Goal: Task Accomplishment & Management: Manage account settings

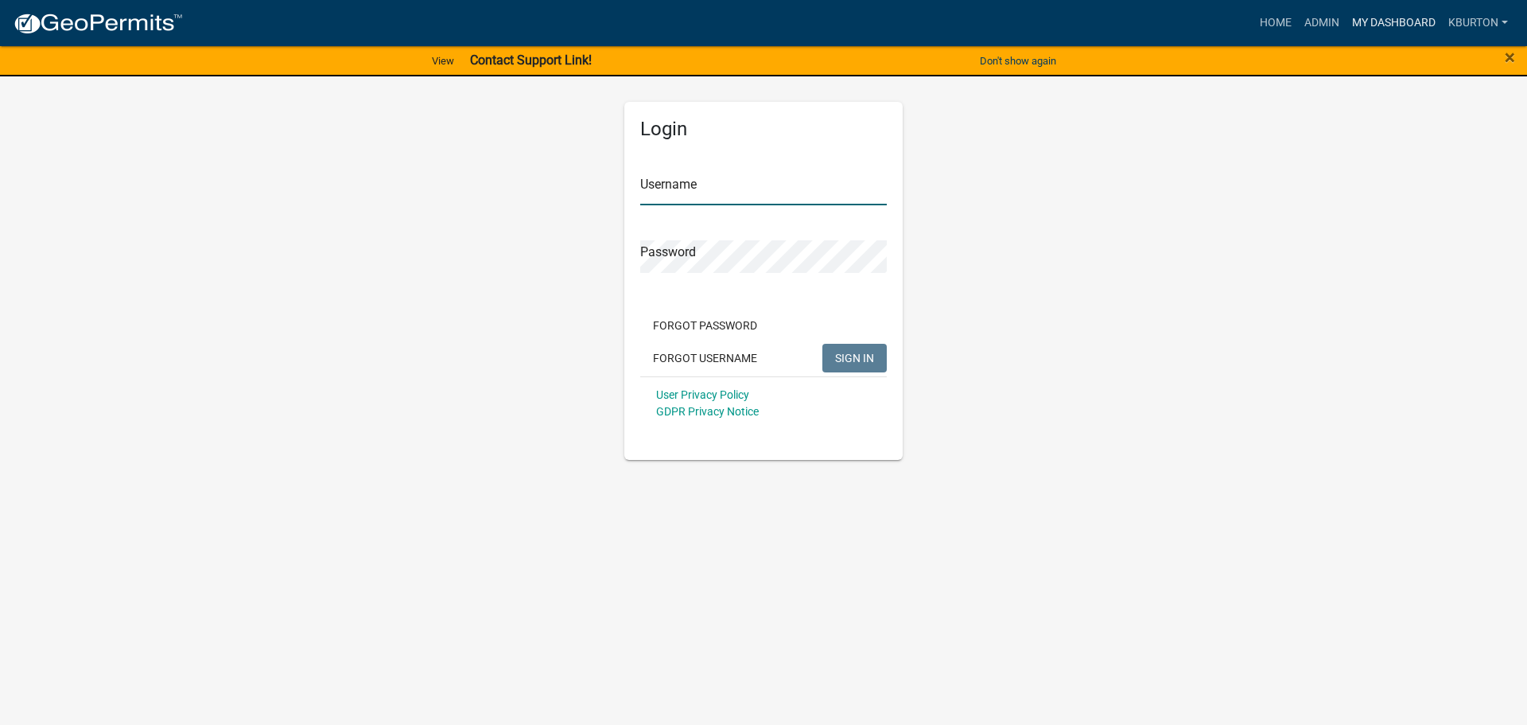
type input "kburton"
click at [1404, 19] on link "My Dashboard" at bounding box center [1394, 23] width 96 height 30
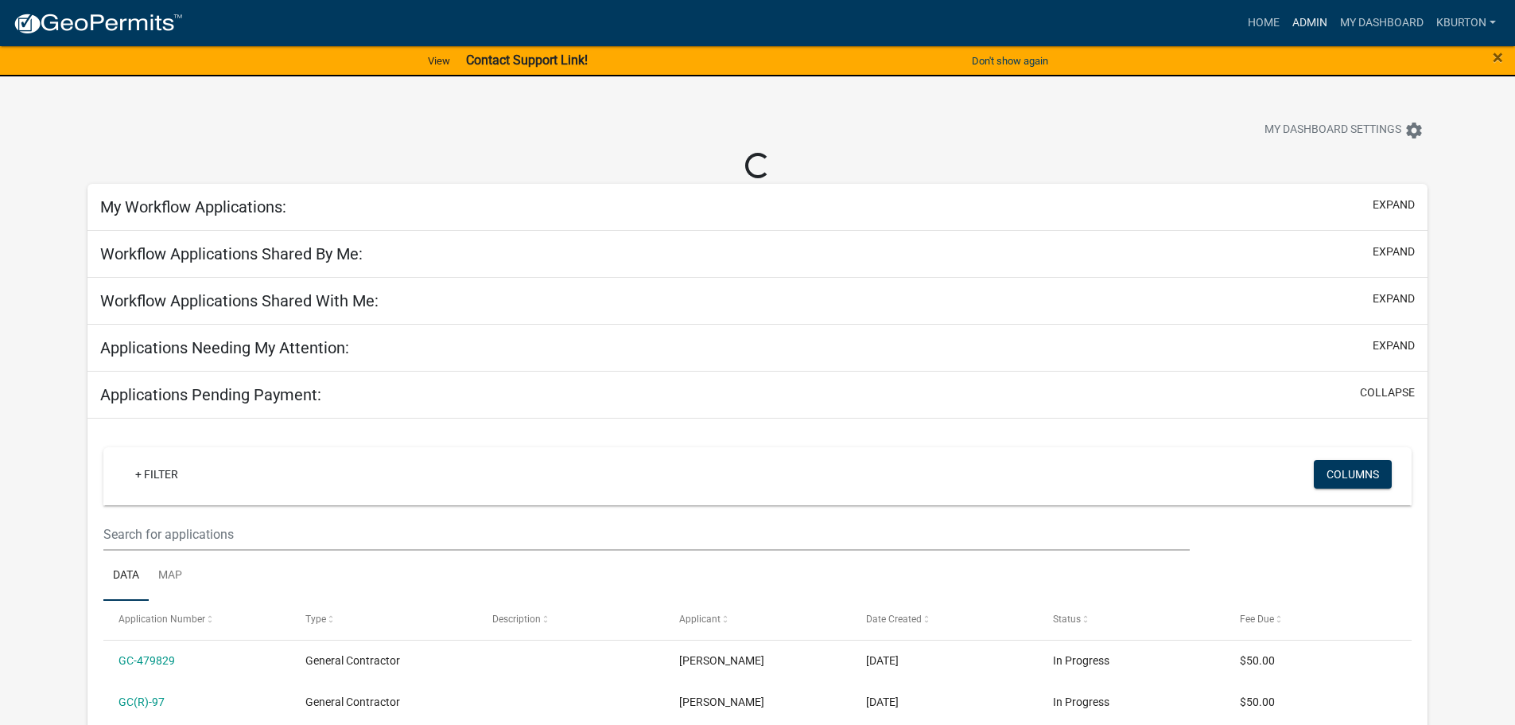
click at [1309, 25] on link "Admin" at bounding box center [1310, 23] width 48 height 30
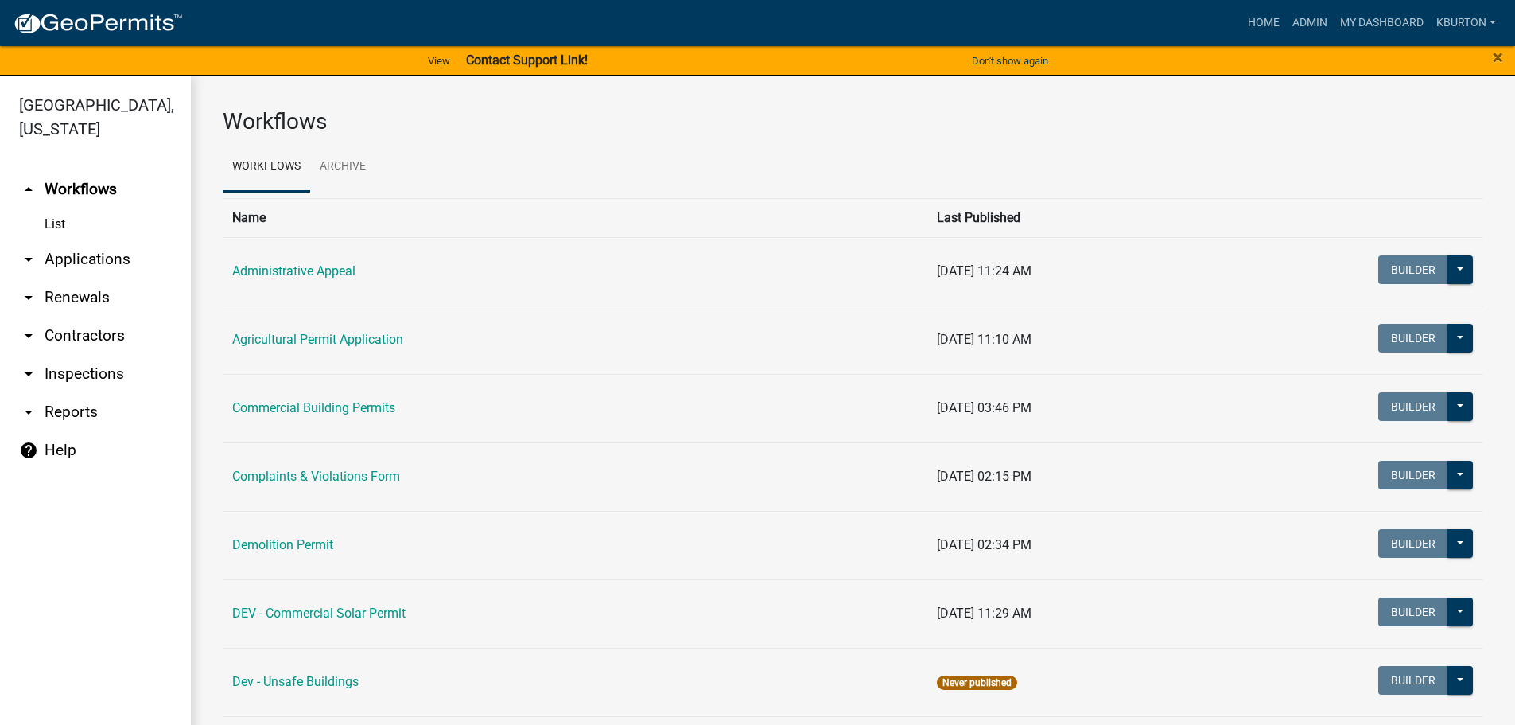
click at [107, 356] on link "arrow_drop_down Inspections" at bounding box center [95, 374] width 191 height 38
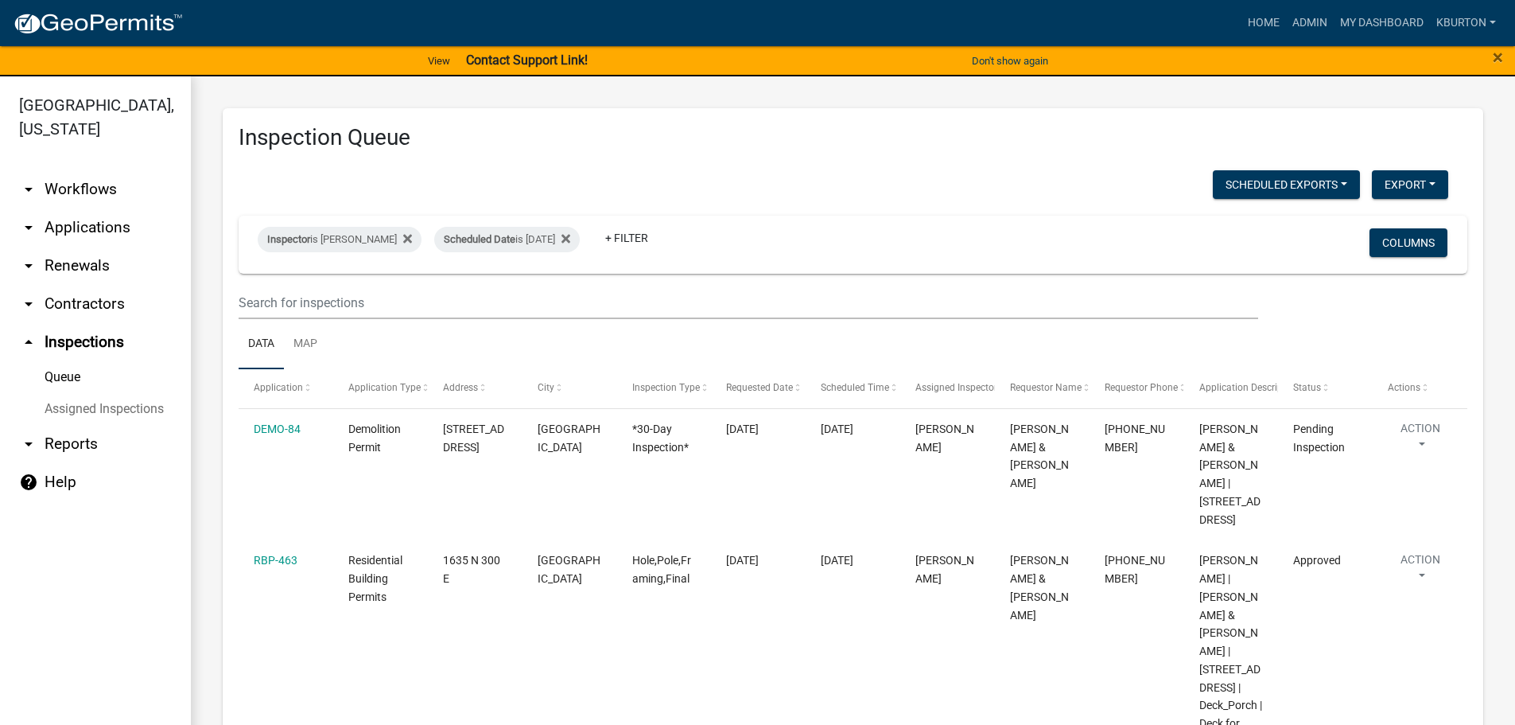
click at [114, 393] on link "Assigned Inspections" at bounding box center [95, 409] width 191 height 32
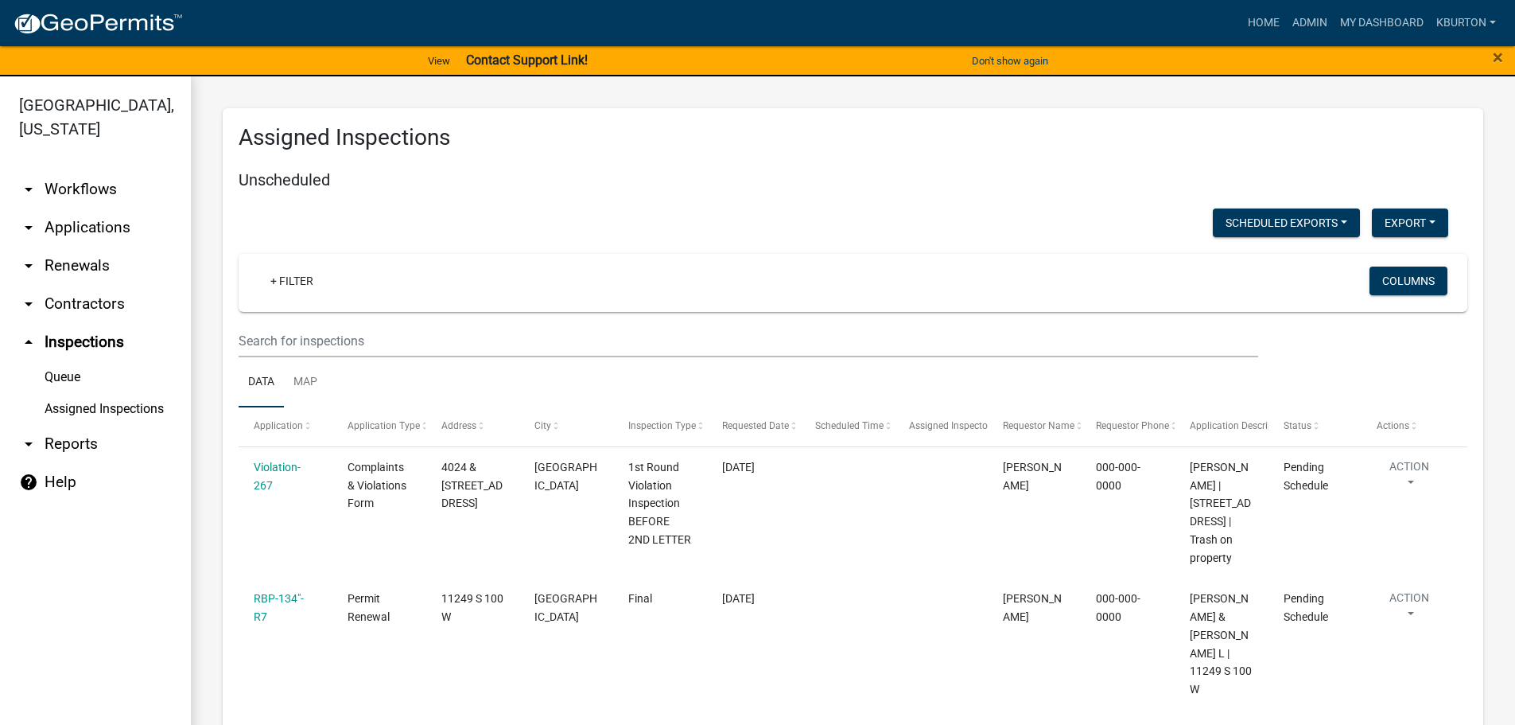
click at [72, 361] on link "Queue" at bounding box center [95, 377] width 191 height 32
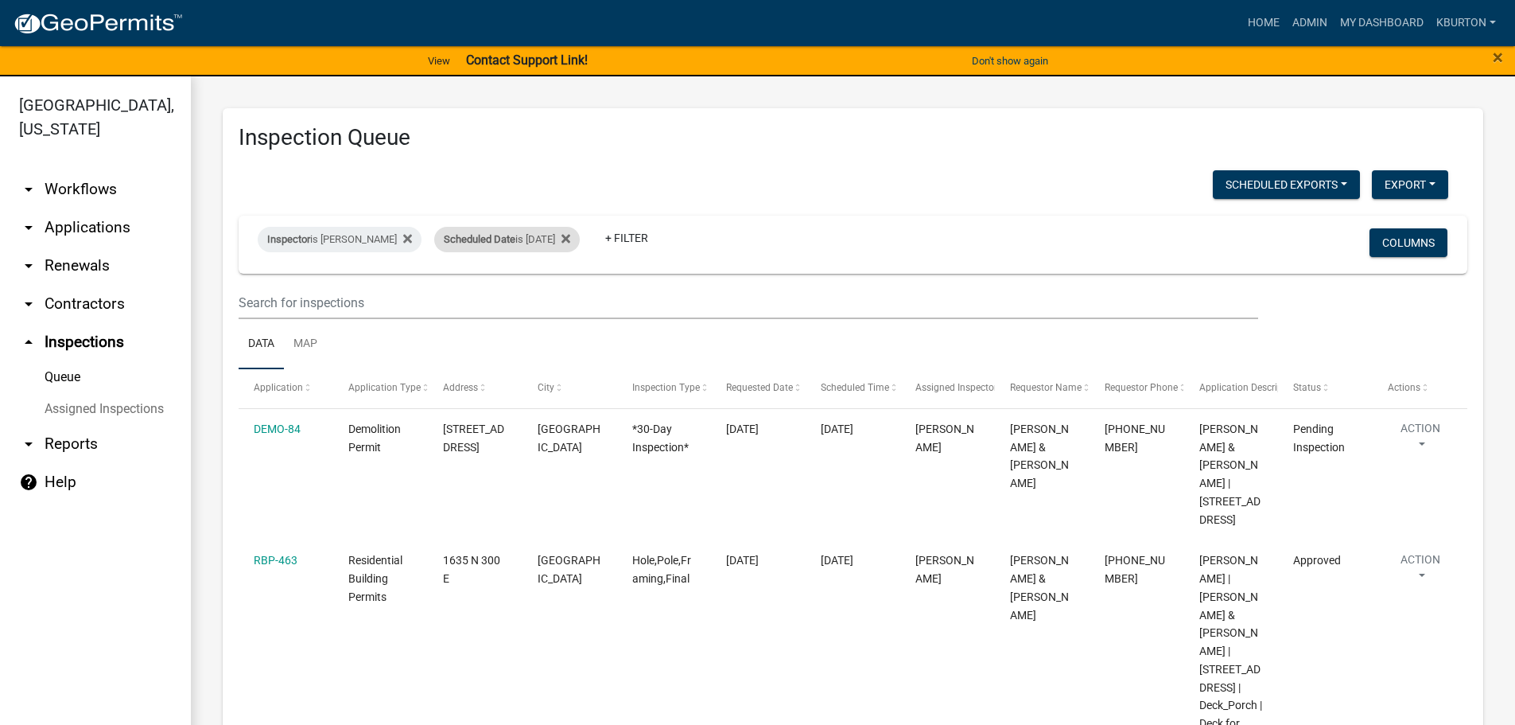
click at [508, 239] on div "Scheduled Date is [DATE]" at bounding box center [507, 239] width 146 height 25
click at [558, 299] on input "[DATE]" at bounding box center [509, 298] width 111 height 33
type input "[DATE]"
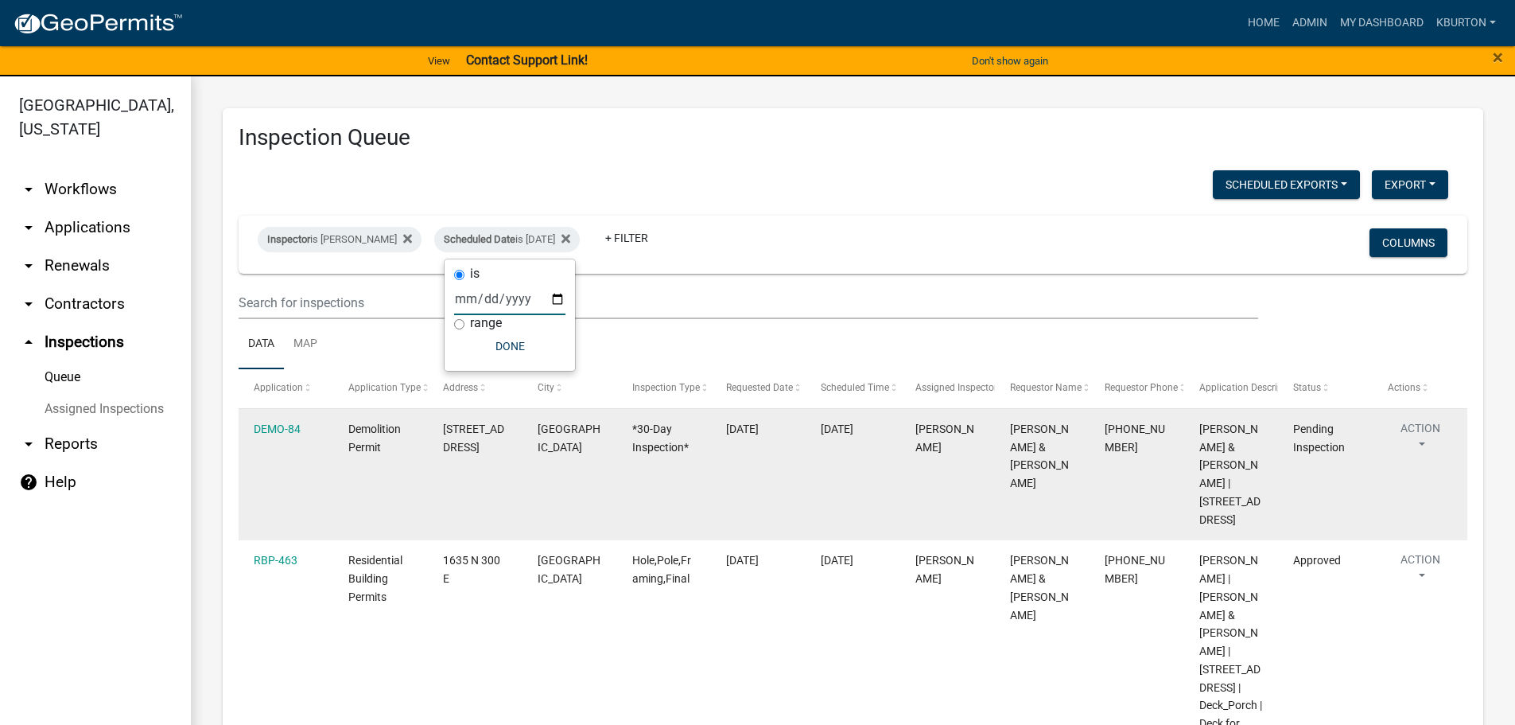
select select "1: 25"
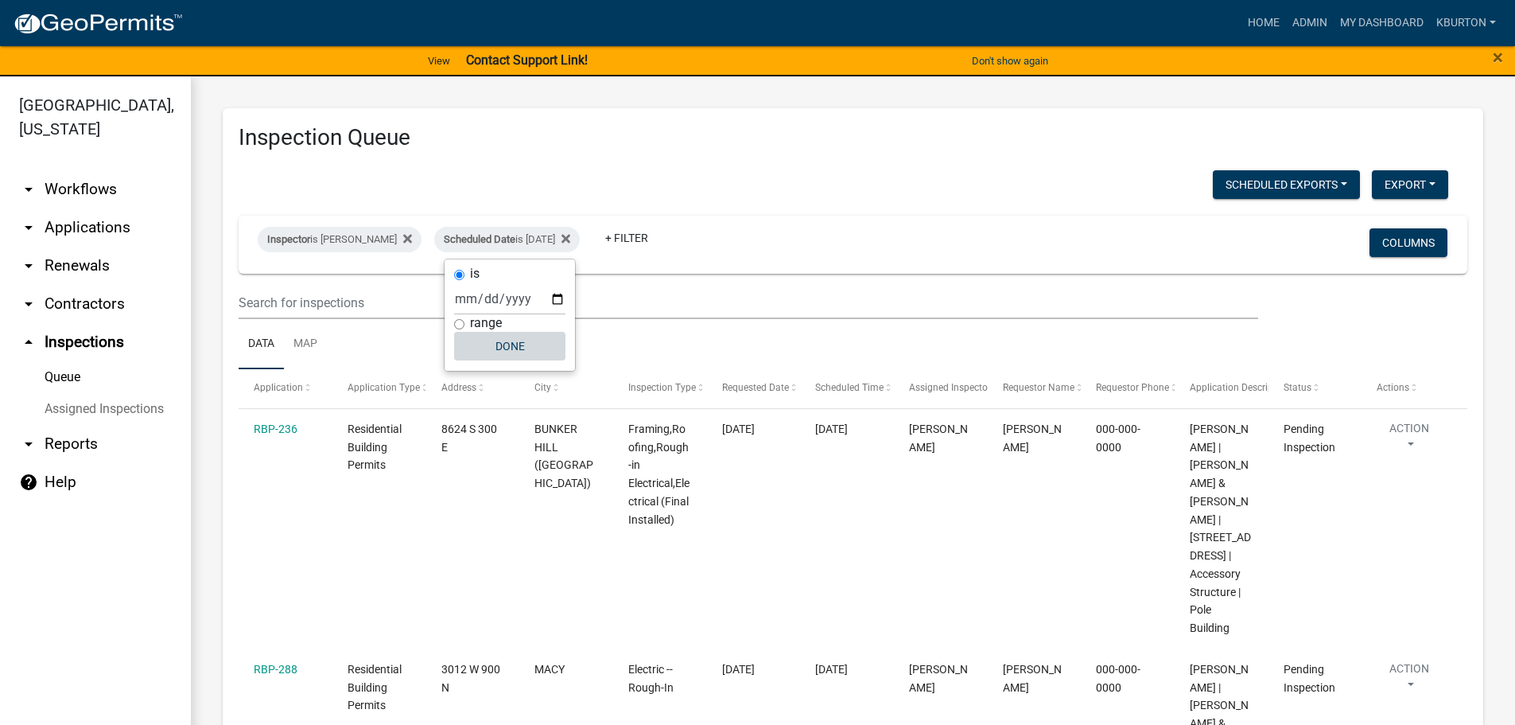
click at [521, 348] on button "Done" at bounding box center [509, 346] width 111 height 29
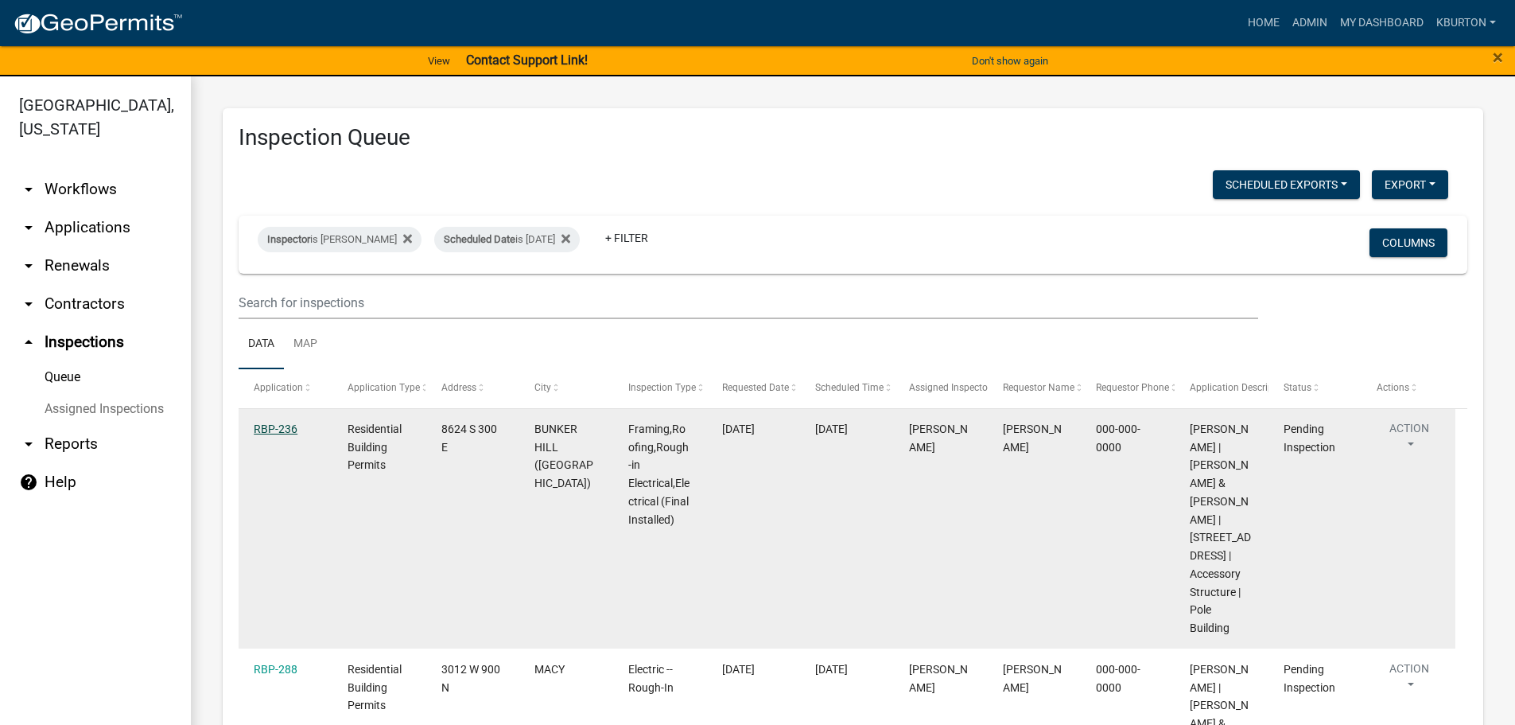
click at [282, 425] on link "RBP-236" at bounding box center [276, 428] width 44 height 13
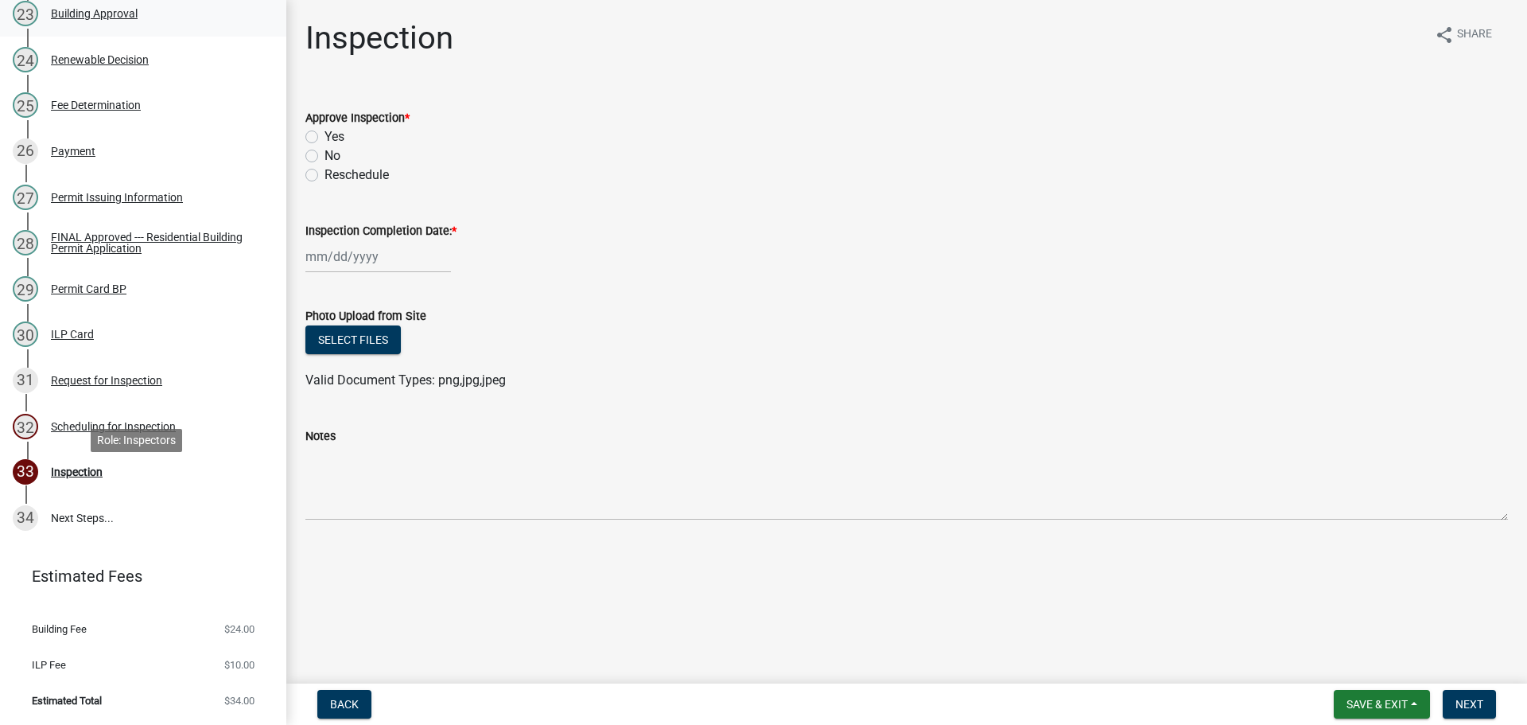
scroll to position [1276, 0]
click at [142, 431] on div "Scheduling for Inspection" at bounding box center [113, 426] width 125 height 11
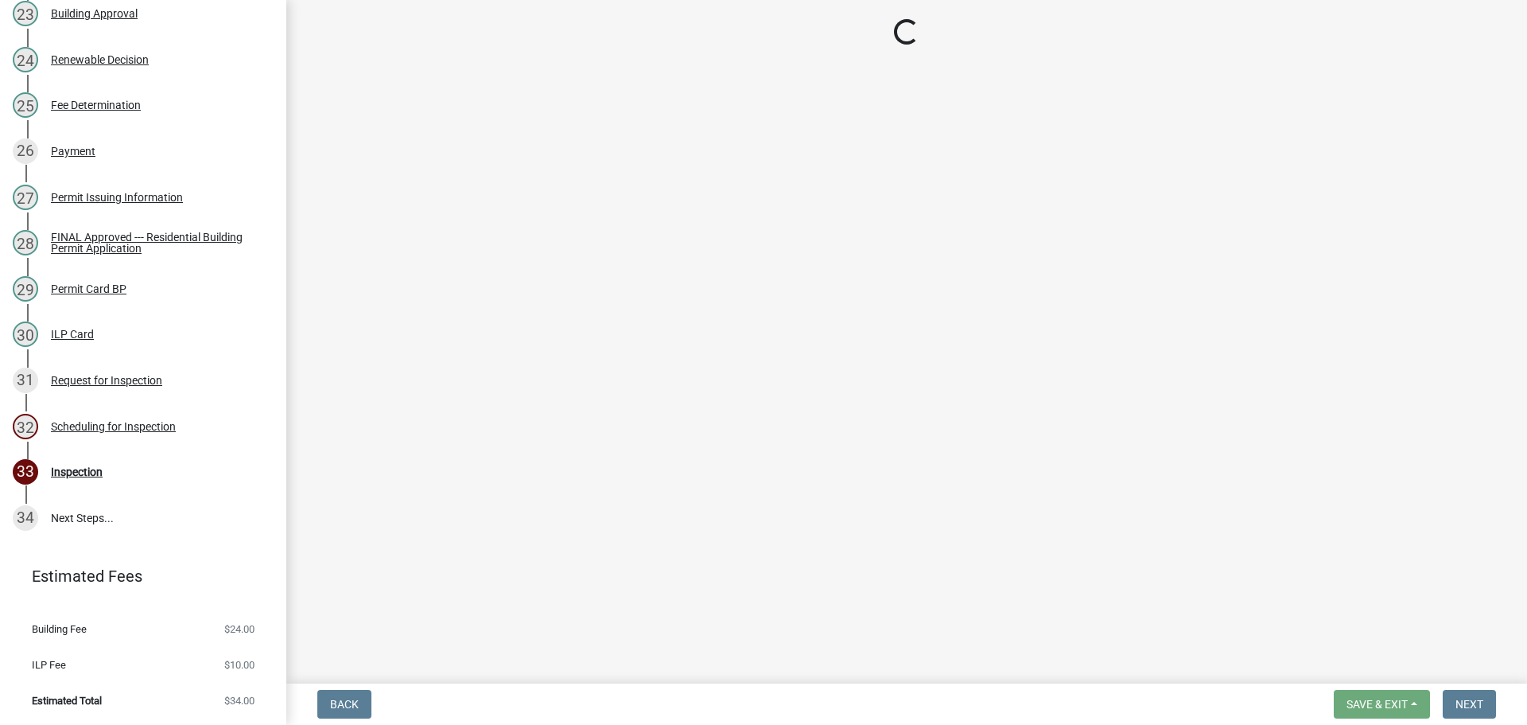
select select "25b75ae6-03c7-4280-9b34-fcf63005d5e5"
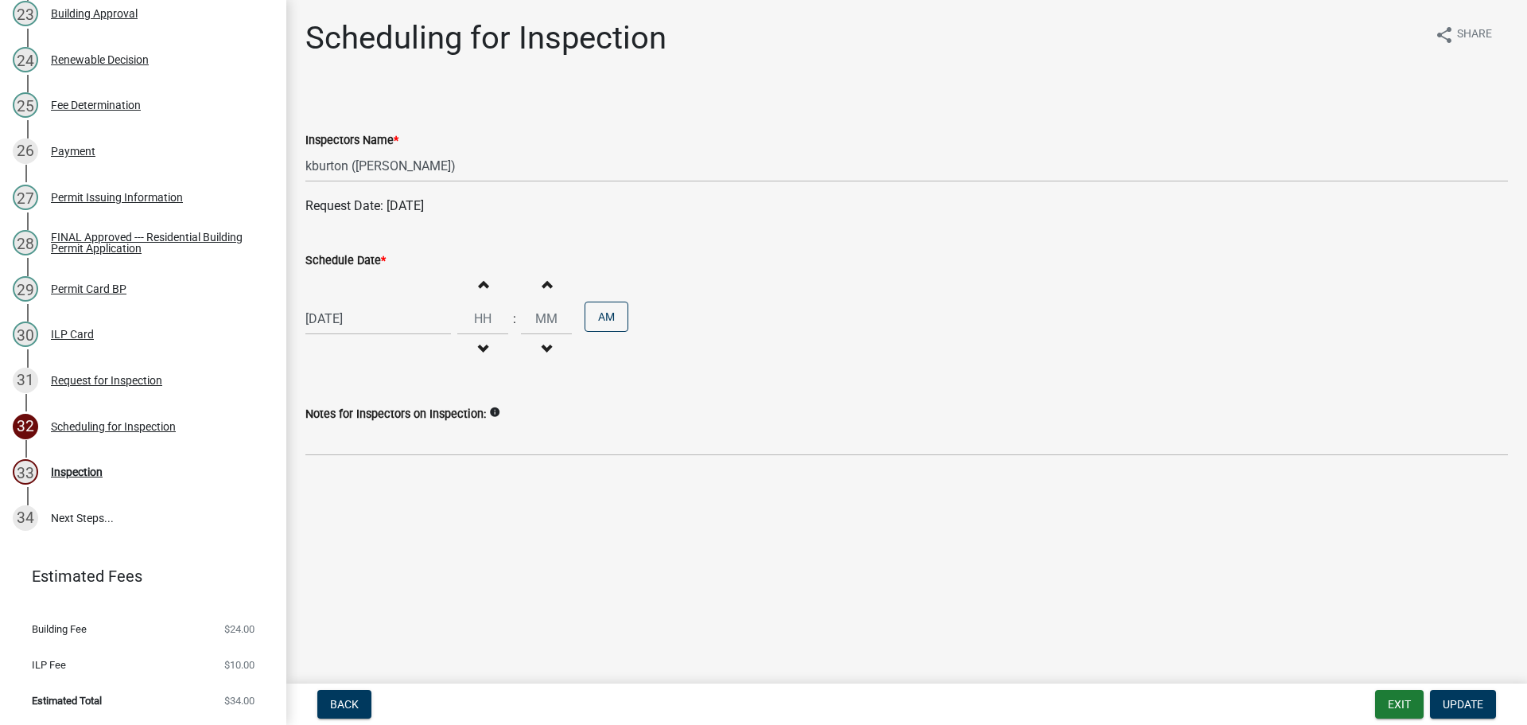
click at [349, 265] on label "Schedule Date *" at bounding box center [345, 260] width 80 height 11
click at [349, 302] on input "[DATE]" at bounding box center [378, 318] width 146 height 33
select select "9"
select select "2025"
click at [399, 532] on div "9" at bounding box center [397, 530] width 25 height 25
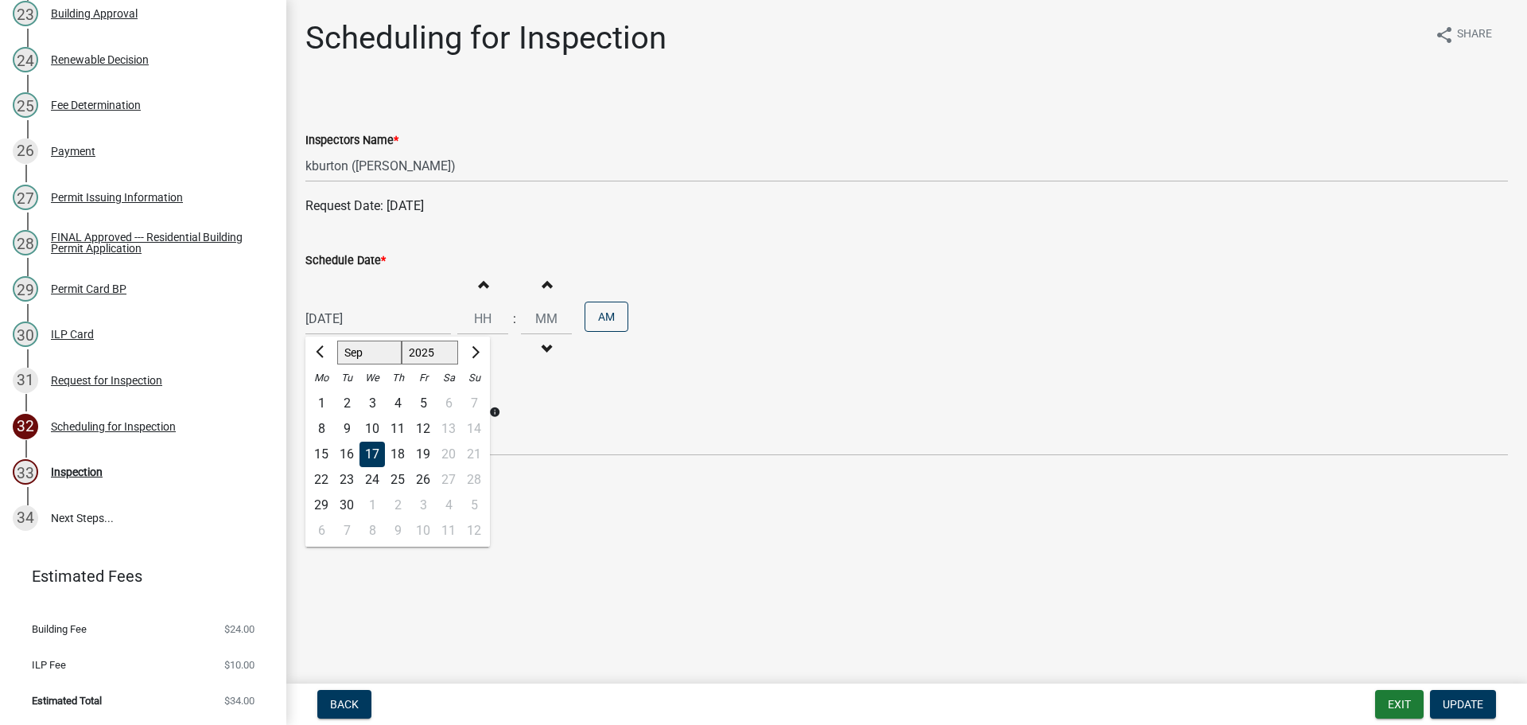
type input "[DATE]"
click at [1463, 701] on span "Update" at bounding box center [1463, 704] width 41 height 13
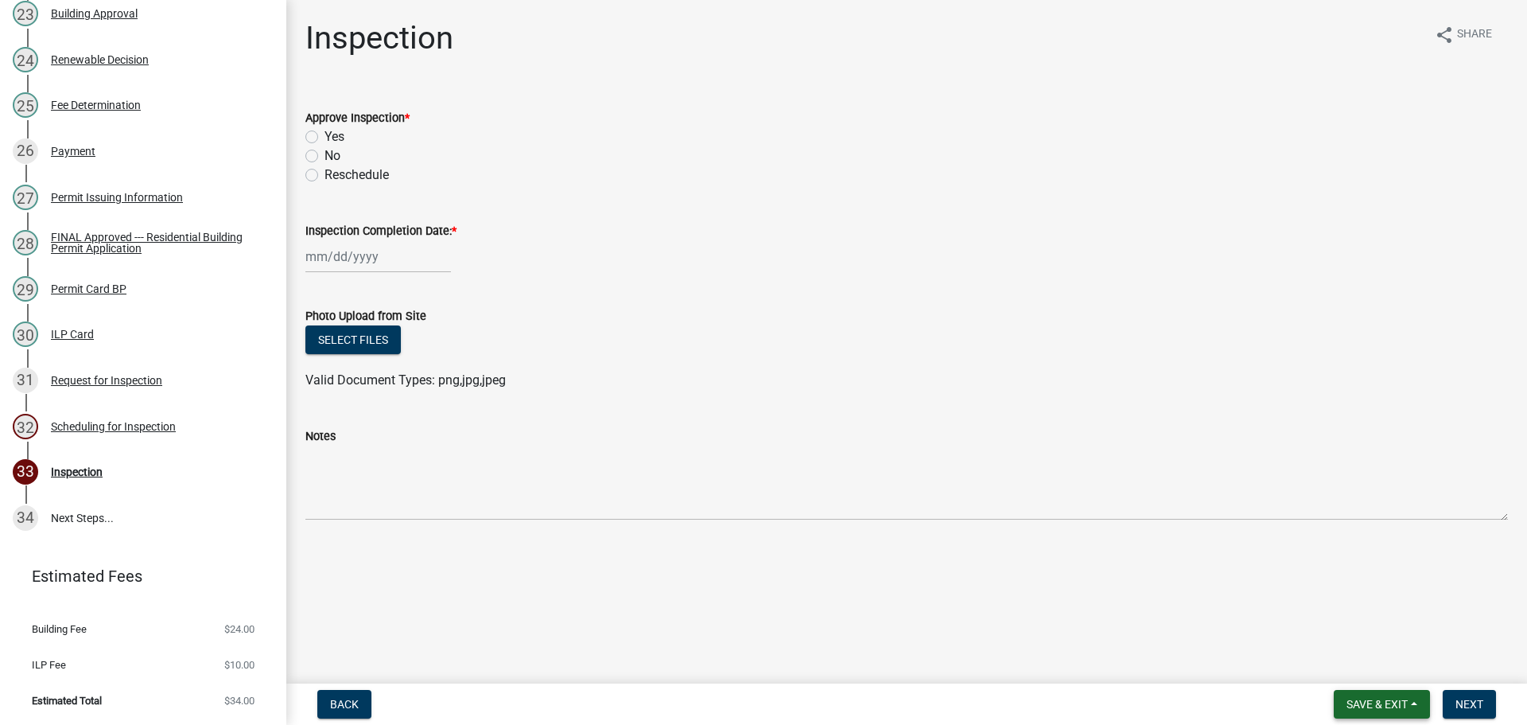
click at [1388, 698] on span "Save & Exit" at bounding box center [1377, 704] width 61 height 13
click at [1375, 677] on button "Save & Exit" at bounding box center [1366, 663] width 127 height 38
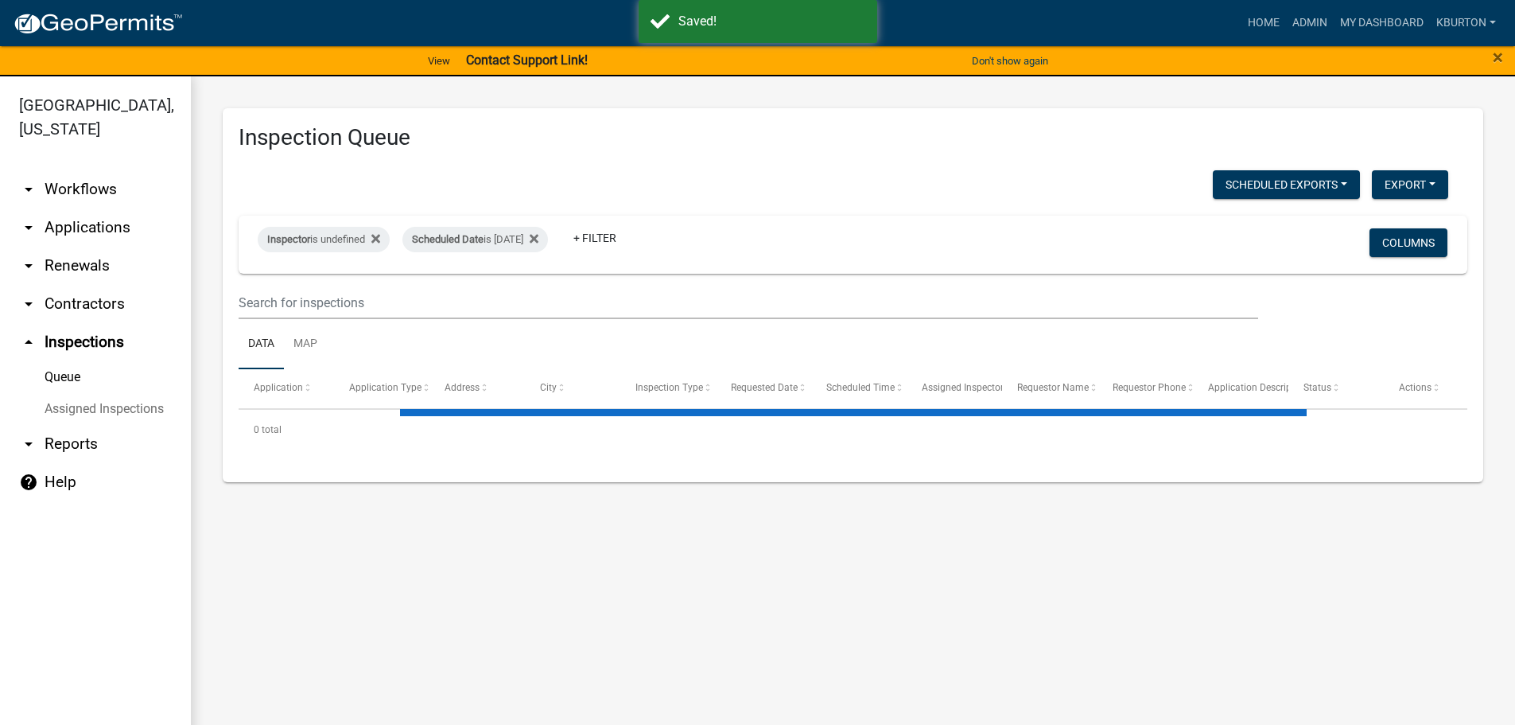
select select "1: 25"
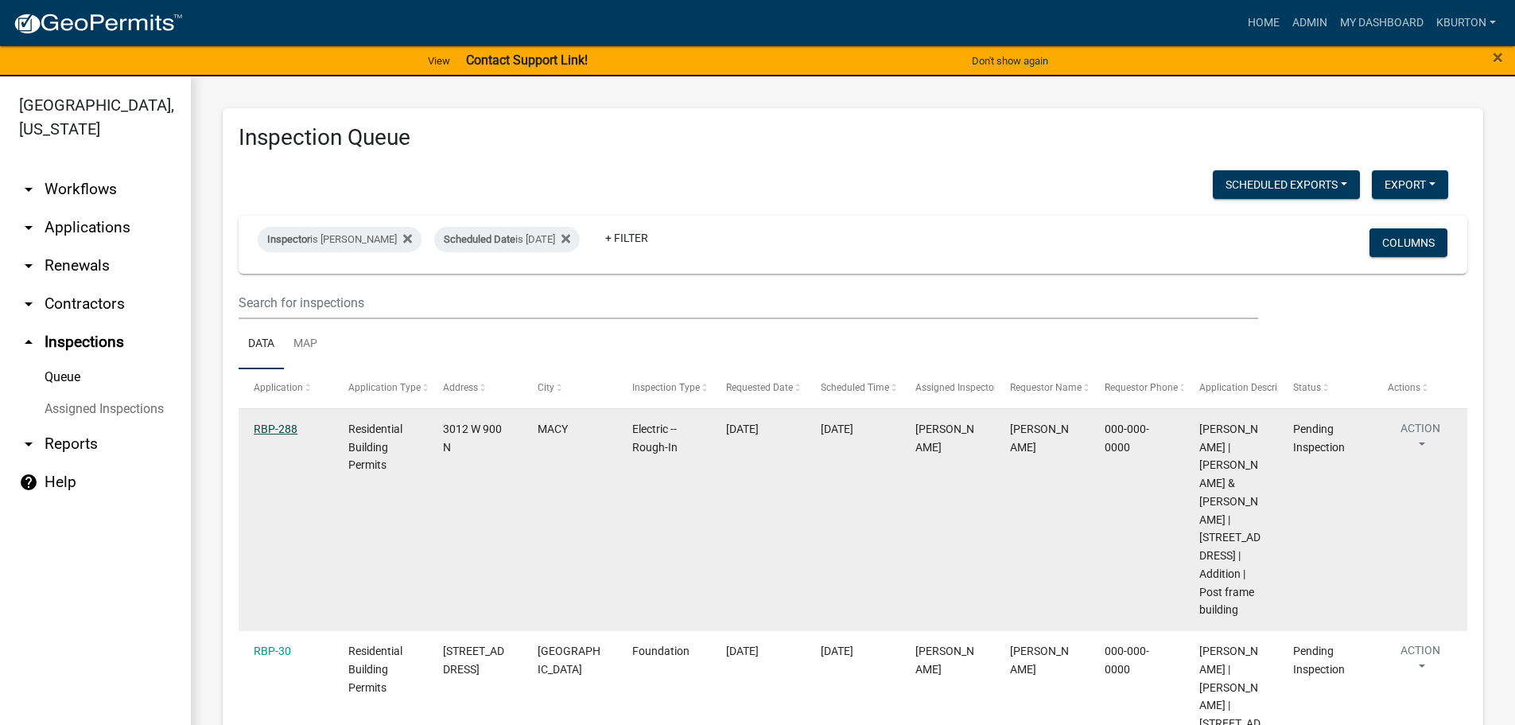
click at [281, 428] on link "RBP-288" at bounding box center [276, 428] width 44 height 13
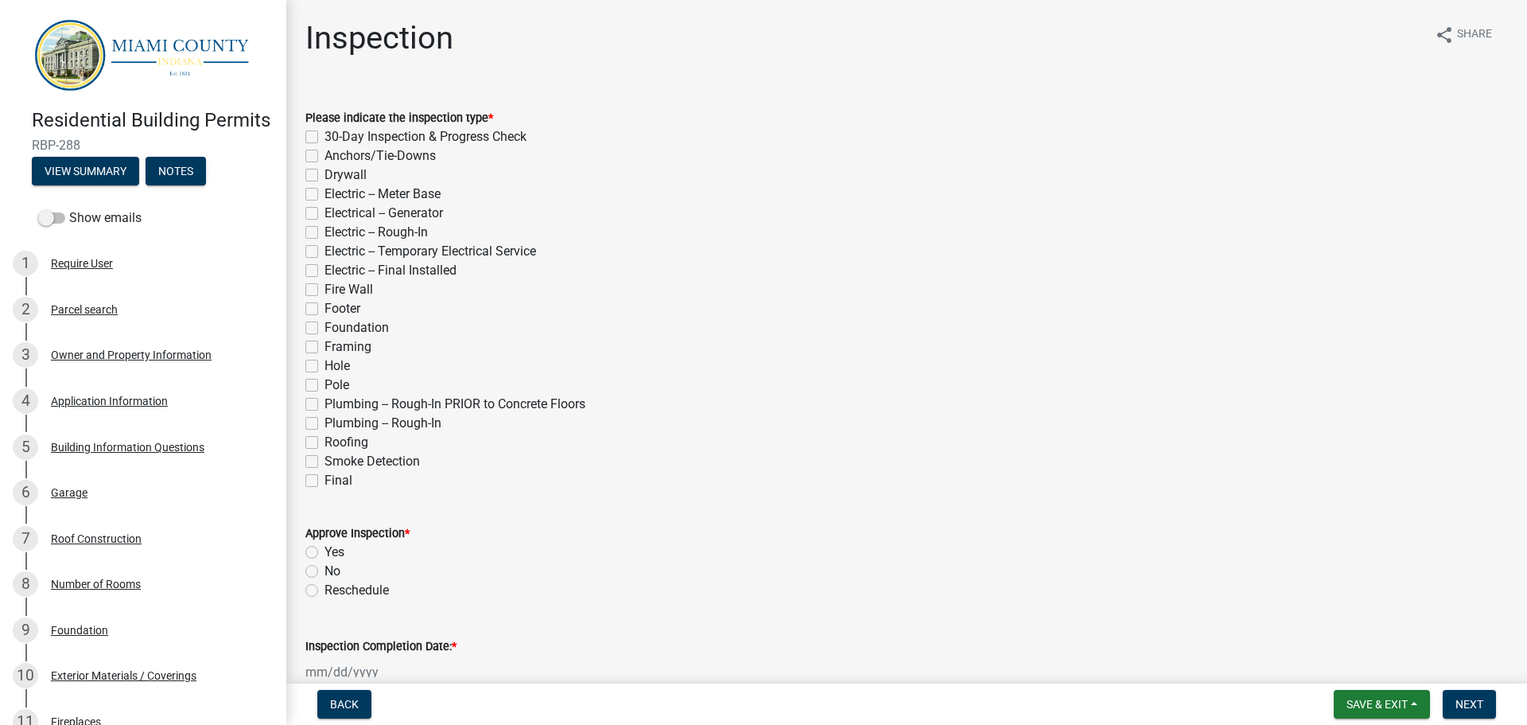
click at [325, 233] on label "Electric -- Rough-In" at bounding box center [376, 232] width 103 height 19
click at [325, 233] on input "Electric -- Rough-In" at bounding box center [330, 228] width 10 height 10
checkbox input "true"
checkbox input "false"
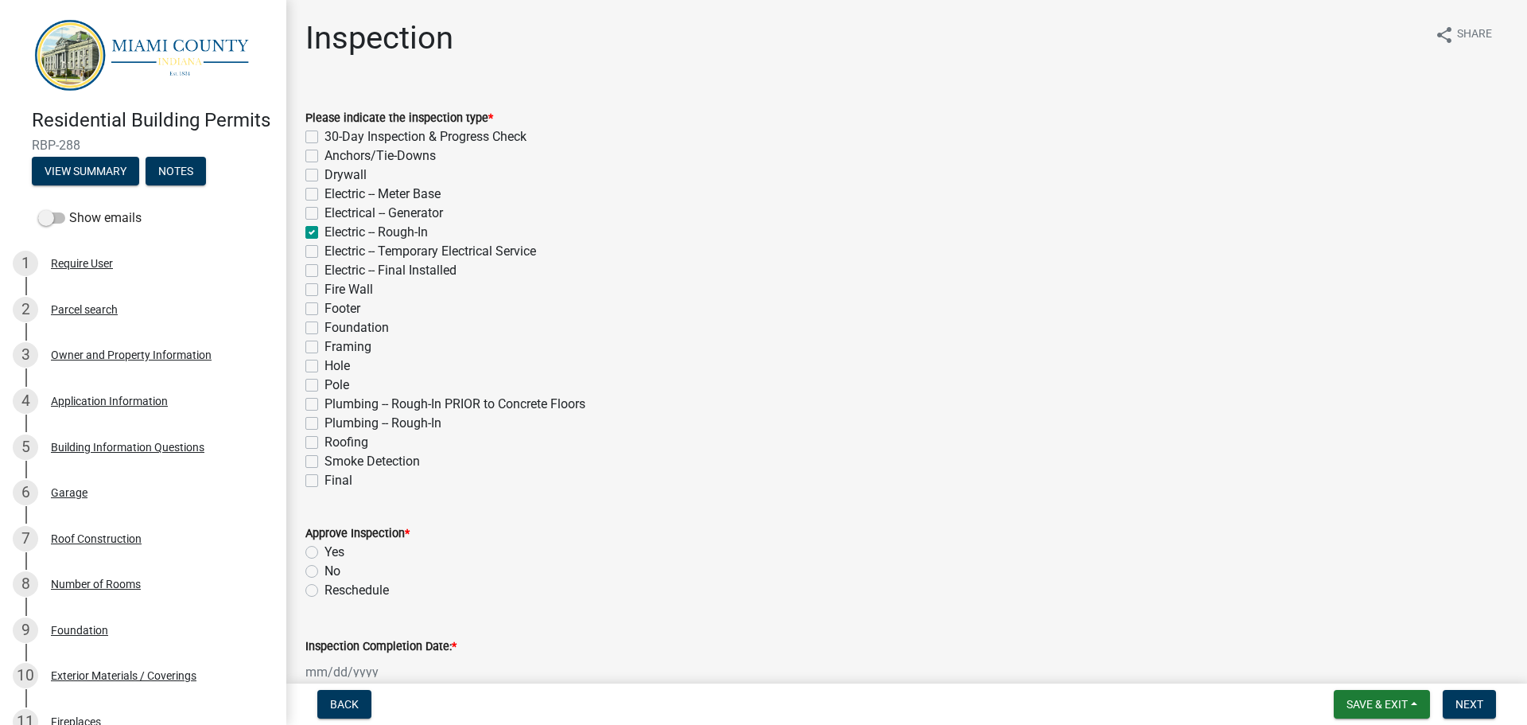
checkbox input "false"
checkbox input "true"
checkbox input "false"
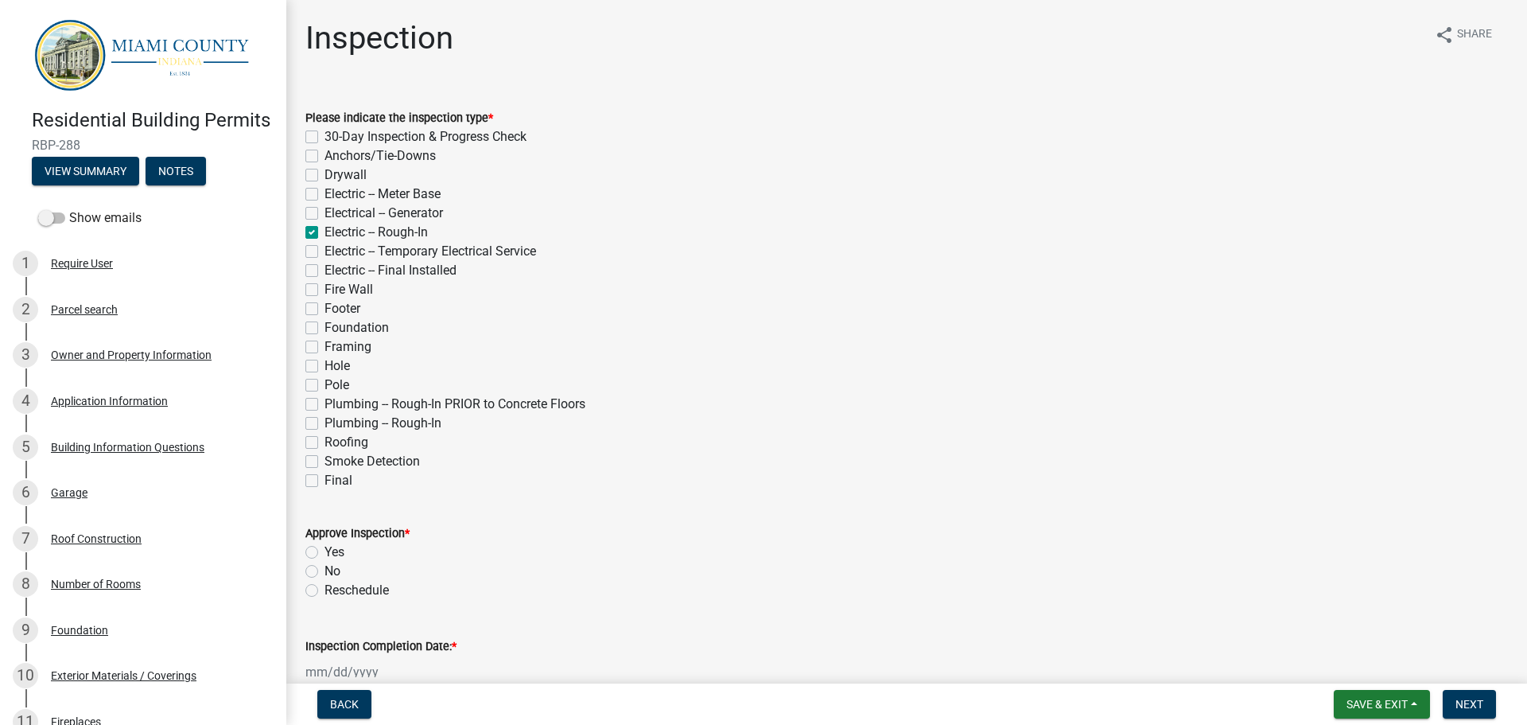
checkbox input "false"
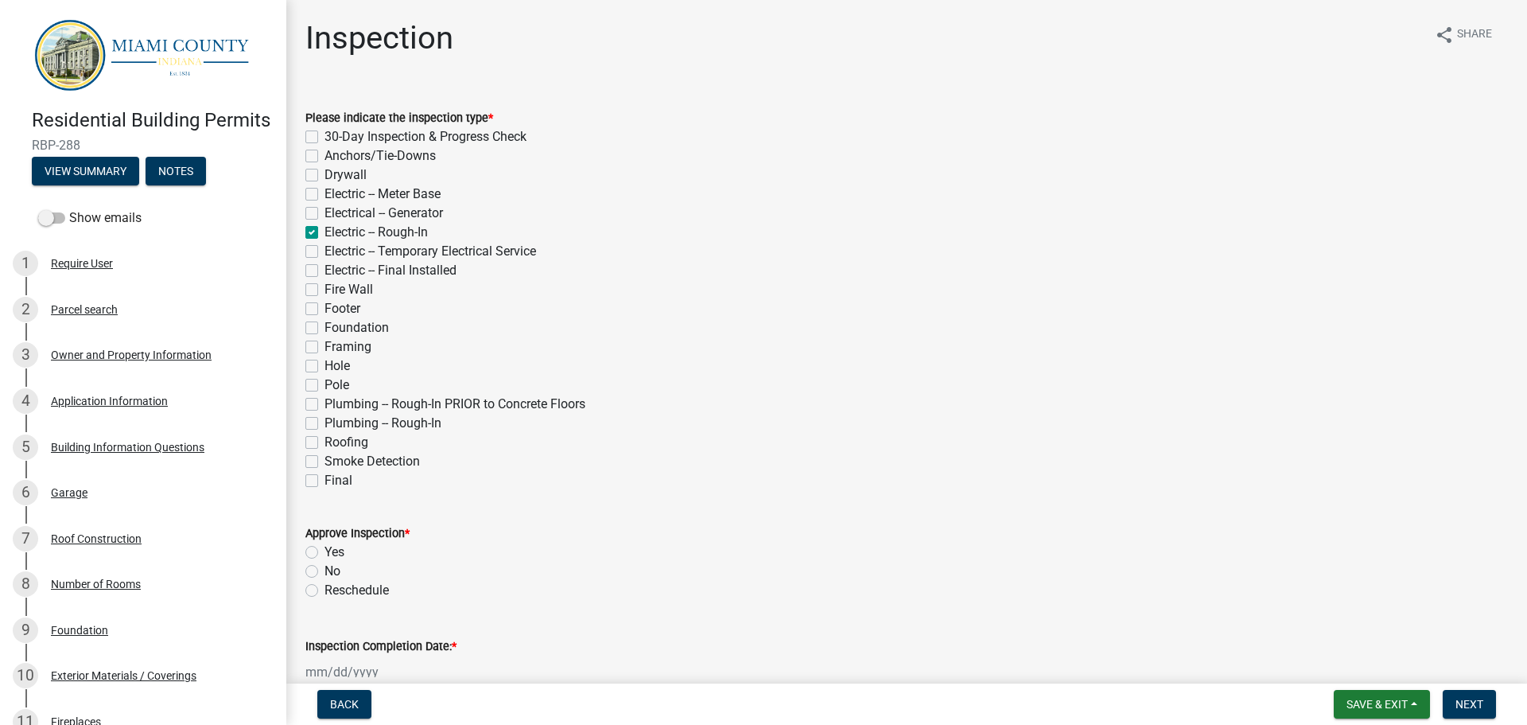
checkbox input "false"
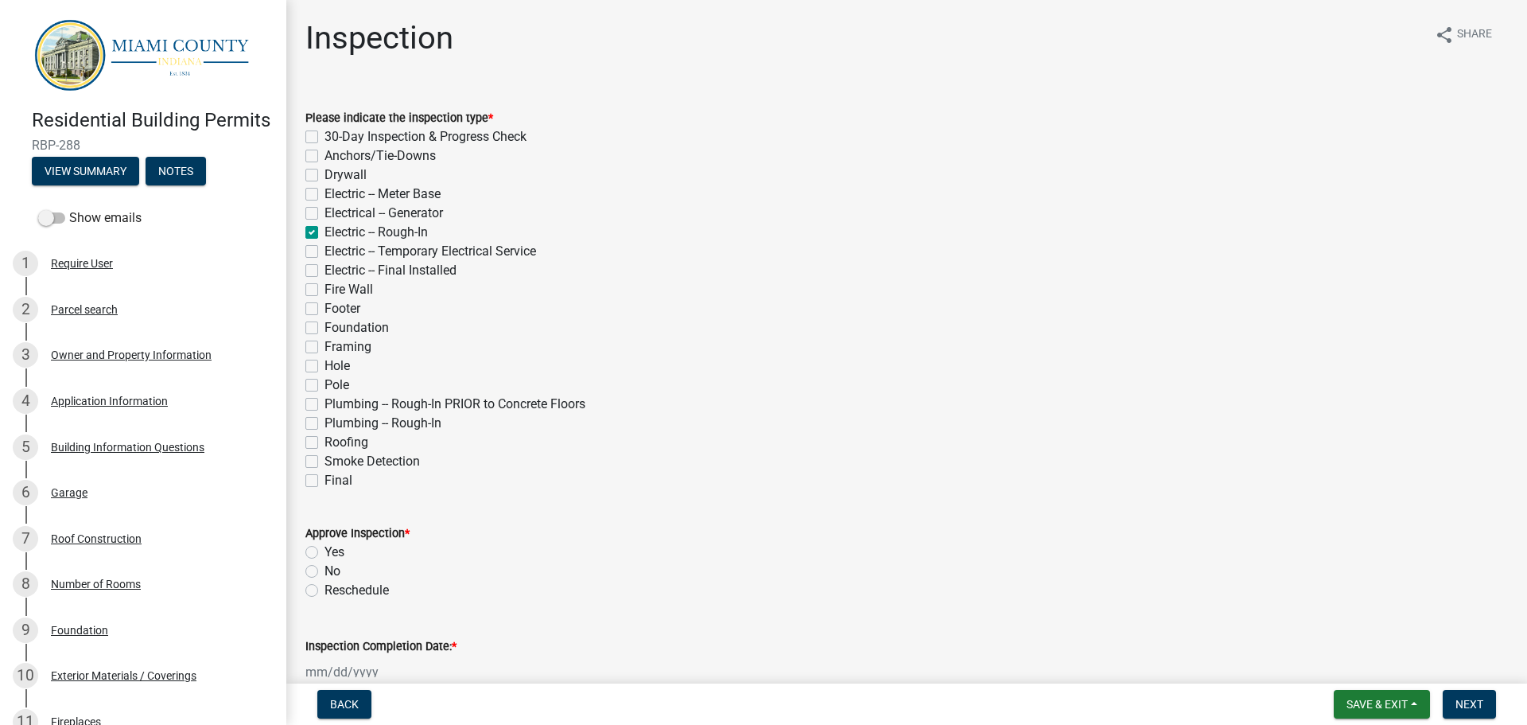
checkbox input "false"
drag, startPoint x: 313, startPoint y: 550, endPoint x: 321, endPoint y: 538, distance: 15.0
click at [325, 548] on label "Yes" at bounding box center [335, 552] width 20 height 19
click at [325, 548] on input "Yes" at bounding box center [330, 548] width 10 height 10
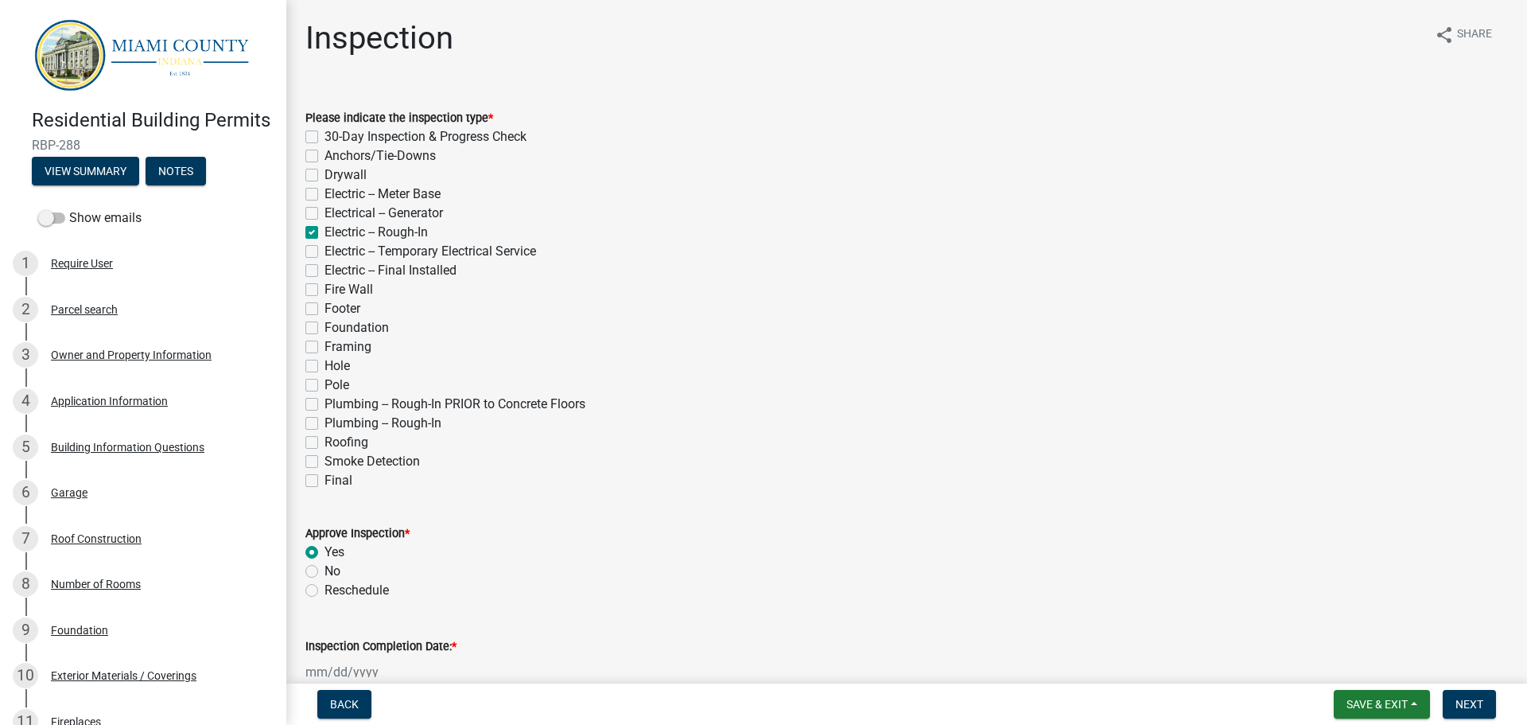
radio input "true"
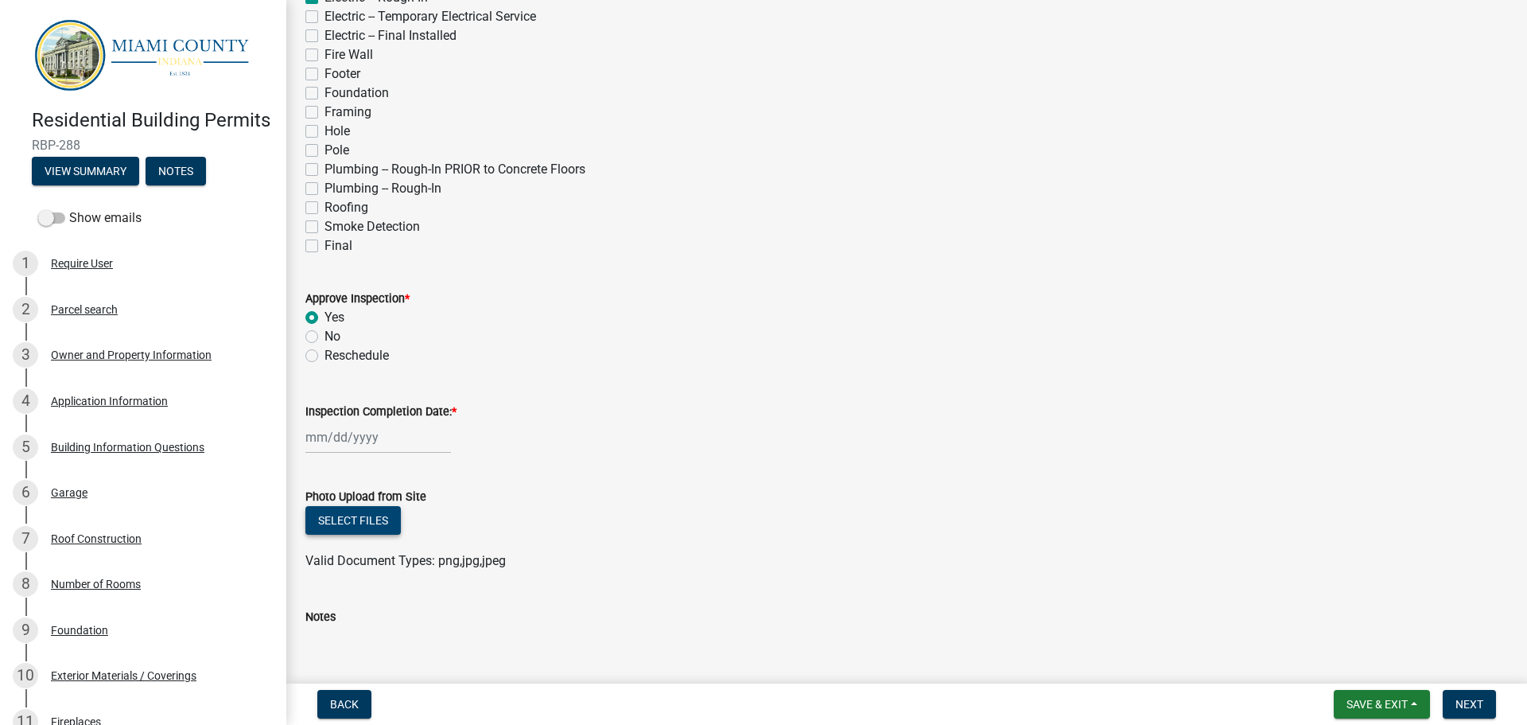
scroll to position [239, 0]
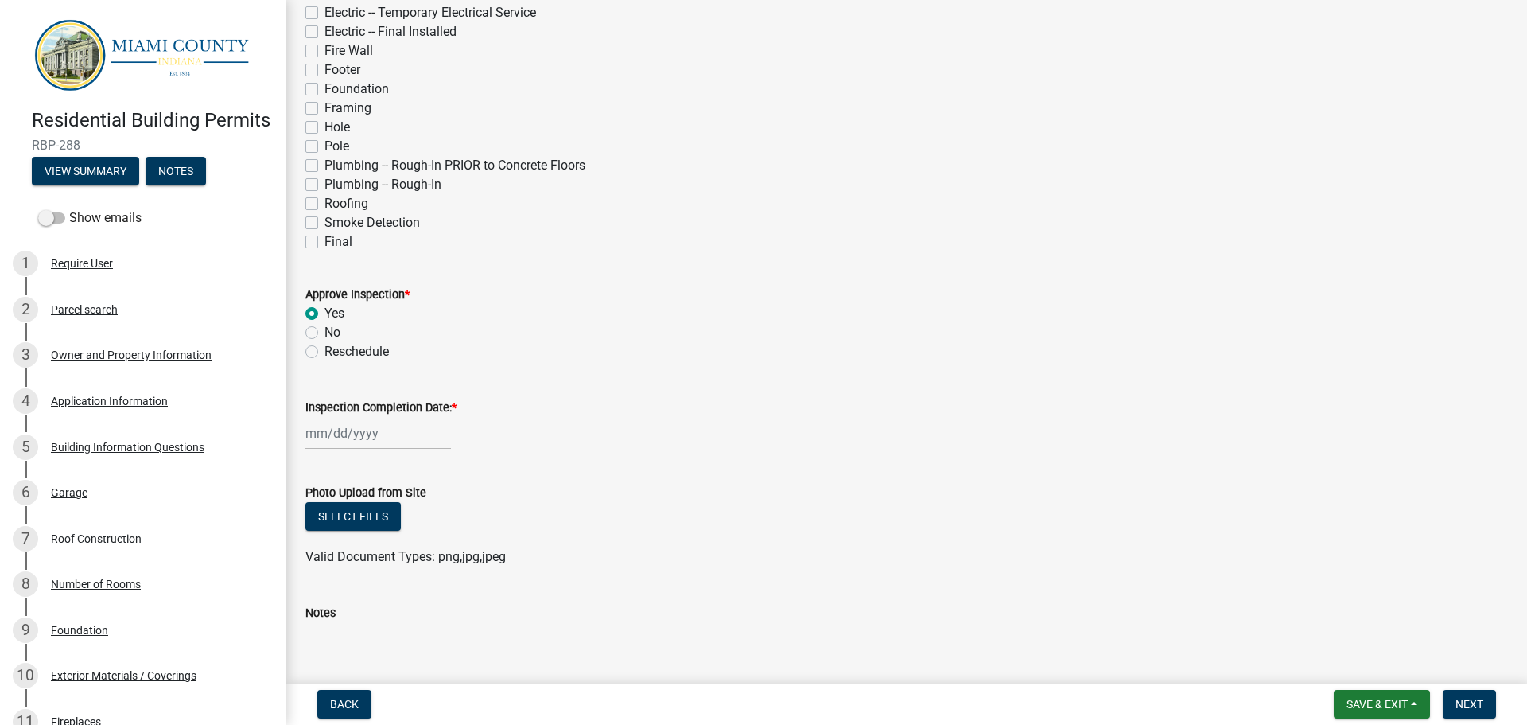
click at [354, 403] on label "Inspection Completion Date: *" at bounding box center [380, 408] width 151 height 11
click at [354, 417] on input "Inspection Completion Date: *" at bounding box center [378, 433] width 146 height 33
select select "9"
select select "2025"
click at [371, 564] on div "17" at bounding box center [372, 568] width 25 height 25
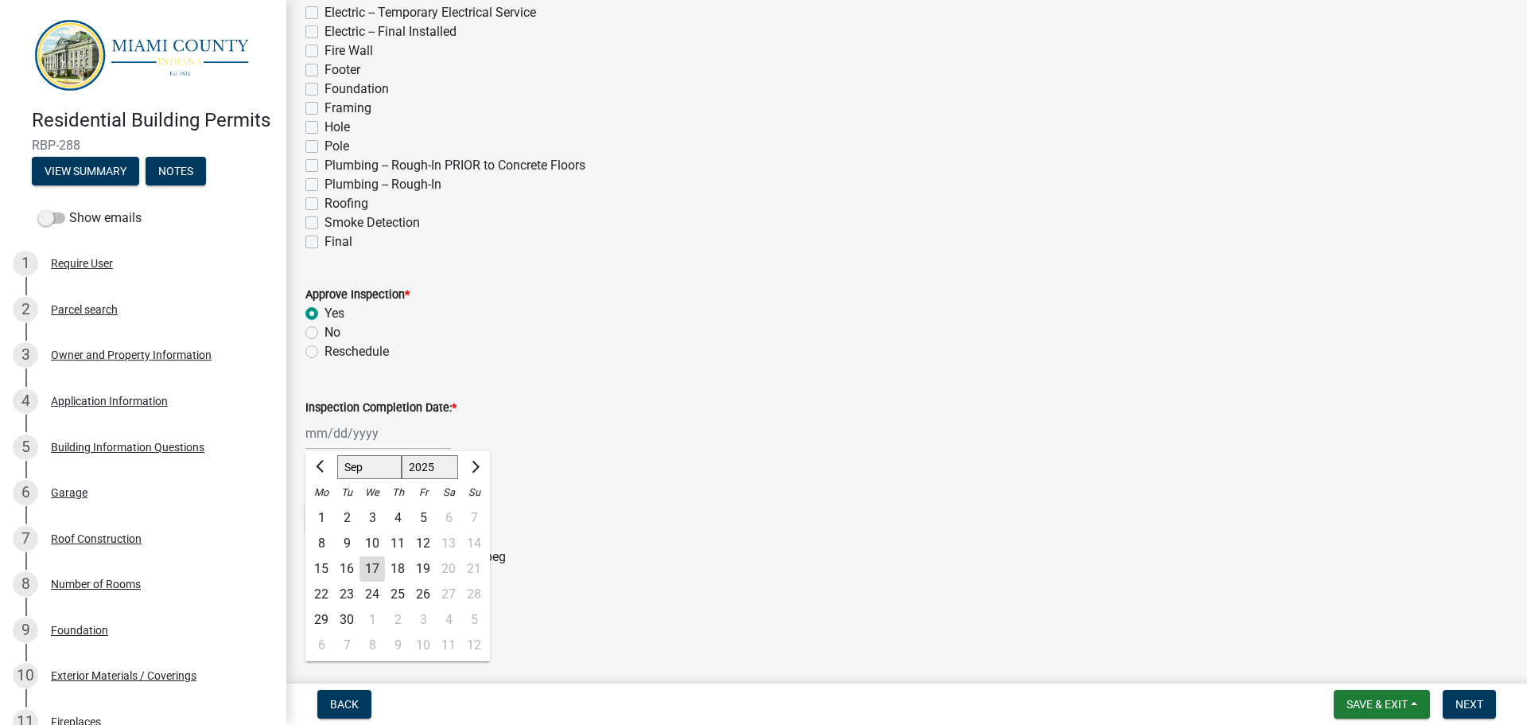
type input "[DATE]"
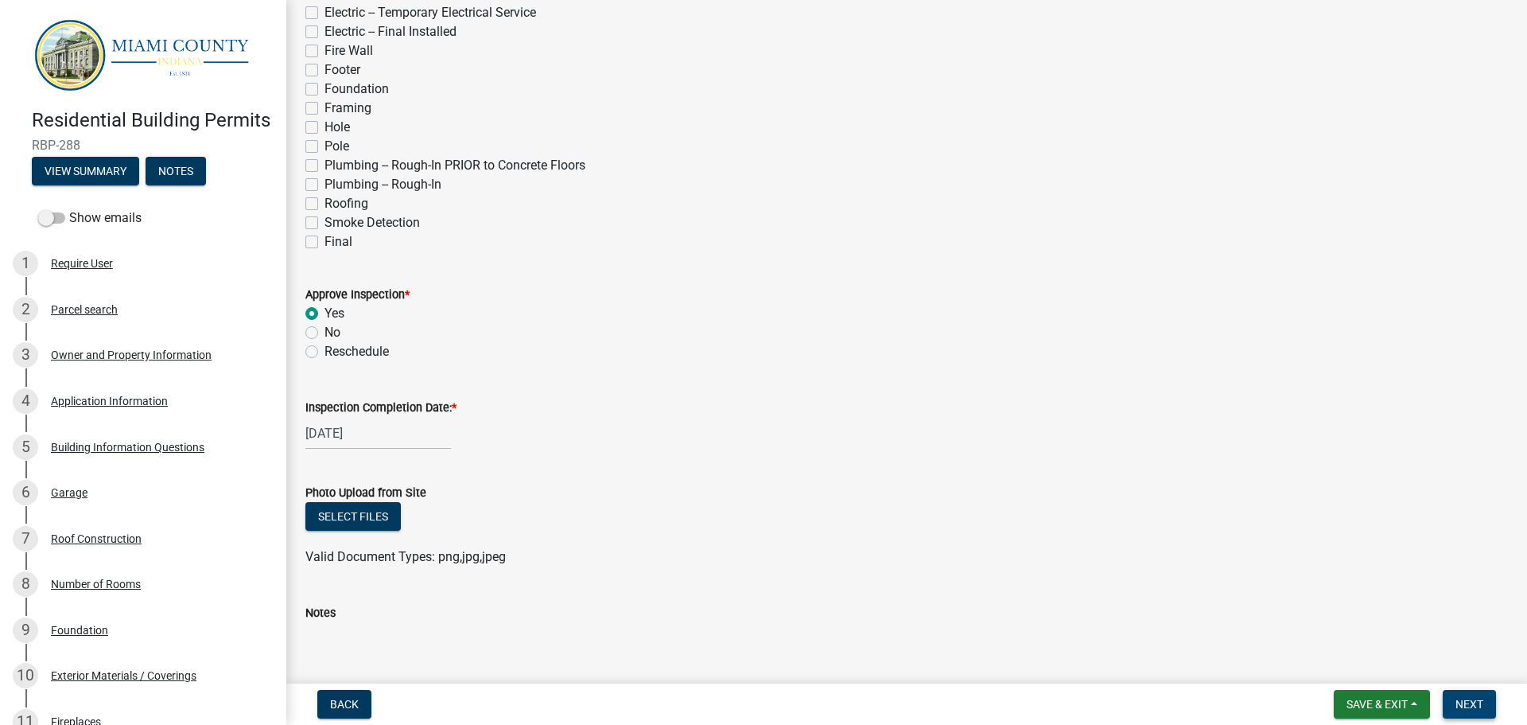
click at [1474, 701] on span "Next" at bounding box center [1470, 704] width 28 height 13
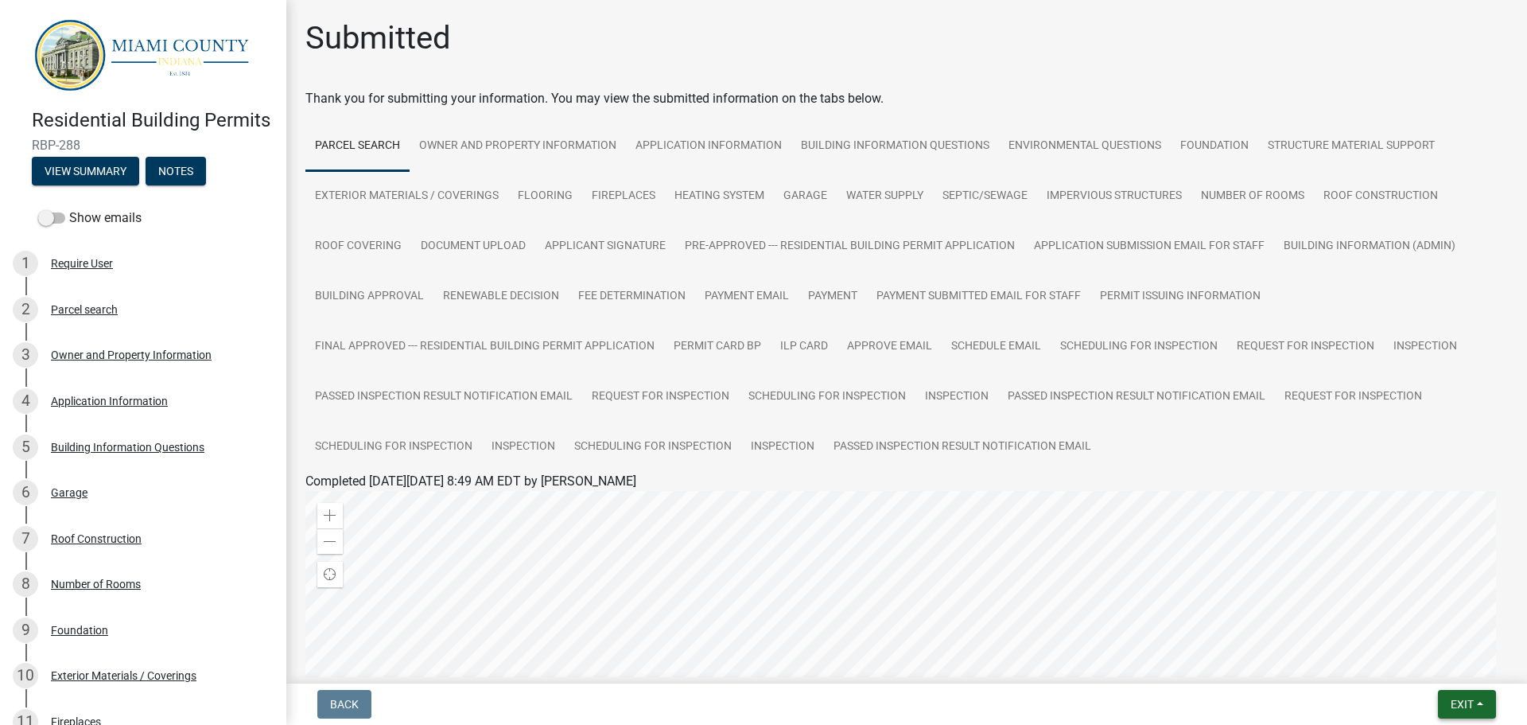
click at [1456, 698] on span "Exit" at bounding box center [1462, 704] width 23 height 13
click at [1437, 651] on button "Save & Exit" at bounding box center [1432, 663] width 127 height 38
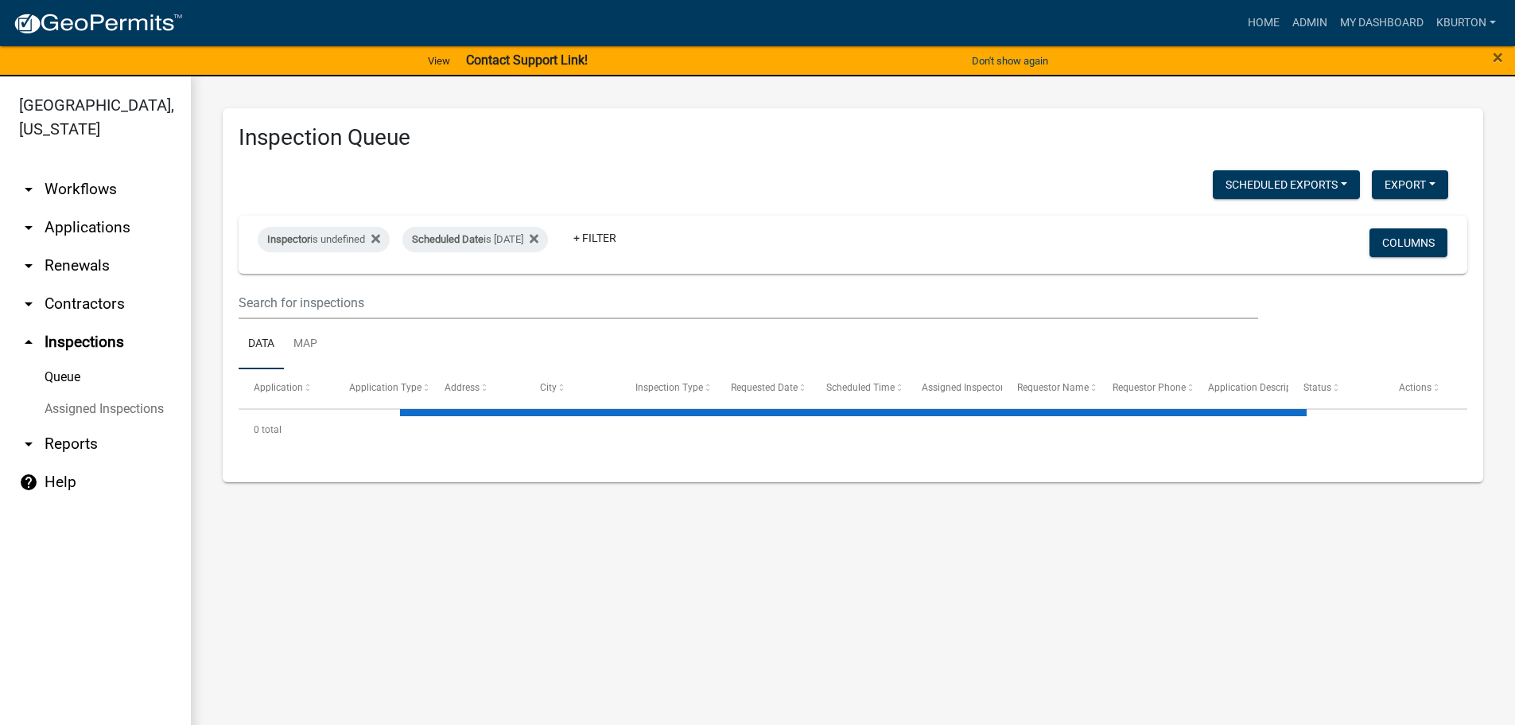
select select "1: 25"
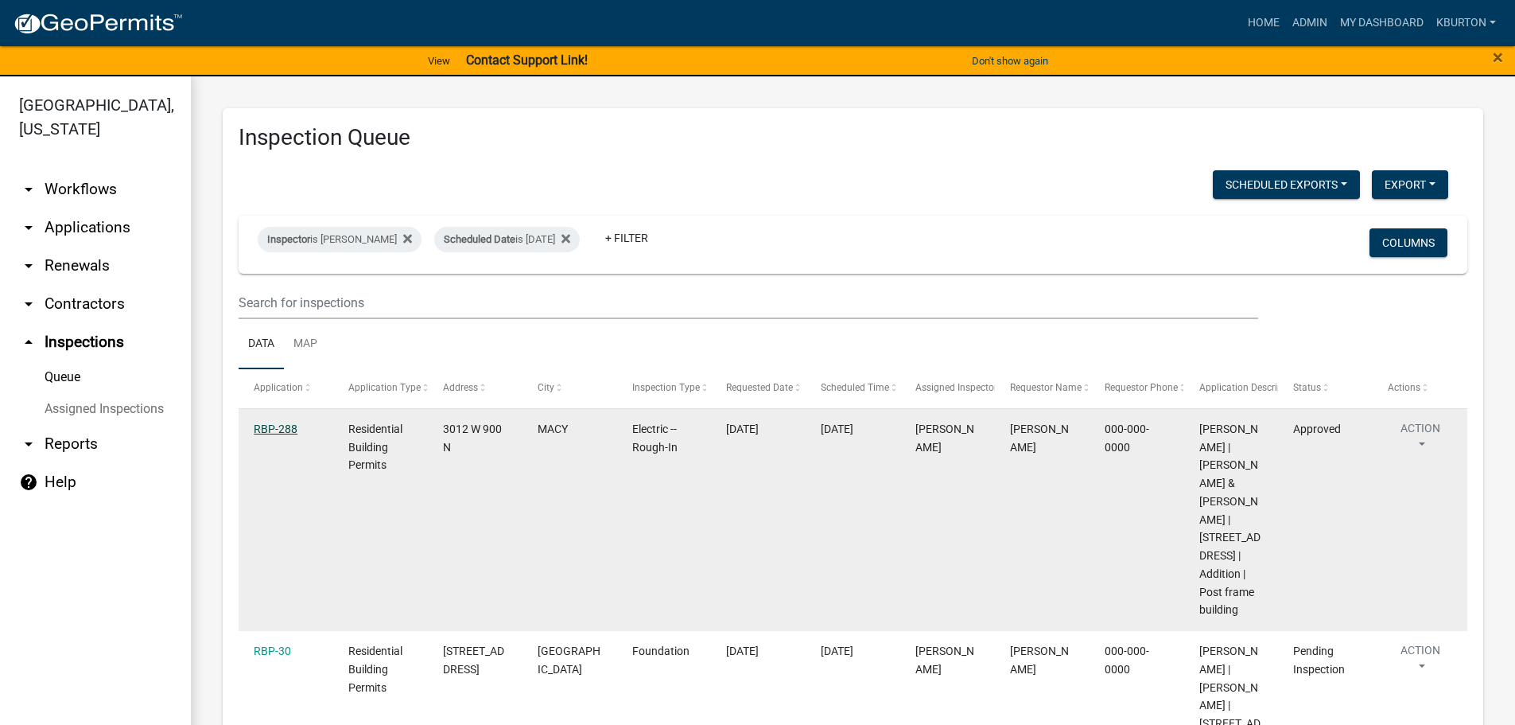
click at [274, 430] on link "RBP-288" at bounding box center [276, 428] width 44 height 13
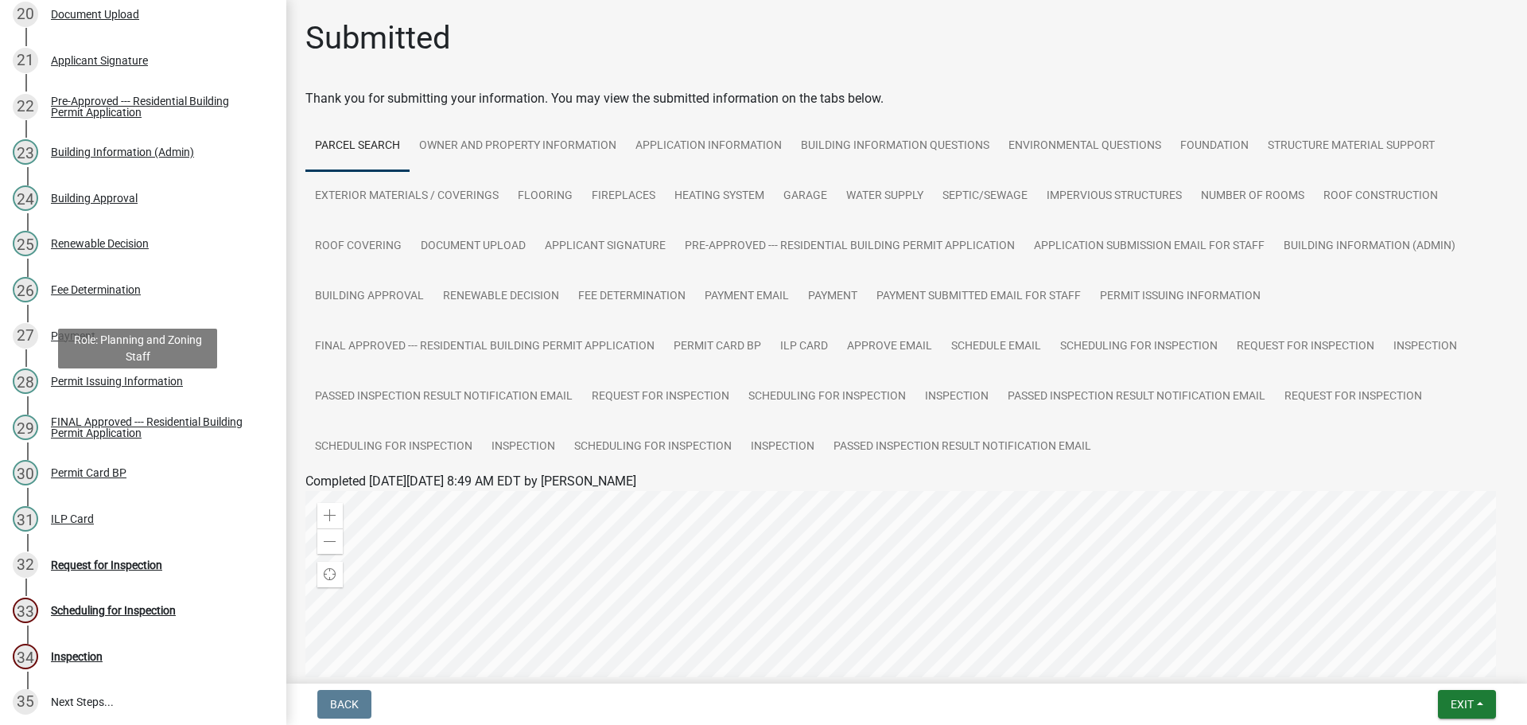
scroll to position [1273, 0]
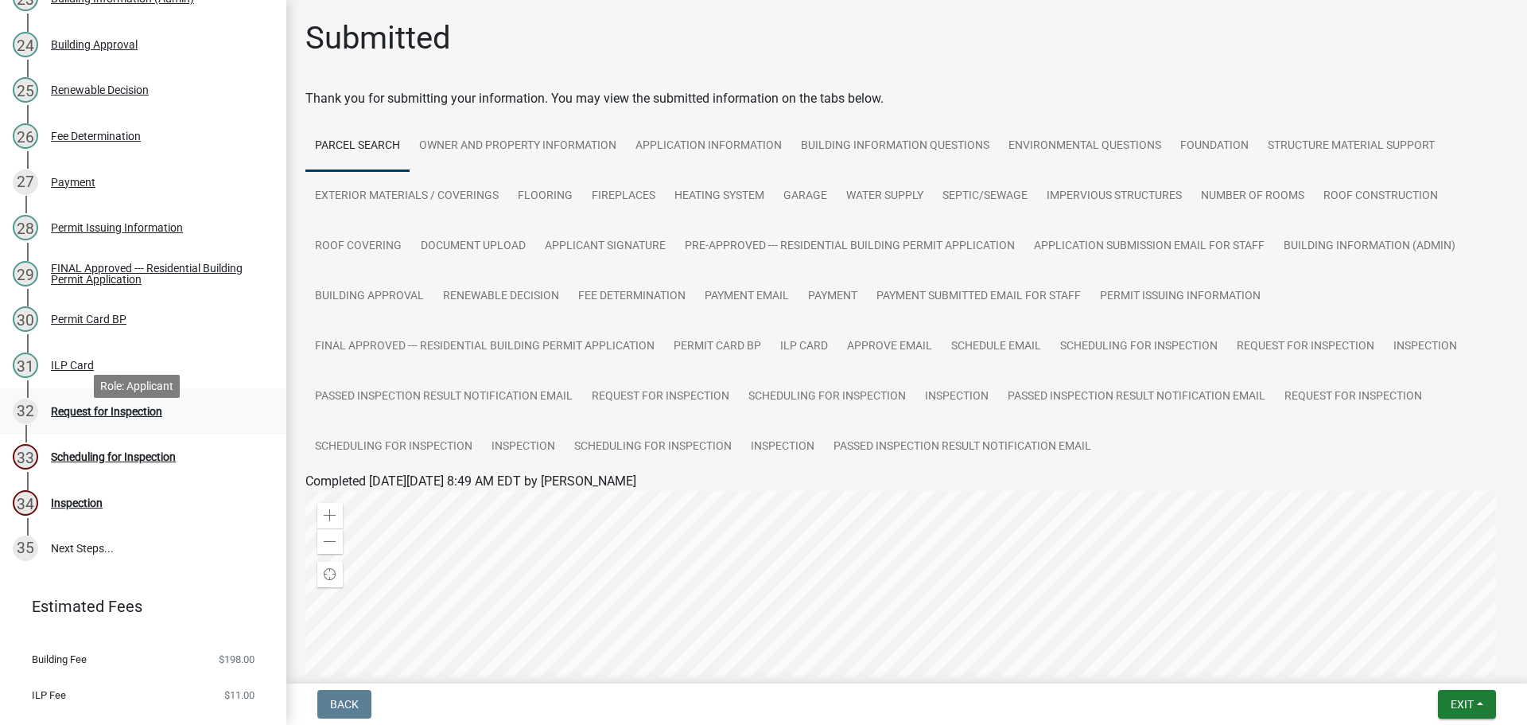
click at [138, 417] on div "Request for Inspection" at bounding box center [106, 411] width 111 height 11
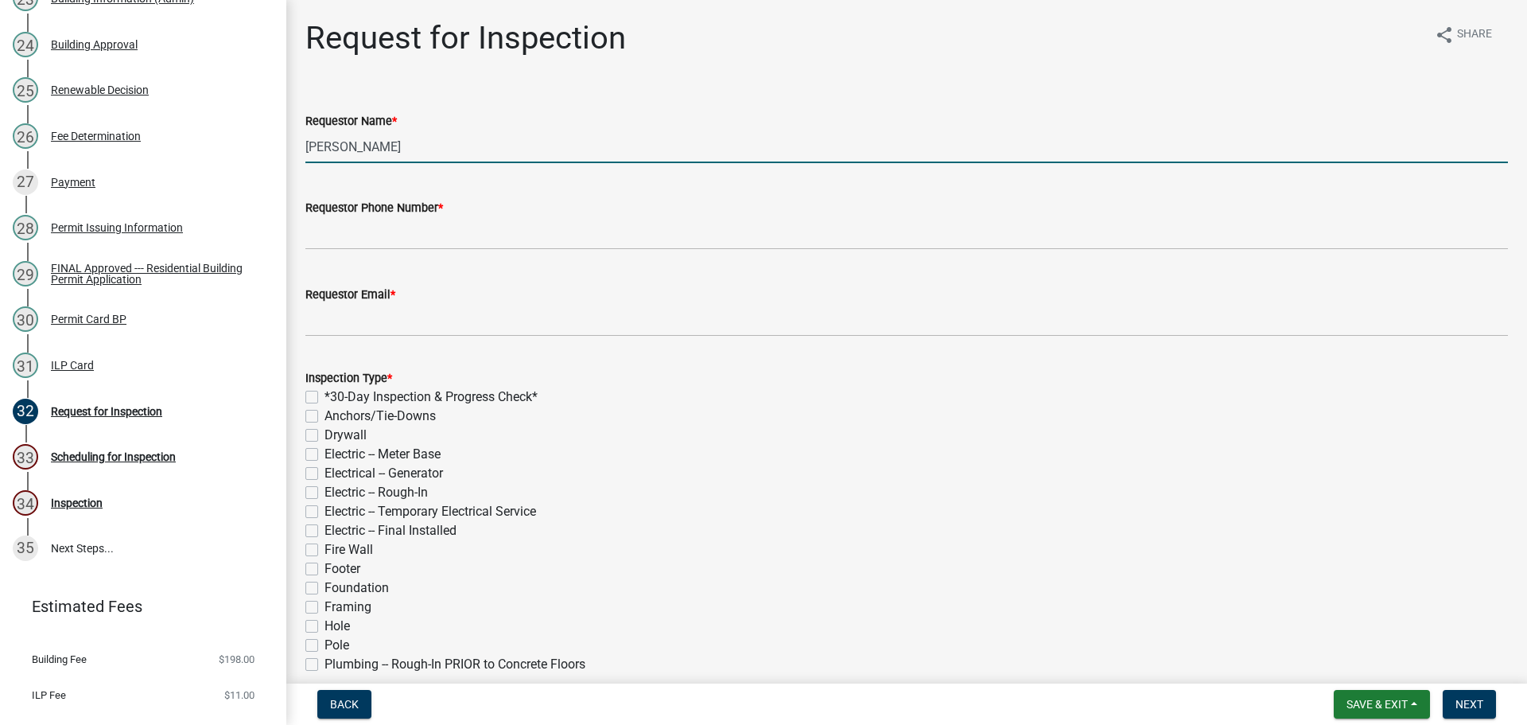
click at [445, 145] on input "[PERSON_NAME]" at bounding box center [906, 146] width 1203 height 33
type input "K"
type input "[PERSON_NAME]"
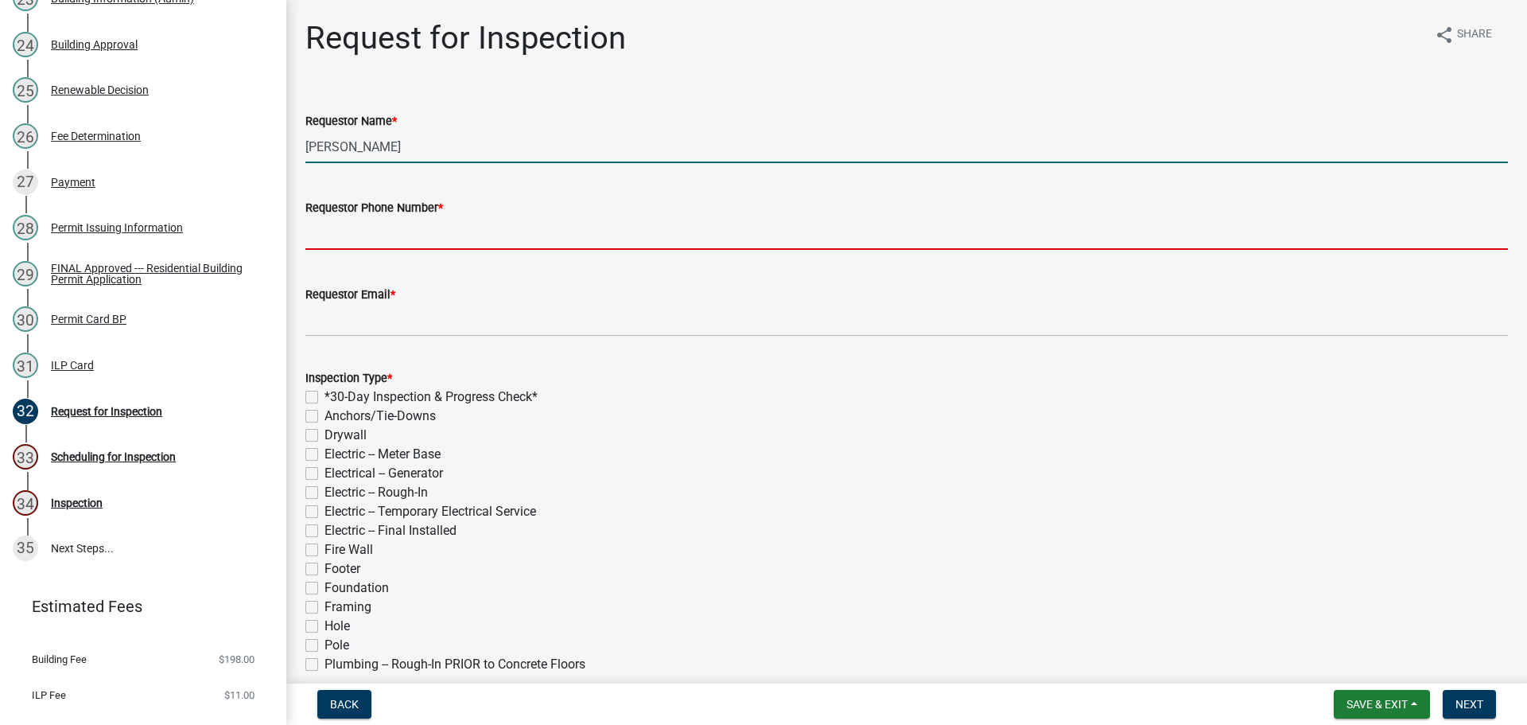
click at [429, 235] on input "Requestor Phone Number *" at bounding box center [906, 233] width 1203 height 33
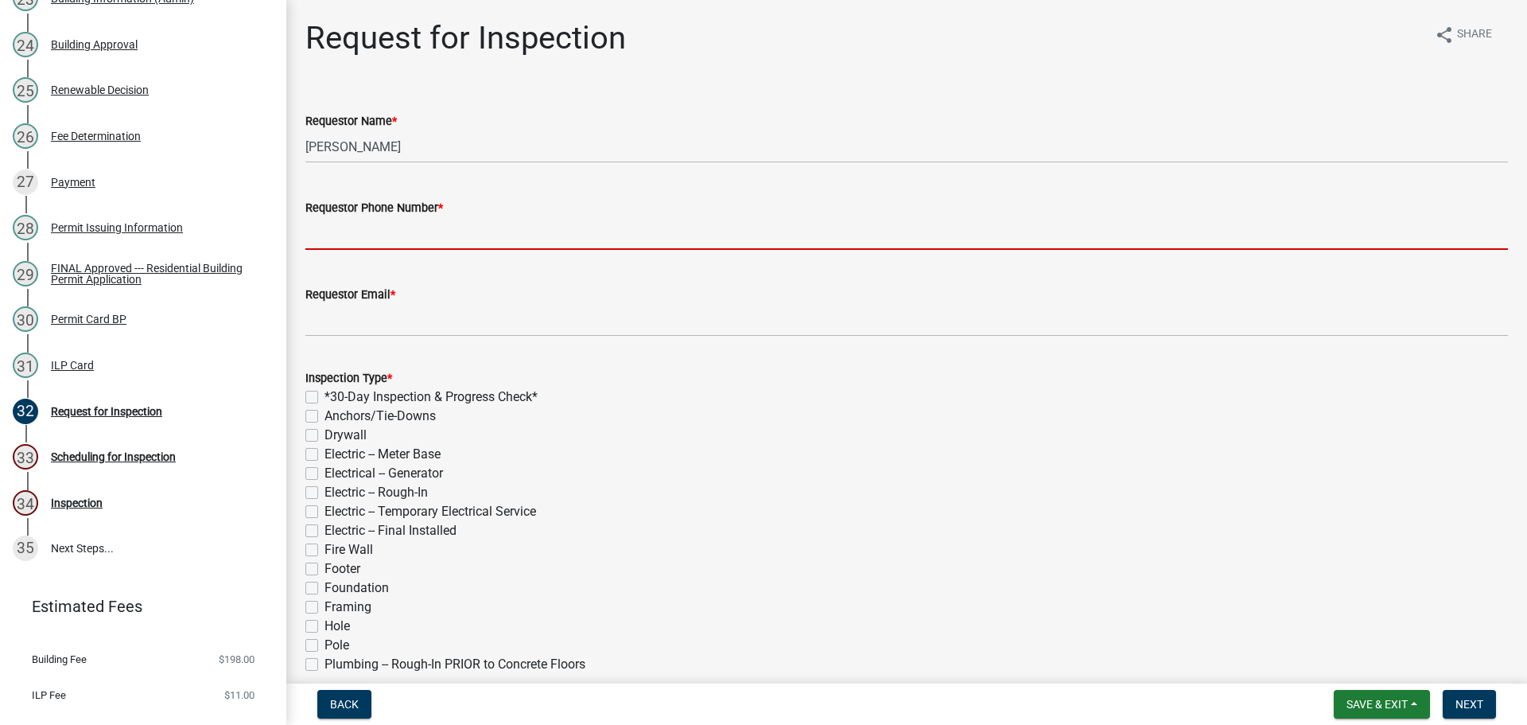
type input "000-000-0000"
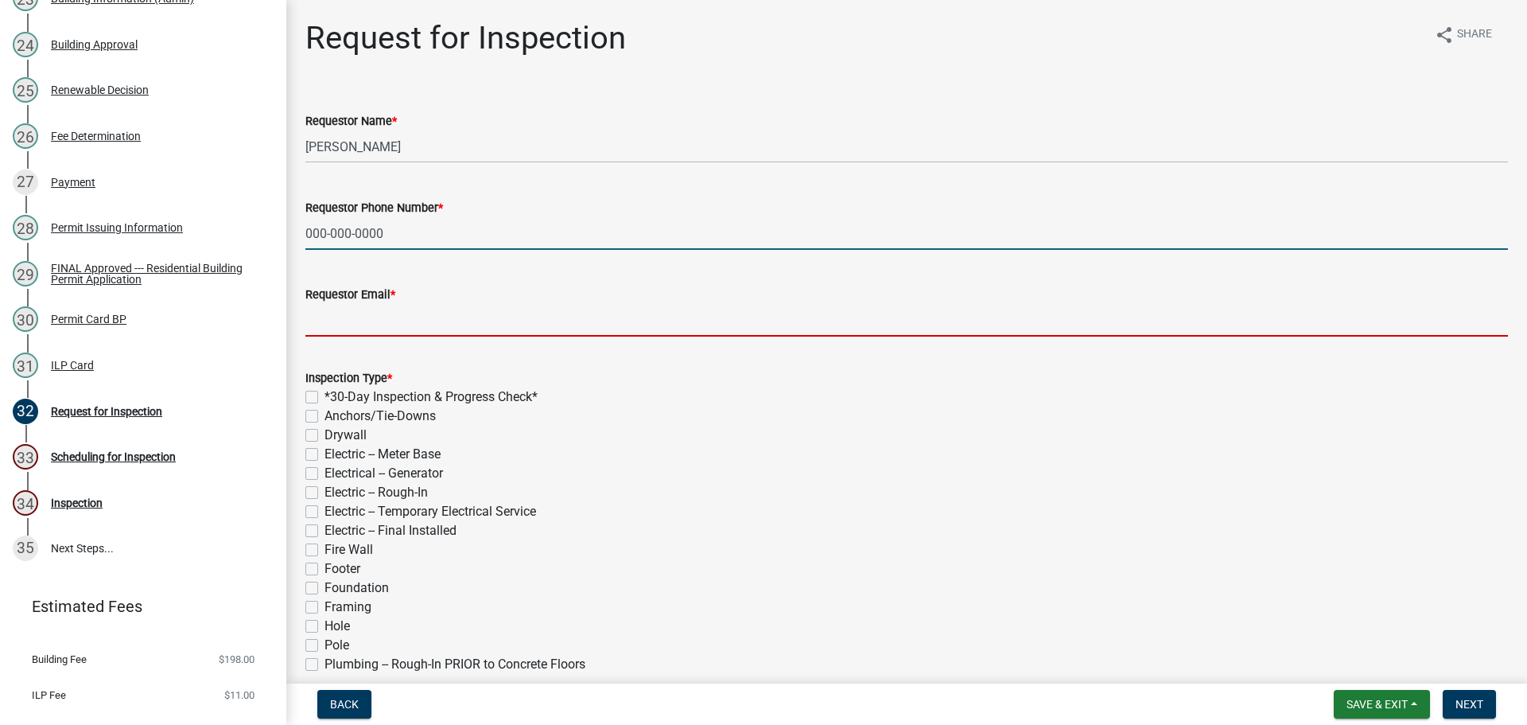
click at [467, 320] on input "Requestor Email *" at bounding box center [906, 320] width 1203 height 33
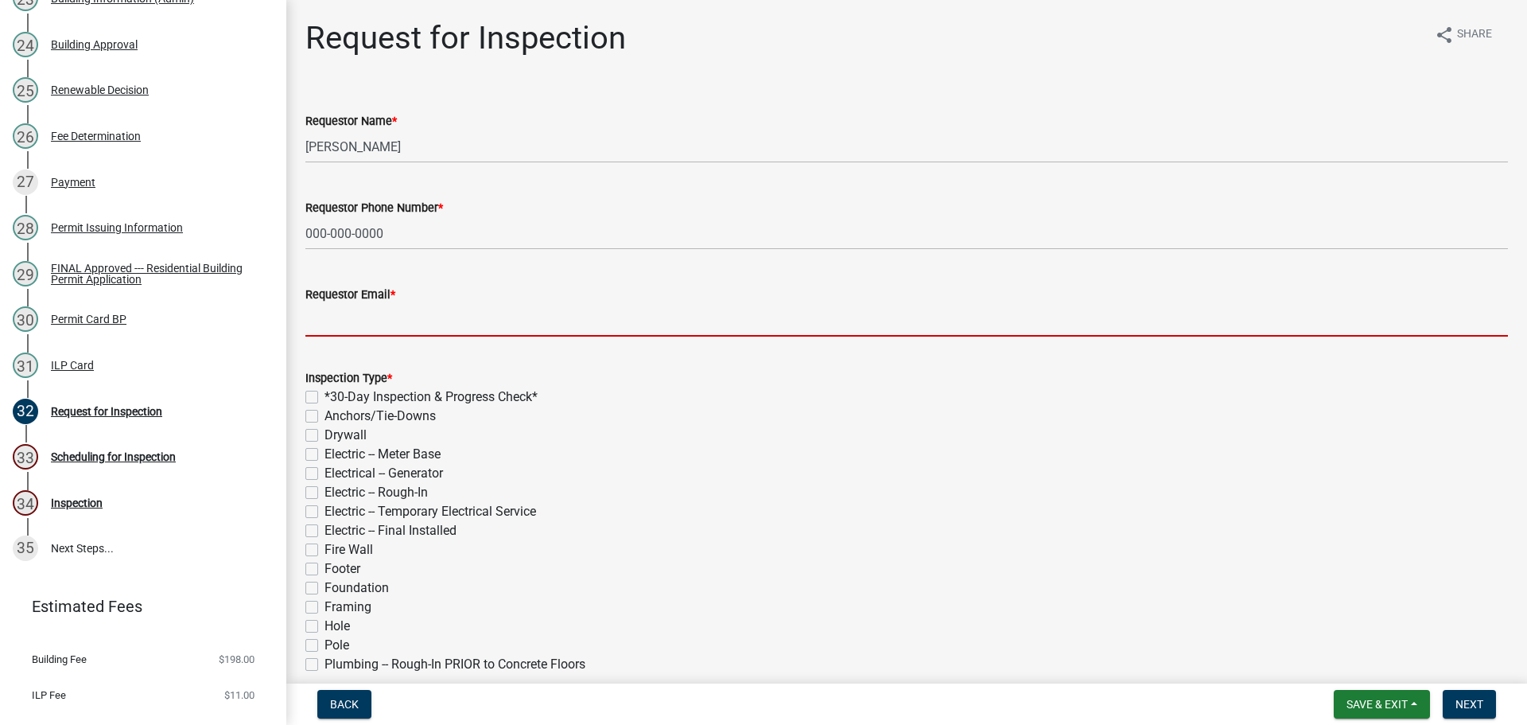
type input "[EMAIL_ADDRESS][DOMAIN_NAME]"
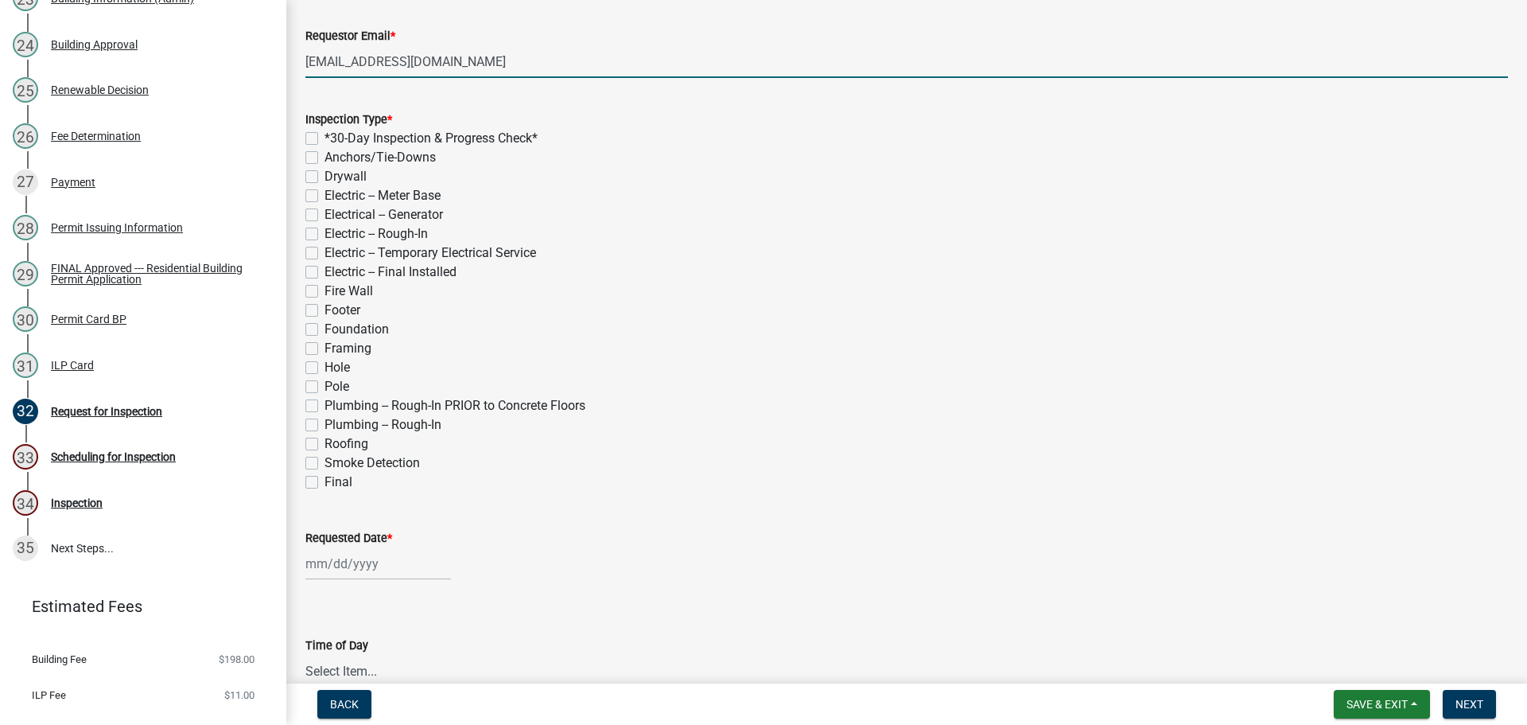
scroll to position [318, 0]
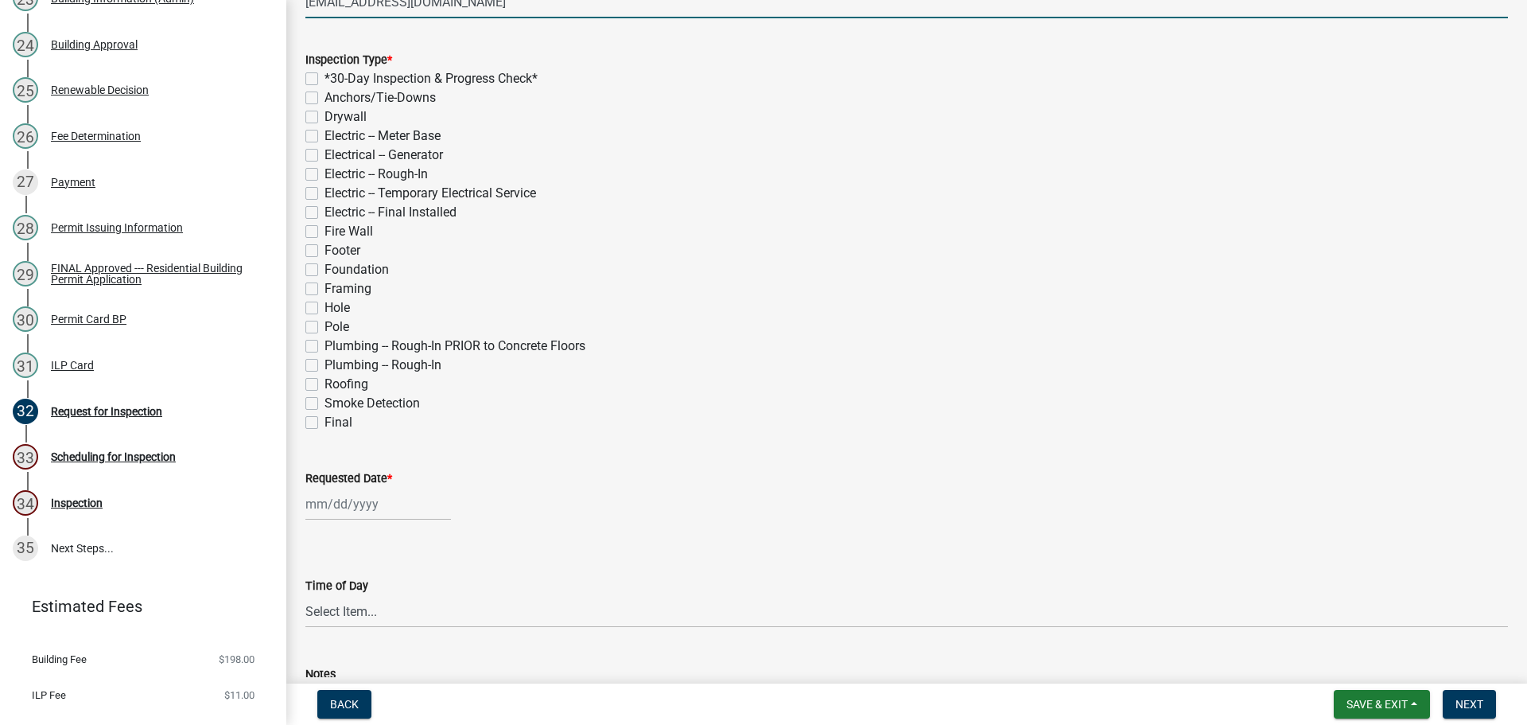
click at [325, 420] on label "Final" at bounding box center [339, 422] width 28 height 19
click at [325, 420] on input "Final" at bounding box center [330, 418] width 10 height 10
checkbox input "true"
checkbox input "false"
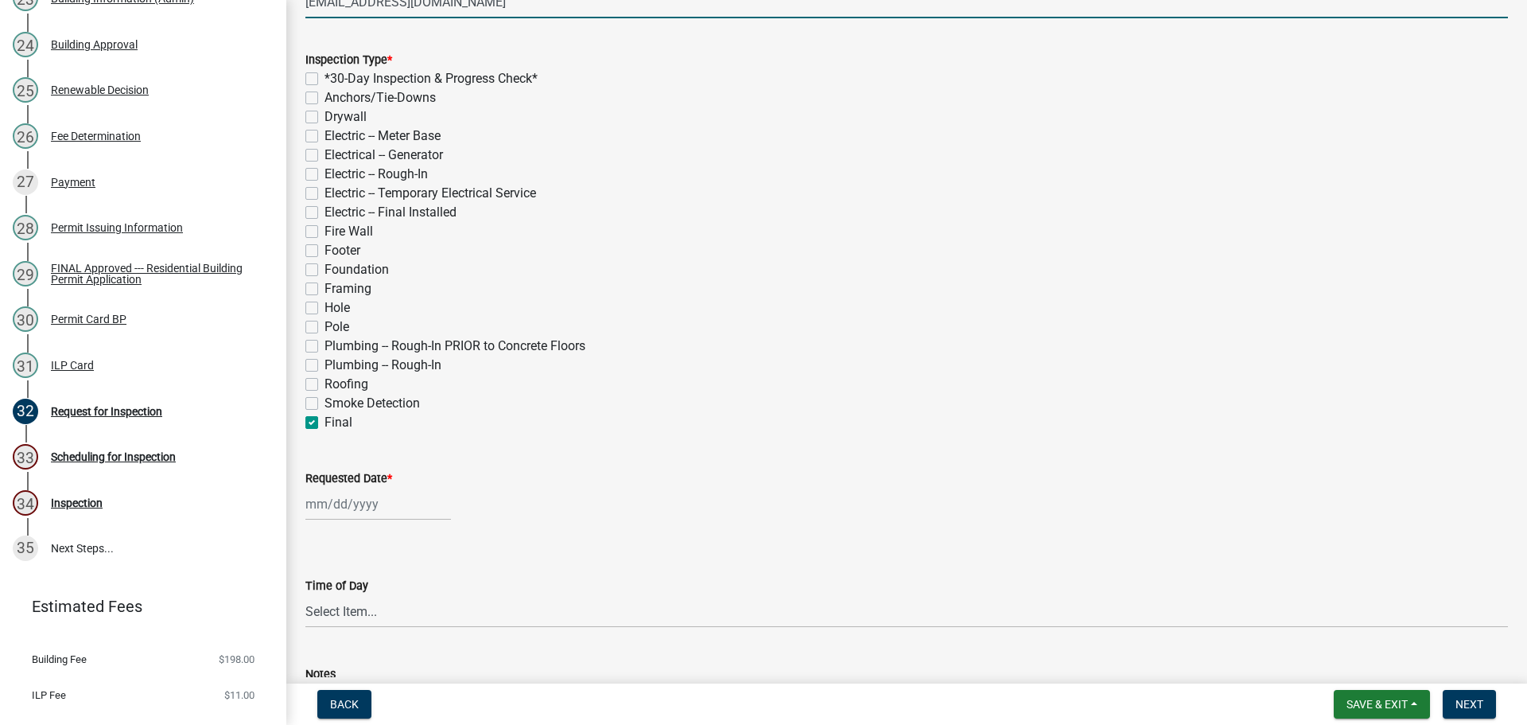
checkbox input "false"
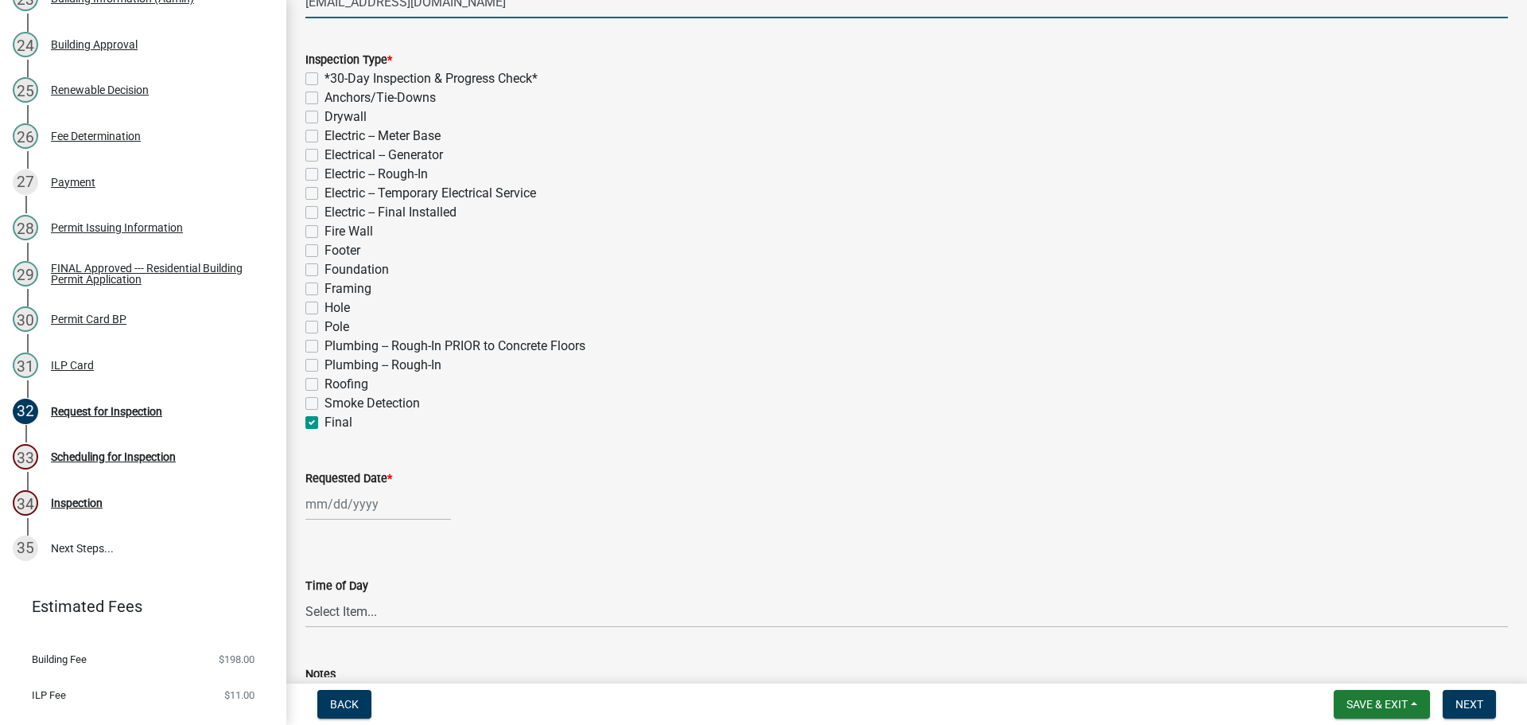
checkbox input "false"
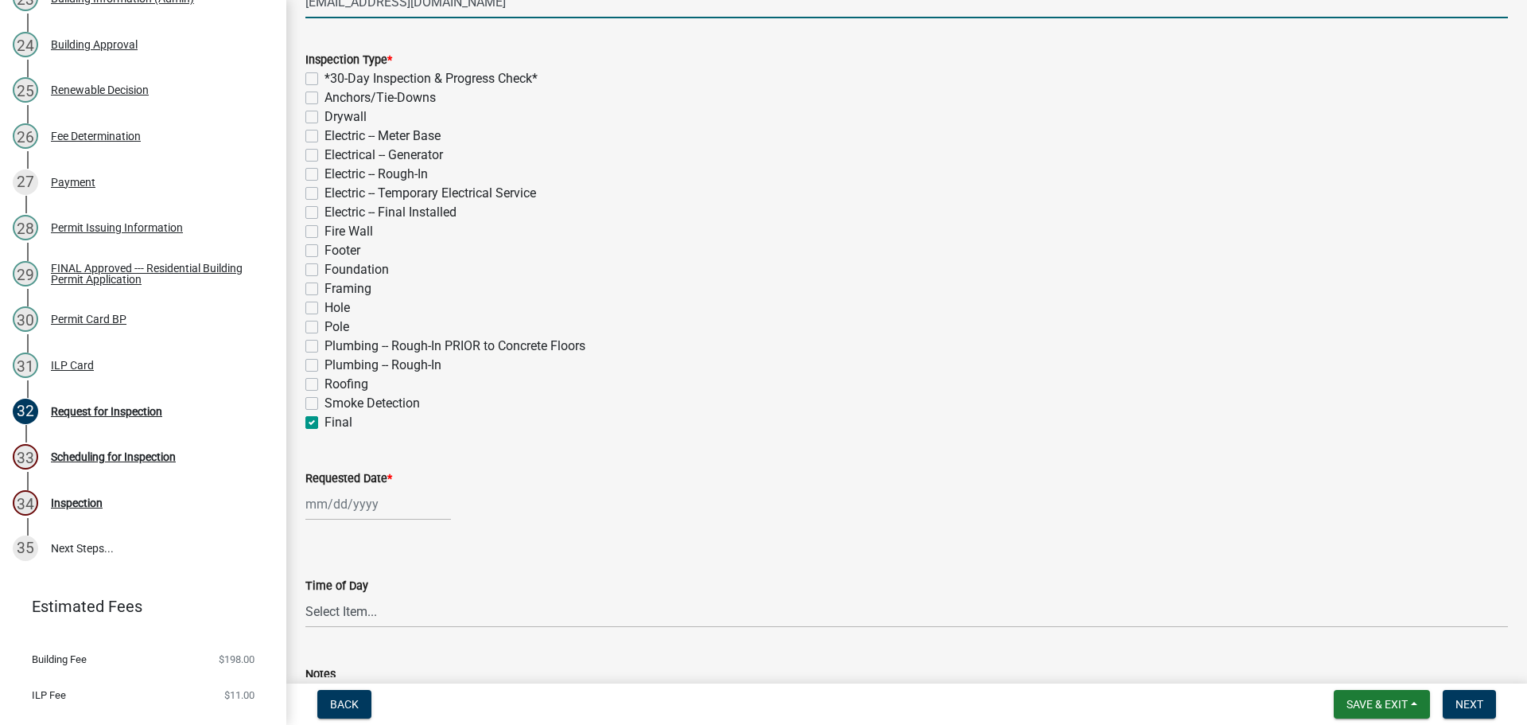
checkbox input "false"
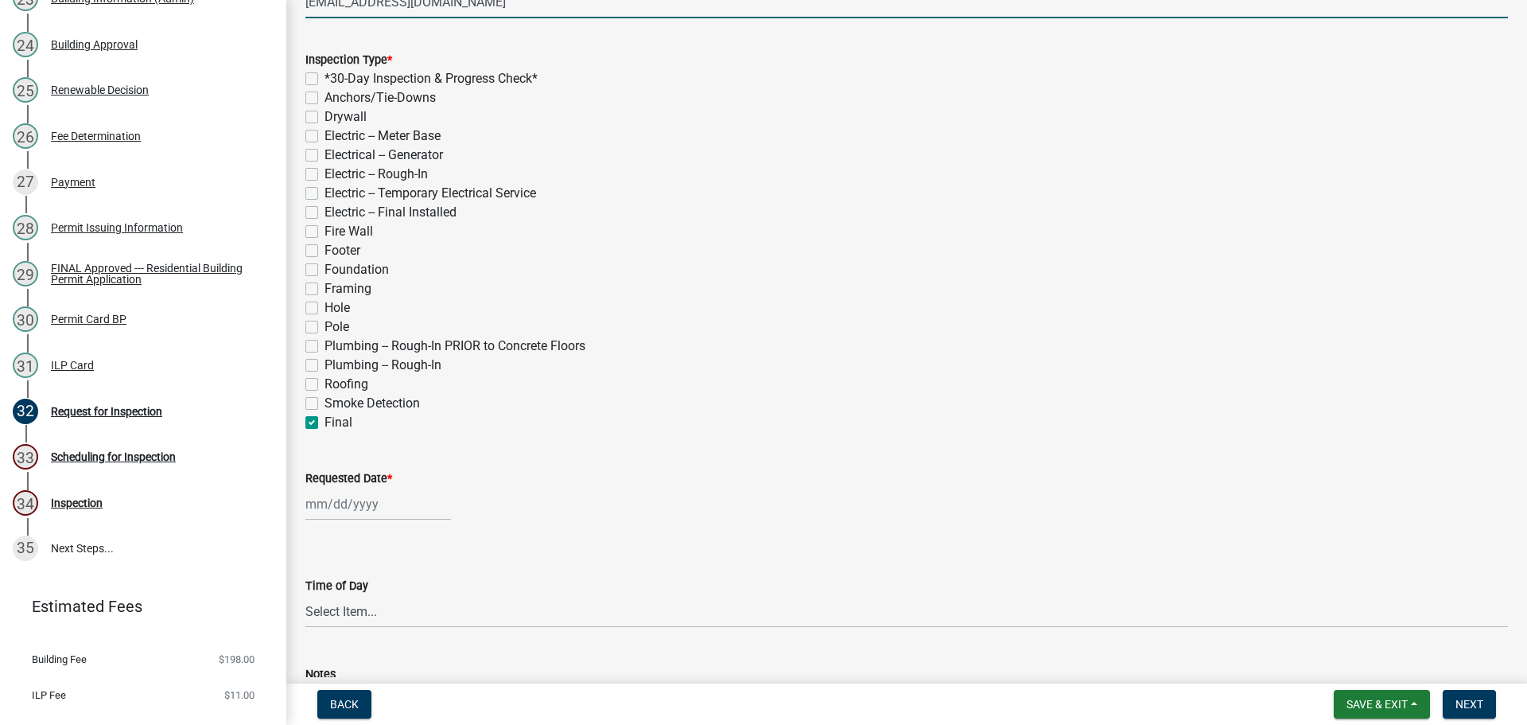
checkbox input "false"
checkbox input "true"
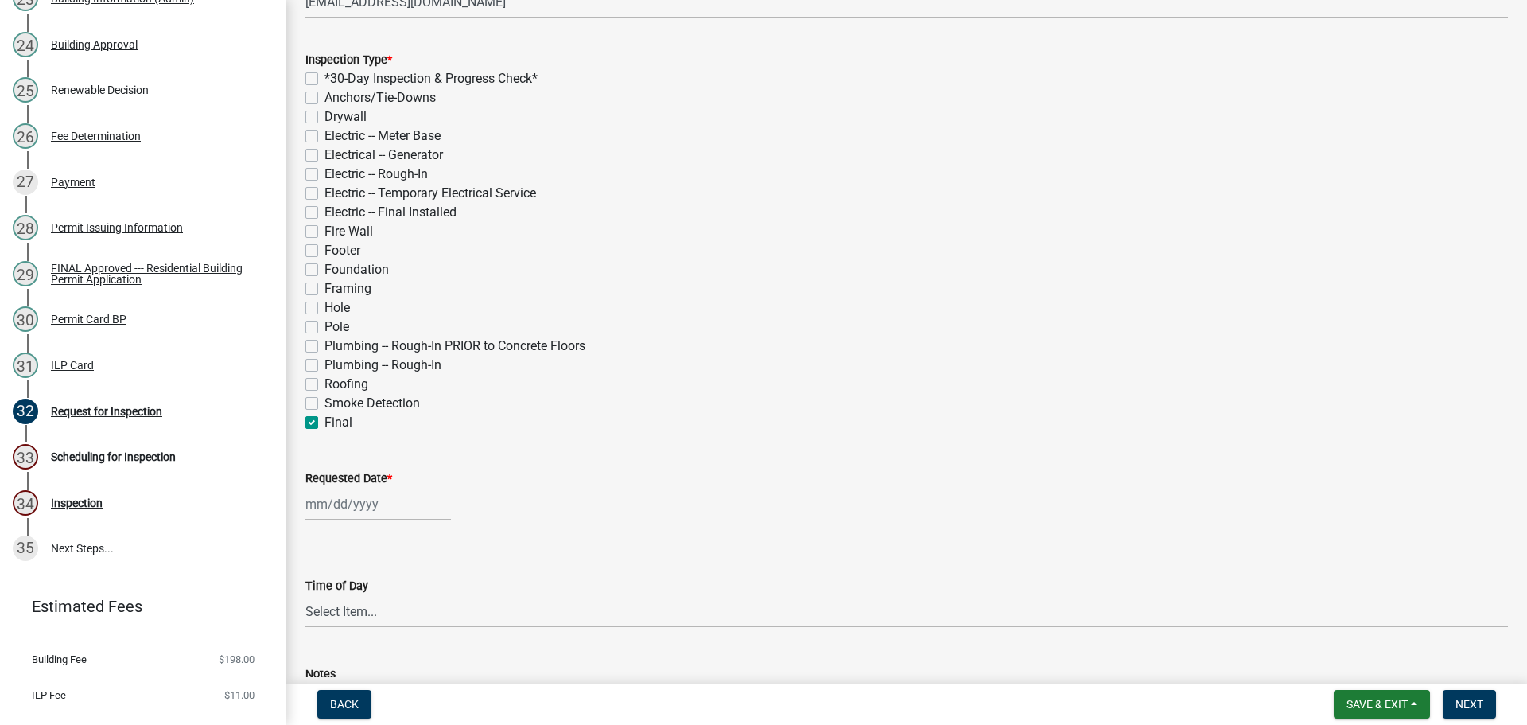
click at [348, 480] on label "Requested Date *" at bounding box center [348, 478] width 87 height 11
click at [348, 488] on input "Requested Date *" at bounding box center [378, 504] width 146 height 33
select select "9"
select select "2025"
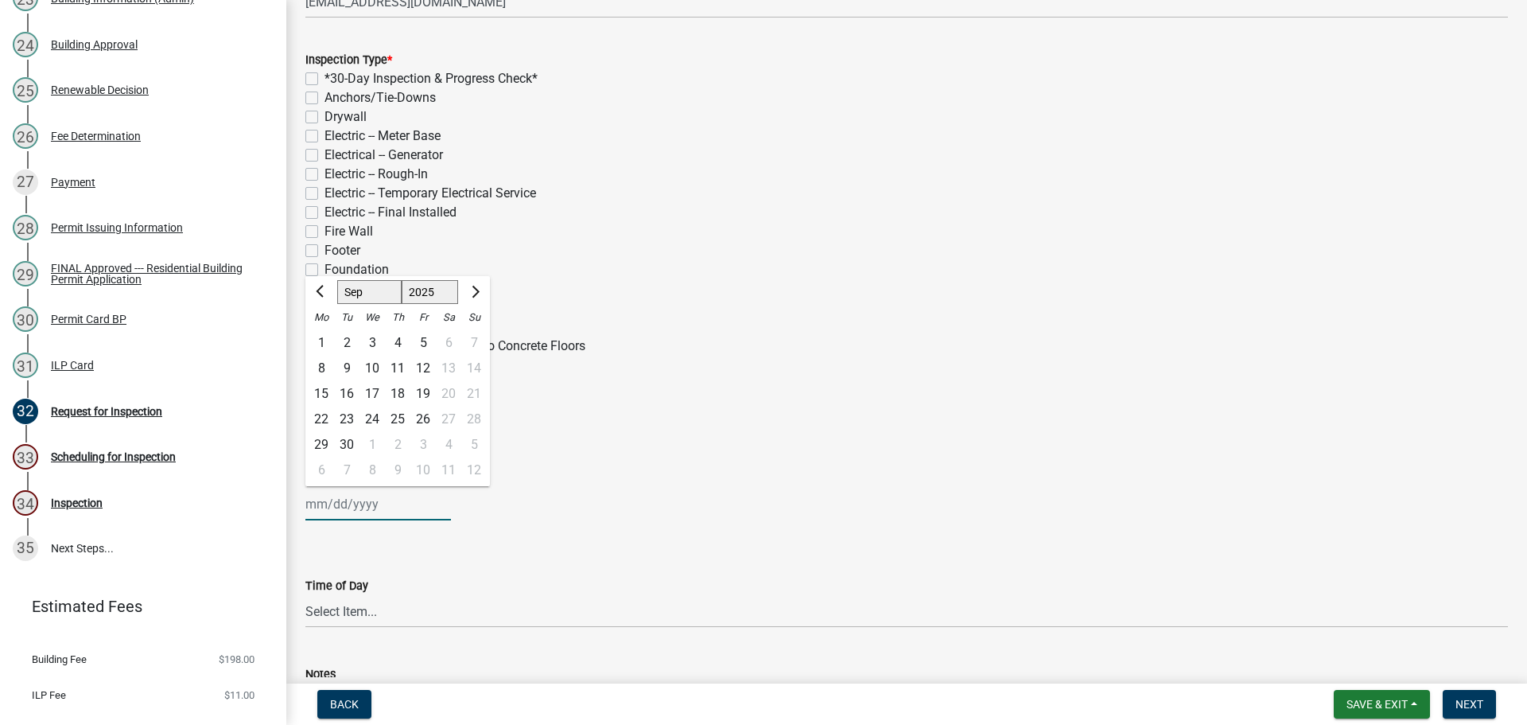
click at [370, 295] on select "Jan Feb Mar Apr May Jun [DATE] Aug Sep Oct Nov Dec" at bounding box center [369, 292] width 64 height 24
select select "11"
click at [337, 280] on select "Jan Feb Mar Apr May Jun [DATE] Aug Sep Oct Nov Dec" at bounding box center [369, 292] width 64 height 24
click at [373, 414] on div "19" at bounding box center [372, 418] width 25 height 25
type input "[DATE]"
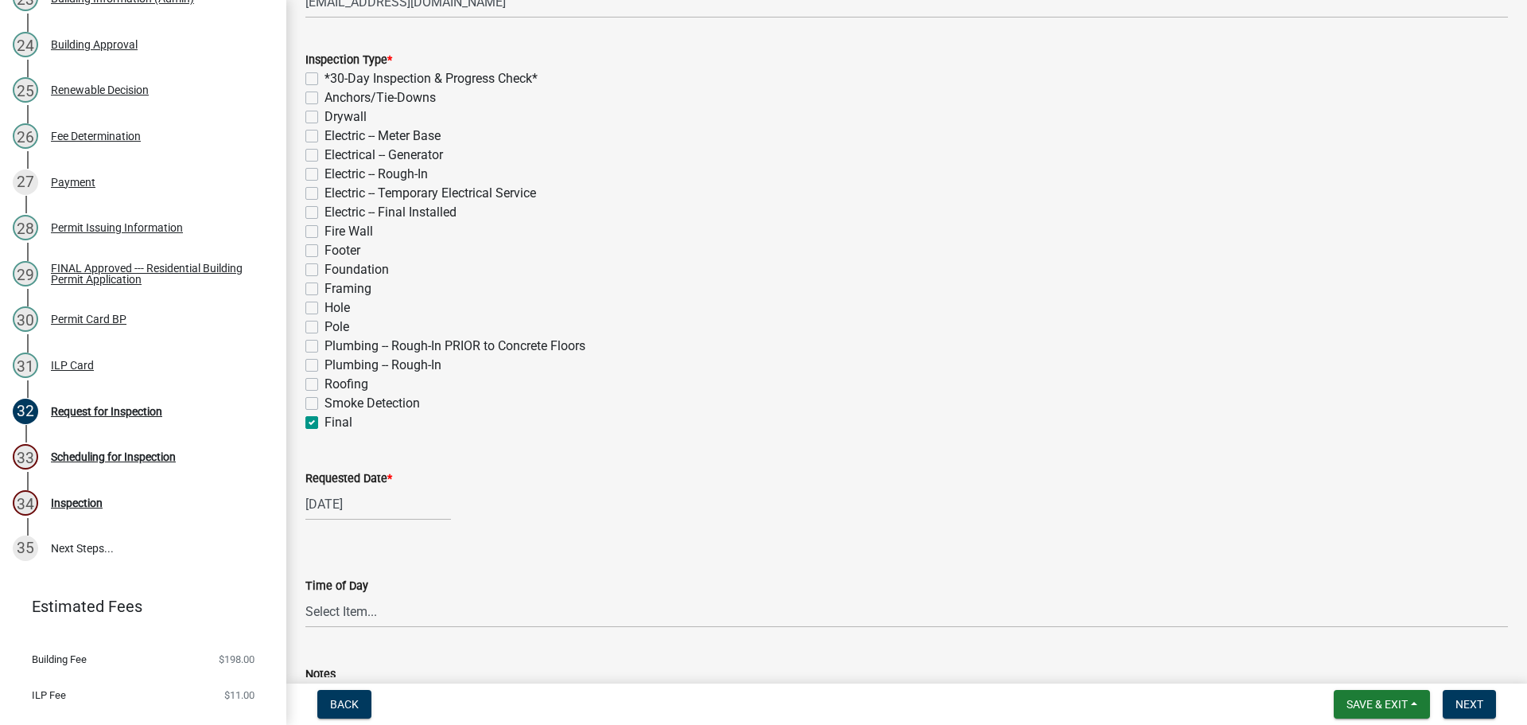
scroll to position [398, 0]
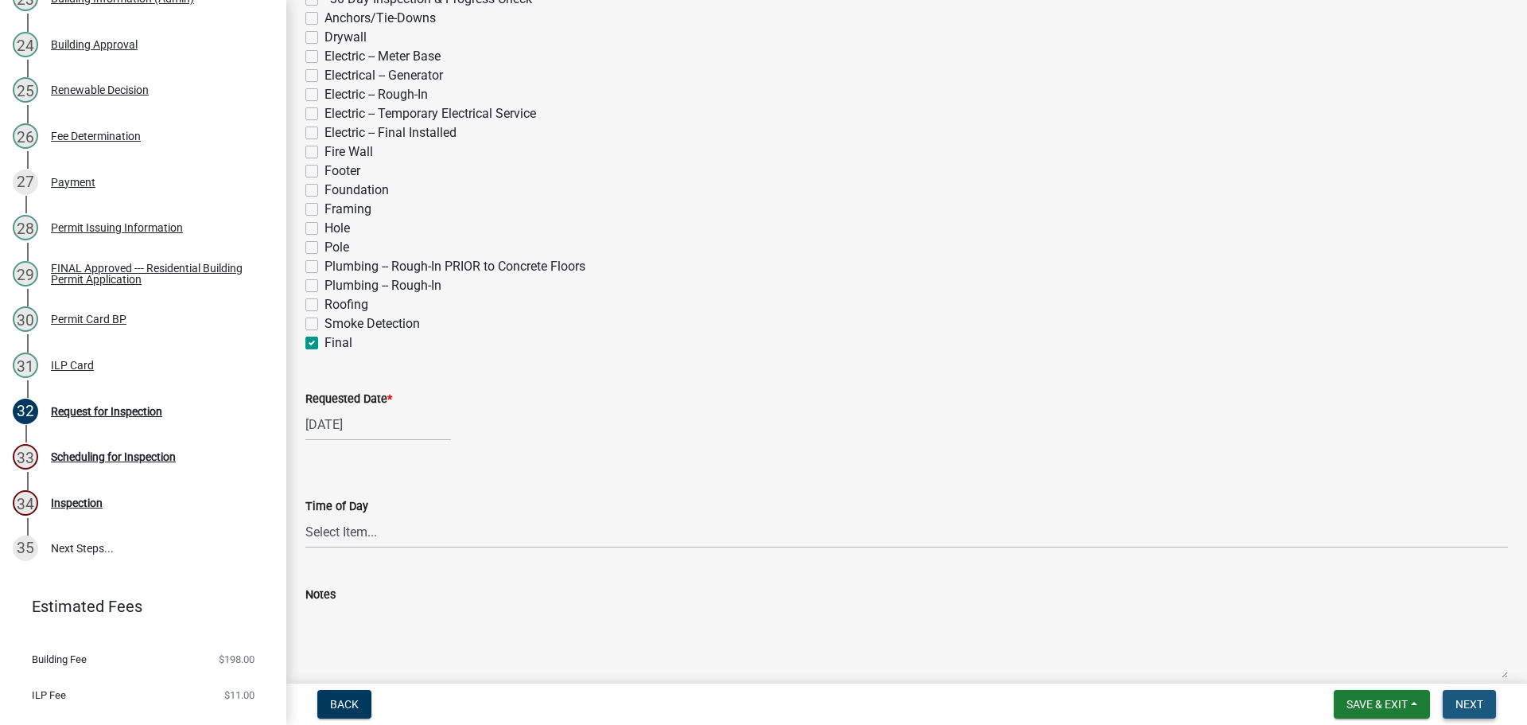
click at [1464, 707] on span "Next" at bounding box center [1470, 704] width 28 height 13
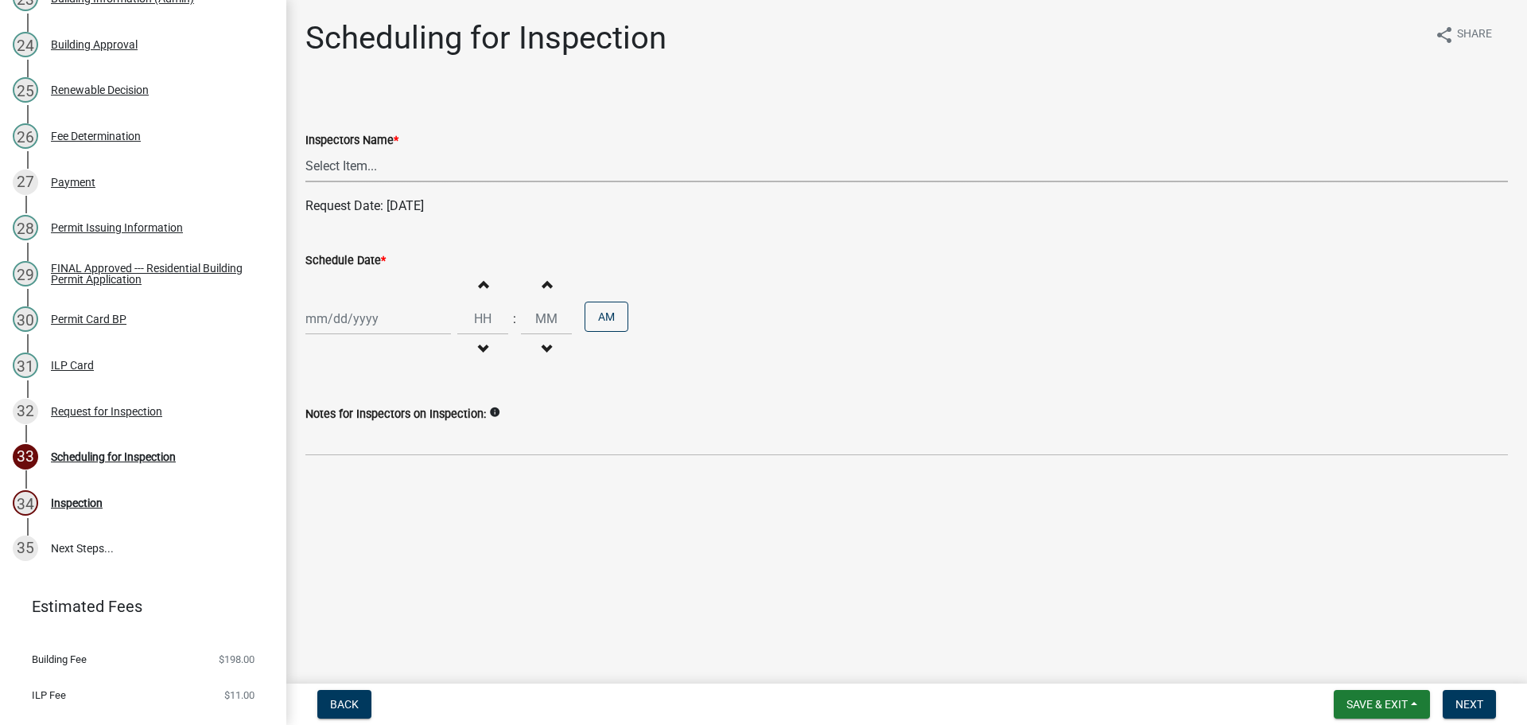
click at [394, 161] on select "Select Item... bmthomas ([PERSON_NAME]) croser ([PERSON_NAME]) [PERSON_NAME] ([…" at bounding box center [906, 166] width 1203 height 33
select select "25b75ae6-03c7-4280-9b34-fcf63005d5e5"
click at [305, 150] on select "Select Item... bmthomas ([PERSON_NAME]) croser ([PERSON_NAME]) [PERSON_NAME] ([…" at bounding box center [906, 166] width 1203 height 33
click at [343, 263] on label "Schedule Date *" at bounding box center [345, 260] width 80 height 11
click at [343, 302] on input "Schedule Date *" at bounding box center [378, 318] width 146 height 33
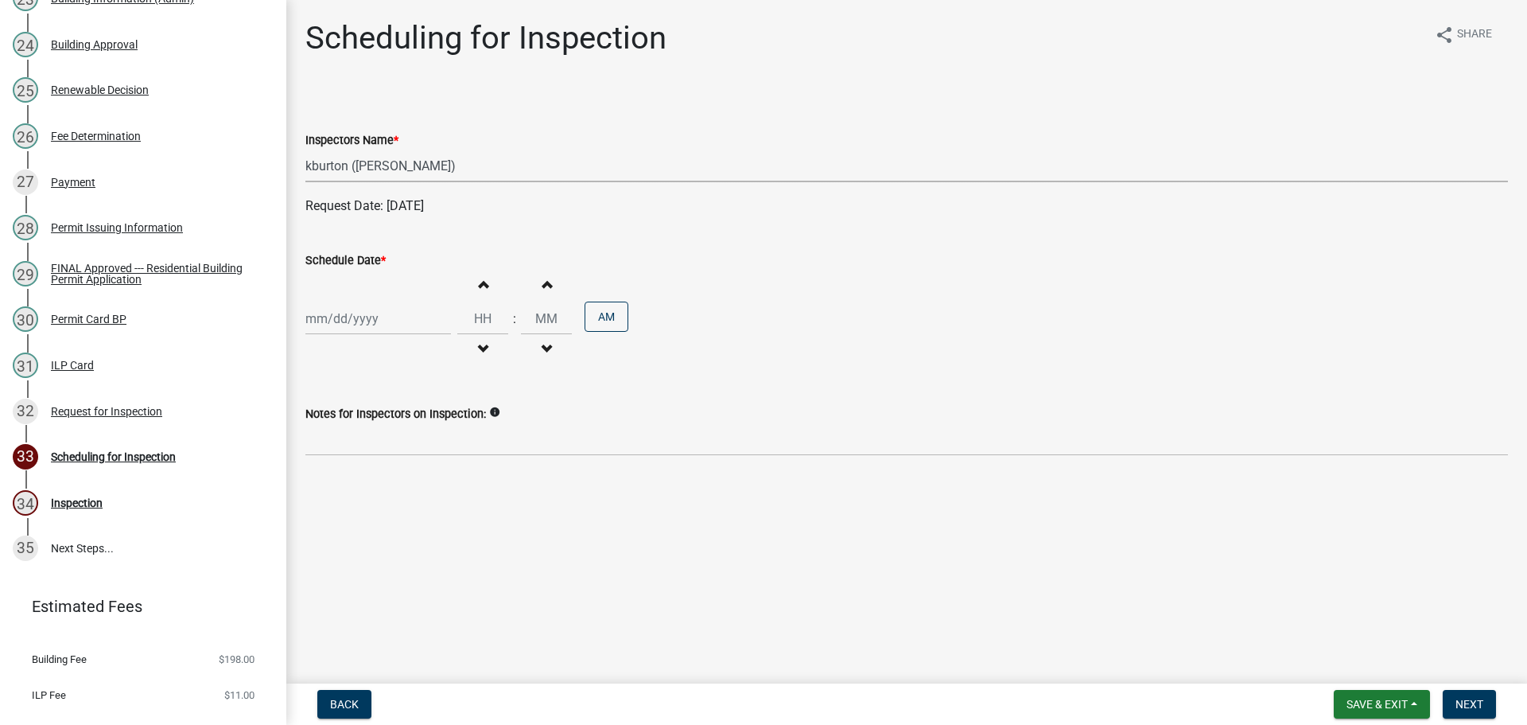
select select "9"
select select "2025"
click at [360, 352] on select "Jan Feb Mar Apr May Jun [DATE] Aug Sep Oct Nov Dec" at bounding box center [369, 352] width 64 height 24
select select "11"
click at [337, 340] on select "Jan Feb Mar Apr May Jun [DATE] Aug Sep Oct Nov Dec" at bounding box center [369, 352] width 64 height 24
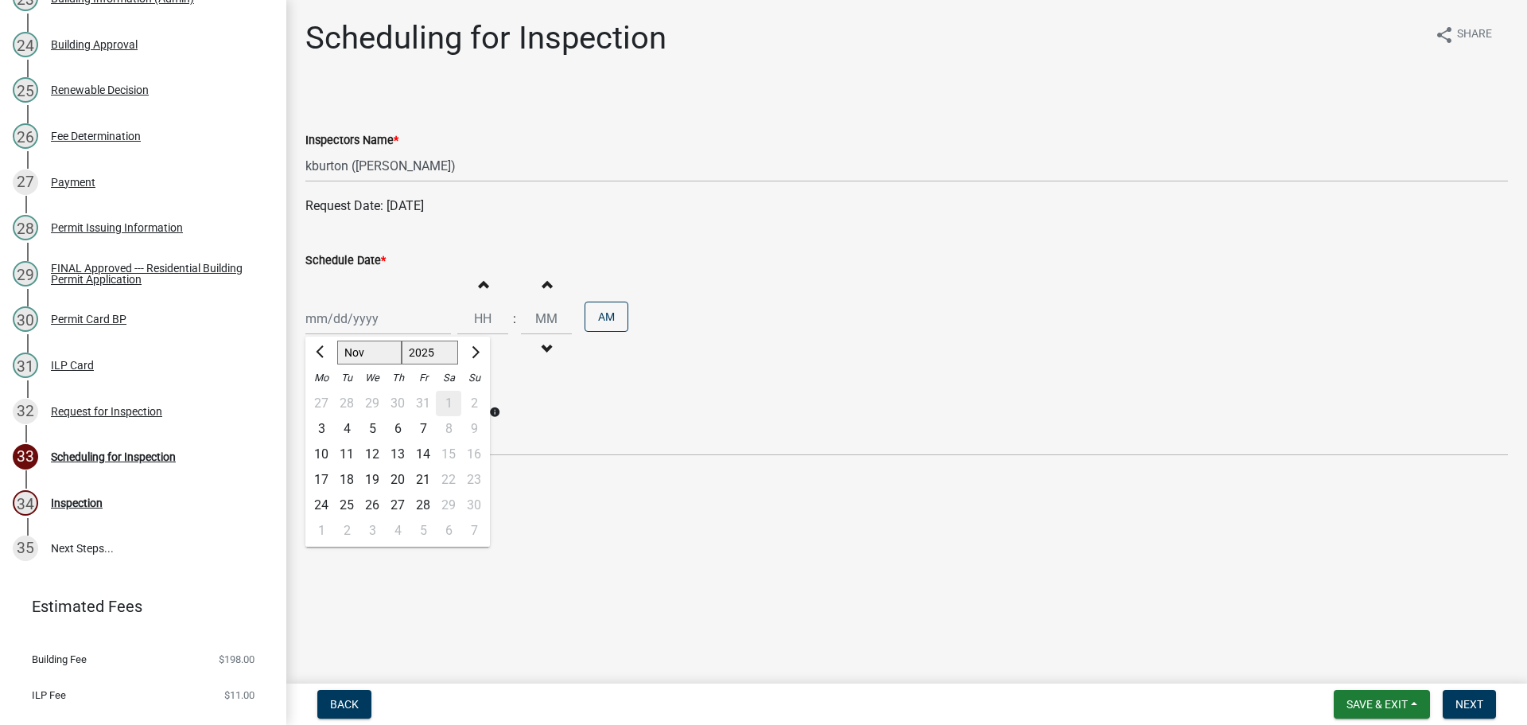
click at [370, 478] on div "19" at bounding box center [372, 479] width 25 height 25
type input "[DATE]"
click at [1480, 698] on span "Next" at bounding box center [1470, 704] width 28 height 13
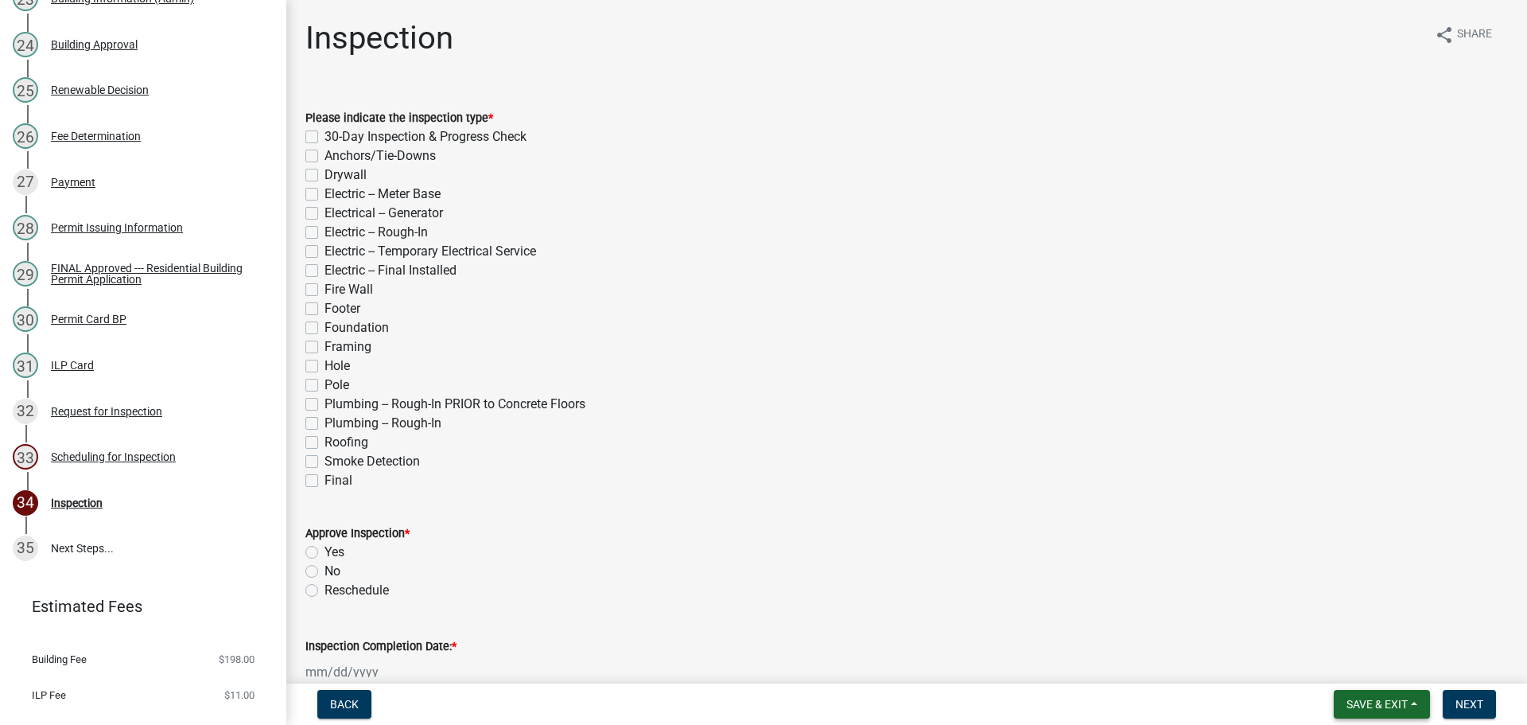
click at [1398, 699] on span "Save & Exit" at bounding box center [1377, 704] width 61 height 13
click at [1381, 673] on button "Save & Exit" at bounding box center [1366, 663] width 127 height 38
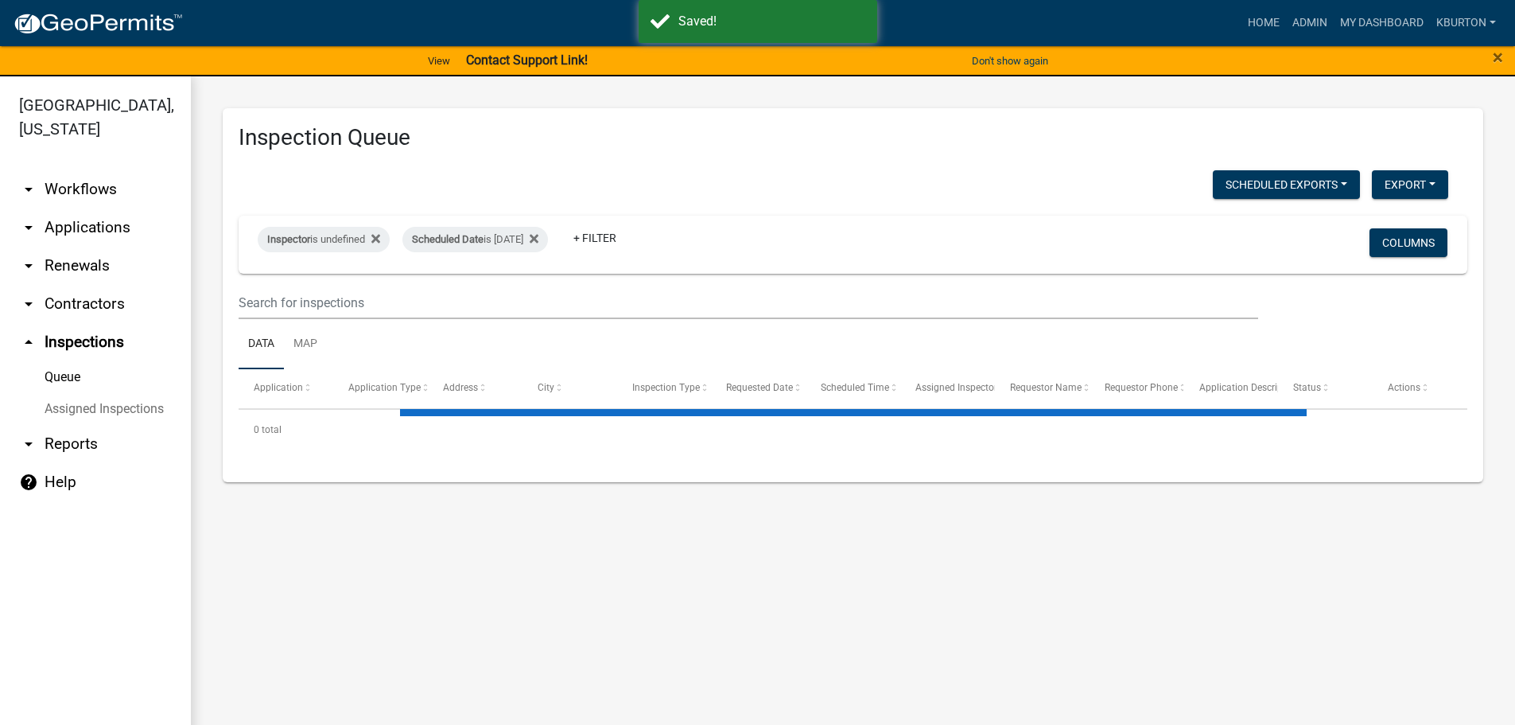
select select "1: 25"
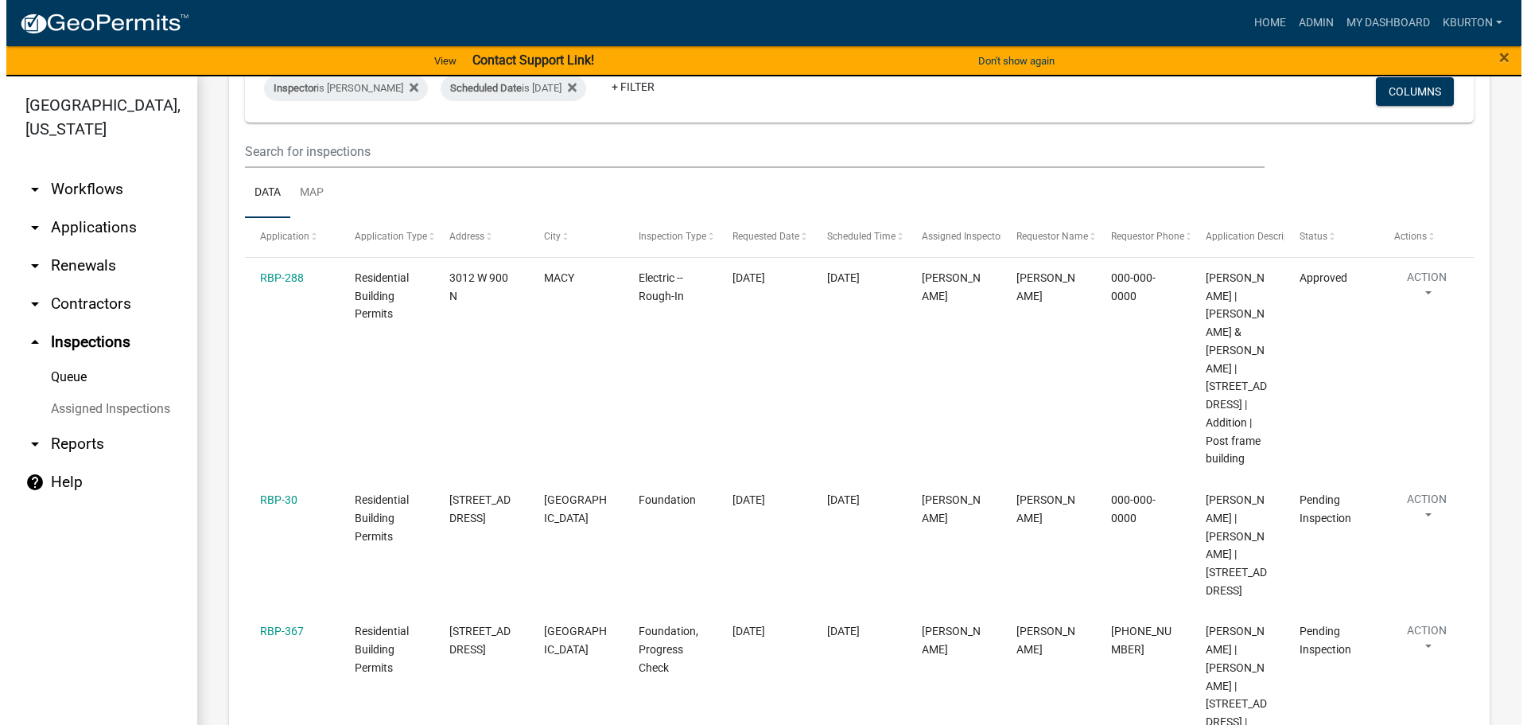
scroll to position [159, 0]
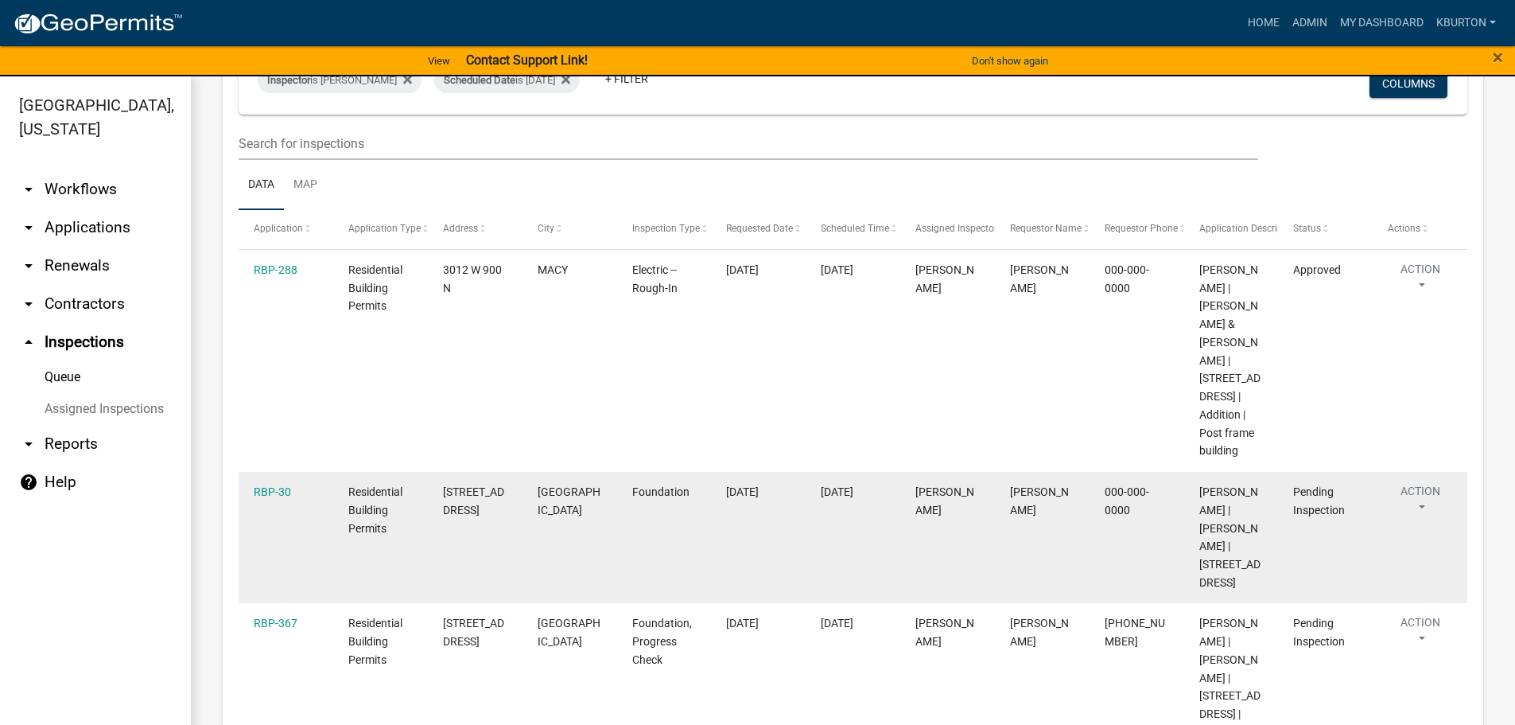
click at [252, 488] on datatable-body-cell "RBP-30" at bounding box center [286, 537] width 95 height 131
click at [266, 488] on link "RBP-30" at bounding box center [272, 491] width 37 height 13
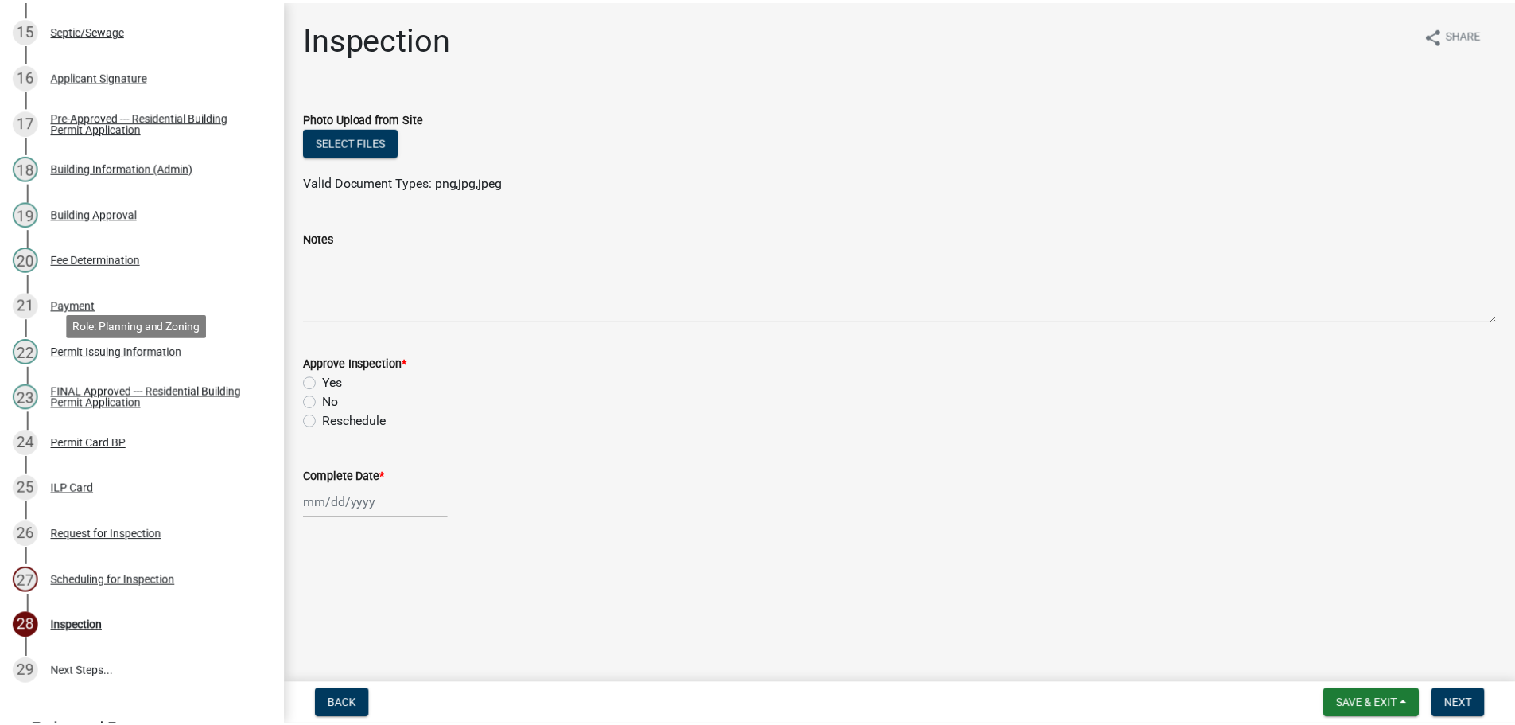
scroll to position [1047, 0]
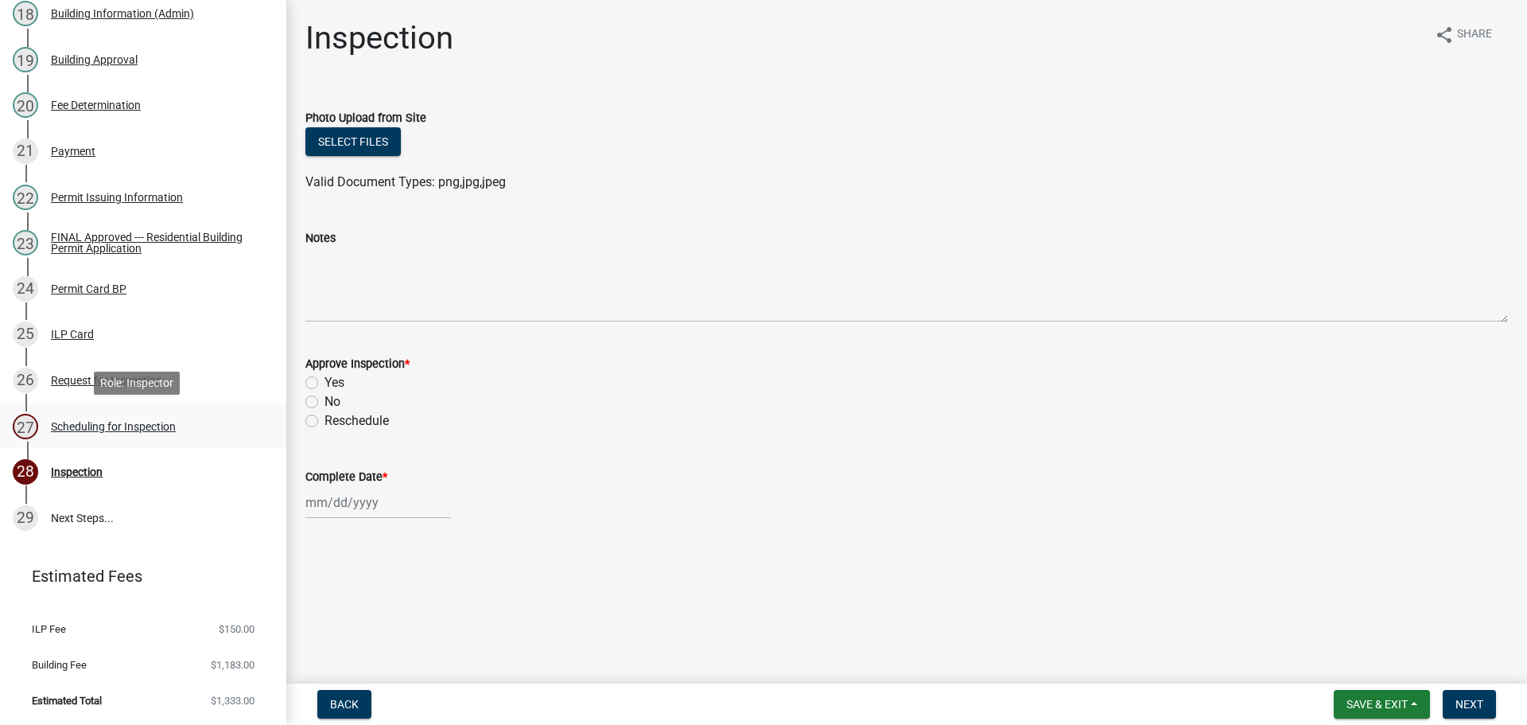
click at [169, 430] on div "Scheduling for Inspection" at bounding box center [113, 426] width 125 height 11
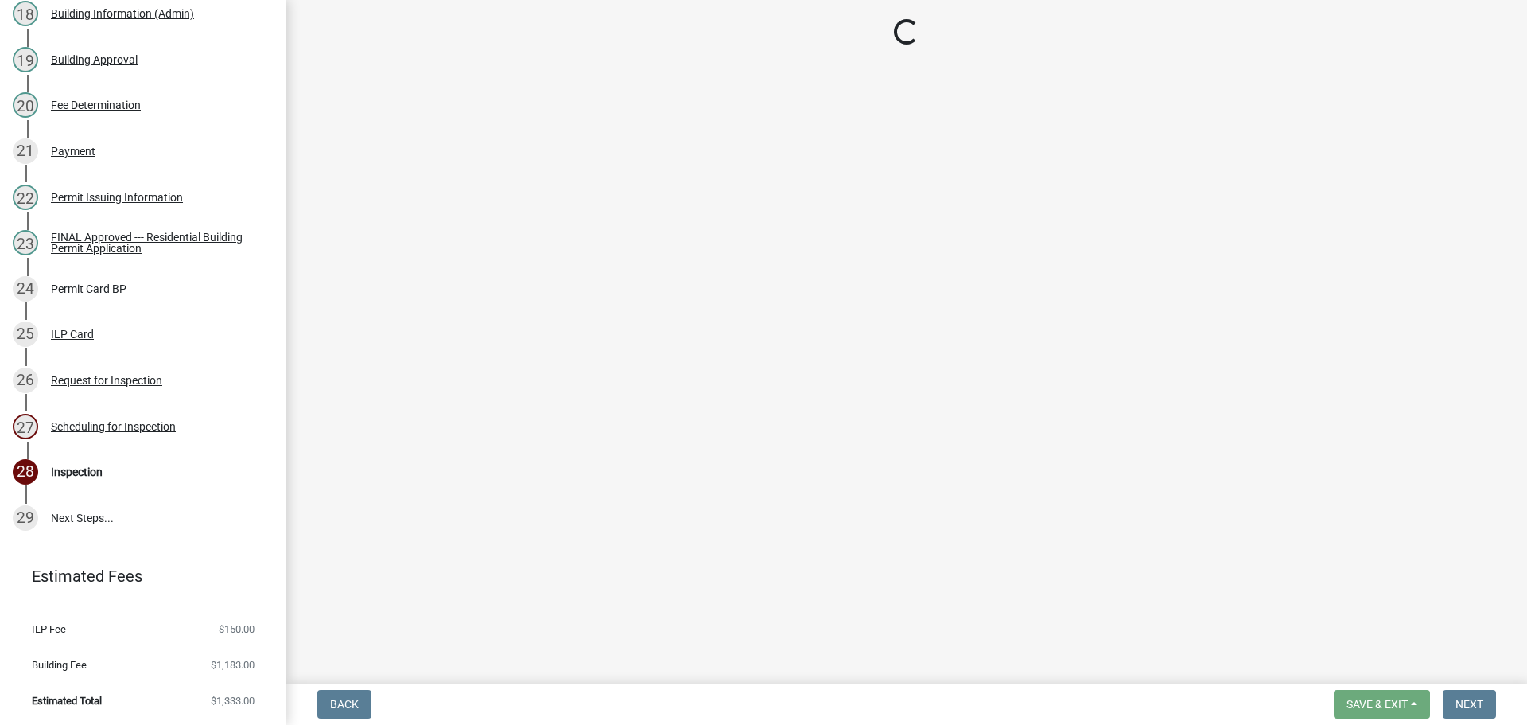
select select "25b75ae6-03c7-4280-9b34-fcf63005d5e5"
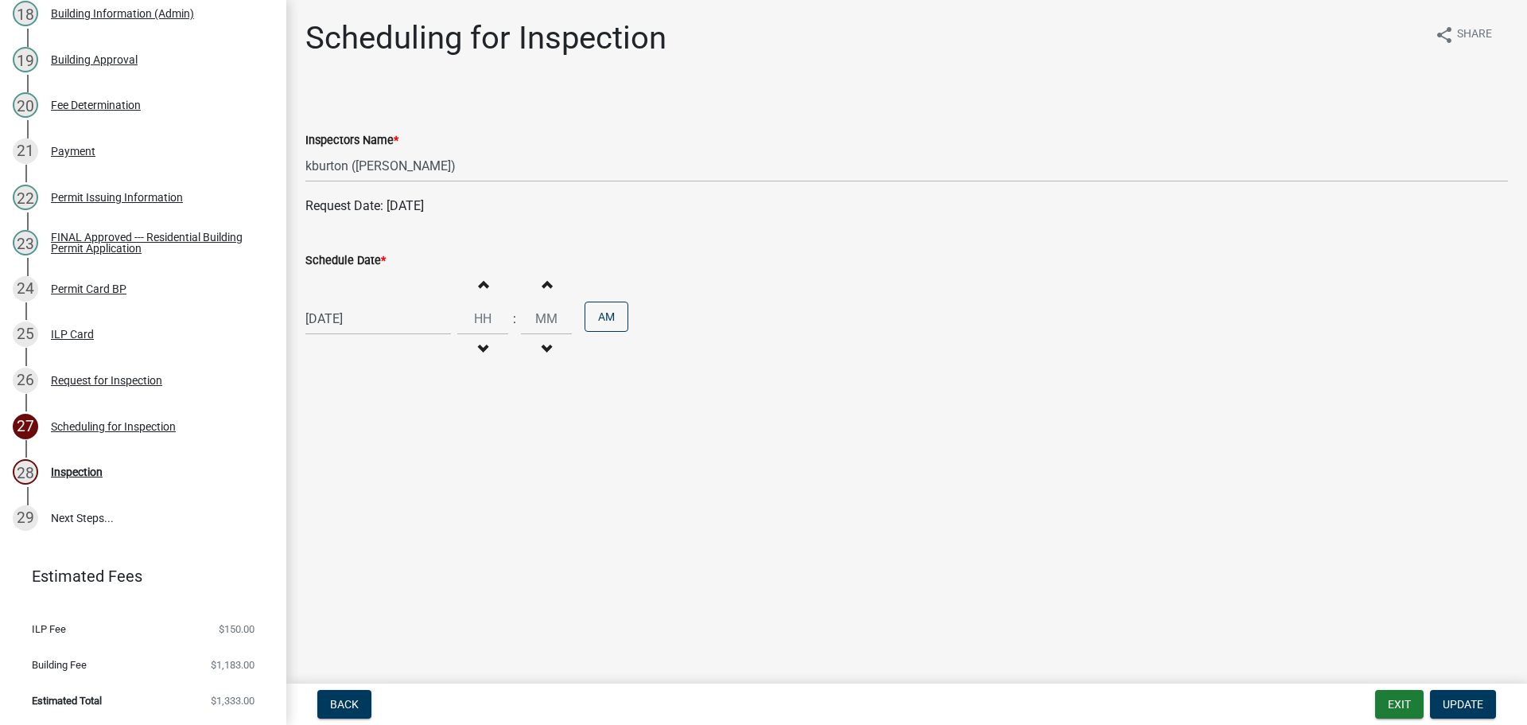
click at [325, 258] on label "Schedule Date *" at bounding box center [345, 260] width 80 height 11
click at [325, 302] on input "[DATE]" at bounding box center [378, 318] width 146 height 33
select select "9"
select select "2025"
click at [357, 352] on select "Jan Feb Mar Apr May Jun [DATE] Aug Sep Oct Nov Dec" at bounding box center [369, 352] width 64 height 24
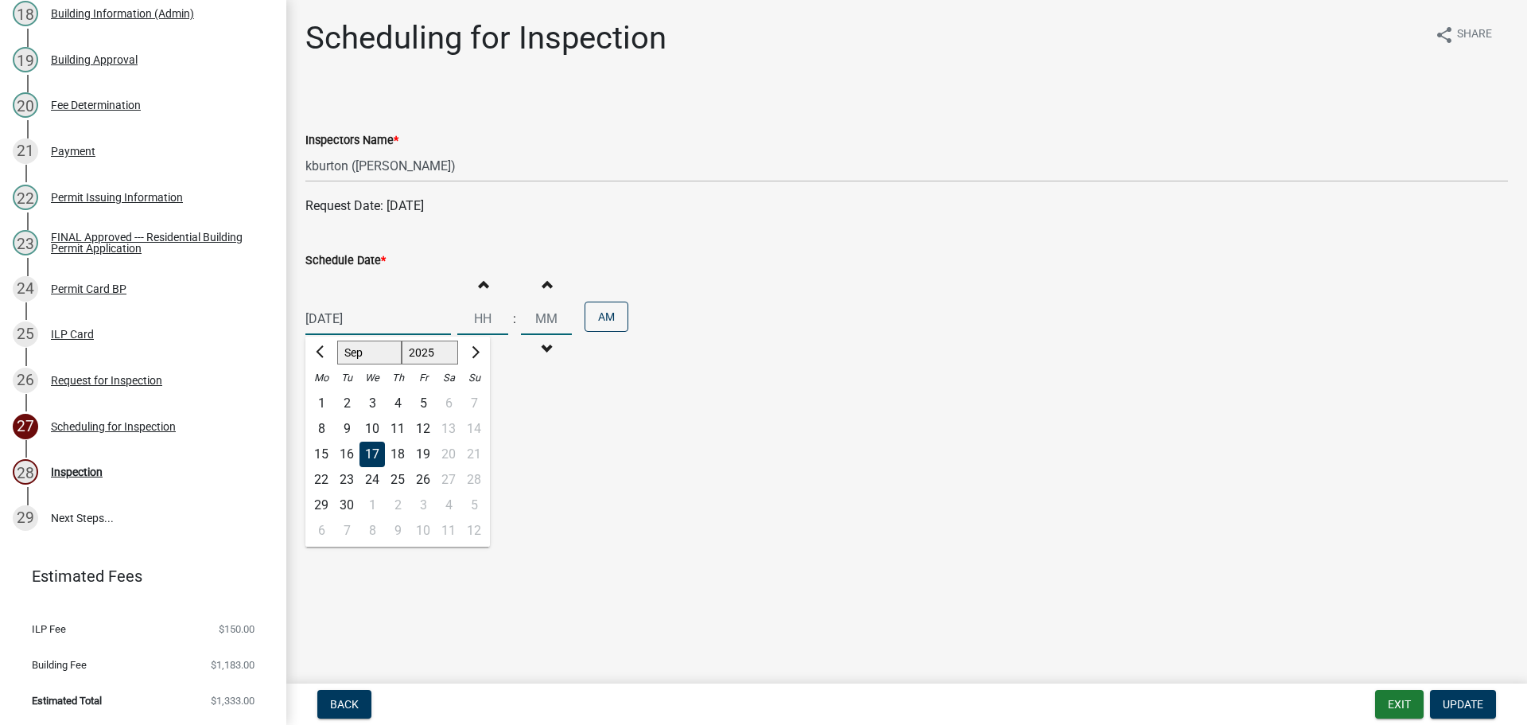
select select "10"
click at [337, 340] on select "Jan Feb Mar Apr May Jun [DATE] Aug Sep Oct Nov Dec" at bounding box center [369, 352] width 64 height 24
click at [371, 474] on div "22" at bounding box center [372, 479] width 25 height 25
type input "[DATE]"
click at [1467, 703] on span "Update" at bounding box center [1463, 704] width 41 height 13
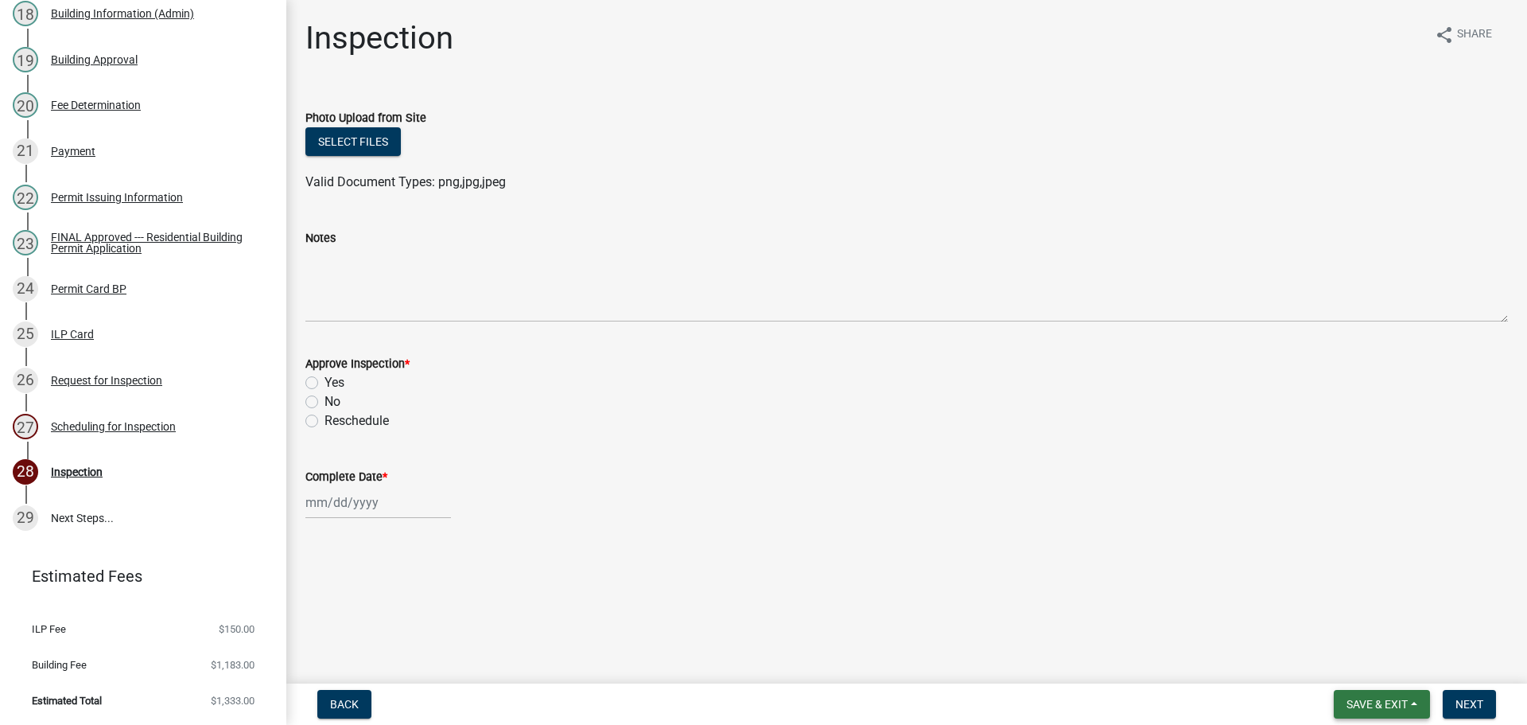
click at [1359, 694] on button "Save & Exit" at bounding box center [1382, 704] width 96 height 29
click at [1355, 667] on button "Save & Exit" at bounding box center [1366, 663] width 127 height 38
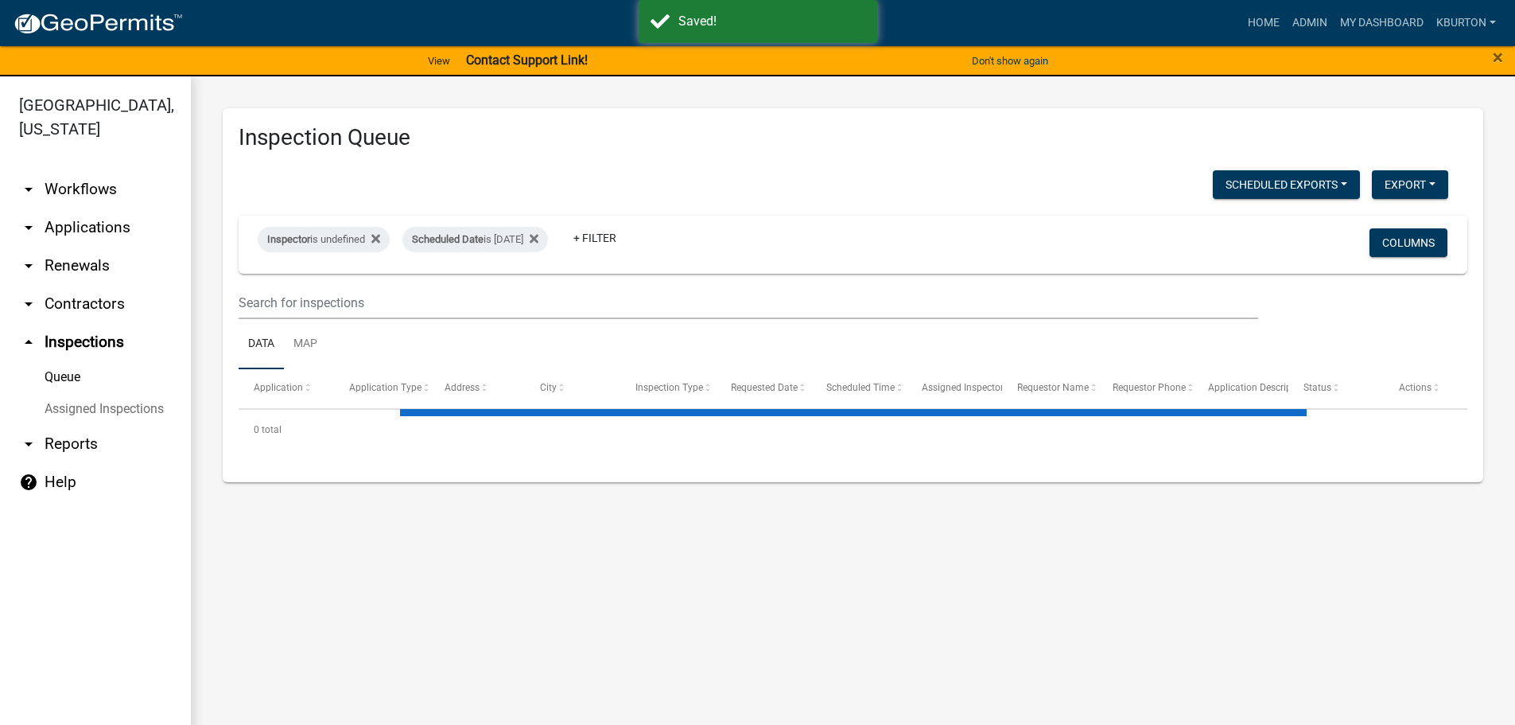
select select "1: 25"
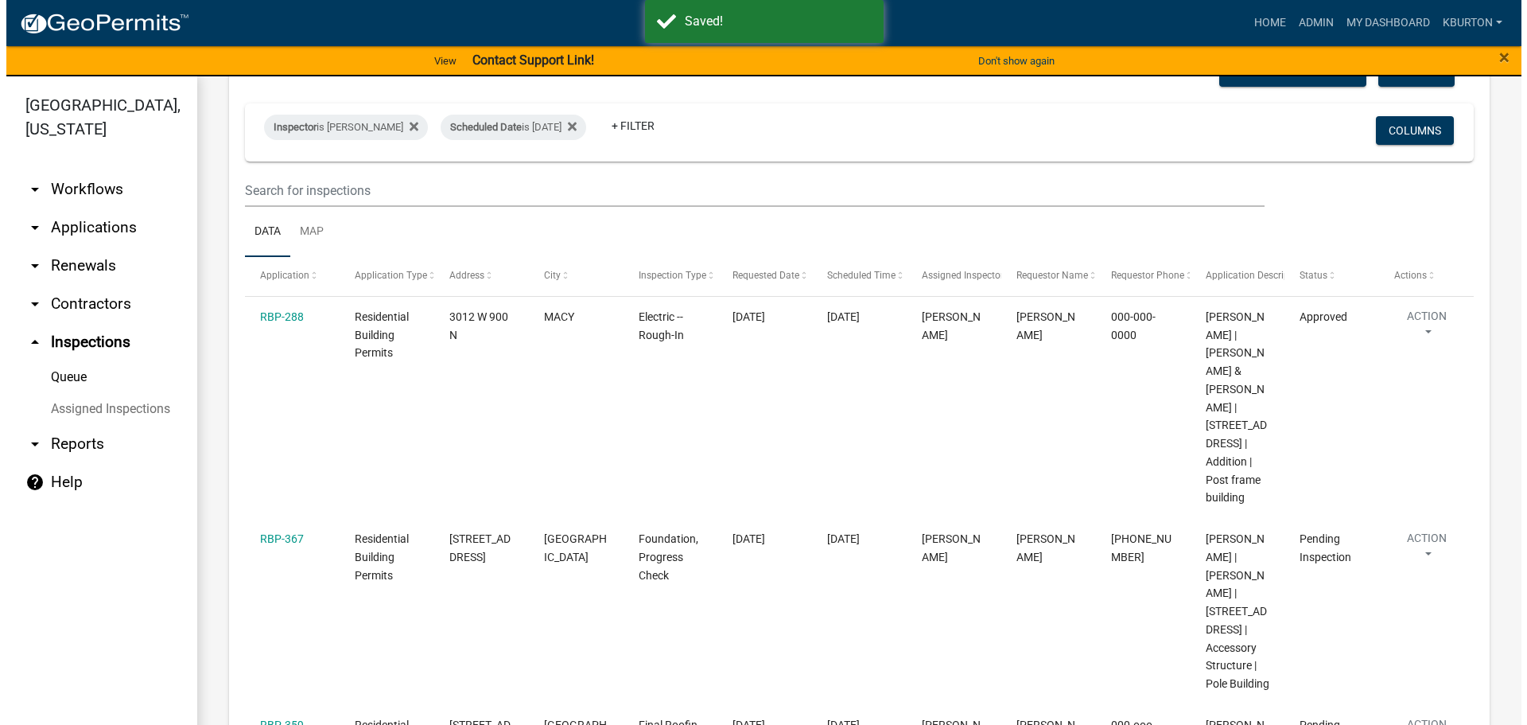
scroll to position [239, 0]
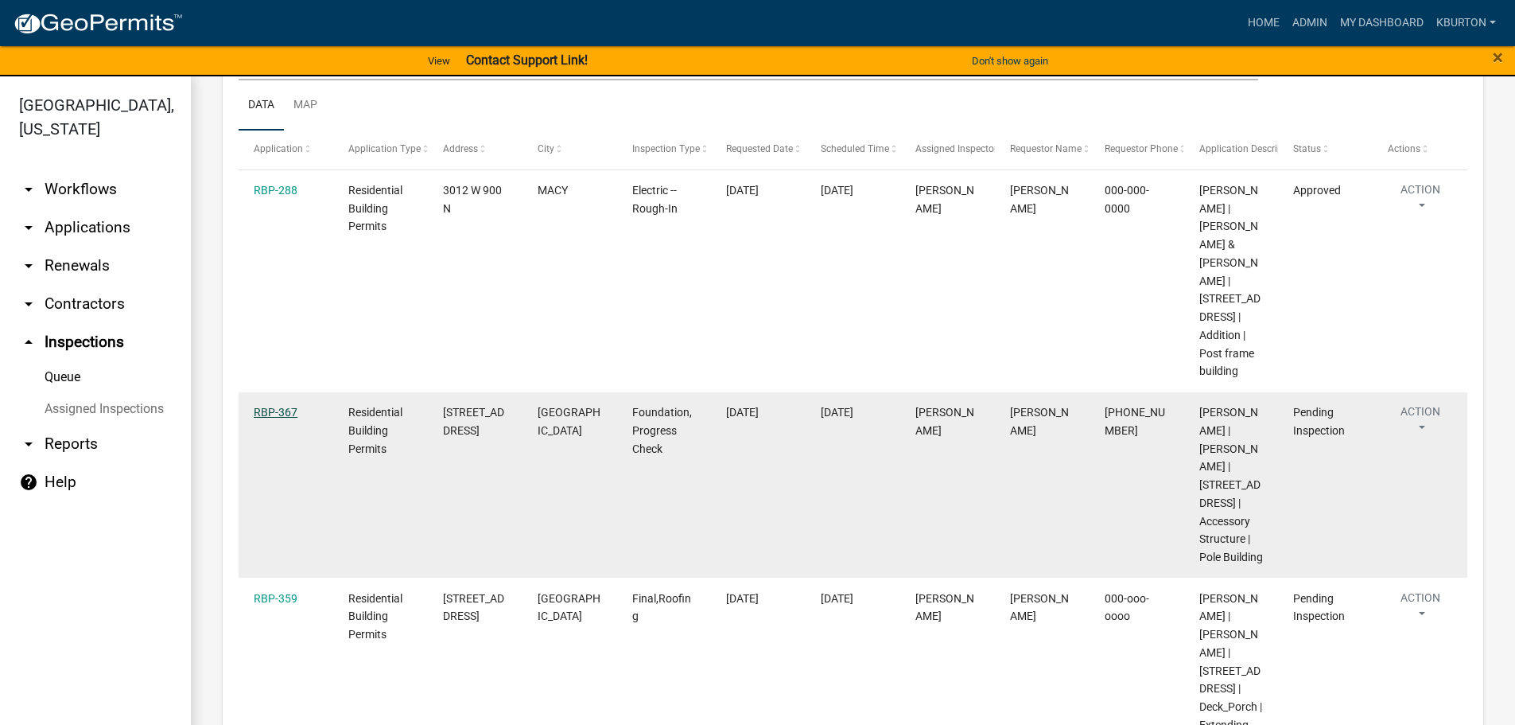
click at [272, 410] on link "RBP-367" at bounding box center [276, 412] width 44 height 13
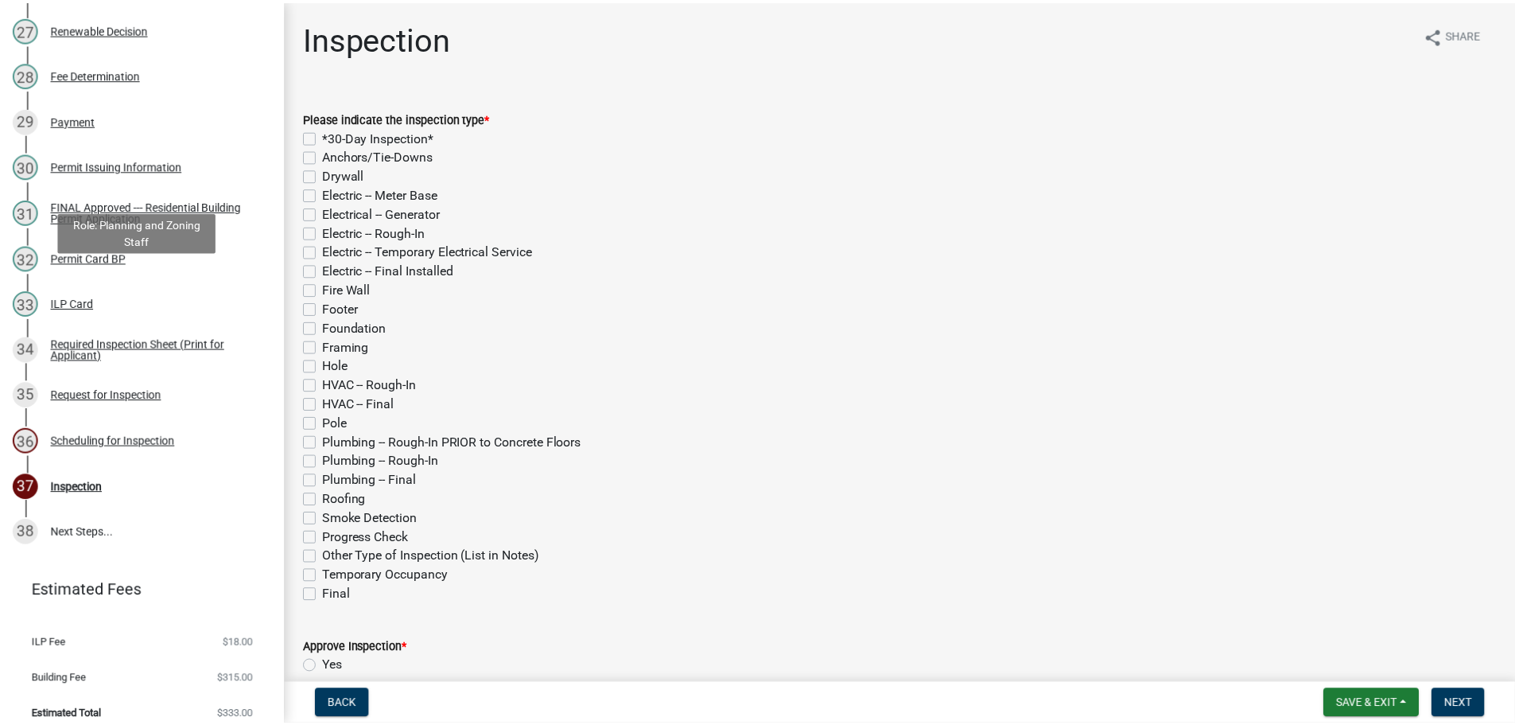
scroll to position [1432, 0]
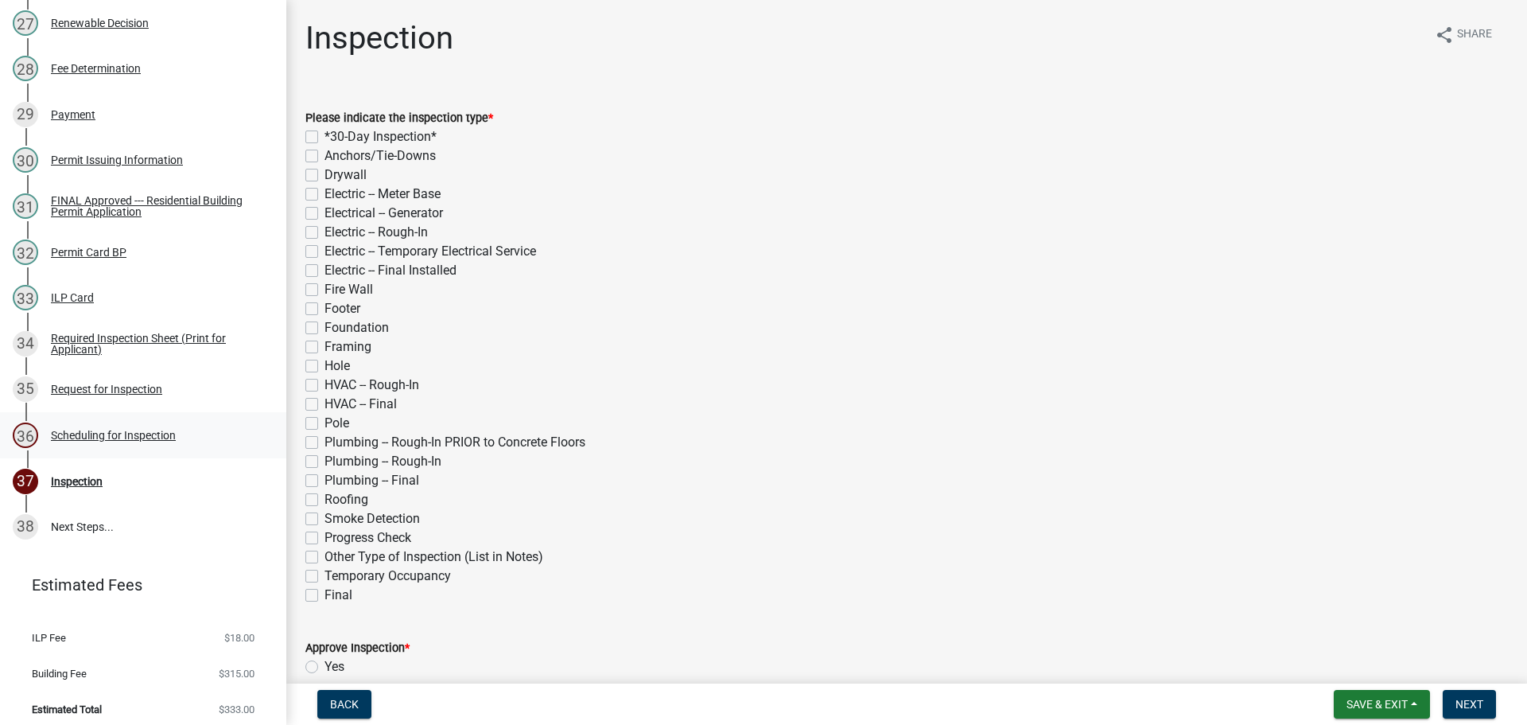
click at [136, 441] on div "Scheduling for Inspection" at bounding box center [113, 435] width 125 height 11
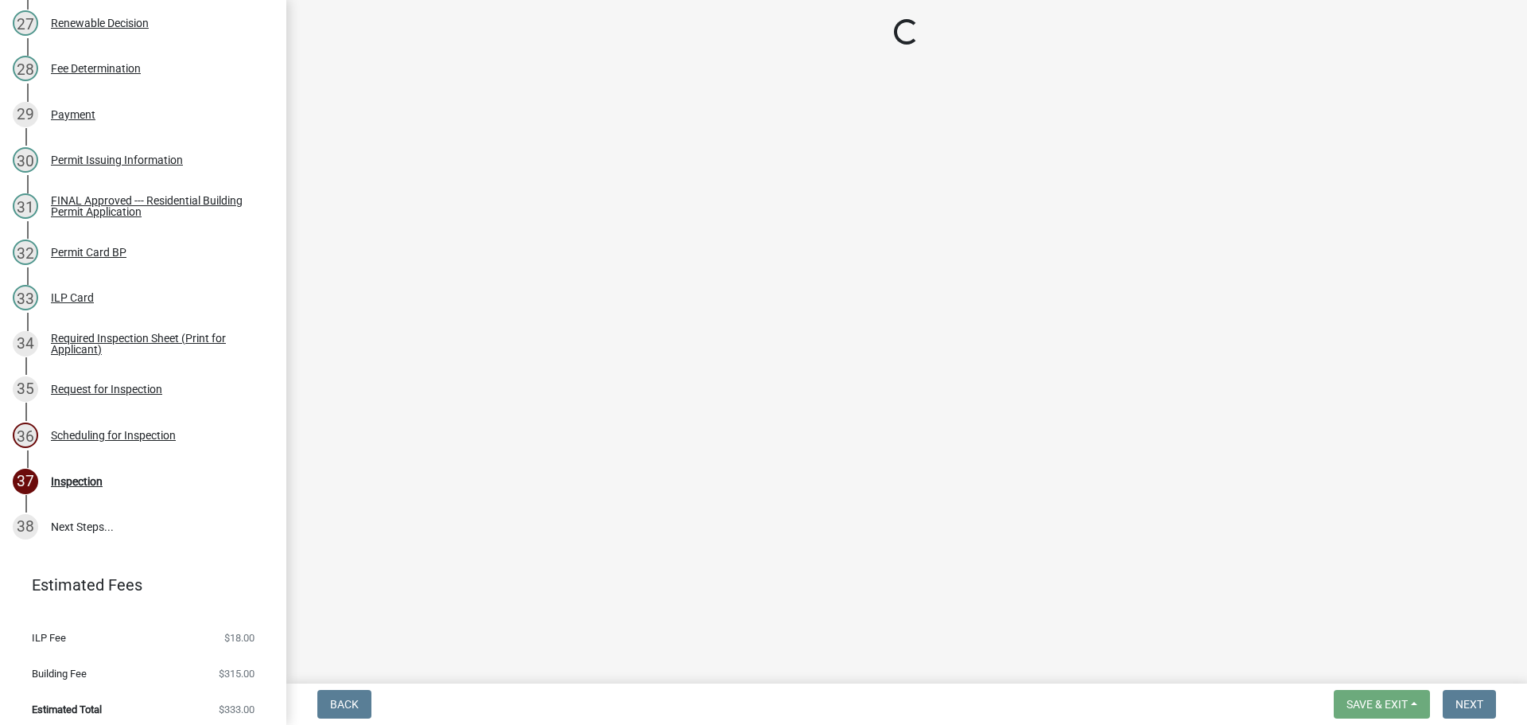
select select "25b75ae6-03c7-4280-9b34-fcf63005d5e5"
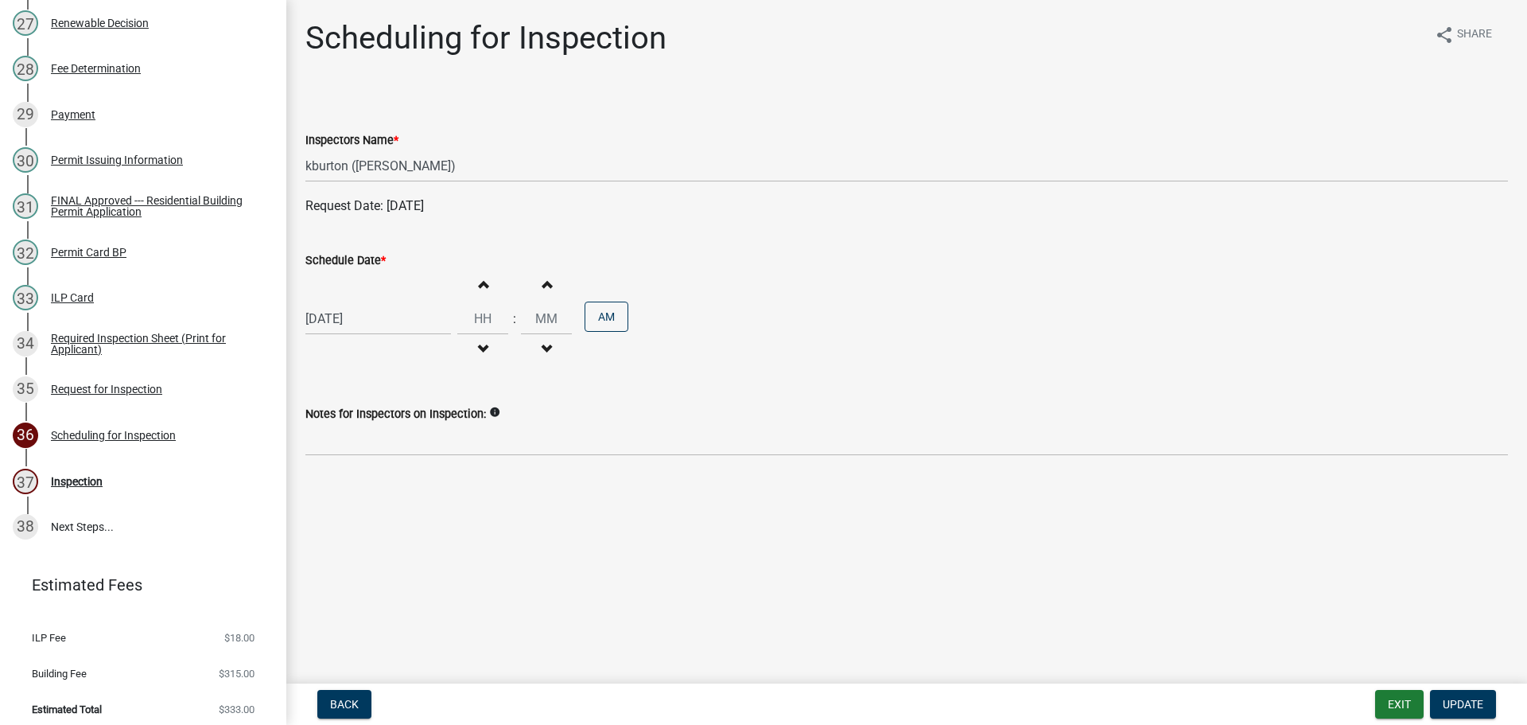
click at [343, 255] on label "Schedule Date *" at bounding box center [345, 260] width 80 height 11
click at [343, 302] on input "[DATE]" at bounding box center [378, 318] width 146 height 33
select select "9"
select select "2025"
click at [350, 355] on select "Jan Feb Mar Apr May Jun [DATE] Aug Sep Oct Nov Dec" at bounding box center [369, 352] width 64 height 24
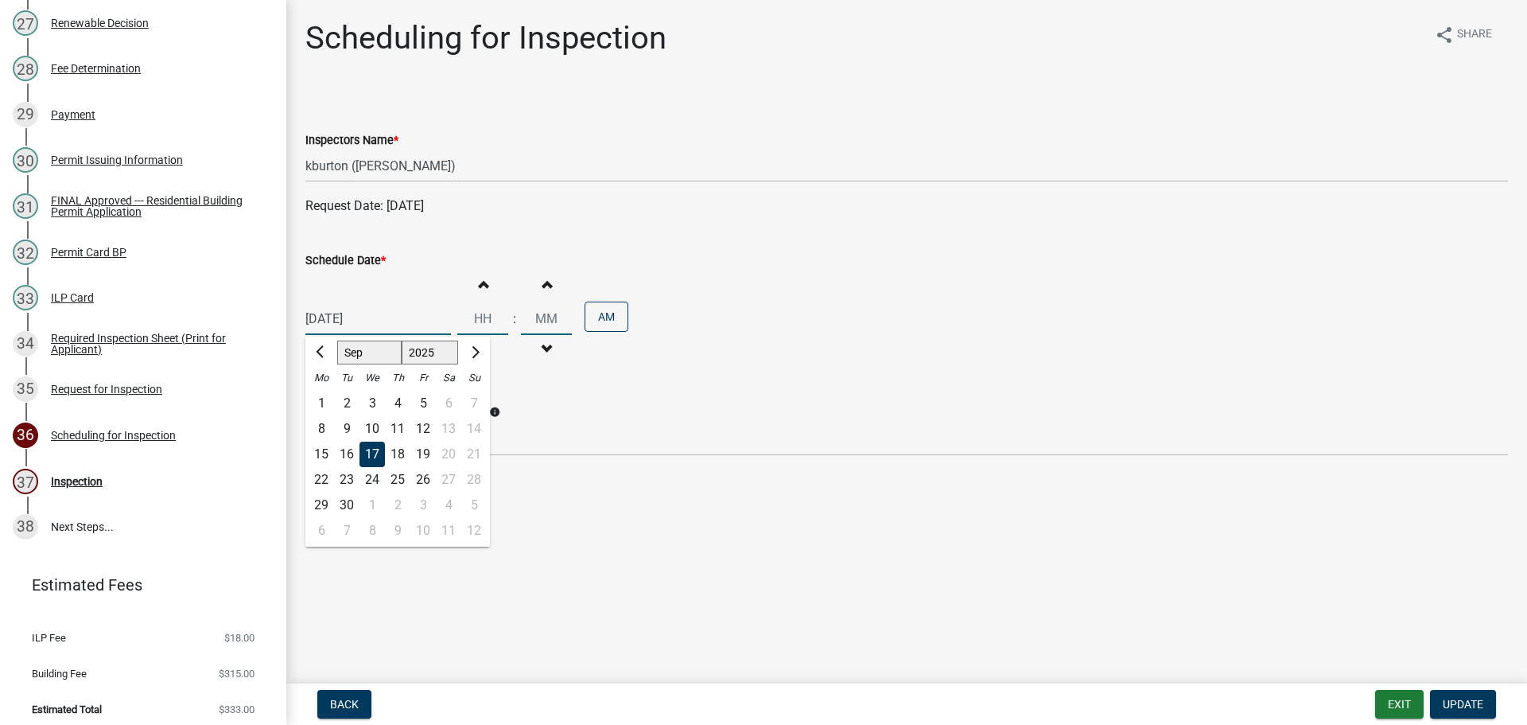
select select "10"
click at [337, 340] on select "Jan Feb Mar Apr May Jun [DATE] Aug Sep Oct Nov Dec" at bounding box center [369, 352] width 64 height 24
click at [378, 455] on div "15" at bounding box center [372, 453] width 25 height 25
type input "[DATE]"
click at [1445, 694] on button "Update" at bounding box center [1463, 704] width 66 height 29
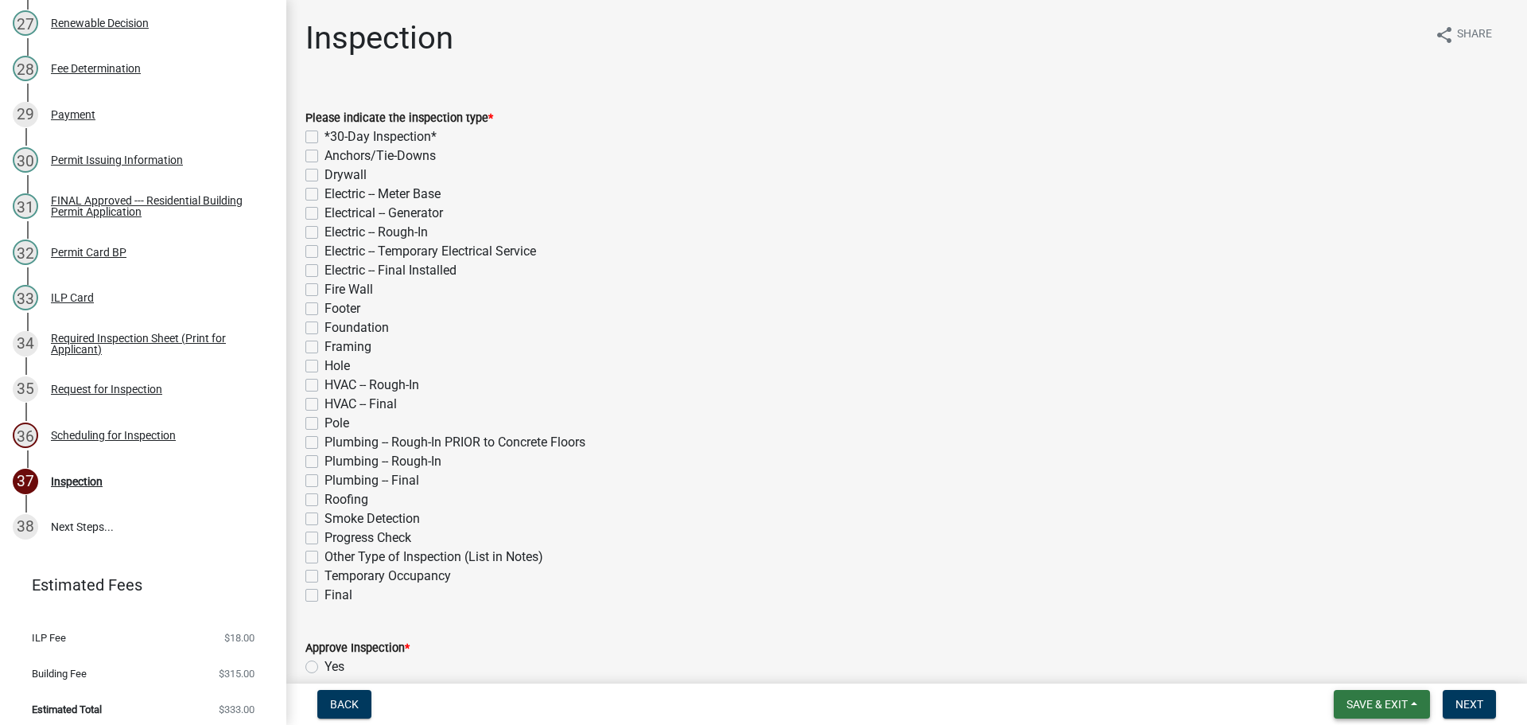
click at [1379, 694] on button "Save & Exit" at bounding box center [1382, 704] width 96 height 29
click at [1371, 667] on button "Save & Exit" at bounding box center [1366, 663] width 127 height 38
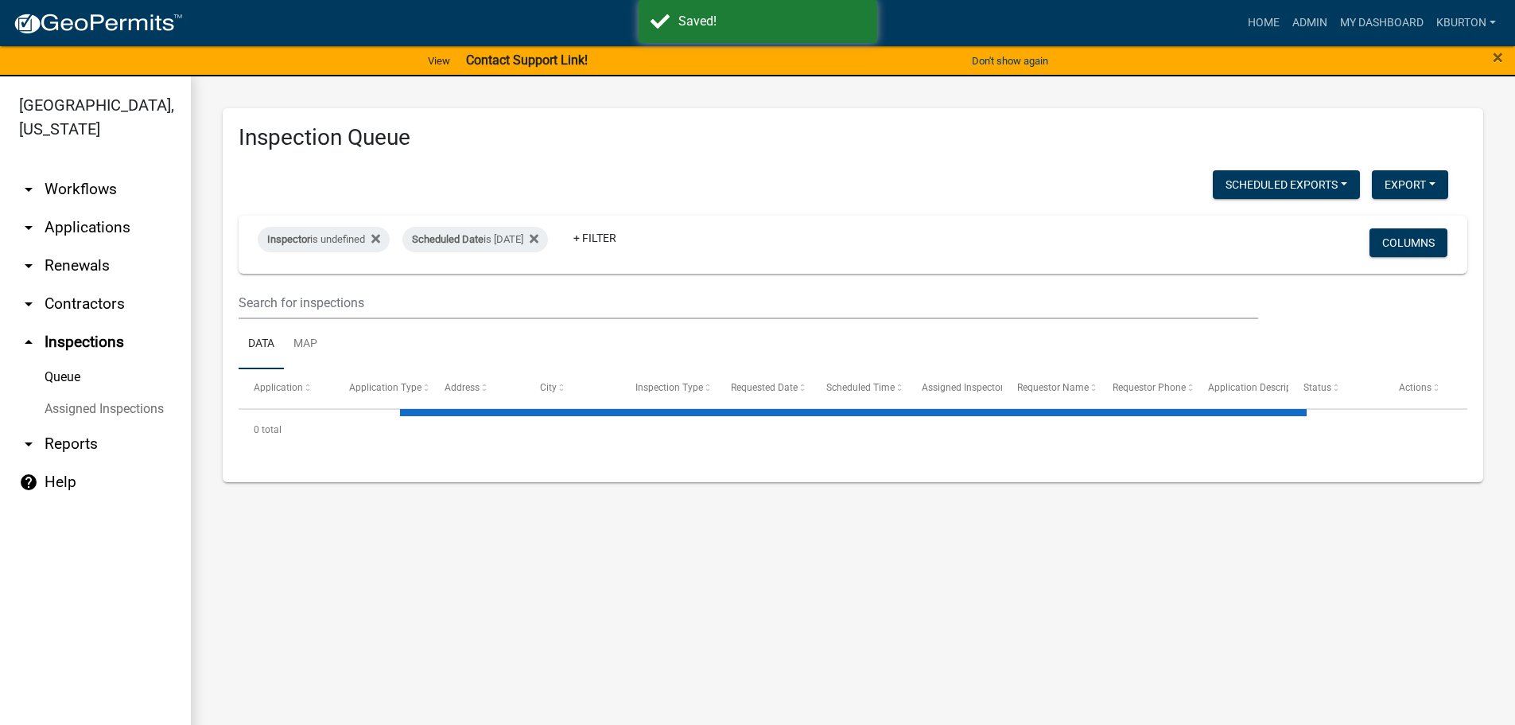
select select "1: 25"
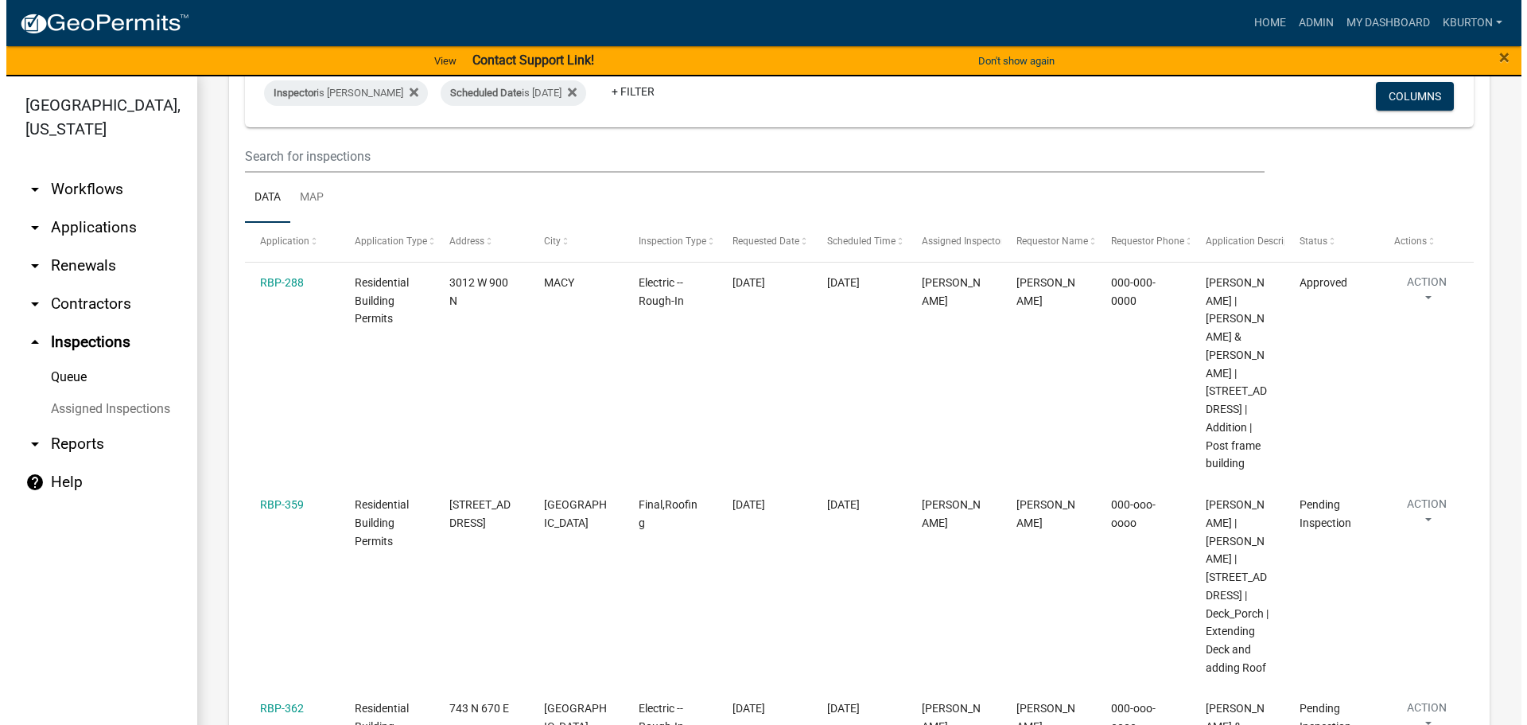
scroll to position [239, 0]
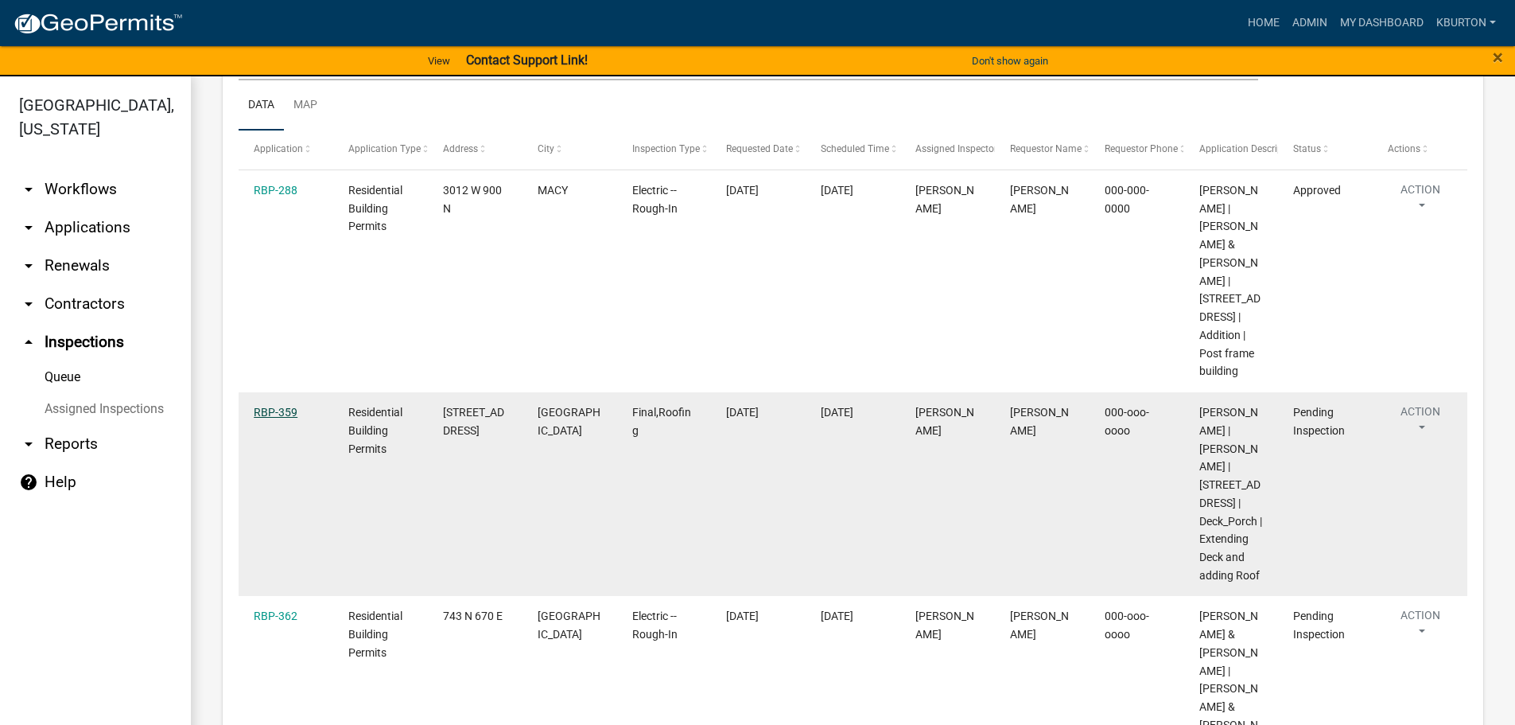
click at [282, 410] on link "RBP-359" at bounding box center [276, 412] width 44 height 13
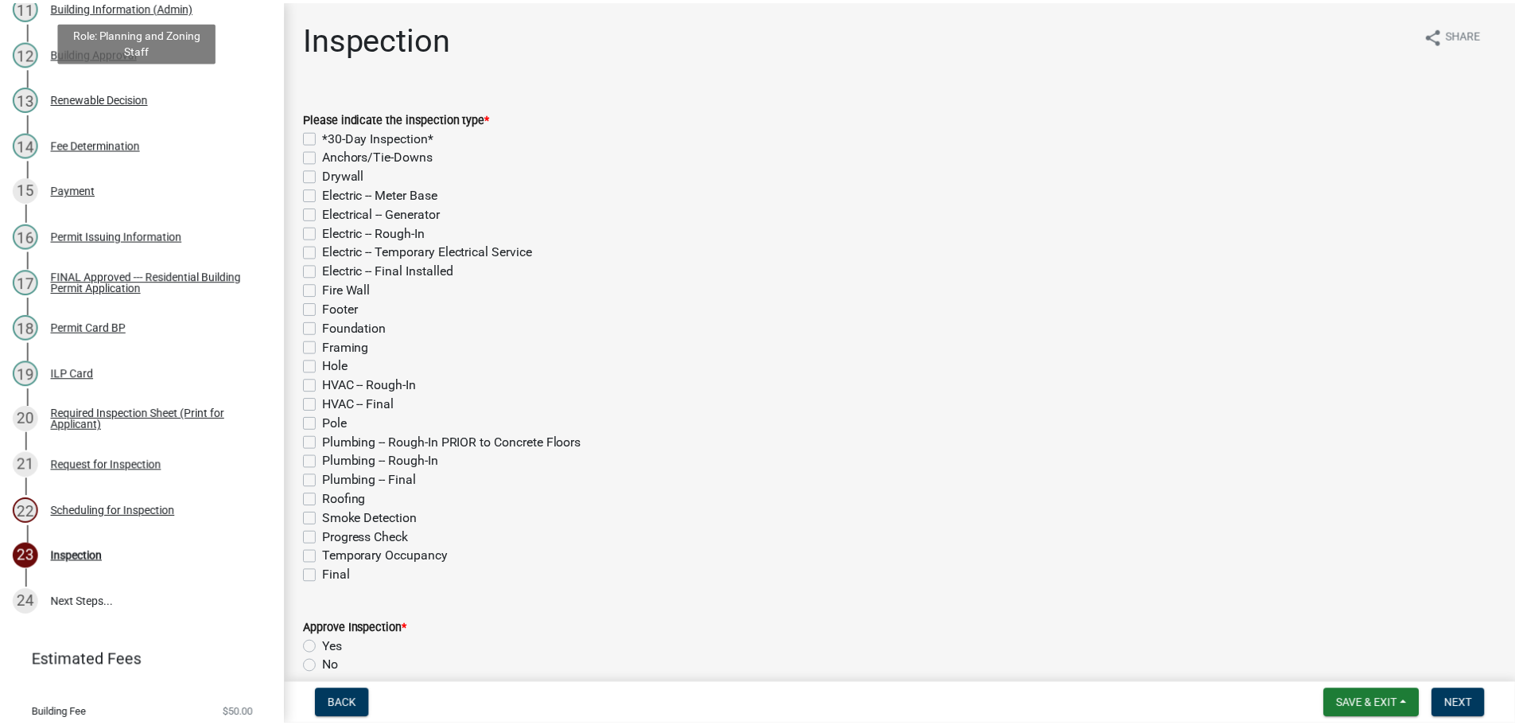
scroll to position [818, 0]
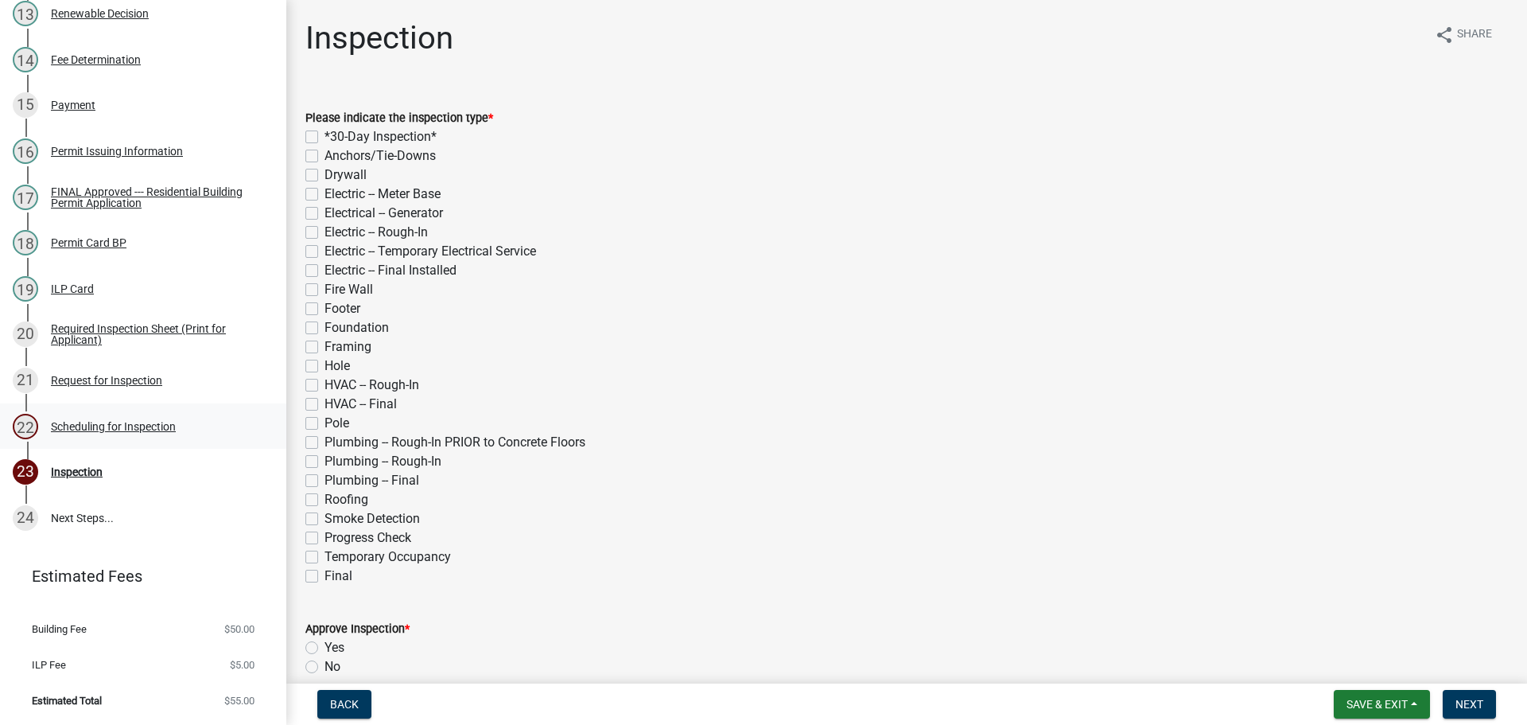
click at [115, 427] on div "Scheduling for Inspection" at bounding box center [113, 426] width 125 height 11
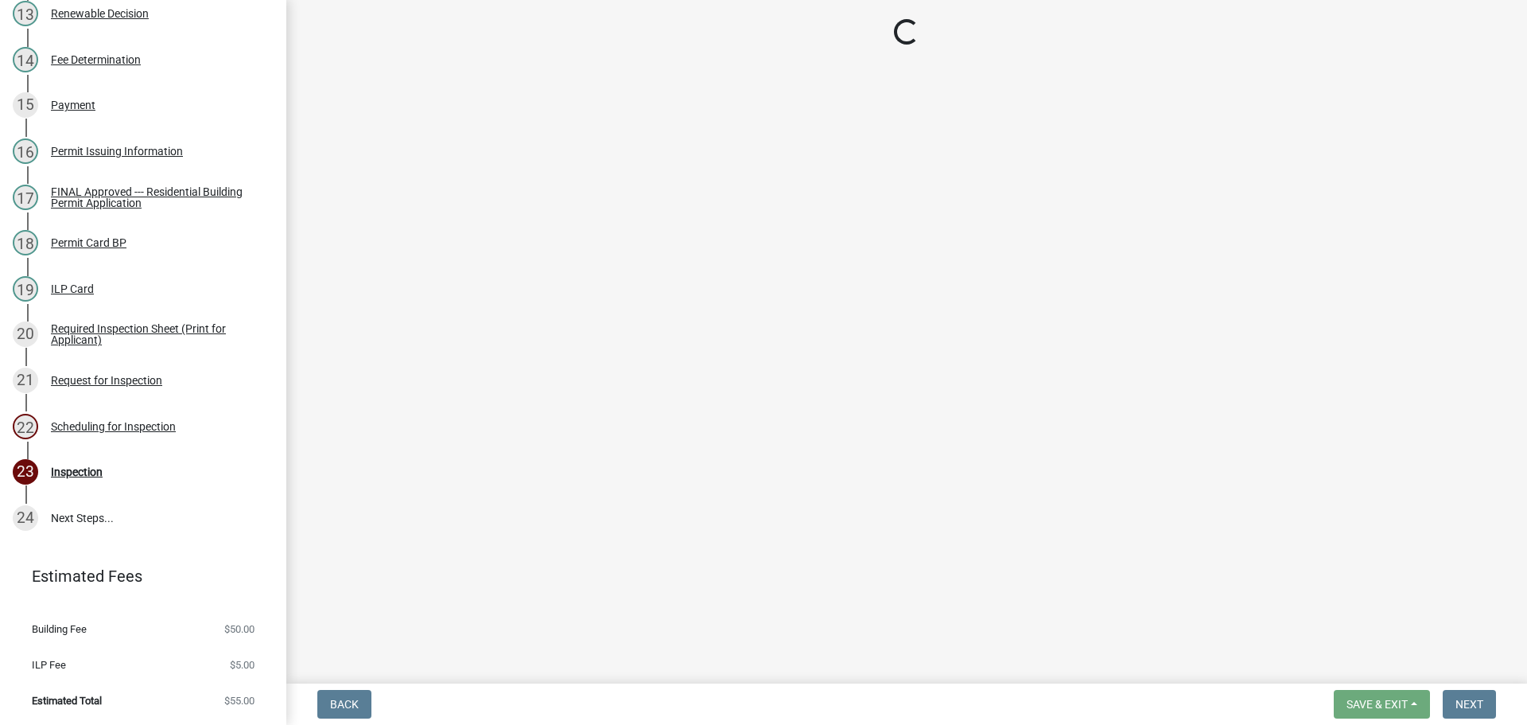
select select "25b75ae6-03c7-4280-9b34-fcf63005d5e5"
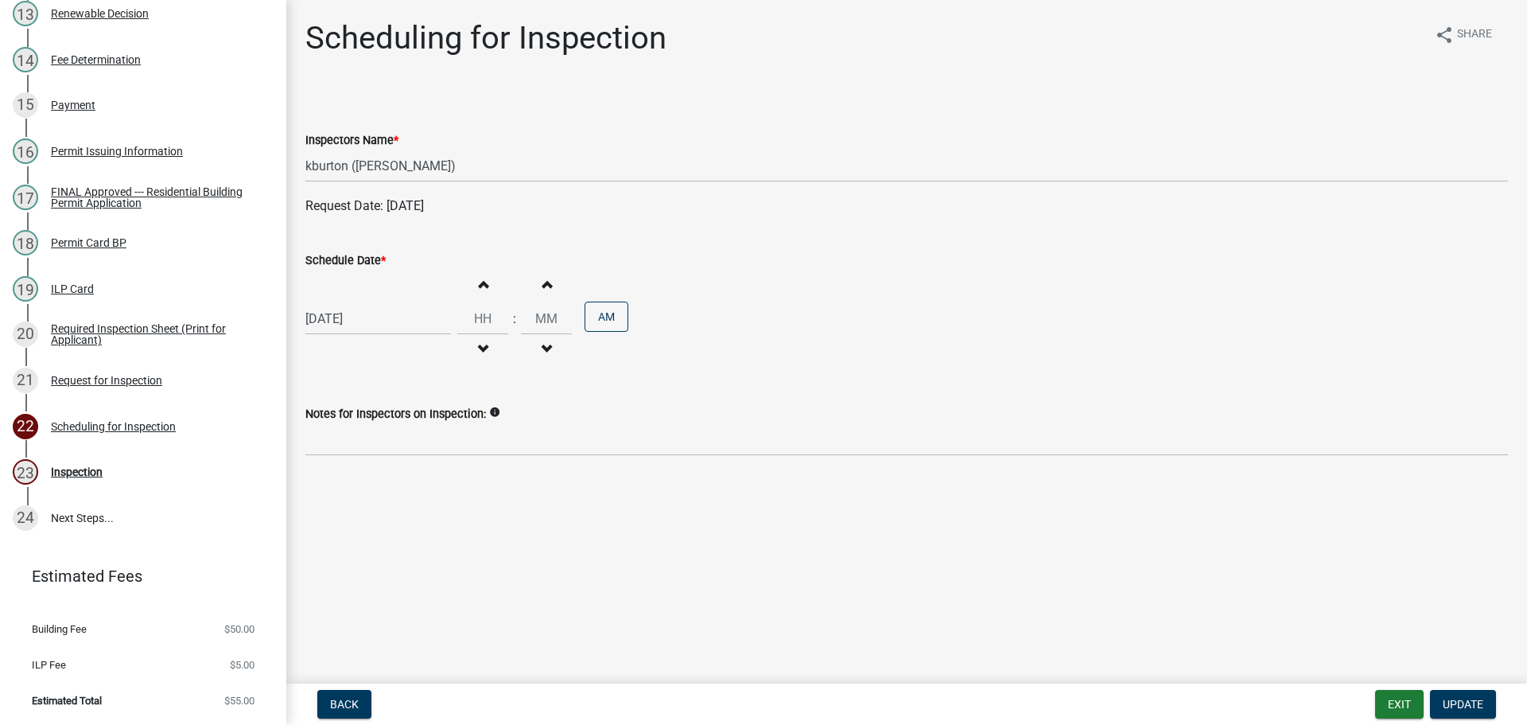
click at [340, 259] on label "Schedule Date *" at bounding box center [345, 260] width 80 height 11
click at [340, 302] on input "[DATE]" at bounding box center [378, 318] width 146 height 33
select select "9"
select select "2025"
click at [369, 508] on div "1" at bounding box center [372, 504] width 25 height 25
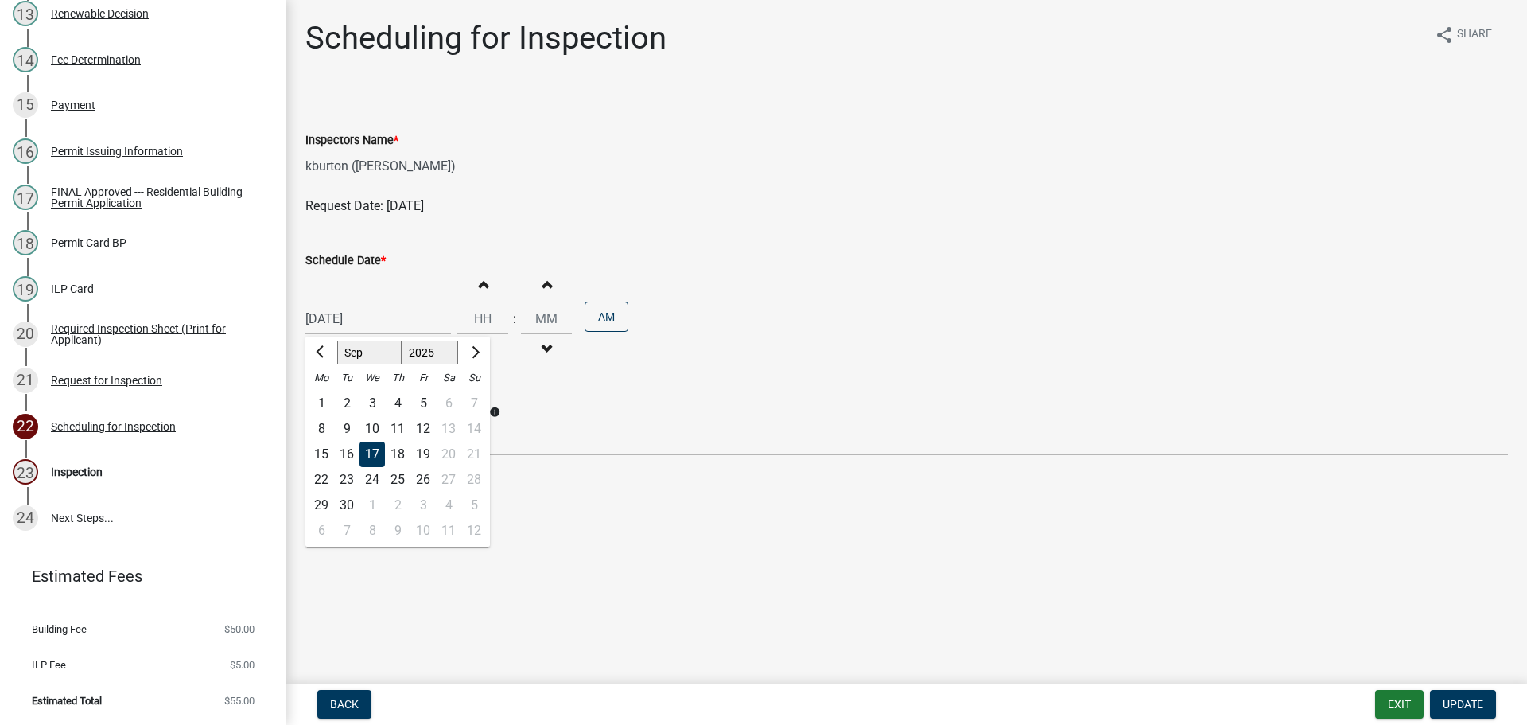
type input "[DATE]"
click at [1456, 705] on span "Update" at bounding box center [1463, 704] width 41 height 13
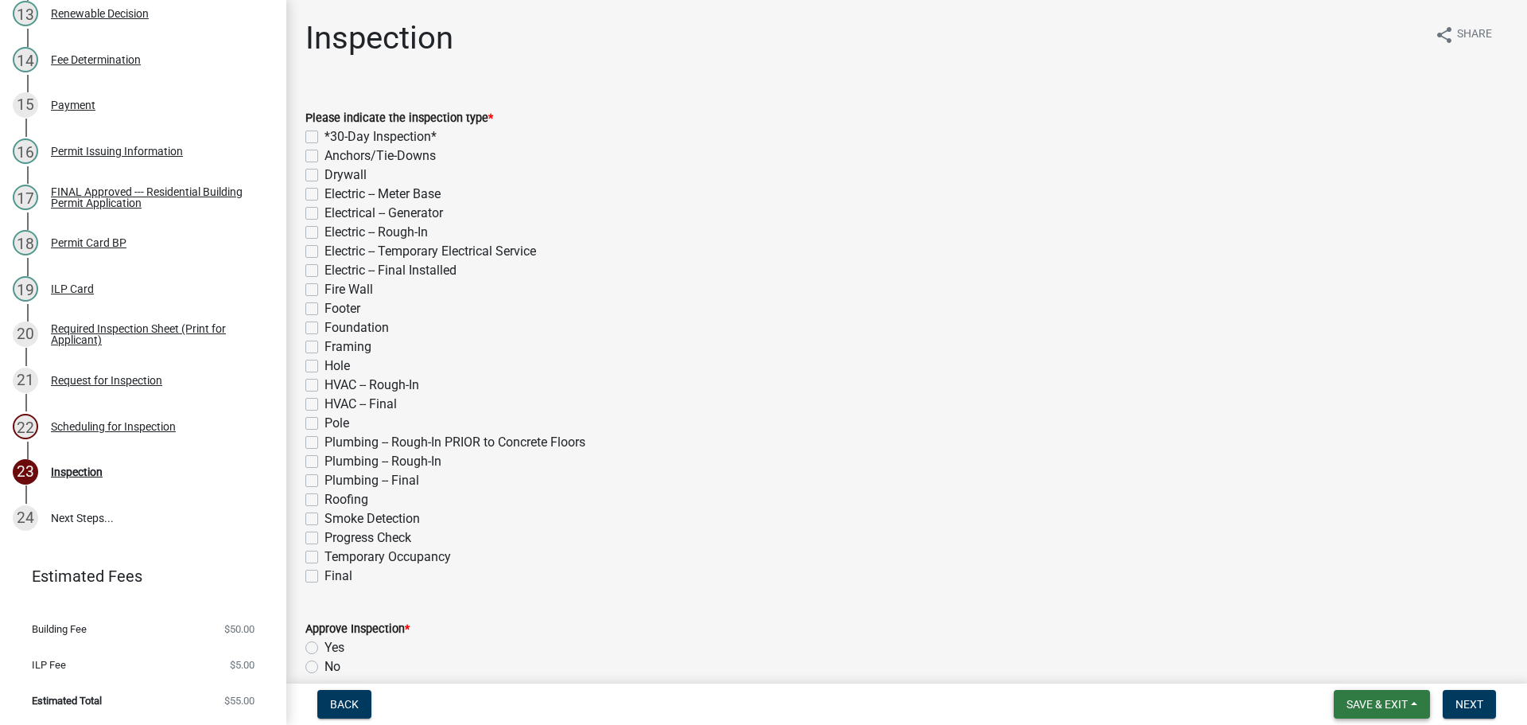
click at [1383, 702] on span "Save & Exit" at bounding box center [1377, 704] width 61 height 13
click at [1371, 670] on button "Save & Exit" at bounding box center [1366, 663] width 127 height 38
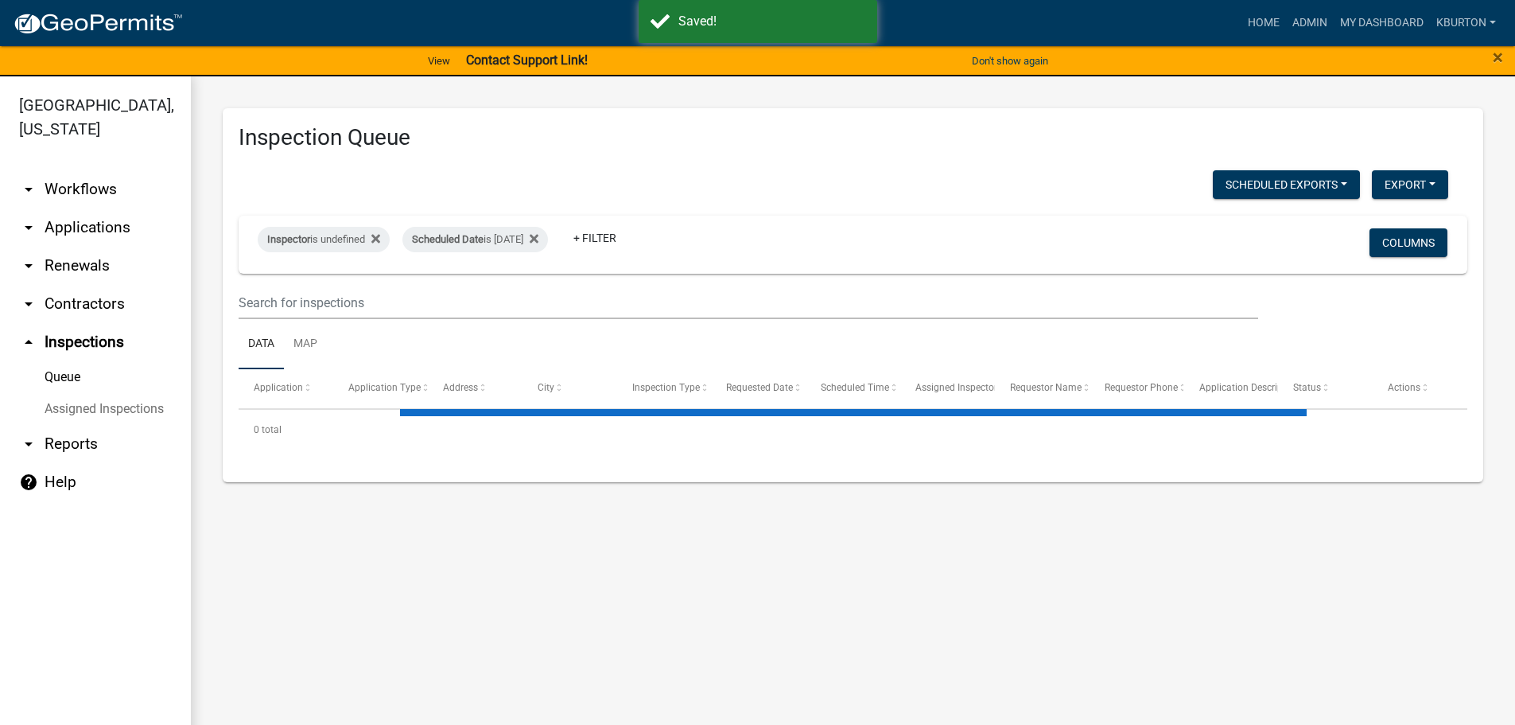
select select "1: 25"
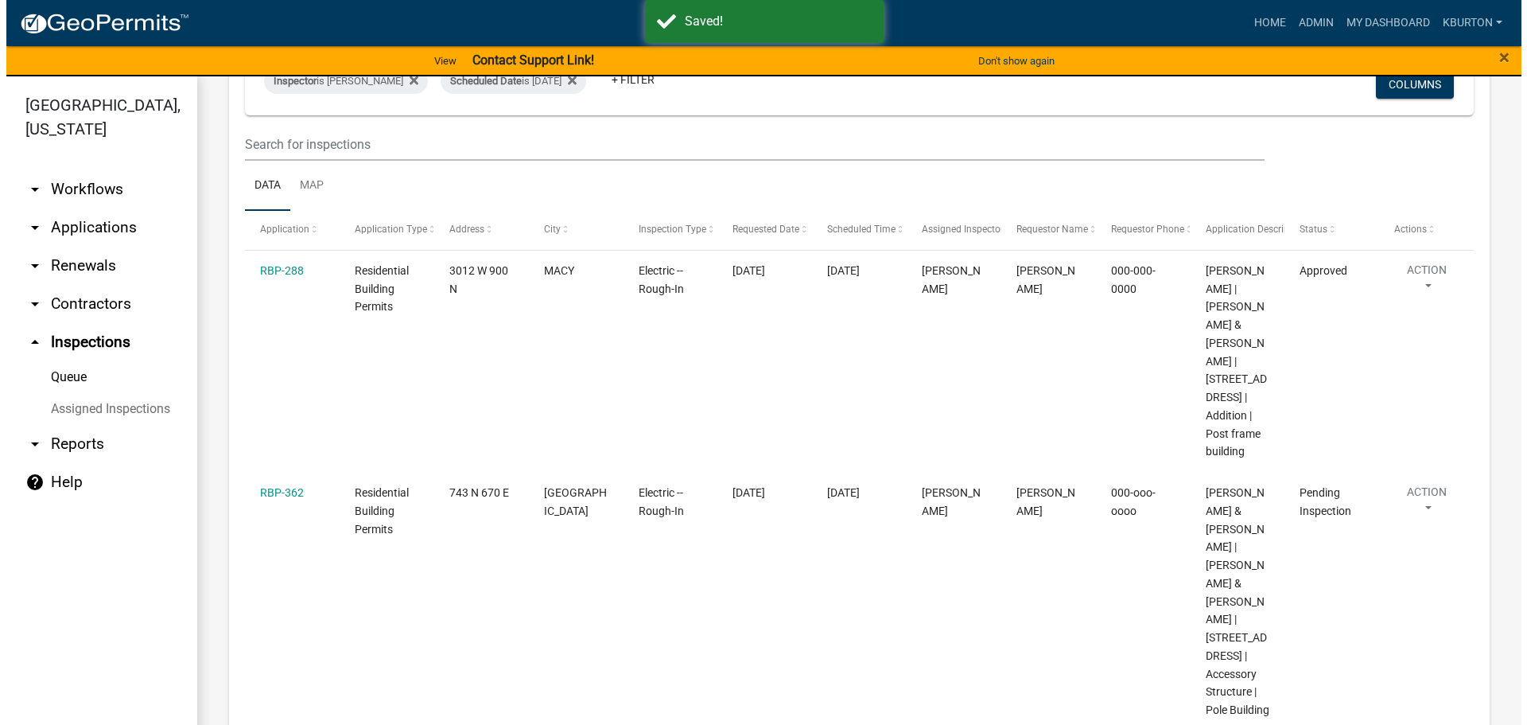
scroll to position [159, 0]
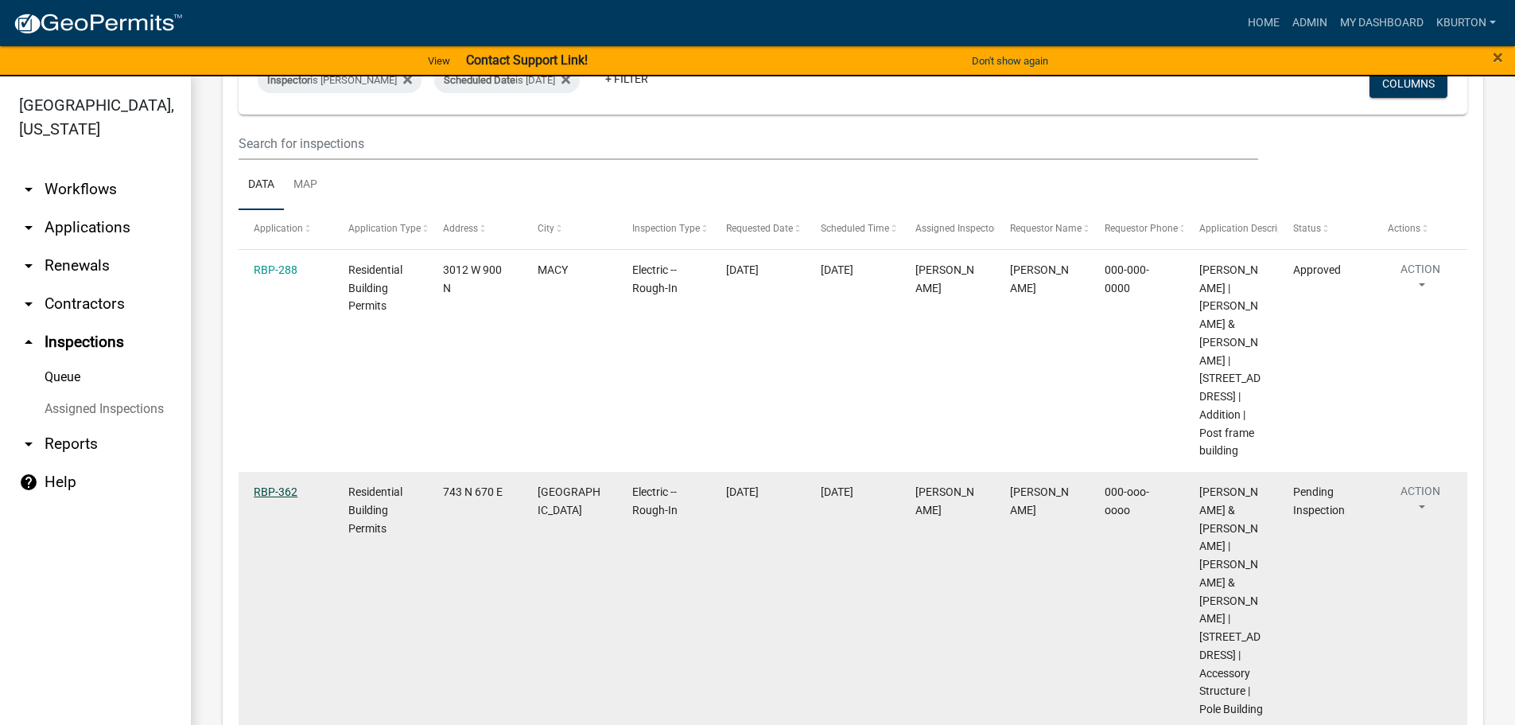
click at [282, 495] on link "RBP-362" at bounding box center [276, 491] width 44 height 13
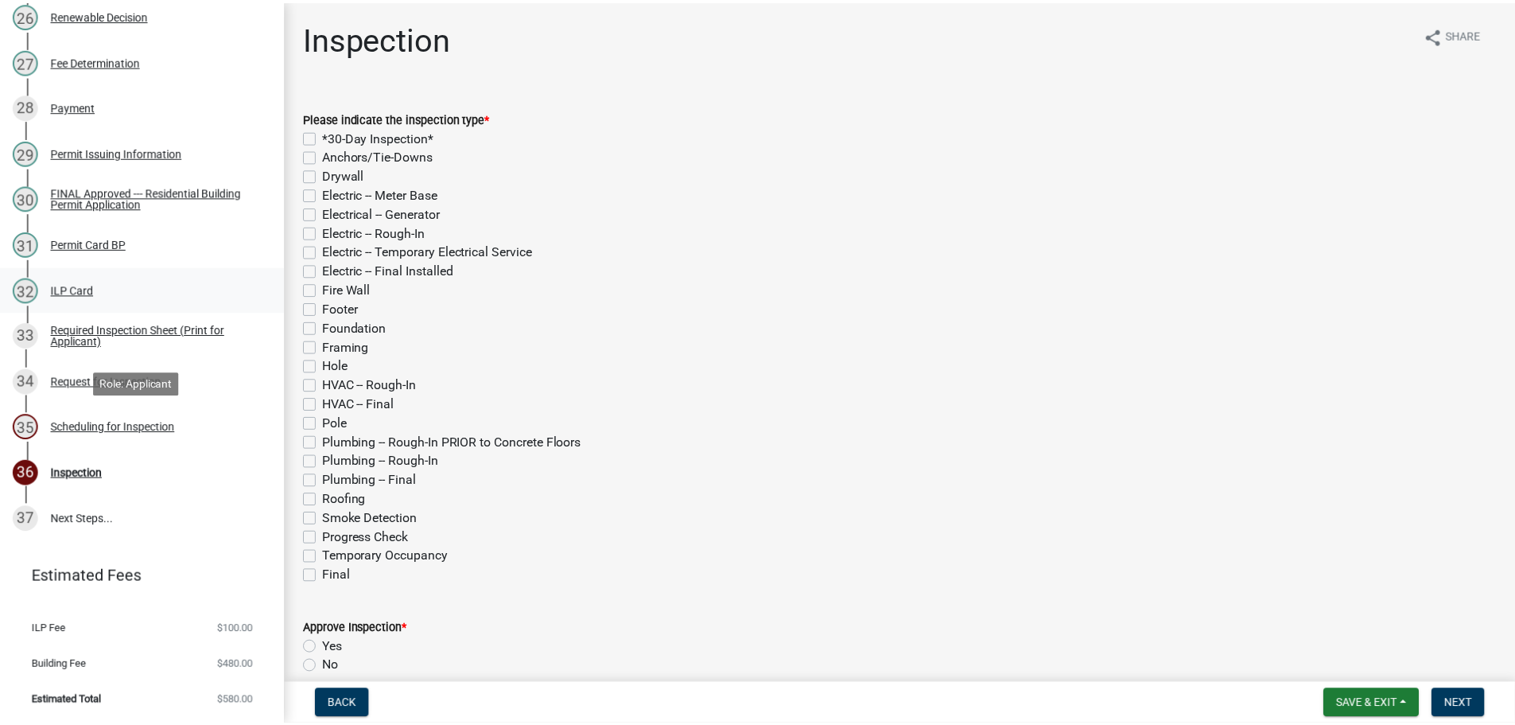
scroll to position [1414, 0]
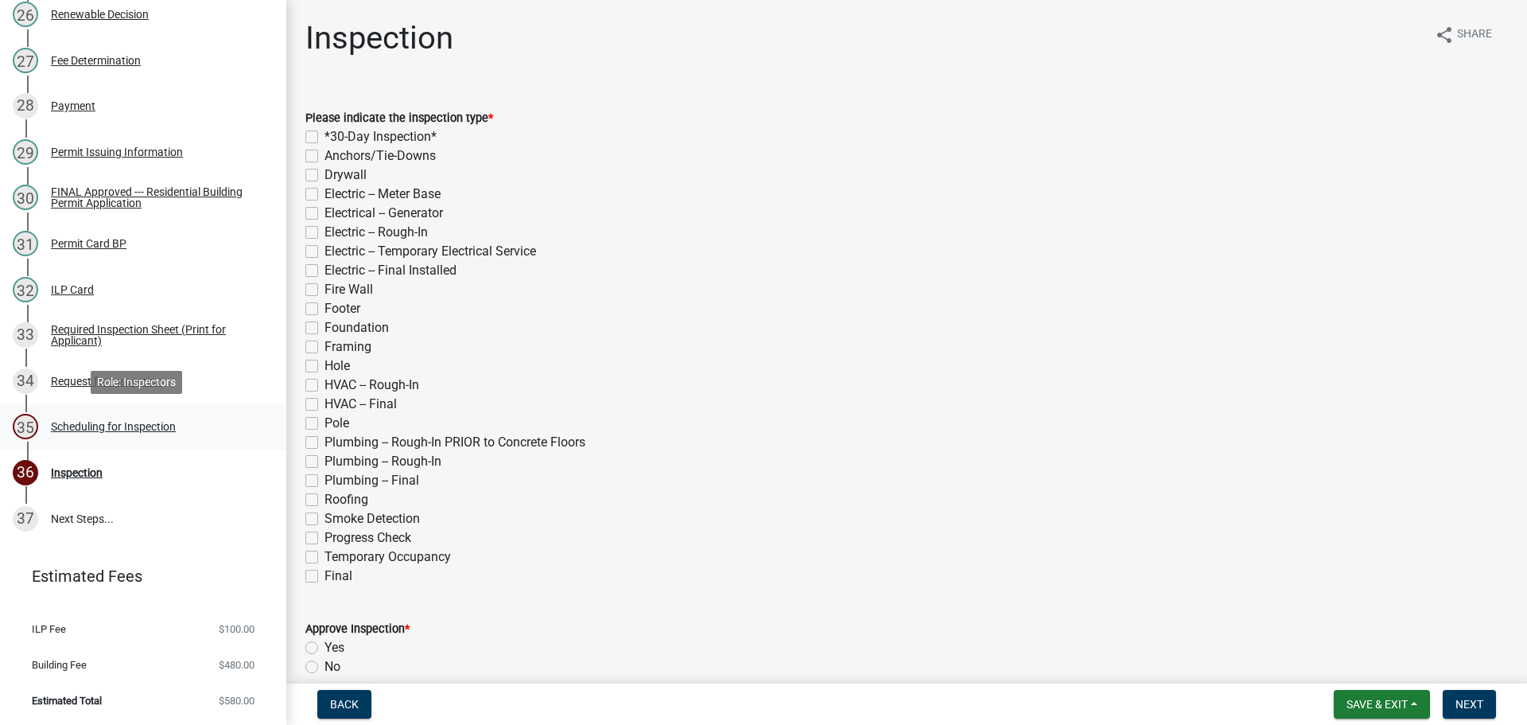
click at [151, 429] on div "Scheduling for Inspection" at bounding box center [113, 426] width 125 height 11
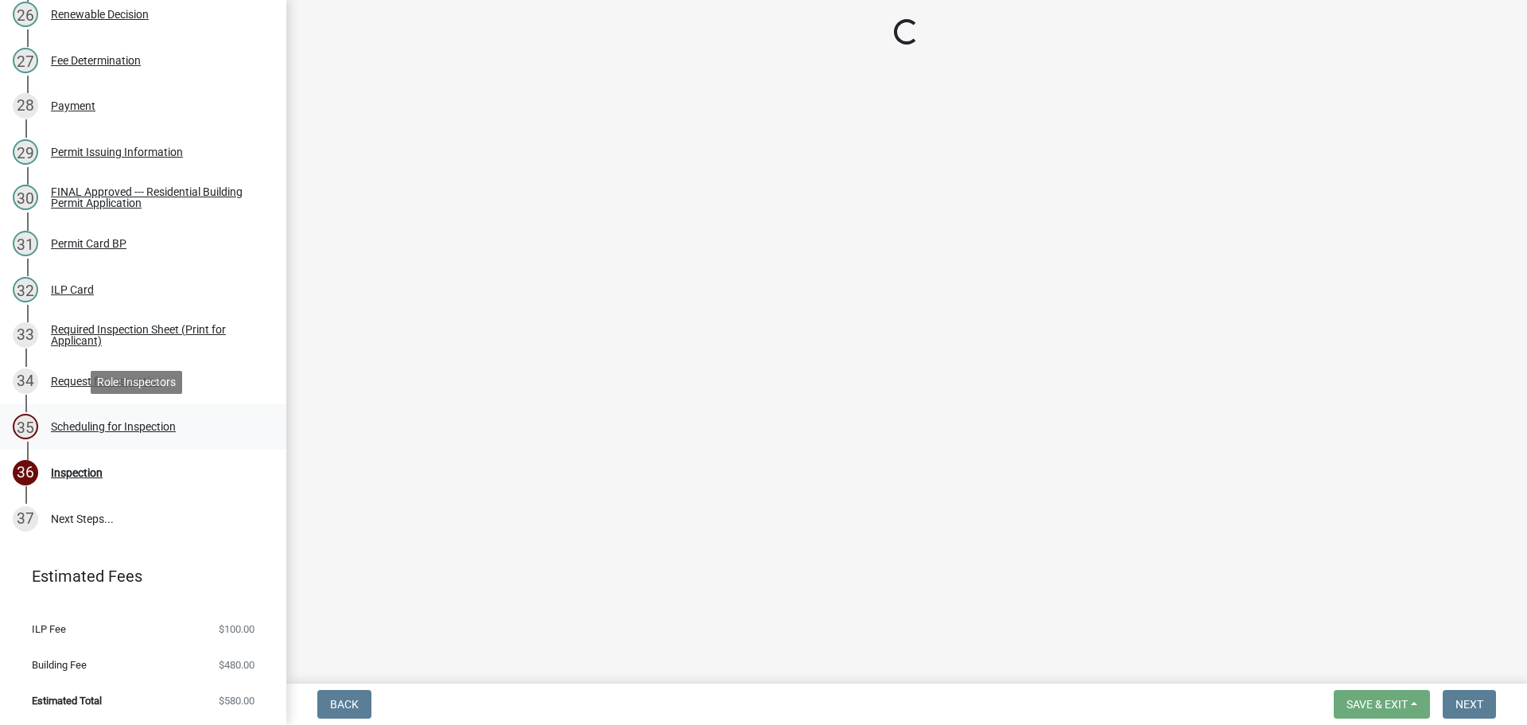
select select "25b75ae6-03c7-4280-9b34-fcf63005d5e5"
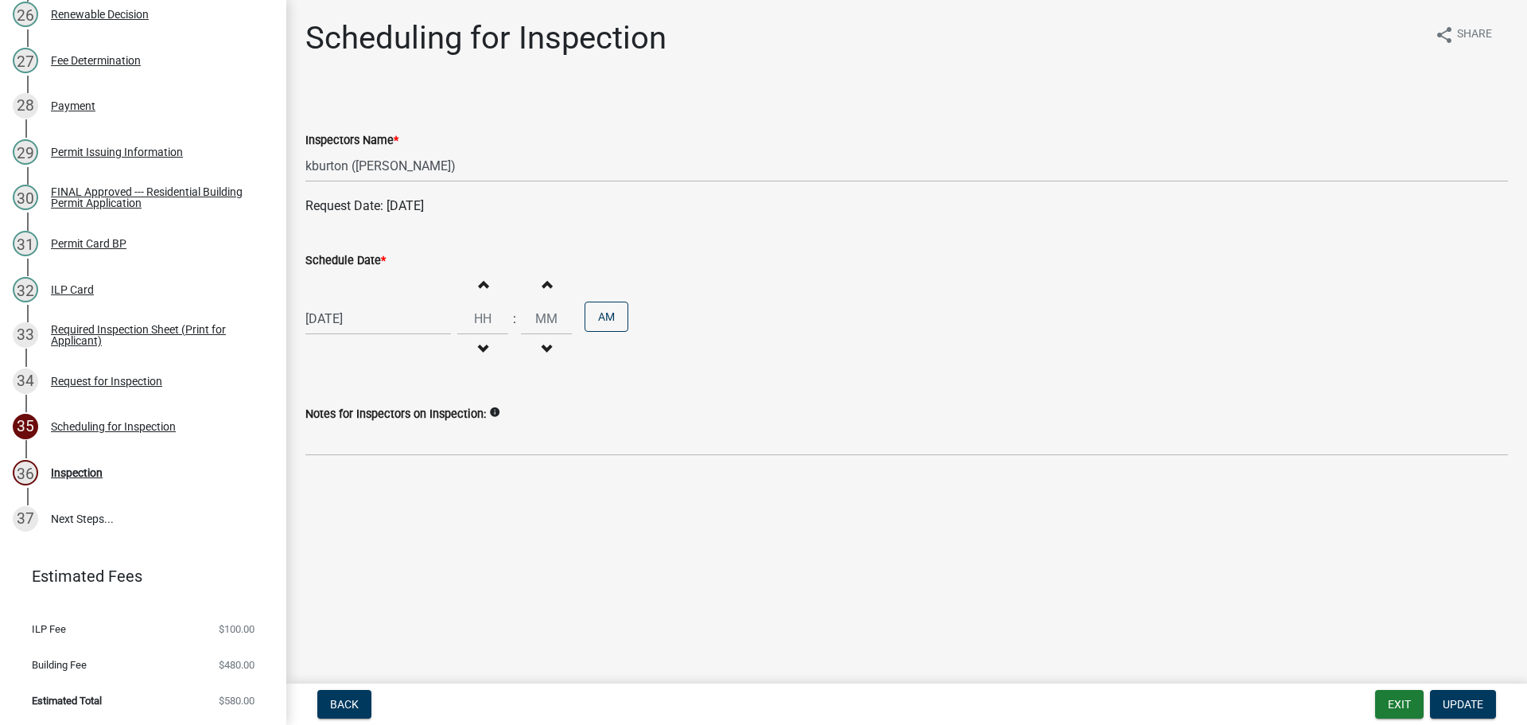
click at [344, 263] on label "Schedule Date *" at bounding box center [345, 260] width 80 height 11
click at [344, 302] on input "[DATE]" at bounding box center [378, 318] width 146 height 33
select select "9"
select select "2025"
click at [346, 480] on div "23" at bounding box center [346, 479] width 25 height 25
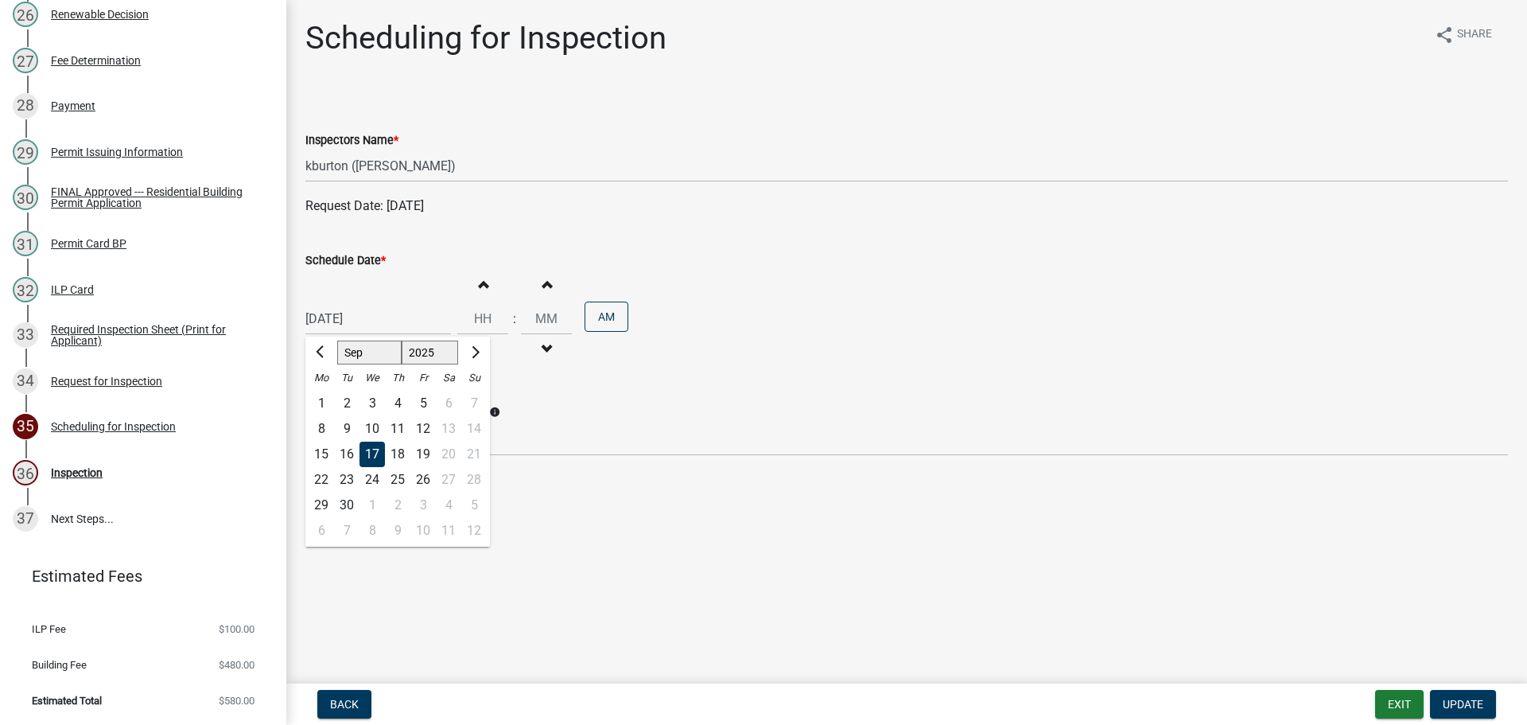
type input "[DATE]"
click at [1486, 698] on button "Update" at bounding box center [1463, 704] width 66 height 29
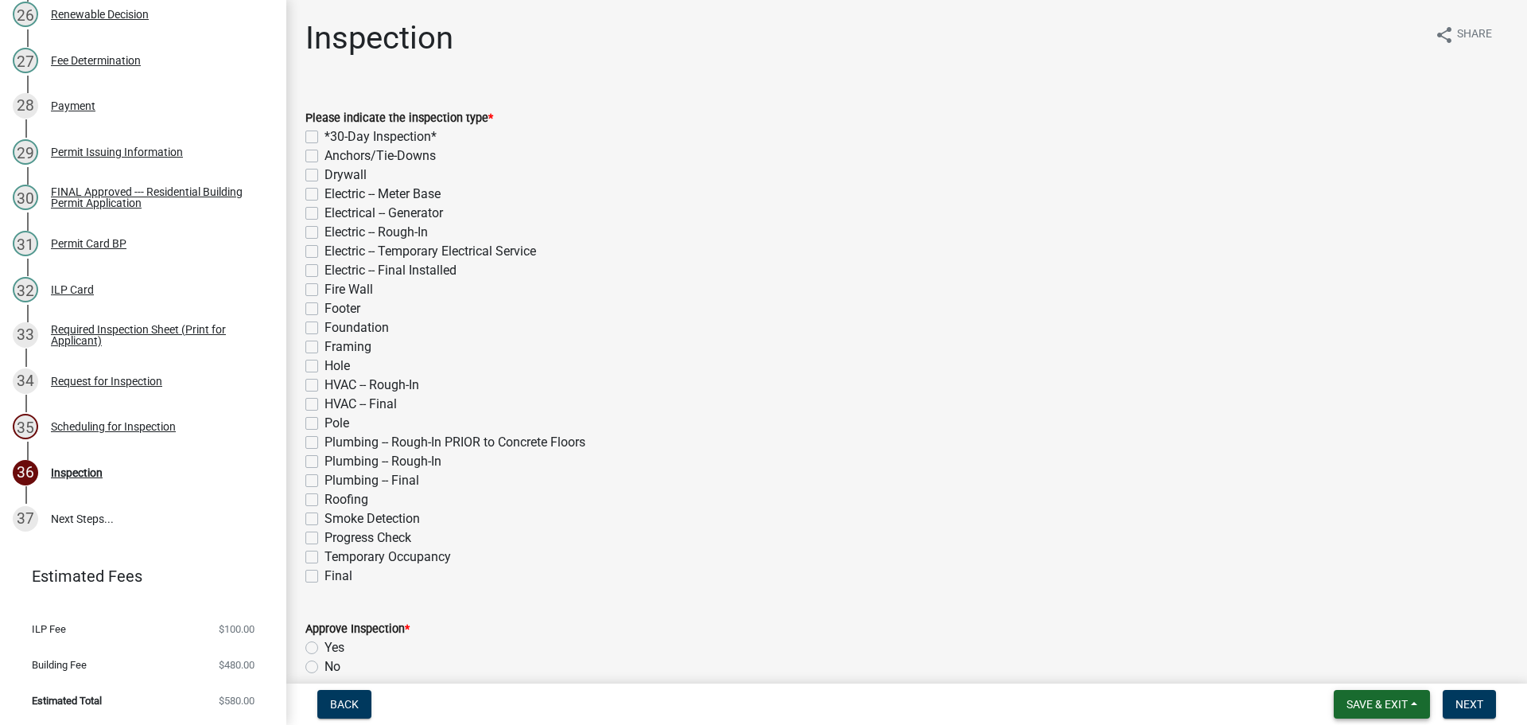
click at [1394, 694] on button "Save & Exit" at bounding box center [1382, 704] width 96 height 29
click at [1383, 654] on button "Save & Exit" at bounding box center [1366, 663] width 127 height 38
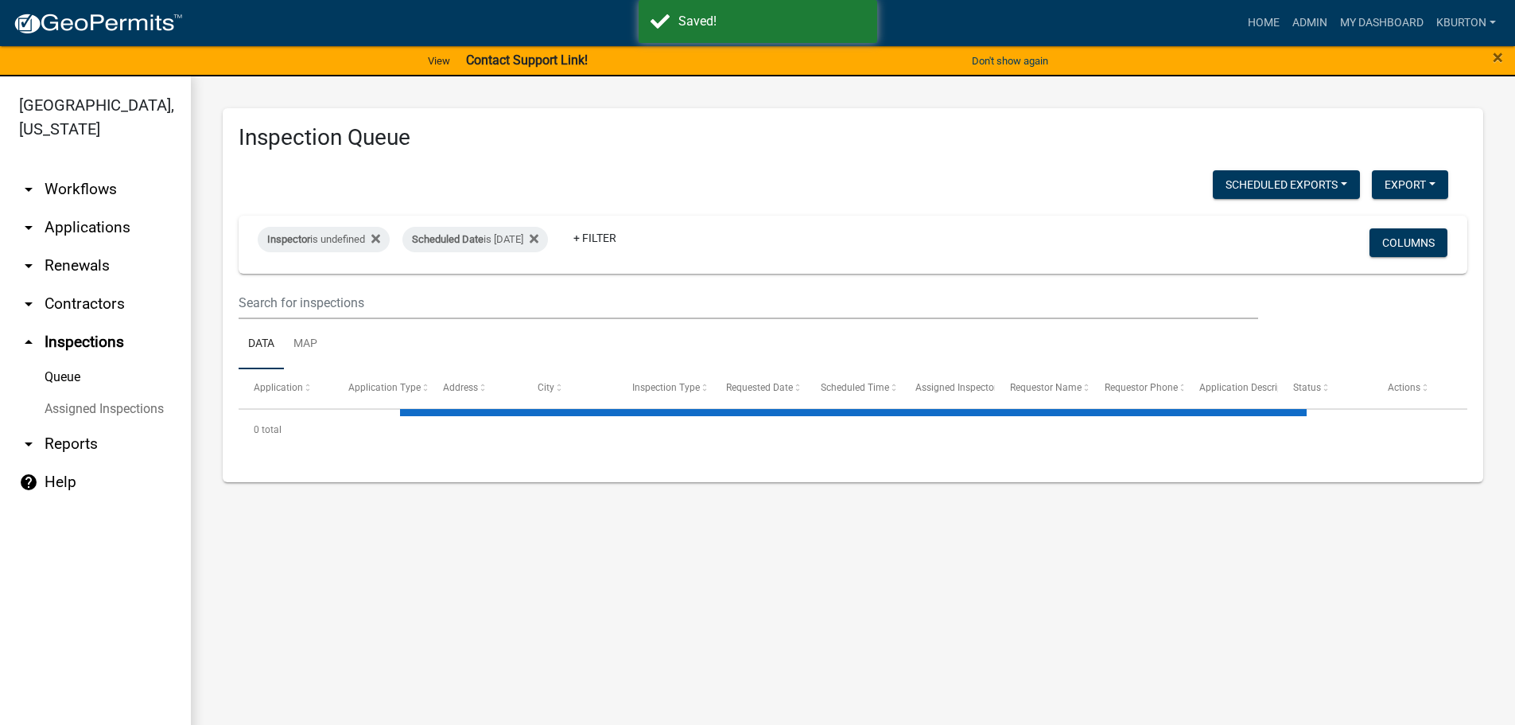
select select "1: 25"
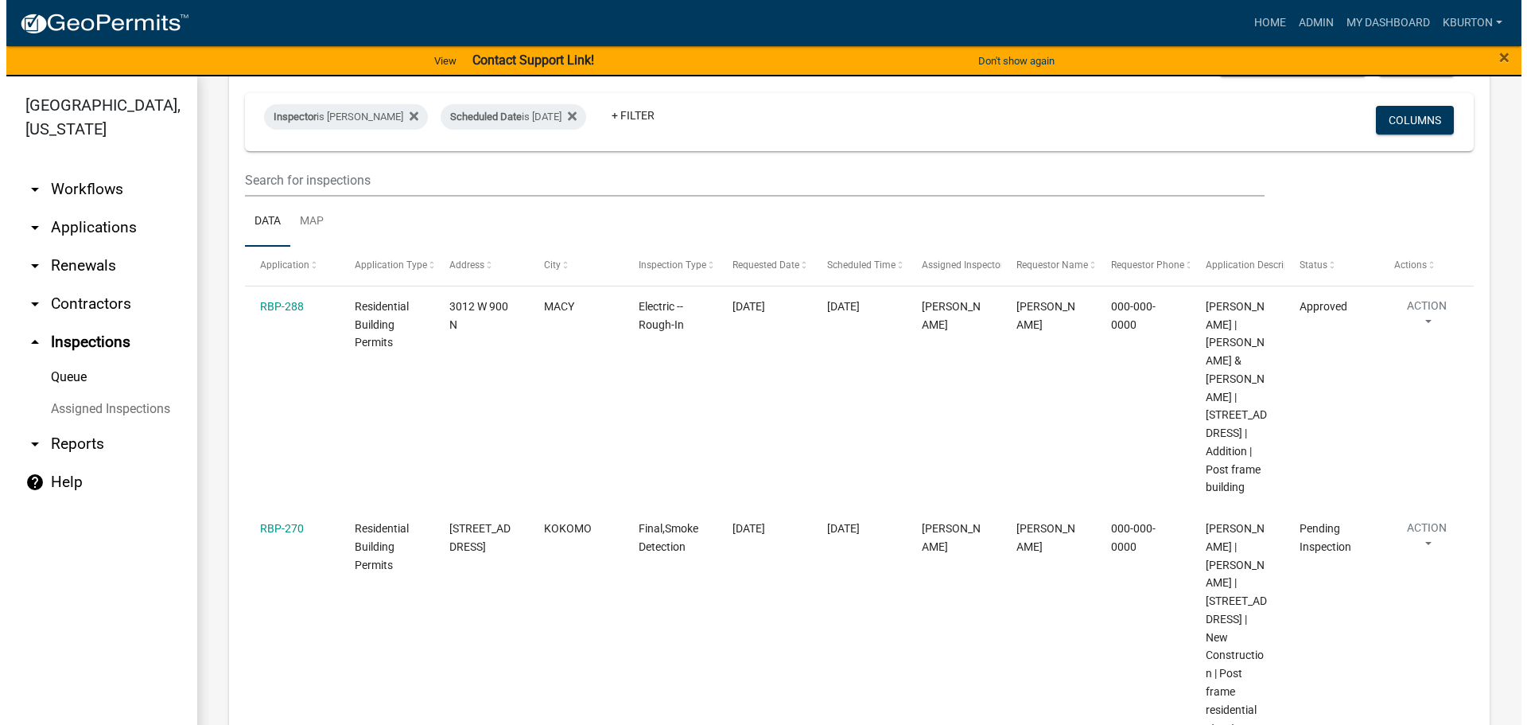
scroll to position [159, 0]
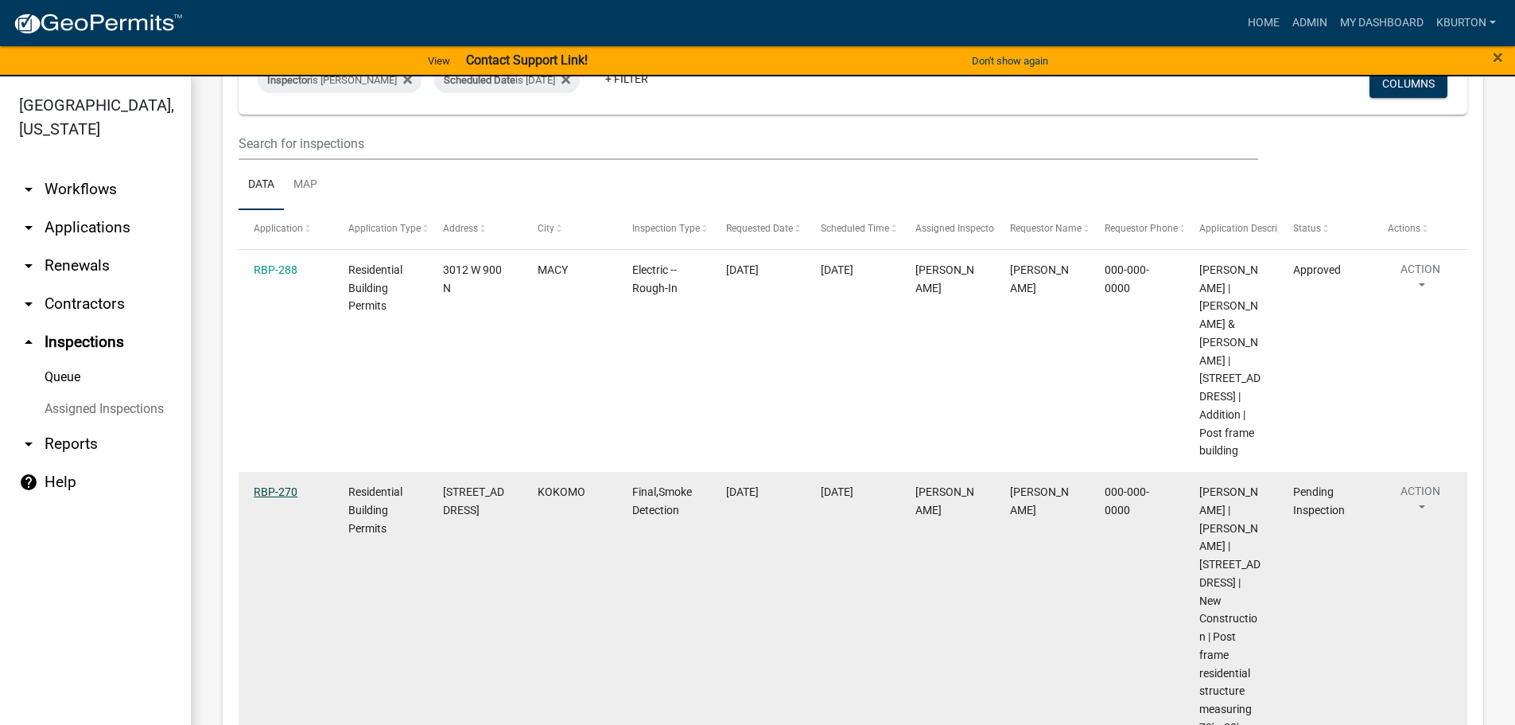
click at [270, 495] on link "RBP-270" at bounding box center [276, 491] width 44 height 13
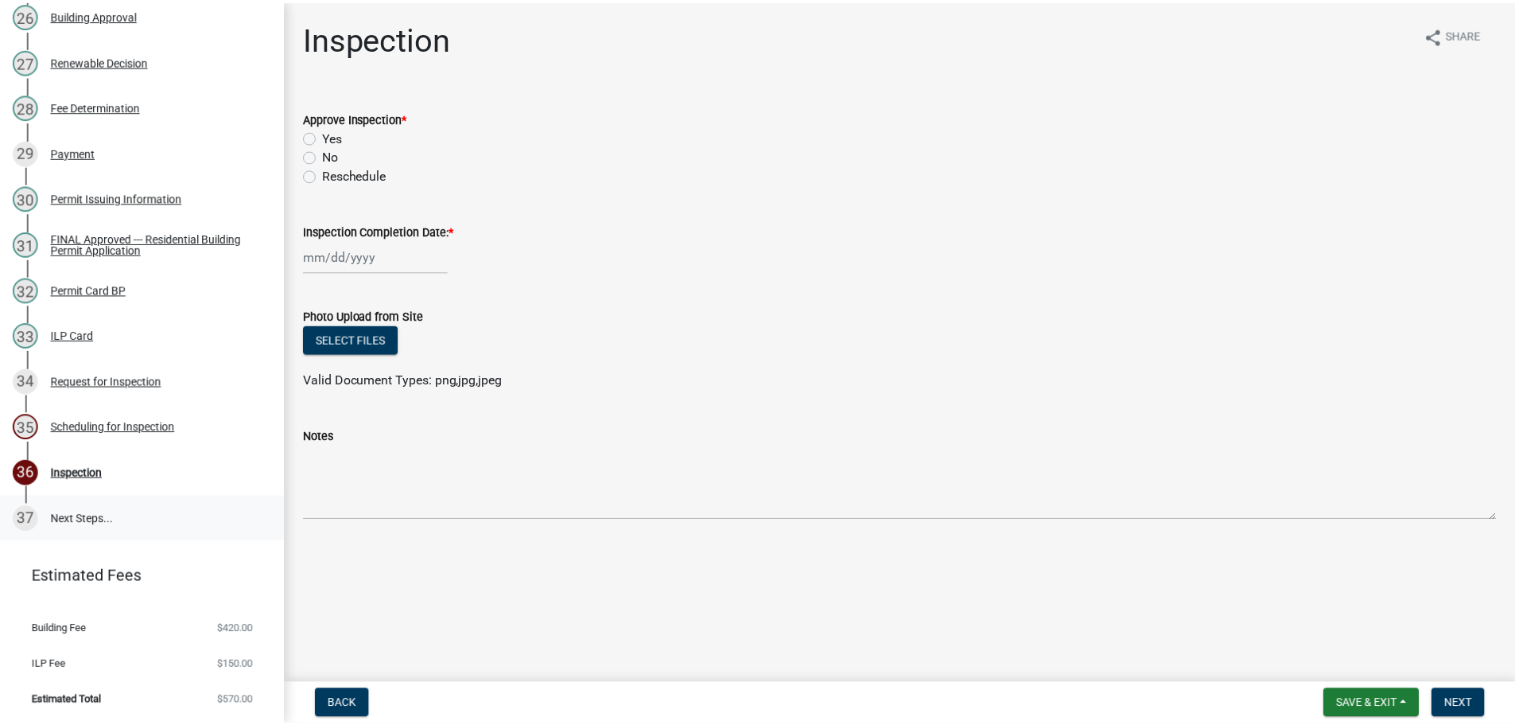
scroll to position [1414, 0]
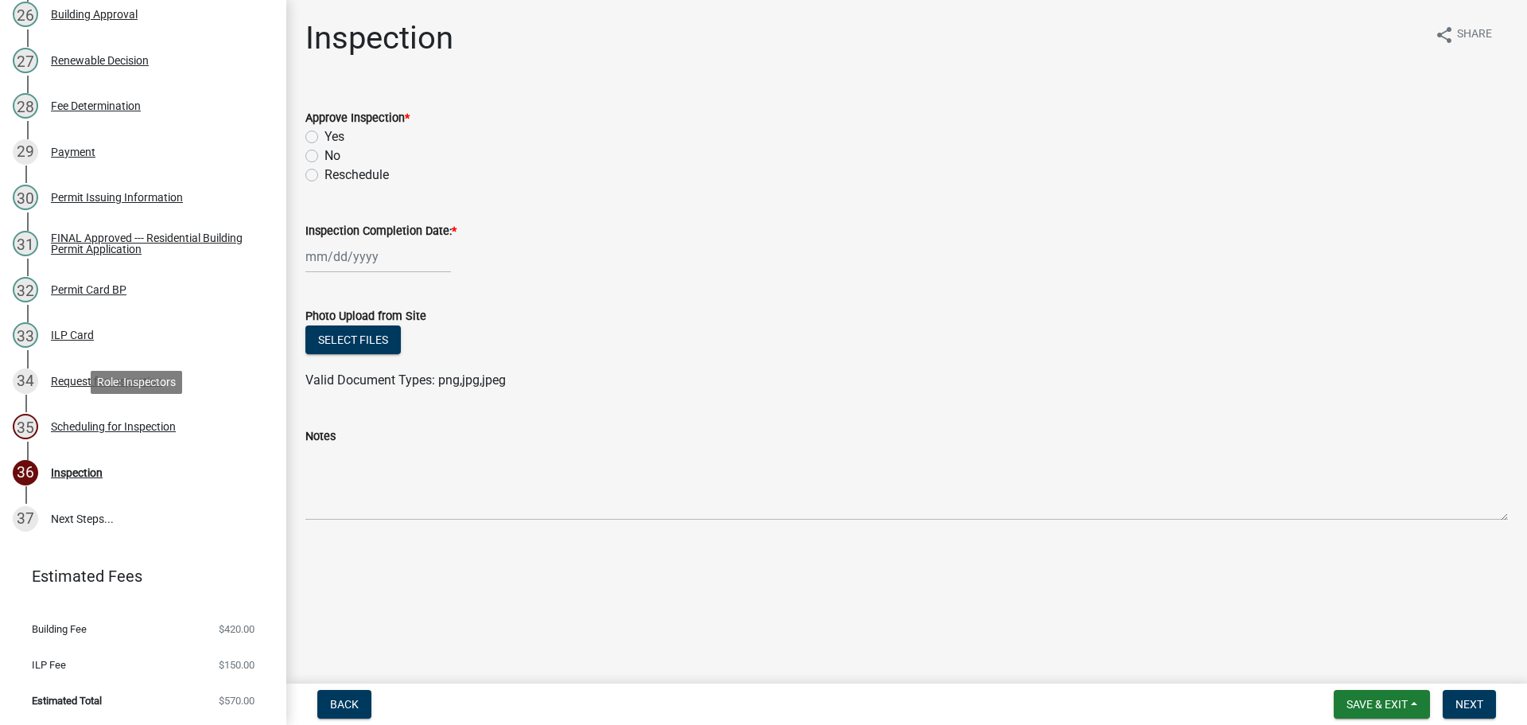
click at [140, 430] on div "Scheduling for Inspection" at bounding box center [113, 426] width 125 height 11
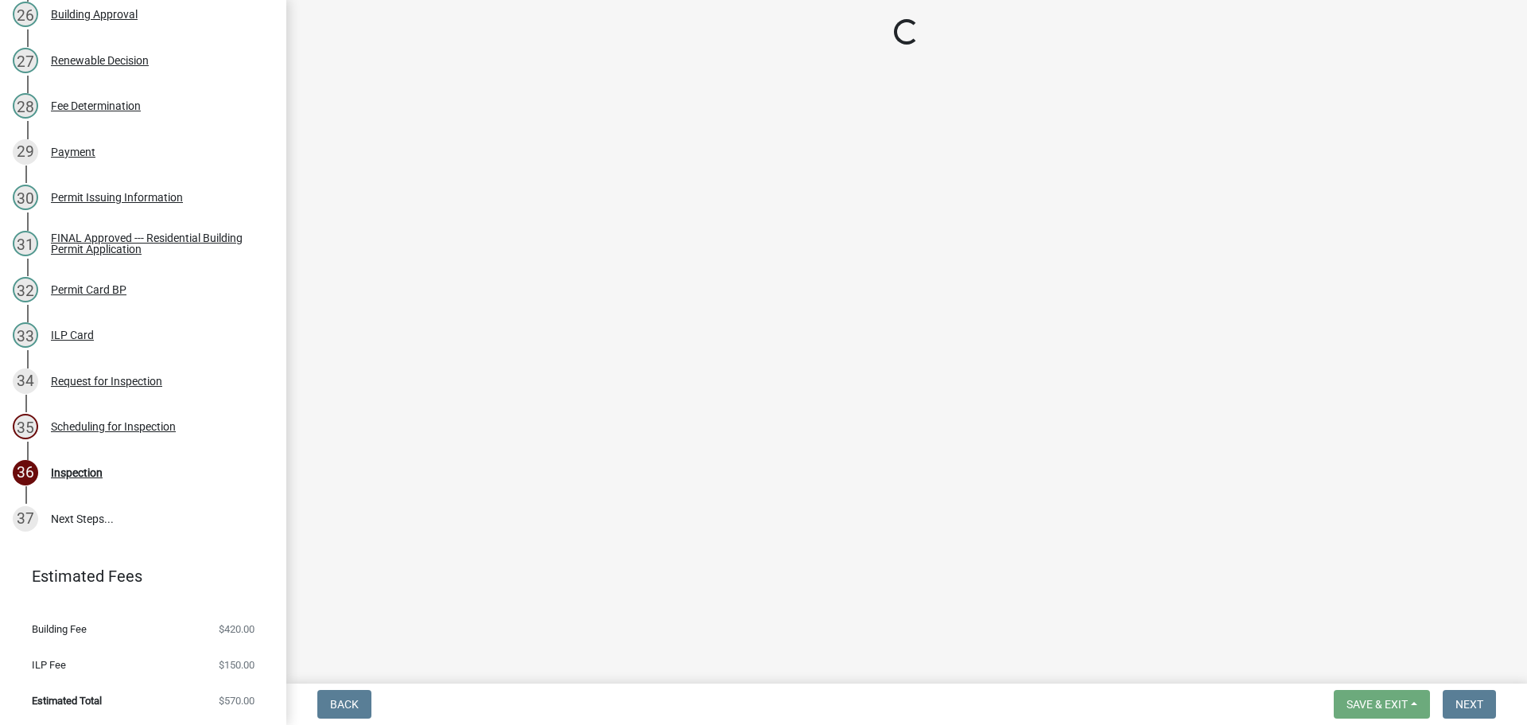
select select "25b75ae6-03c7-4280-9b34-fcf63005d5e5"
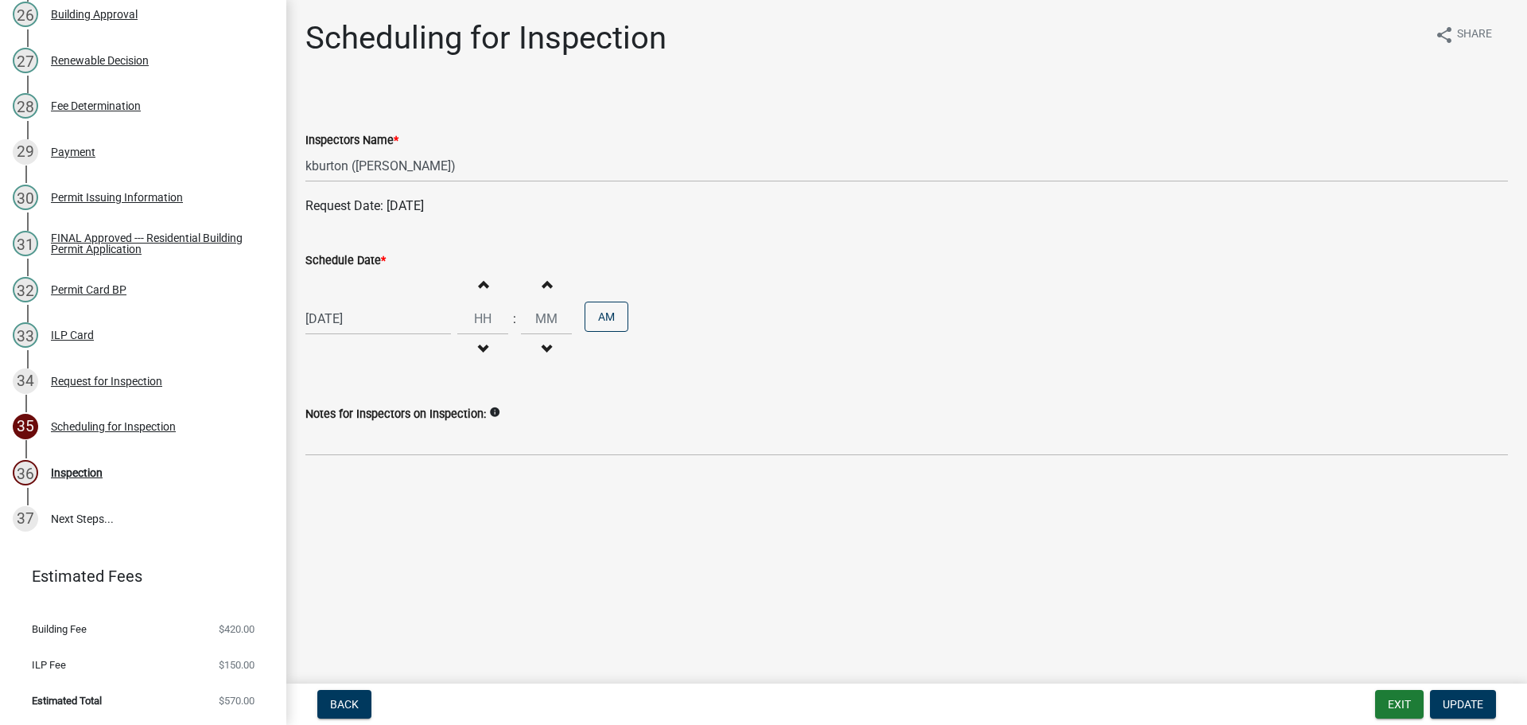
click at [353, 258] on label "Schedule Date *" at bounding box center [345, 260] width 80 height 11
click at [353, 302] on input "[DATE]" at bounding box center [378, 318] width 146 height 33
select select "9"
select select "2025"
click at [398, 475] on div "25" at bounding box center [397, 479] width 25 height 25
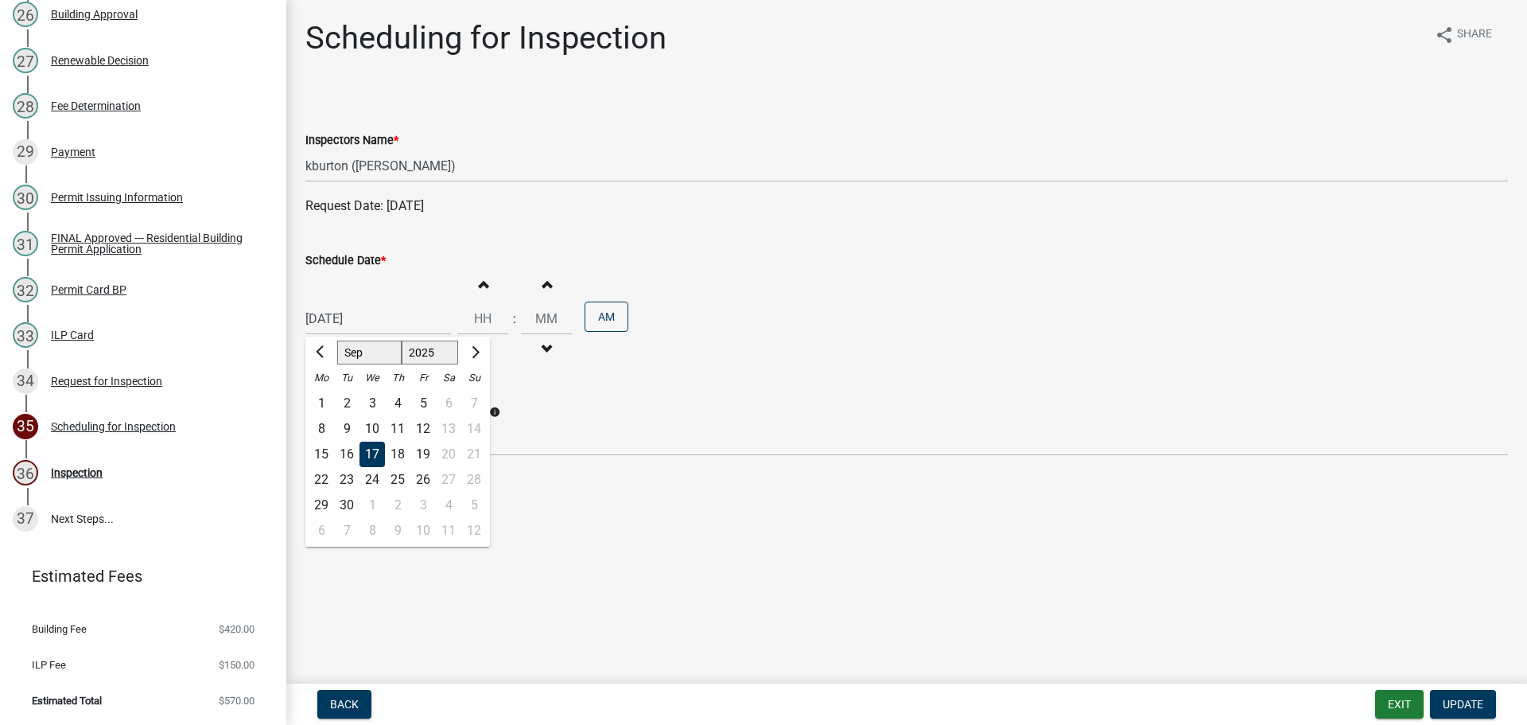
type input "[DATE]"
click at [1469, 698] on span "Update" at bounding box center [1463, 704] width 41 height 13
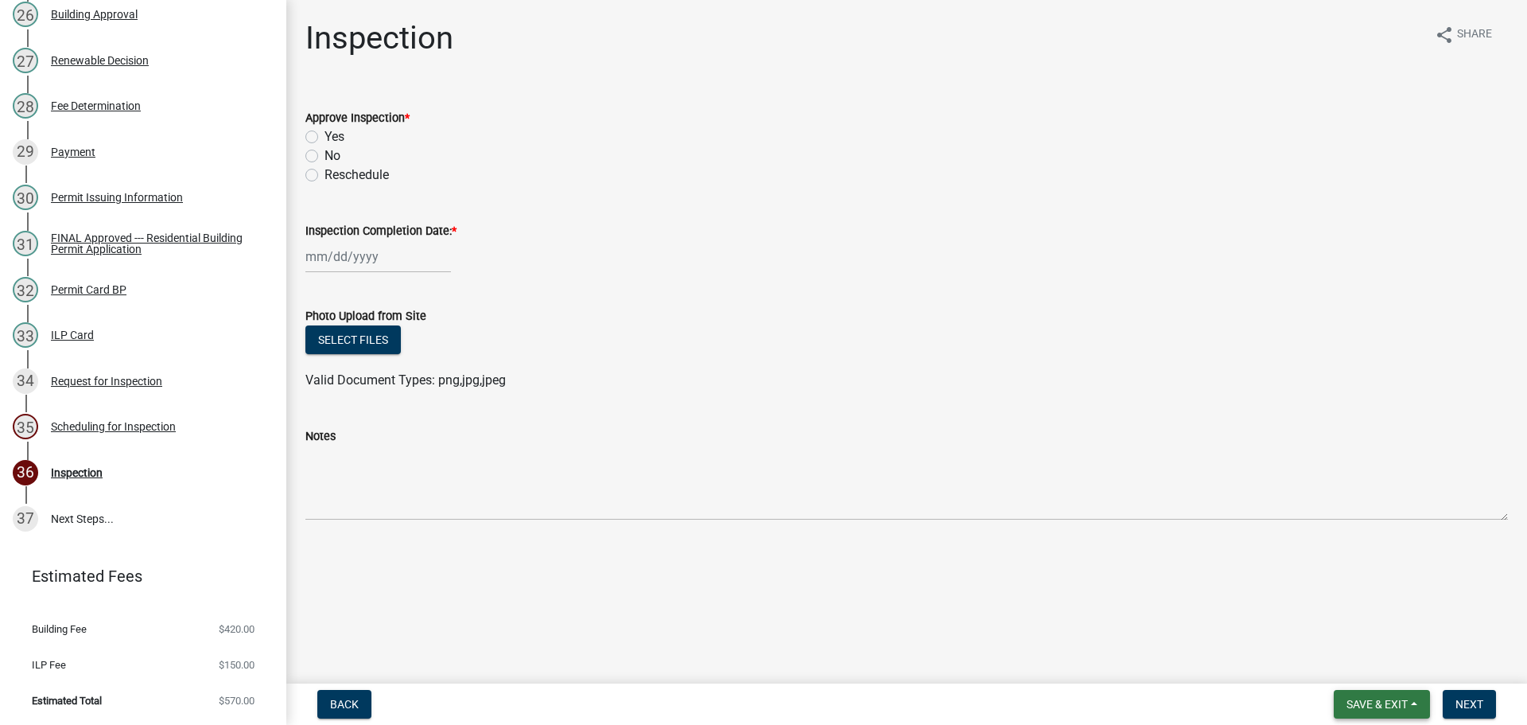
click at [1391, 695] on button "Save & Exit" at bounding box center [1382, 704] width 96 height 29
click at [1380, 662] on button "Save & Exit" at bounding box center [1366, 663] width 127 height 38
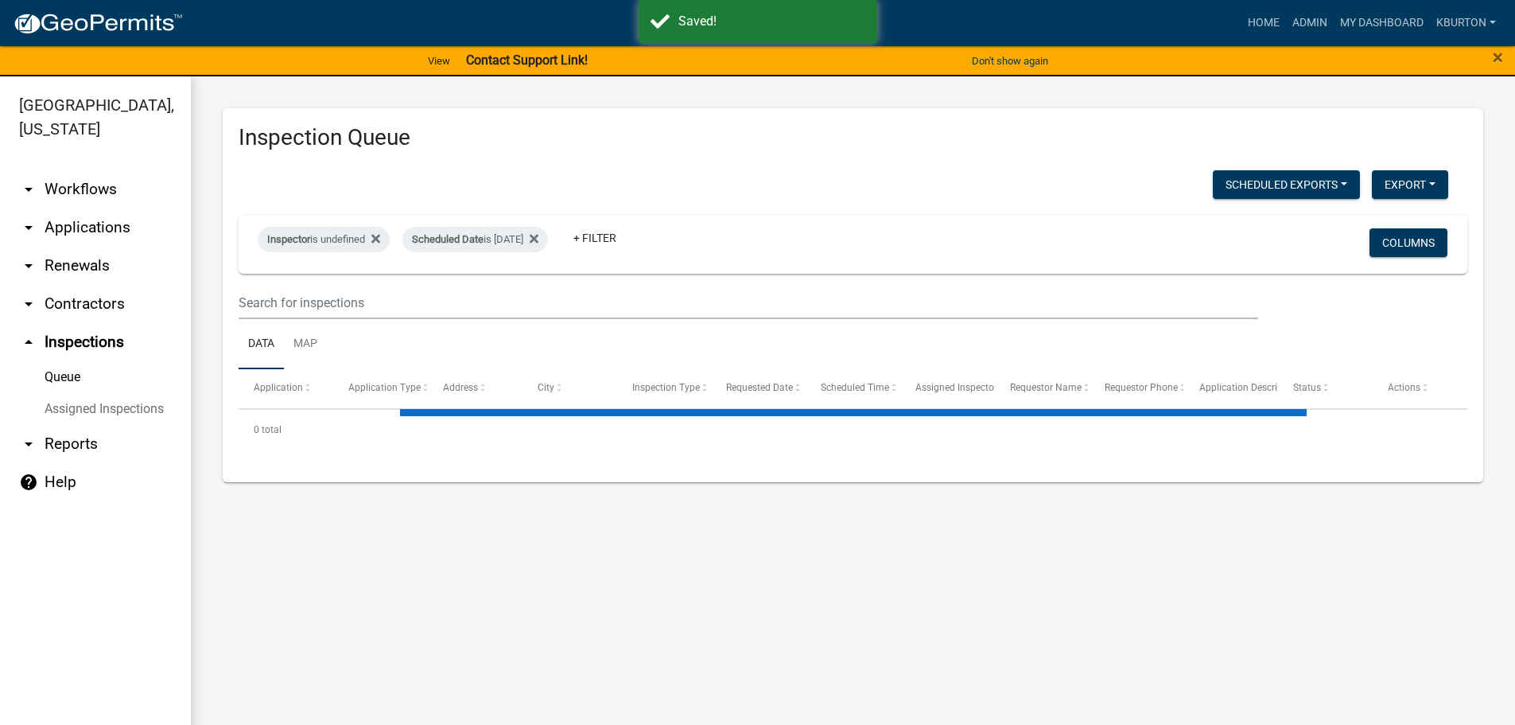
select select "1: 25"
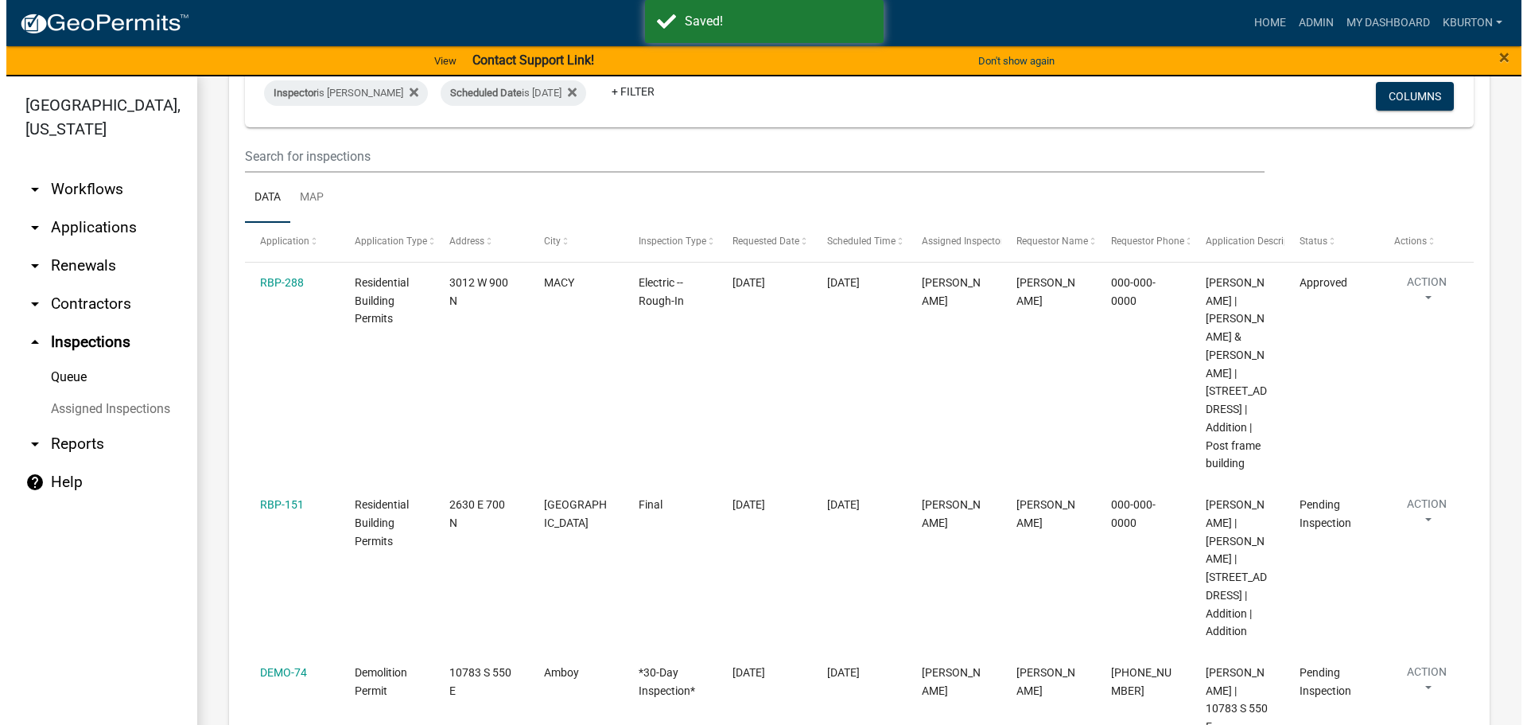
scroll to position [159, 0]
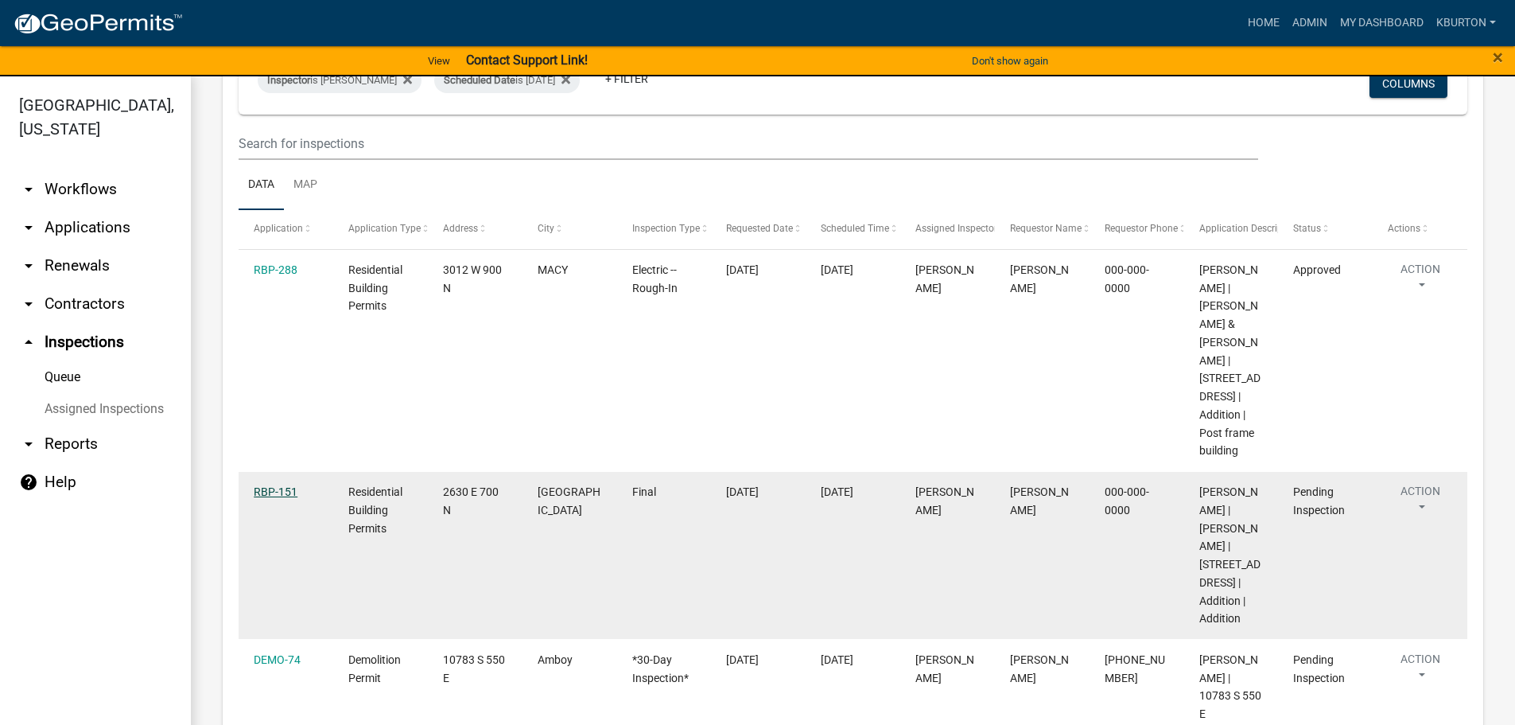
click at [285, 492] on link "RBP-151" at bounding box center [276, 491] width 44 height 13
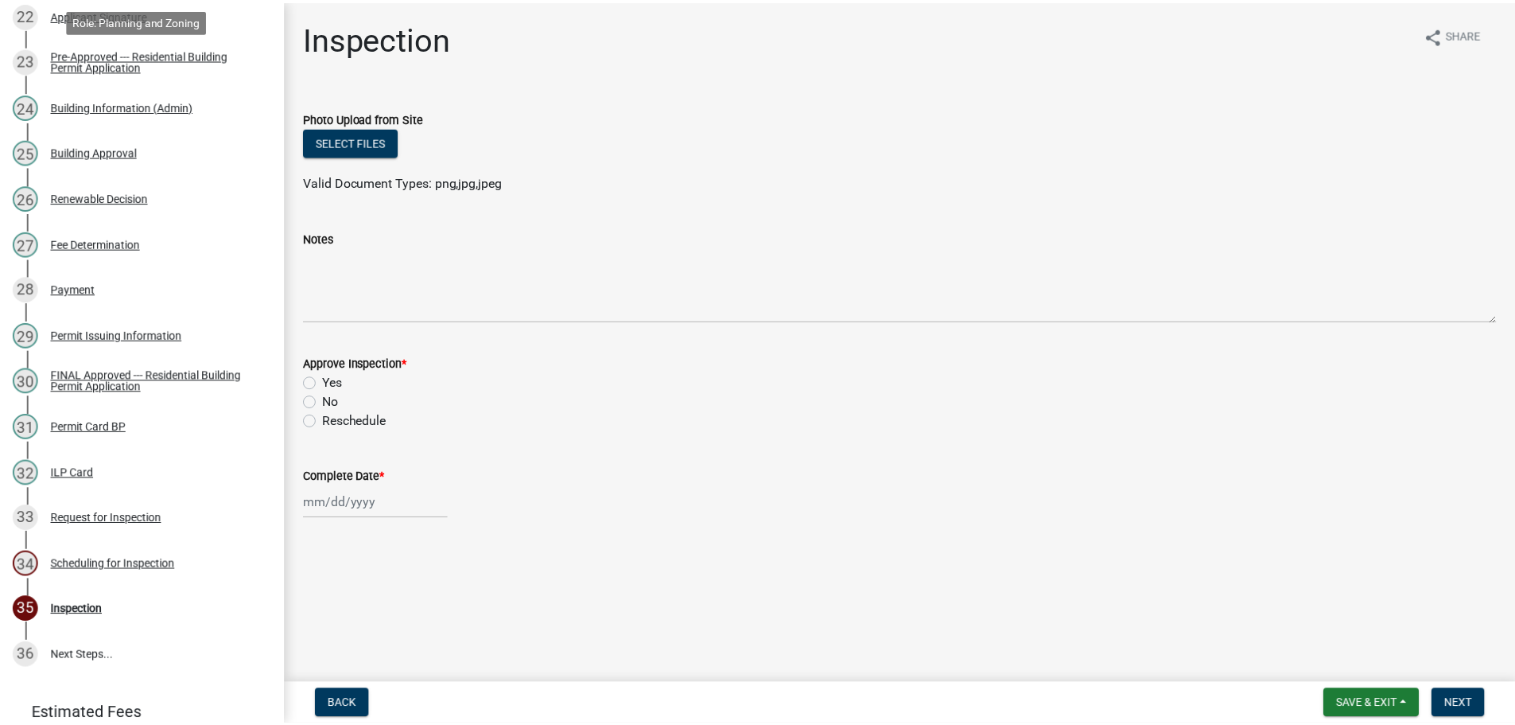
scroll to position [1368, 0]
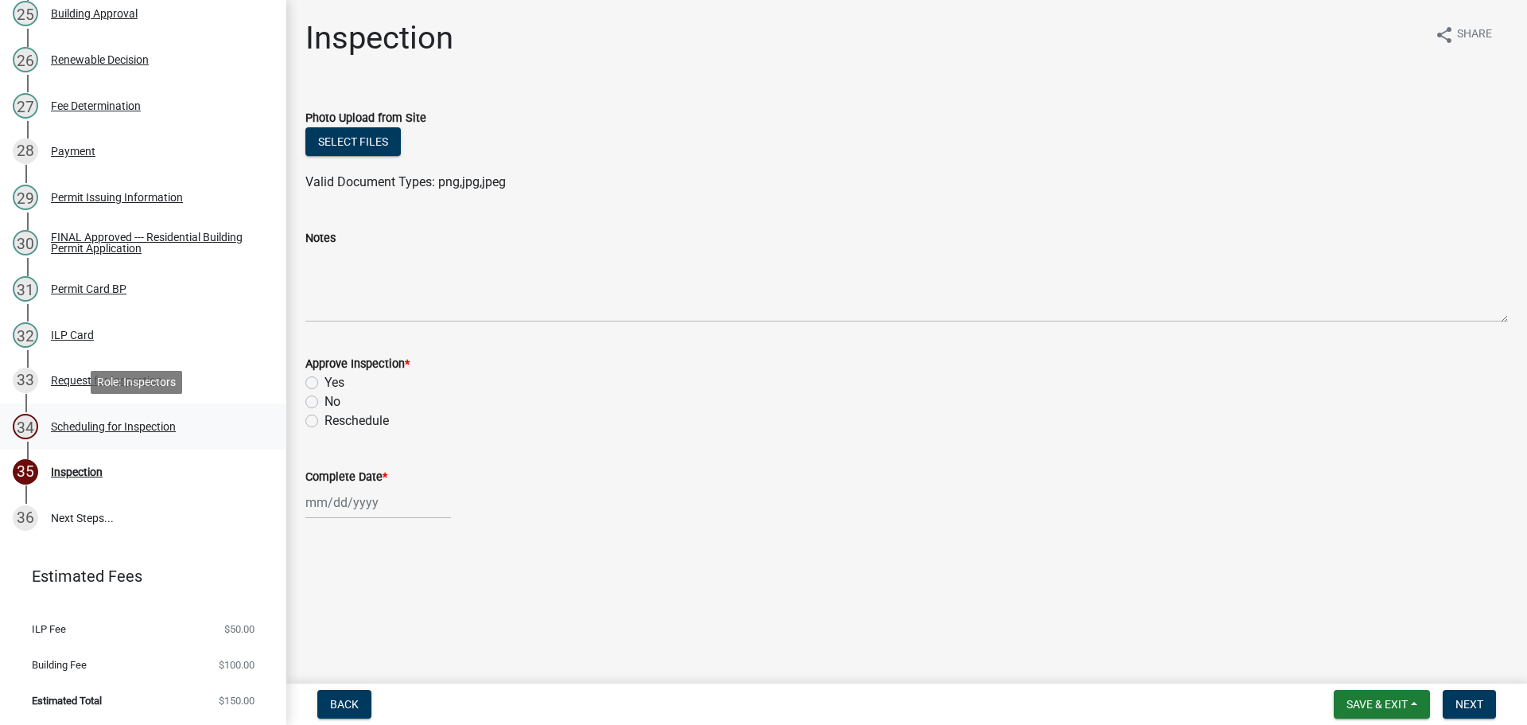
click at [154, 430] on div "Scheduling for Inspection" at bounding box center [113, 426] width 125 height 11
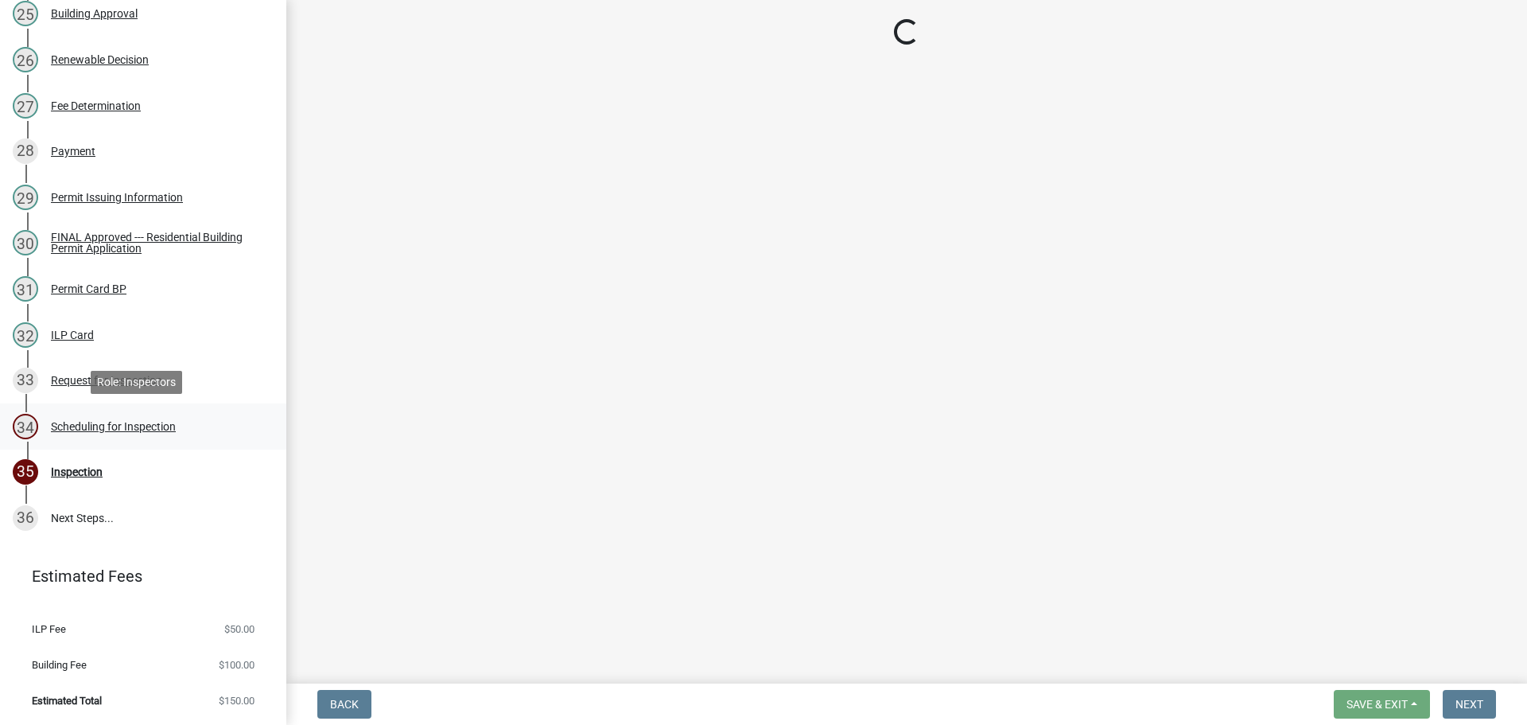
select select "25b75ae6-03c7-4280-9b34-fcf63005d5e5"
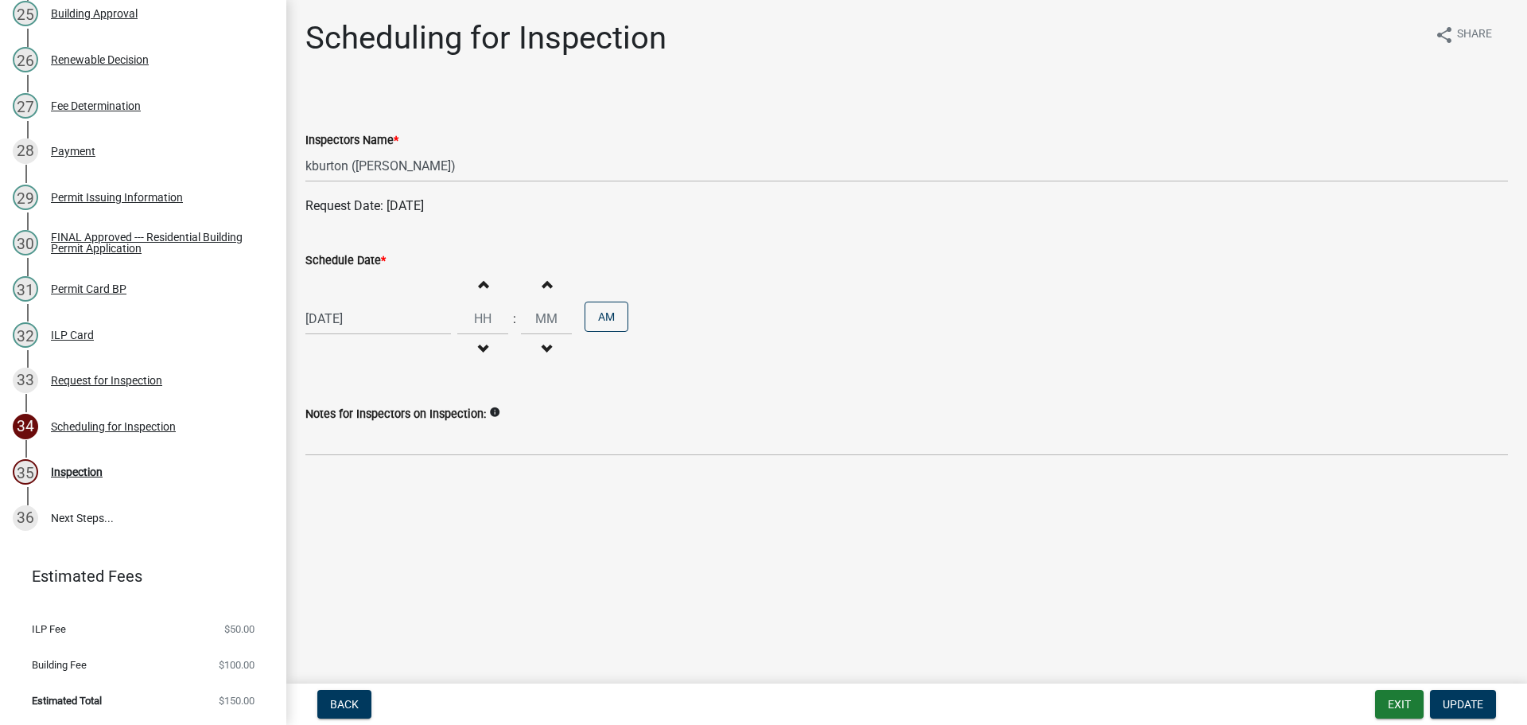
click at [368, 262] on label "Schedule Date *" at bounding box center [345, 260] width 80 height 11
click at [368, 302] on input "[DATE]" at bounding box center [378, 318] width 146 height 33
select select "9"
select select "2025"
click at [370, 361] on select "Jan Feb Mar Apr May Jun [DATE] Aug Sep Oct Nov Dec" at bounding box center [369, 352] width 64 height 24
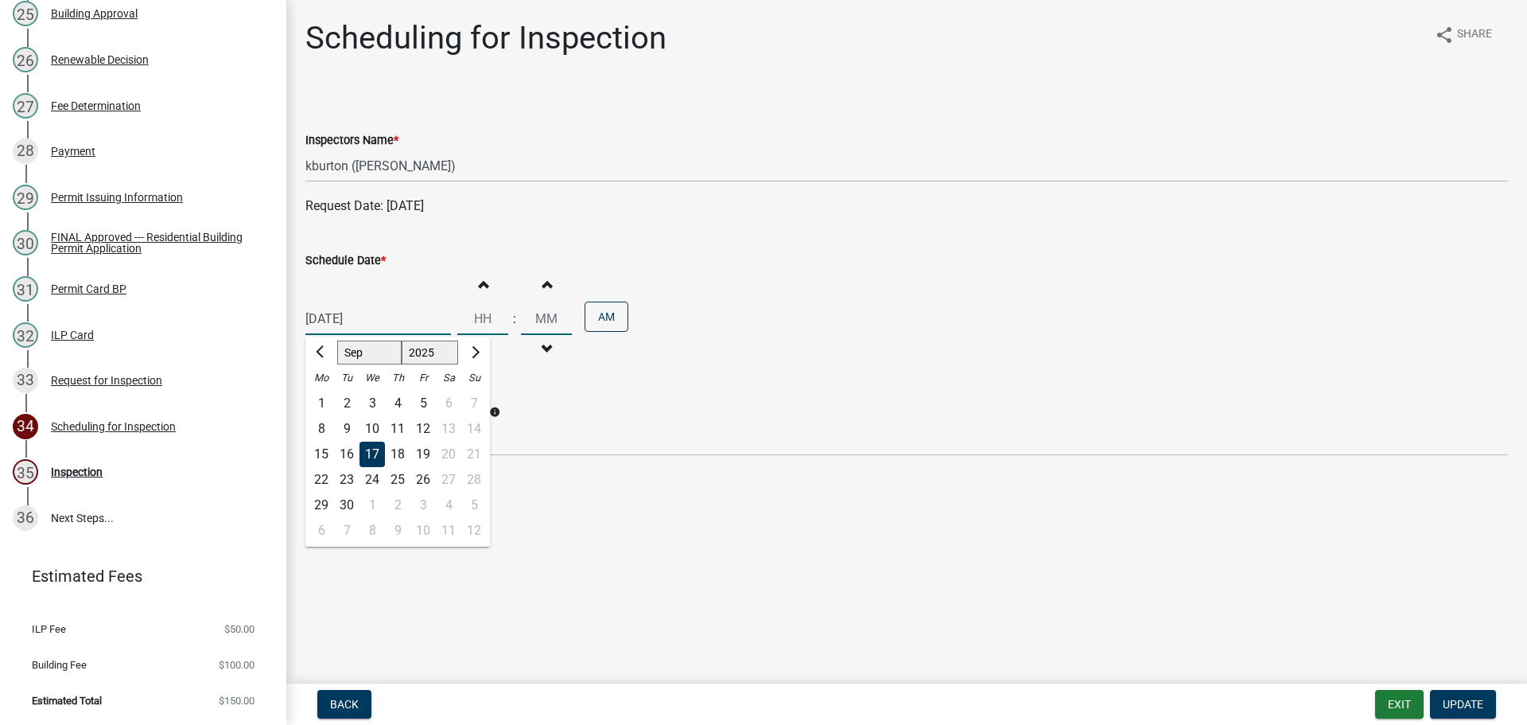
select select "10"
click at [337, 340] on select "Jan Feb Mar Apr May Jun [DATE] Aug Sep Oct Nov Dec" at bounding box center [369, 352] width 64 height 24
click at [371, 450] on div "15" at bounding box center [372, 453] width 25 height 25
type input "[DATE]"
click at [1464, 698] on span "Update" at bounding box center [1463, 704] width 41 height 13
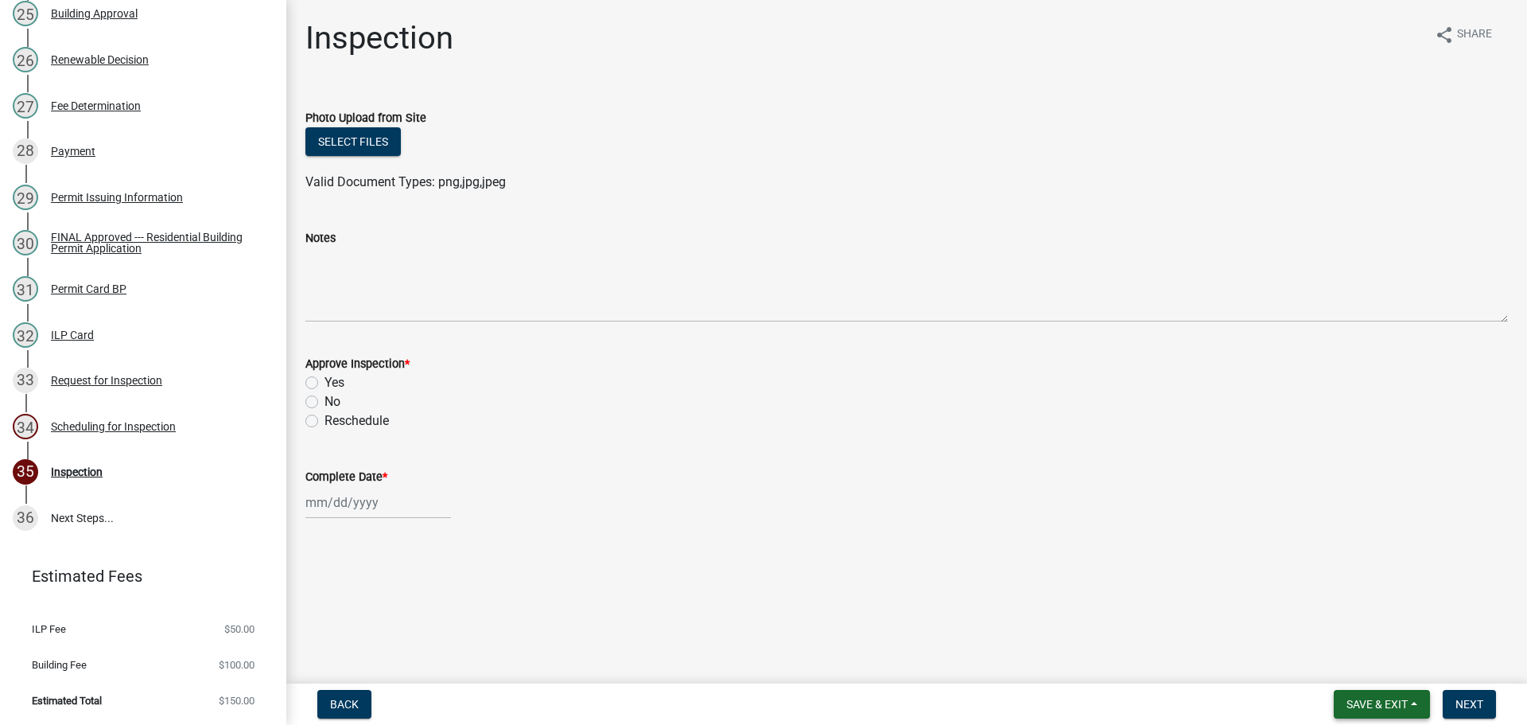
click at [1398, 698] on span "Save & Exit" at bounding box center [1377, 704] width 61 height 13
click at [1380, 659] on button "Save & Exit" at bounding box center [1366, 663] width 127 height 38
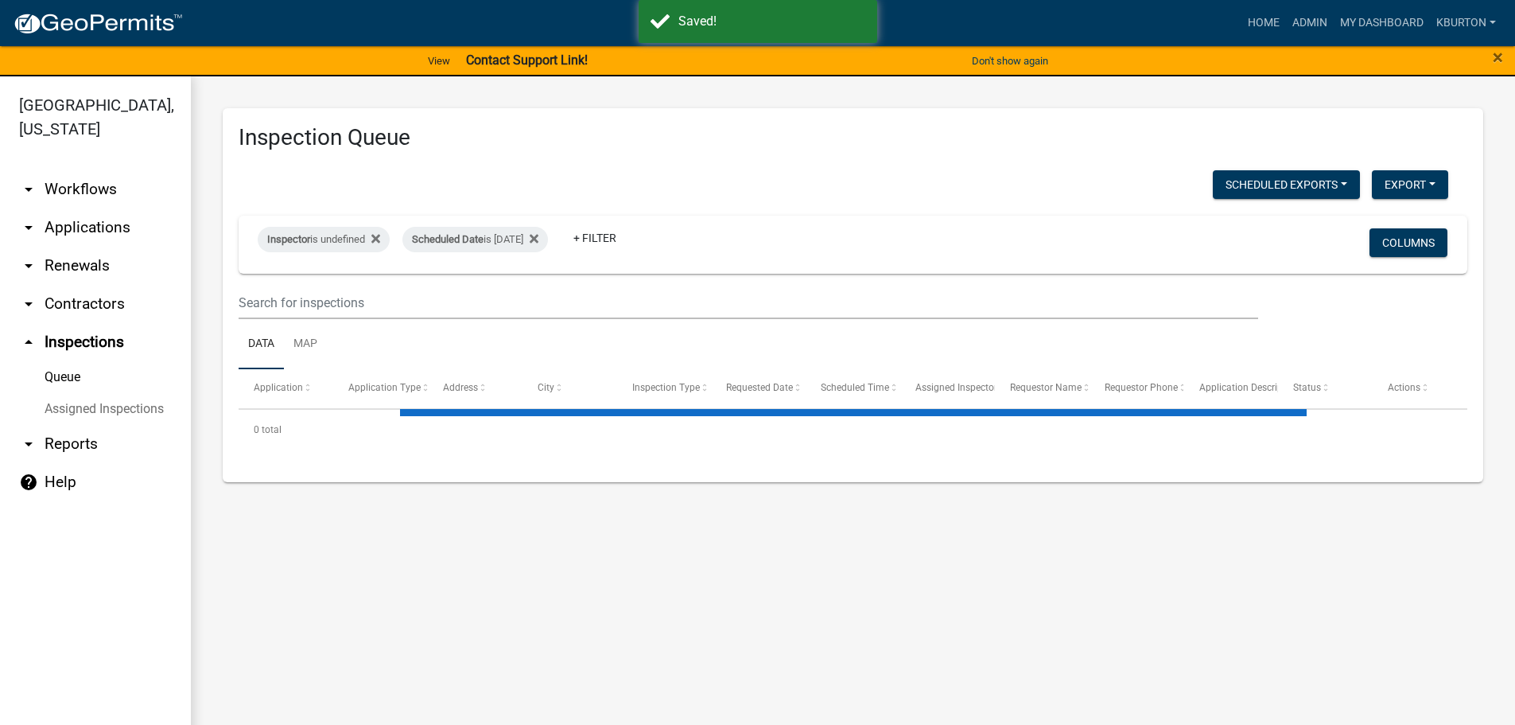
select select "1: 25"
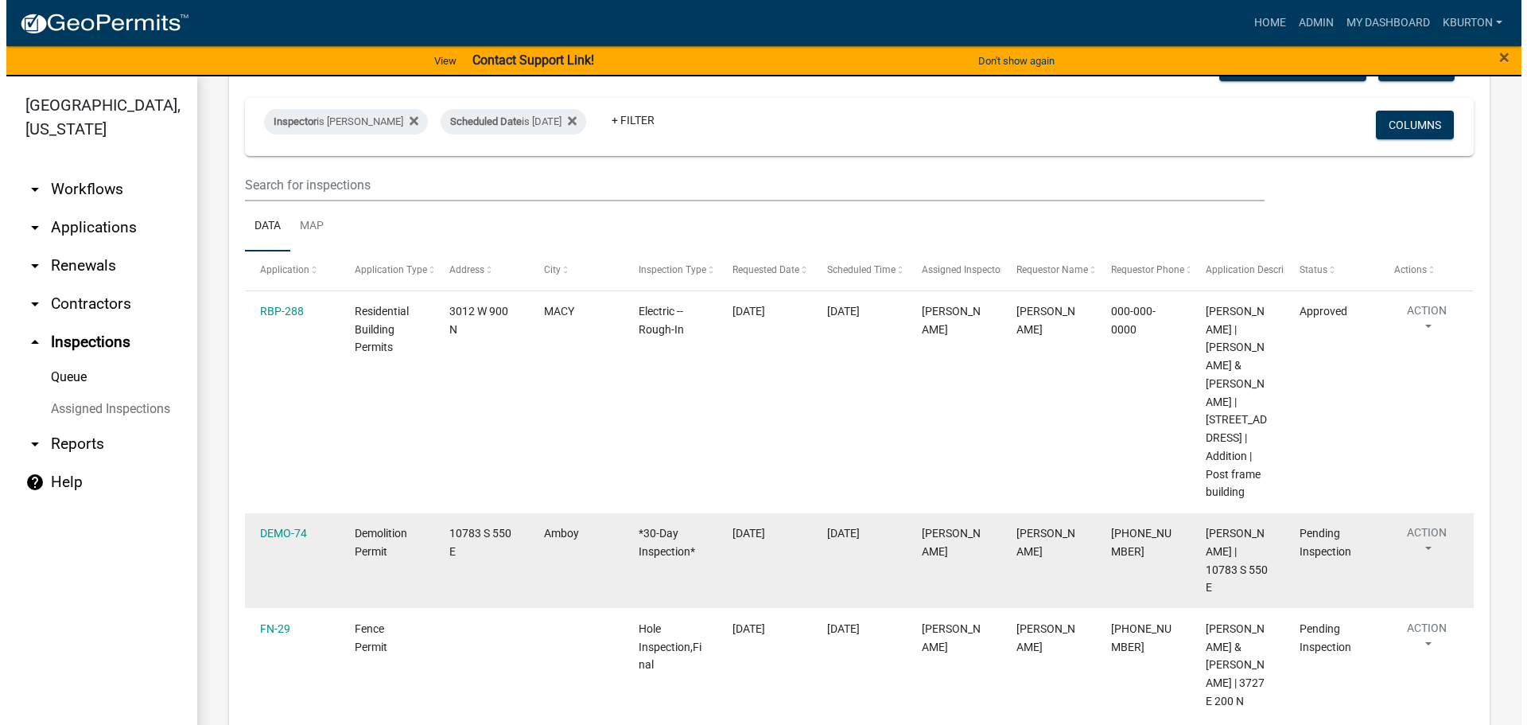
scroll to position [159, 0]
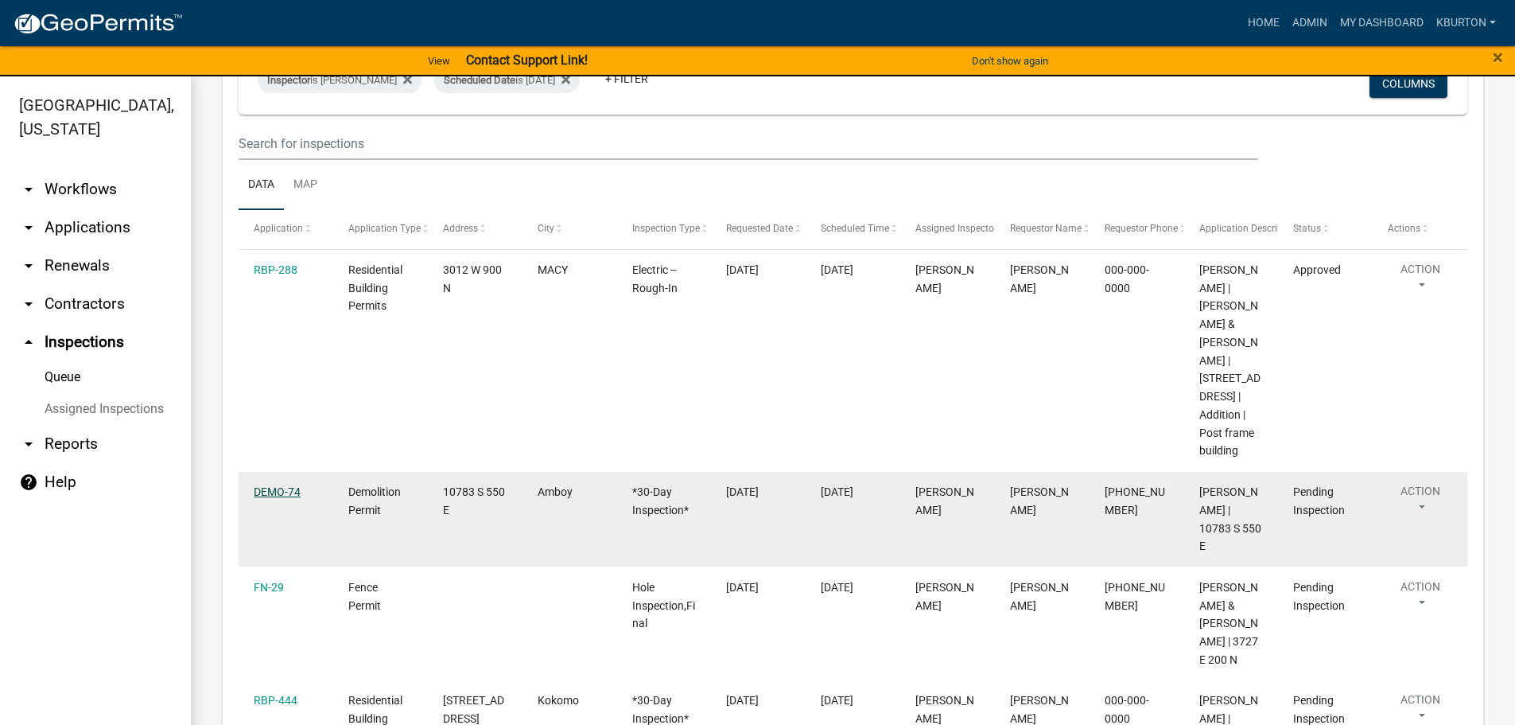
click at [274, 492] on link "DEMO-74" at bounding box center [277, 491] width 47 height 13
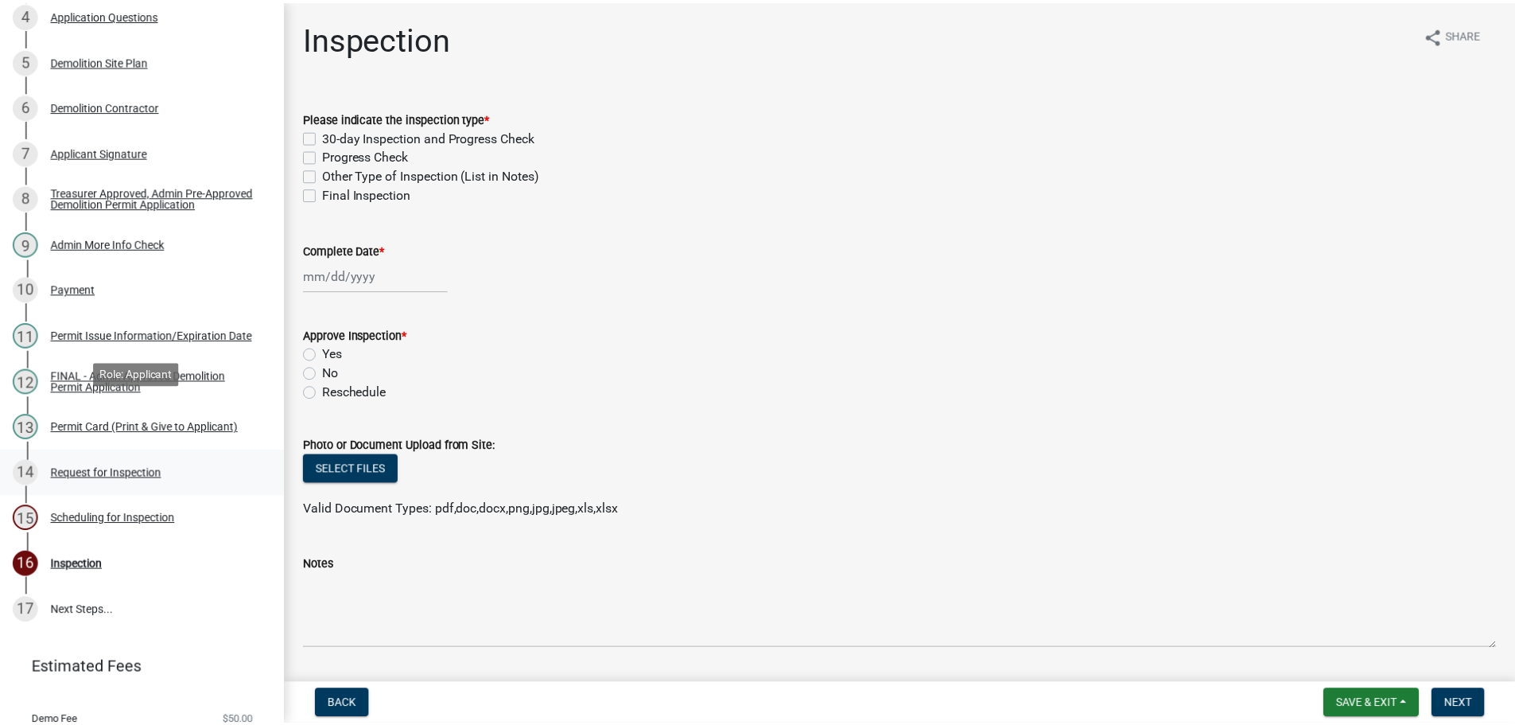
scroll to position [439, 0]
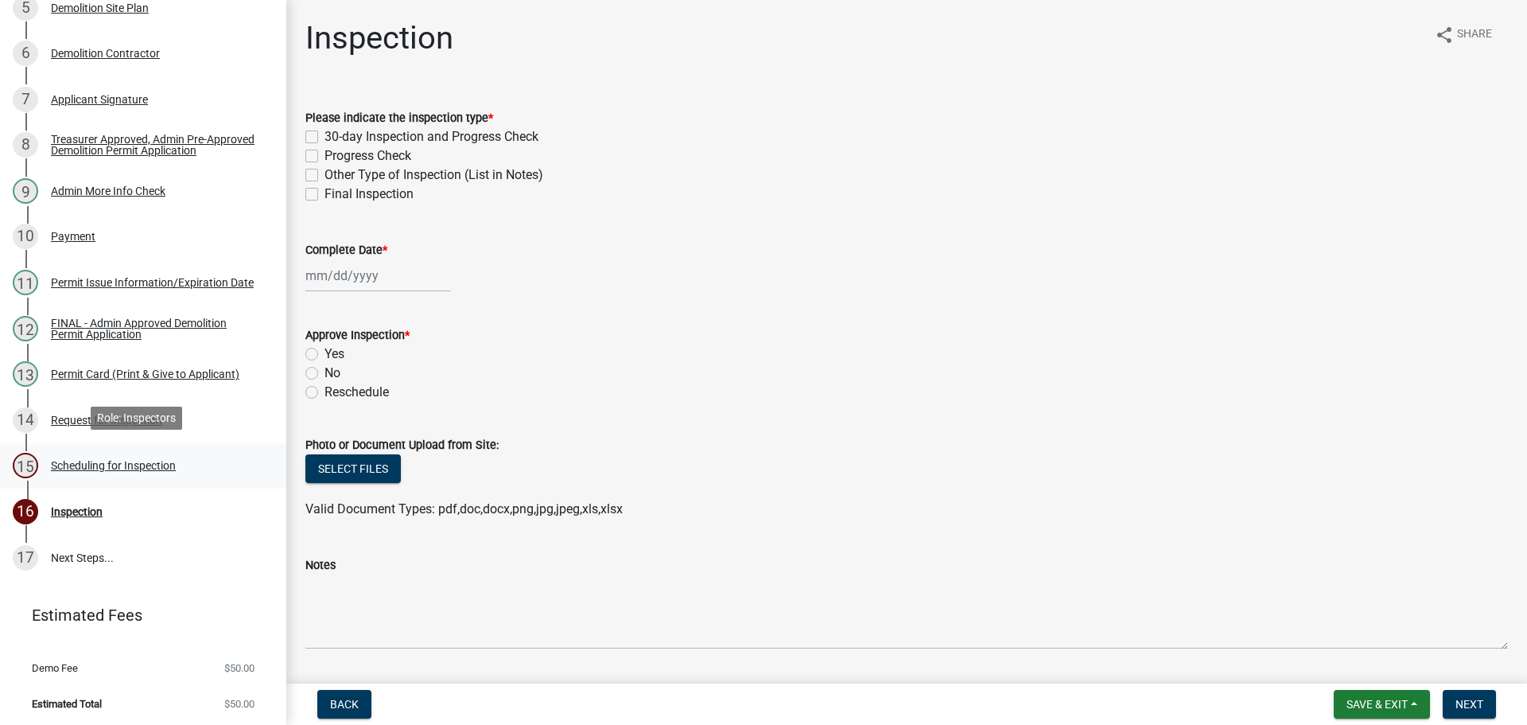
click at [161, 465] on div "Scheduling for Inspection" at bounding box center [113, 465] width 125 height 11
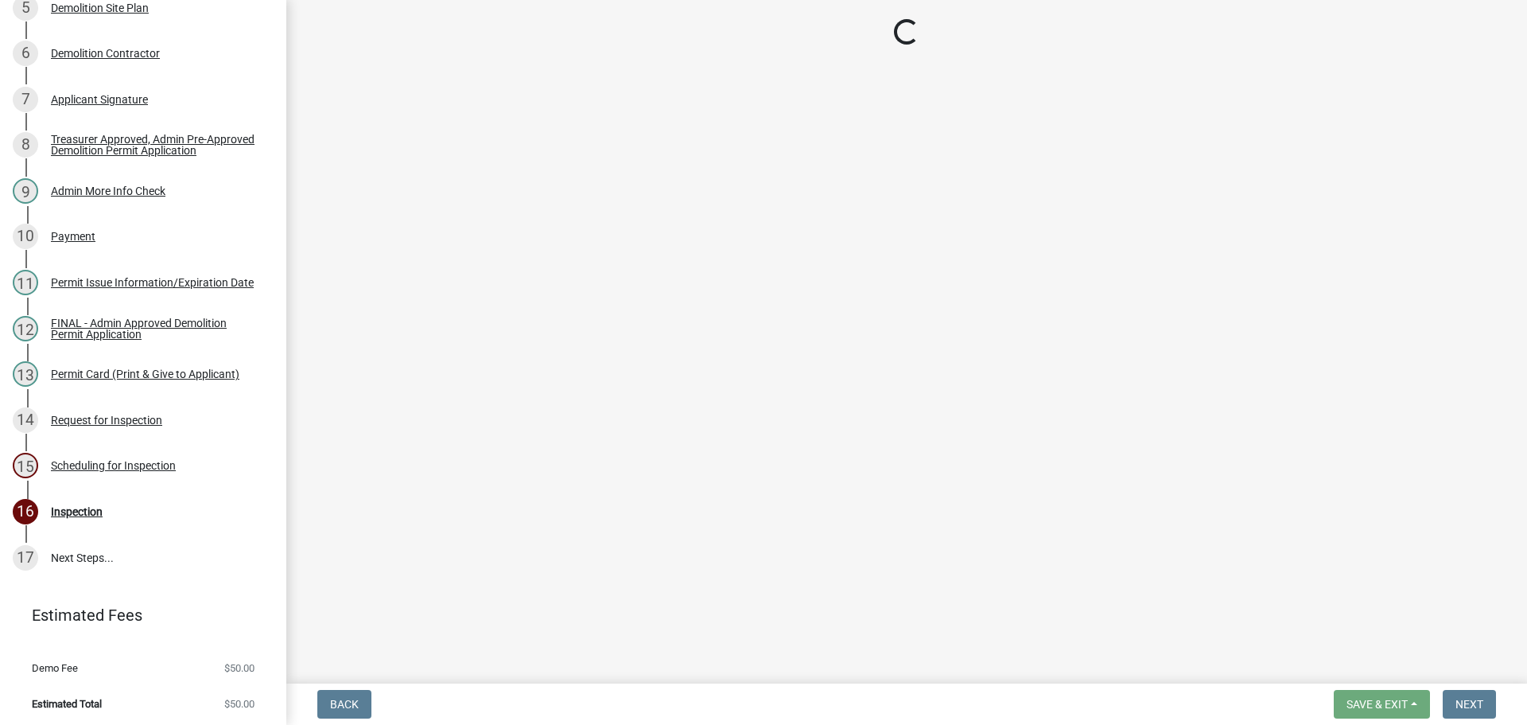
select select "25b75ae6-03c7-4280-9b34-fcf63005d5e5"
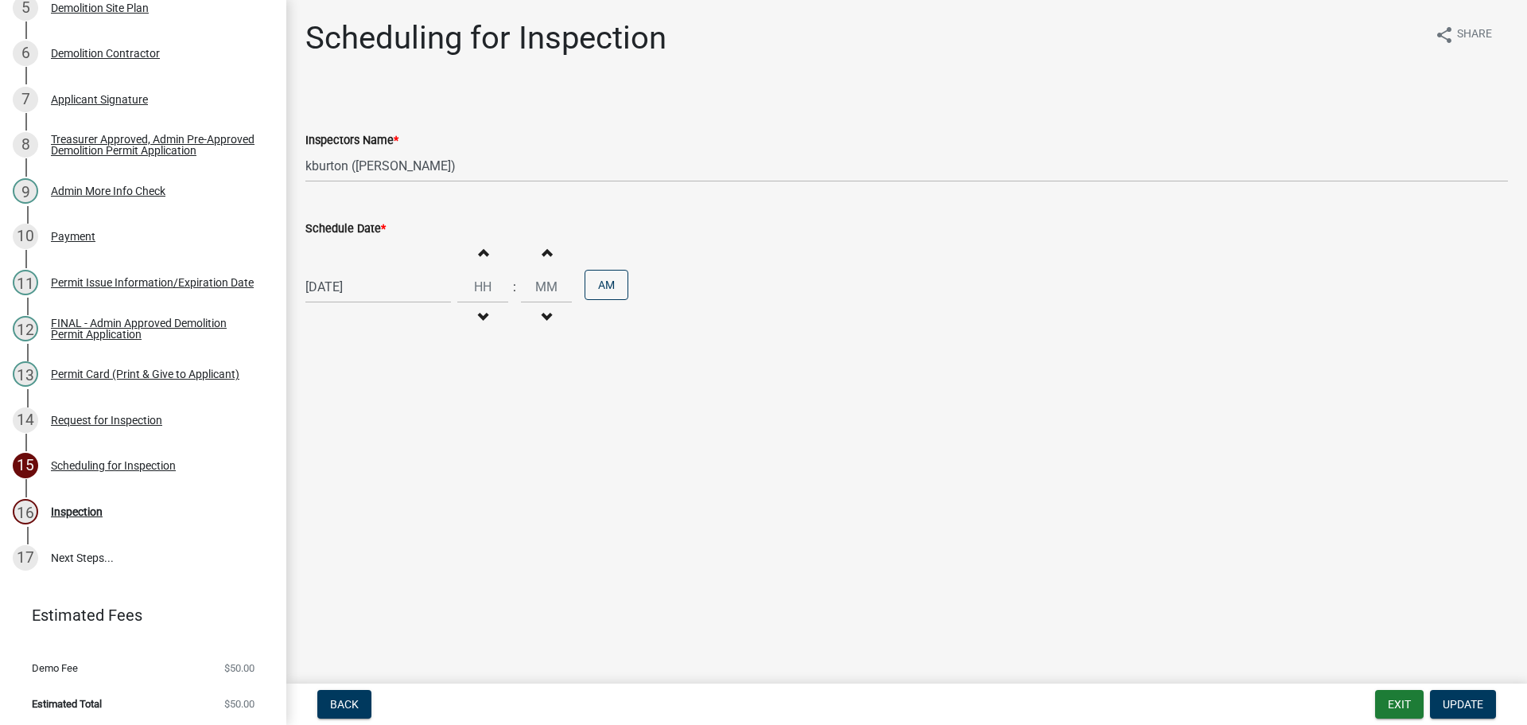
click at [364, 227] on label "Schedule Date *" at bounding box center [345, 229] width 80 height 11
click at [364, 270] on input "[DATE]" at bounding box center [378, 286] width 146 height 33
select select "9"
select select "2025"
click at [369, 469] on div "1" at bounding box center [372, 473] width 25 height 25
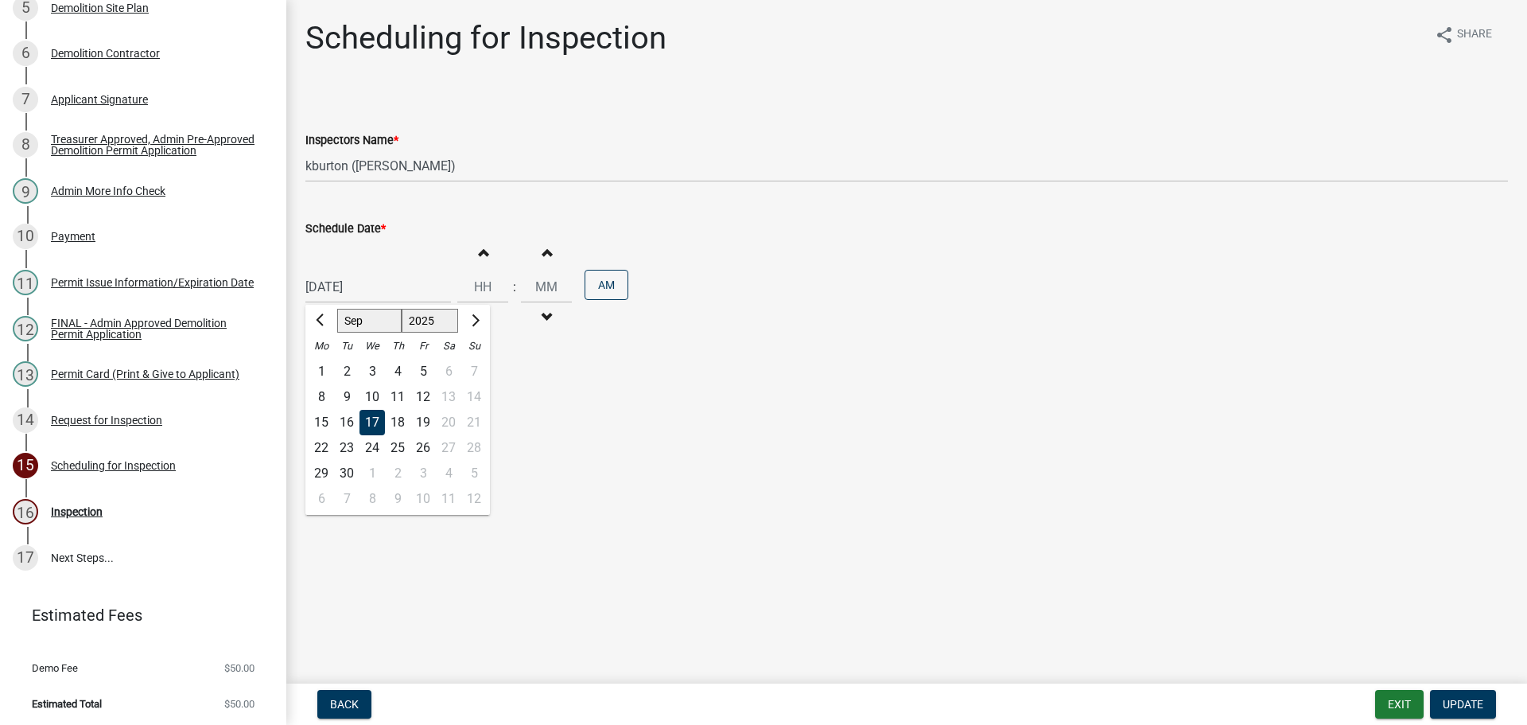
type input "[DATE]"
click at [1468, 702] on span "Update" at bounding box center [1463, 704] width 41 height 13
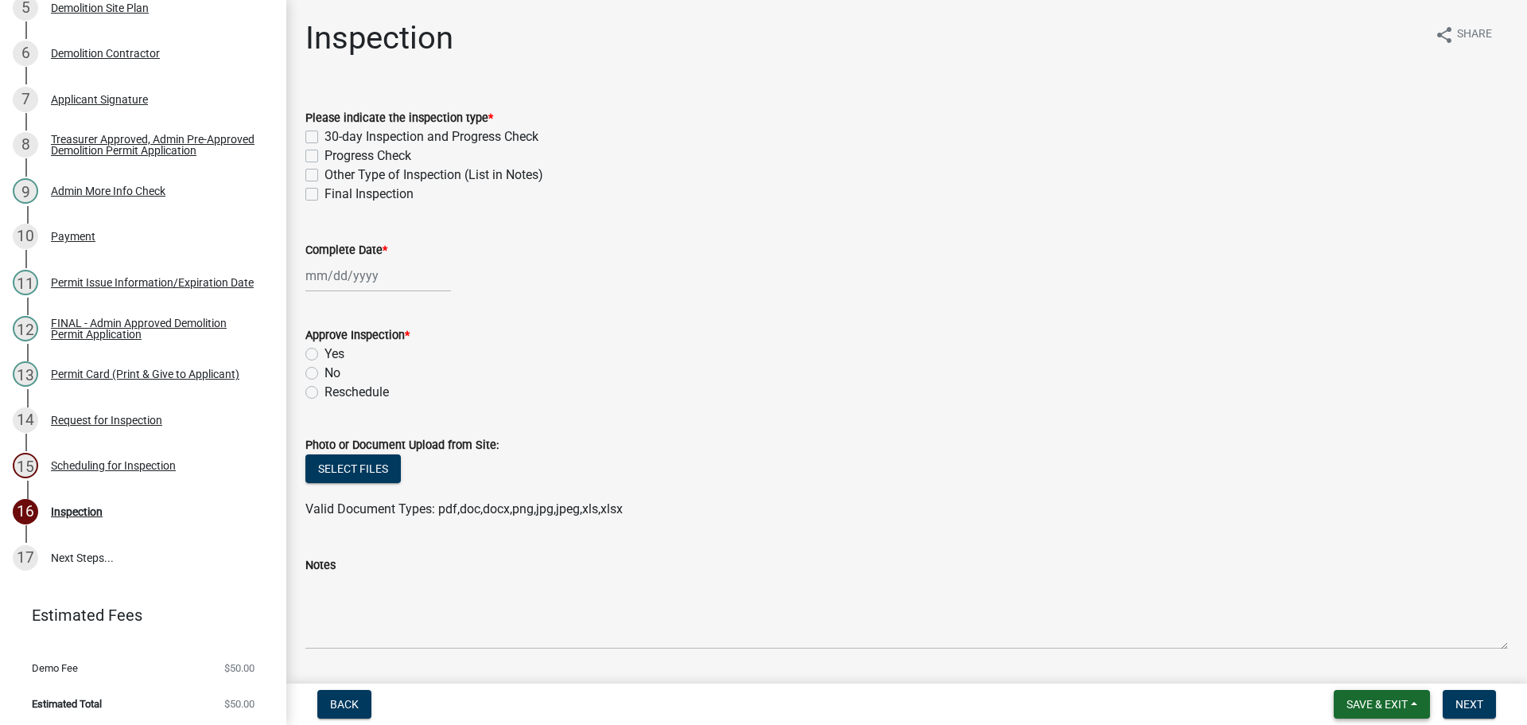
click at [1402, 705] on span "Save & Exit" at bounding box center [1377, 704] width 61 height 13
click at [1391, 677] on button "Save & Exit" at bounding box center [1366, 663] width 127 height 38
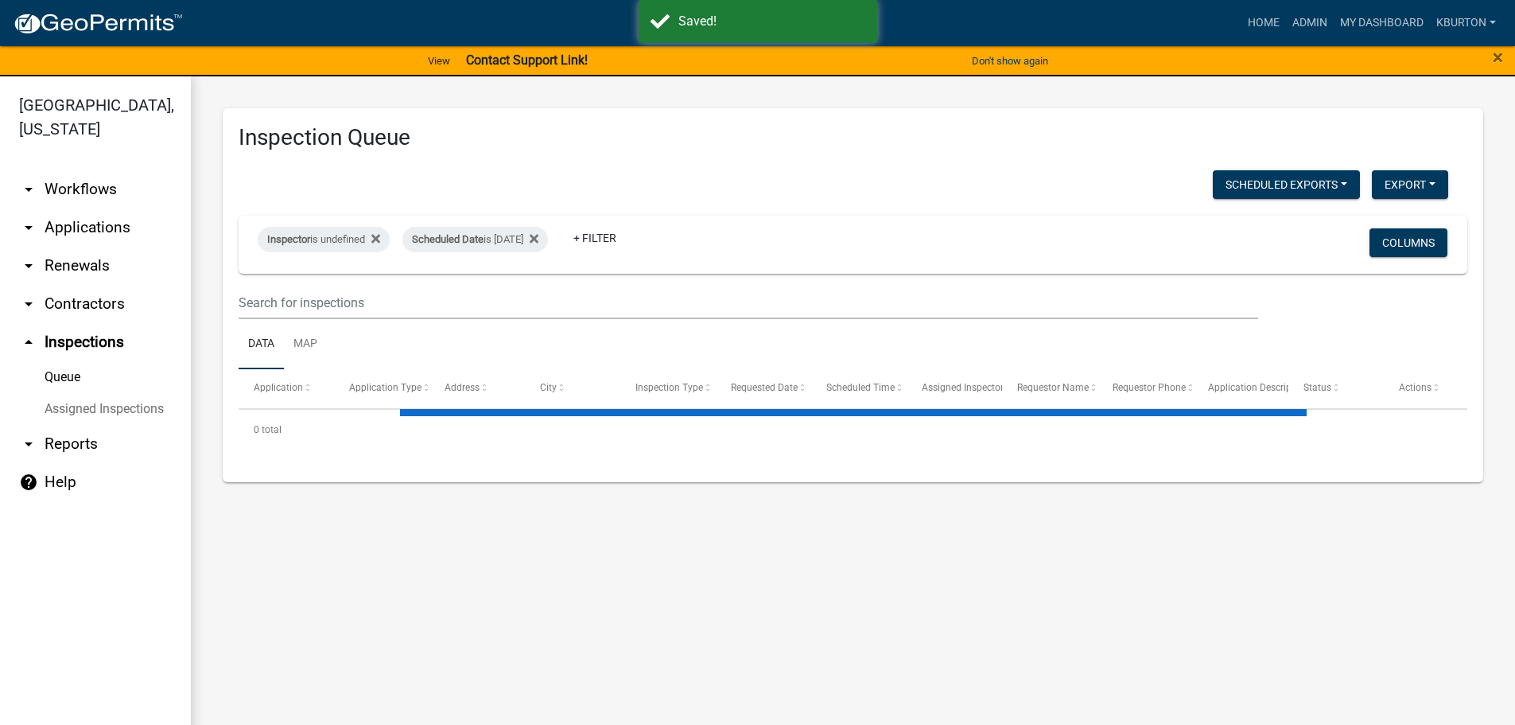
select select "1: 25"
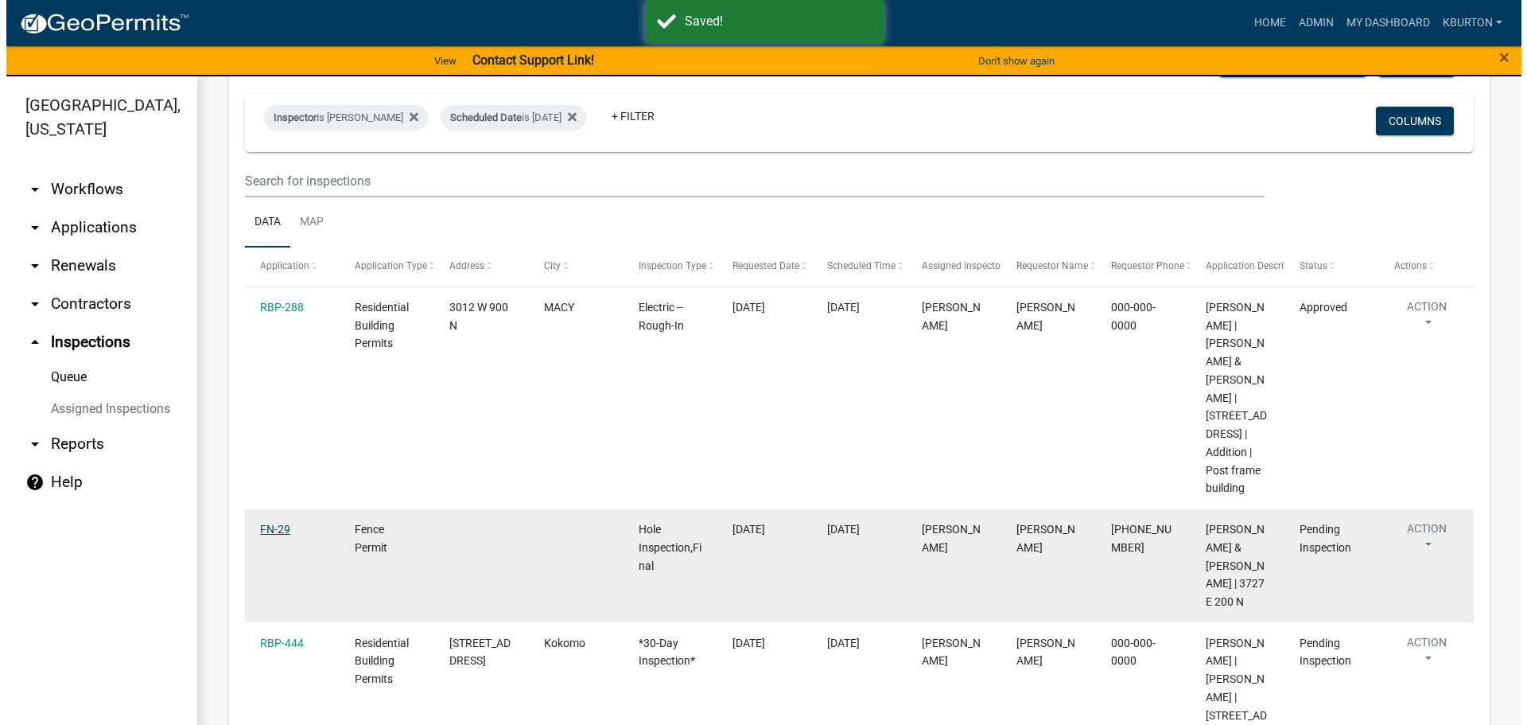
scroll to position [159, 0]
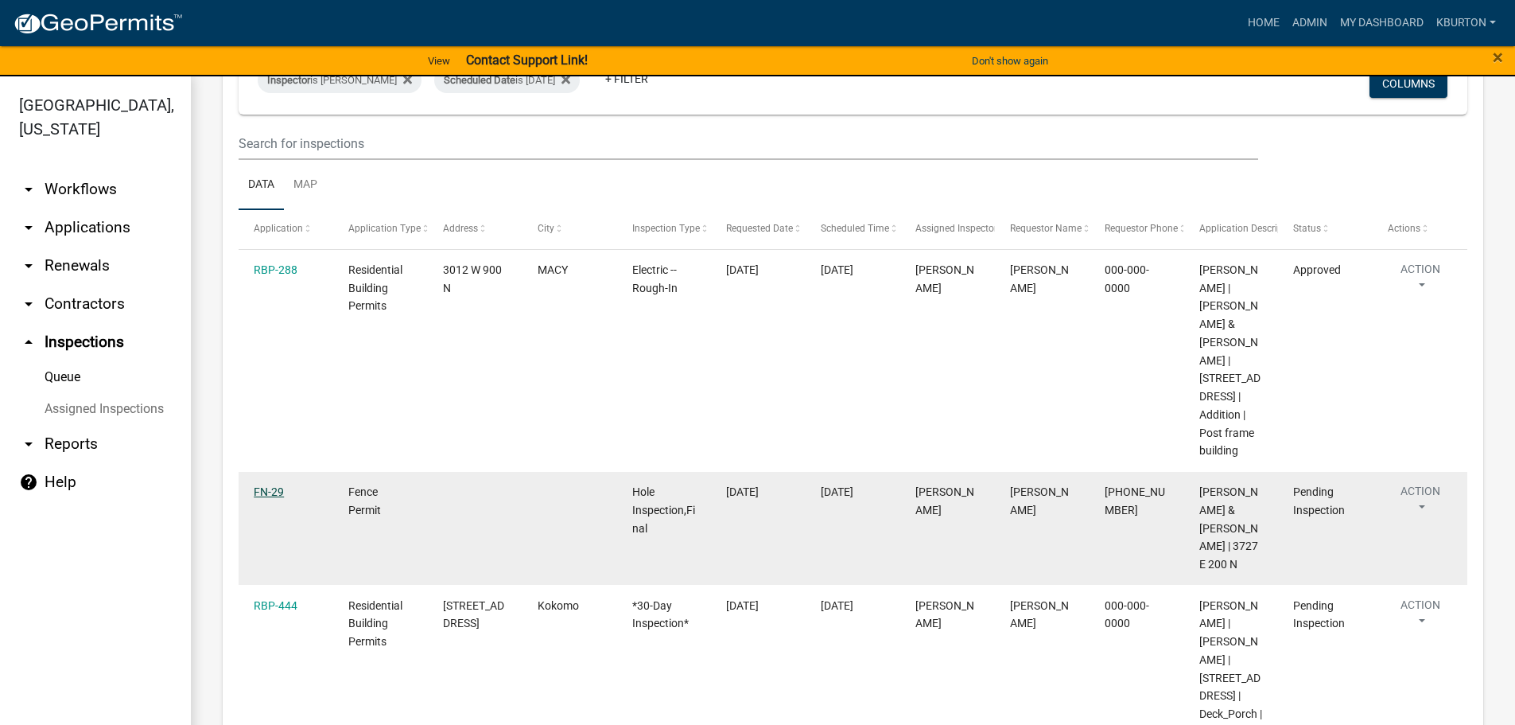
click at [274, 494] on link "FN-29" at bounding box center [269, 491] width 30 height 13
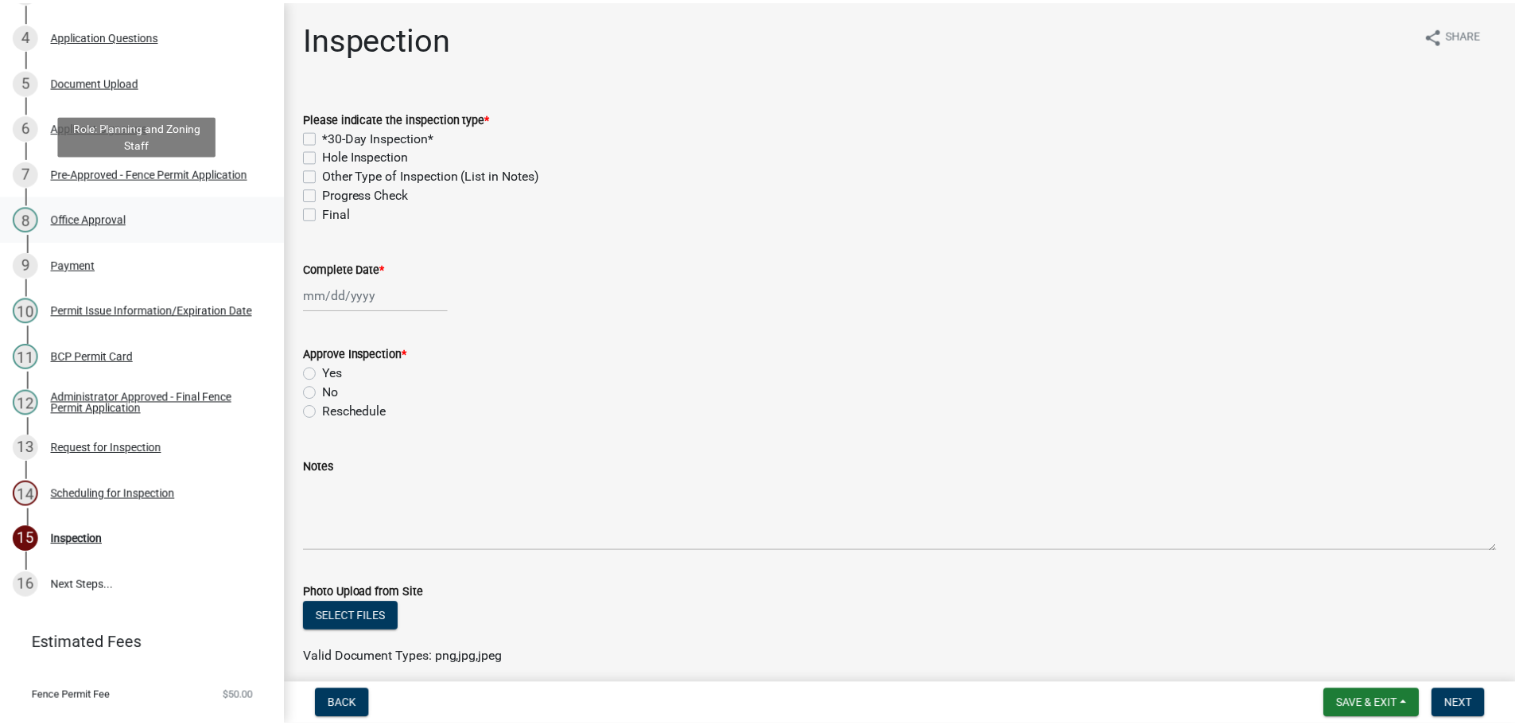
scroll to position [393, 0]
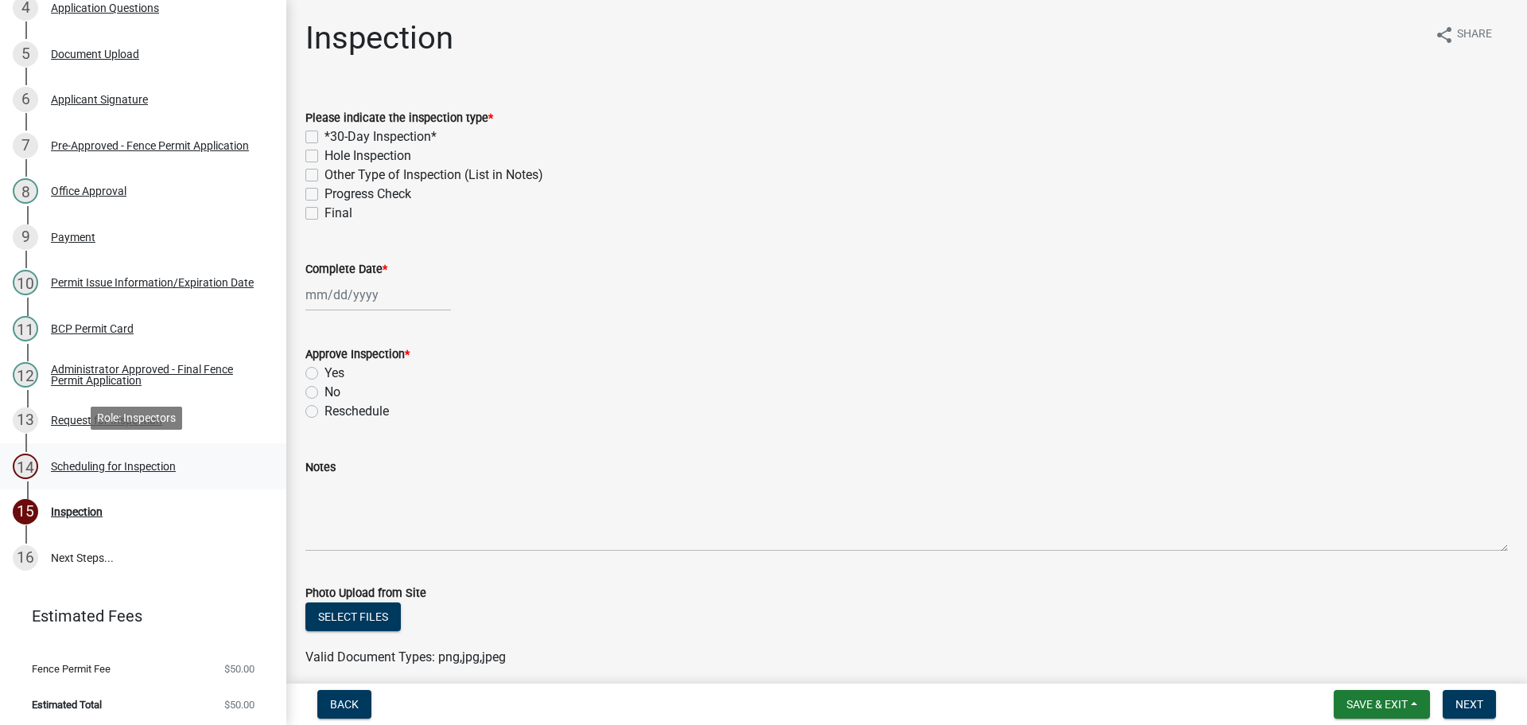
click at [96, 463] on div "Scheduling for Inspection" at bounding box center [113, 466] width 125 height 11
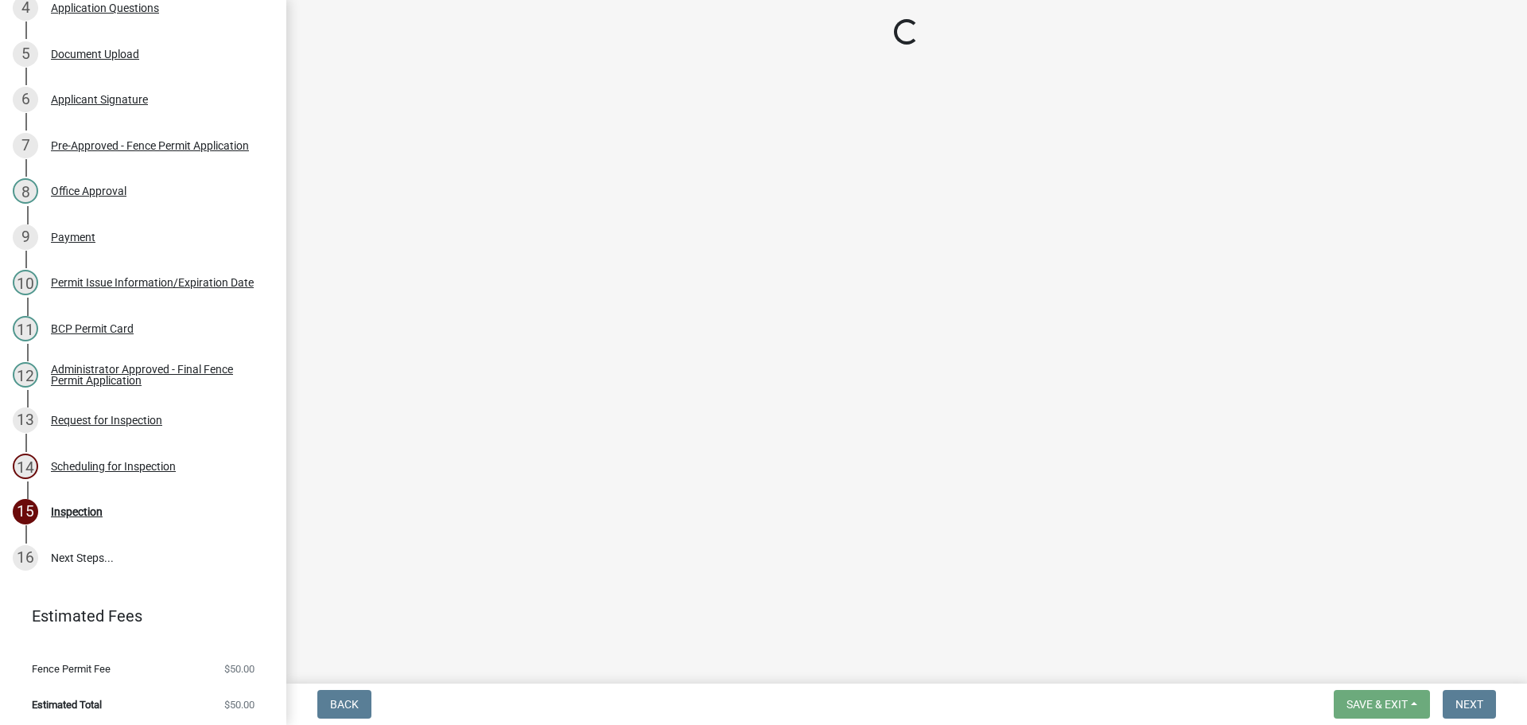
select select "25b75ae6-03c7-4280-9b34-fcf63005d5e5"
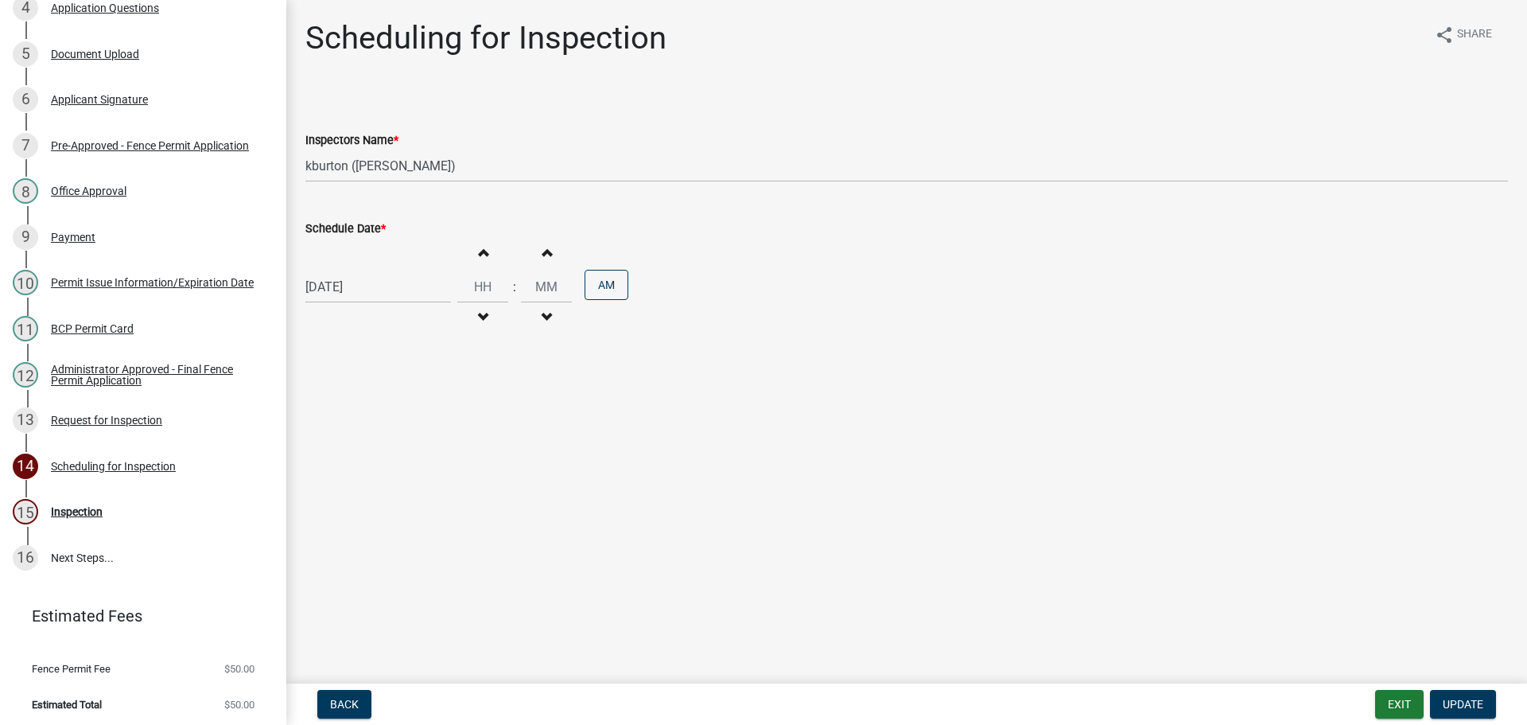
click at [359, 225] on label "Schedule Date *" at bounding box center [345, 229] width 80 height 11
click at [359, 270] on input "[DATE]" at bounding box center [378, 286] width 146 height 33
select select "9"
select select "2025"
click at [375, 450] on div "24" at bounding box center [372, 447] width 25 height 25
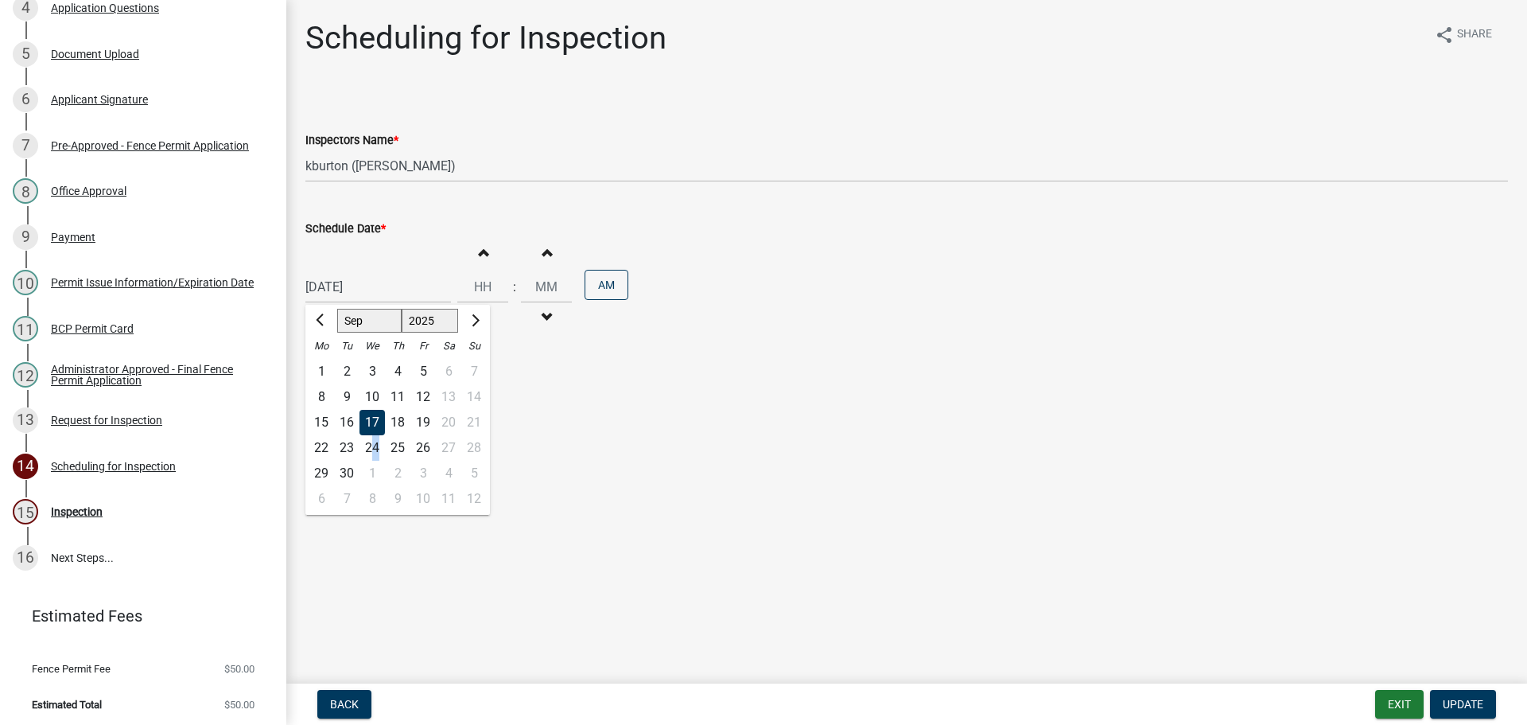
type input "[DATE]"
click at [1469, 699] on span "Update" at bounding box center [1463, 704] width 41 height 13
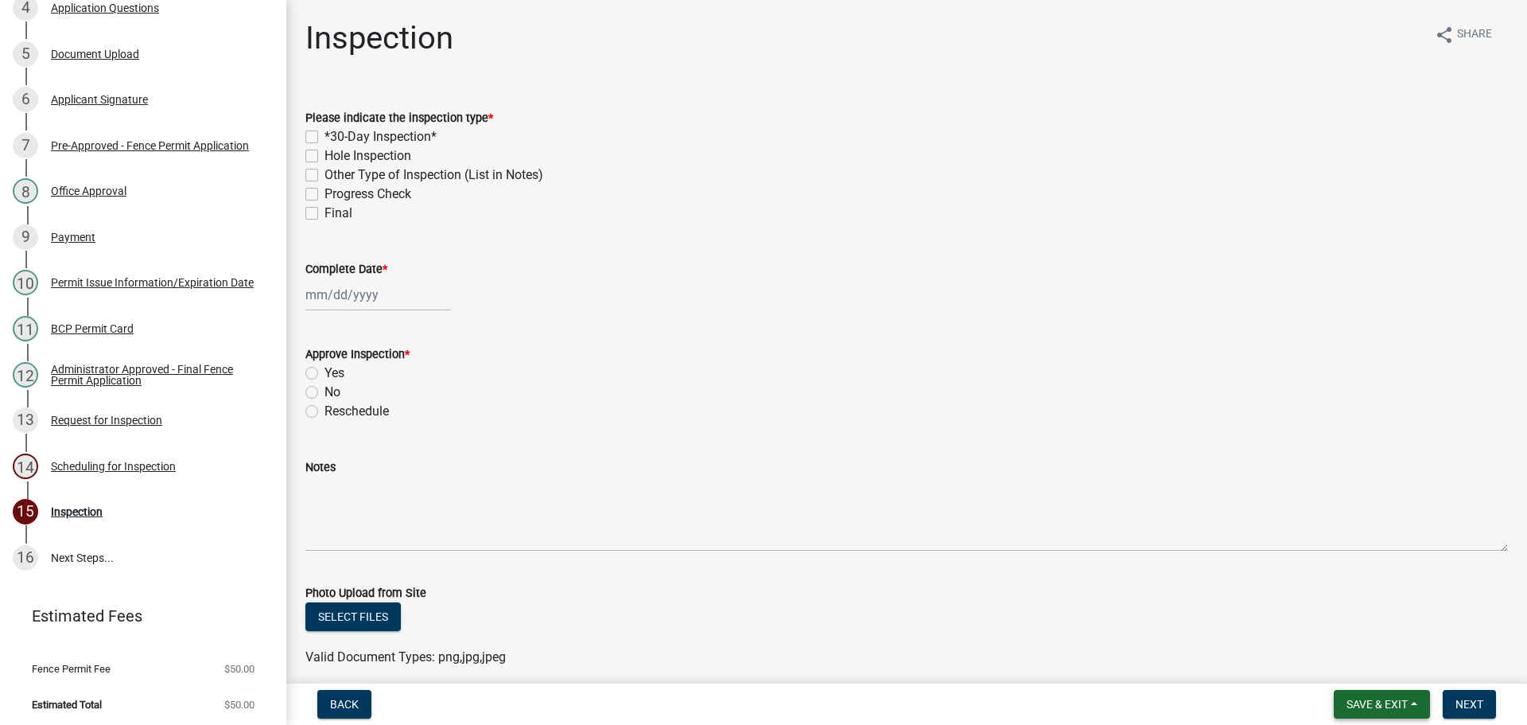
click at [1379, 709] on span "Save & Exit" at bounding box center [1377, 704] width 61 height 13
click at [1379, 676] on button "Save & Exit" at bounding box center [1366, 663] width 127 height 38
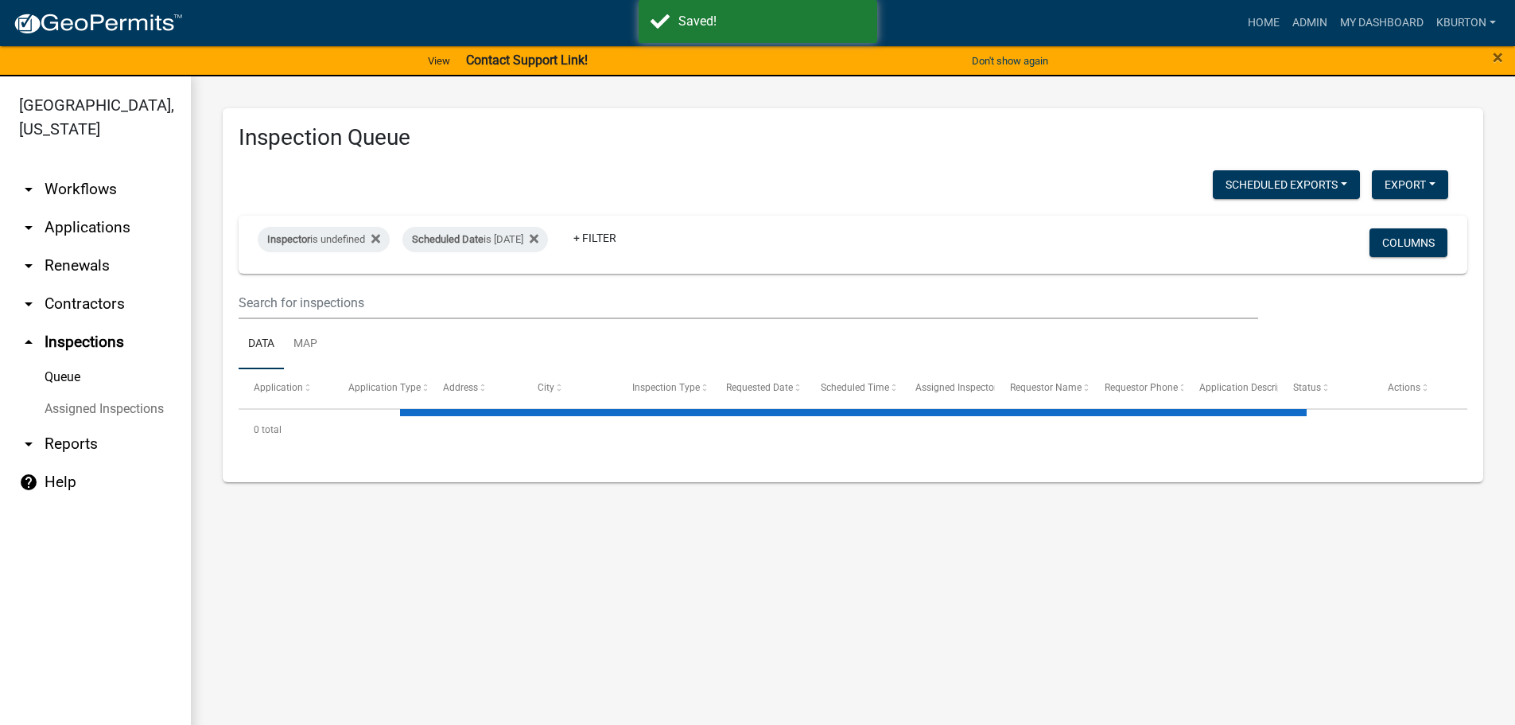
select select "1: 25"
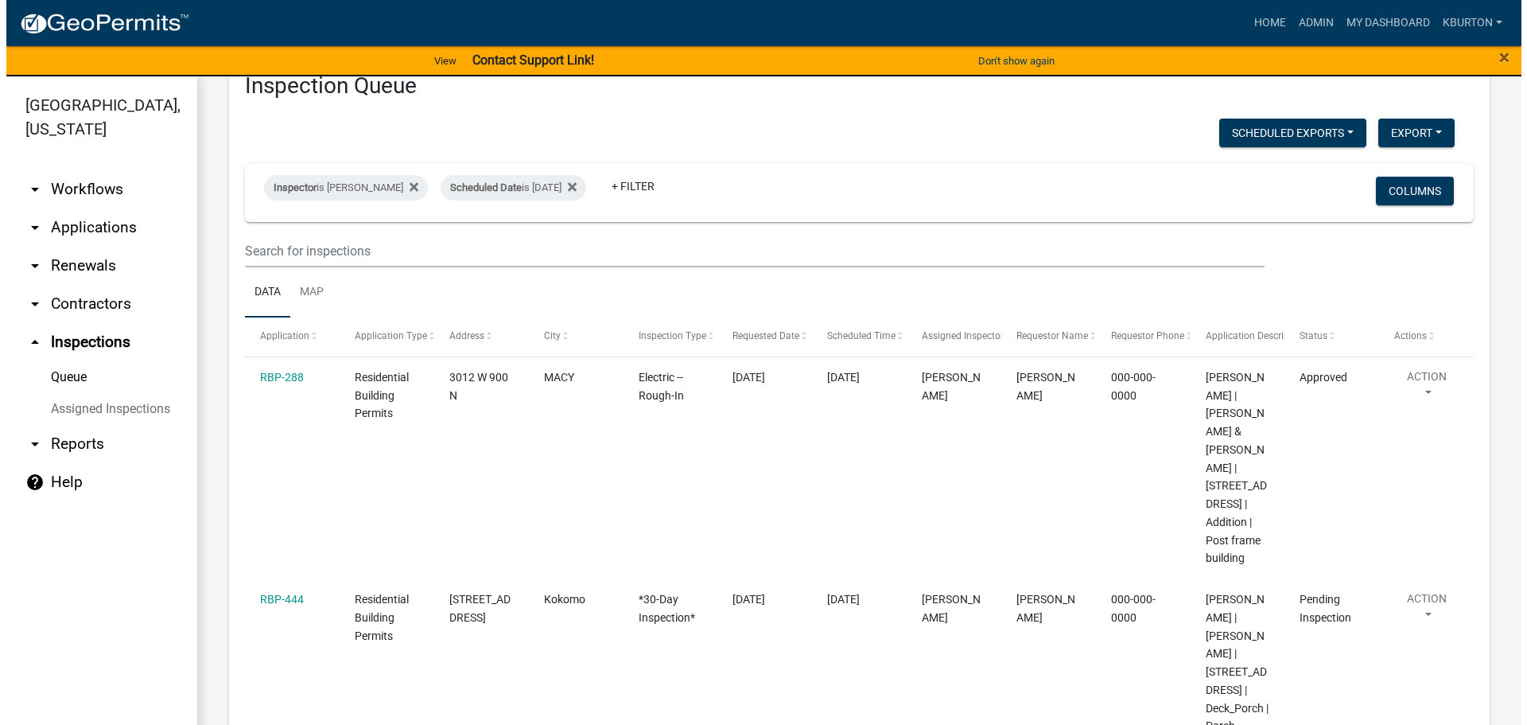
scroll to position [80, 0]
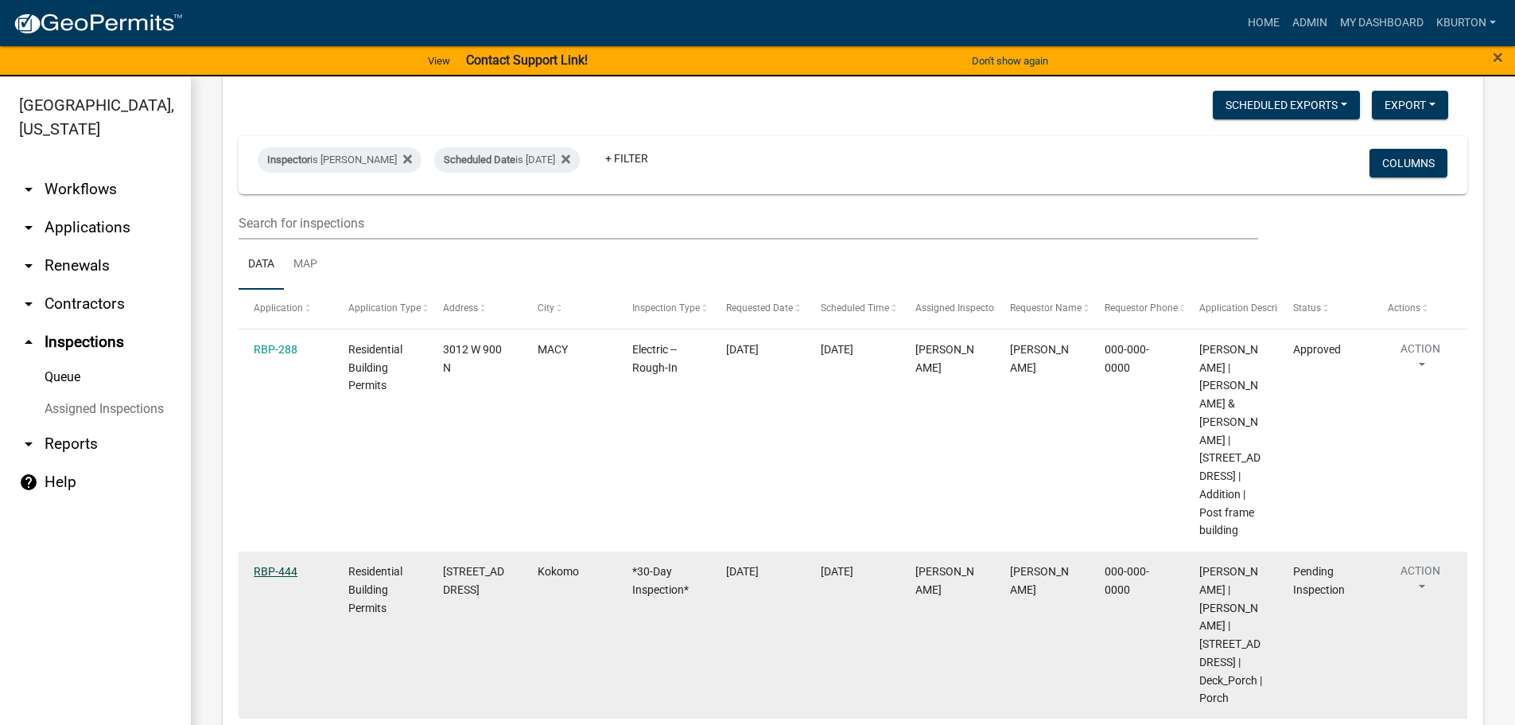
click at [280, 567] on link "RBP-444" at bounding box center [276, 571] width 44 height 13
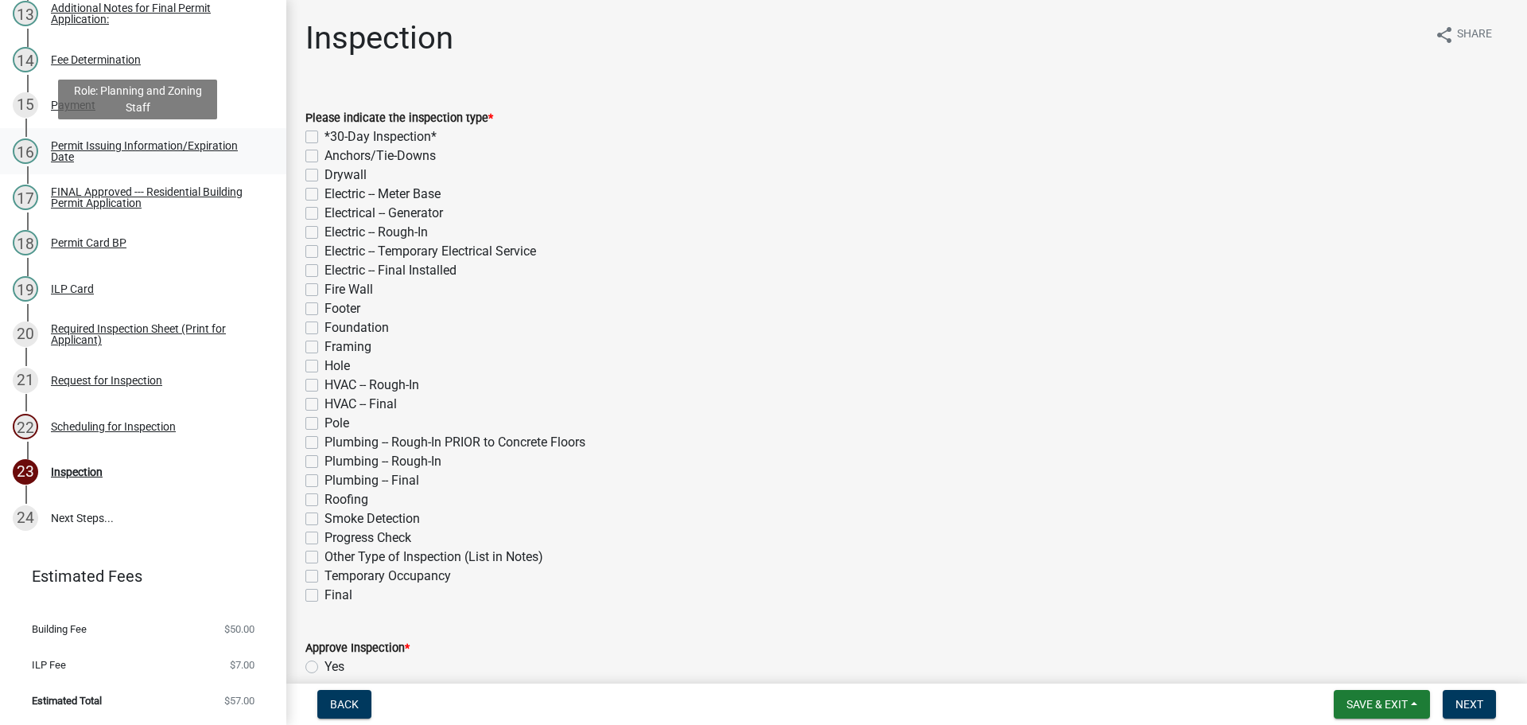
scroll to position [818, 0]
click at [115, 382] on div "Request for Inspection" at bounding box center [106, 380] width 111 height 11
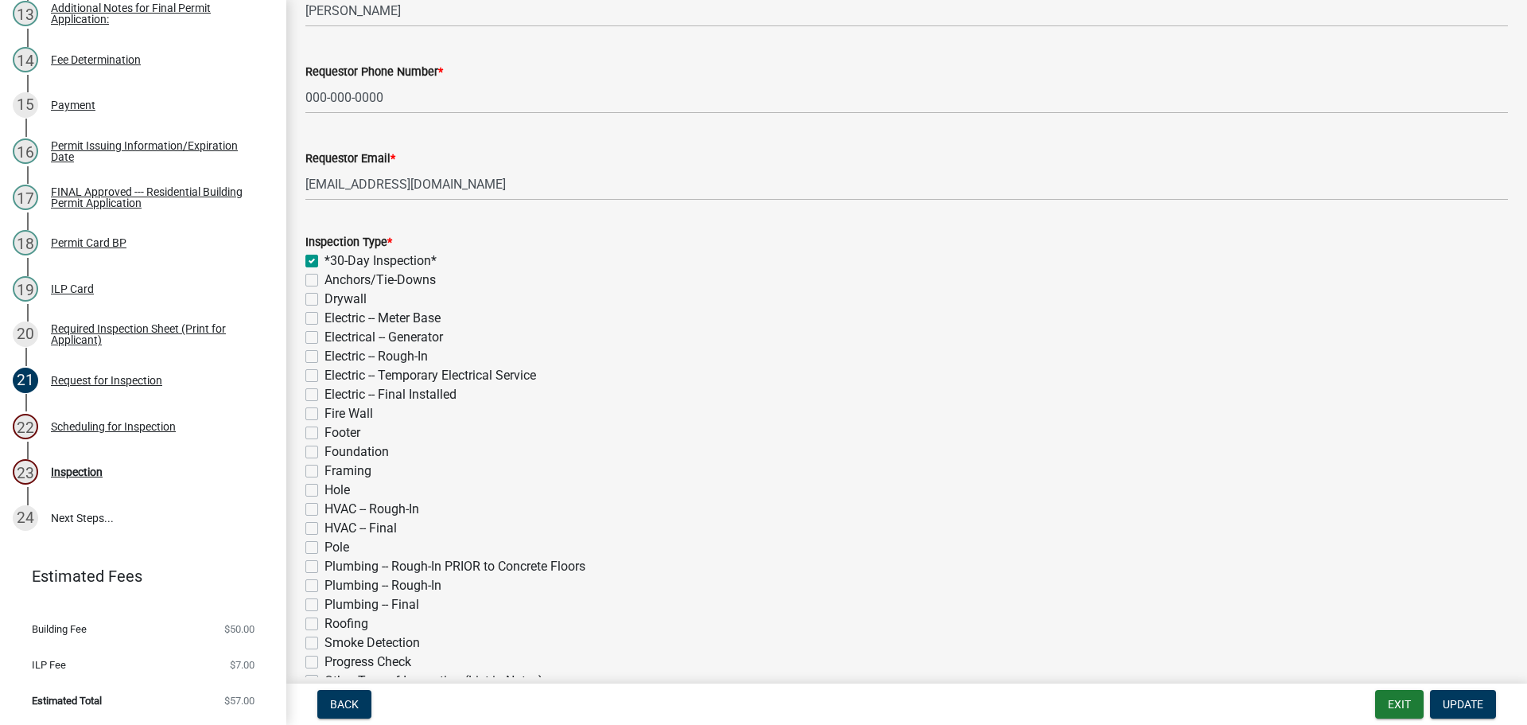
scroll to position [159, 0]
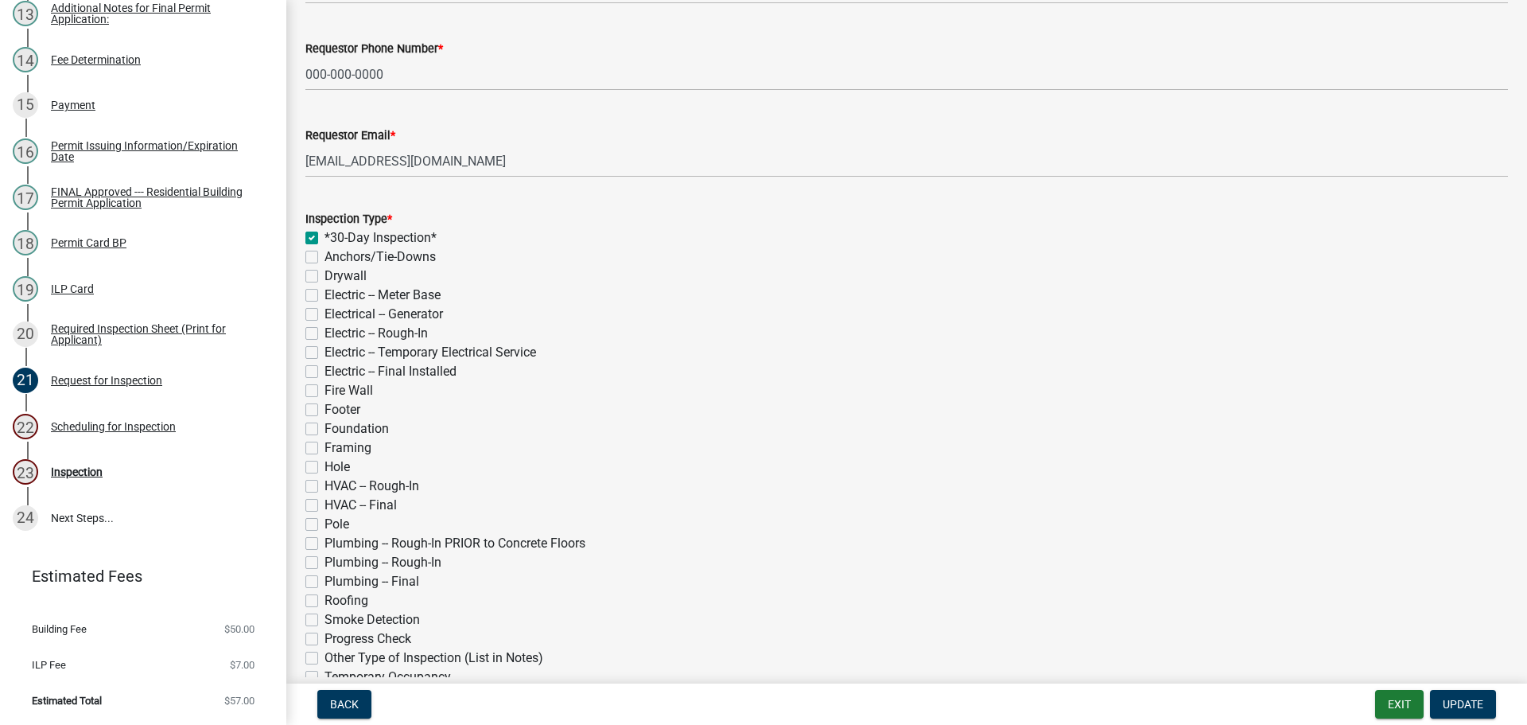
click at [325, 465] on label "Hole" at bounding box center [337, 466] width 25 height 19
click at [325, 465] on input "Hole" at bounding box center [330, 462] width 10 height 10
checkbox input "true"
checkbox input "false"
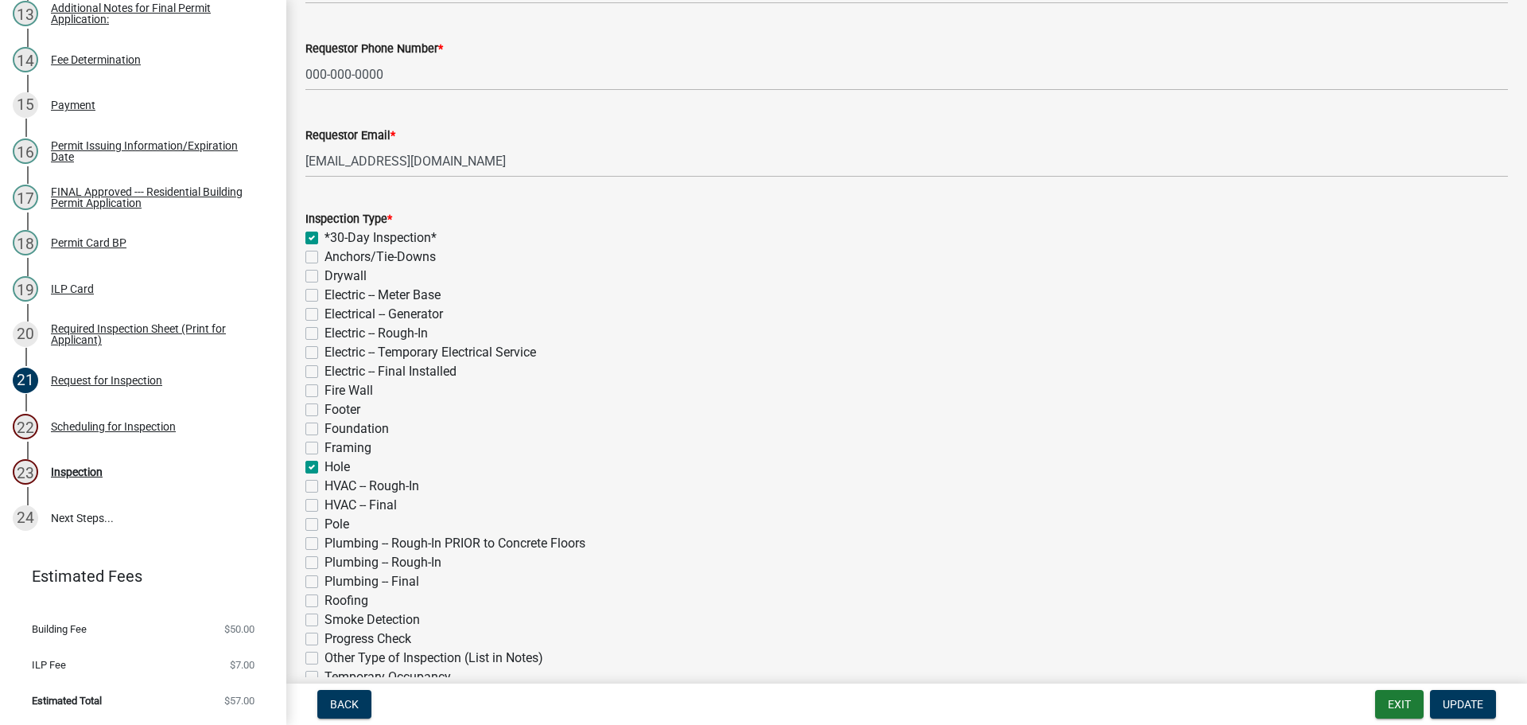
checkbox input "false"
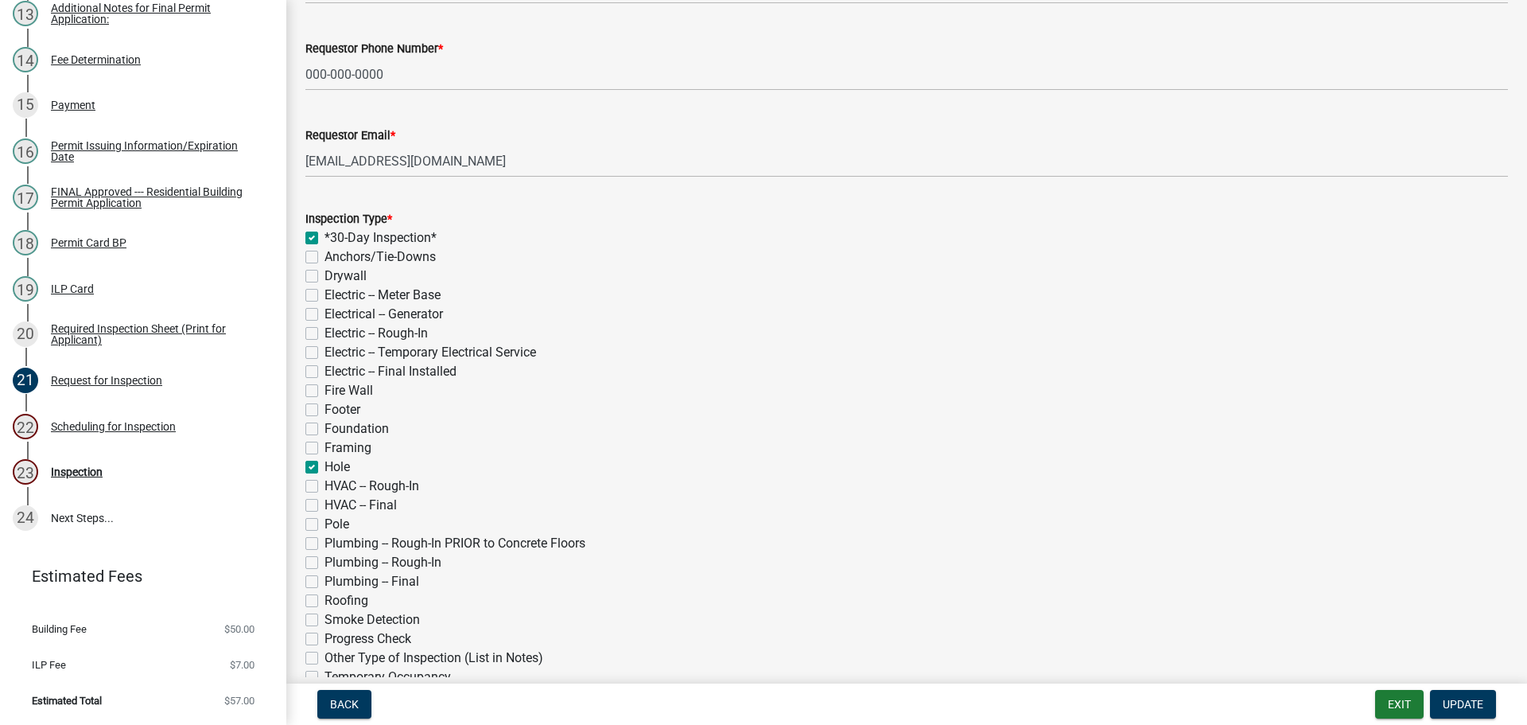
checkbox input "false"
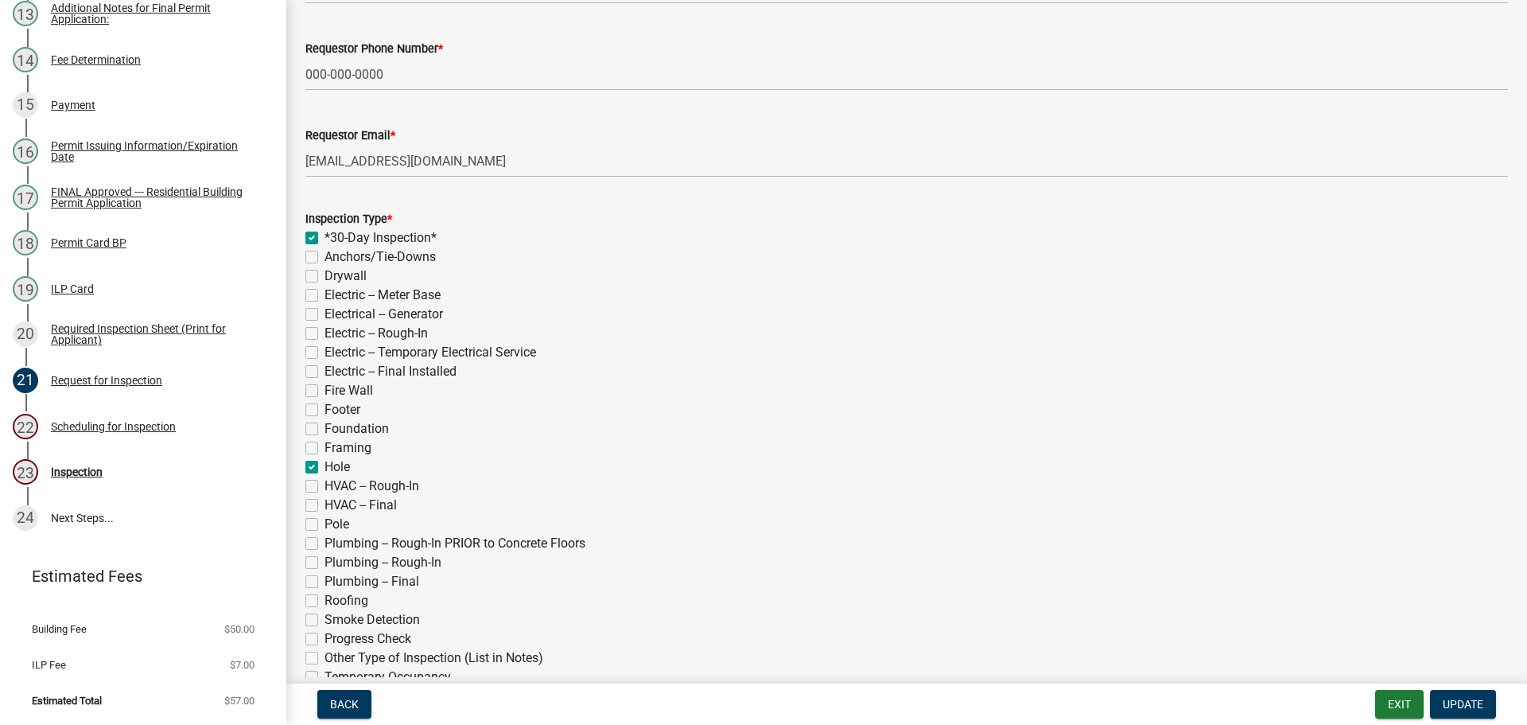
checkbox input "true"
checkbox input "false"
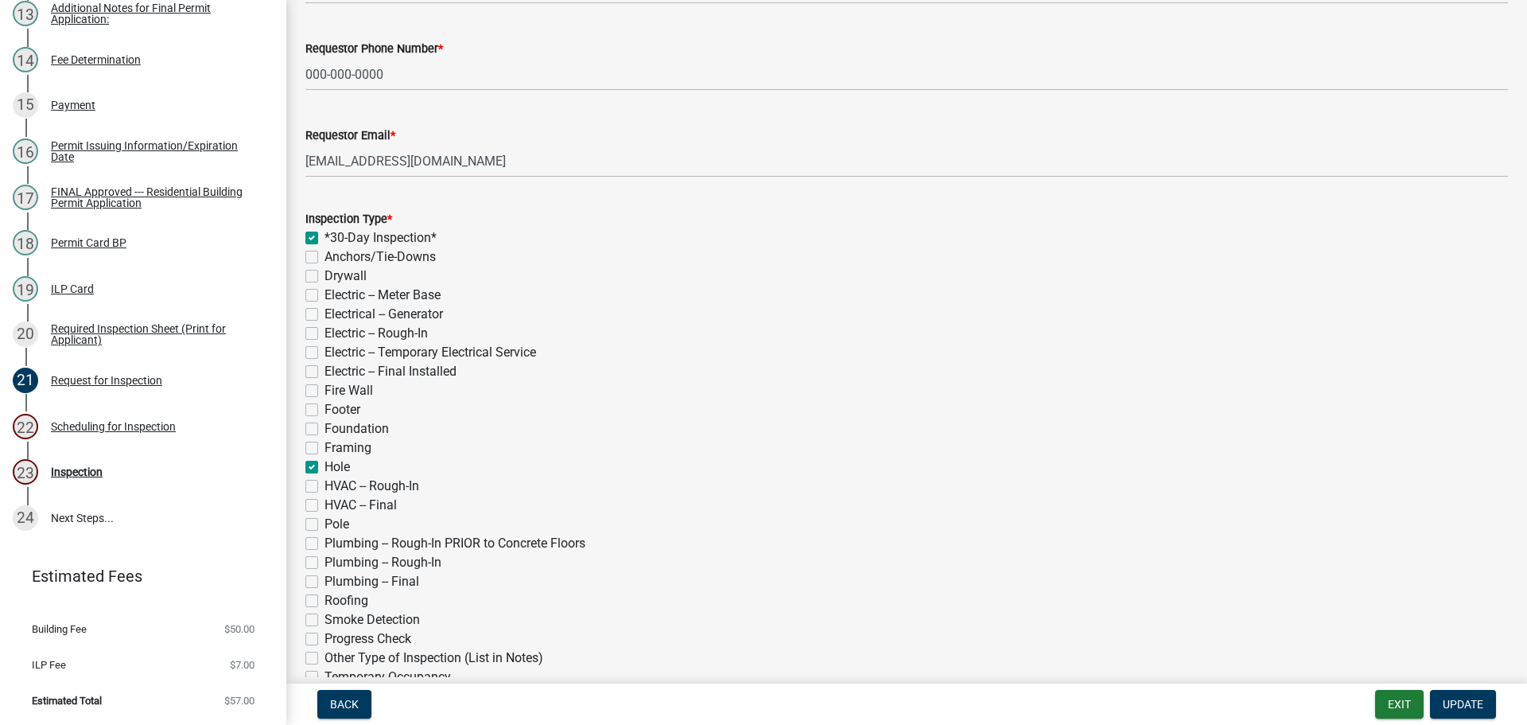
checkbox input "false"
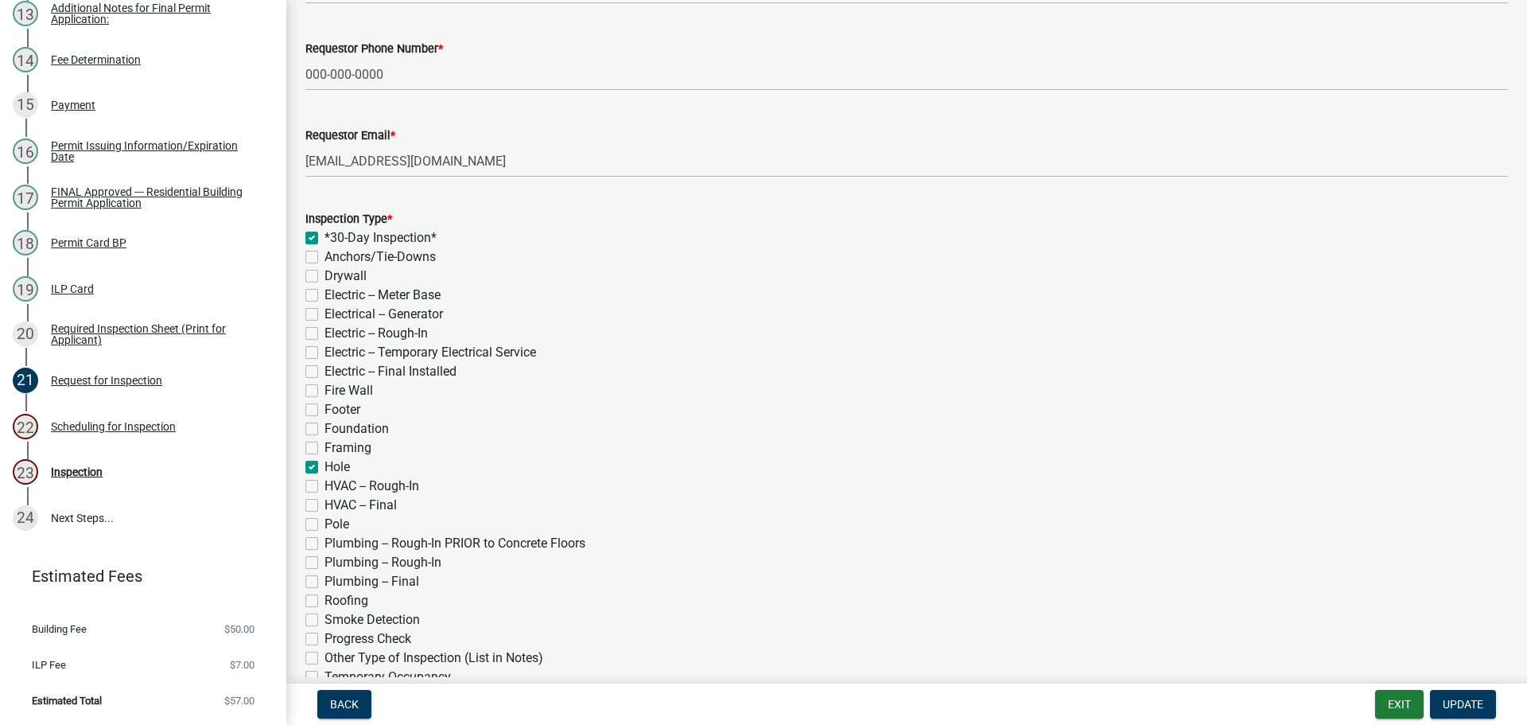
checkbox input "false"
click at [325, 520] on label "Pole" at bounding box center [337, 524] width 25 height 19
click at [325, 520] on input "Pole" at bounding box center [330, 520] width 10 height 10
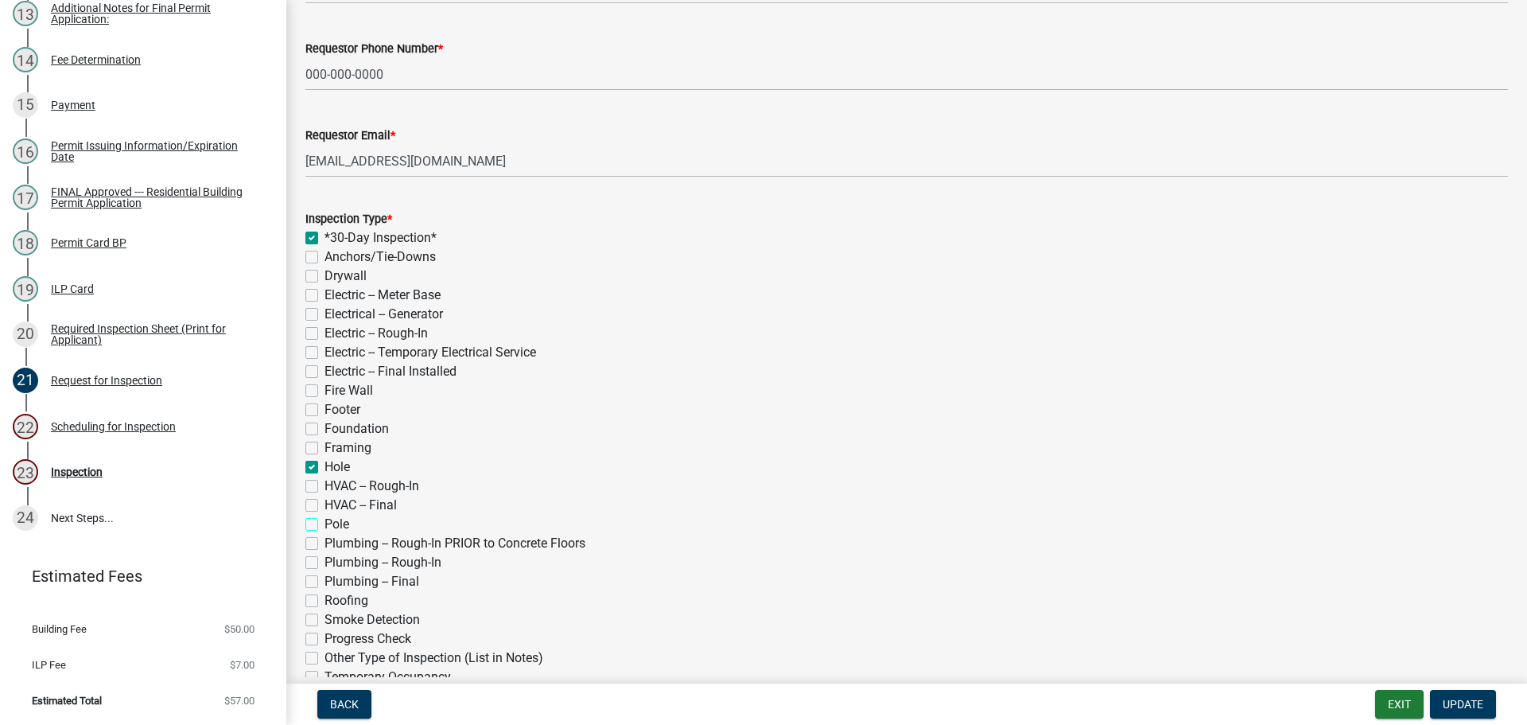
checkbox input "true"
checkbox input "false"
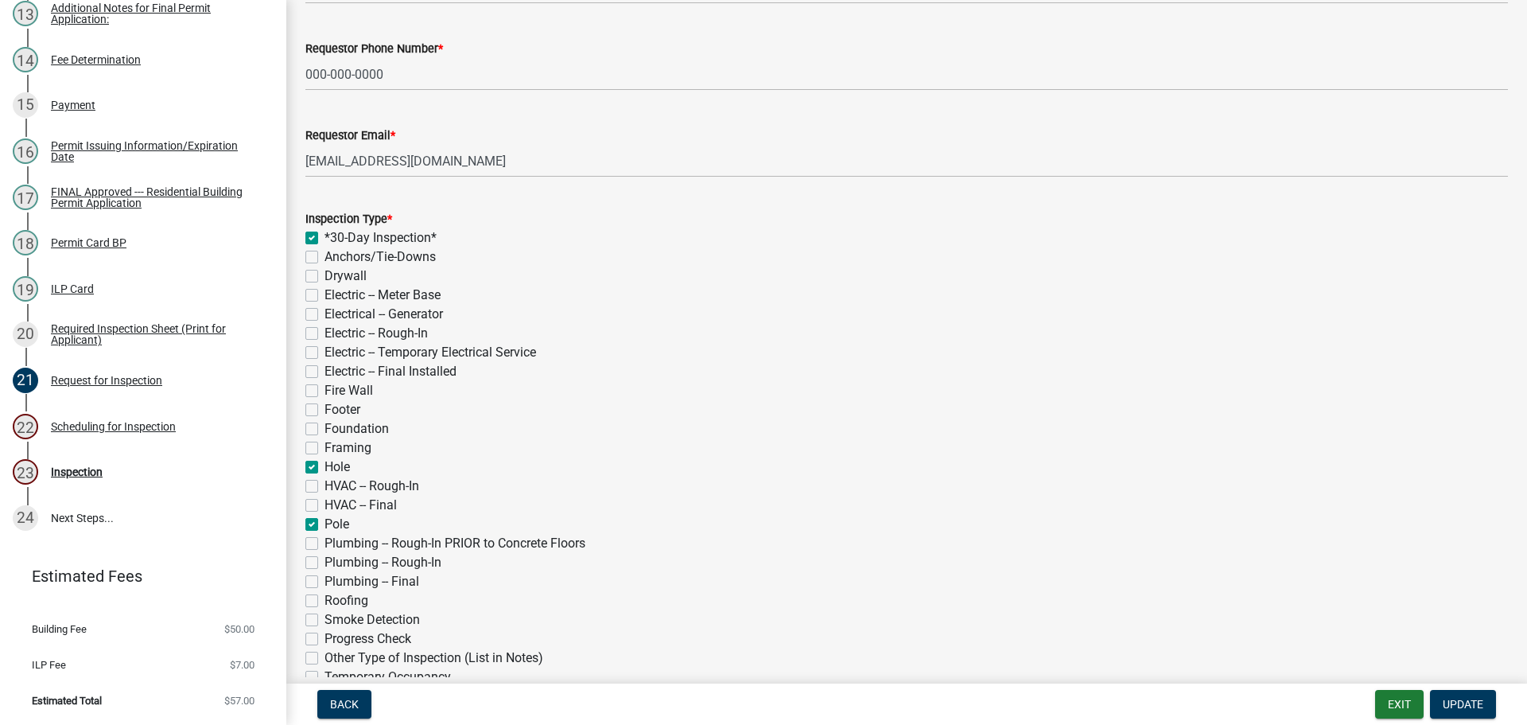
checkbox input "false"
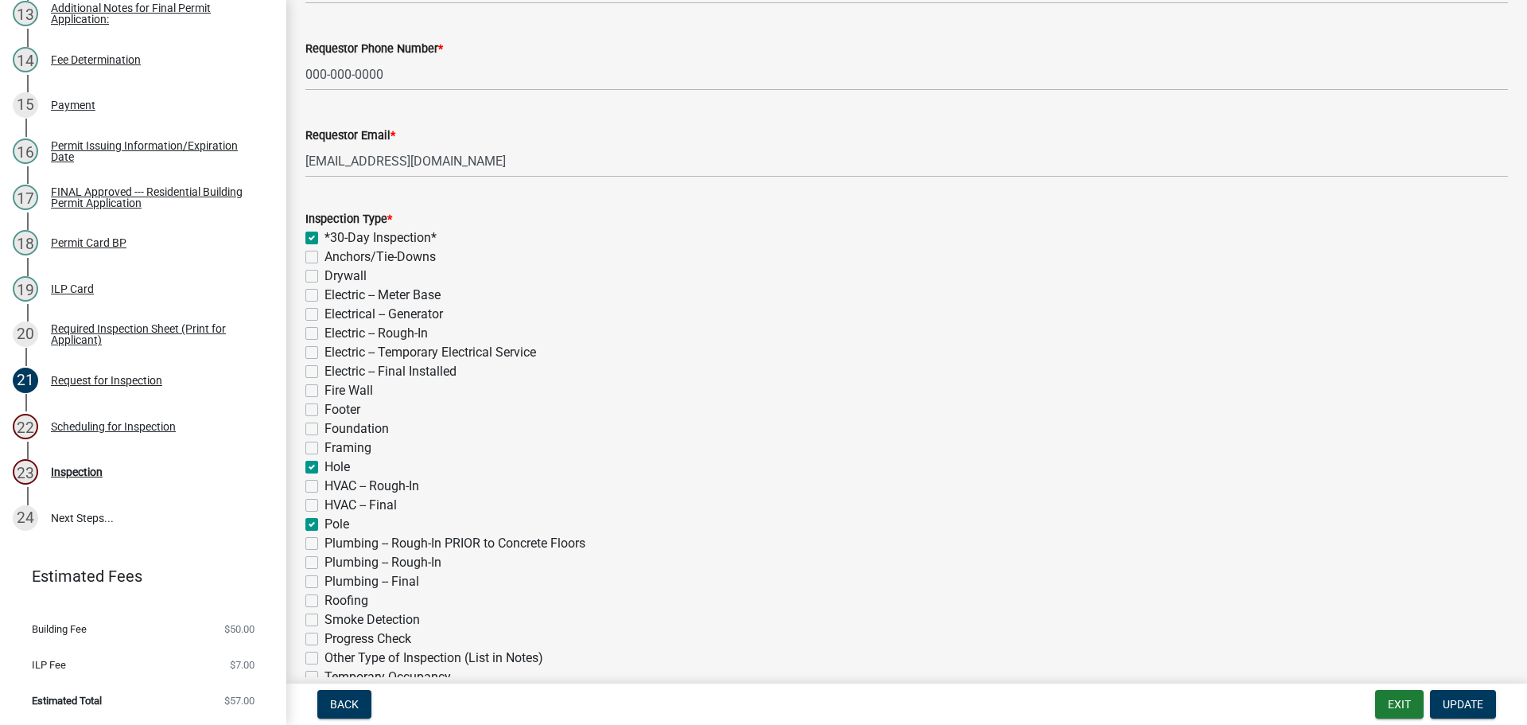
checkbox input "false"
checkbox input "true"
checkbox input "false"
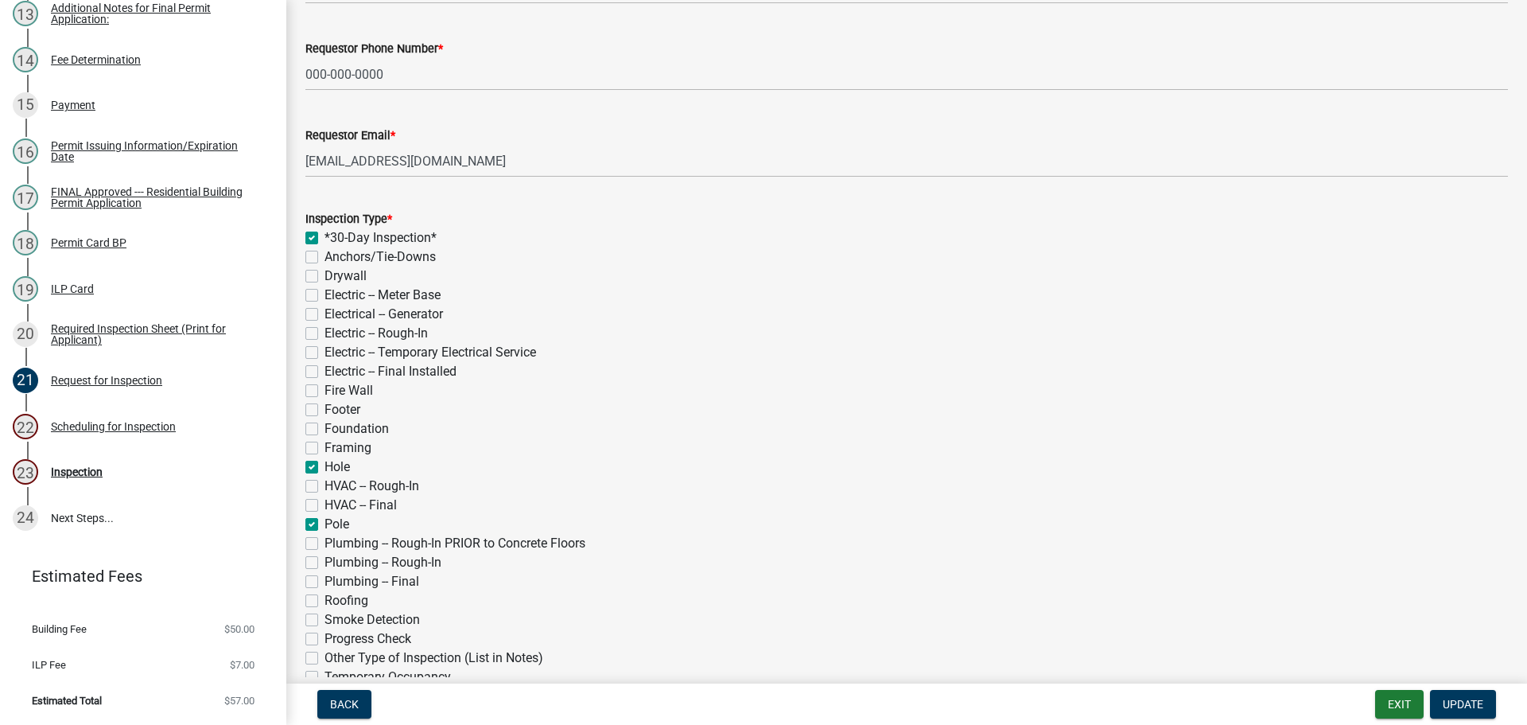
checkbox input "false"
checkbox input "true"
checkbox input "false"
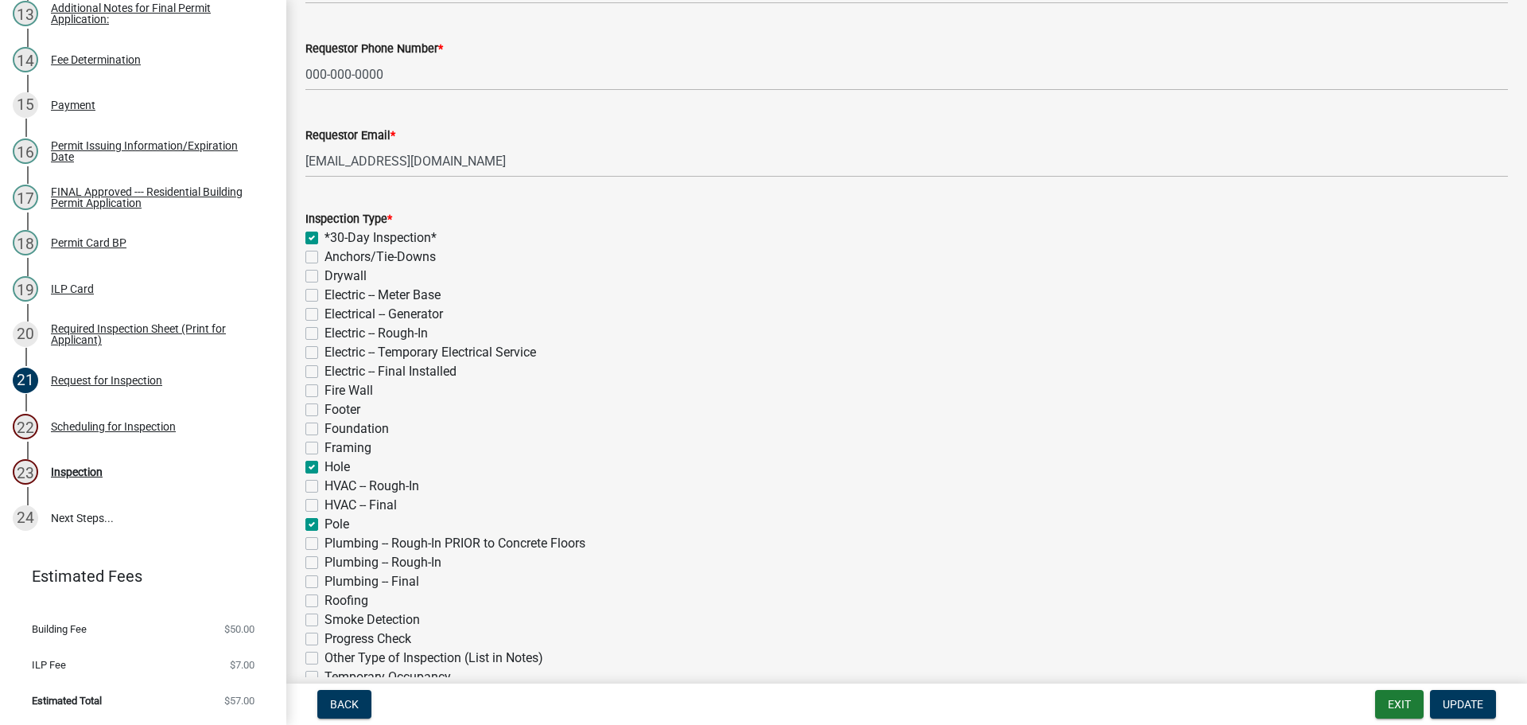
checkbox input "false"
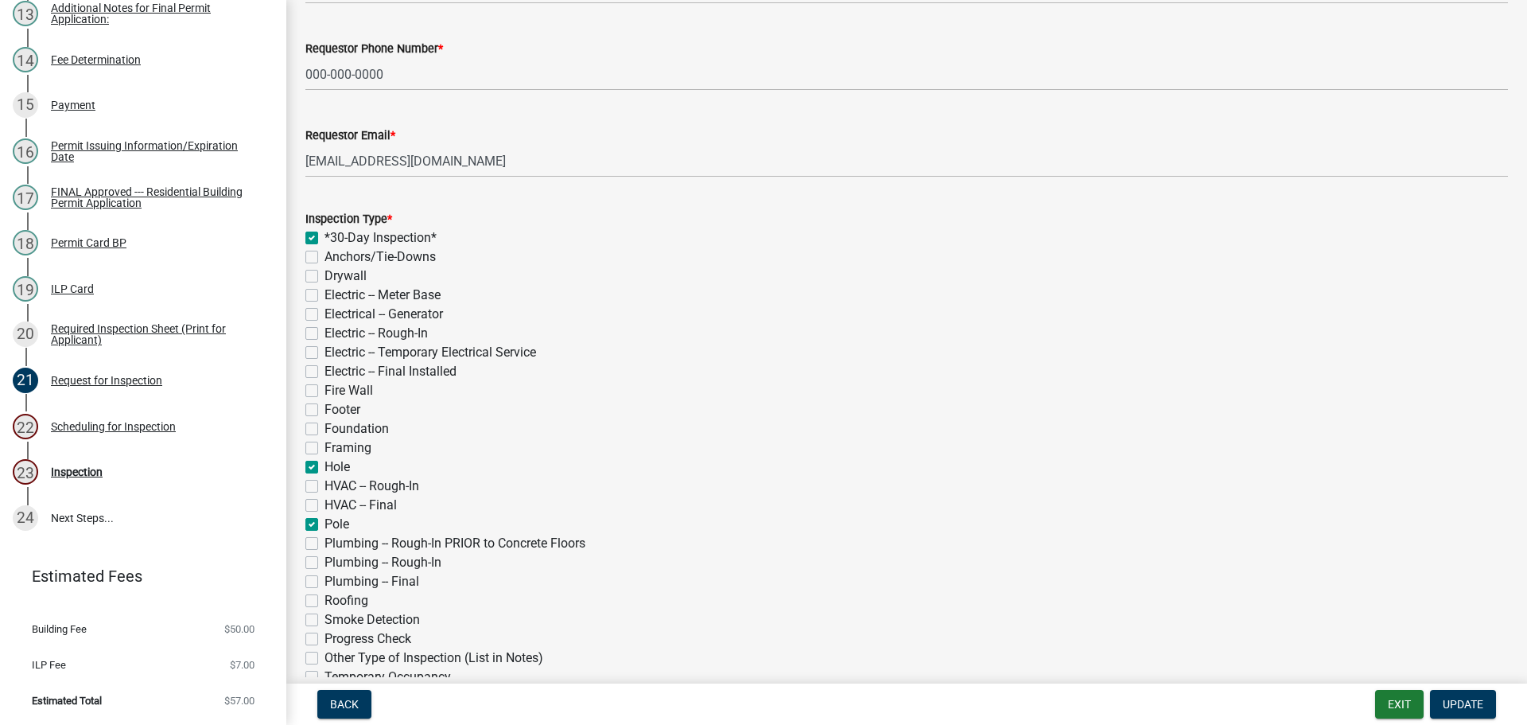
checkbox input "false"
click at [325, 448] on label "Framing" at bounding box center [348, 447] width 47 height 19
click at [325, 448] on input "Framing" at bounding box center [330, 443] width 10 height 10
checkbox input "true"
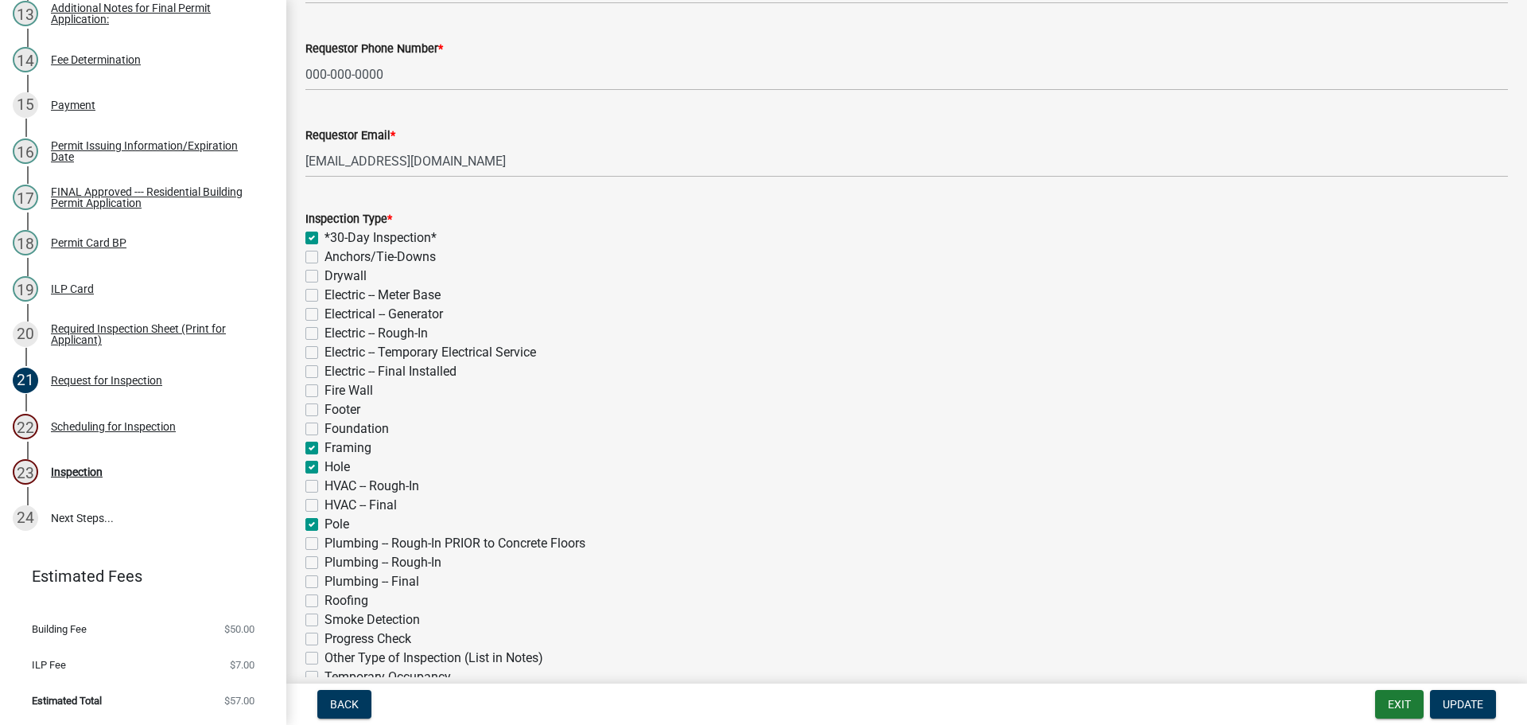
checkbox input "false"
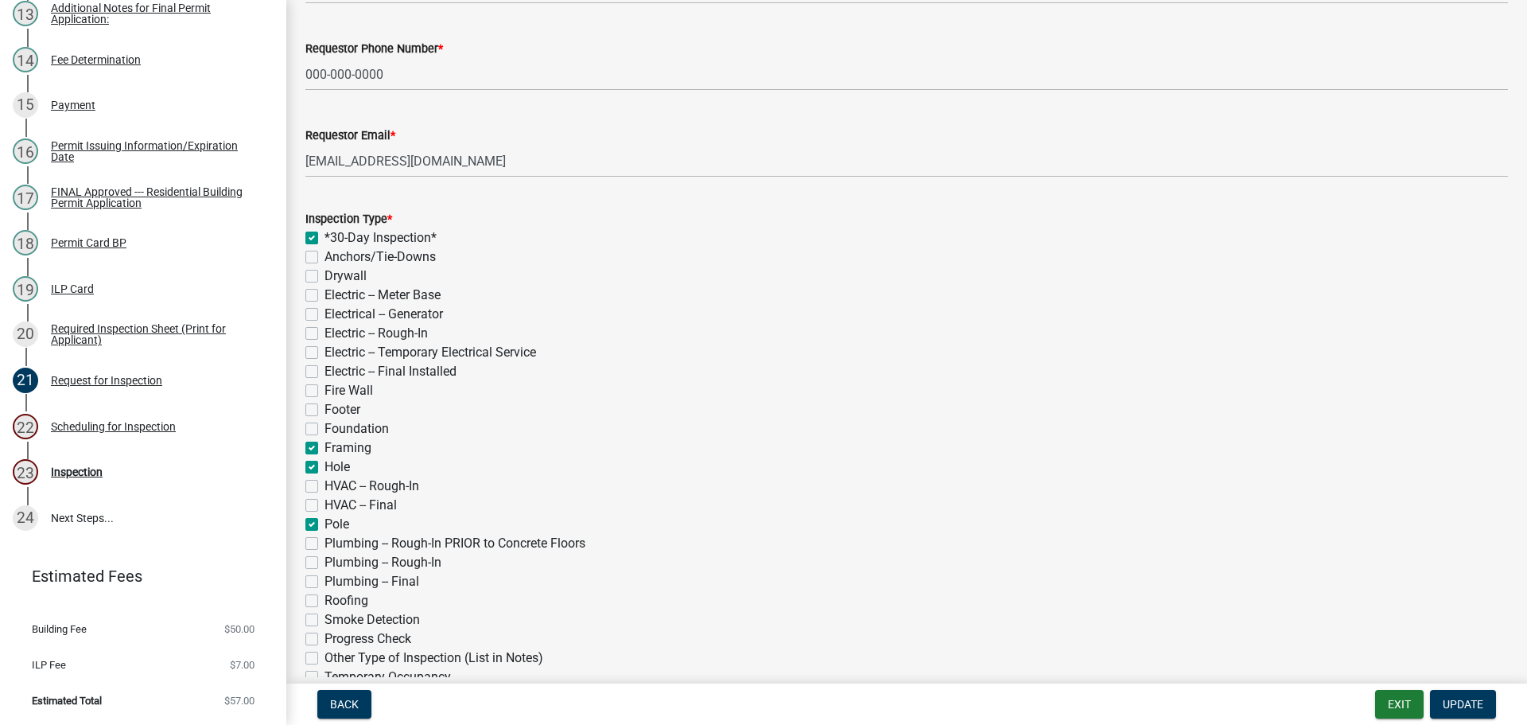
checkbox input "false"
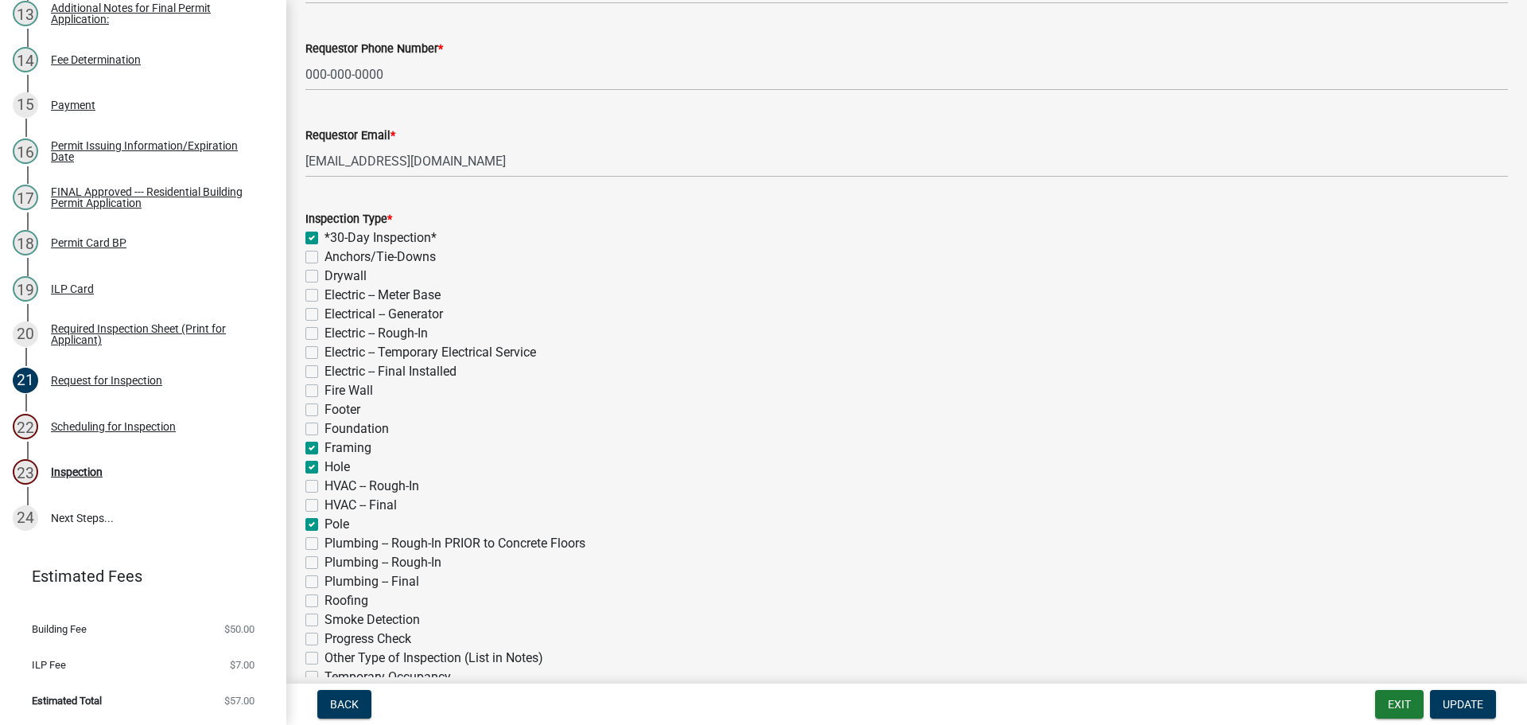
checkbox input "true"
checkbox input "false"
checkbox input "true"
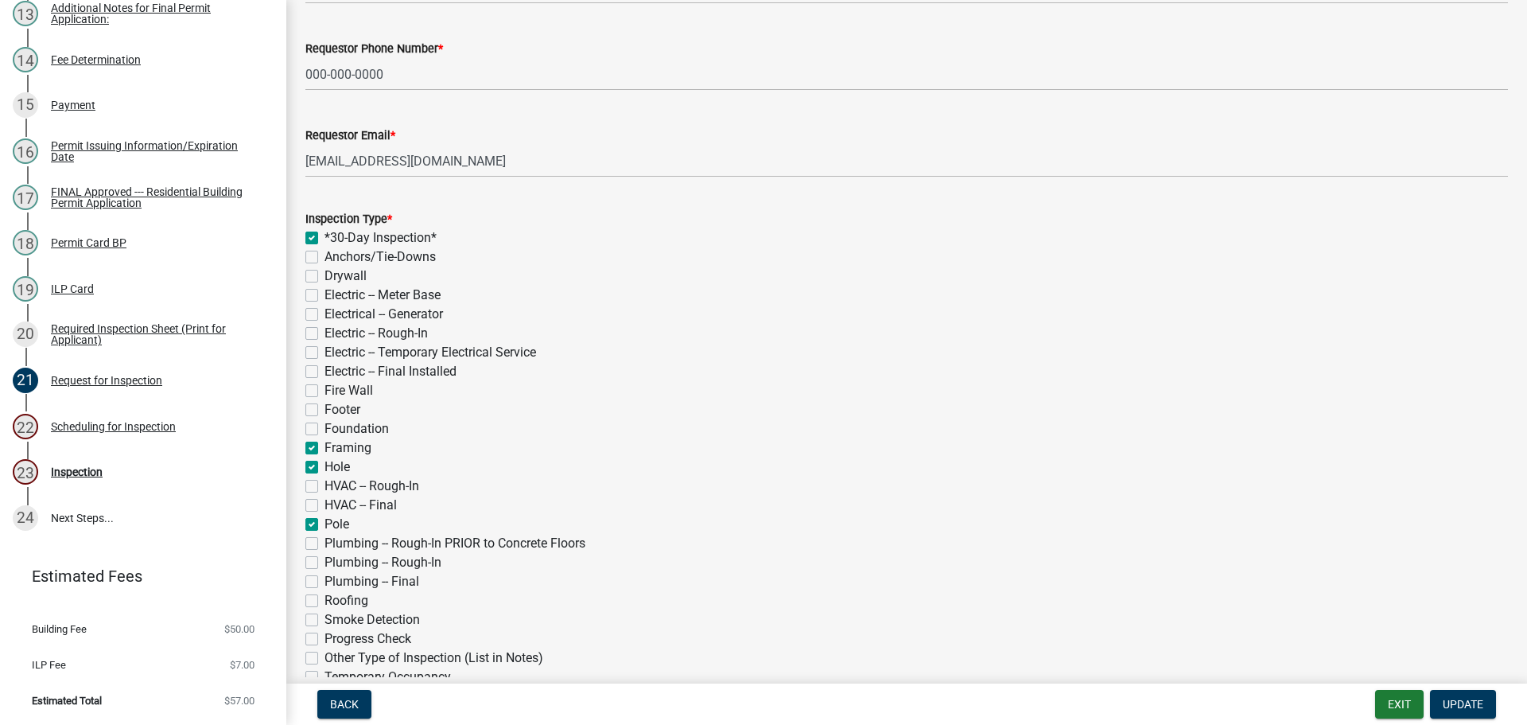
checkbox input "false"
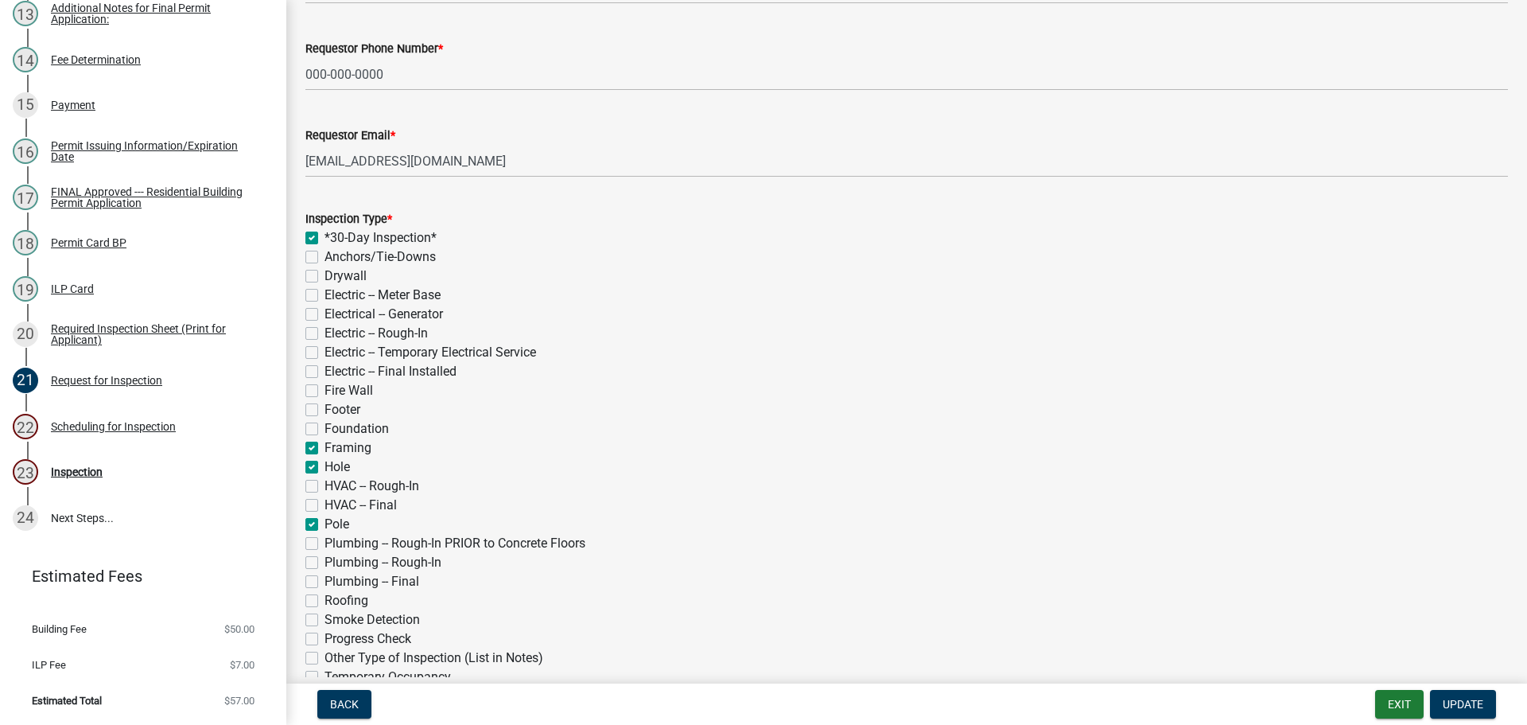
checkbox input "false"
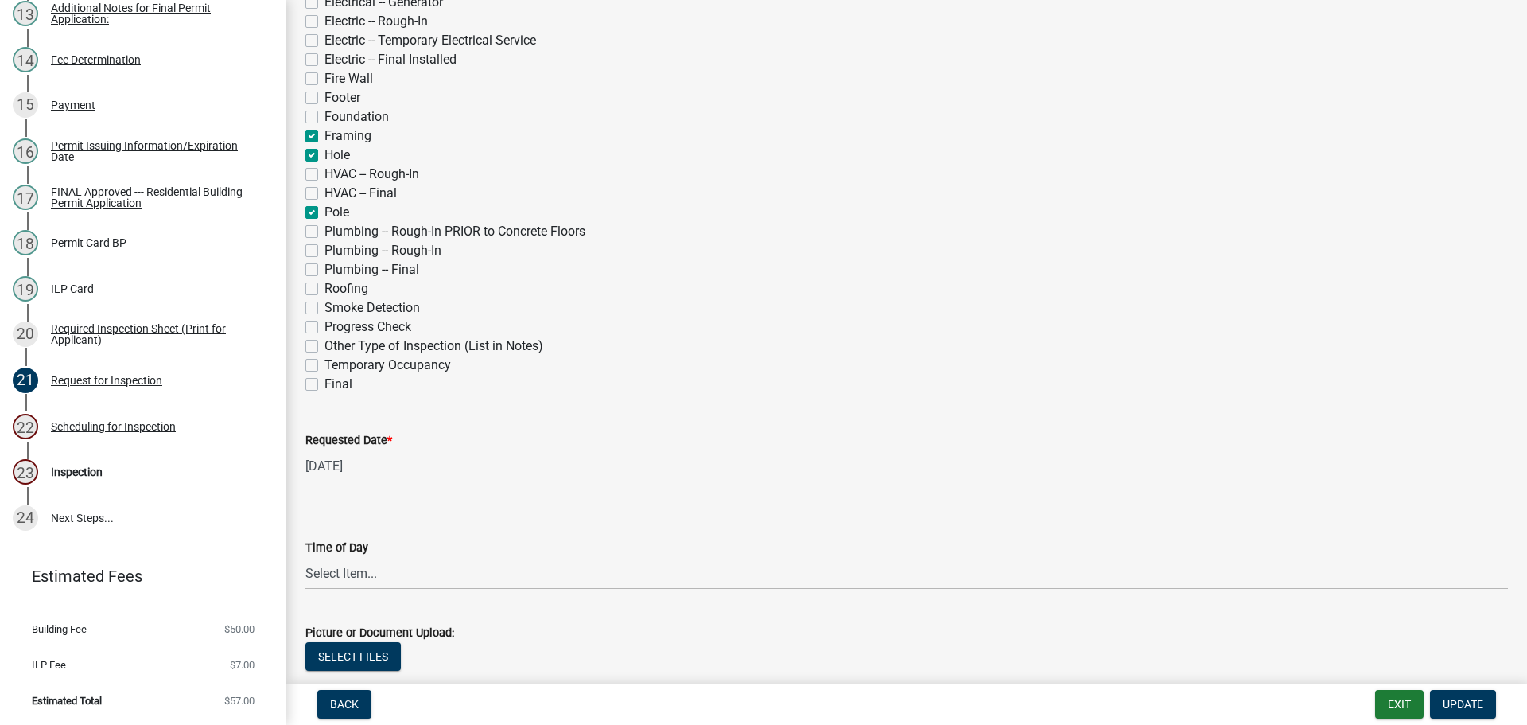
scroll to position [477, 0]
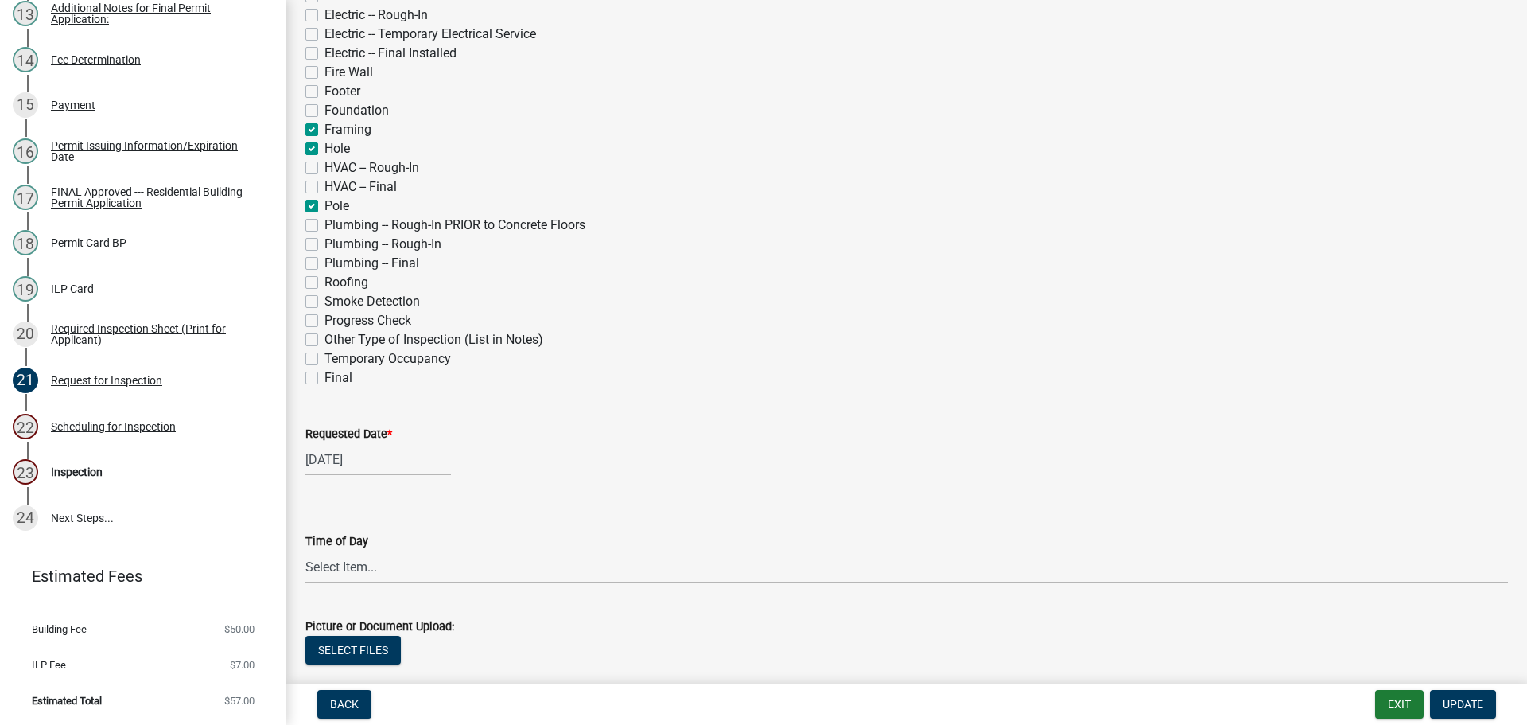
click at [360, 433] on label "Requested Date *" at bounding box center [348, 434] width 87 height 11
click at [360, 443] on input "[DATE]" at bounding box center [378, 459] width 146 height 33
select select "7"
select select "2025"
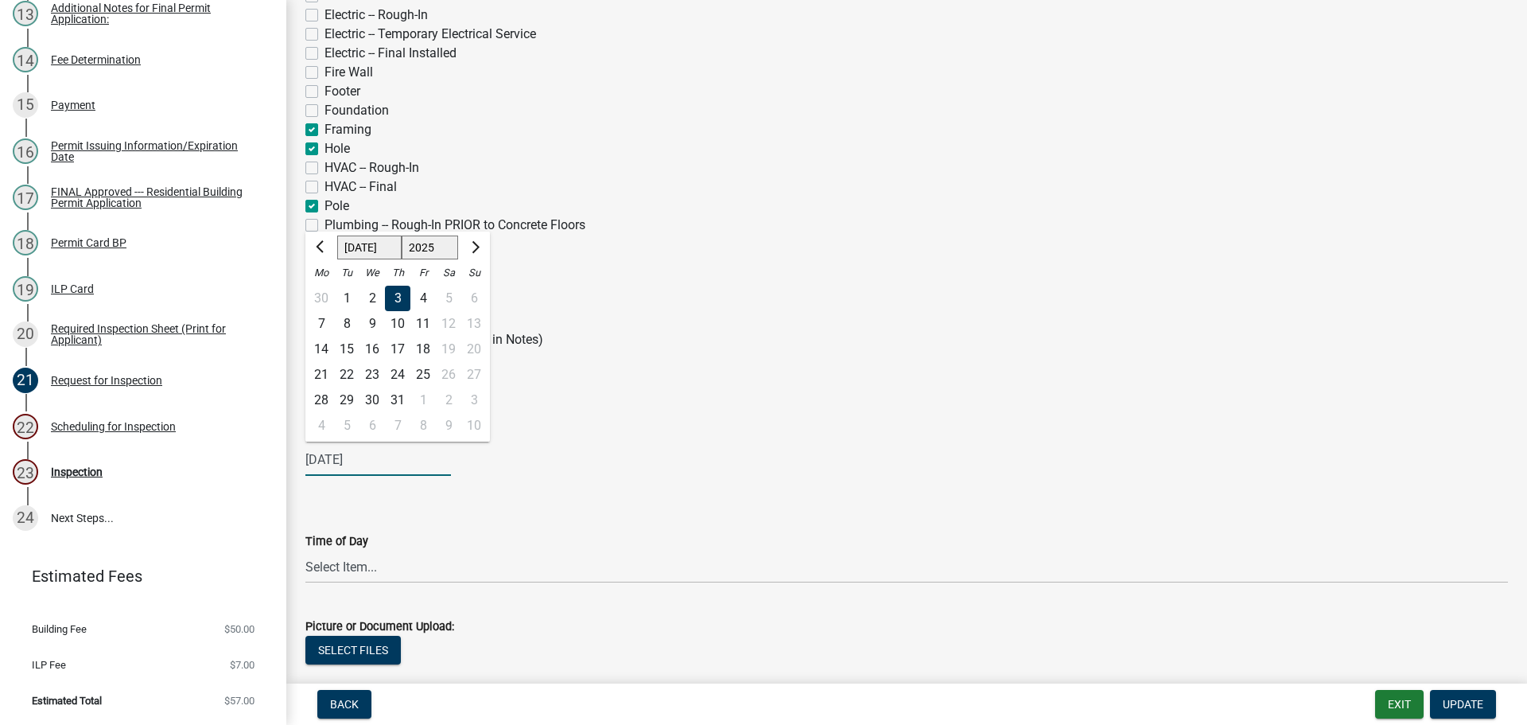
click at [379, 246] on select "Jan Feb Mar Apr May Jun [DATE] Aug Sep Oct Nov Dec" at bounding box center [369, 247] width 64 height 24
select select "9"
click at [337, 235] on select "Jan Feb Mar Apr May Jun [DATE] Aug Sep Oct Nov Dec" at bounding box center [369, 247] width 64 height 24
click at [372, 349] on div "17" at bounding box center [372, 348] width 25 height 25
type input "[DATE]"
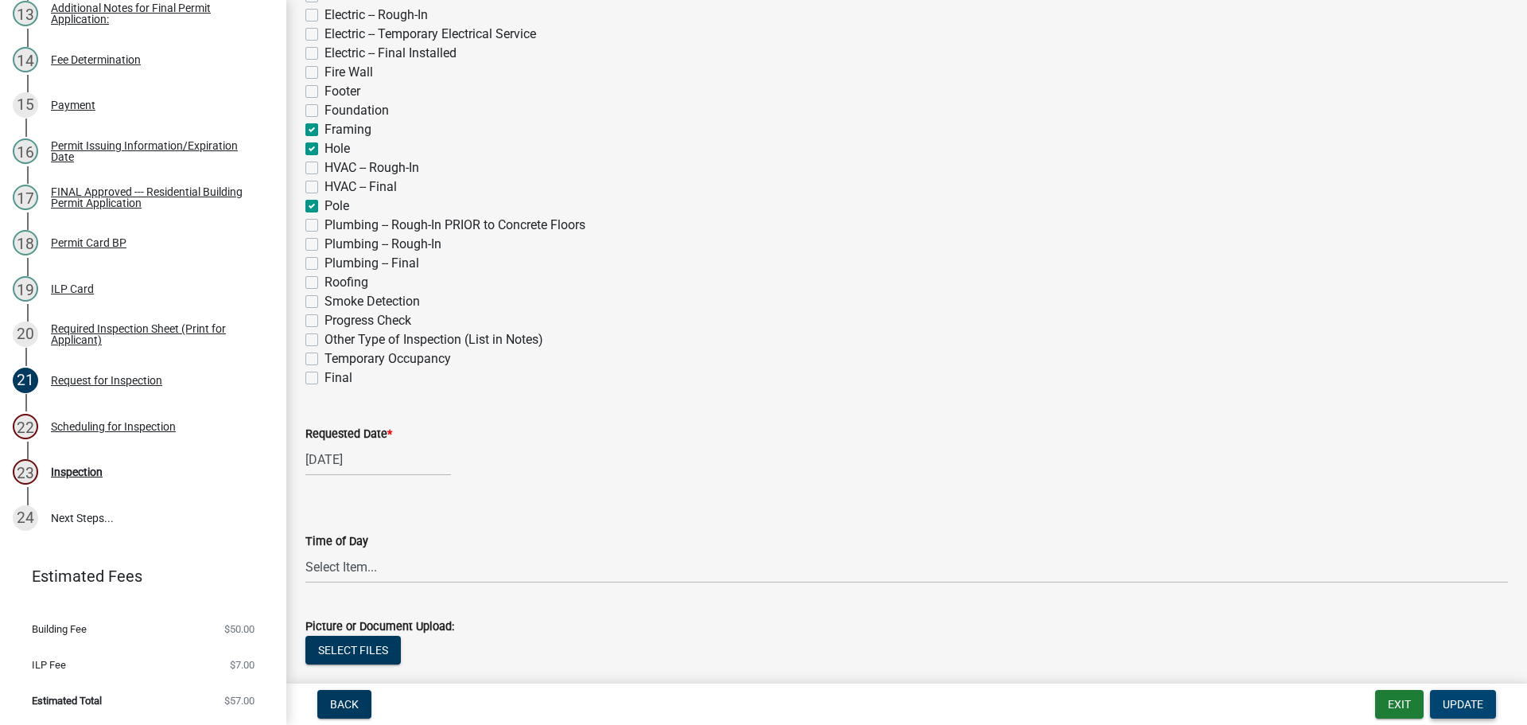
click at [1450, 694] on button "Update" at bounding box center [1463, 704] width 66 height 29
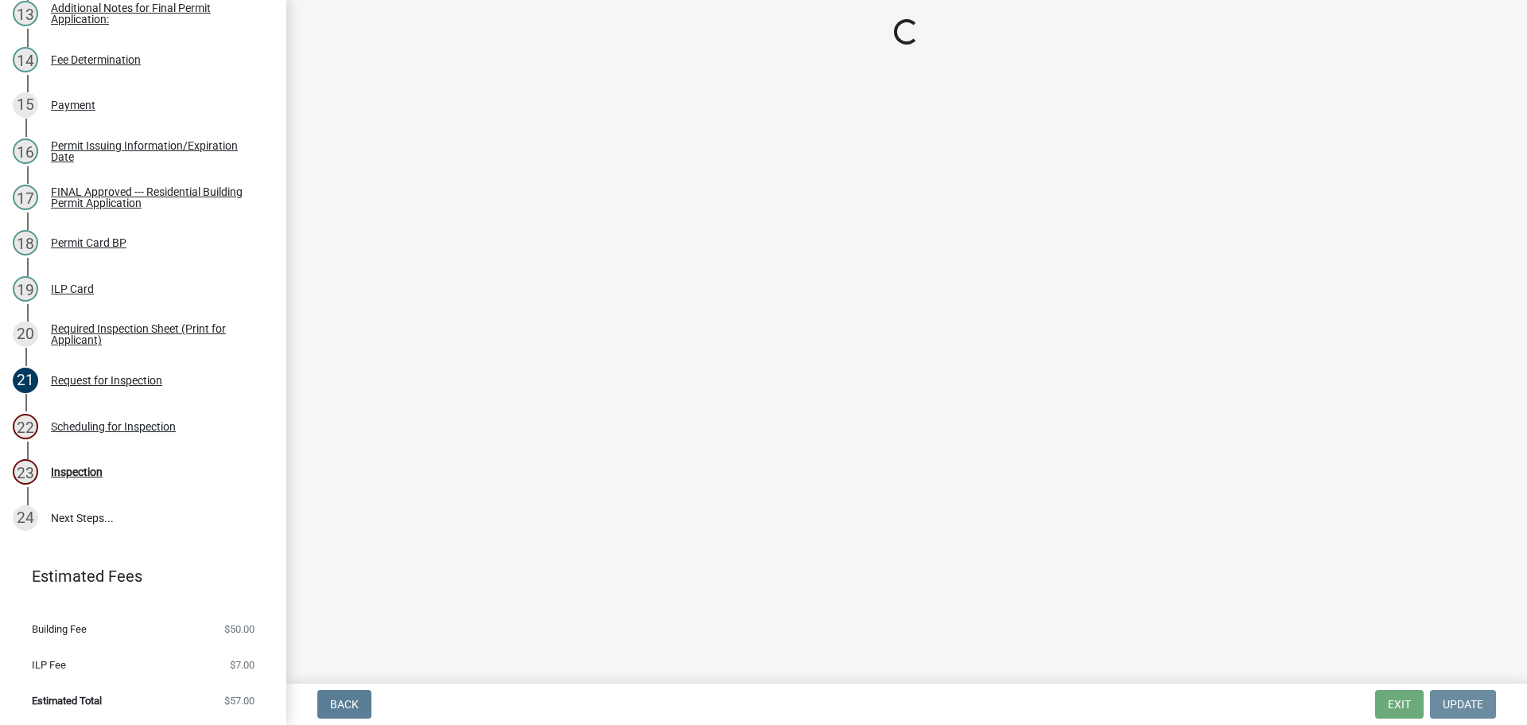
scroll to position [0, 0]
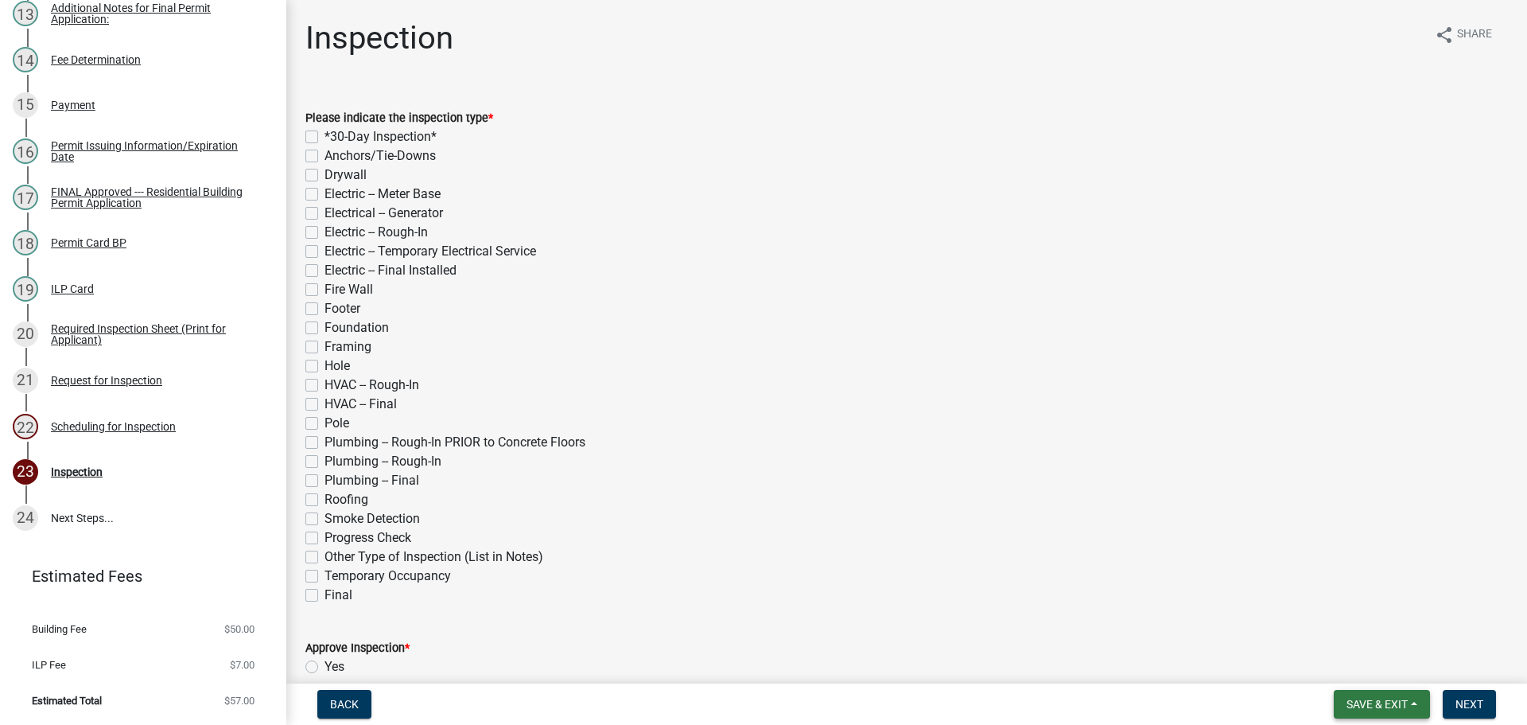
click at [1397, 706] on span "Save & Exit" at bounding box center [1377, 704] width 61 height 13
click at [325, 131] on label "*30-Day Inspection*" at bounding box center [381, 136] width 112 height 19
click at [325, 131] on input "*30-Day Inspection*" at bounding box center [330, 132] width 10 height 10
checkbox input "true"
checkbox input "false"
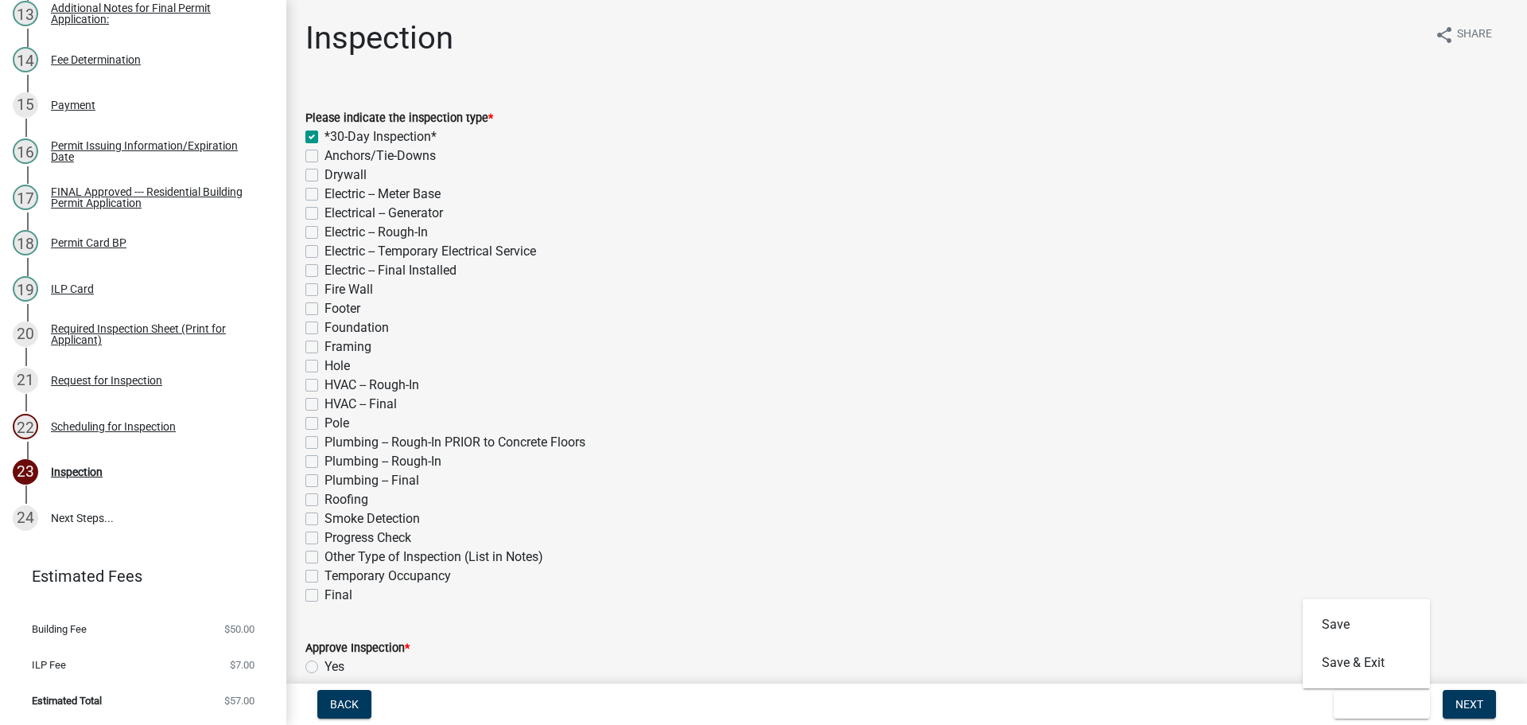
checkbox input "false"
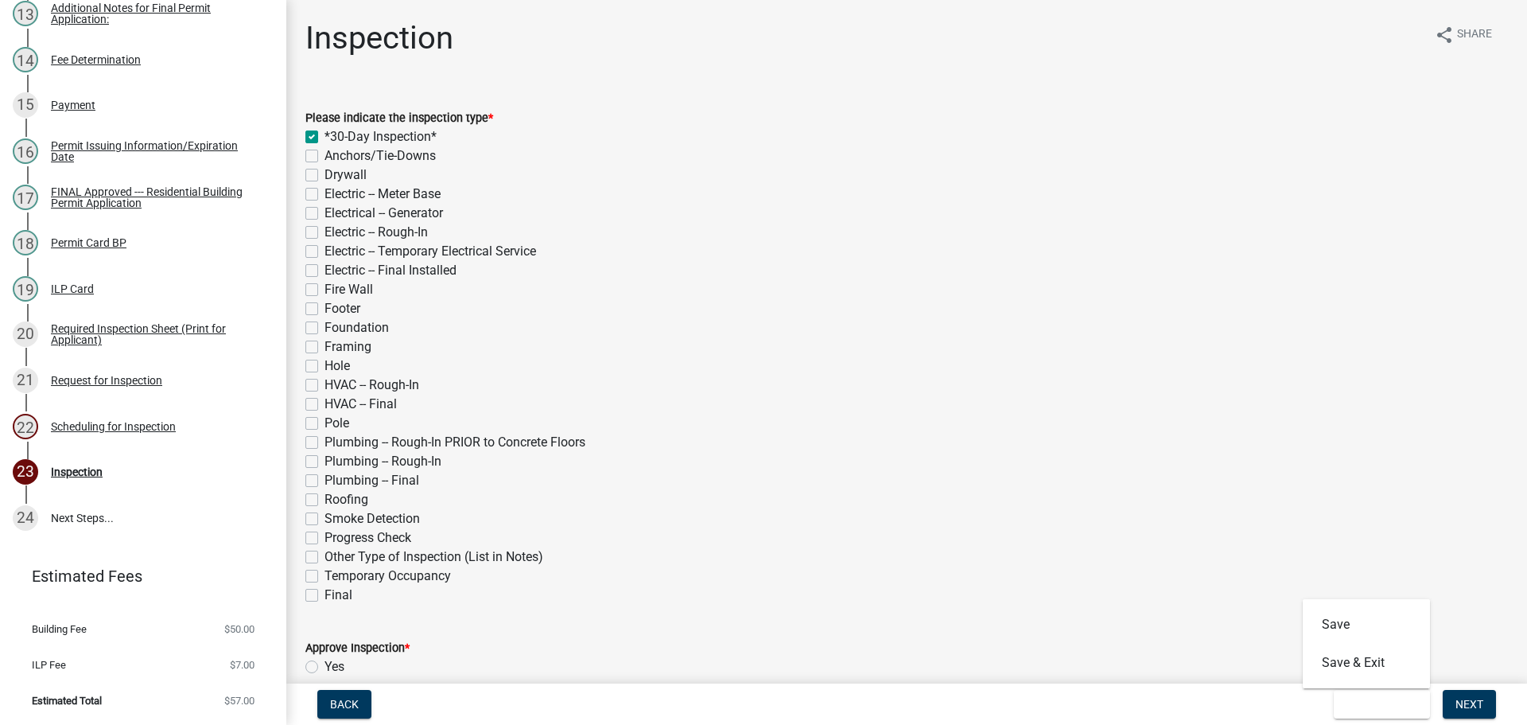
checkbox input "false"
click at [318, 340] on div "Framing" at bounding box center [906, 346] width 1203 height 19
click at [325, 344] on label "Framing" at bounding box center [348, 346] width 47 height 19
click at [325, 344] on input "Framing" at bounding box center [330, 342] width 10 height 10
click at [325, 366] on label "Hole" at bounding box center [337, 365] width 25 height 19
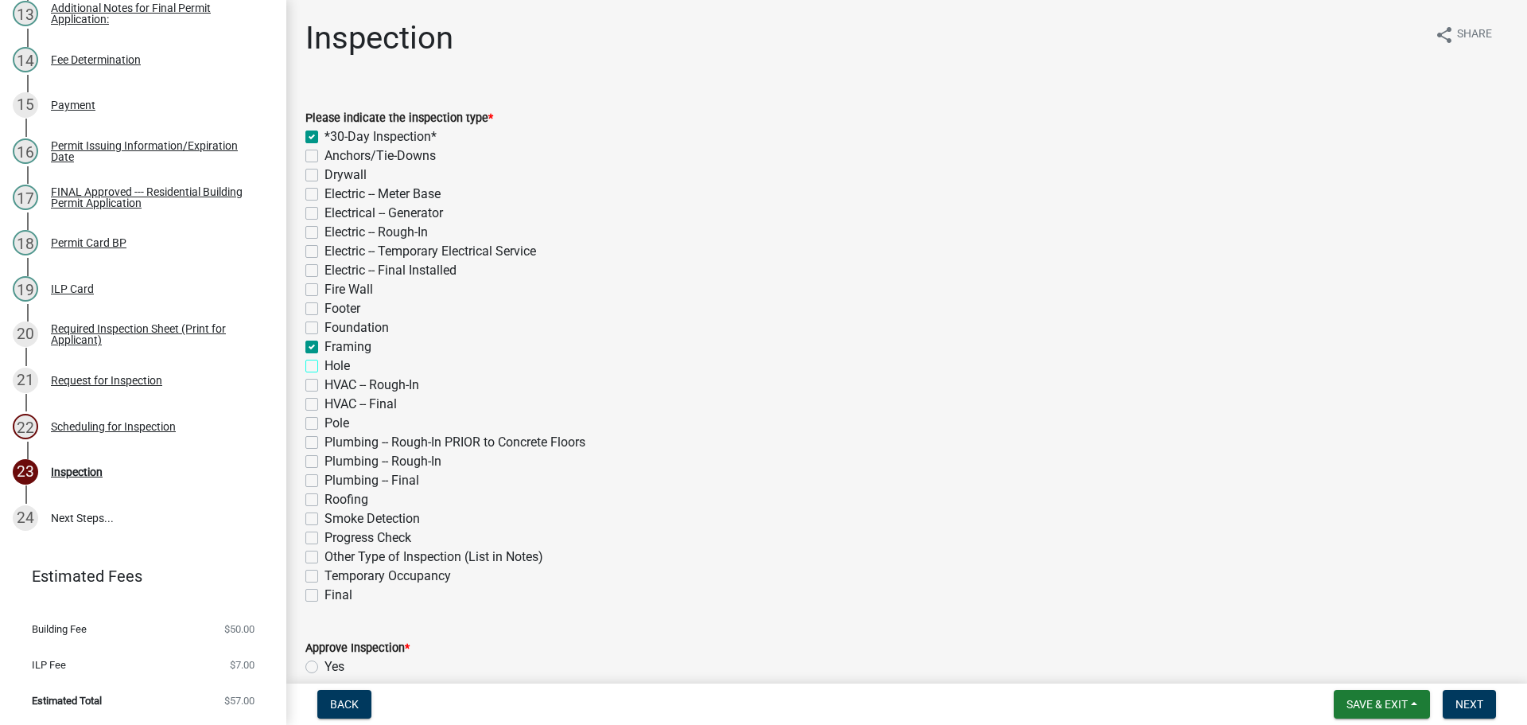
click at [325, 366] on input "Hole" at bounding box center [330, 361] width 10 height 10
click at [325, 422] on label "Pole" at bounding box center [337, 423] width 25 height 19
click at [325, 422] on input "Pole" at bounding box center [330, 419] width 10 height 10
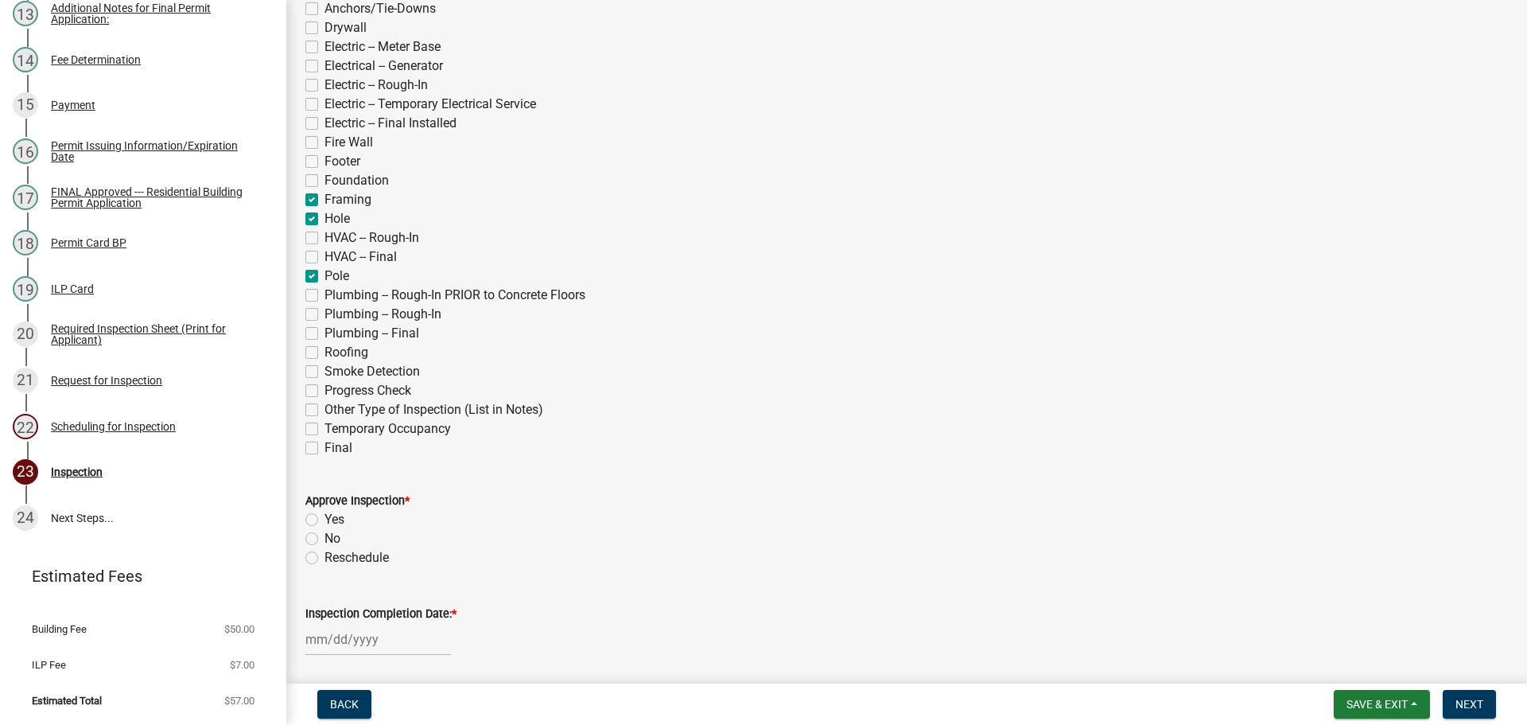
scroll to position [159, 0]
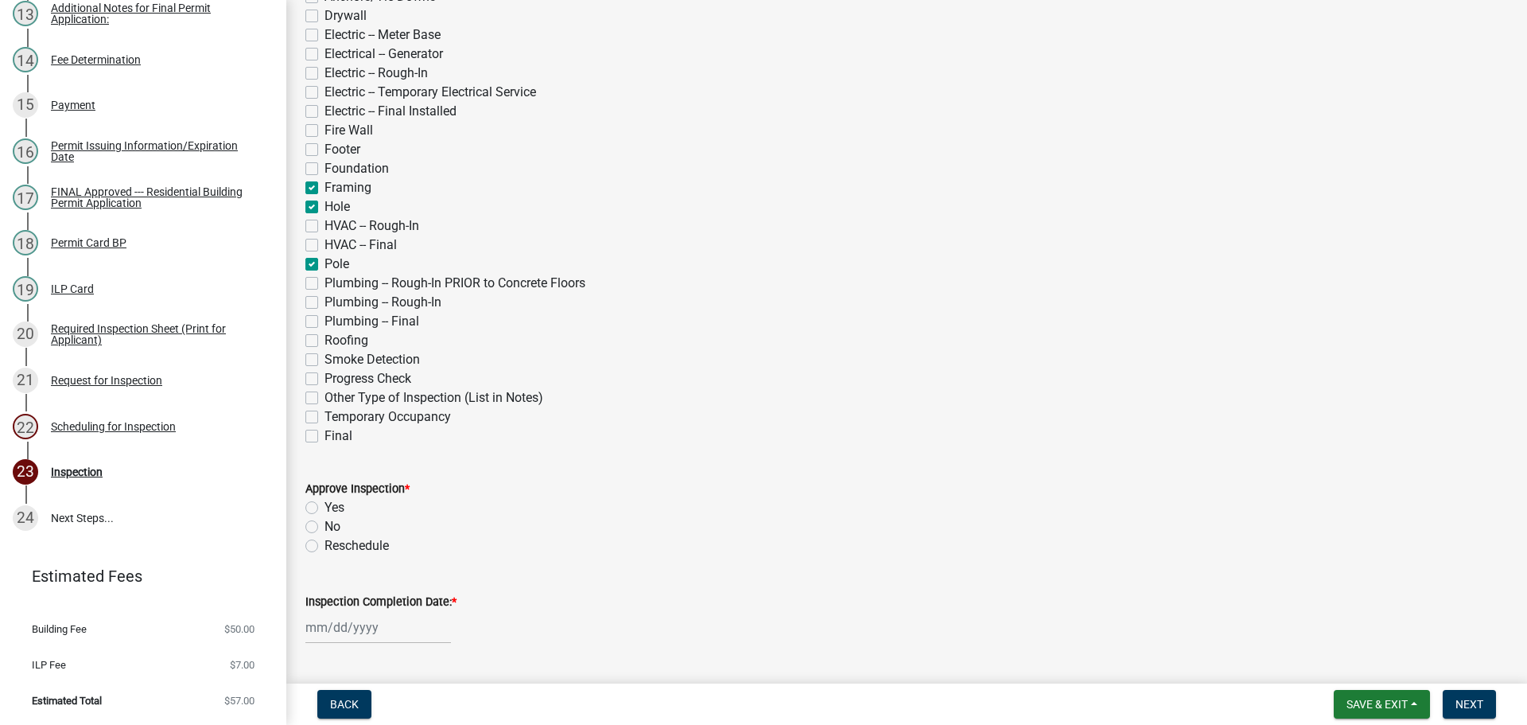
click at [325, 510] on label "Yes" at bounding box center [335, 507] width 20 height 19
click at [325, 508] on input "Yes" at bounding box center [330, 503] width 10 height 10
click at [379, 597] on label "Inspection Completion Date: *" at bounding box center [380, 602] width 151 height 11
click at [379, 611] on input "Inspection Completion Date: *" at bounding box center [378, 627] width 146 height 33
click at [377, 516] on div "17" at bounding box center [372, 516] width 25 height 25
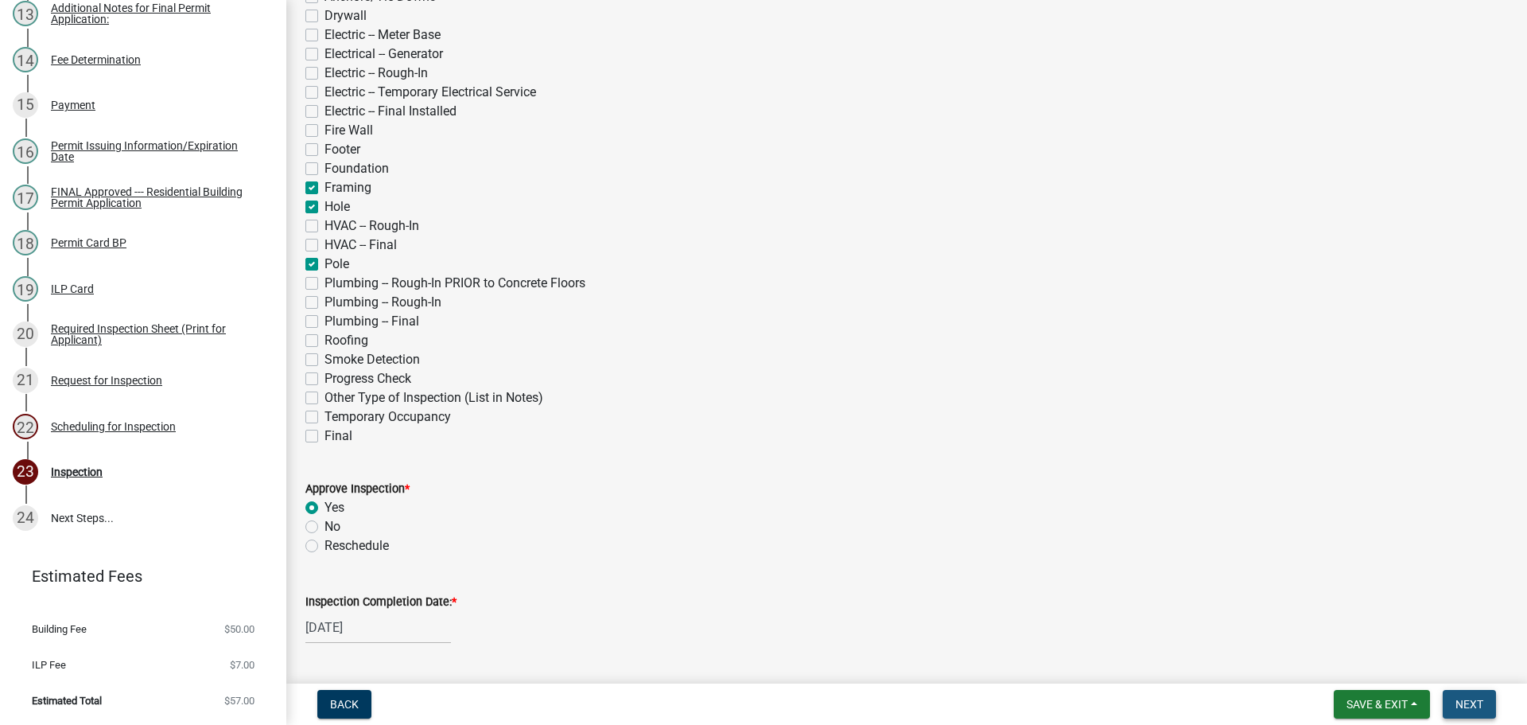
click at [1460, 692] on button "Next" at bounding box center [1469, 704] width 53 height 29
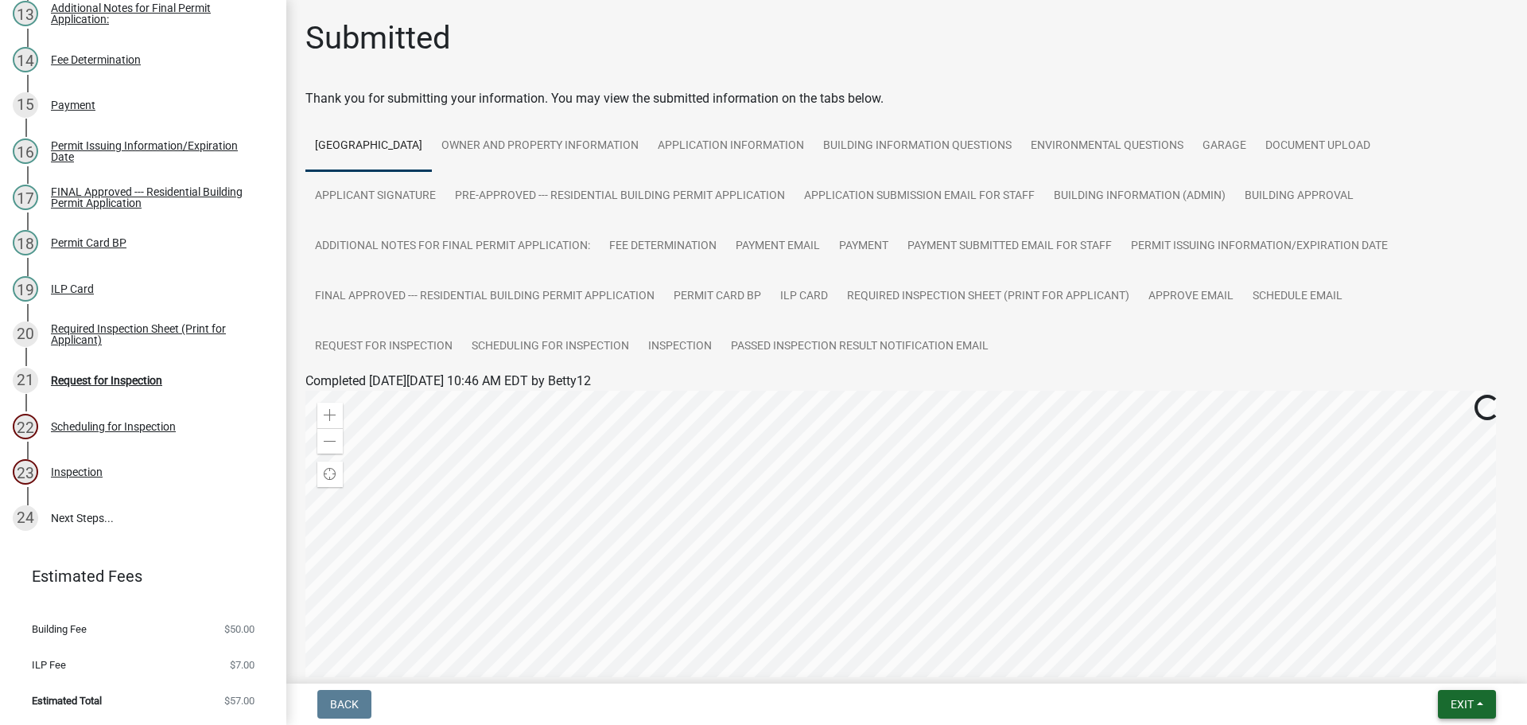
click at [1451, 698] on span "Exit" at bounding box center [1462, 704] width 23 height 13
click at [1442, 661] on button "Save & Exit" at bounding box center [1432, 663] width 127 height 38
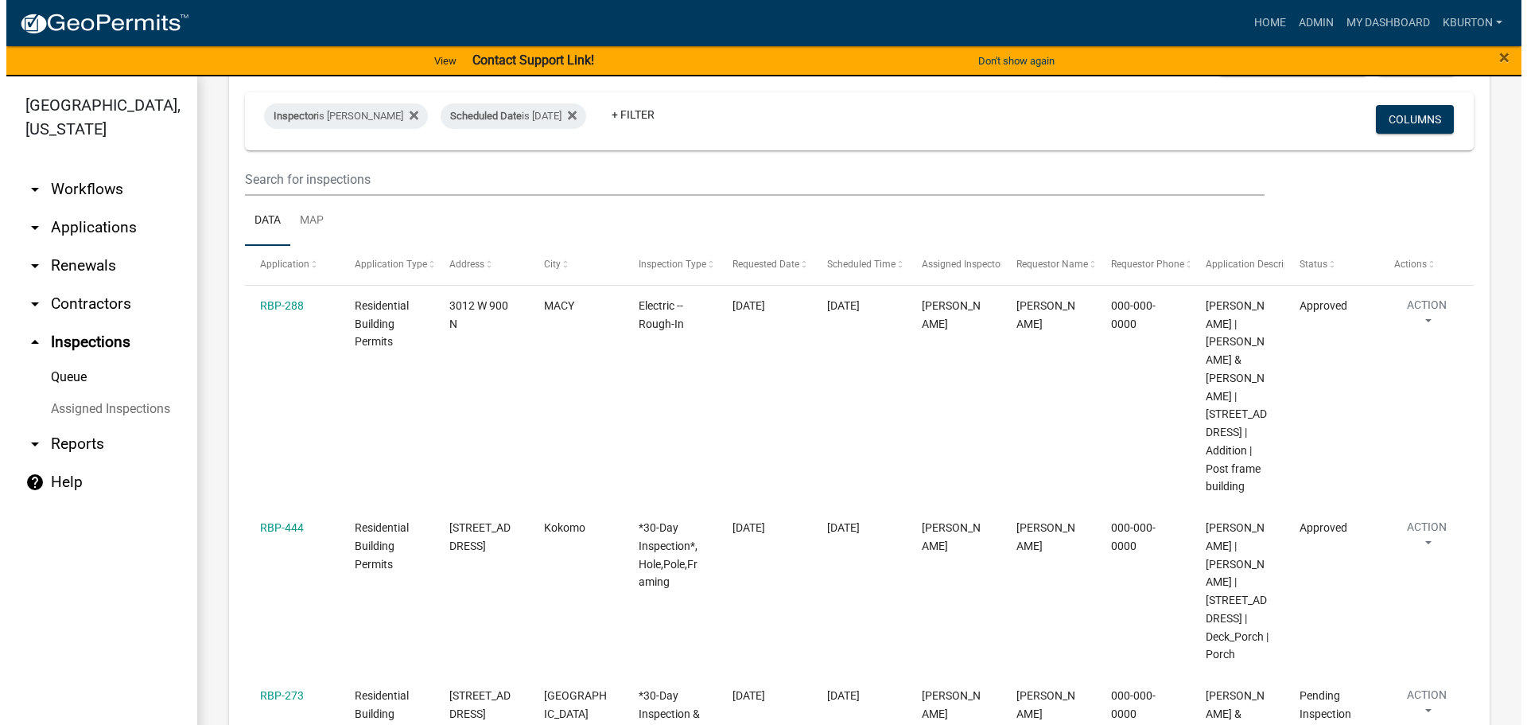
scroll to position [159, 0]
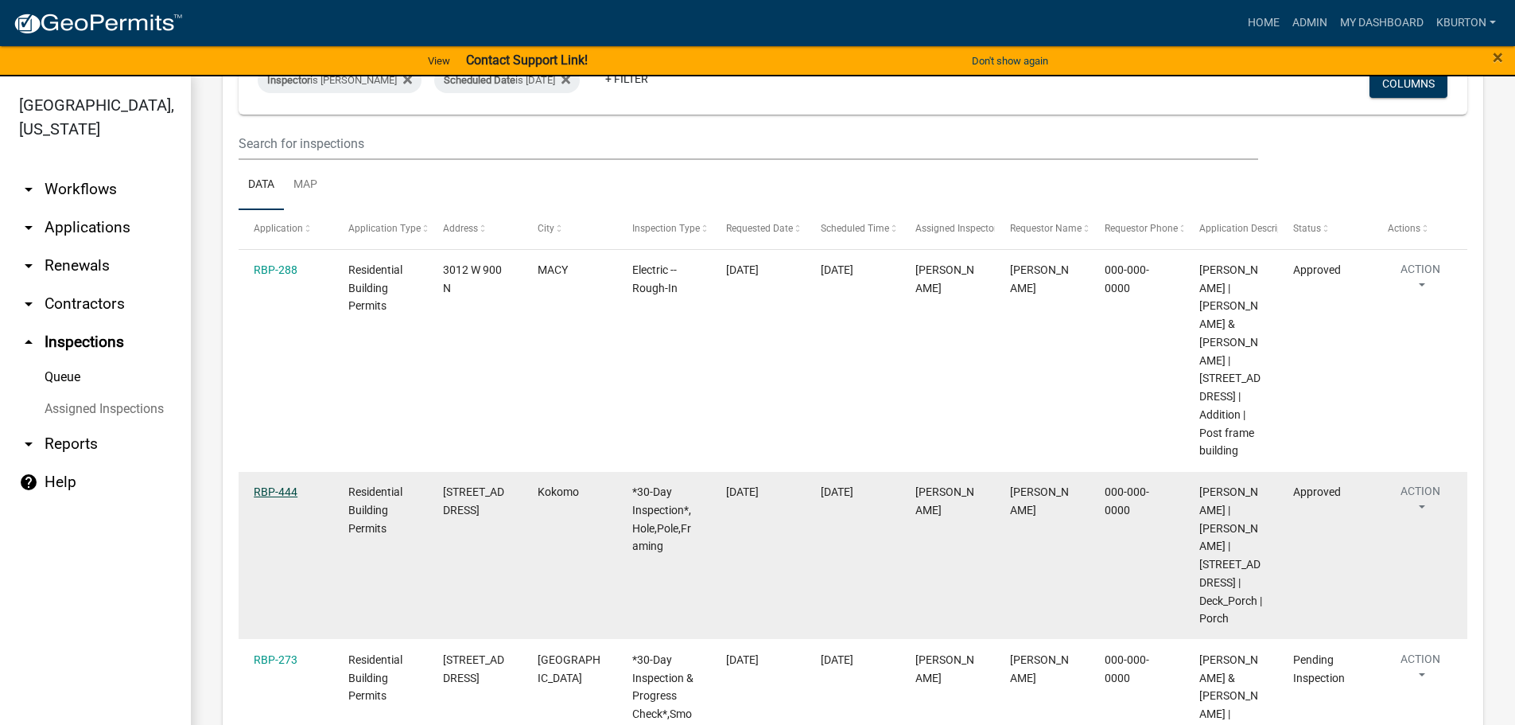
click at [281, 492] on link "RBP-444" at bounding box center [276, 491] width 44 height 13
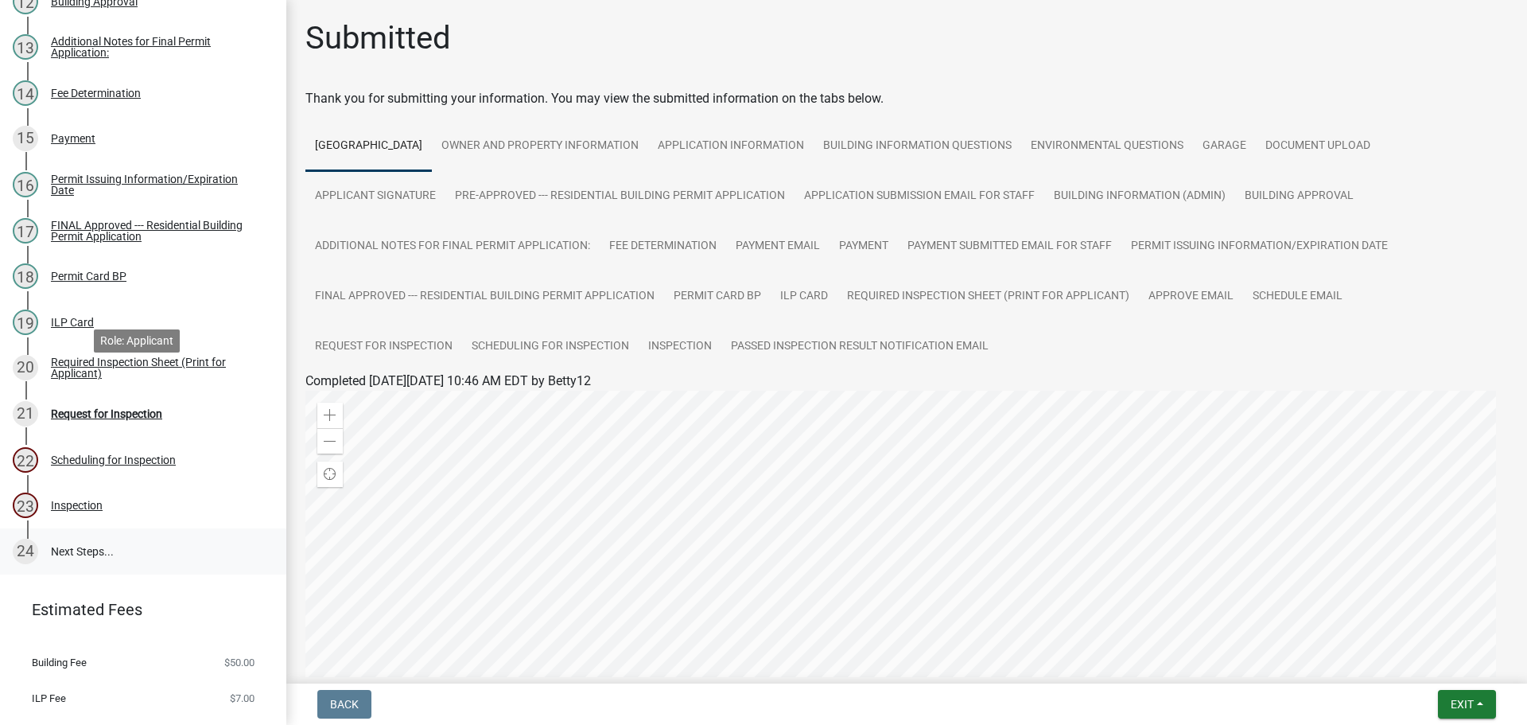
scroll to position [818, 0]
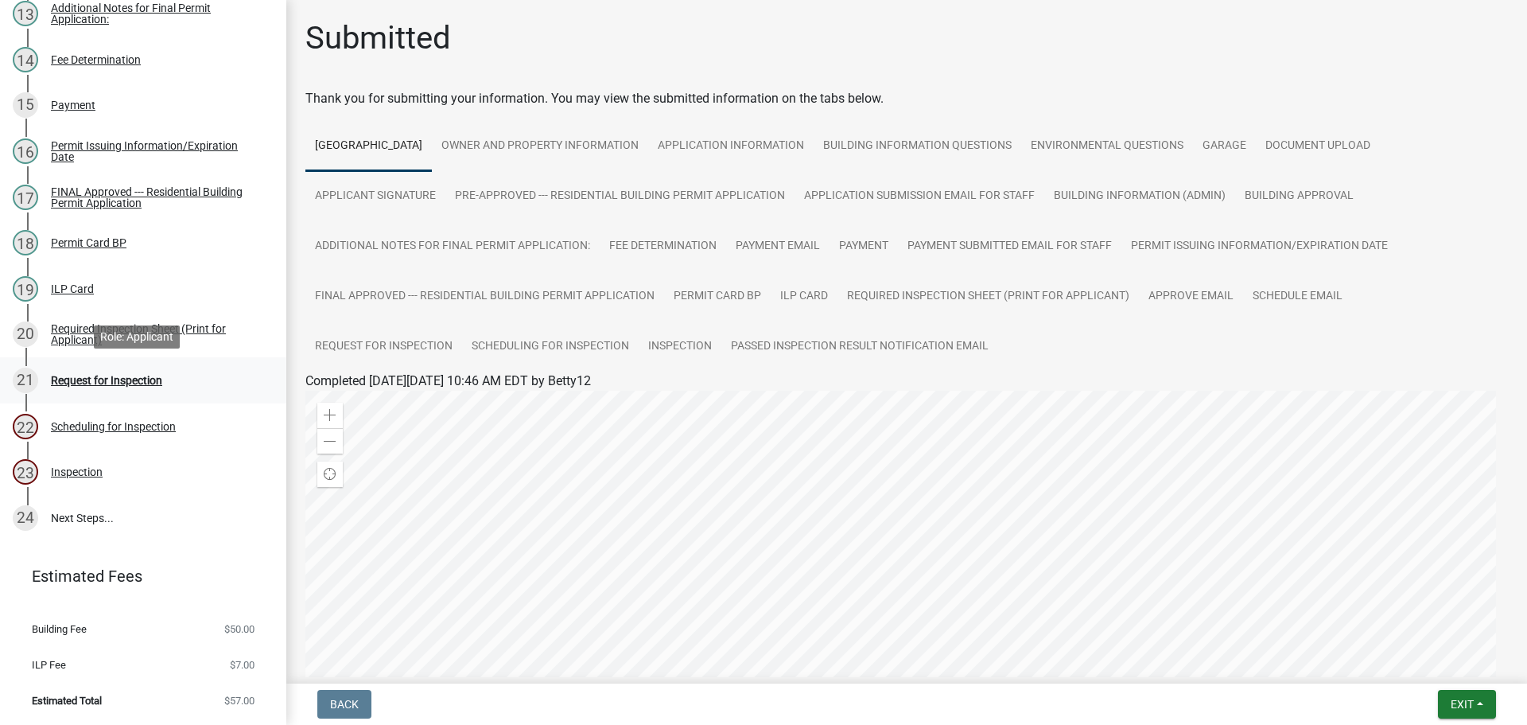
click at [115, 383] on div "Request for Inspection" at bounding box center [106, 380] width 111 height 11
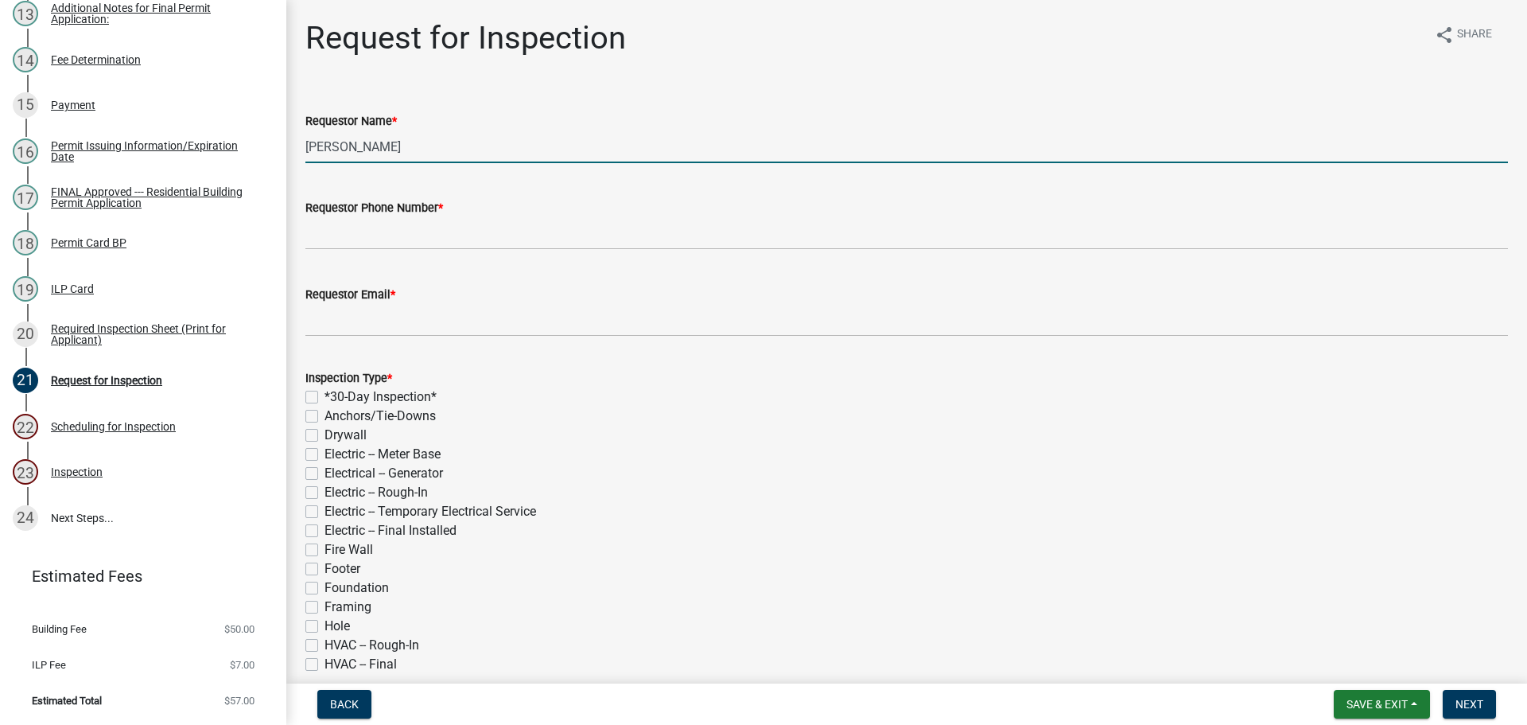
click at [447, 147] on input "[PERSON_NAME]" at bounding box center [906, 146] width 1203 height 33
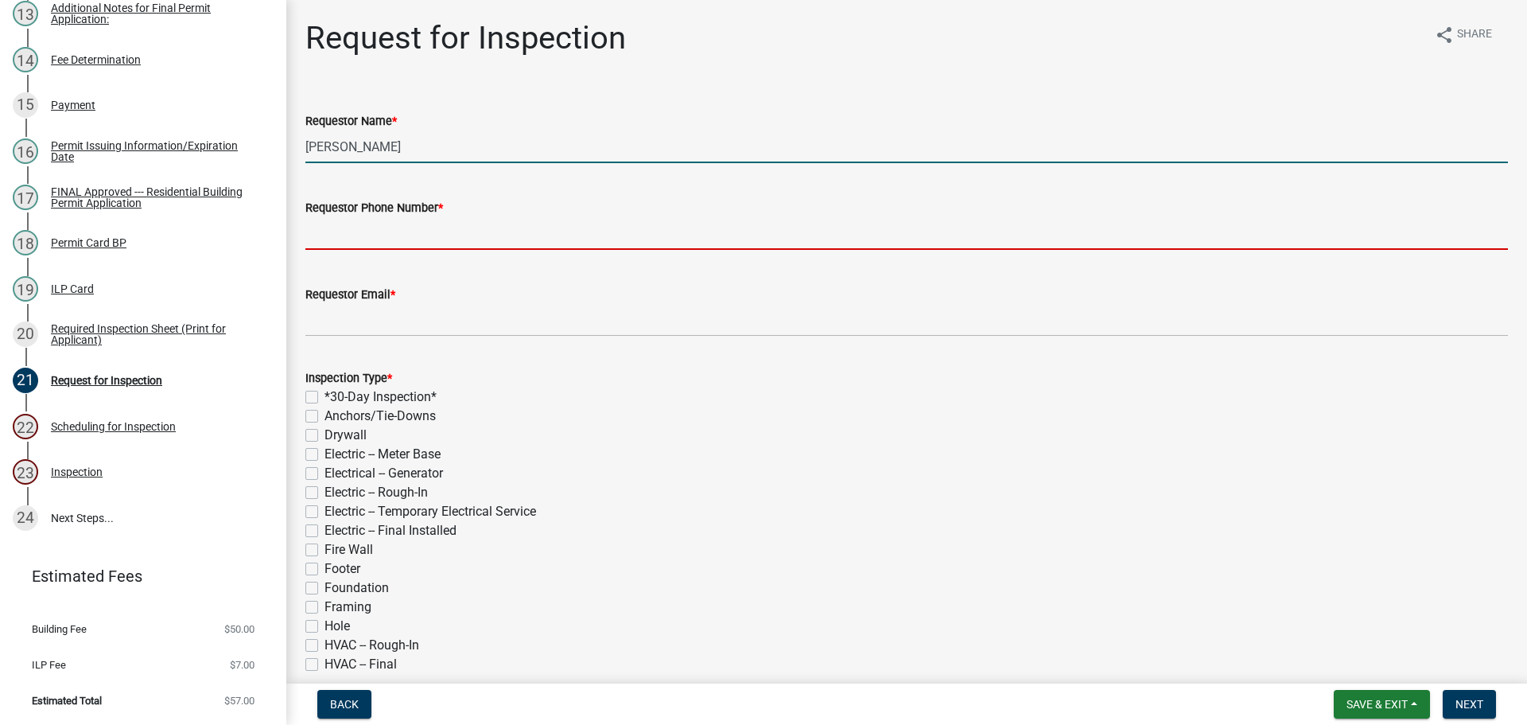
click at [400, 227] on input "Requestor Phone Number *" at bounding box center [906, 233] width 1203 height 33
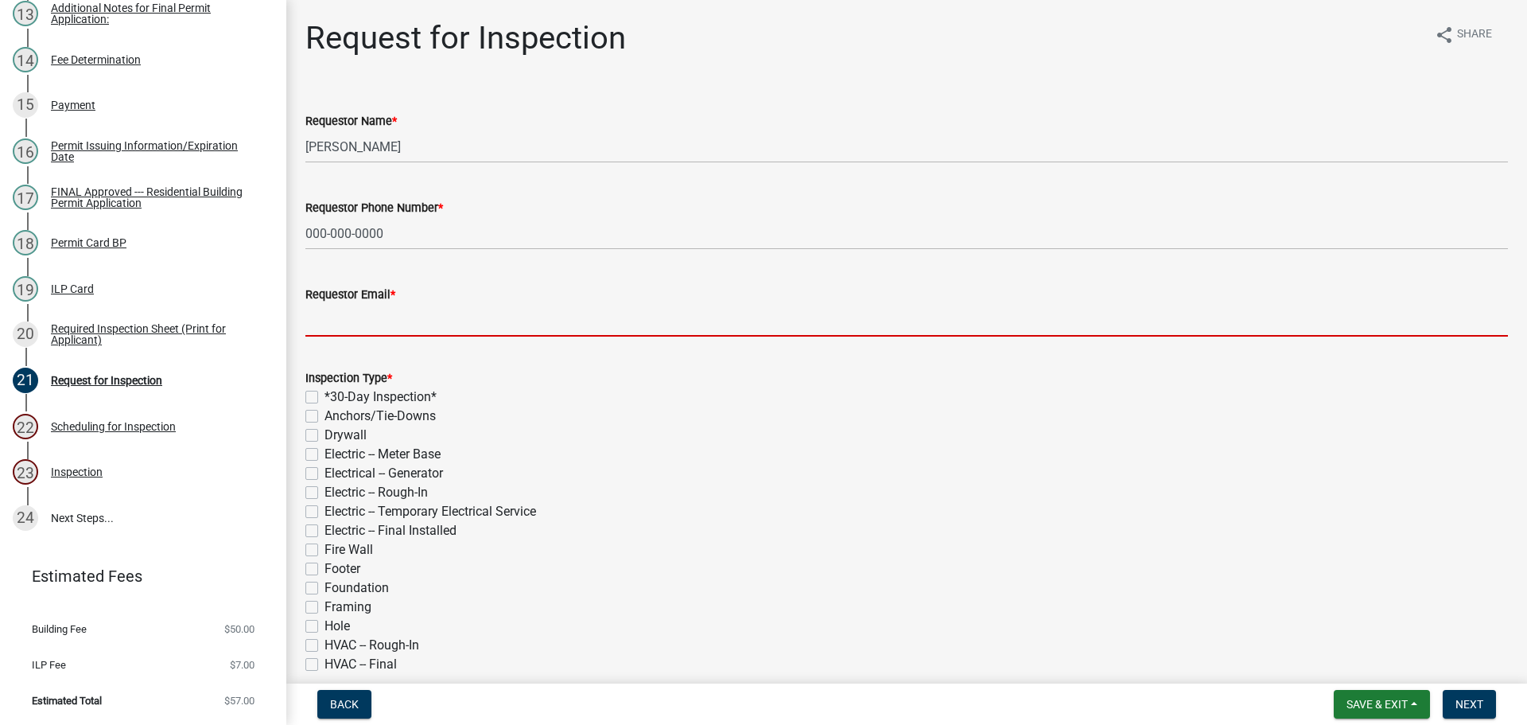
click at [430, 308] on input "Requestor Email *" at bounding box center [906, 320] width 1203 height 33
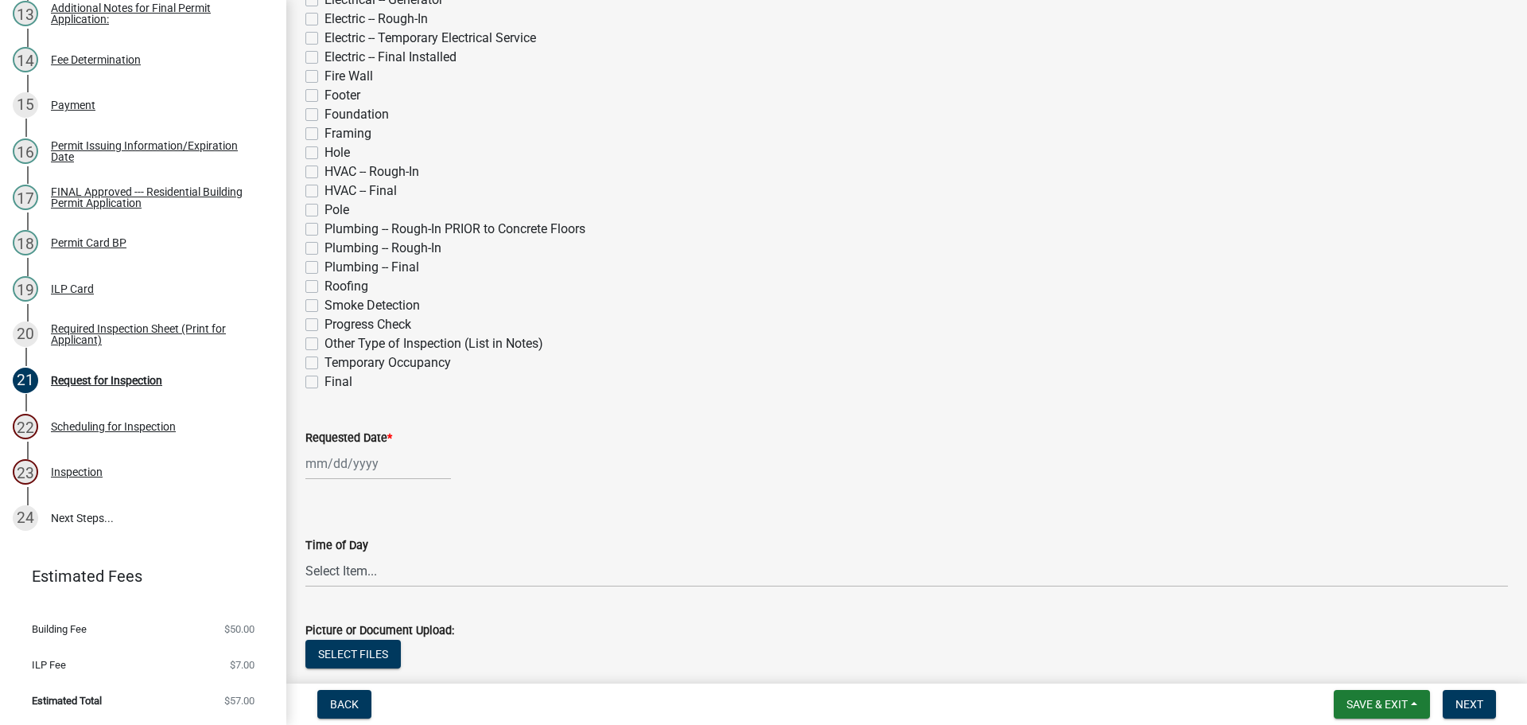
scroll to position [477, 0]
click at [325, 375] on label "Final" at bounding box center [339, 377] width 28 height 19
click at [325, 375] on input "Final" at bounding box center [330, 373] width 10 height 10
click at [325, 434] on label "Requested Date *" at bounding box center [348, 434] width 87 height 11
click at [325, 443] on input "Requested Date *" at bounding box center [378, 459] width 146 height 33
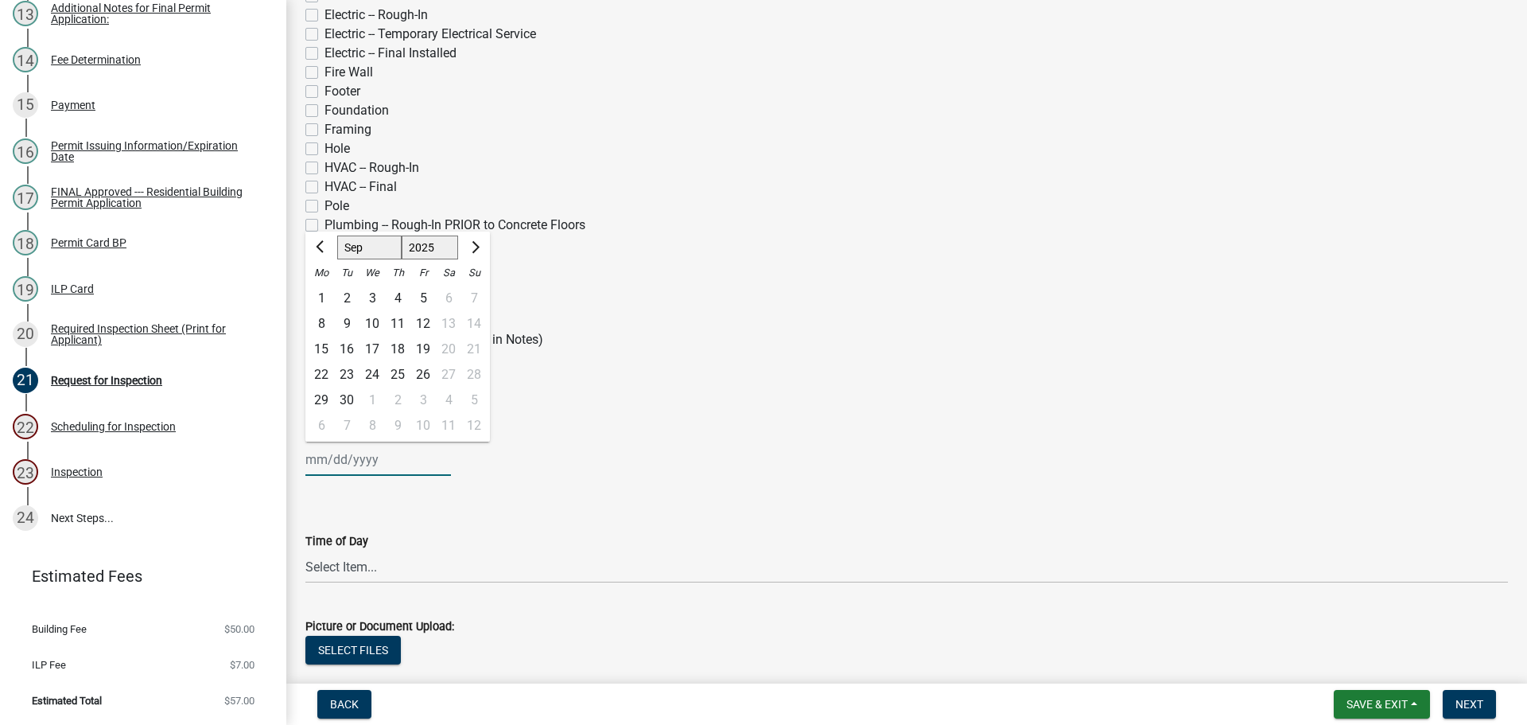
click at [360, 251] on select "Jan Feb Mar Apr May Jun [DATE] Aug Sep Oct Nov Dec" at bounding box center [369, 247] width 64 height 24
click at [337, 235] on select "Jan Feb Mar Apr May Jun [DATE] Aug Sep Oct Nov Dec" at bounding box center [369, 247] width 64 height 24
click at [378, 345] on div "12" at bounding box center [372, 348] width 25 height 25
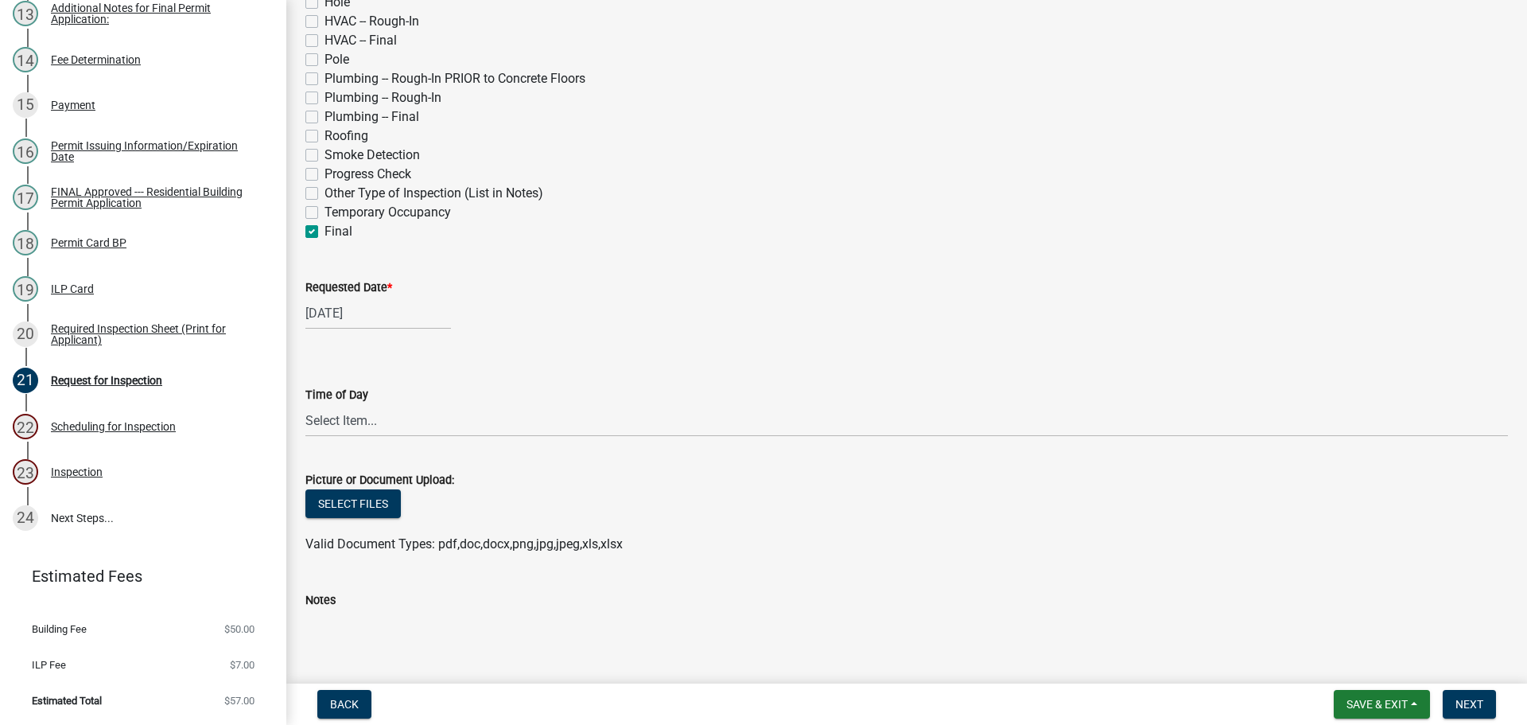
scroll to position [636, 0]
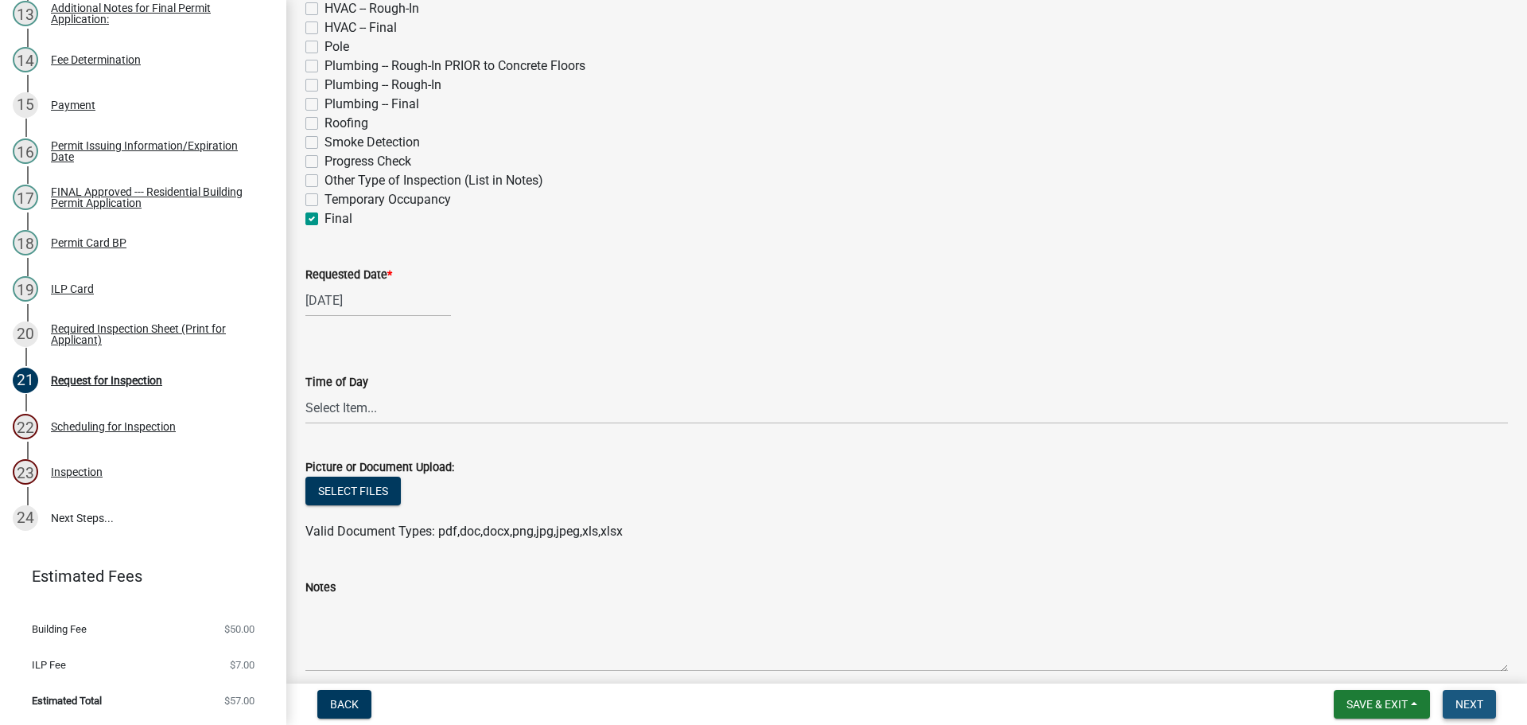
click at [1464, 696] on button "Next" at bounding box center [1469, 704] width 53 height 29
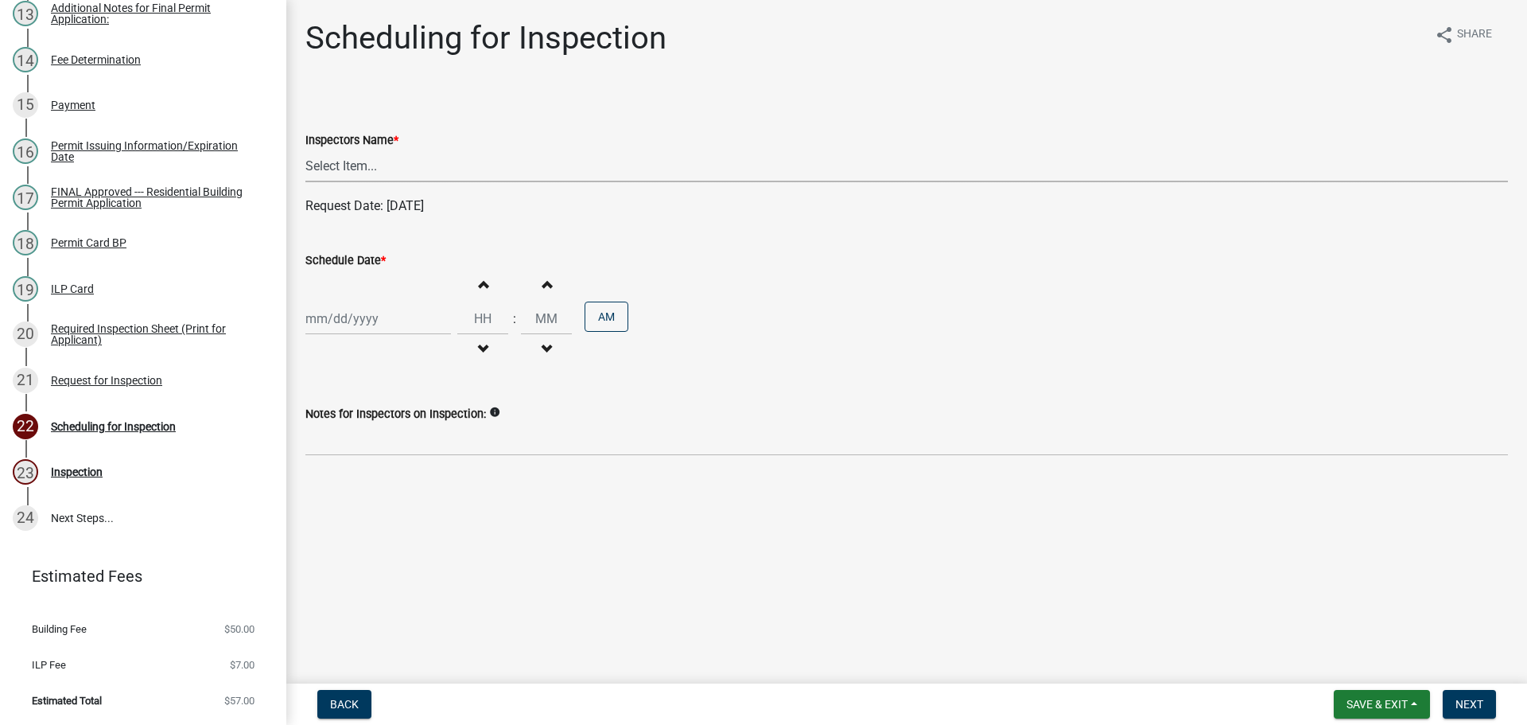
click at [377, 155] on select "Select Item... bmthomas ([PERSON_NAME]) croser ([PERSON_NAME]) [PERSON_NAME] ([…" at bounding box center [906, 166] width 1203 height 33
click at [305, 150] on select "Select Item... bmthomas ([PERSON_NAME]) croser ([PERSON_NAME]) [PERSON_NAME] ([…" at bounding box center [906, 166] width 1203 height 33
click at [344, 257] on label "Schedule Date *" at bounding box center [345, 260] width 80 height 11
click at [344, 302] on input "Schedule Date *" at bounding box center [378, 318] width 146 height 33
click at [356, 344] on select "Jan Feb Mar Apr May Jun [DATE] Aug Sep Oct Nov Dec" at bounding box center [369, 352] width 64 height 24
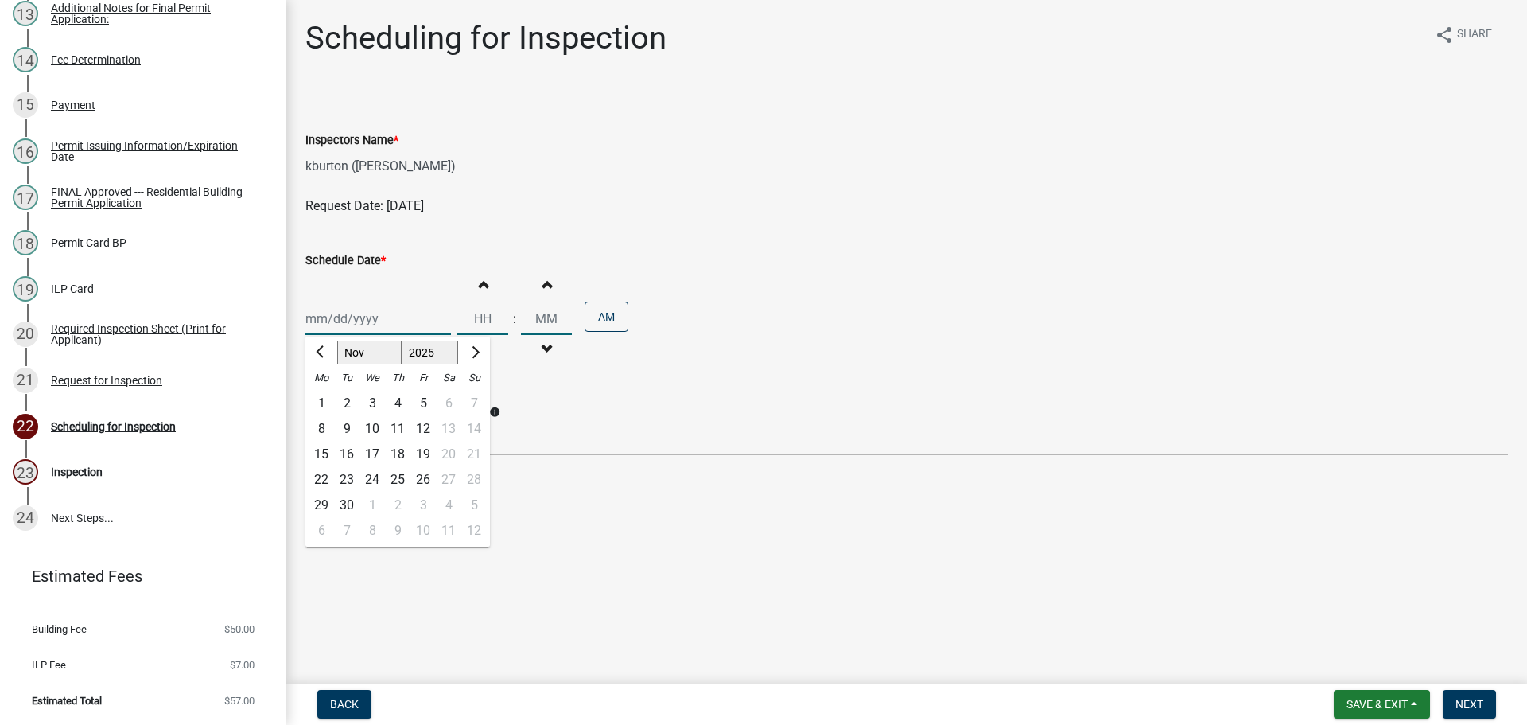
click at [337, 340] on select "Jan Feb Mar Apr May Jun [DATE] Aug Sep Oct Nov Dec" at bounding box center [369, 352] width 64 height 24
click at [374, 450] on div "12" at bounding box center [372, 453] width 25 height 25
click at [1472, 700] on span "Next" at bounding box center [1470, 704] width 28 height 13
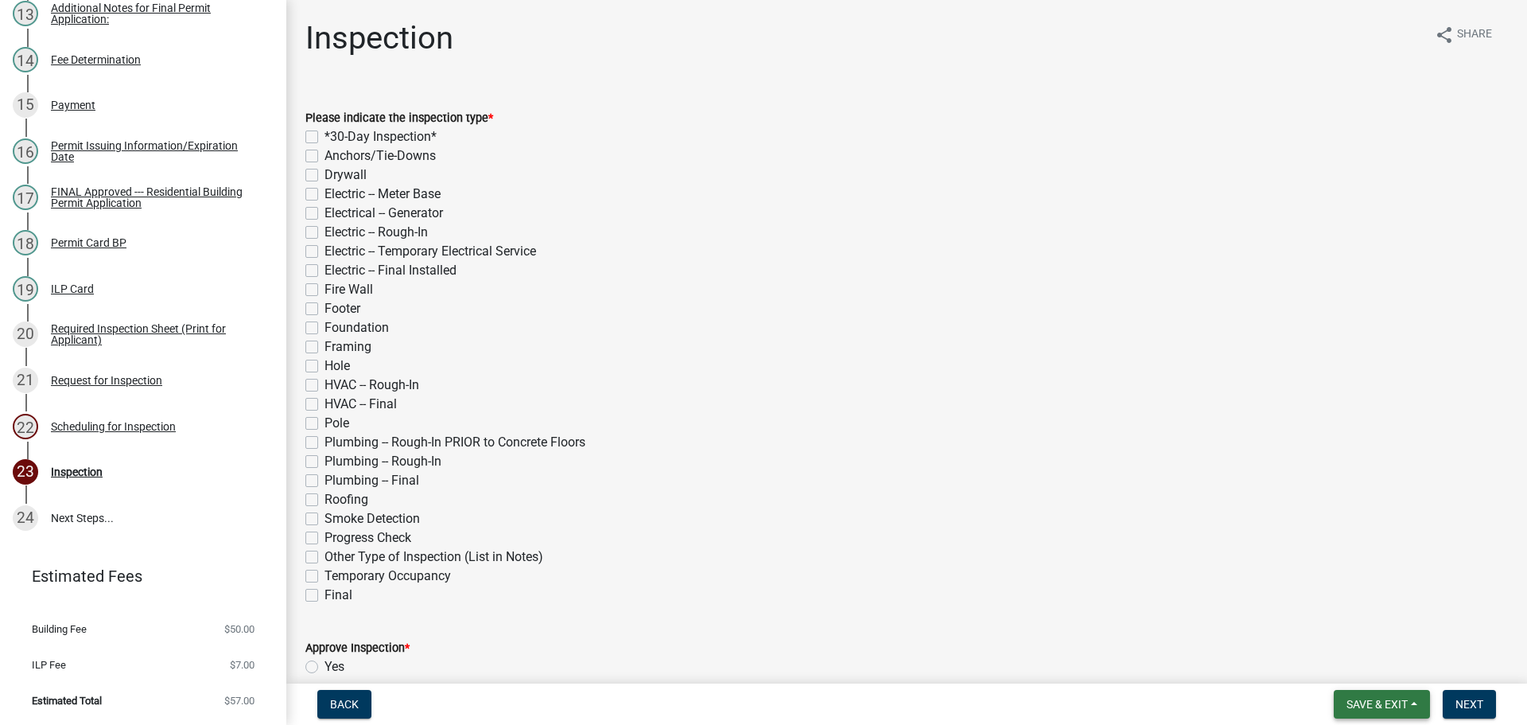
click at [1379, 698] on span "Save & Exit" at bounding box center [1377, 704] width 61 height 13
click at [1367, 662] on button "Save & Exit" at bounding box center [1366, 663] width 127 height 38
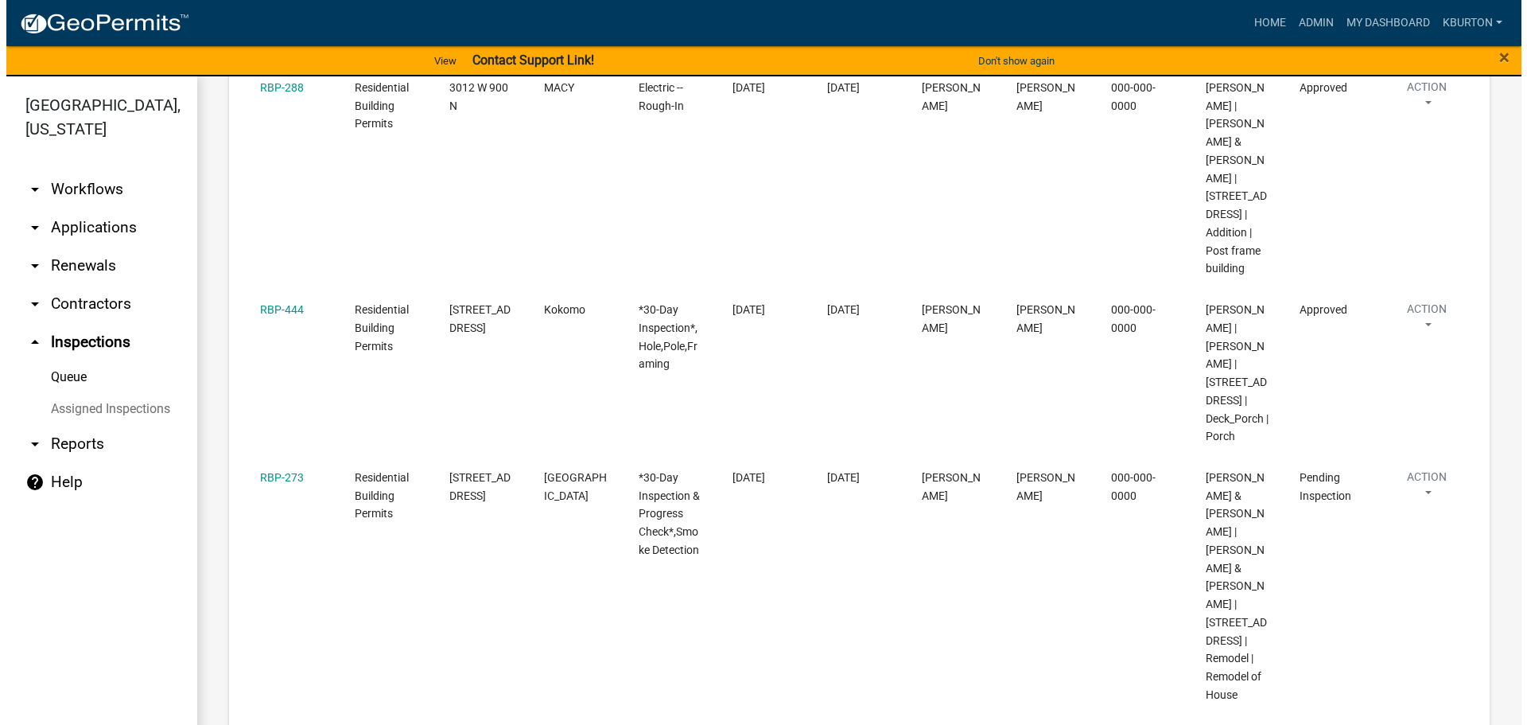
scroll to position [398, 0]
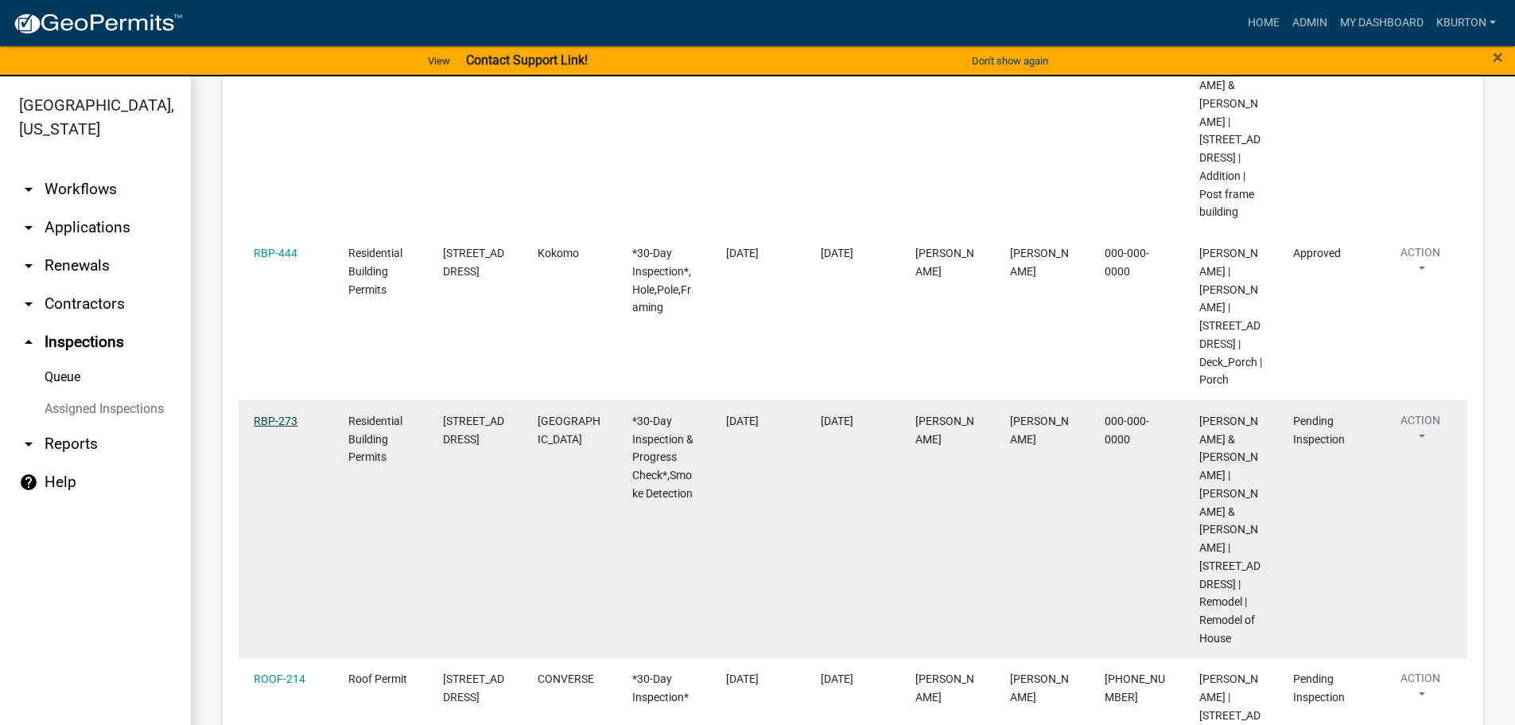
click at [274, 427] on link "RBP-273" at bounding box center [276, 420] width 44 height 13
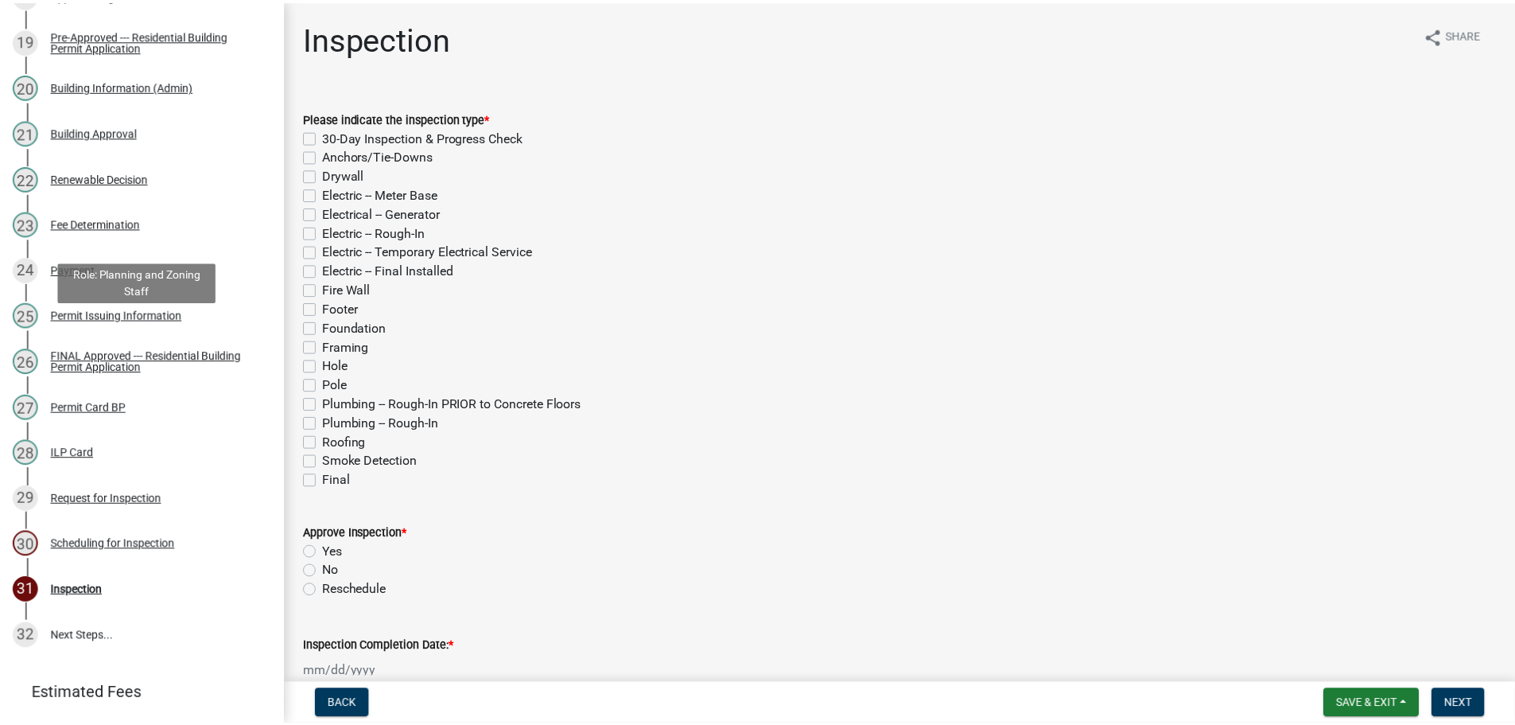
scroll to position [1184, 0]
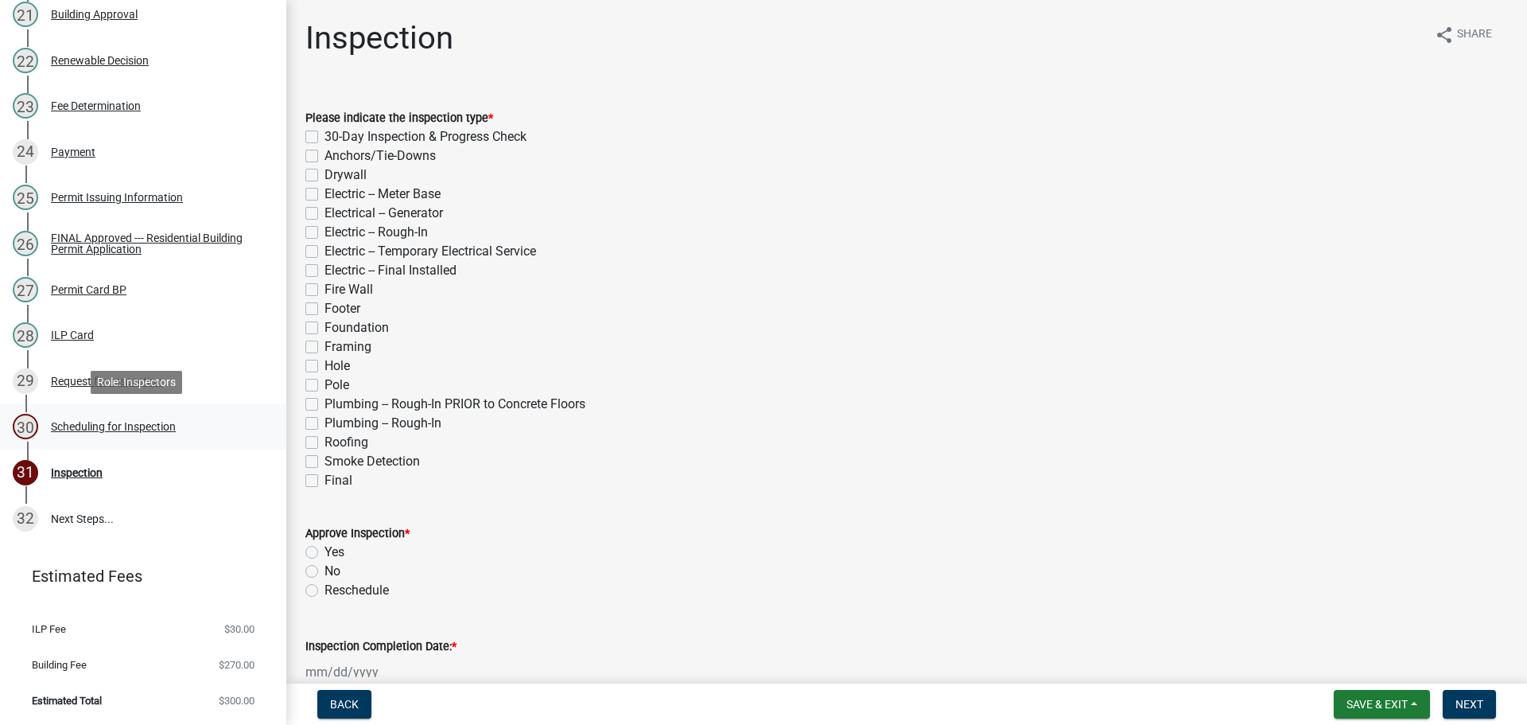
click at [162, 422] on div "Scheduling for Inspection" at bounding box center [113, 426] width 125 height 11
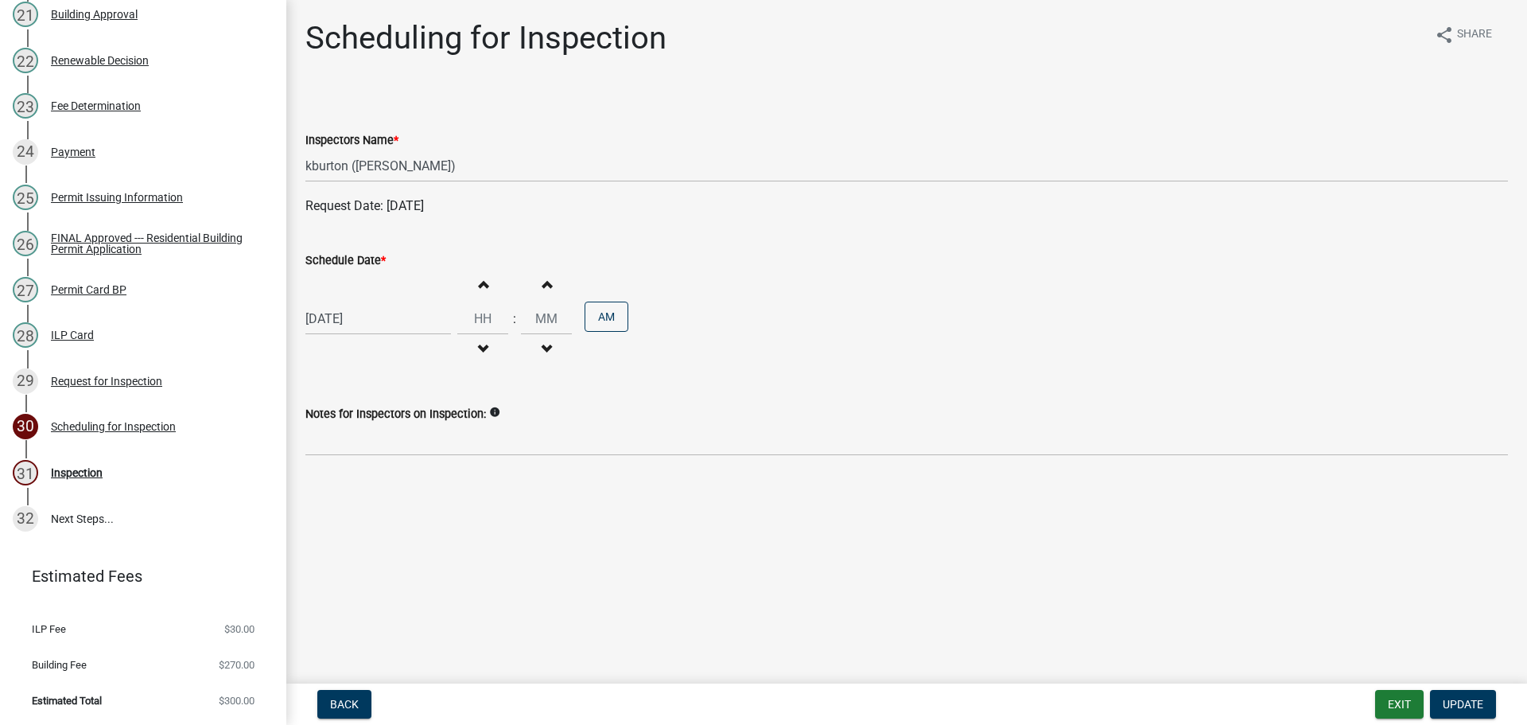
click at [346, 259] on label "Schedule Date *" at bounding box center [345, 260] width 80 height 11
click at [346, 302] on input "[DATE]" at bounding box center [378, 318] width 146 height 33
click at [377, 504] on div "1" at bounding box center [372, 504] width 25 height 25
click at [1463, 702] on span "Update" at bounding box center [1463, 704] width 41 height 13
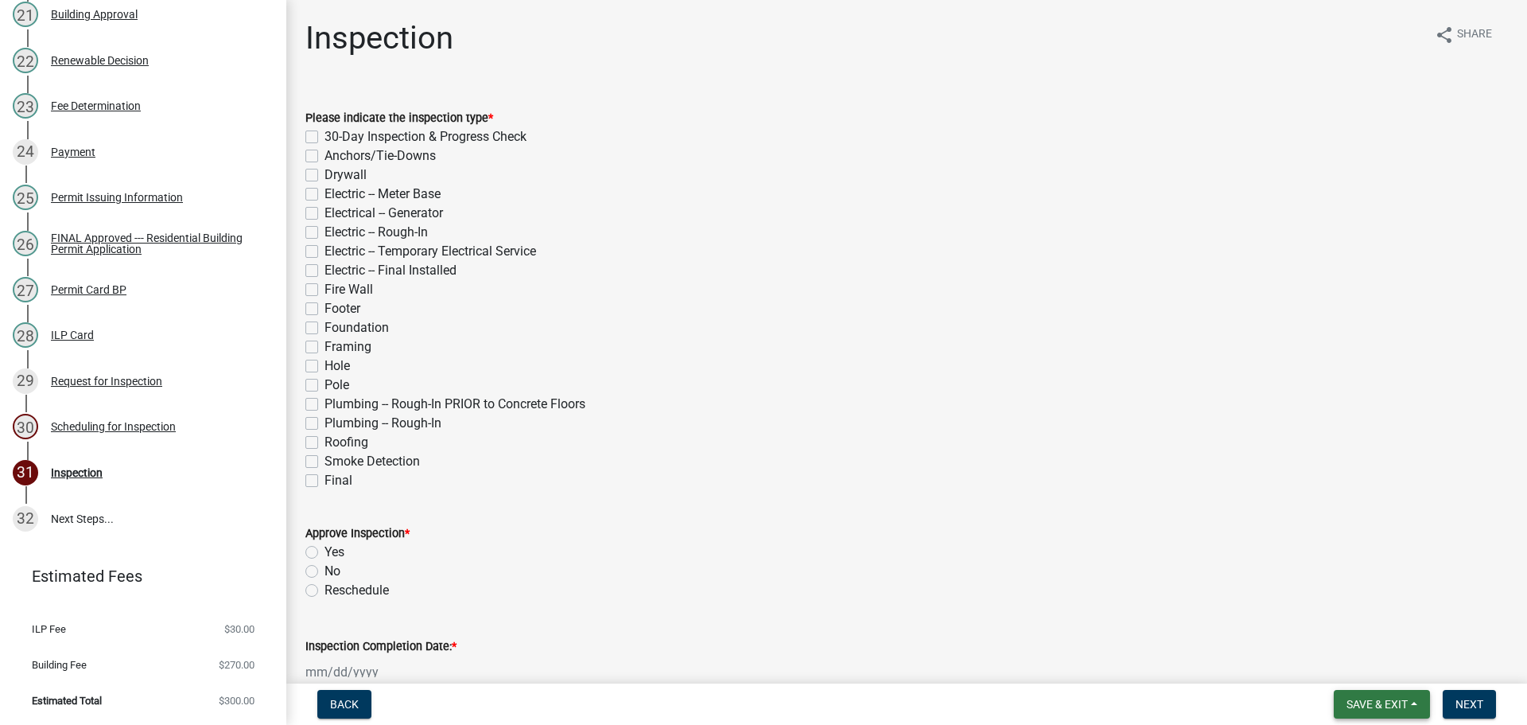
click at [1392, 699] on span "Save & Exit" at bounding box center [1377, 704] width 61 height 13
click at [1386, 673] on button "Save & Exit" at bounding box center [1366, 663] width 127 height 38
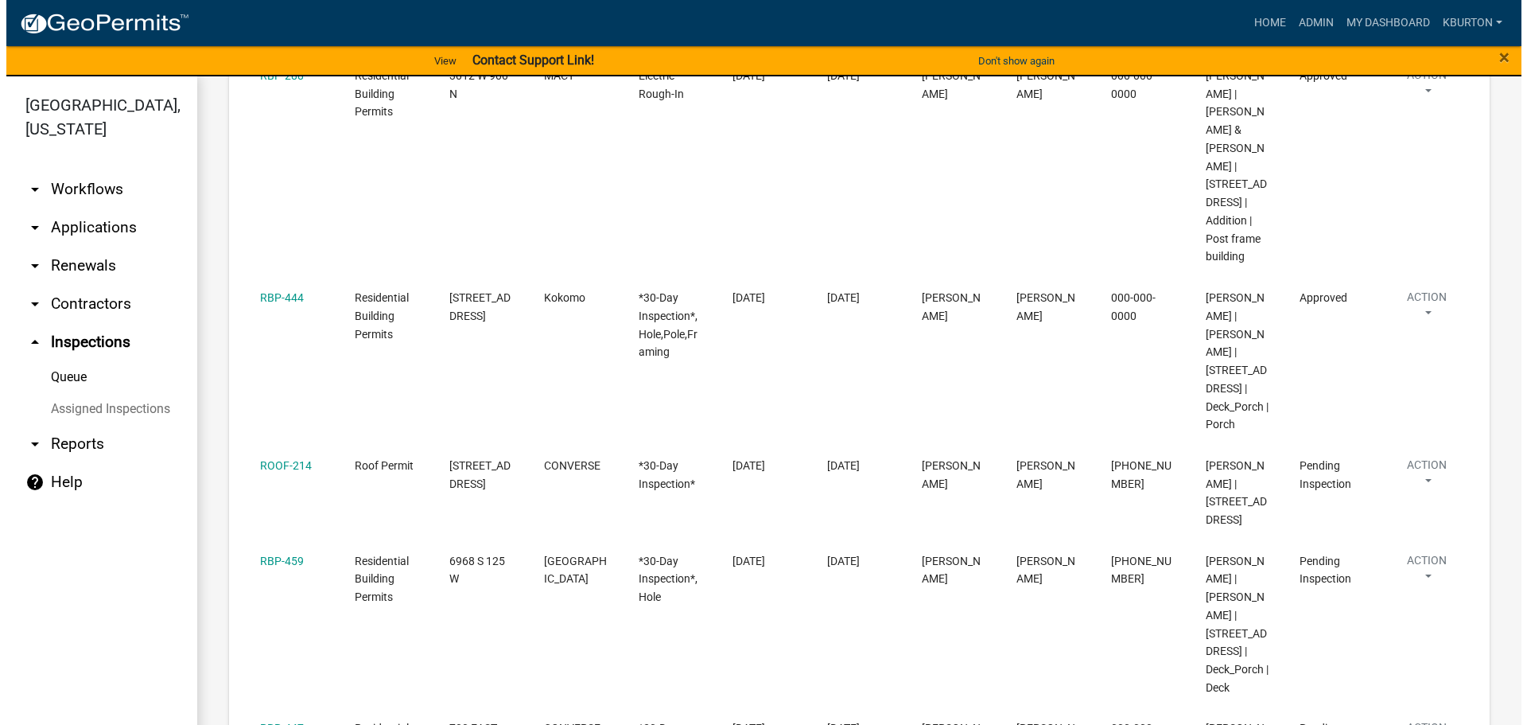
scroll to position [398, 0]
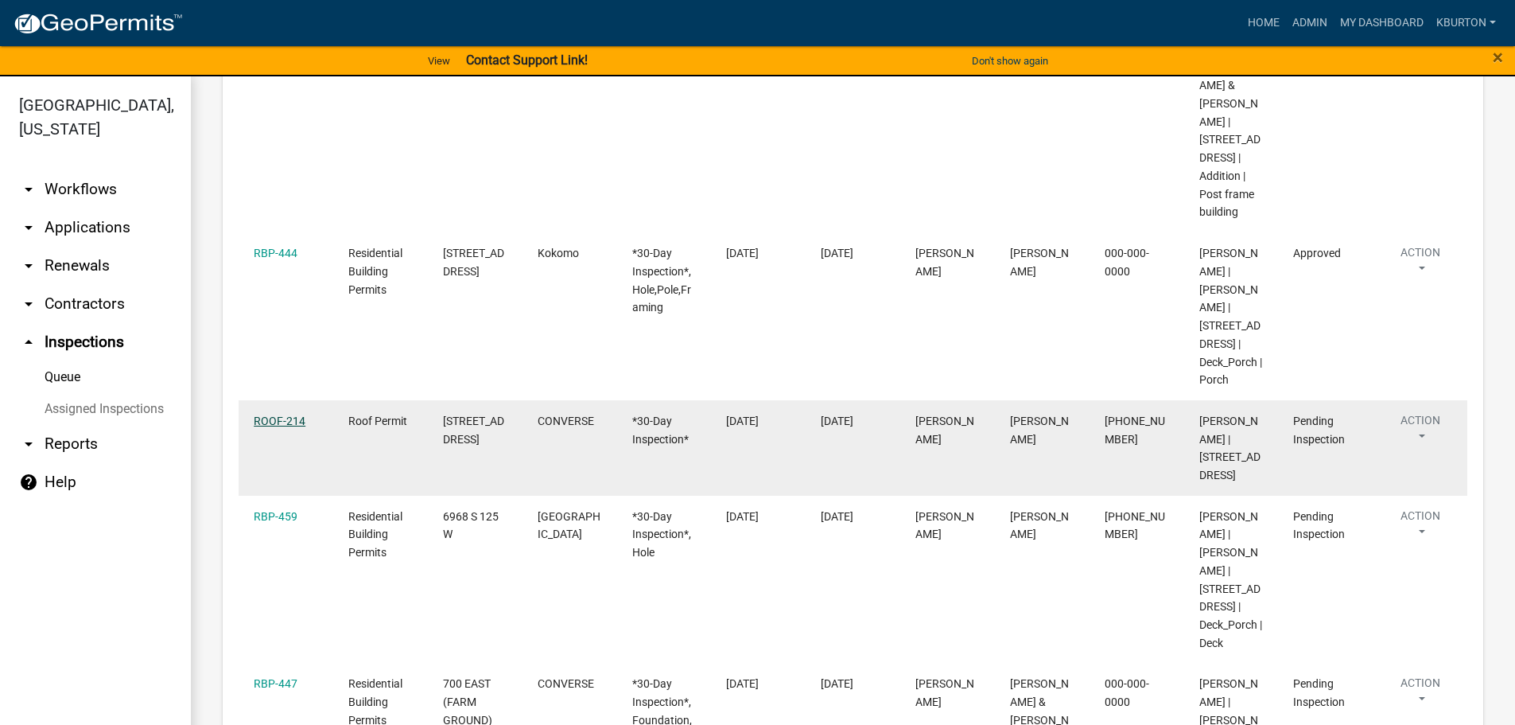
click at [278, 427] on link "ROOF-214" at bounding box center [280, 420] width 52 height 13
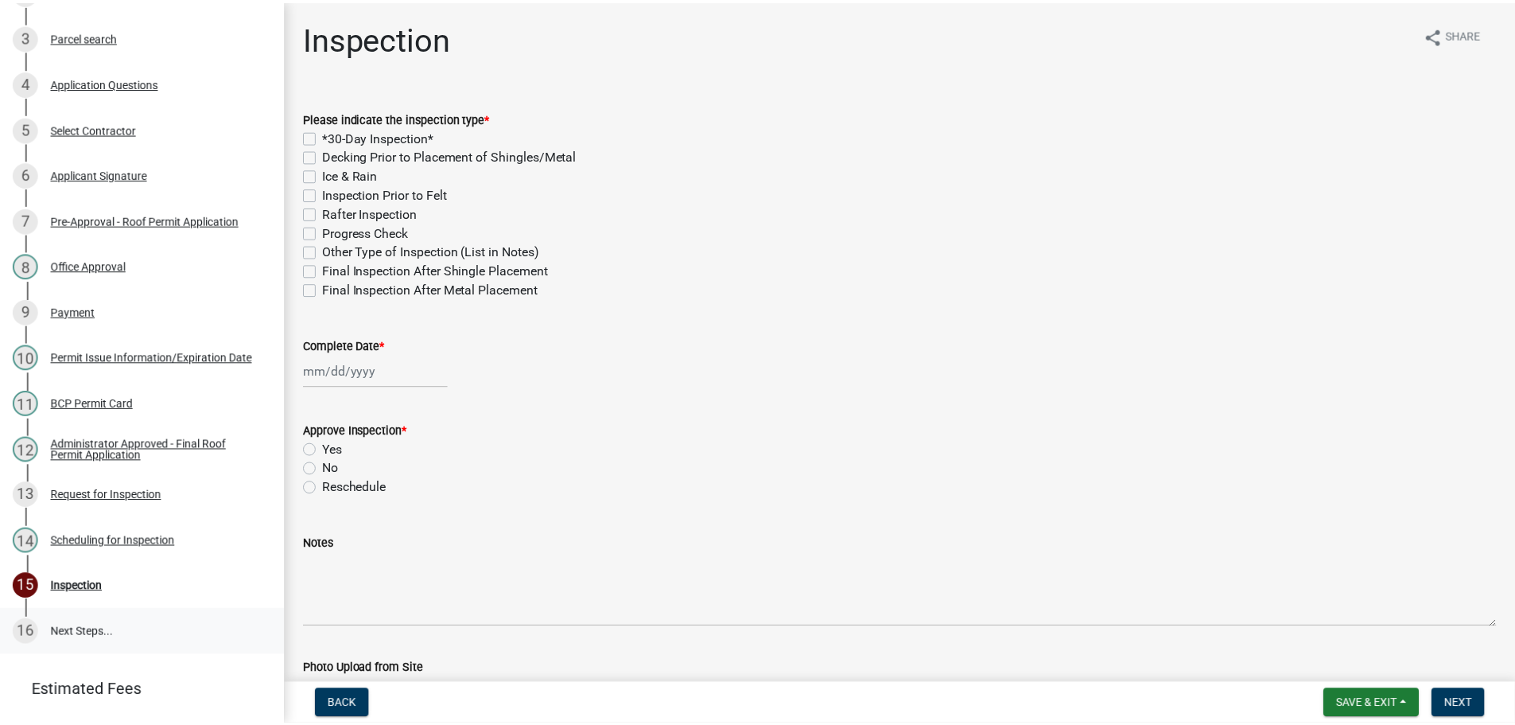
scroll to position [393, 0]
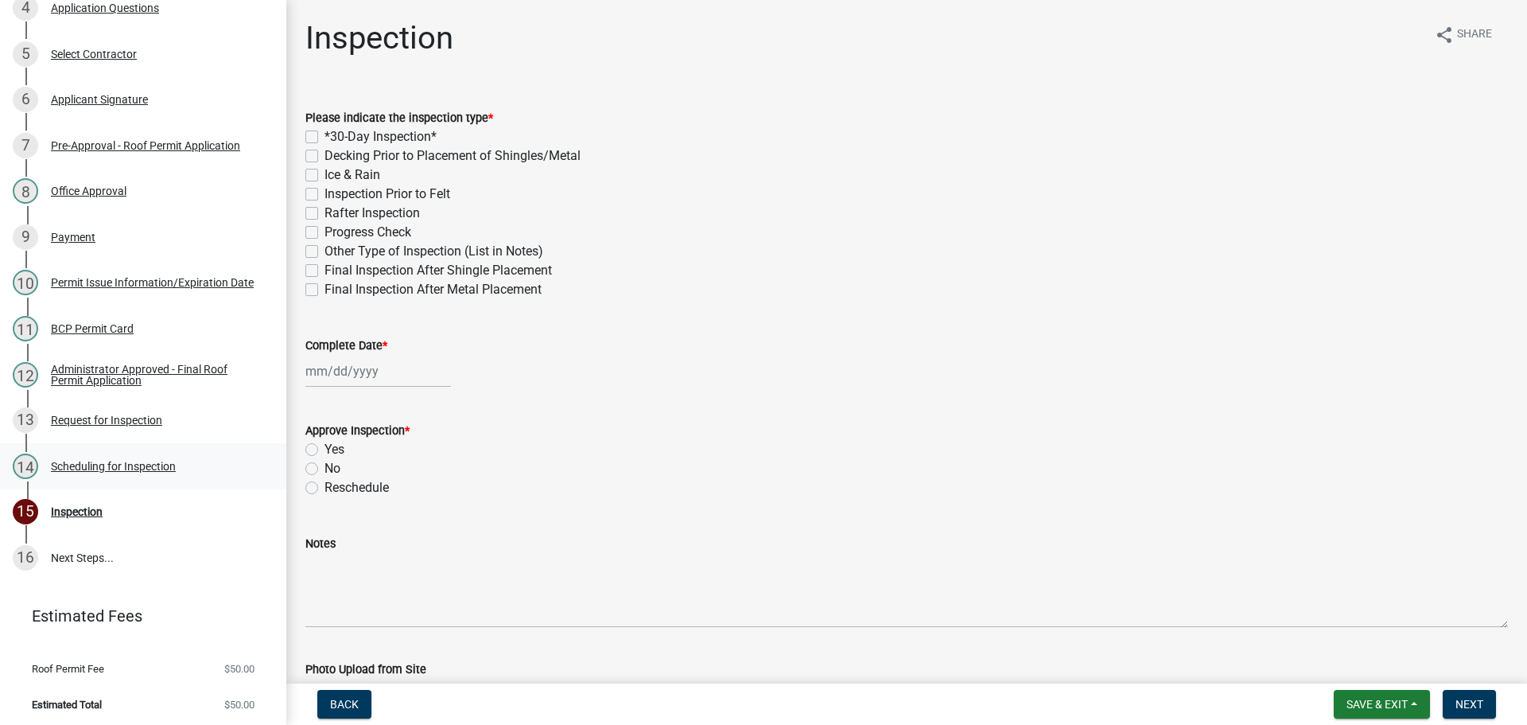
click at [151, 462] on div "Scheduling for Inspection" at bounding box center [113, 466] width 125 height 11
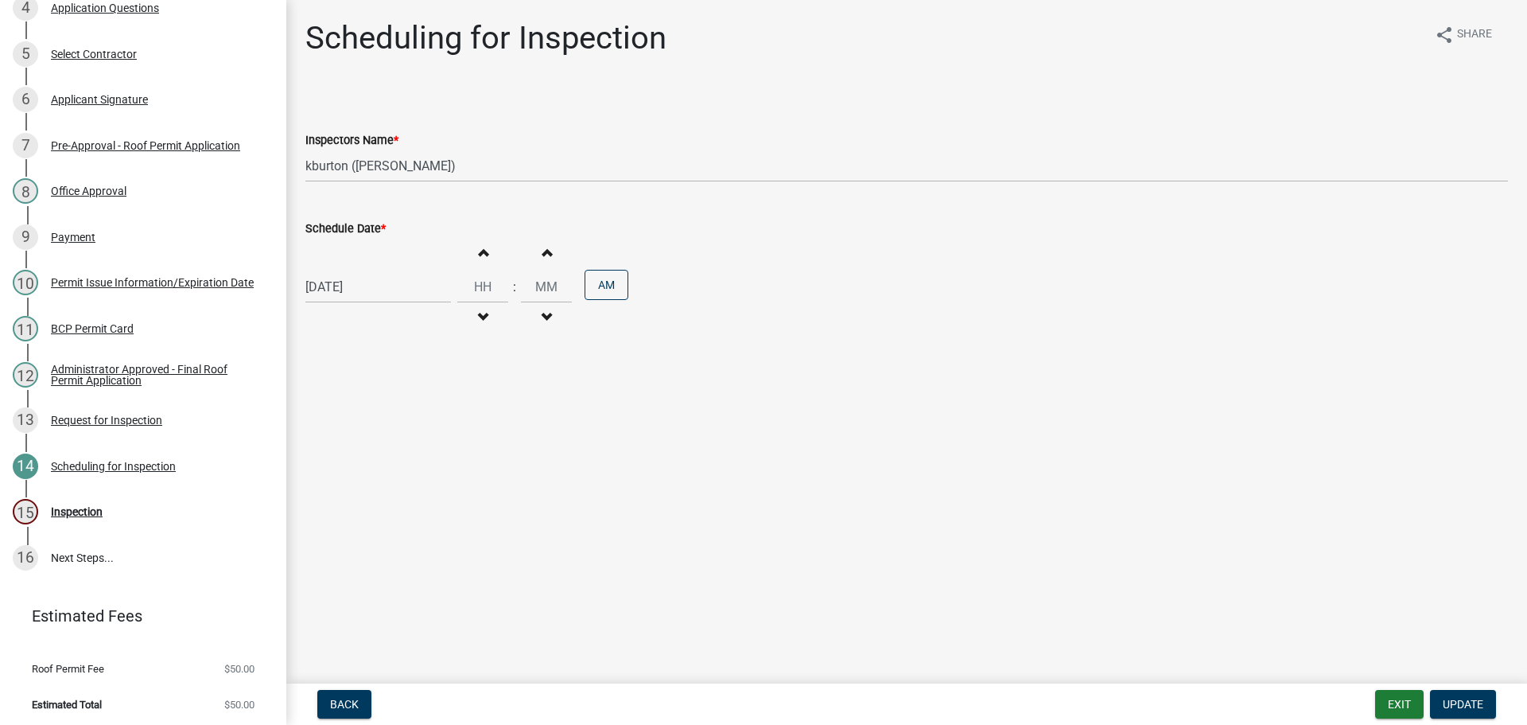
click at [338, 233] on label "Schedule Date *" at bounding box center [345, 229] width 80 height 11
click at [338, 270] on input "[DATE]" at bounding box center [378, 286] width 146 height 33
click at [340, 447] on div "23" at bounding box center [346, 447] width 25 height 25
click at [1462, 696] on button "Update" at bounding box center [1463, 704] width 66 height 29
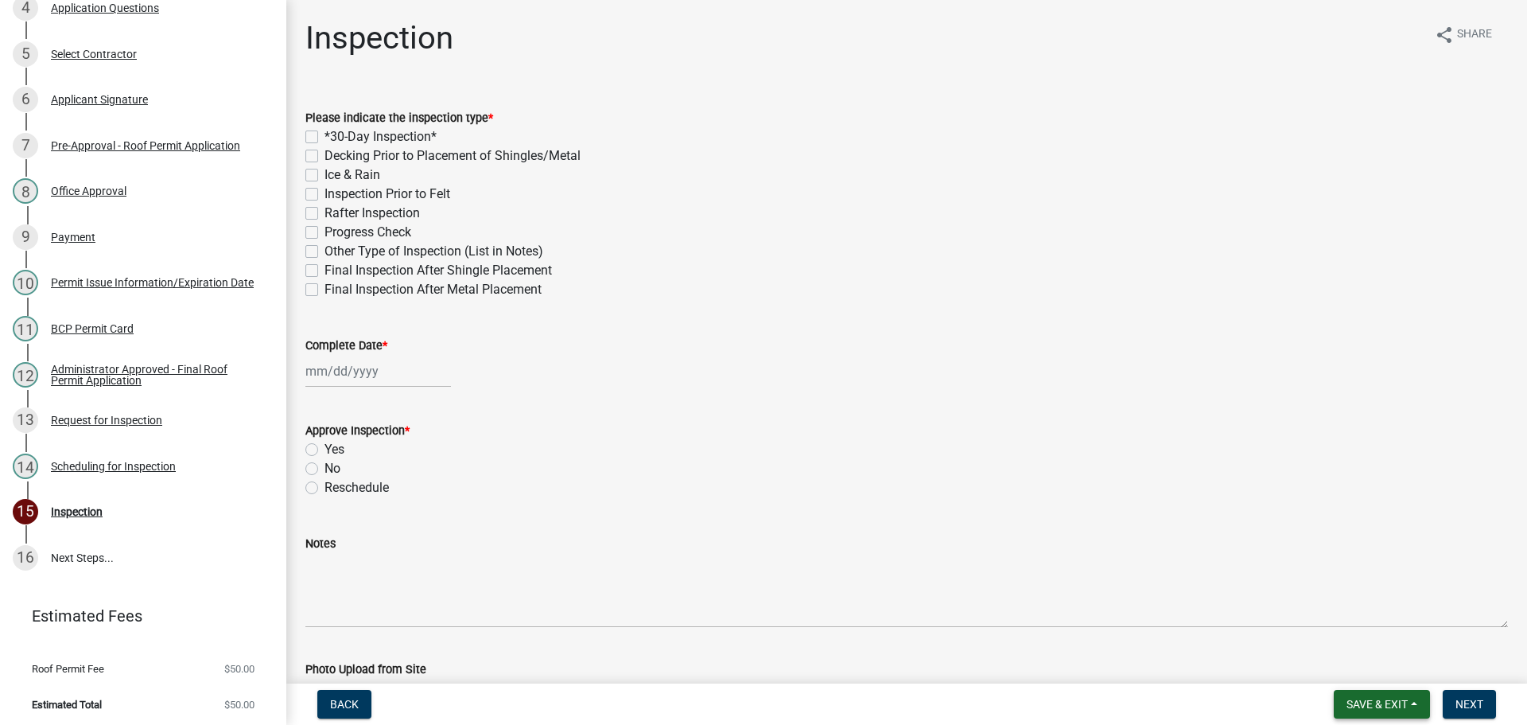
click at [1390, 700] on span "Save & Exit" at bounding box center [1377, 704] width 61 height 13
click at [1369, 661] on button "Save & Exit" at bounding box center [1366, 663] width 127 height 38
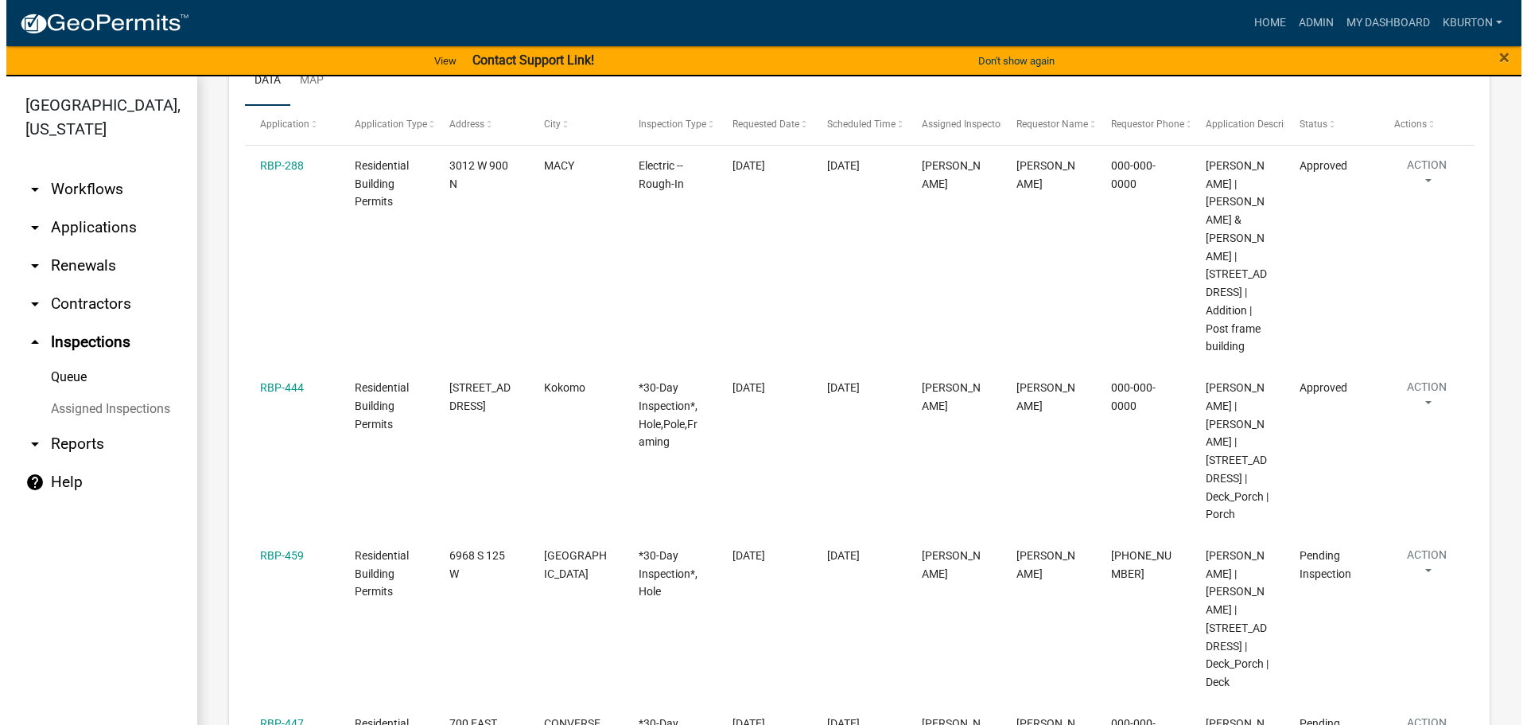
scroll to position [318, 0]
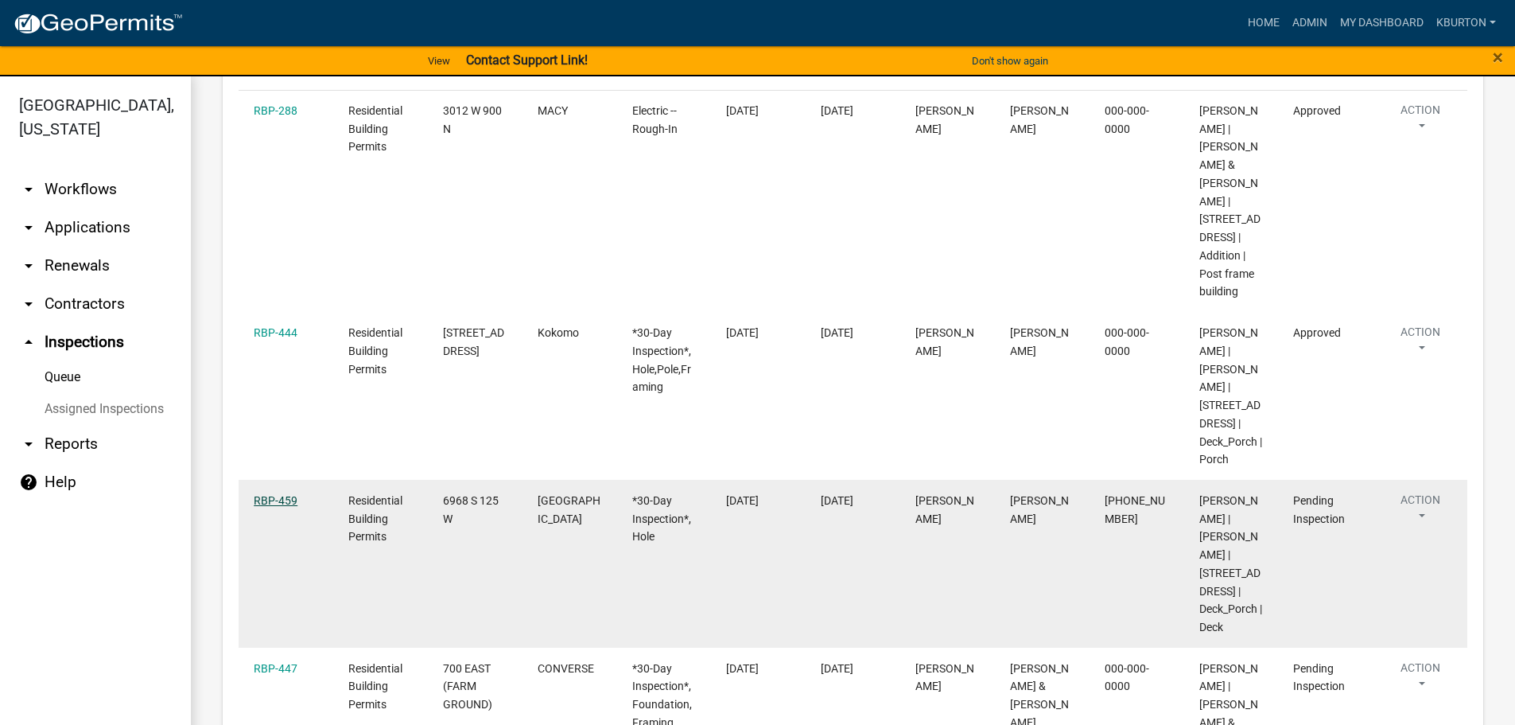
click at [278, 507] on link "RBP-459" at bounding box center [276, 500] width 44 height 13
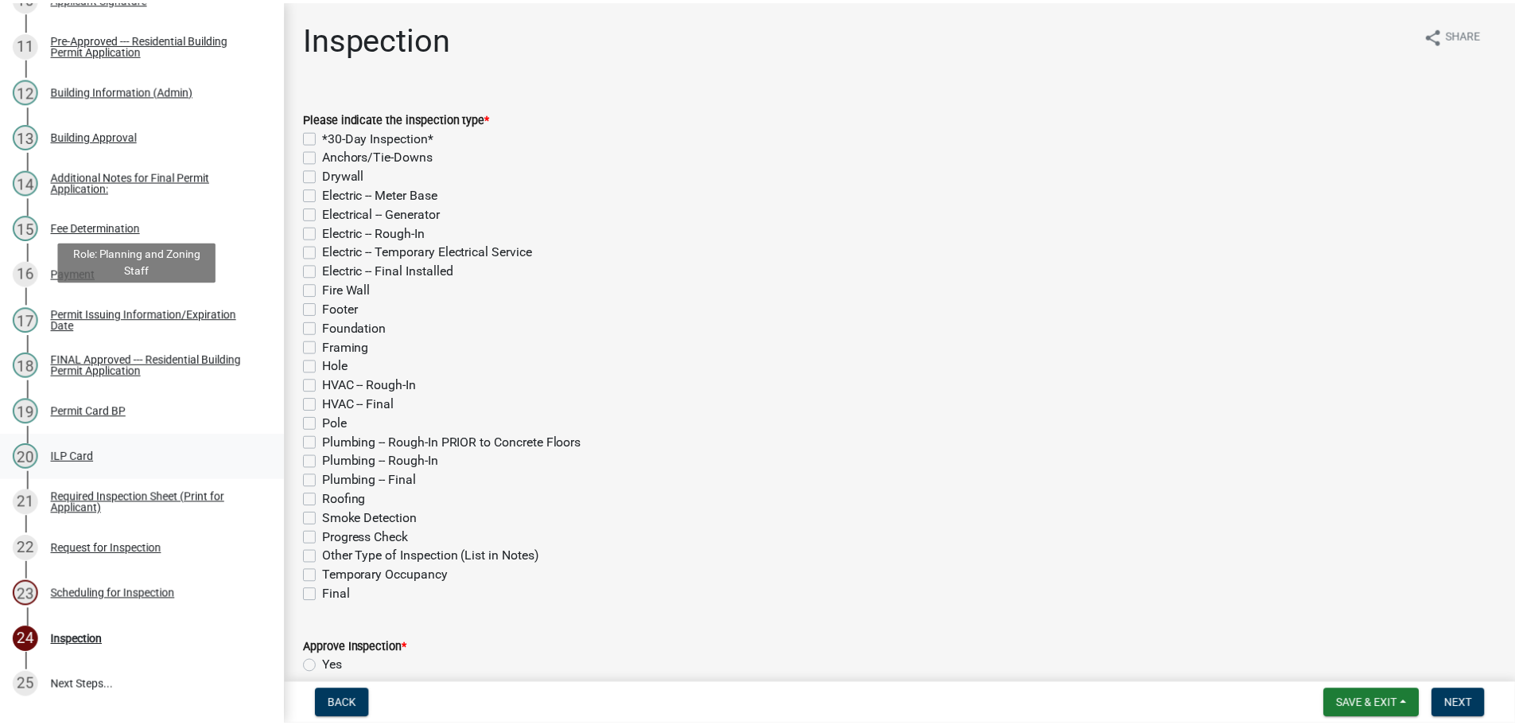
scroll to position [864, 0]
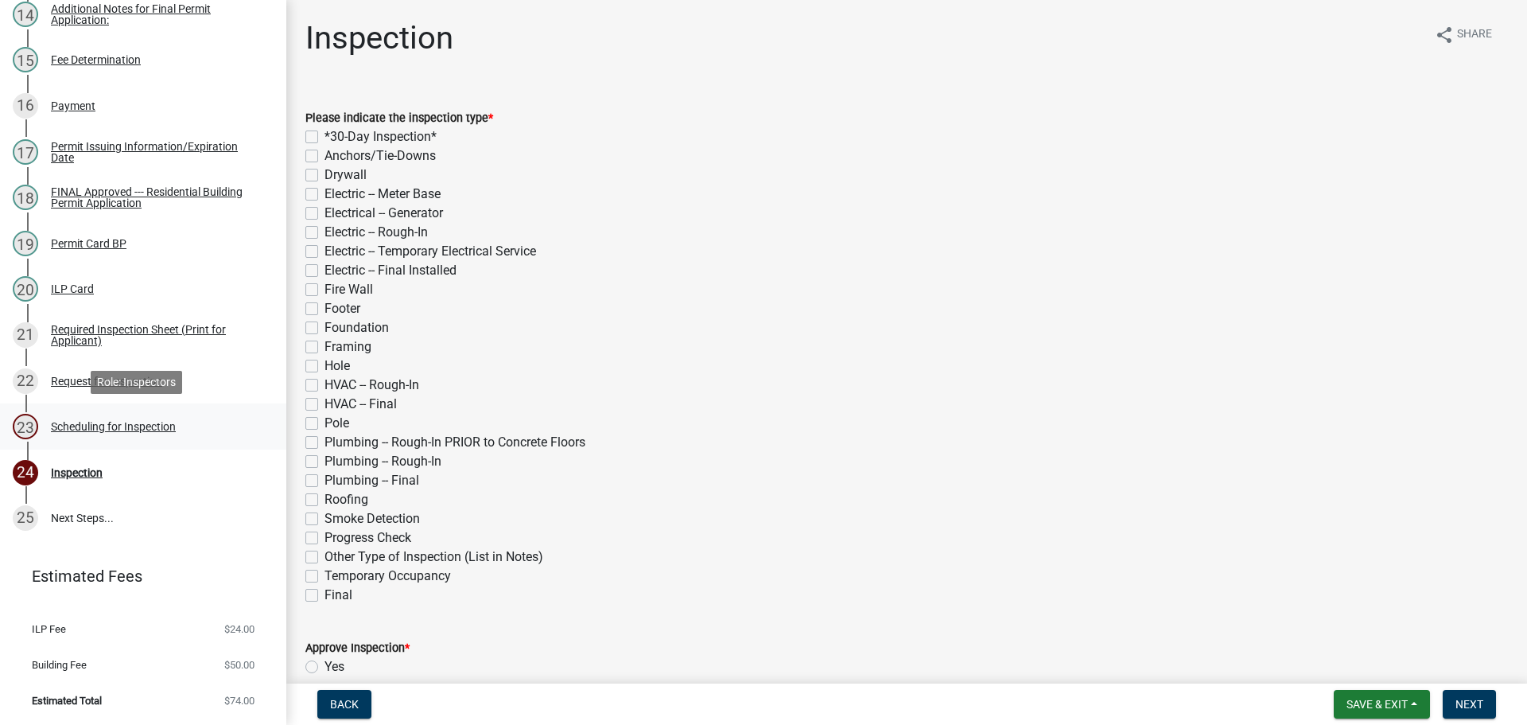
click at [107, 423] on div "Scheduling for Inspection" at bounding box center [113, 426] width 125 height 11
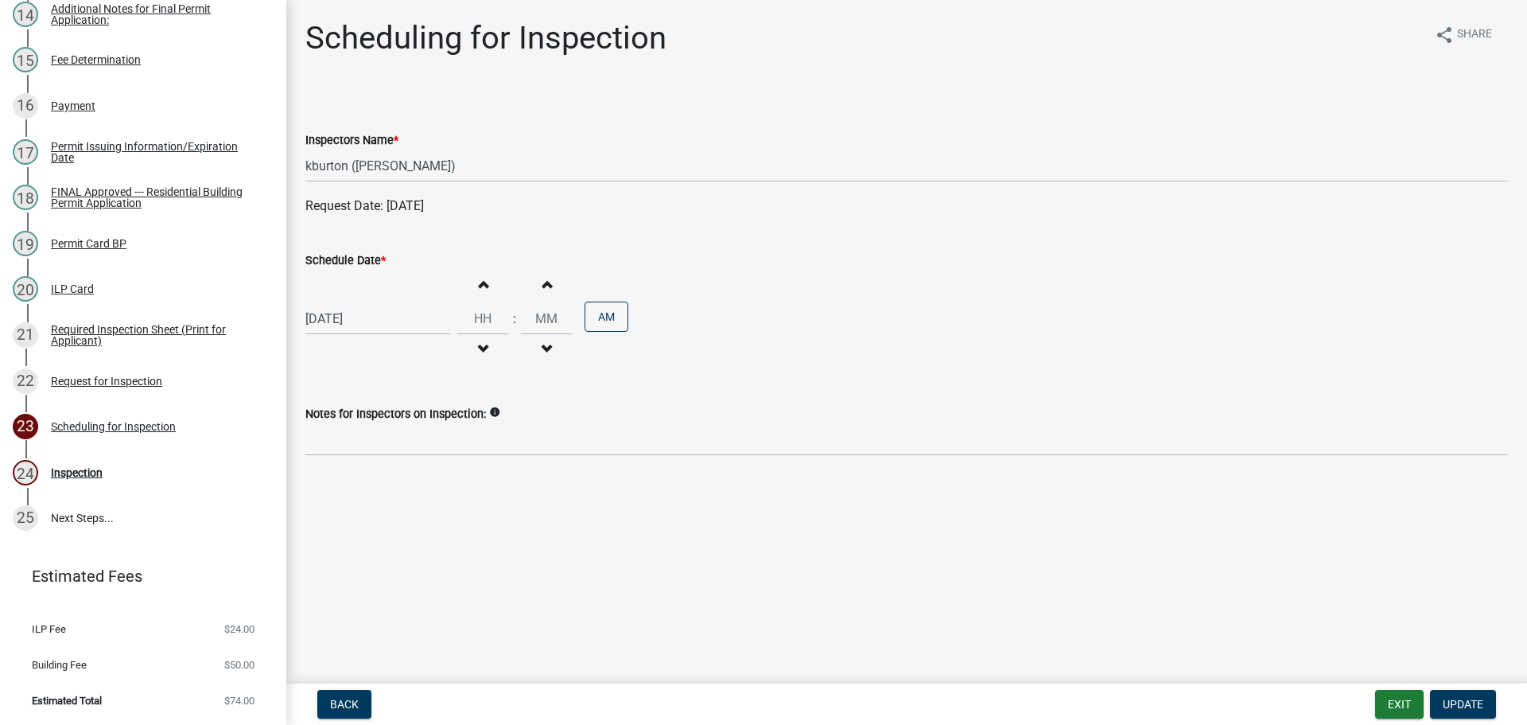
click at [350, 263] on label "Schedule Date *" at bounding box center [345, 260] width 80 height 11
click at [350, 302] on input "[DATE]" at bounding box center [378, 318] width 146 height 33
click at [374, 484] on div "24" at bounding box center [372, 479] width 25 height 25
click at [1472, 695] on button "Update" at bounding box center [1463, 704] width 66 height 29
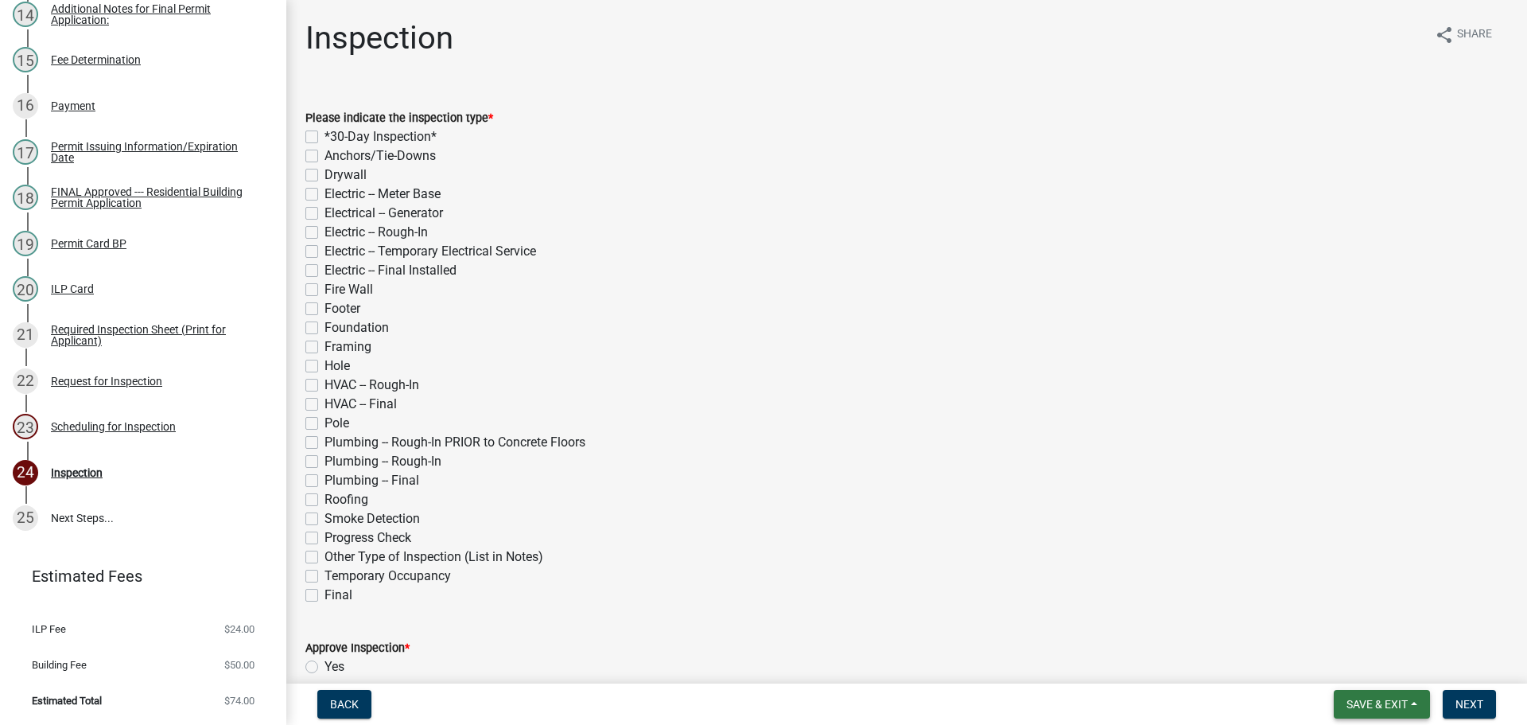
click at [1403, 700] on span "Save & Exit" at bounding box center [1377, 704] width 61 height 13
click at [1383, 669] on button "Save & Exit" at bounding box center [1366, 663] width 127 height 38
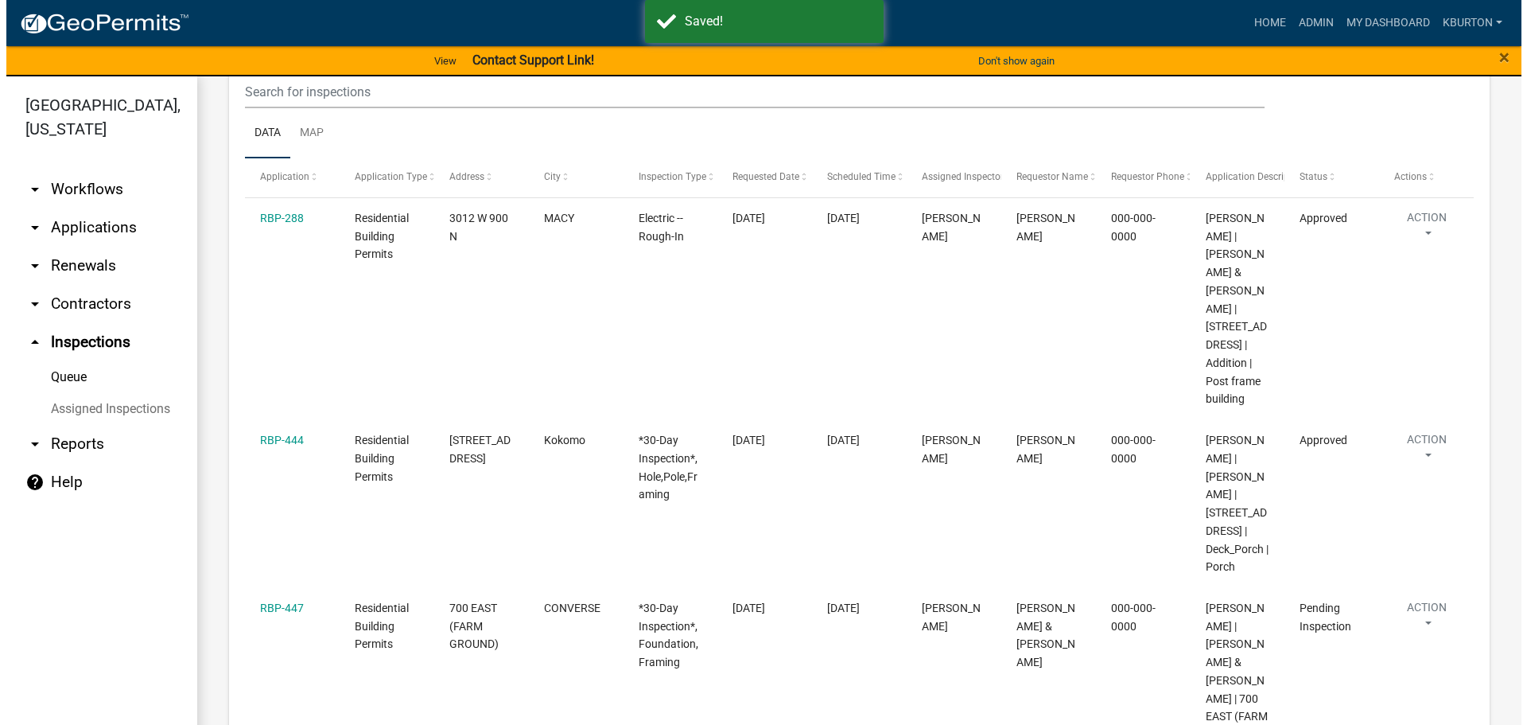
scroll to position [318, 0]
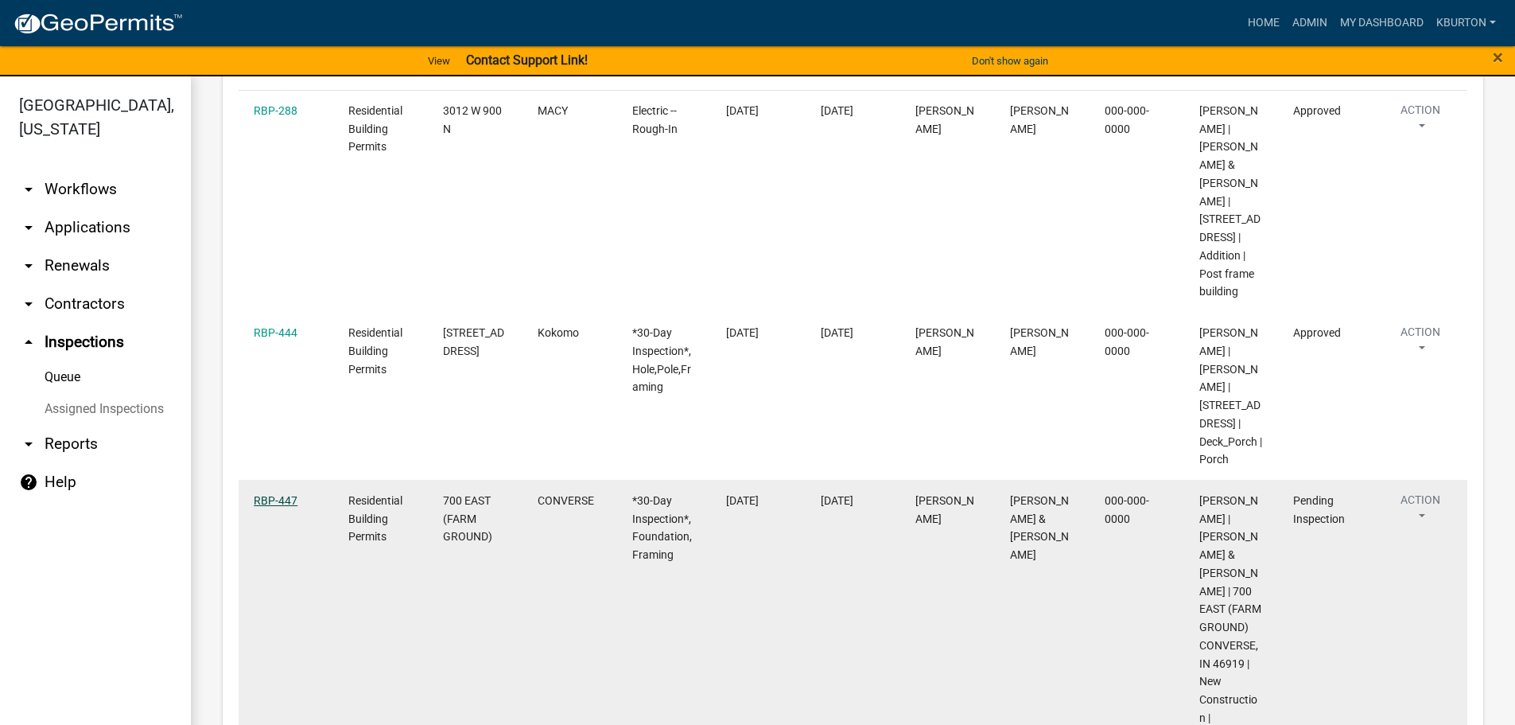
click at [264, 507] on link "RBP-447" at bounding box center [276, 500] width 44 height 13
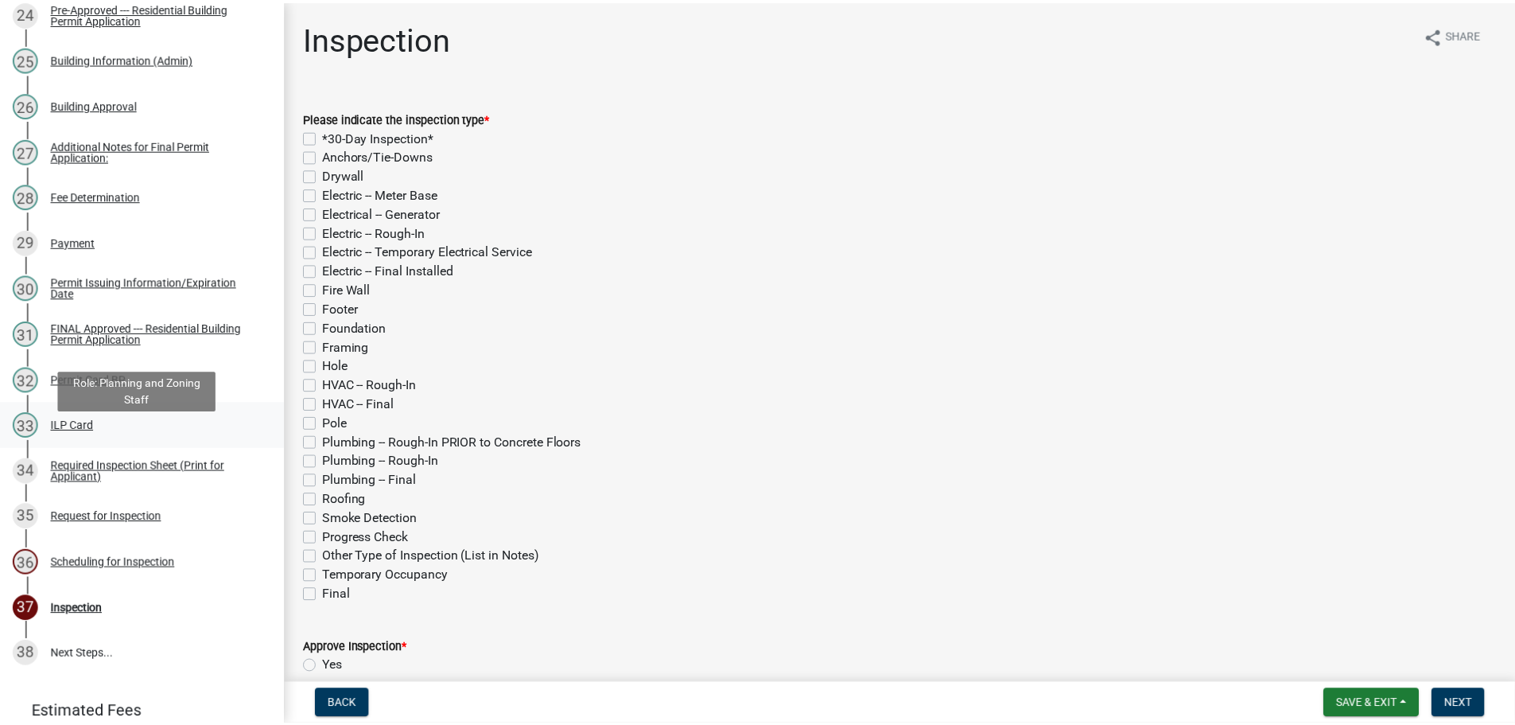
scroll to position [1460, 0]
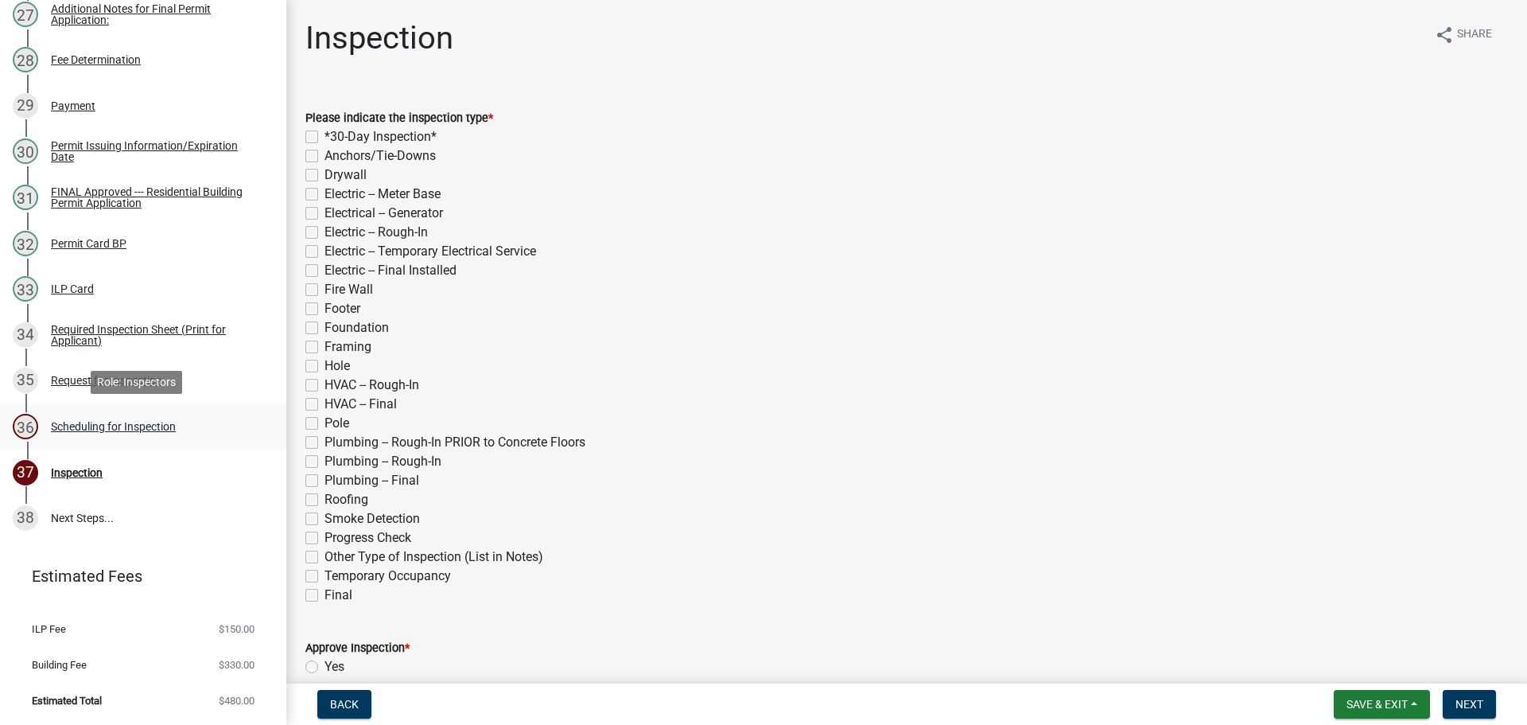
click at [91, 424] on div "Scheduling for Inspection" at bounding box center [113, 426] width 125 height 11
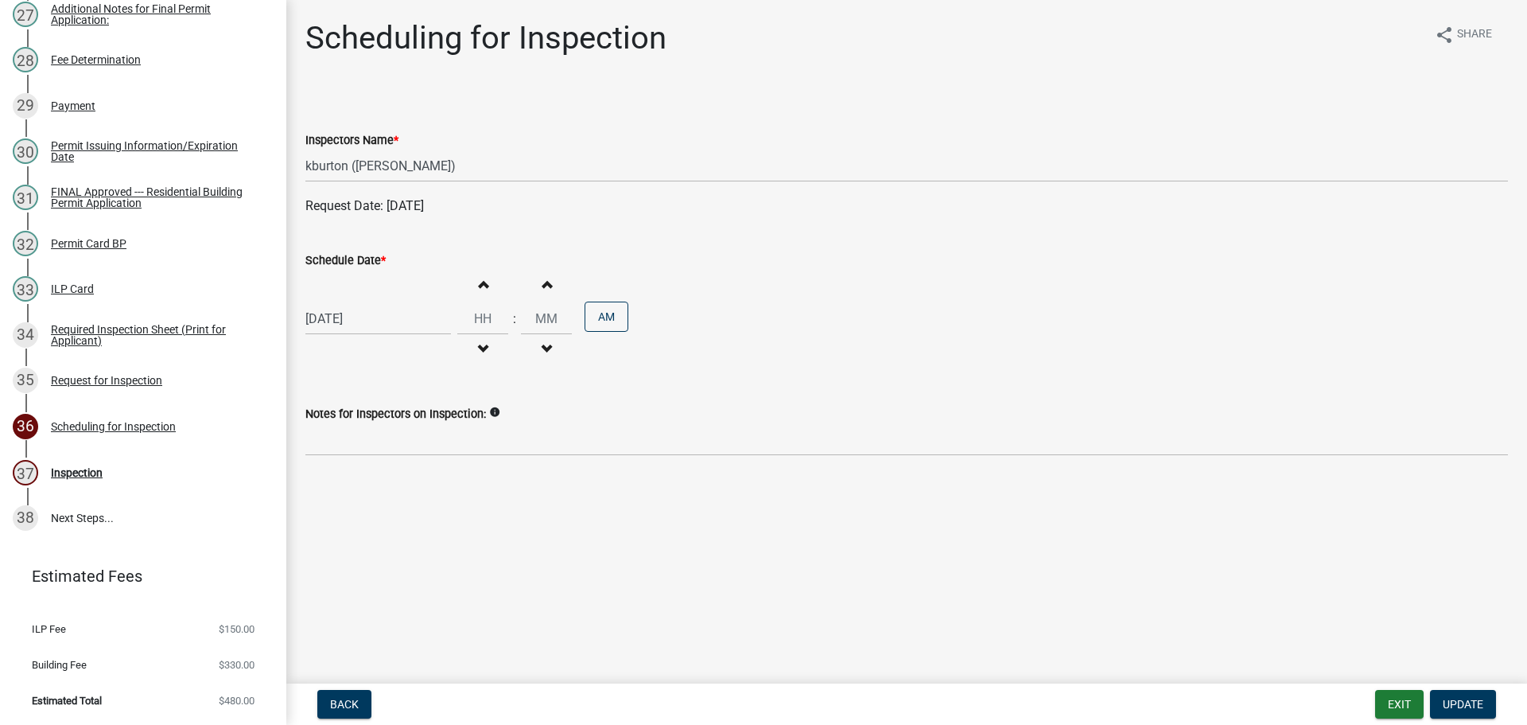
click at [334, 263] on label "Schedule Date *" at bounding box center [345, 260] width 80 height 11
click at [334, 302] on input "[DATE]" at bounding box center [378, 318] width 146 height 33
click at [320, 480] on div "22" at bounding box center [321, 479] width 25 height 25
click at [1448, 703] on span "Update" at bounding box center [1463, 704] width 41 height 13
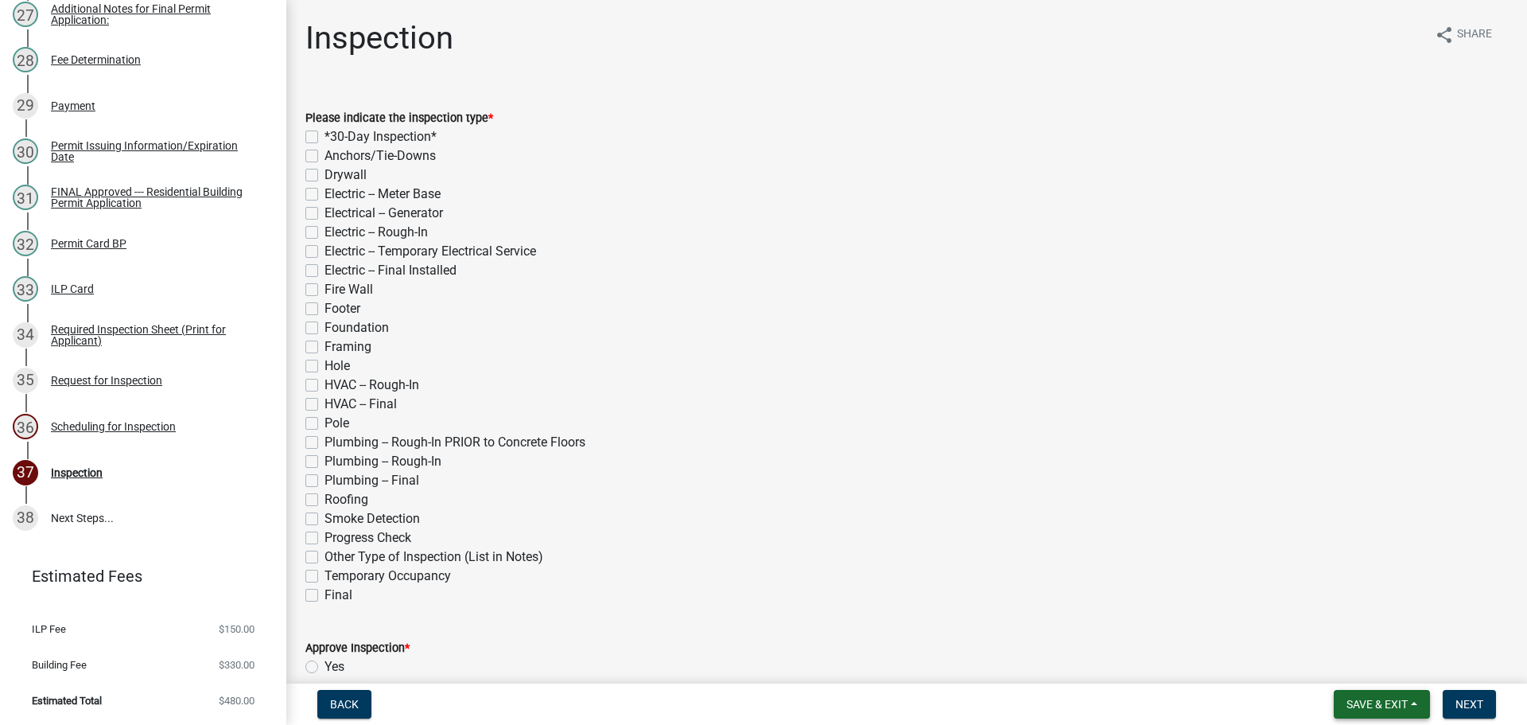
click at [1385, 702] on span "Save & Exit" at bounding box center [1377, 704] width 61 height 13
click at [1378, 670] on button "Save & Exit" at bounding box center [1366, 663] width 127 height 38
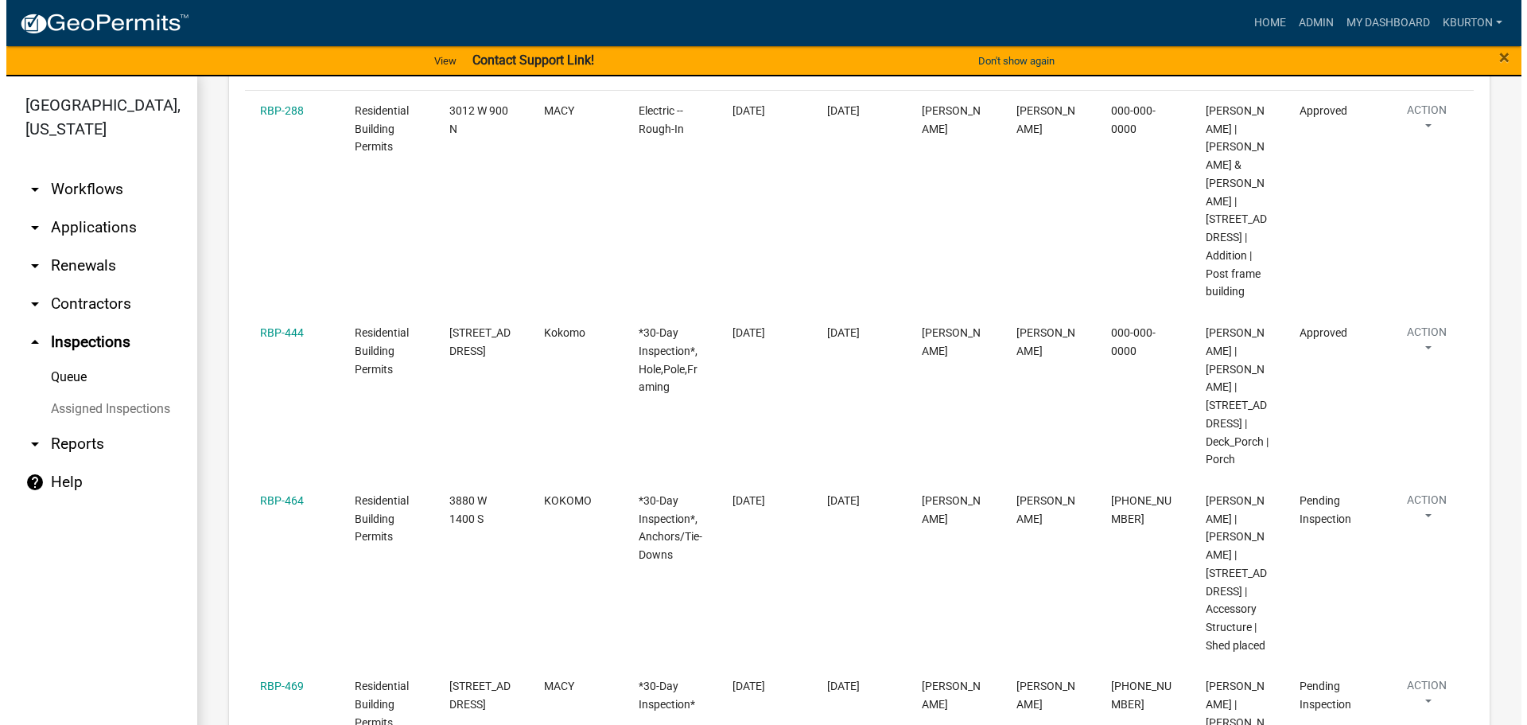
scroll to position [398, 0]
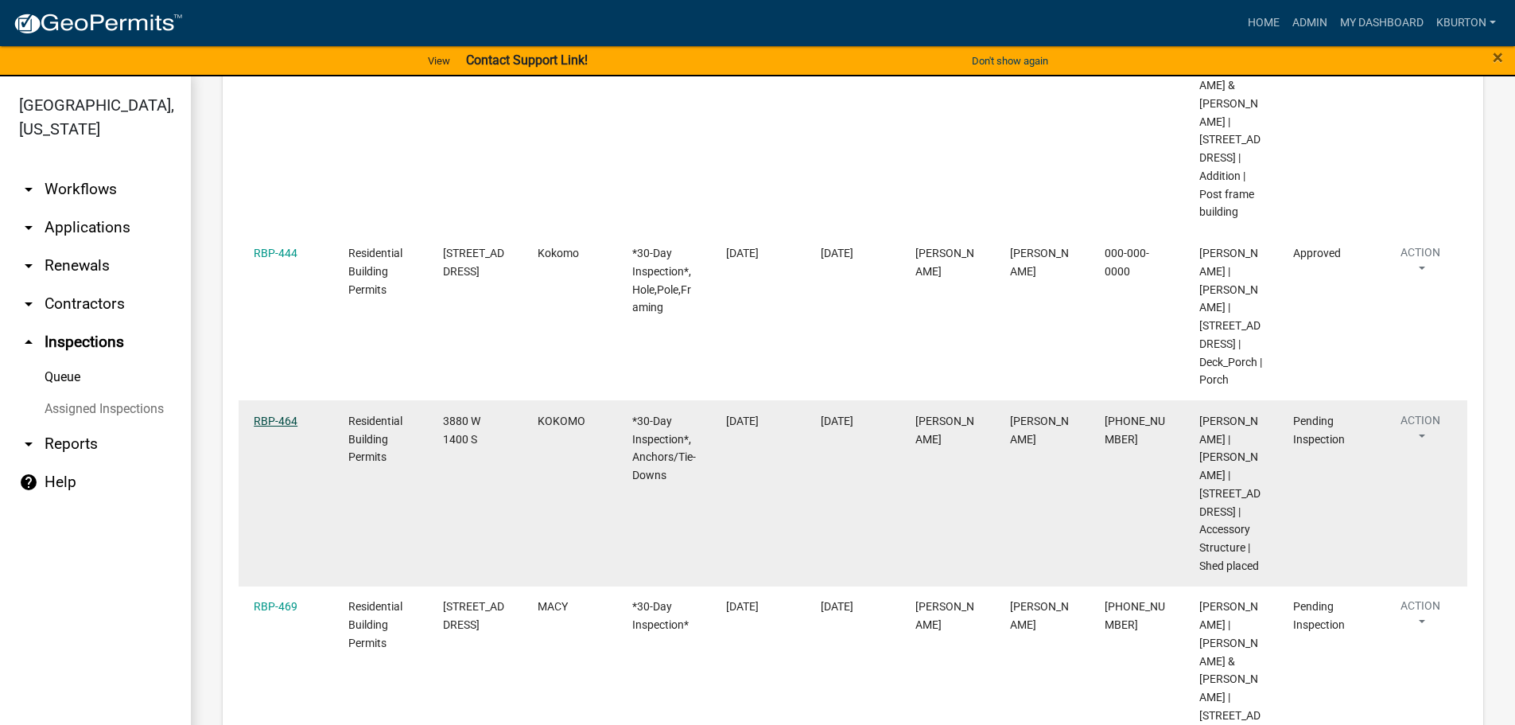
click at [280, 427] on link "RBP-464" at bounding box center [276, 420] width 44 height 13
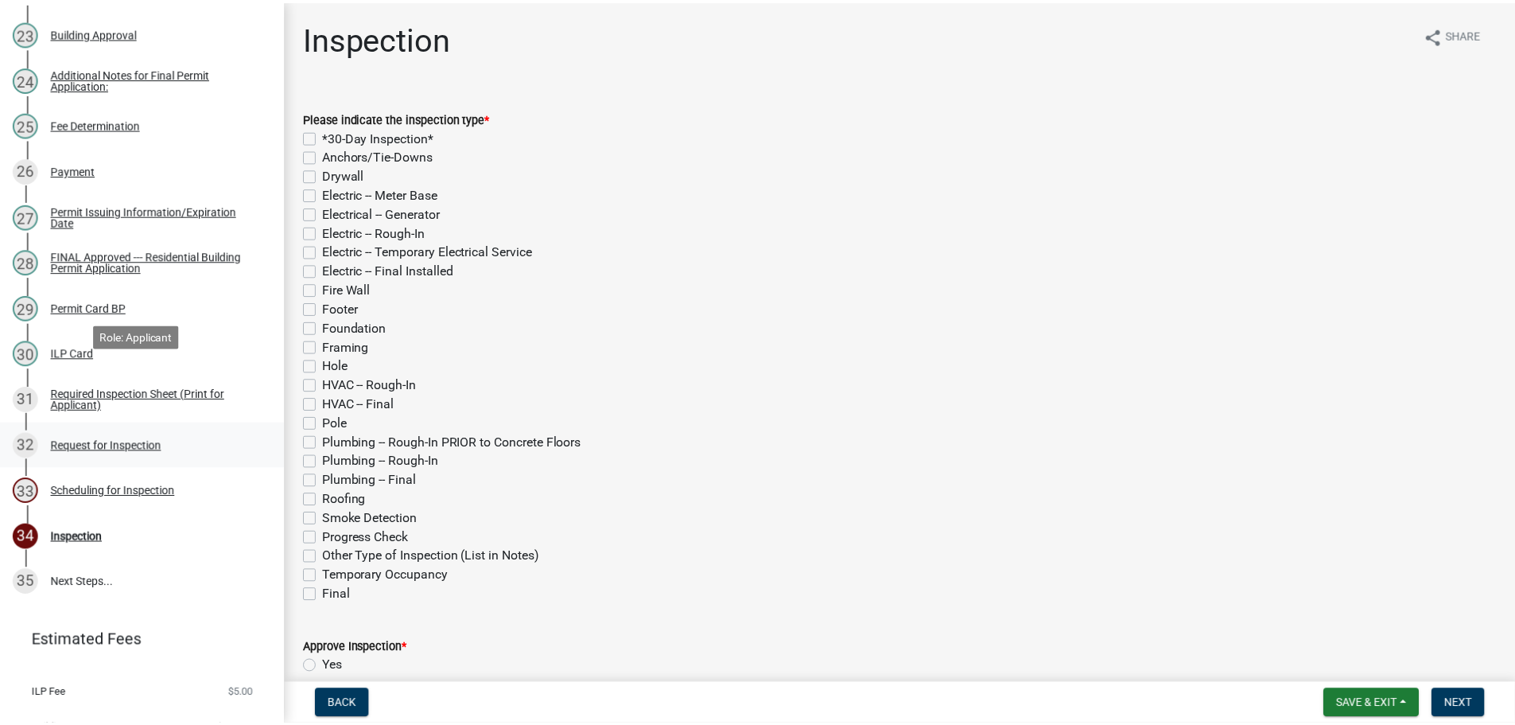
scroll to position [1322, 0]
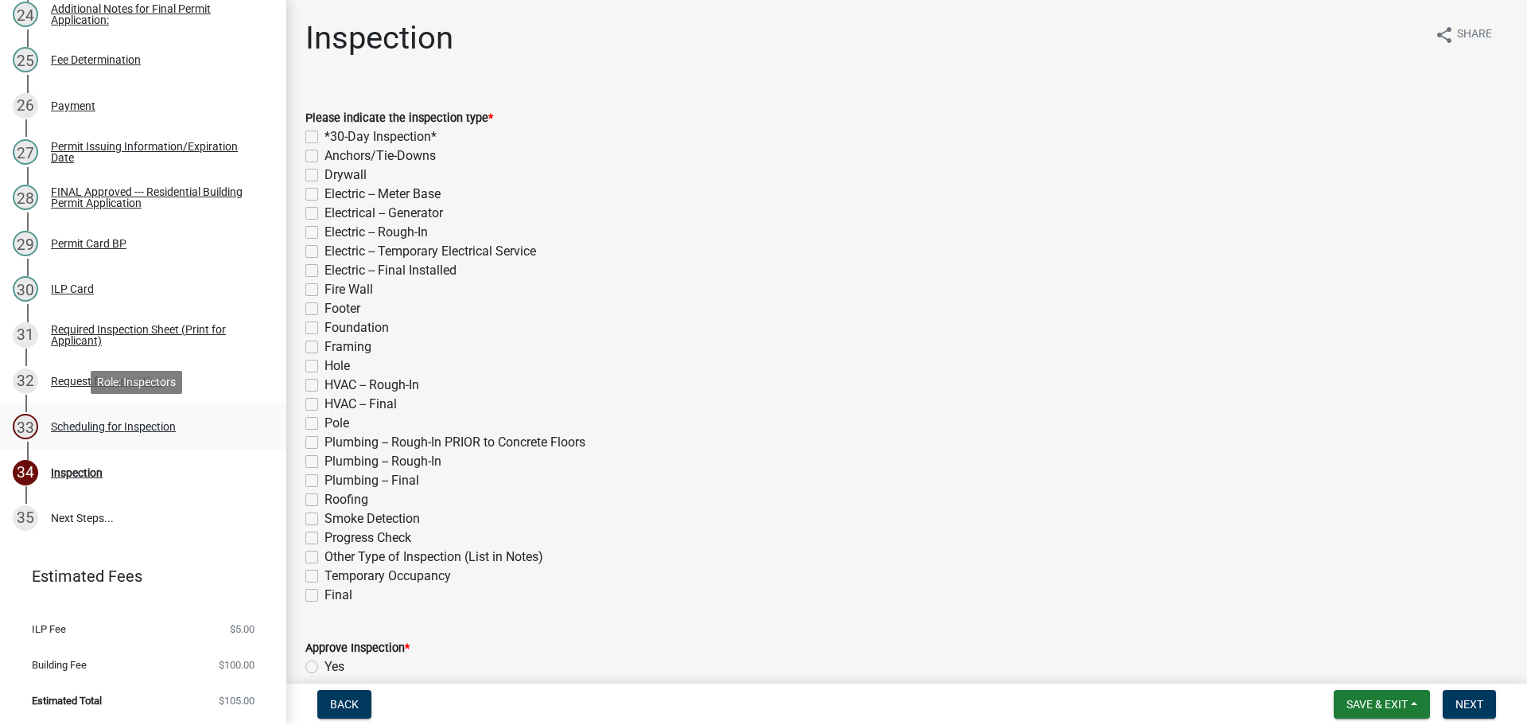
click at [144, 428] on div "Scheduling for Inspection" at bounding box center [113, 426] width 125 height 11
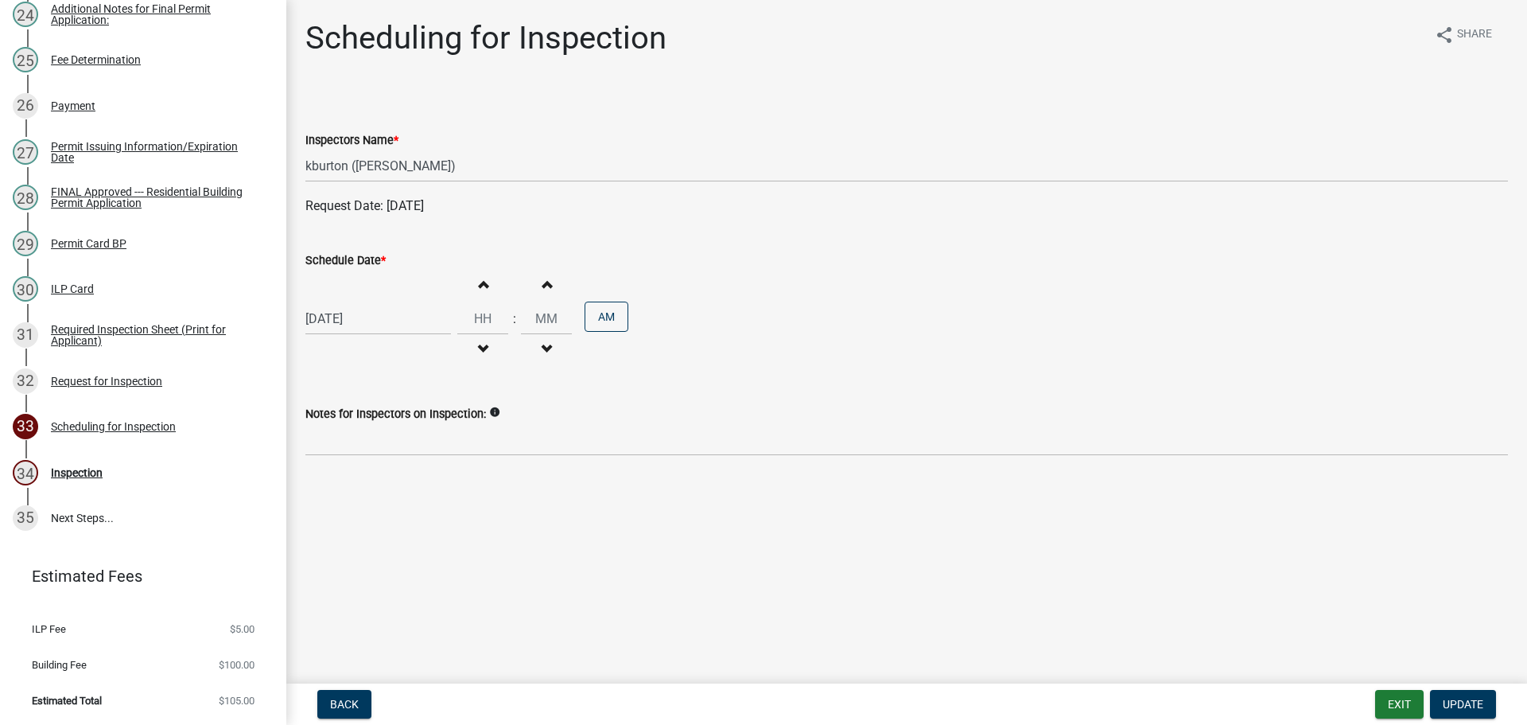
click at [345, 262] on label "Schedule Date *" at bounding box center [345, 260] width 80 height 11
click at [345, 302] on input "[DATE]" at bounding box center [378, 318] width 146 height 33
click at [344, 476] on div "23" at bounding box center [346, 479] width 25 height 25
click at [1459, 700] on span "Update" at bounding box center [1463, 704] width 41 height 13
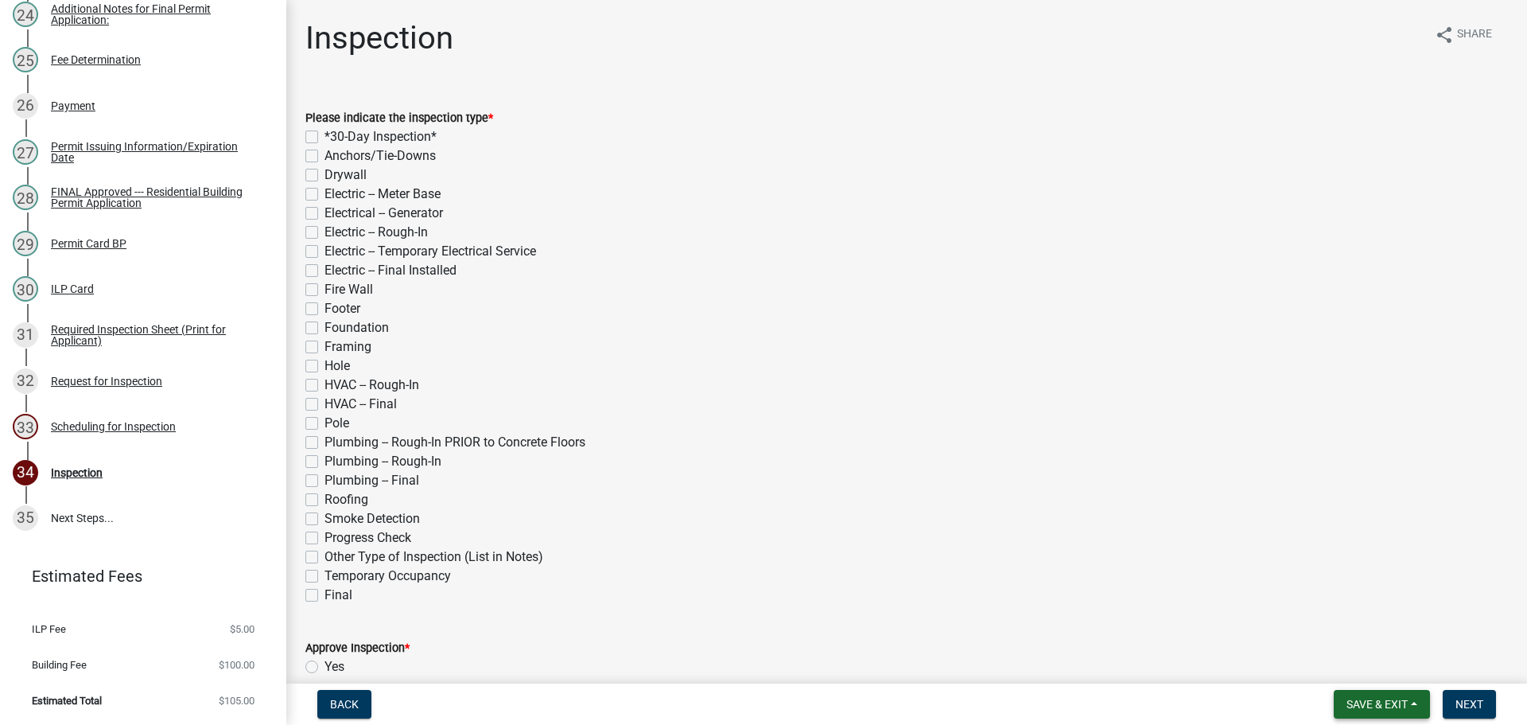
click at [1388, 706] on span "Save & Exit" at bounding box center [1377, 704] width 61 height 13
click at [1383, 683] on div "Save Save & Exit" at bounding box center [1366, 643] width 127 height 89
click at [1373, 676] on button "Save & Exit" at bounding box center [1366, 663] width 127 height 38
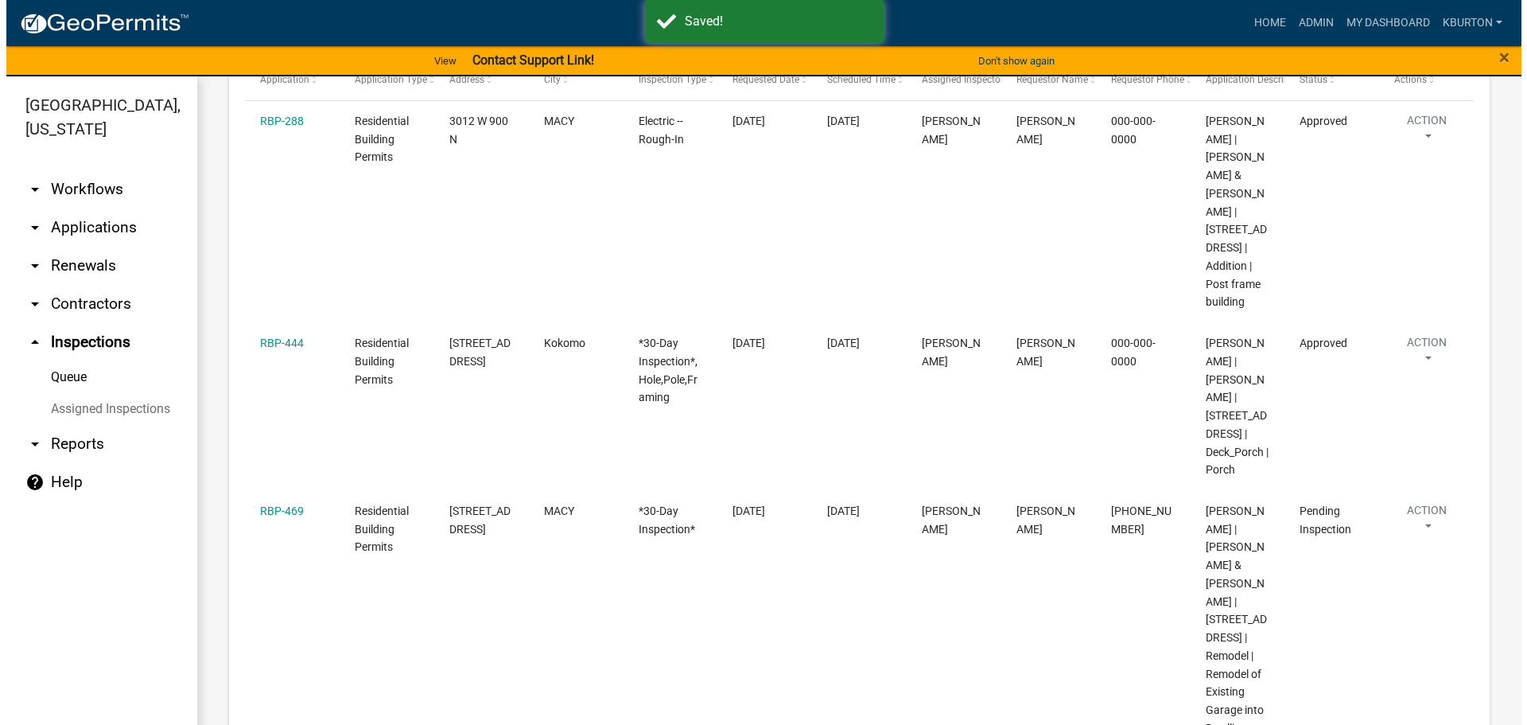
scroll to position [318, 0]
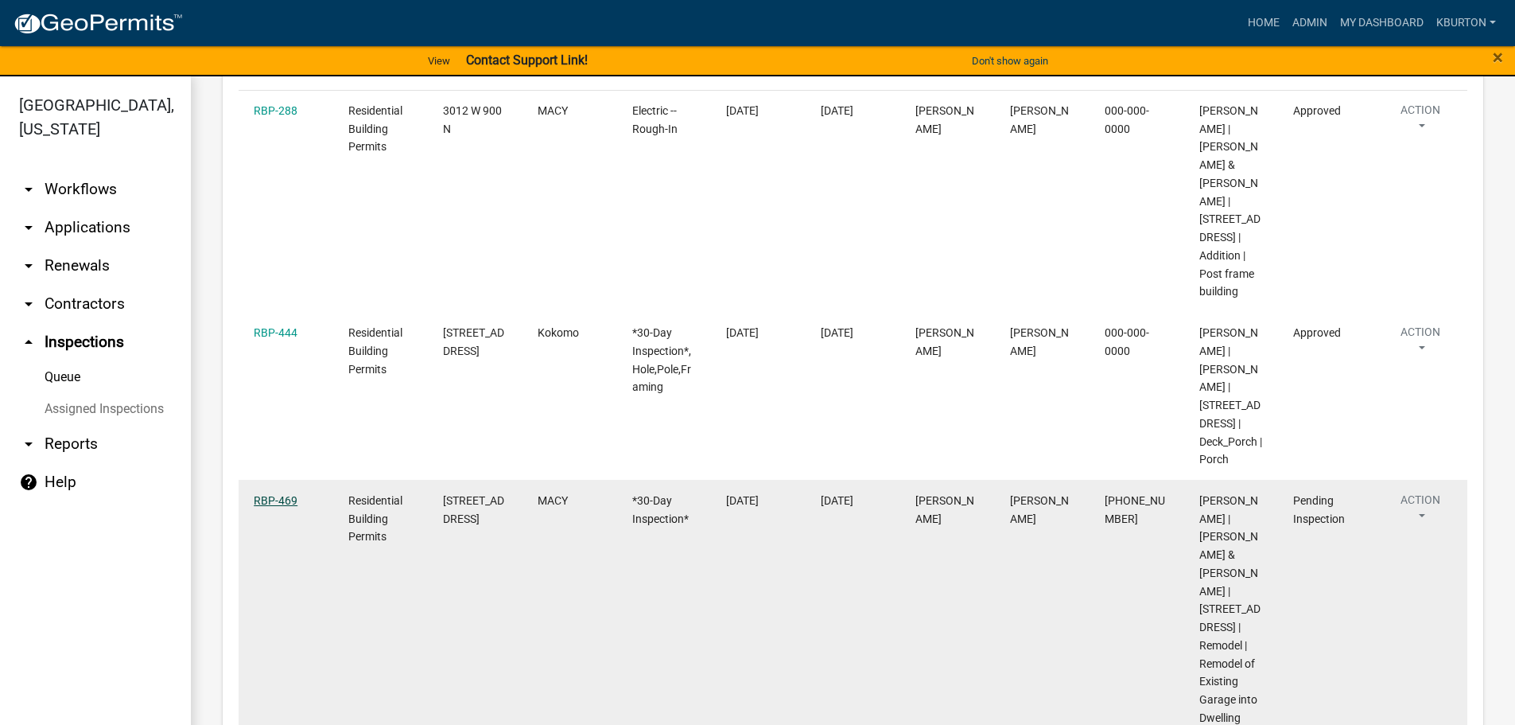
click at [272, 507] on link "RBP-469" at bounding box center [276, 500] width 44 height 13
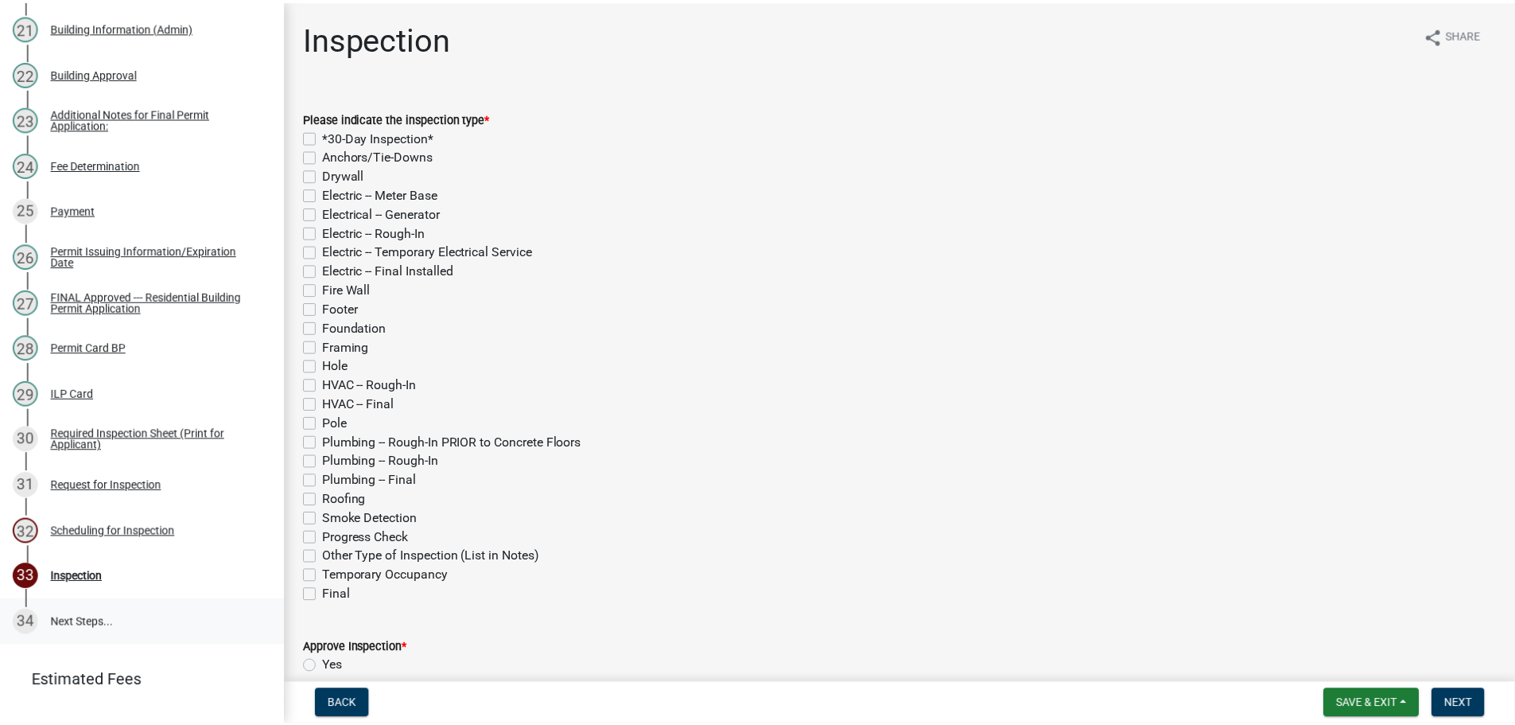
scroll to position [1193, 0]
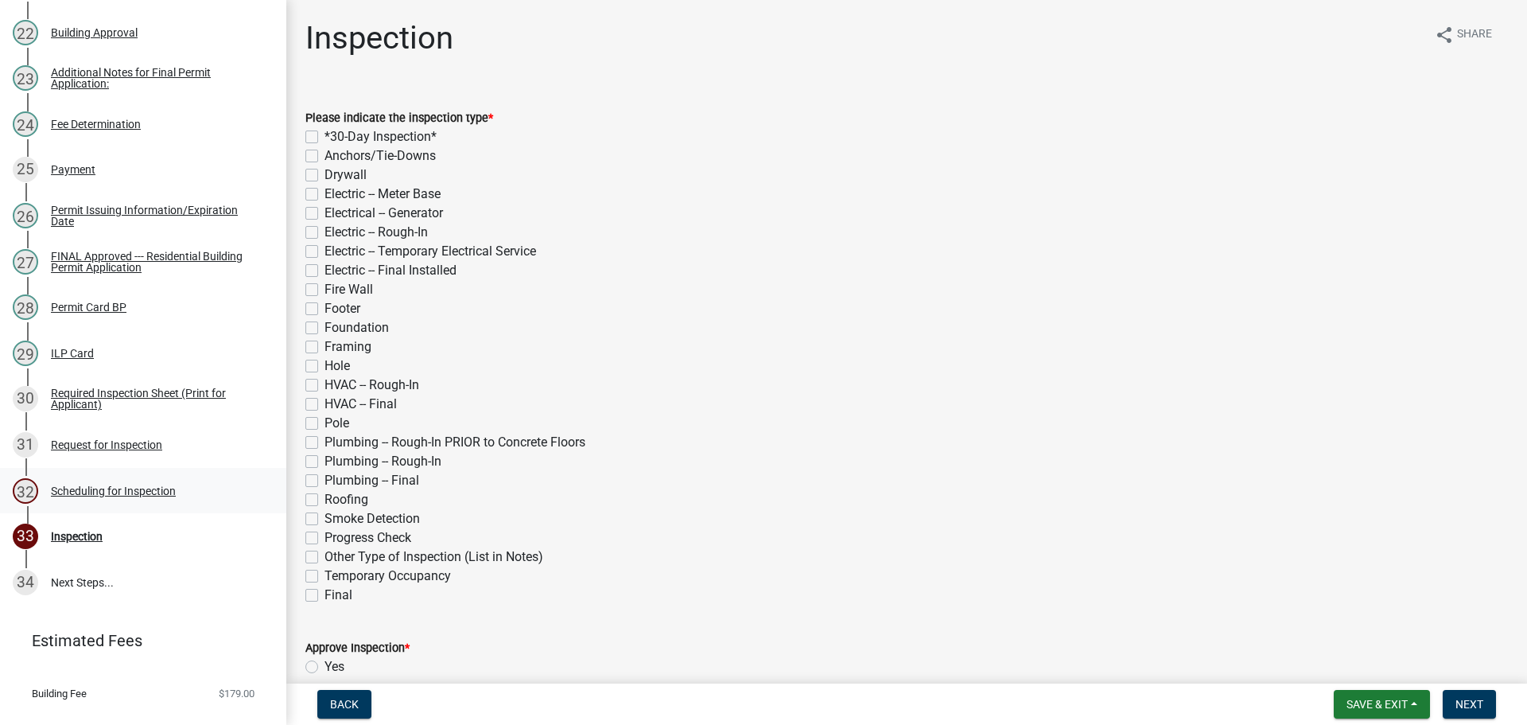
click at [157, 496] on div "Scheduling for Inspection" at bounding box center [113, 490] width 125 height 11
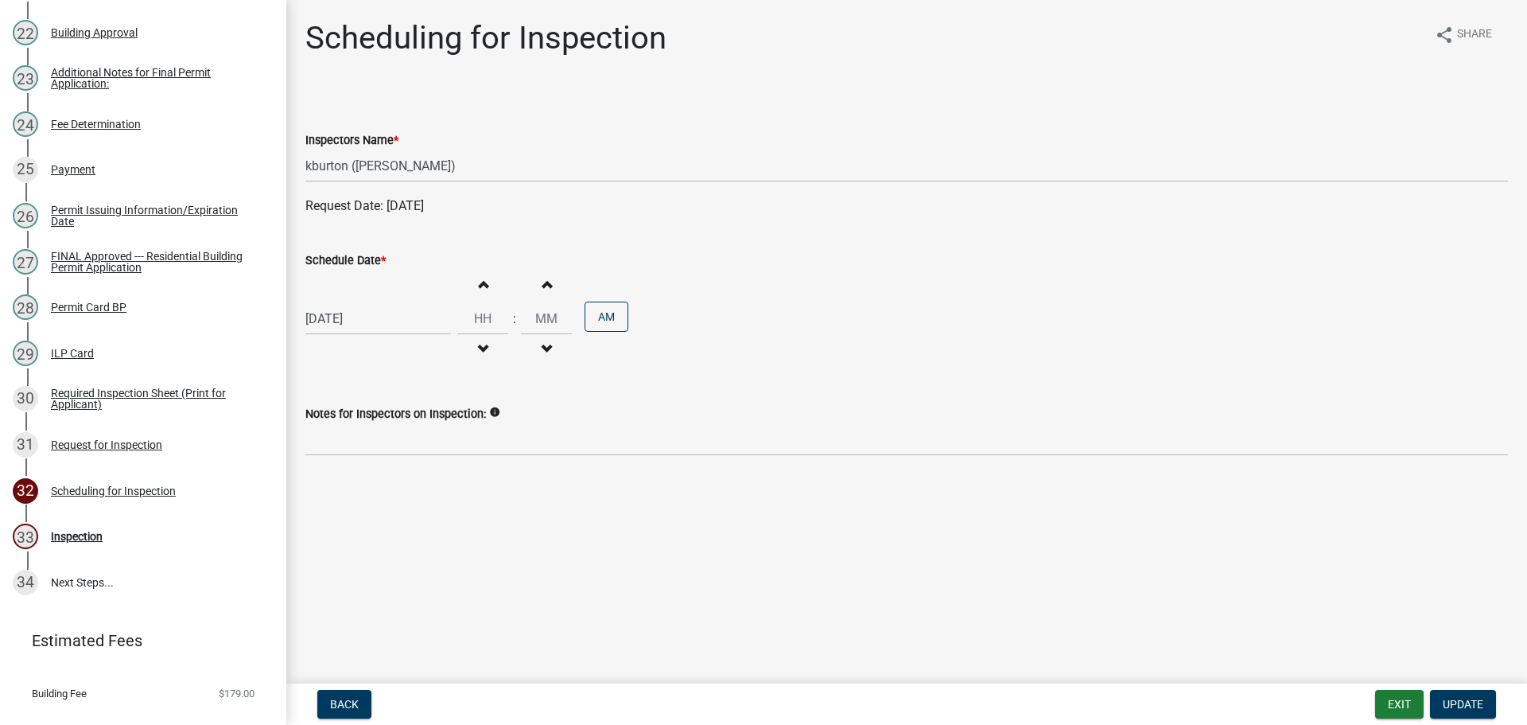
click at [355, 264] on label "Schedule Date *" at bounding box center [345, 260] width 80 height 11
click at [355, 302] on input "[DATE]" at bounding box center [378, 318] width 146 height 33
click at [372, 478] on div "24" at bounding box center [372, 479] width 25 height 25
click at [1463, 698] on span "Update" at bounding box center [1463, 704] width 41 height 13
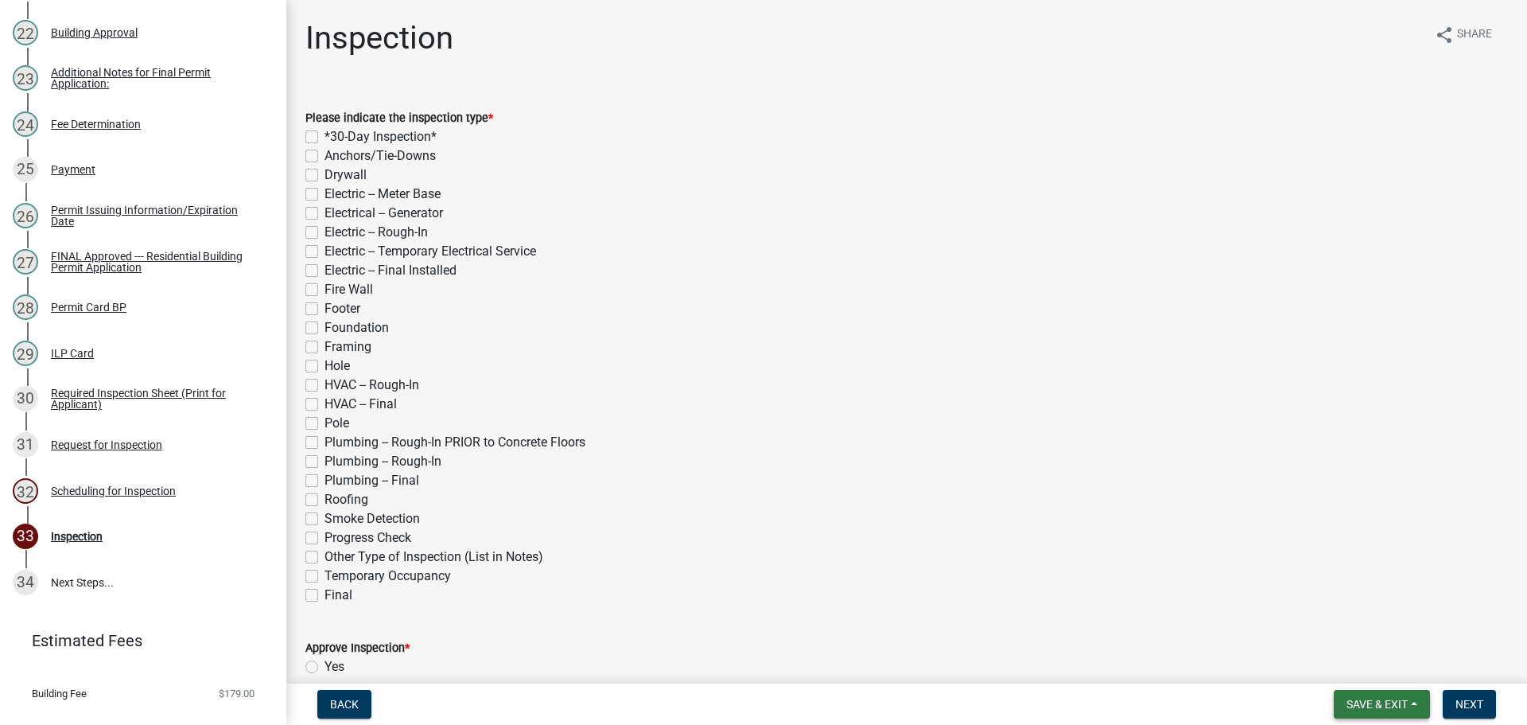
click at [1384, 702] on span "Save & Exit" at bounding box center [1377, 704] width 61 height 13
click at [1363, 669] on button "Save & Exit" at bounding box center [1366, 663] width 127 height 38
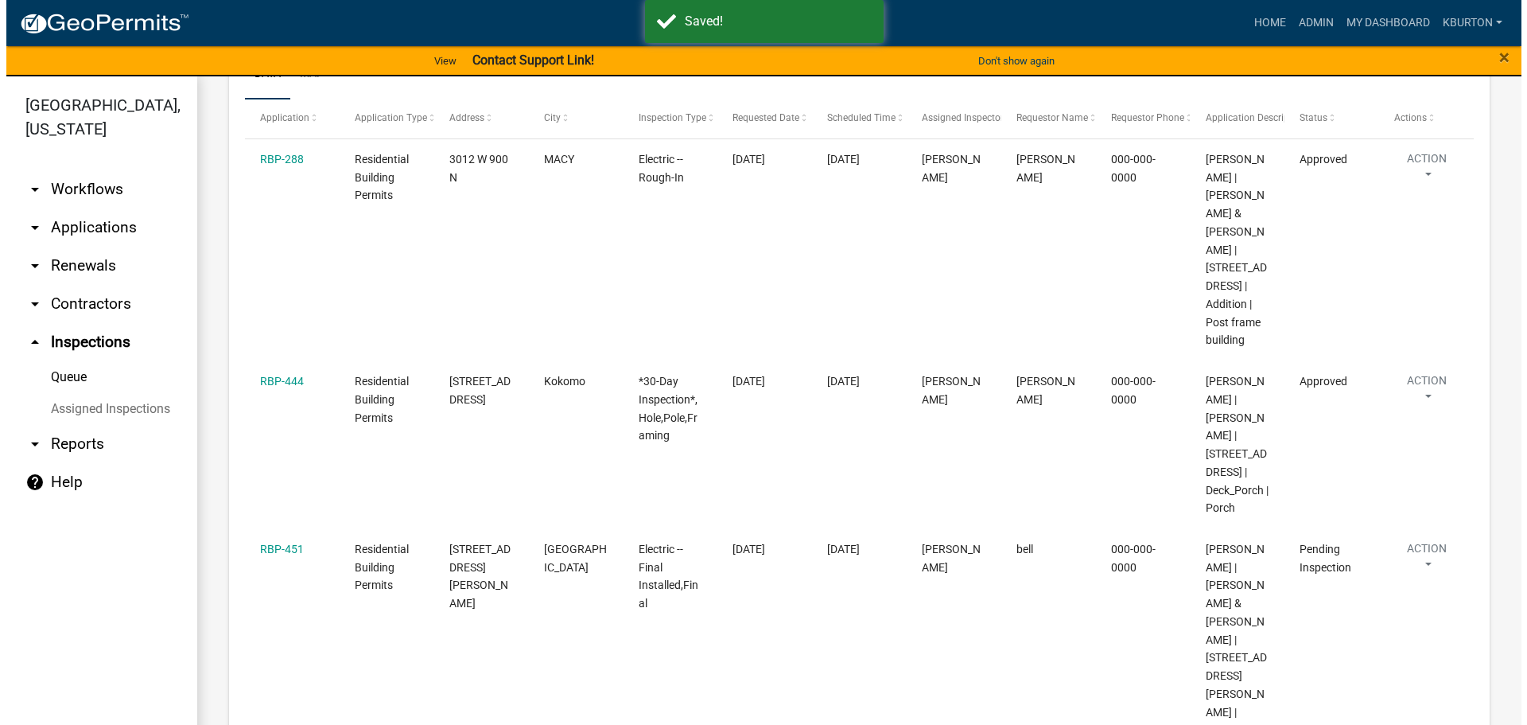
scroll to position [318, 0]
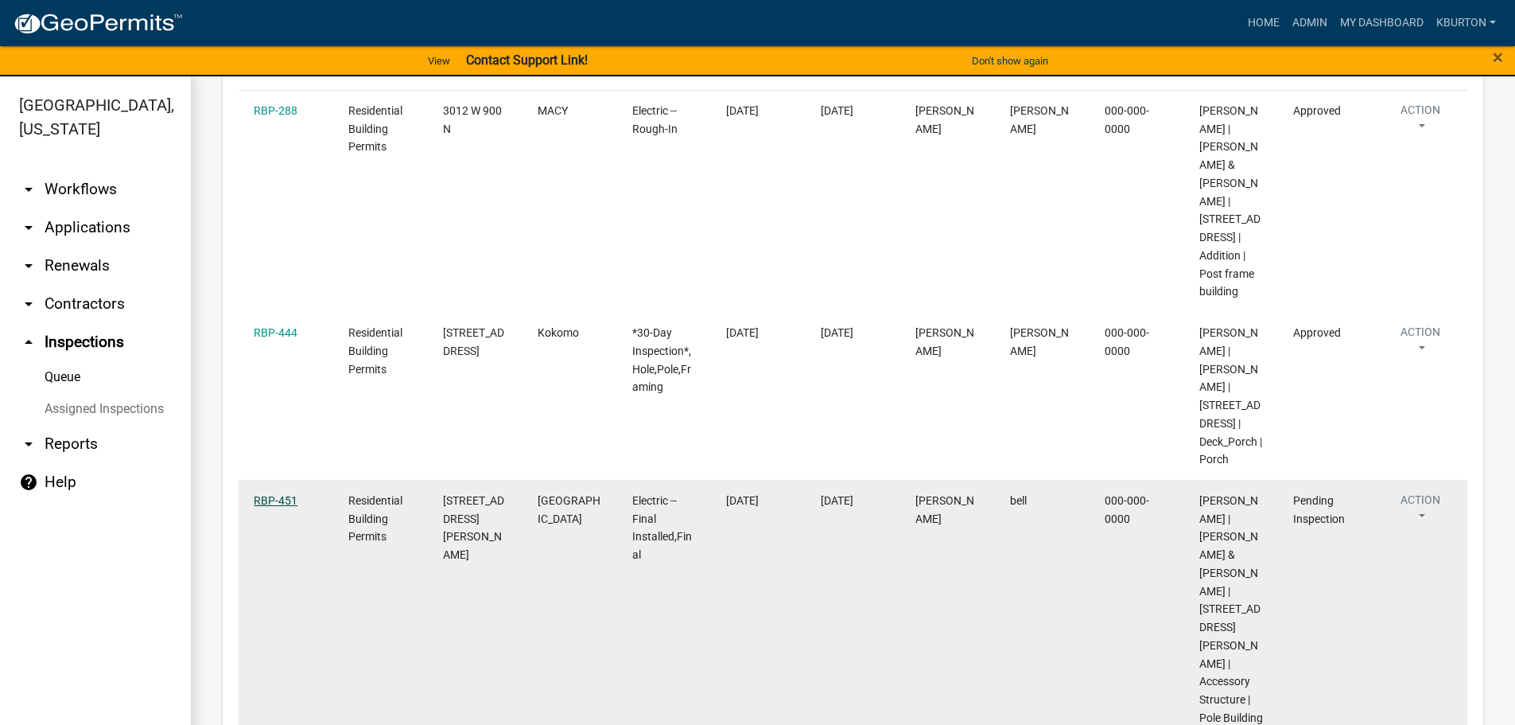
click at [290, 507] on link "RBP-451" at bounding box center [276, 500] width 44 height 13
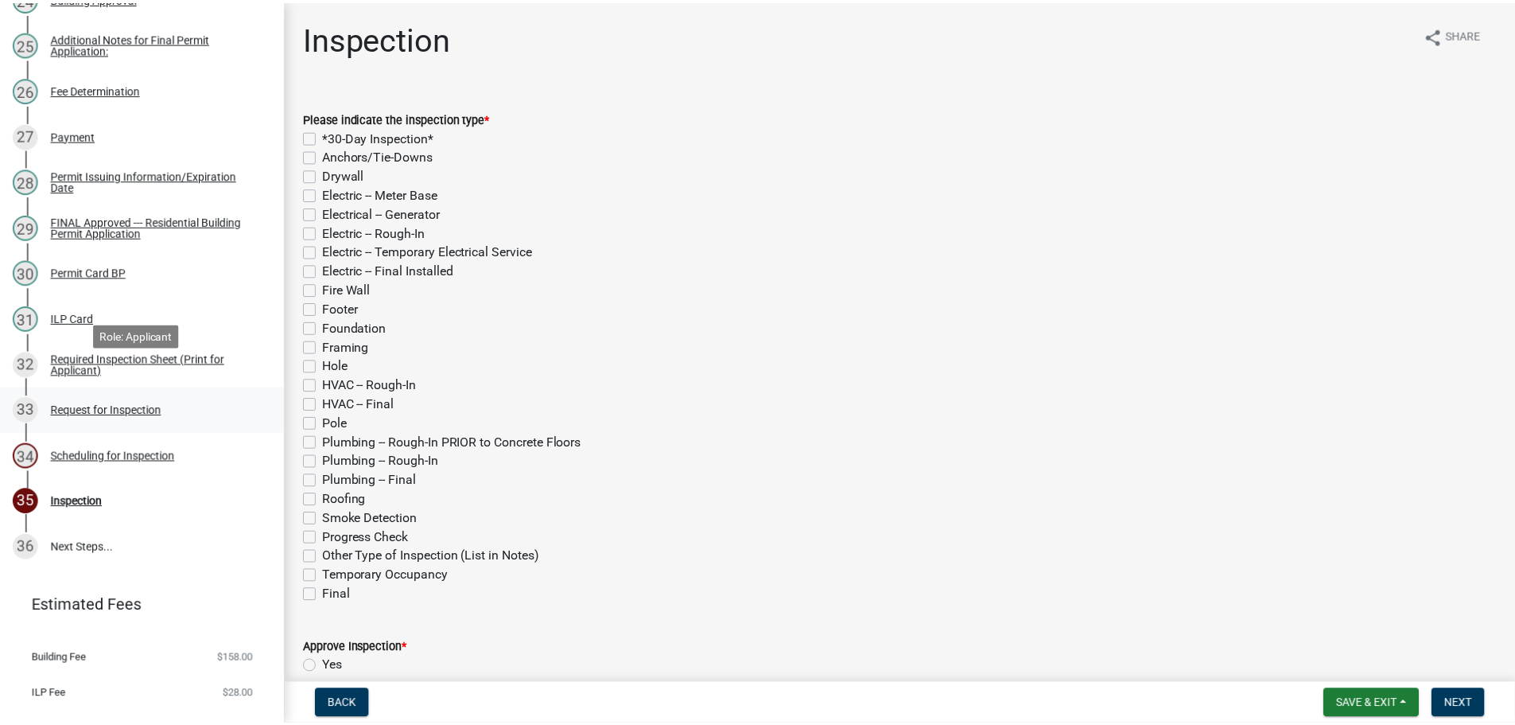
scroll to position [1368, 0]
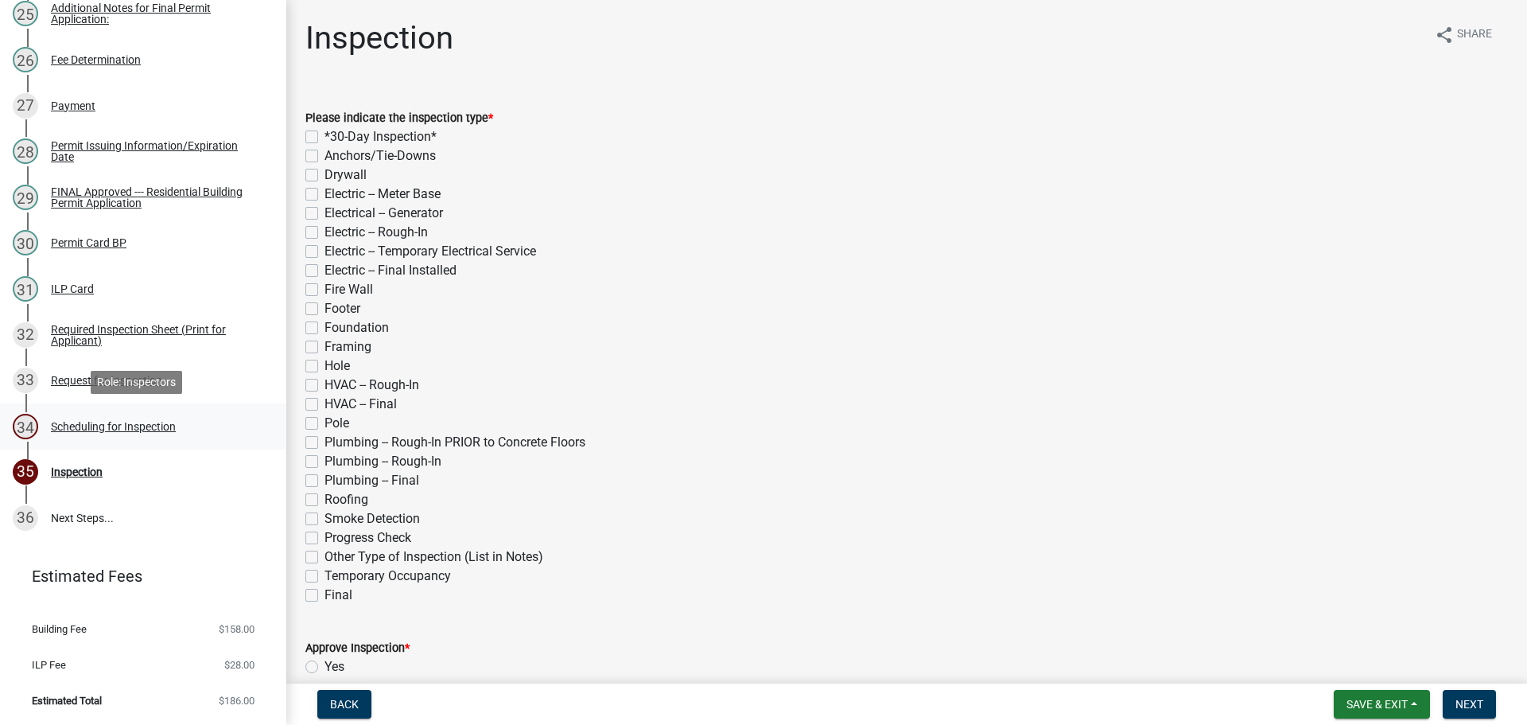
click at [134, 425] on div "Scheduling for Inspection" at bounding box center [113, 426] width 125 height 11
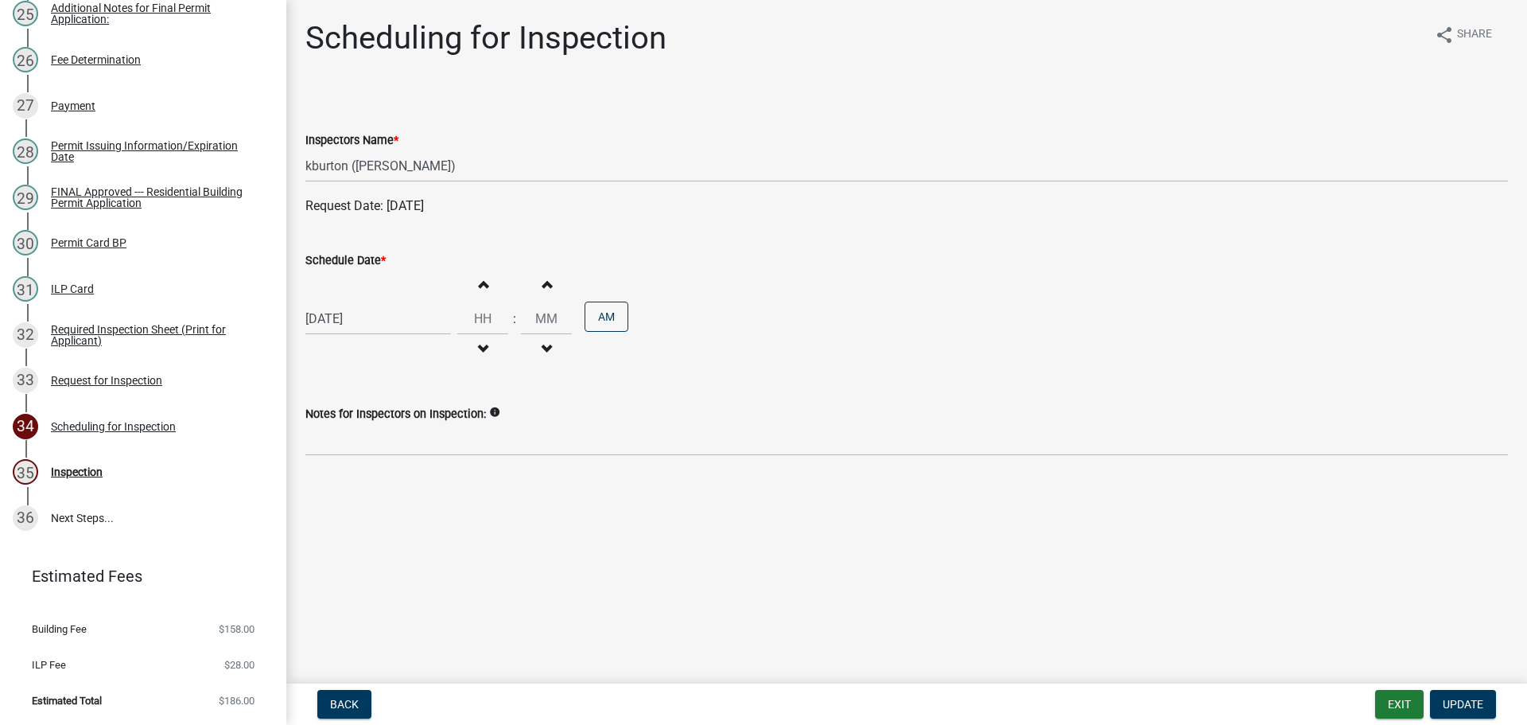
click at [325, 266] on label "Schedule Date *" at bounding box center [345, 260] width 80 height 11
click at [325, 302] on input "[DATE]" at bounding box center [378, 318] width 146 height 33
click at [399, 481] on div "25" at bounding box center [397, 479] width 25 height 25
click at [1458, 702] on span "Update" at bounding box center [1463, 704] width 41 height 13
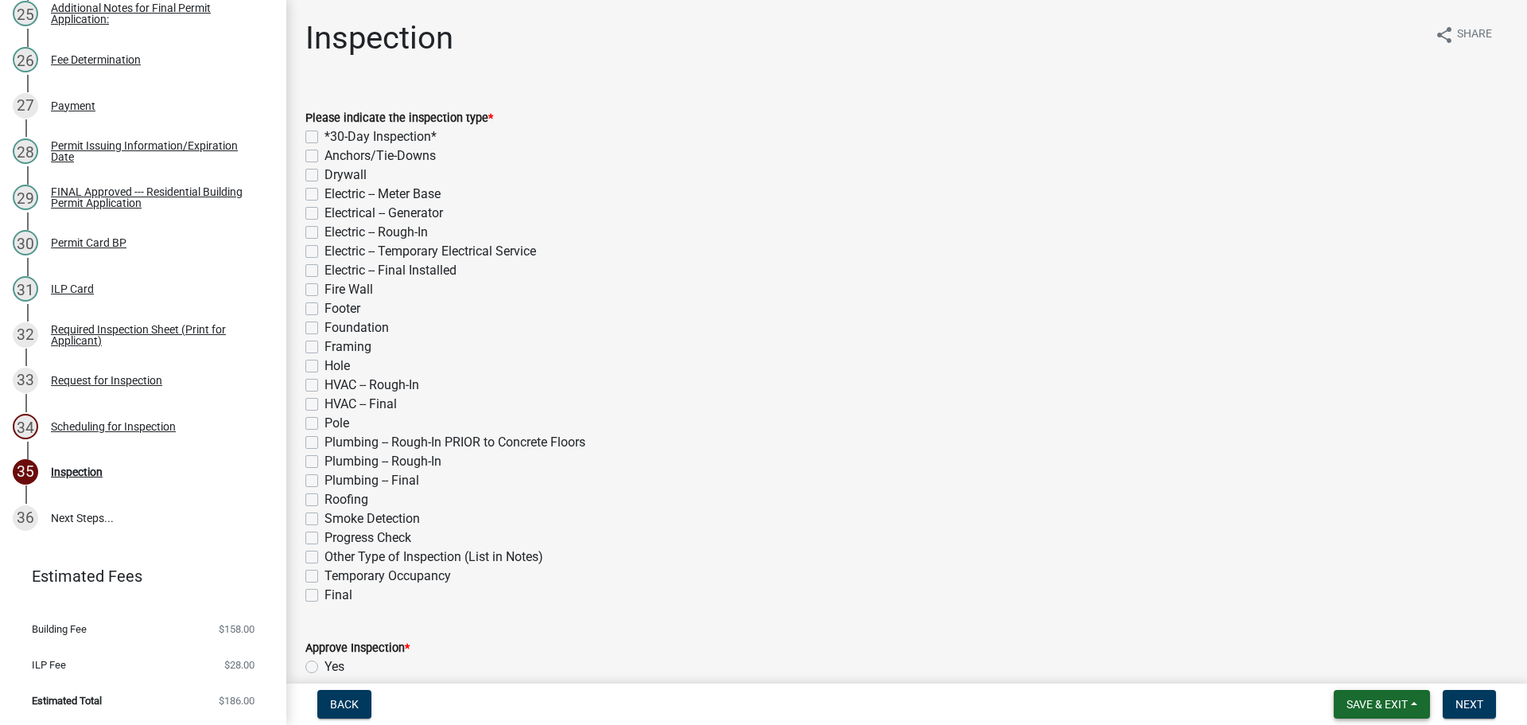
click at [1398, 698] on span "Save & Exit" at bounding box center [1377, 704] width 61 height 13
click at [1371, 665] on button "Save & Exit" at bounding box center [1366, 663] width 127 height 38
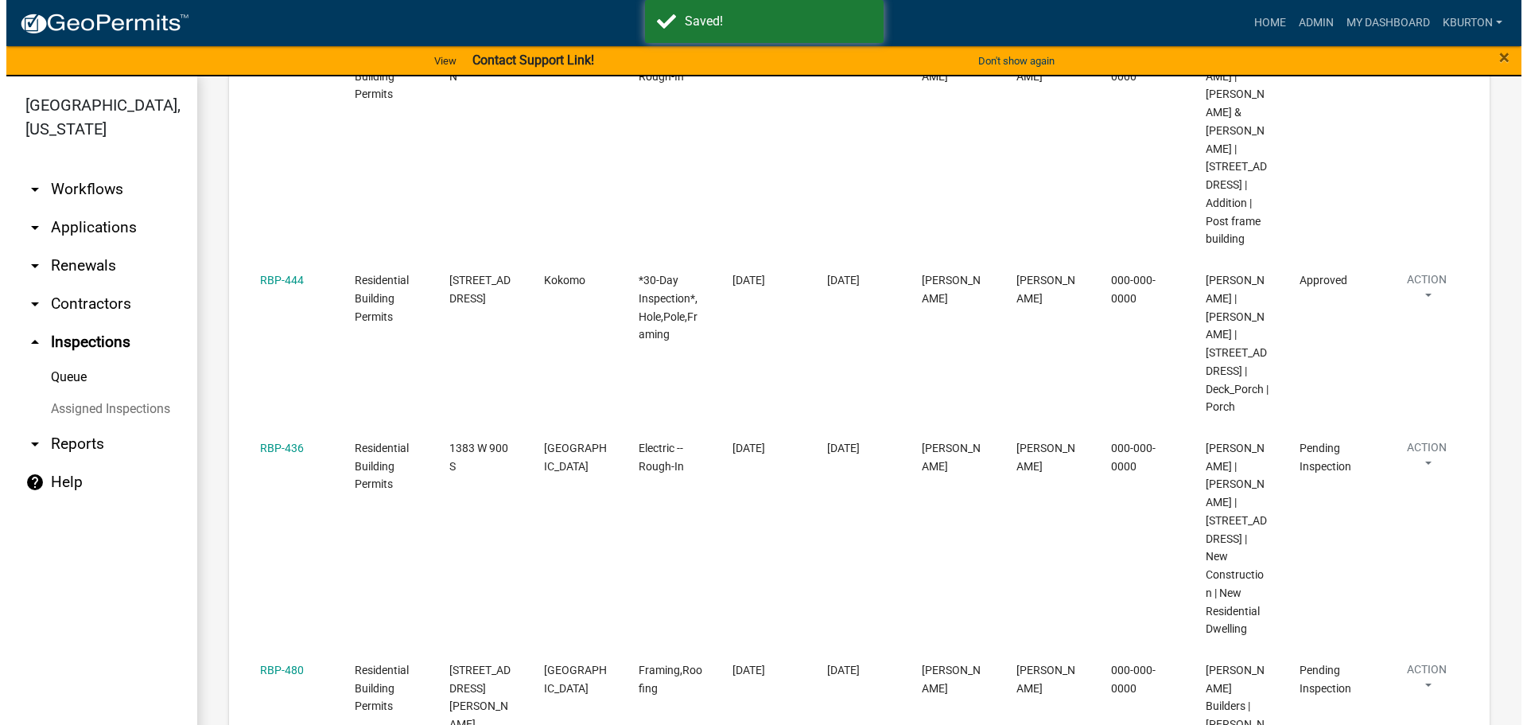
scroll to position [398, 0]
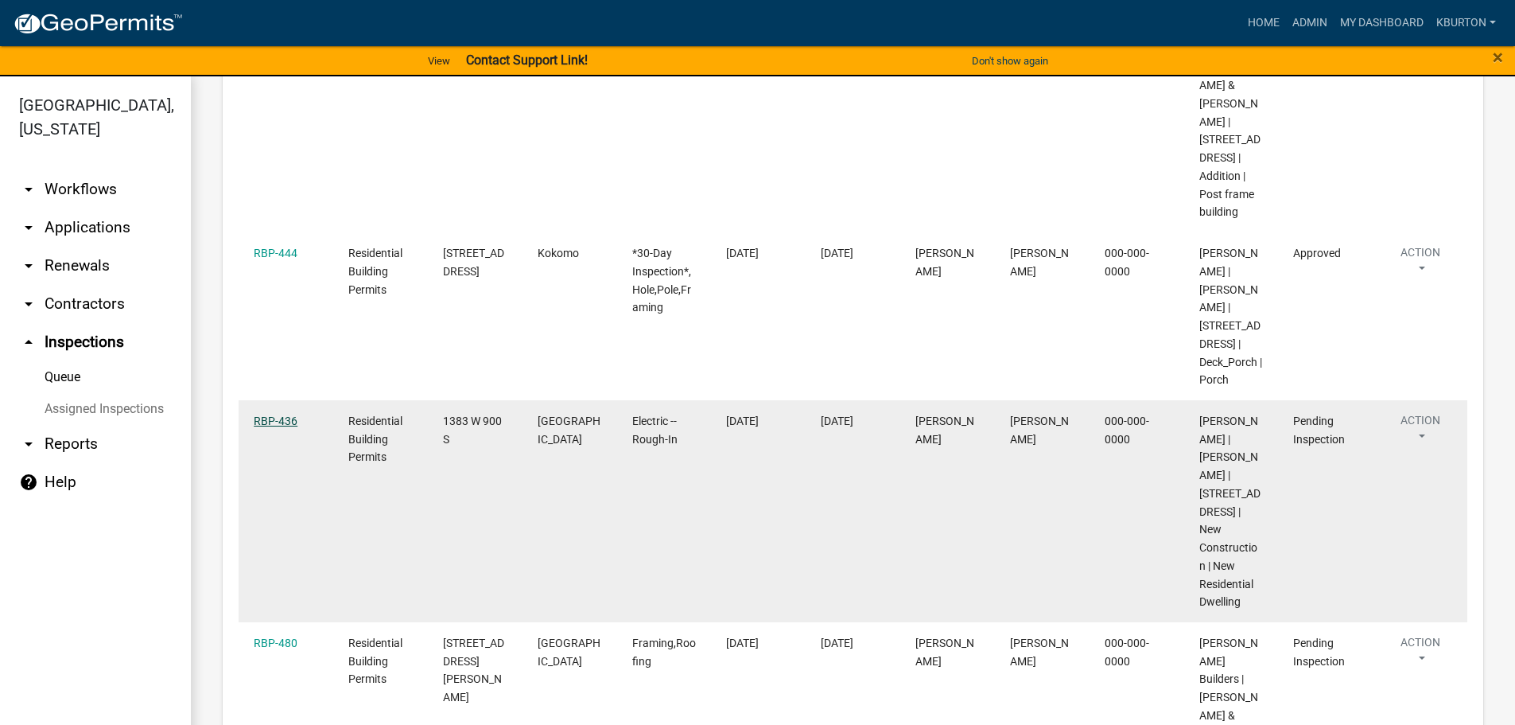
click at [285, 427] on link "RBP-436" at bounding box center [276, 420] width 44 height 13
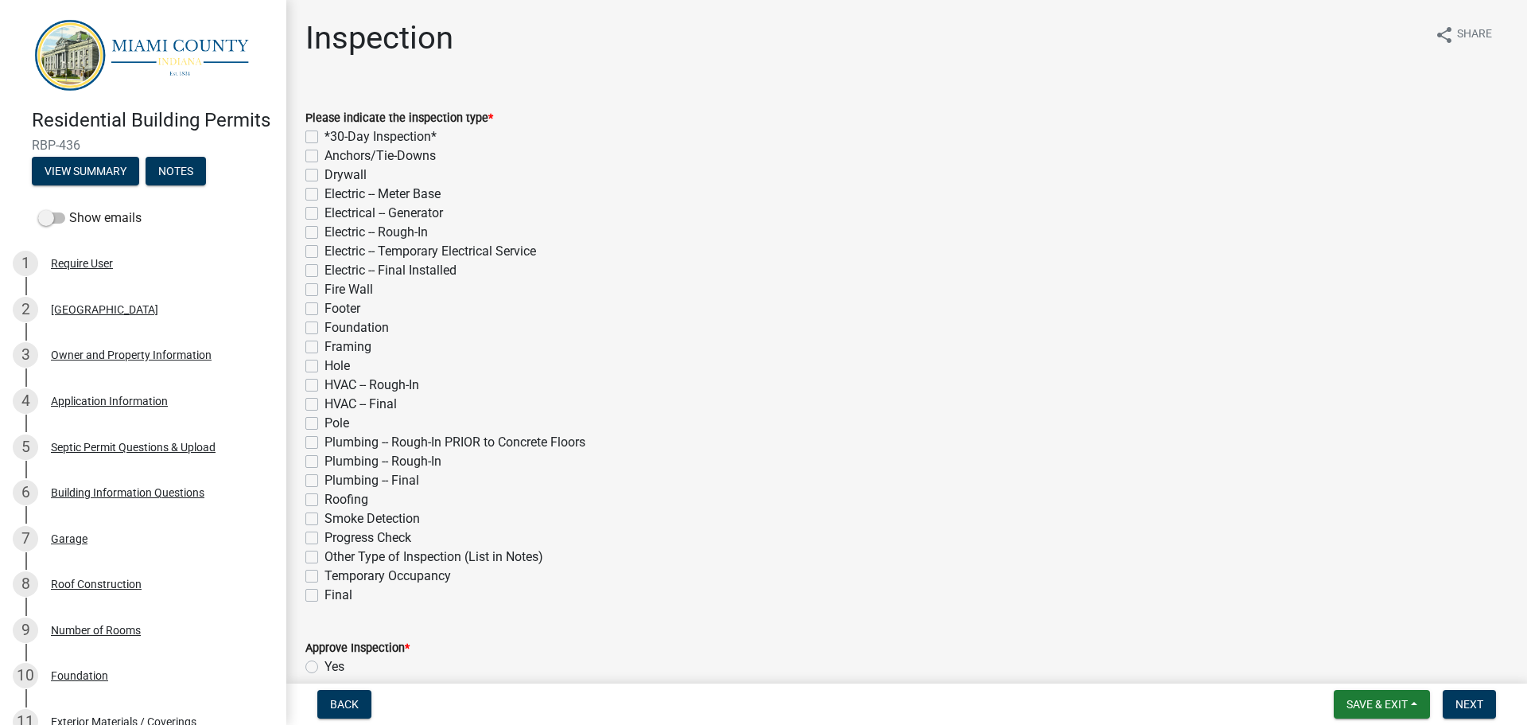
click at [325, 228] on label "Electric -- Rough-In" at bounding box center [376, 232] width 103 height 19
click at [325, 228] on input "Electric -- Rough-In" at bounding box center [330, 228] width 10 height 10
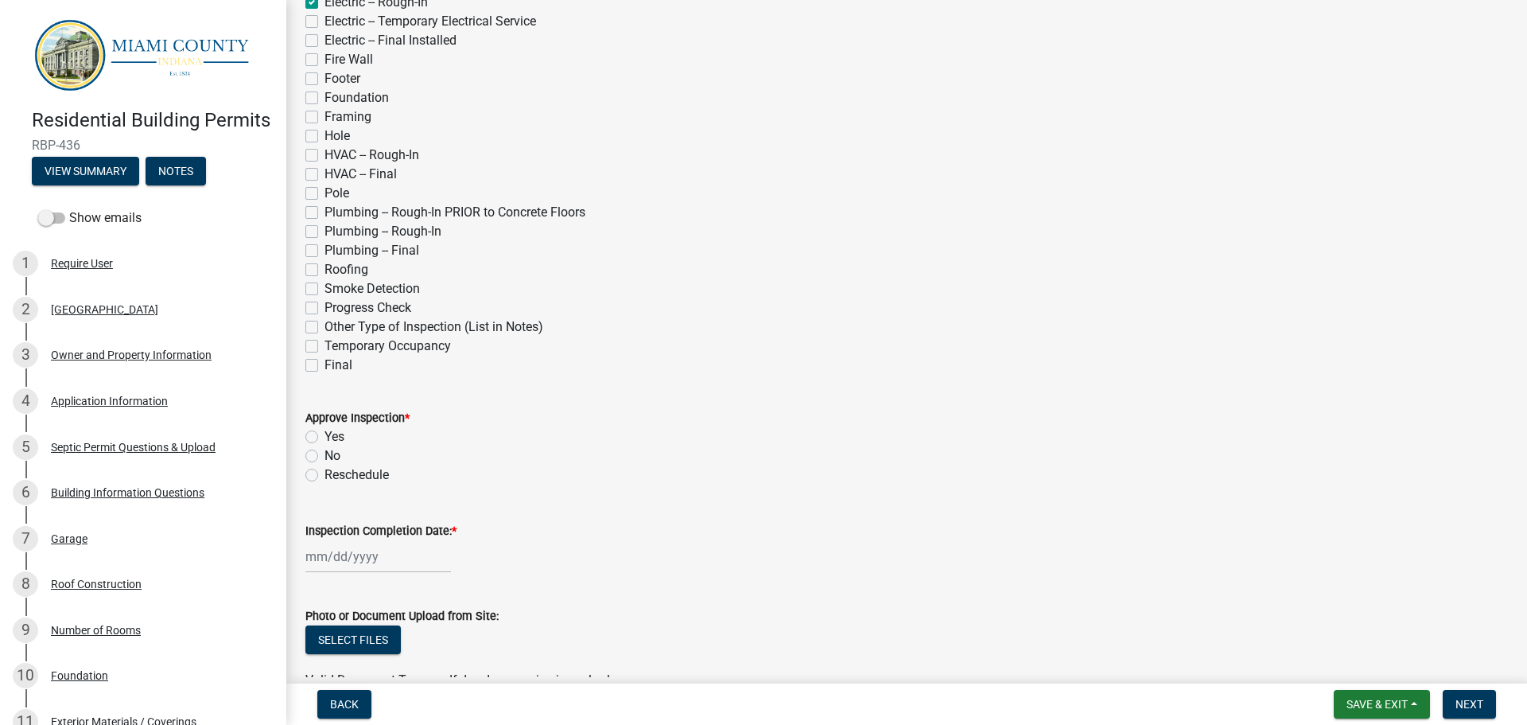
scroll to position [239, 0]
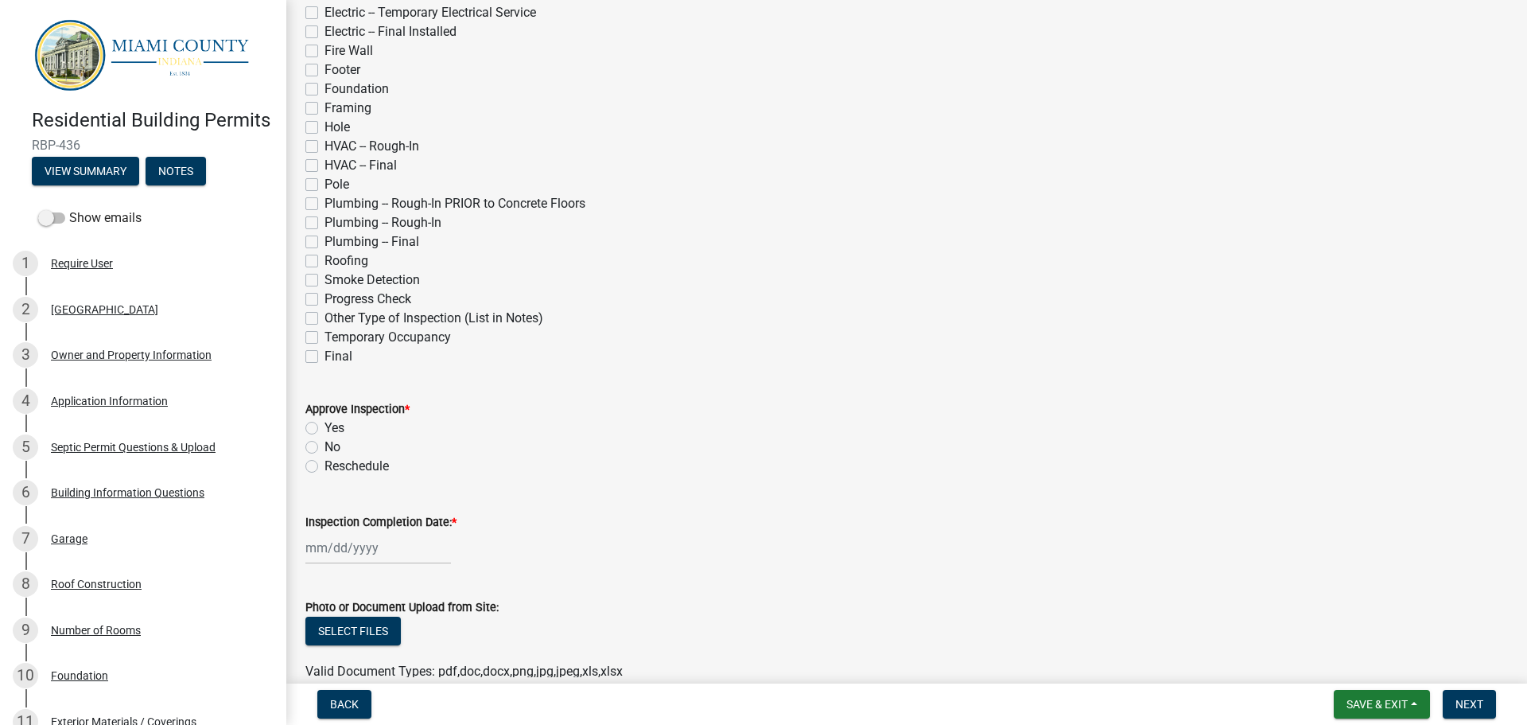
click at [325, 425] on label "Yes" at bounding box center [335, 427] width 20 height 19
click at [325, 425] on input "Yes" at bounding box center [330, 423] width 10 height 10
click at [377, 519] on label "Inspection Completion Date: *" at bounding box center [380, 522] width 151 height 11
click at [377, 531] on input "Inspection Completion Date: *" at bounding box center [378, 547] width 146 height 33
click at [378, 438] on div "17" at bounding box center [372, 437] width 25 height 25
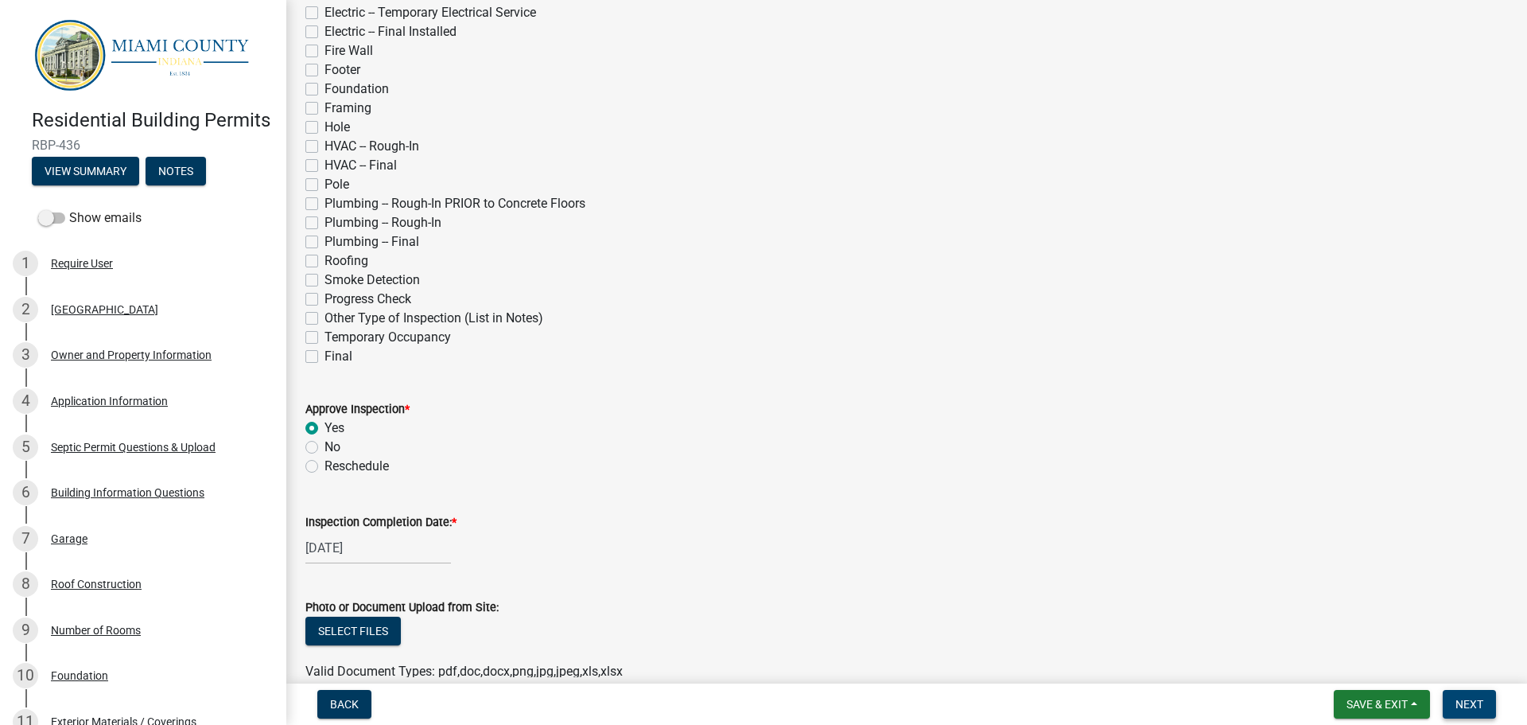
click at [1482, 694] on button "Next" at bounding box center [1469, 704] width 53 height 29
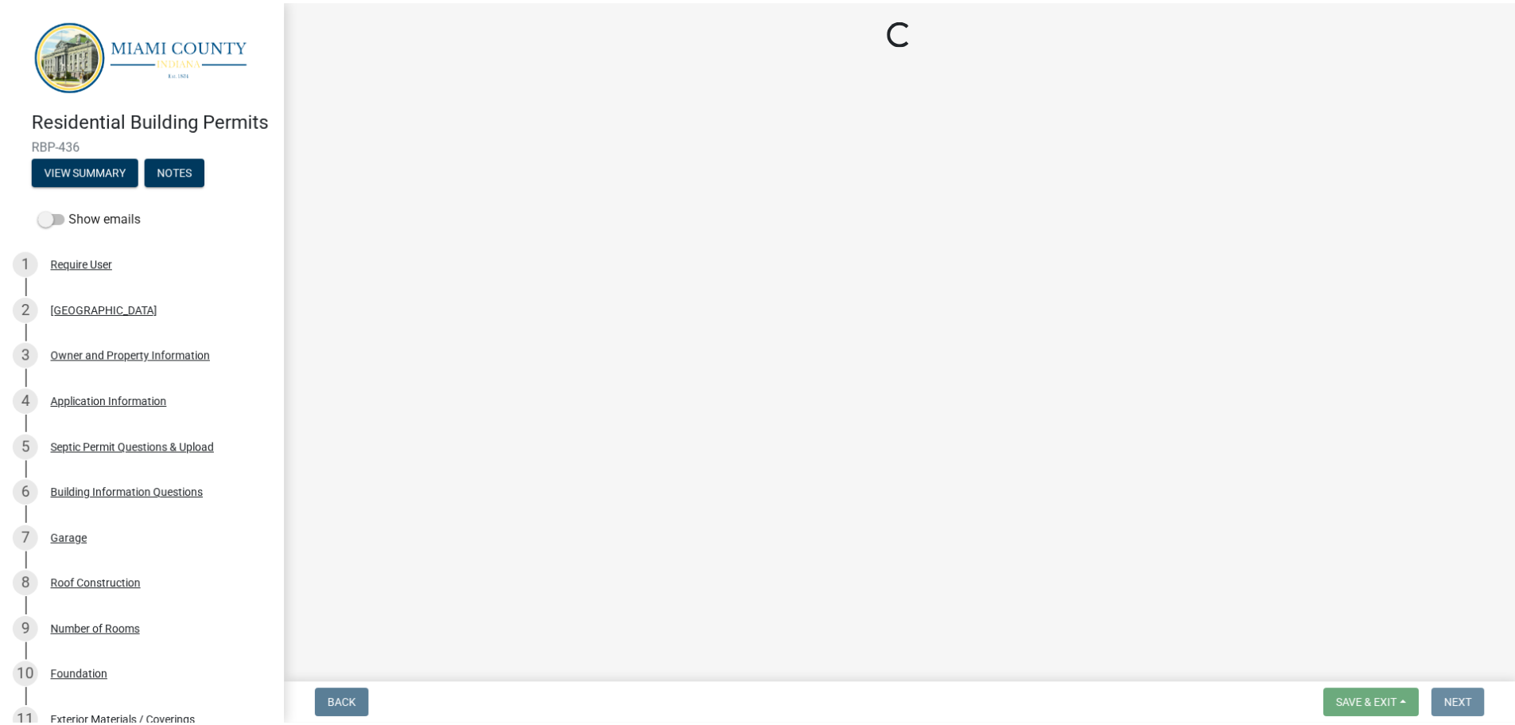
scroll to position [0, 0]
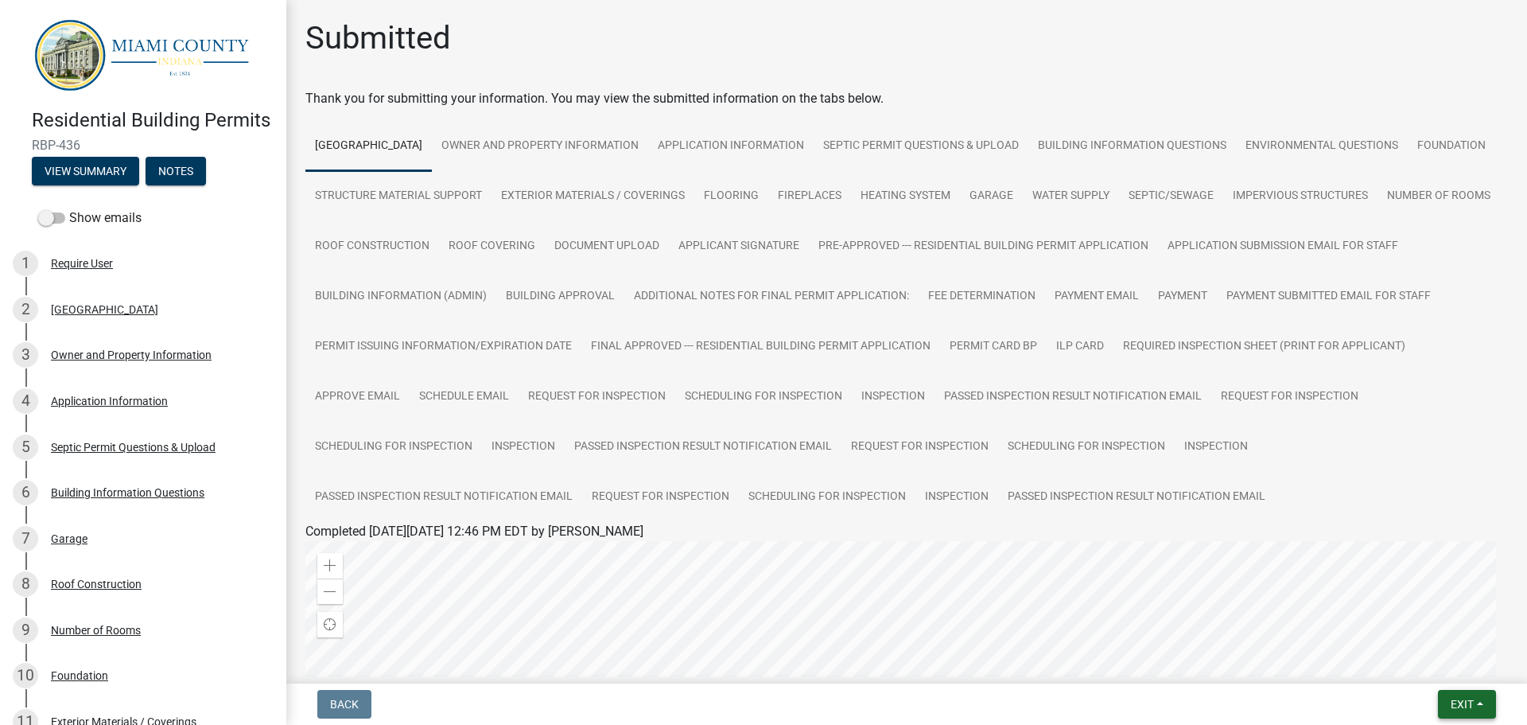
click at [1468, 699] on span "Exit" at bounding box center [1462, 704] width 23 height 13
click at [1453, 671] on button "Save & Exit" at bounding box center [1432, 663] width 127 height 38
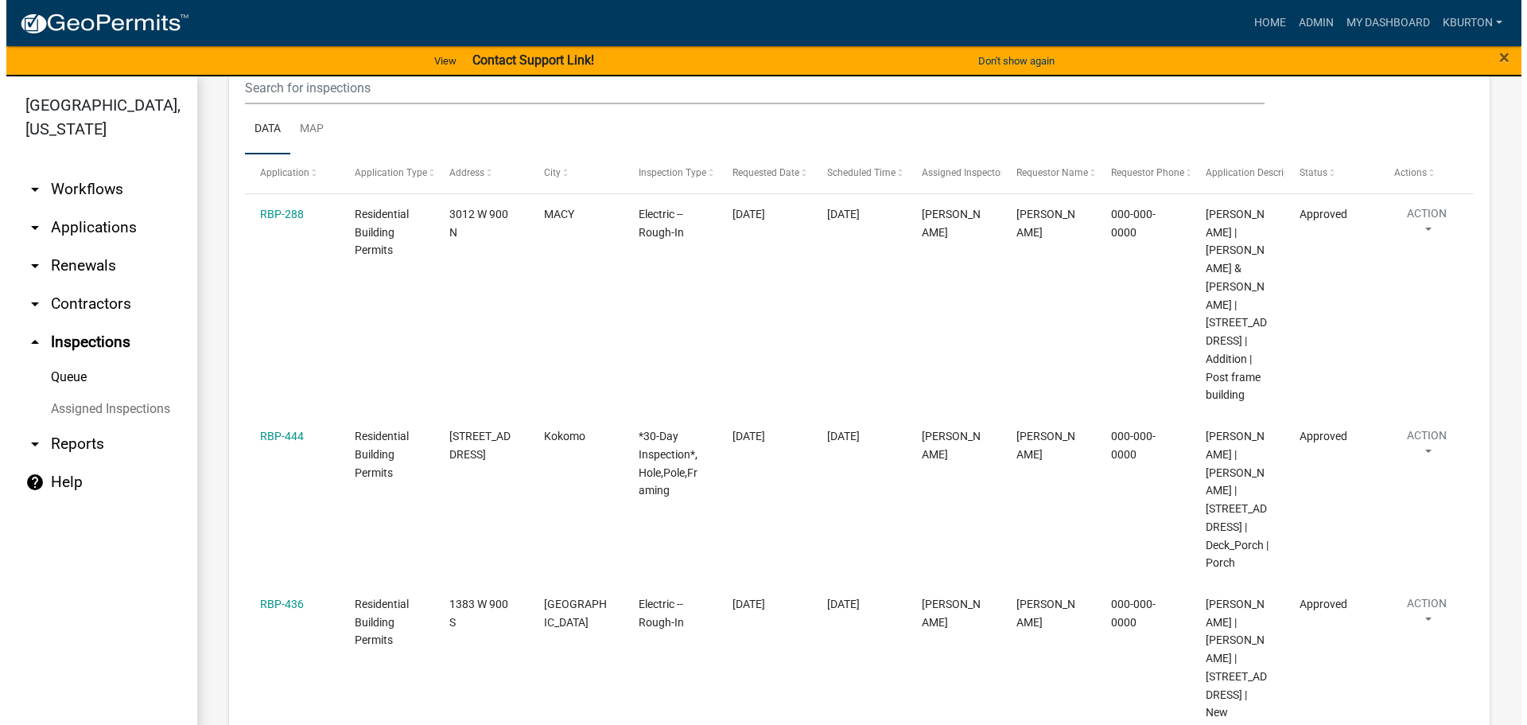
scroll to position [318, 0]
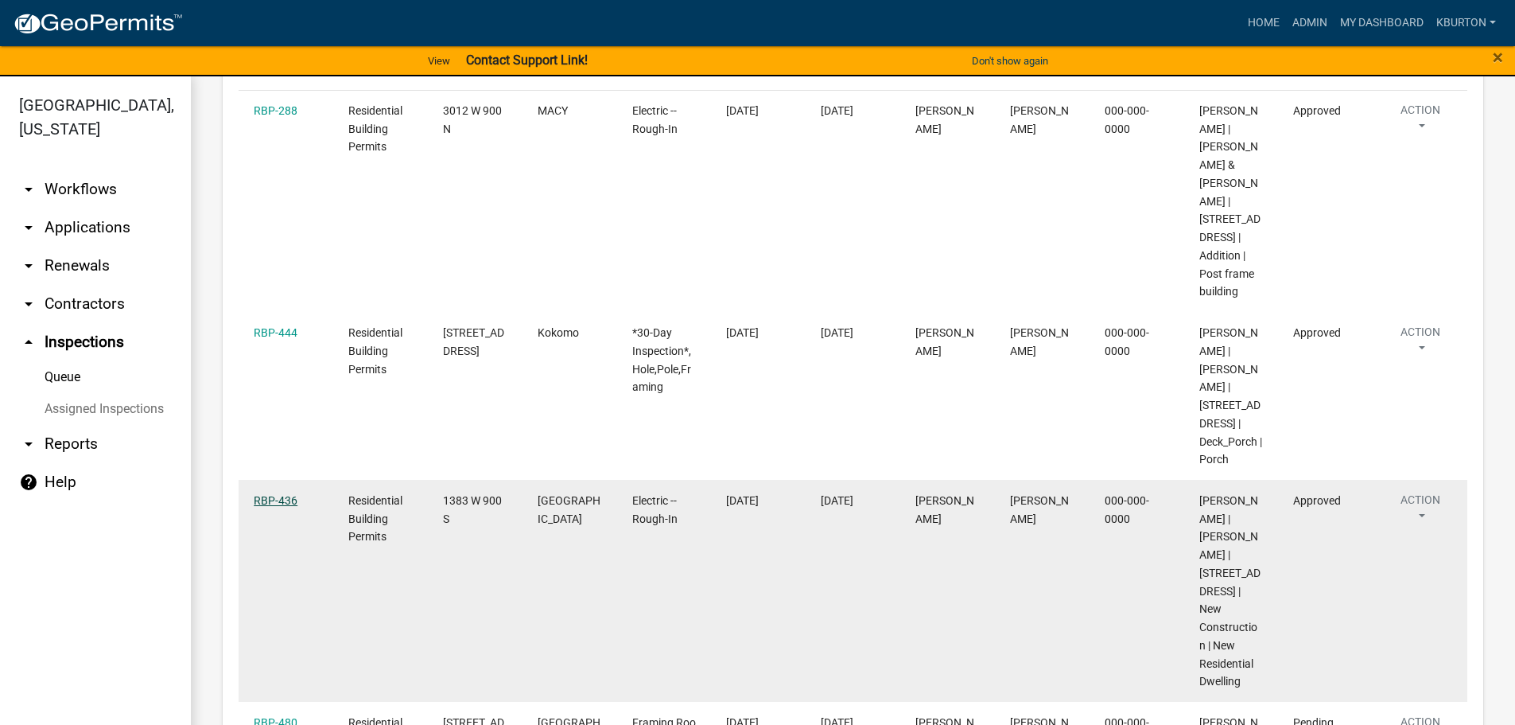
click at [270, 507] on link "RBP-436" at bounding box center [276, 500] width 44 height 13
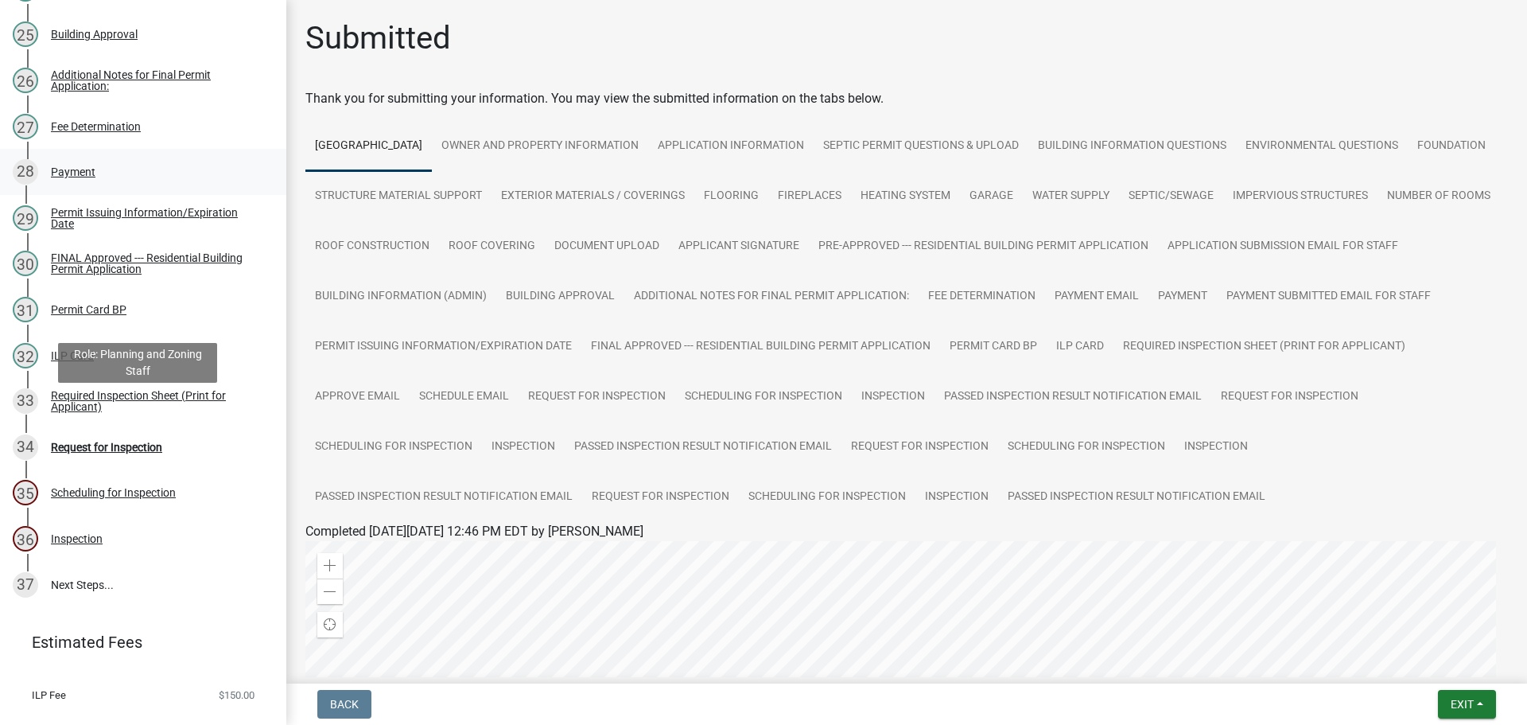
scroll to position [1352, 0]
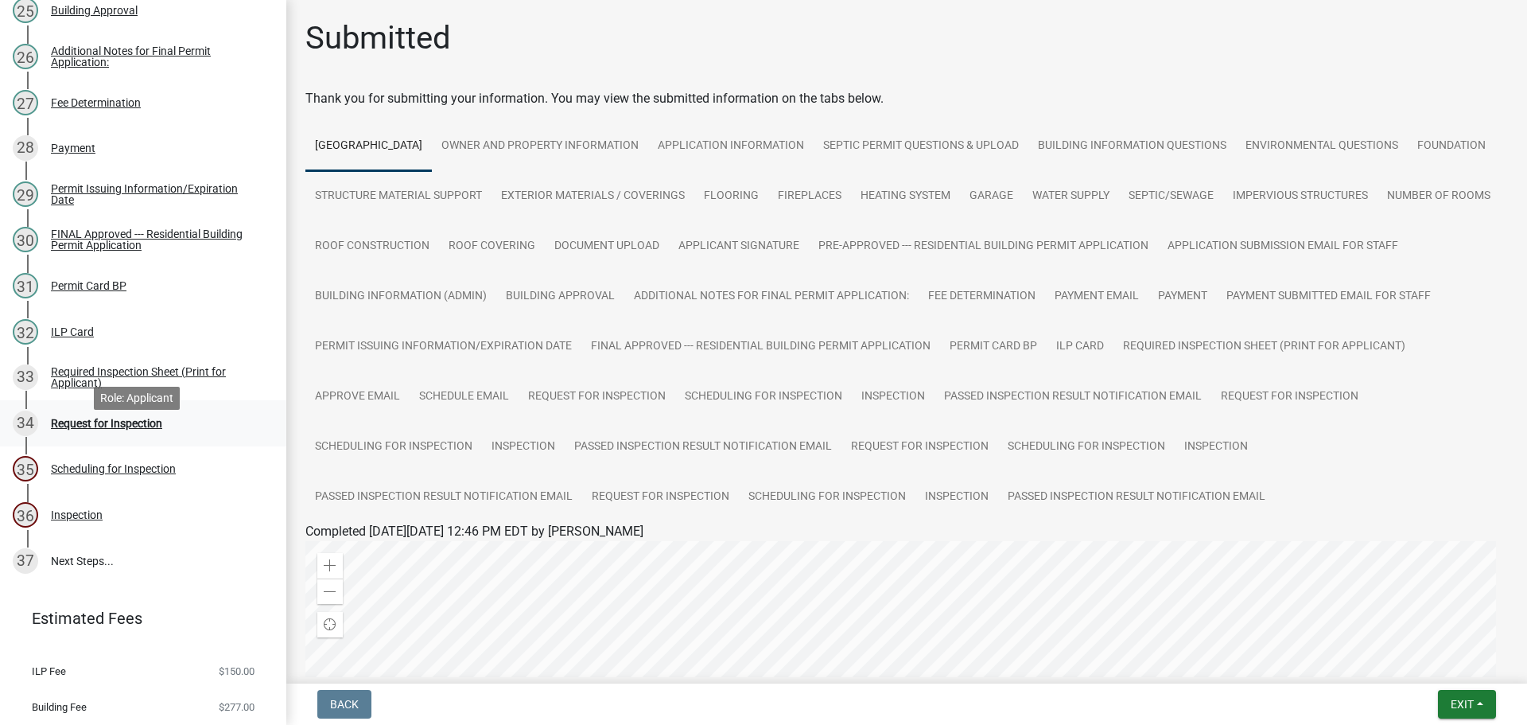
click at [133, 429] on div "Request for Inspection" at bounding box center [106, 423] width 111 height 11
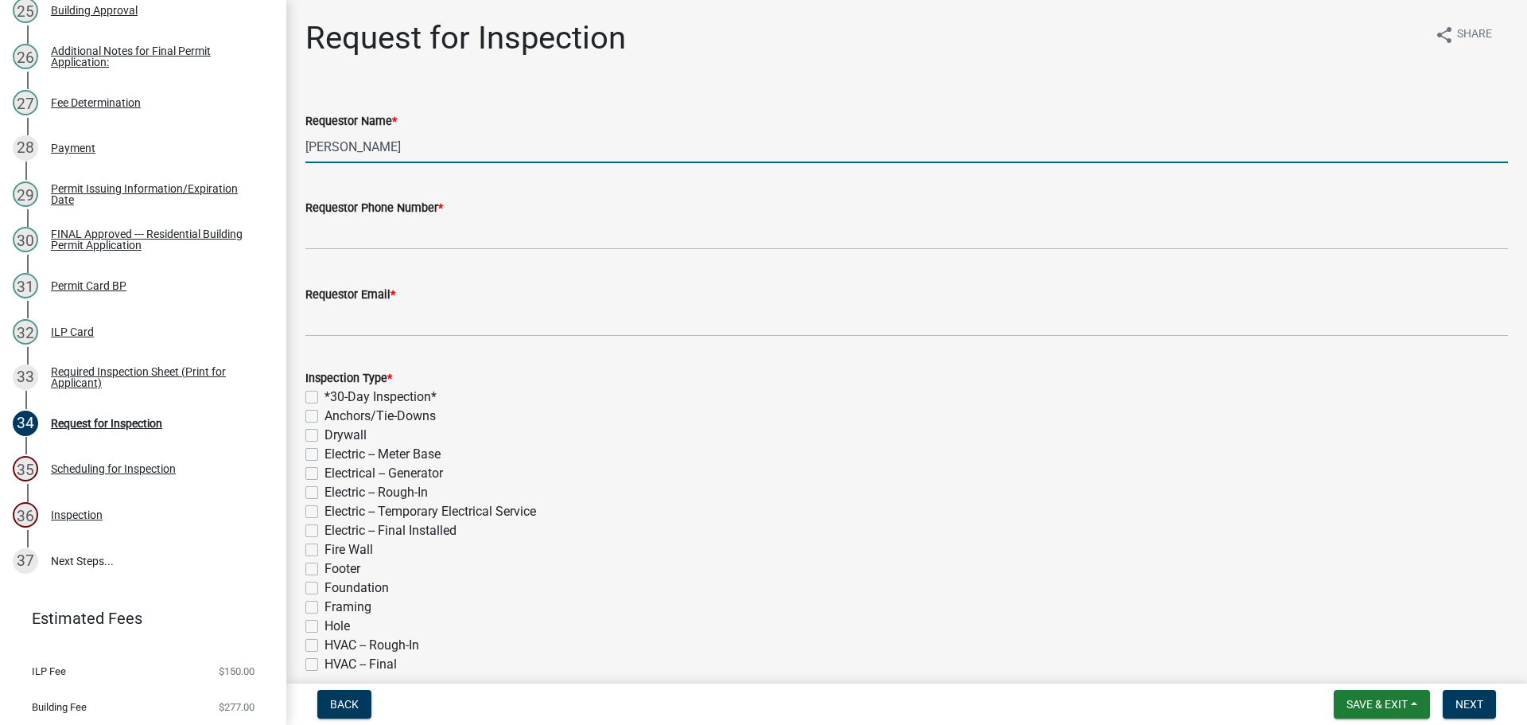
click at [459, 148] on input "[PERSON_NAME]" at bounding box center [906, 146] width 1203 height 33
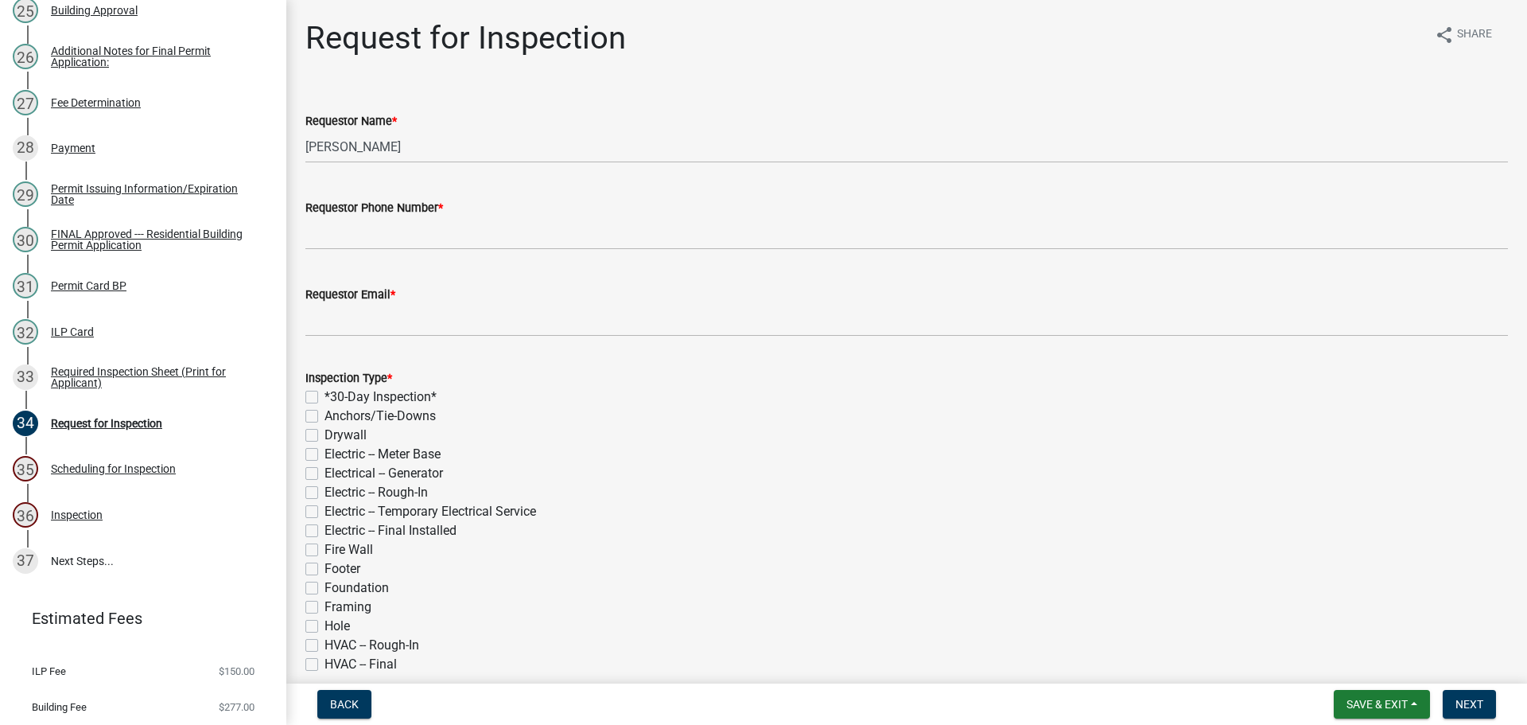
click at [340, 203] on label "Requestor Phone Number *" at bounding box center [374, 208] width 138 height 11
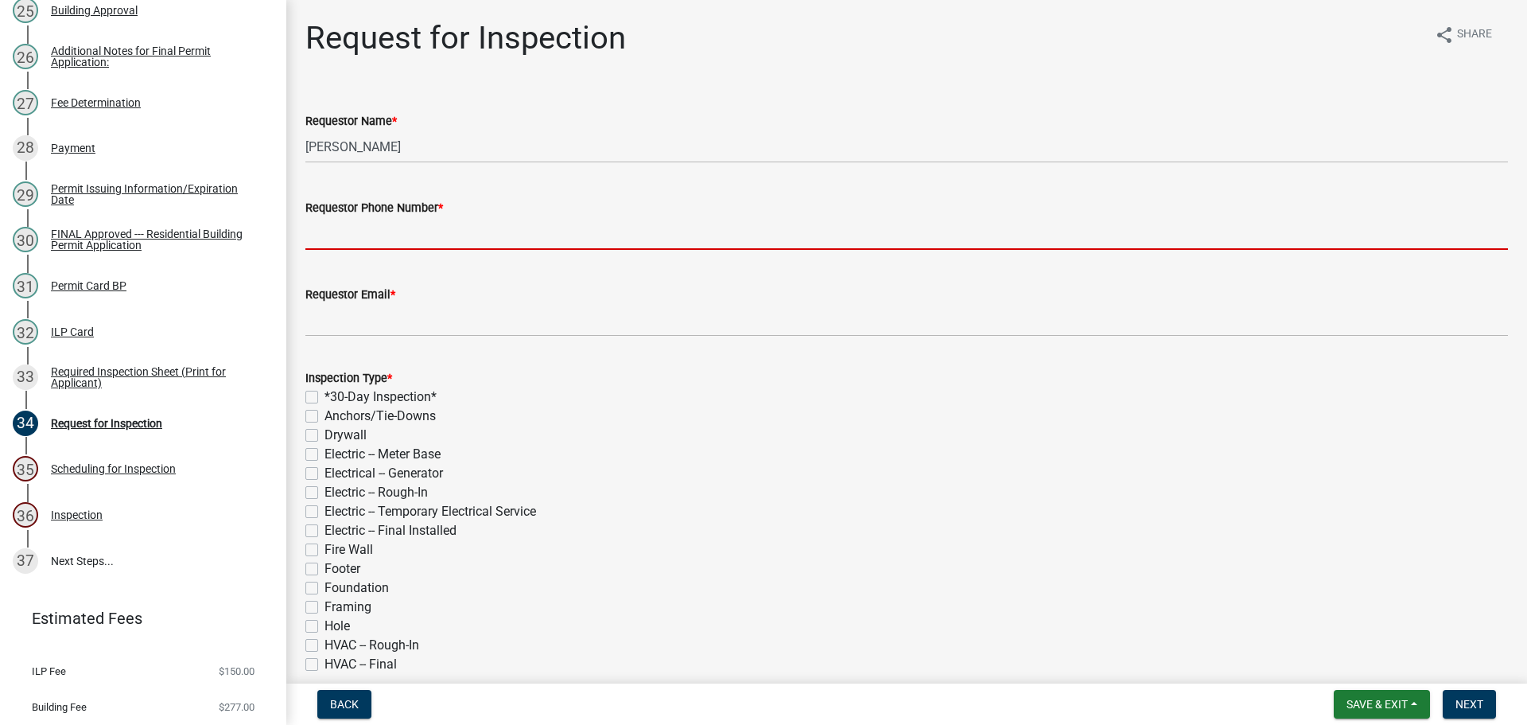
click at [340, 217] on input "Requestor Phone Number *" at bounding box center [906, 233] width 1203 height 33
click at [350, 227] on input "Requestor Phone Number *" at bounding box center [906, 233] width 1203 height 33
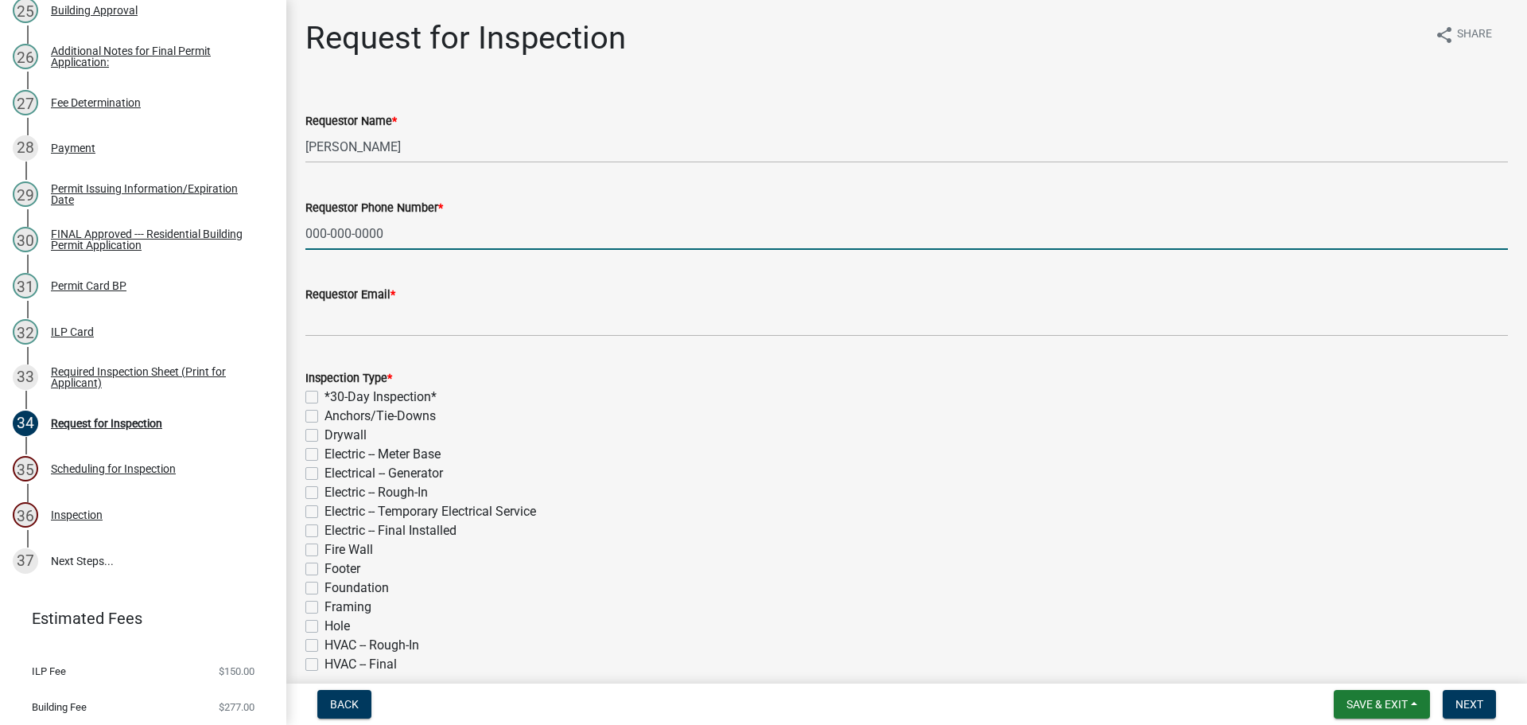
click at [380, 295] on label "Requestor Email *" at bounding box center [350, 295] width 90 height 11
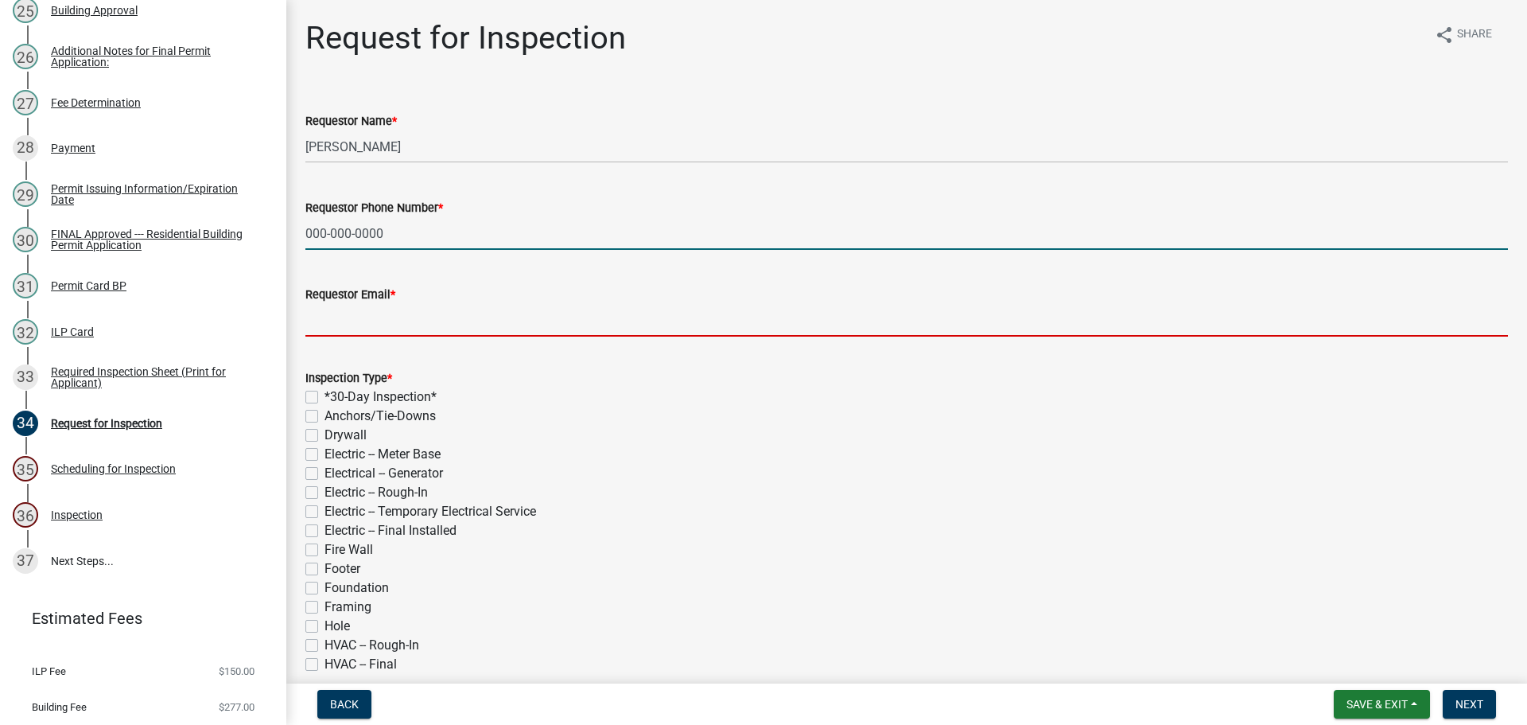
click at [380, 304] on input "Requestor Email *" at bounding box center [906, 320] width 1203 height 33
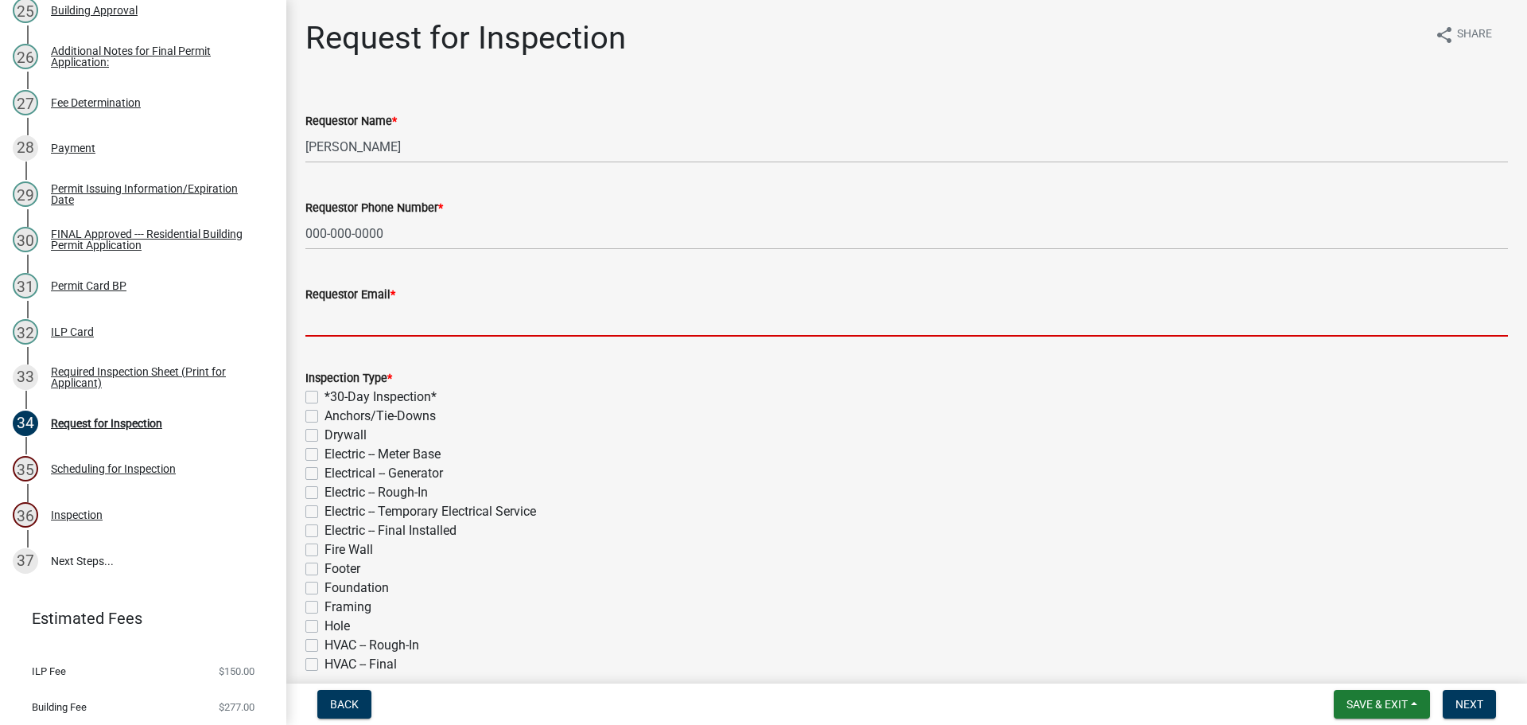
click at [385, 317] on input "Requestor Email *" at bounding box center [906, 320] width 1203 height 33
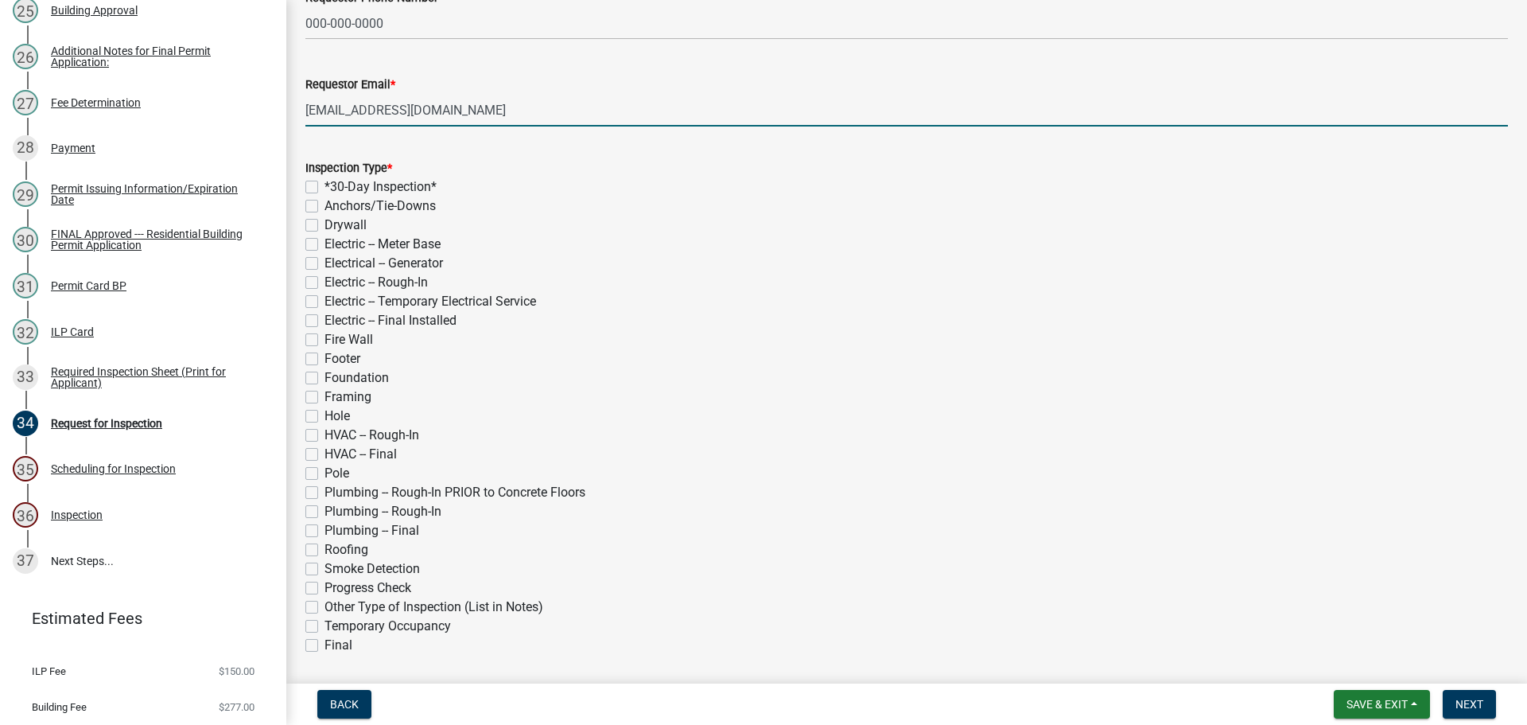
scroll to position [239, 0]
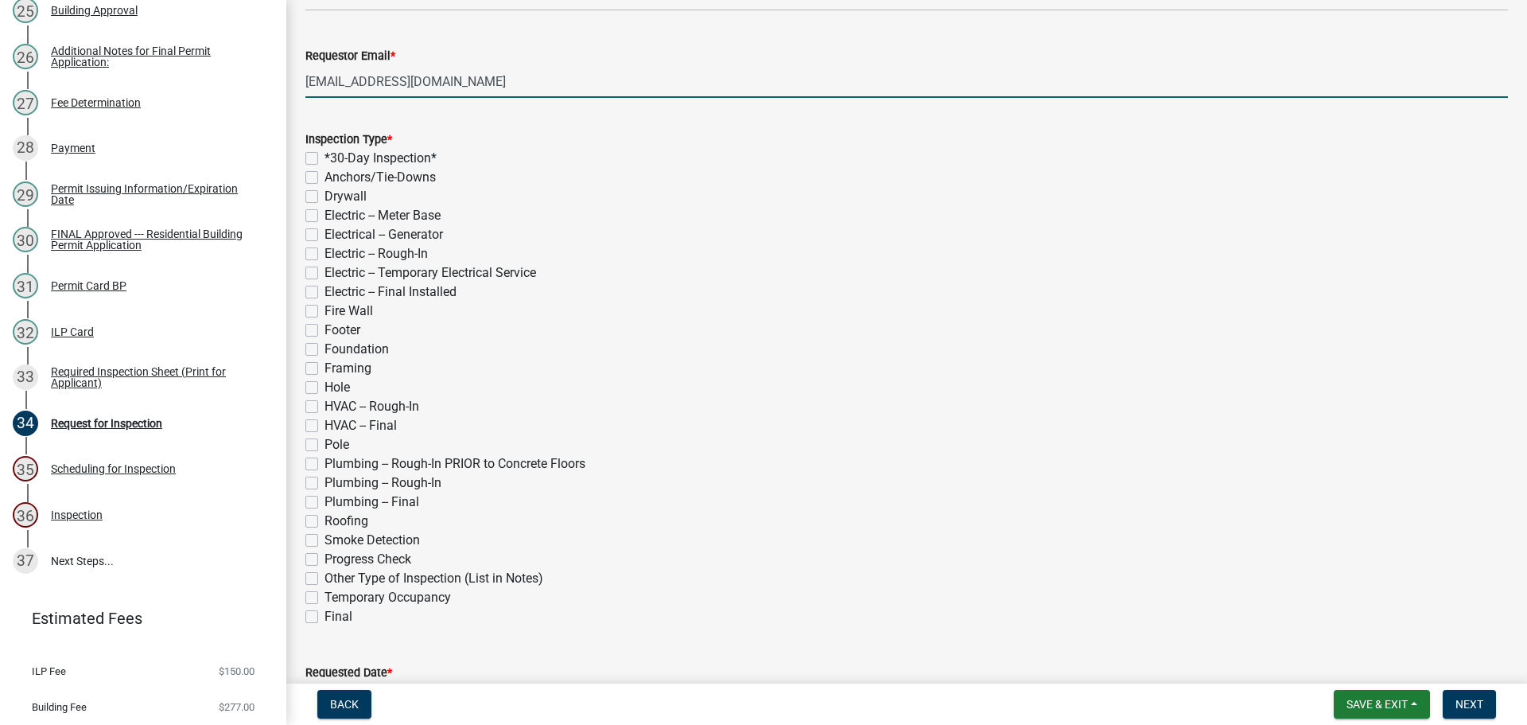
click at [325, 614] on label "Final" at bounding box center [339, 616] width 28 height 19
click at [325, 614] on input "Final" at bounding box center [330, 612] width 10 height 10
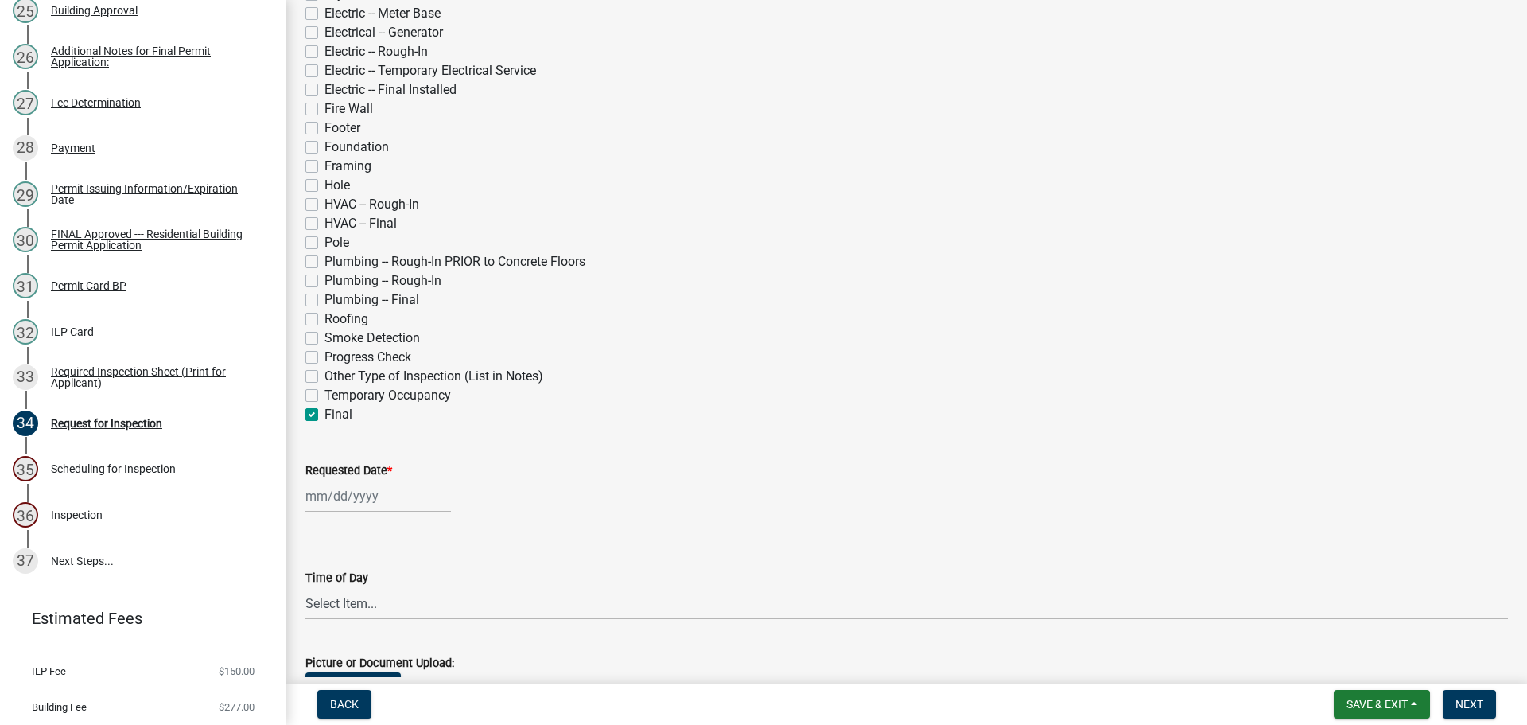
scroll to position [477, 0]
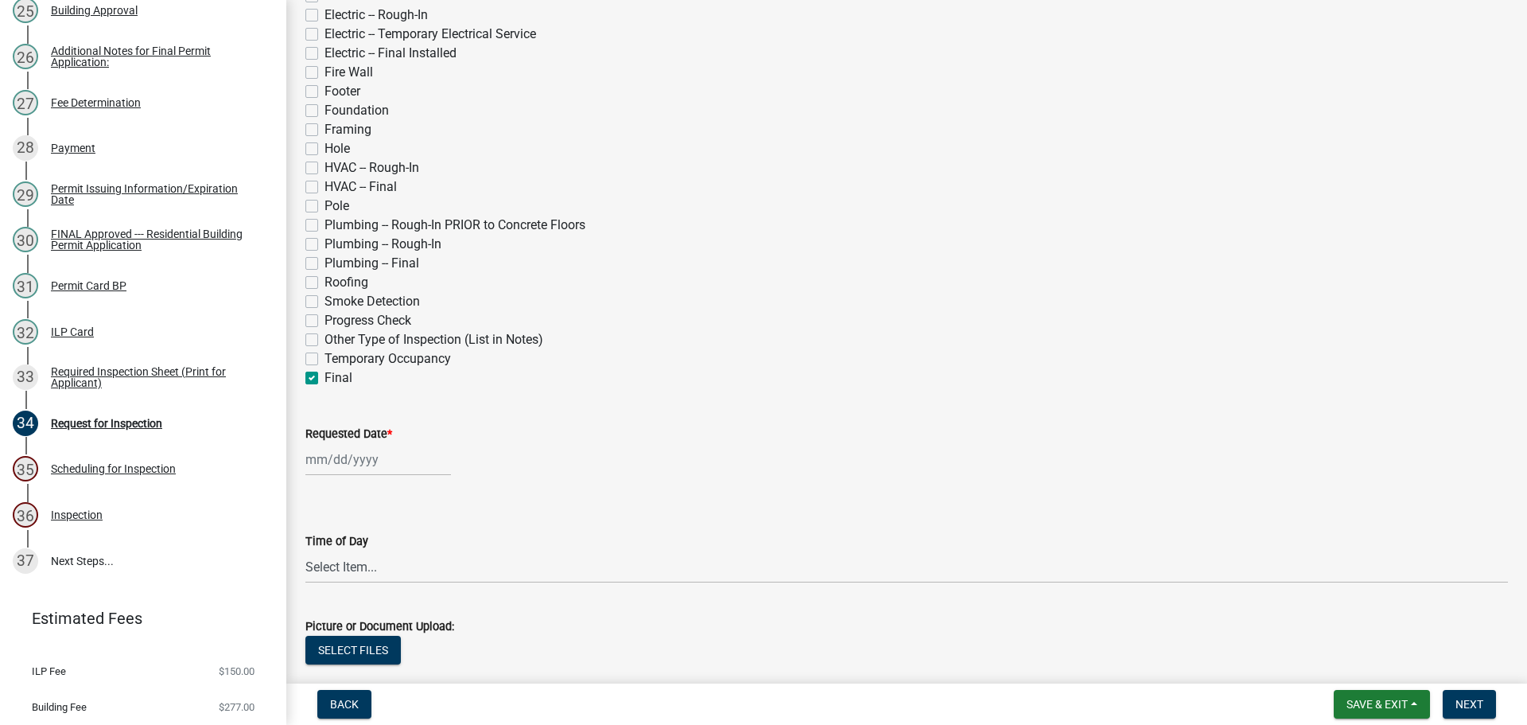
click at [356, 434] on label "Requested Date *" at bounding box center [348, 434] width 87 height 11
click at [356, 443] on input "Requested Date *" at bounding box center [378, 459] width 146 height 33
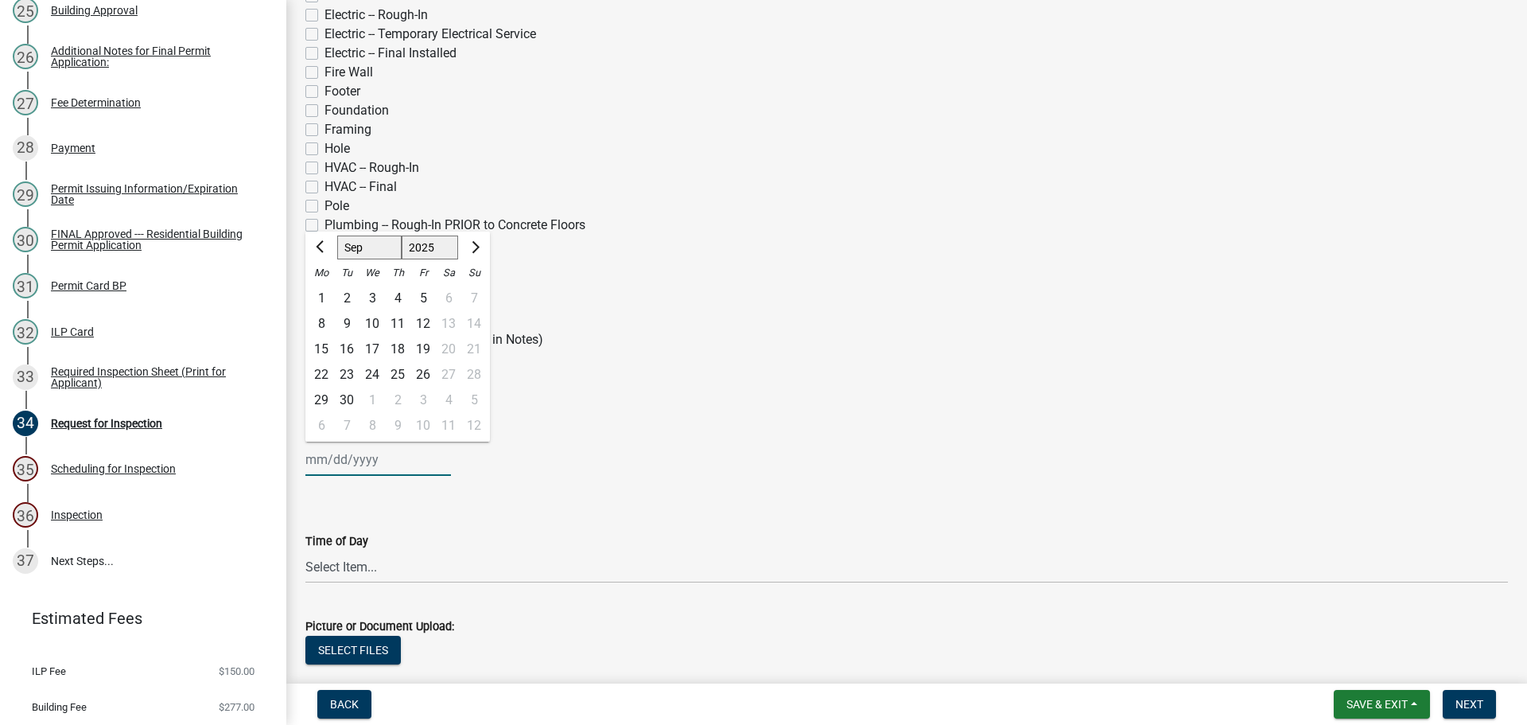
click at [368, 246] on select "Jan Feb Mar Apr May Jun [DATE] Aug Sep Oct Nov Dec" at bounding box center [369, 247] width 64 height 24
click at [337, 235] on select "Jan Feb Mar Apr May Jun [DATE] Aug Sep Oct Nov Dec" at bounding box center [369, 247] width 64 height 24
click at [396, 344] on div "16" at bounding box center [397, 348] width 25 height 25
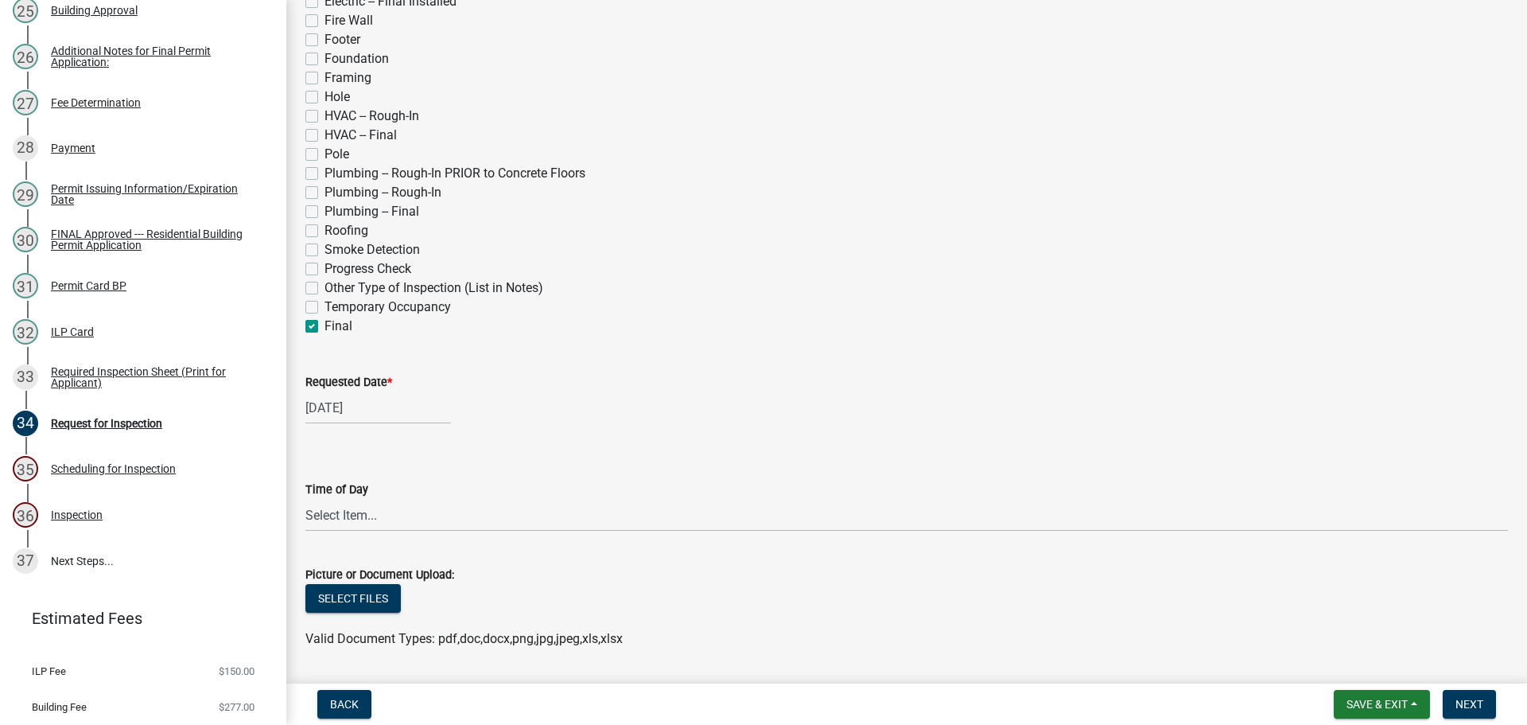
scroll to position [557, 0]
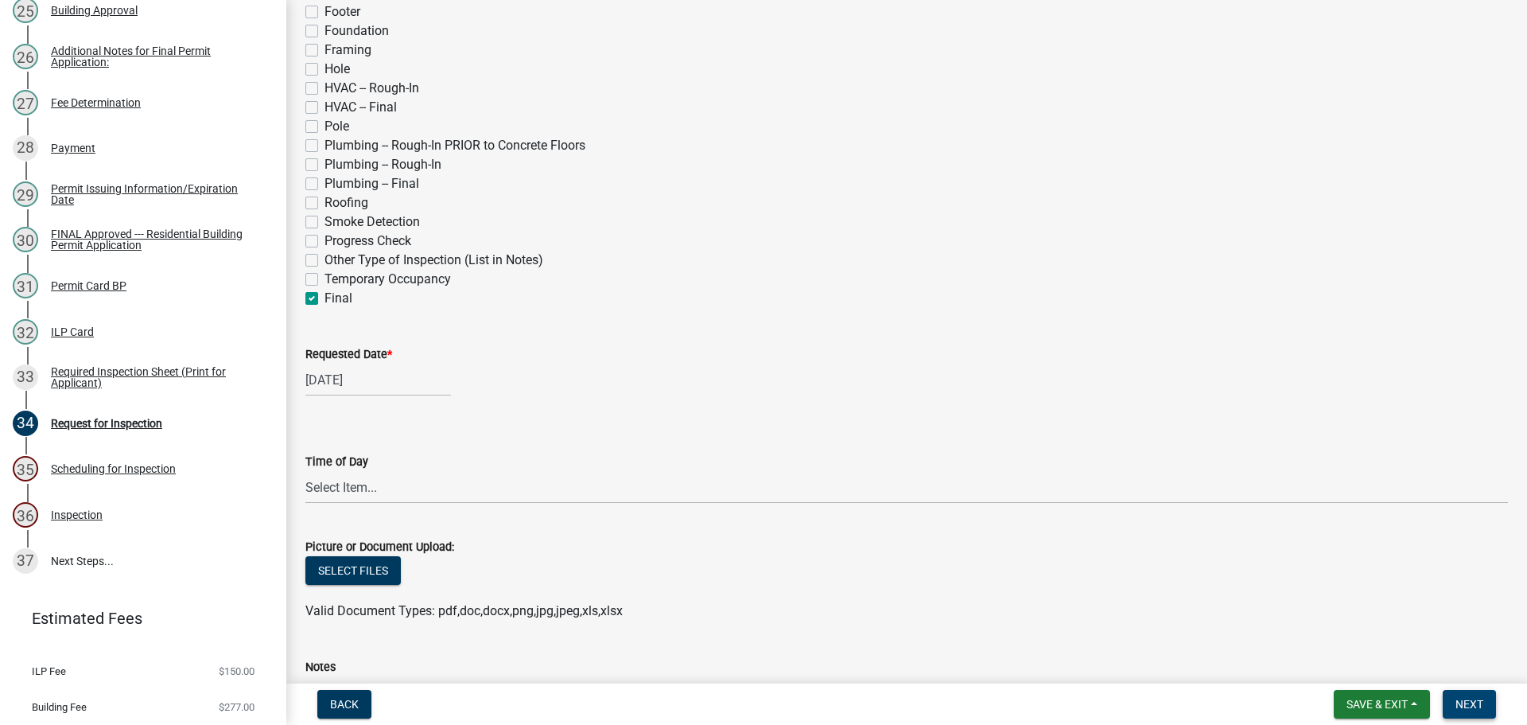
click at [1468, 695] on button "Next" at bounding box center [1469, 704] width 53 height 29
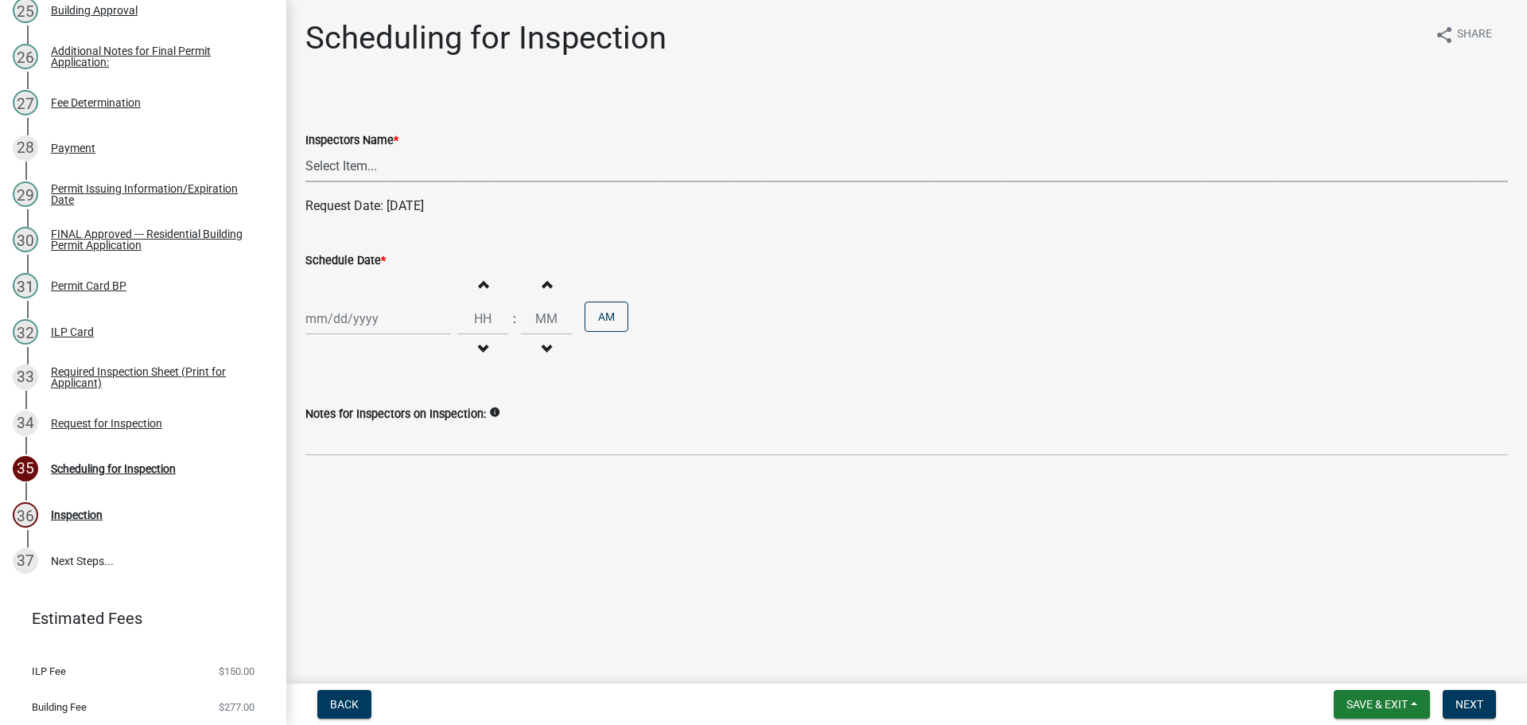
click at [383, 160] on select "Select Item... bmthomas ([PERSON_NAME]) croser ([PERSON_NAME]) [PERSON_NAME] ([…" at bounding box center [906, 166] width 1203 height 33
click at [305, 150] on select "Select Item... bmthomas ([PERSON_NAME]) croser ([PERSON_NAME]) [PERSON_NAME] ([…" at bounding box center [906, 166] width 1203 height 33
click at [349, 257] on label "Schedule Date *" at bounding box center [345, 260] width 80 height 11
click at [349, 302] on input "Schedule Date *" at bounding box center [378, 318] width 146 height 33
click at [356, 350] on select "Jan Feb Mar Apr May Jun [DATE] Aug Sep Oct Nov Dec" at bounding box center [369, 352] width 64 height 24
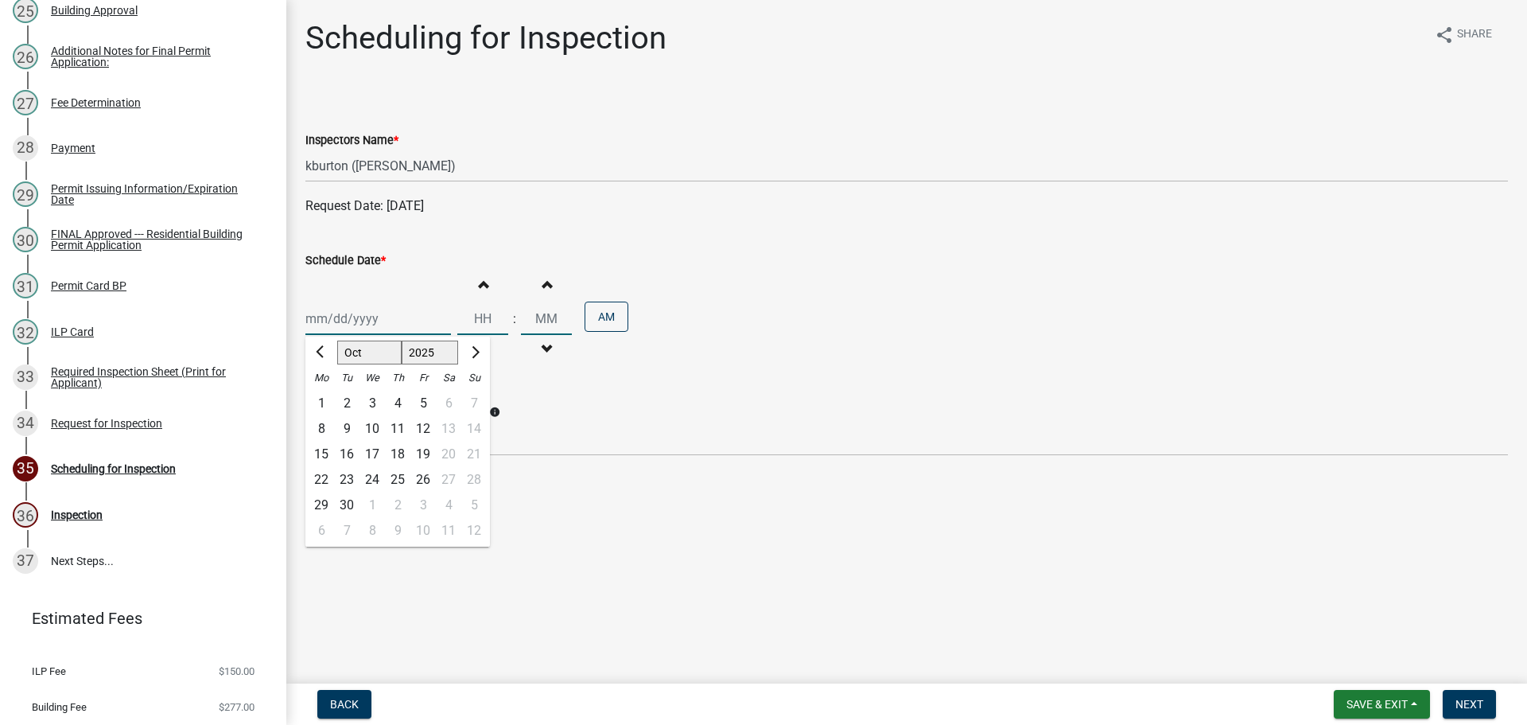
click at [337, 340] on select "Jan Feb Mar Apr May Jun [DATE] Aug Sep Oct Nov Dec" at bounding box center [369, 352] width 64 height 24
click at [399, 454] on div "16" at bounding box center [397, 453] width 25 height 25
click at [1451, 703] on button "Next" at bounding box center [1469, 704] width 53 height 29
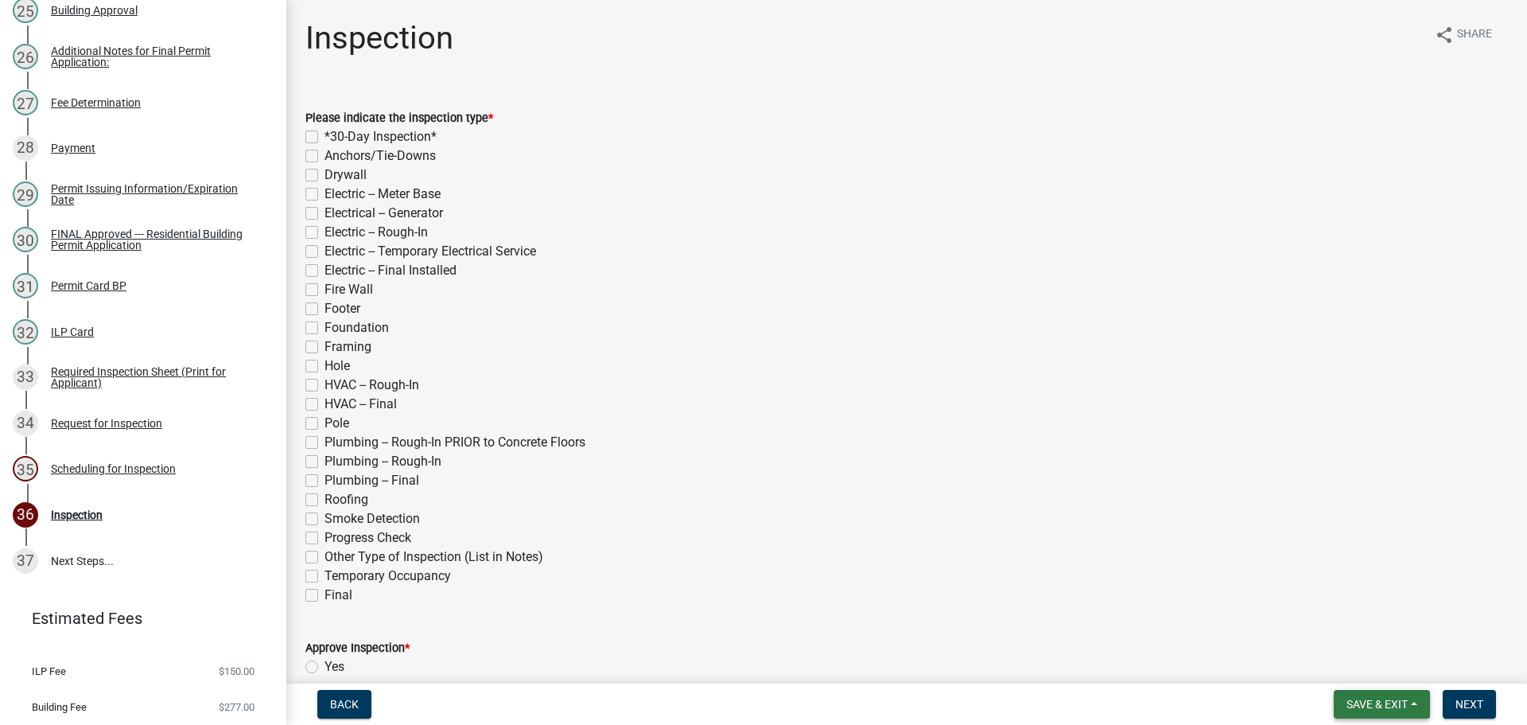
click at [1398, 708] on span "Save & Exit" at bounding box center [1377, 704] width 61 height 13
click at [1380, 672] on button "Save & Exit" at bounding box center [1366, 663] width 127 height 38
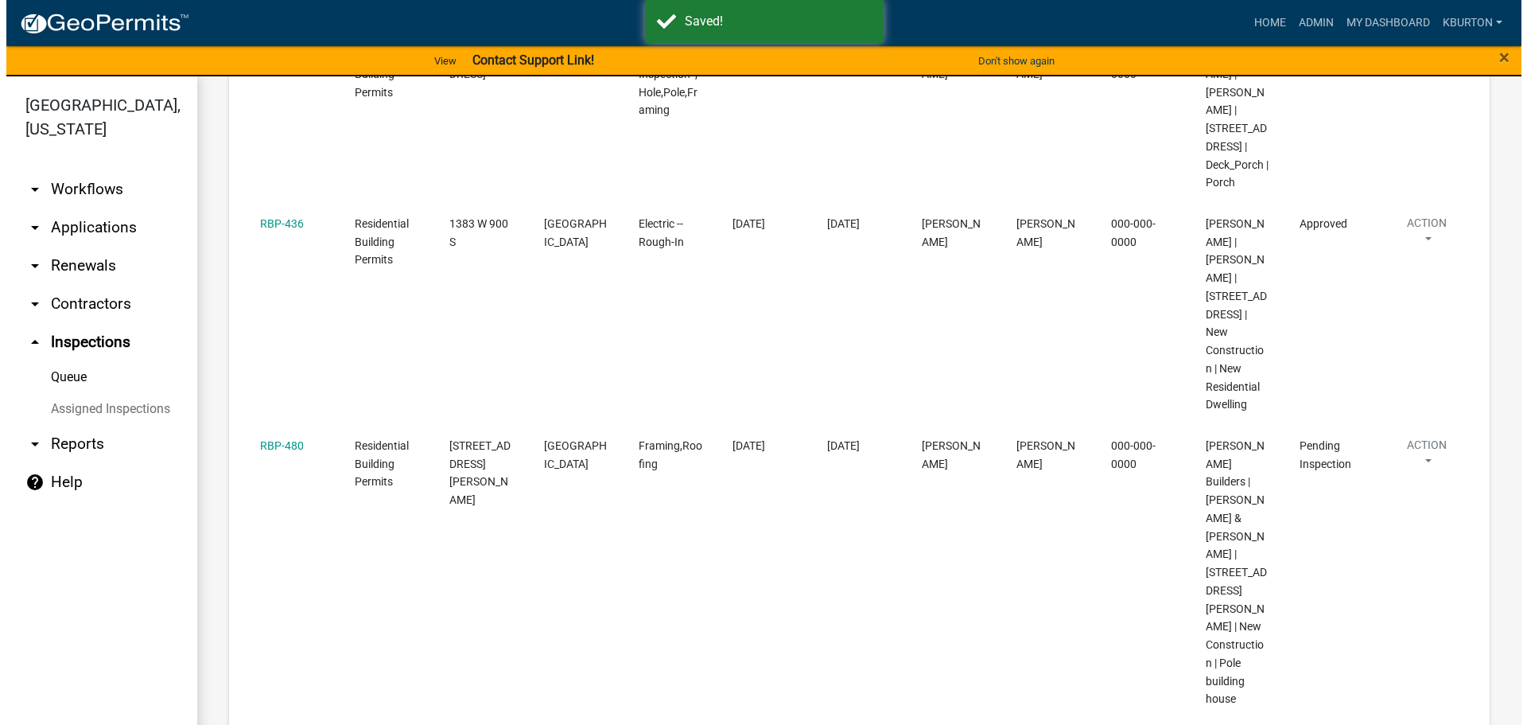
scroll to position [636, 0]
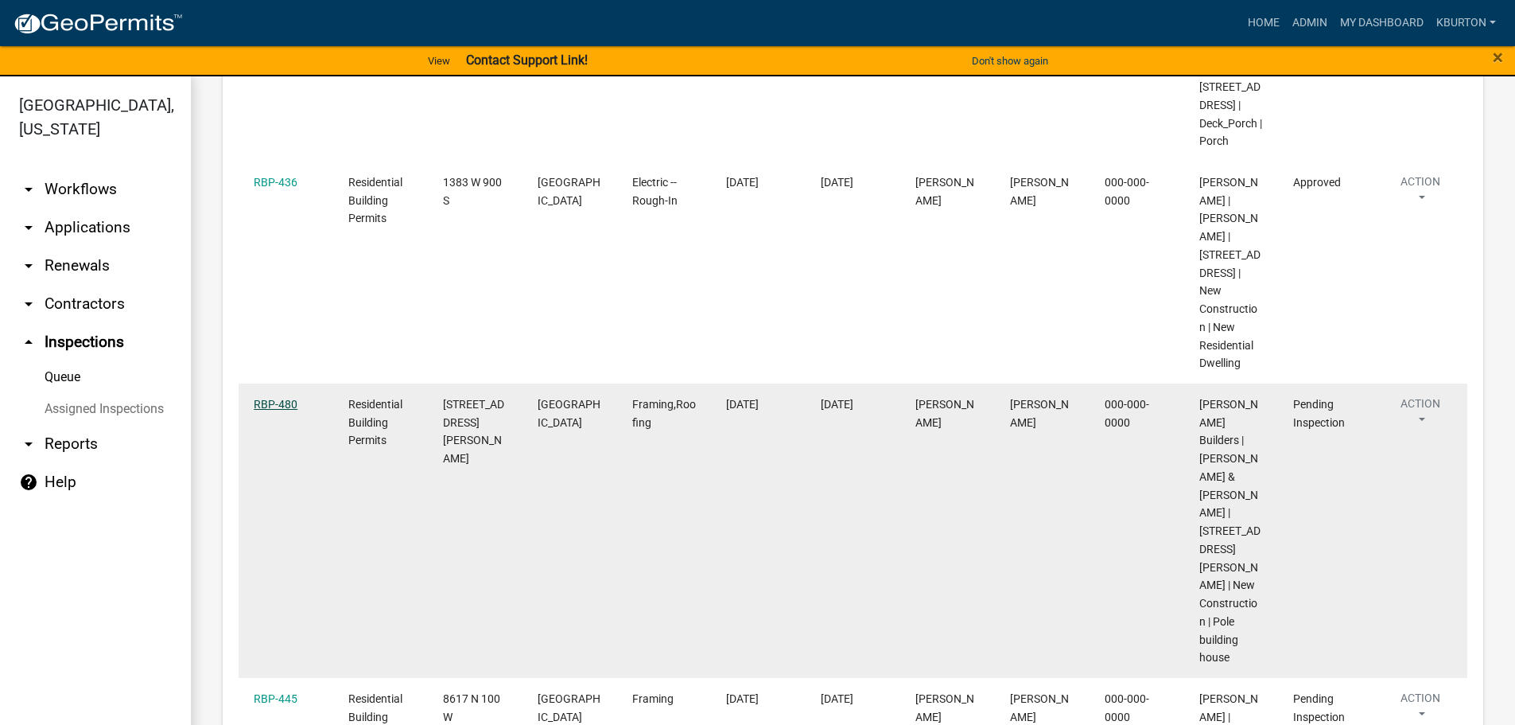
click at [283, 410] on link "RBP-480" at bounding box center [276, 404] width 44 height 13
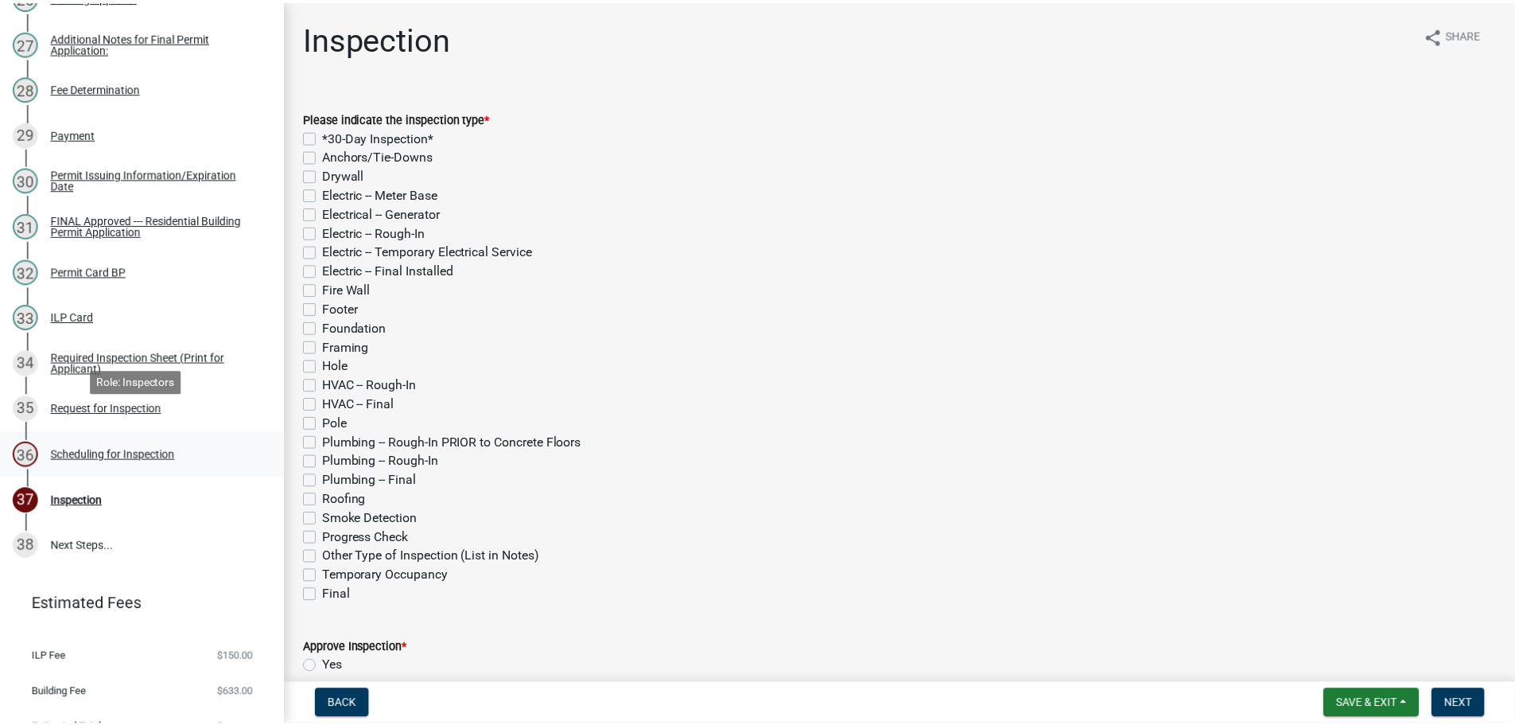
scroll to position [1460, 0]
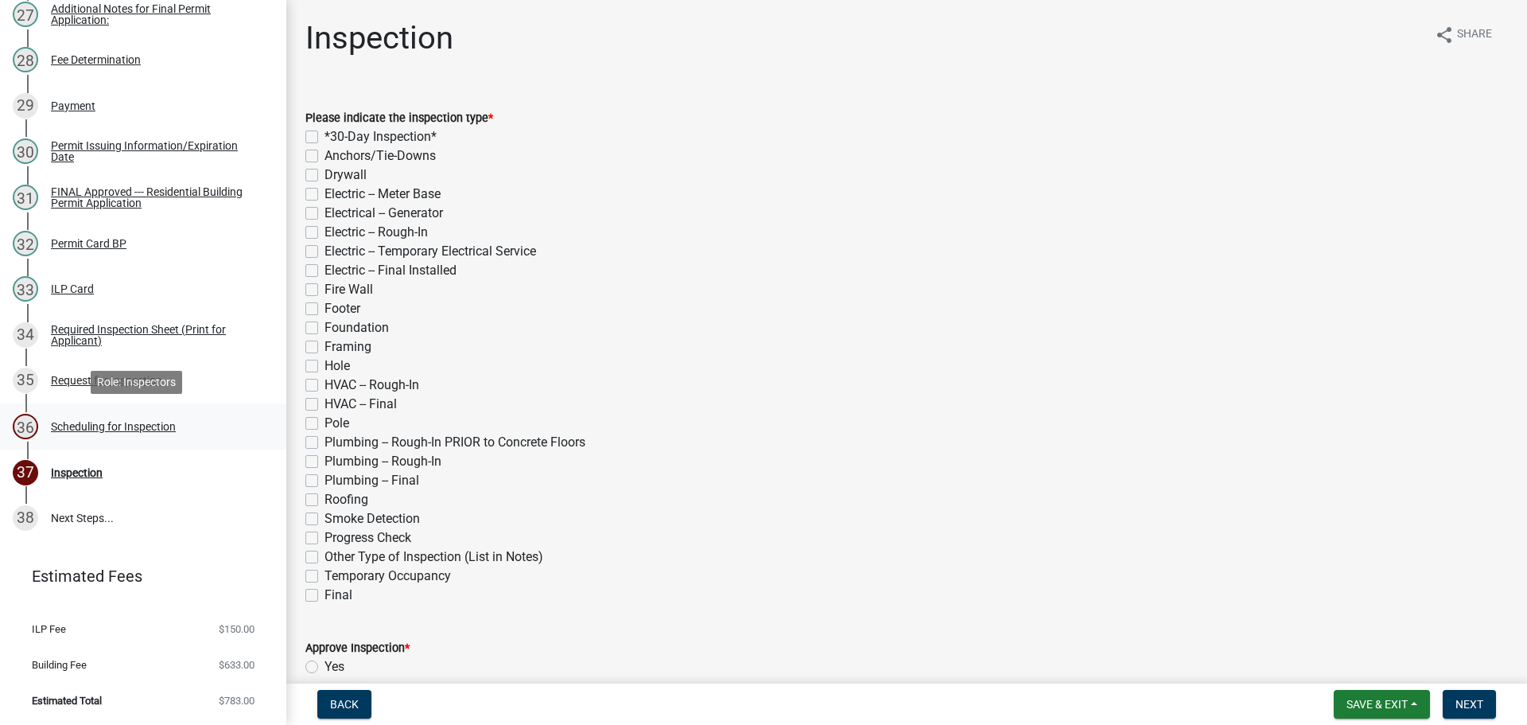
click at [161, 430] on div "Scheduling for Inspection" at bounding box center [113, 426] width 125 height 11
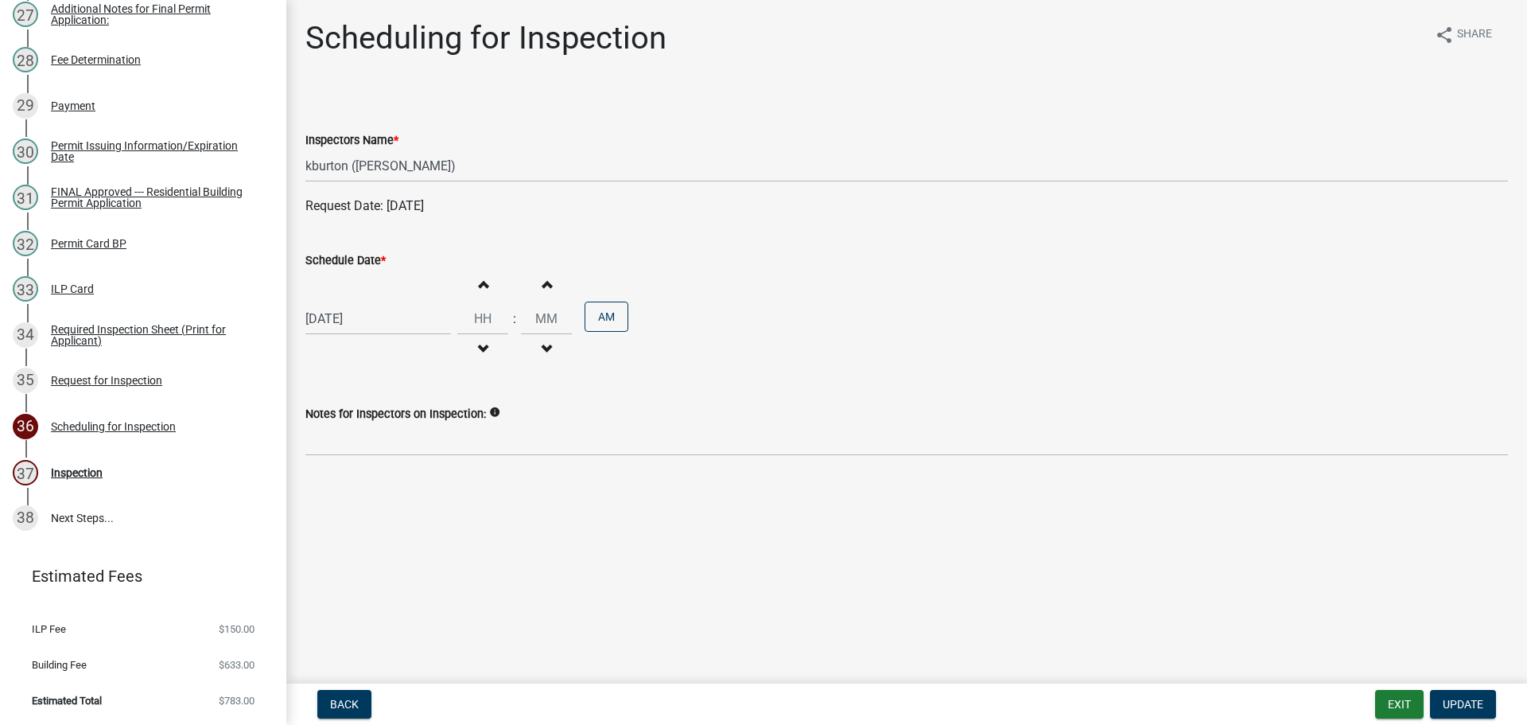
click at [351, 258] on label "Schedule Date *" at bounding box center [345, 260] width 80 height 11
click at [351, 302] on input "[DATE]" at bounding box center [378, 318] width 146 height 33
click at [373, 480] on div "24" at bounding box center [372, 479] width 25 height 25
click at [1448, 699] on span "Update" at bounding box center [1463, 704] width 41 height 13
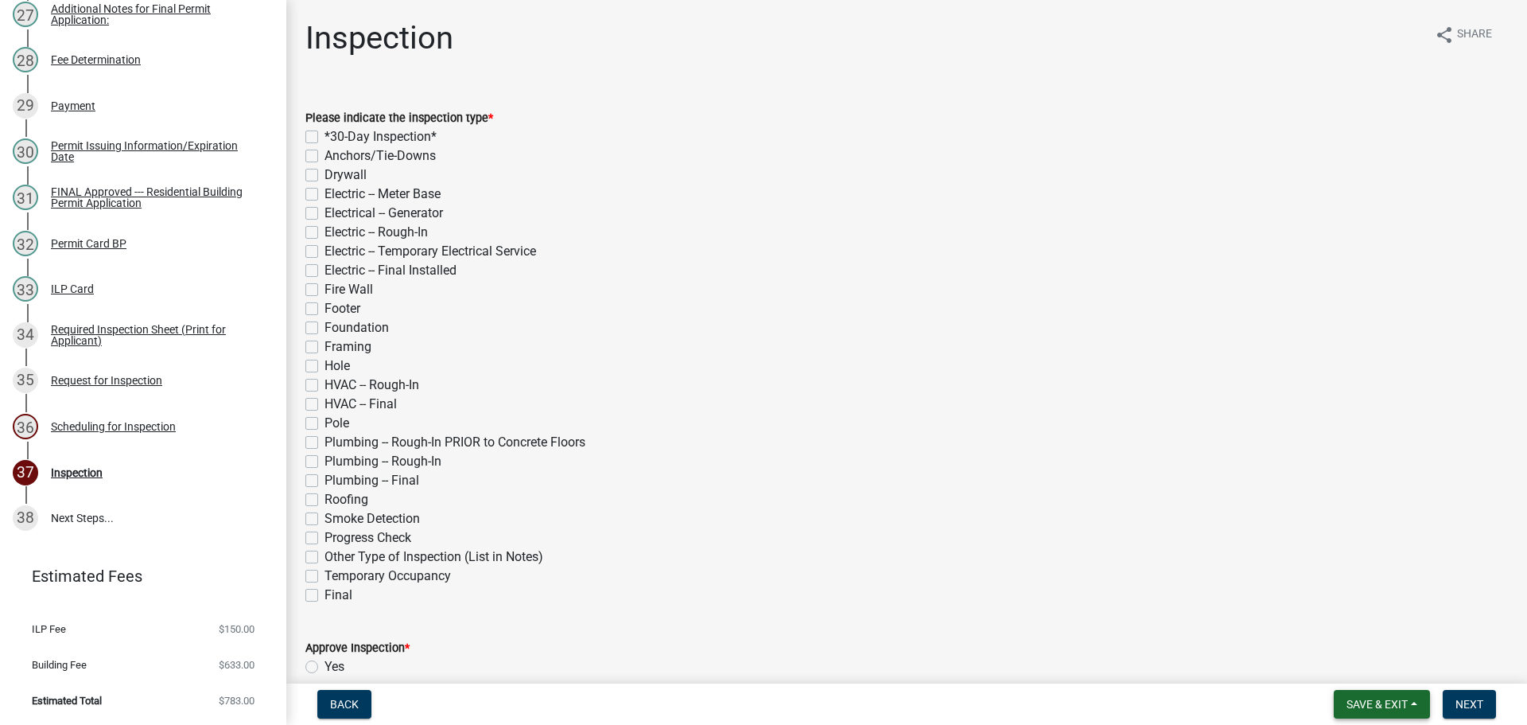
click at [1372, 695] on button "Save & Exit" at bounding box center [1382, 704] width 96 height 29
click at [1369, 675] on button "Save & Exit" at bounding box center [1366, 663] width 127 height 38
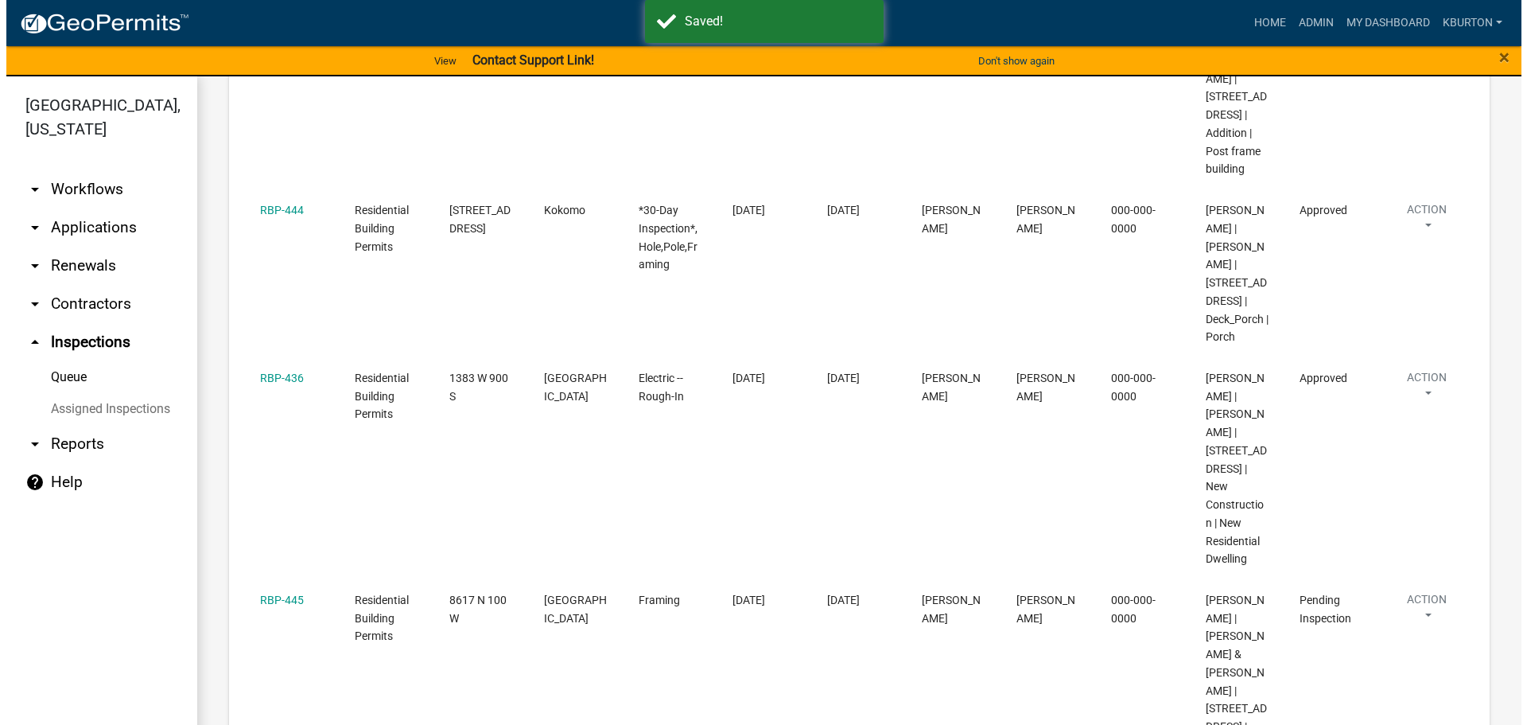
scroll to position [557, 0]
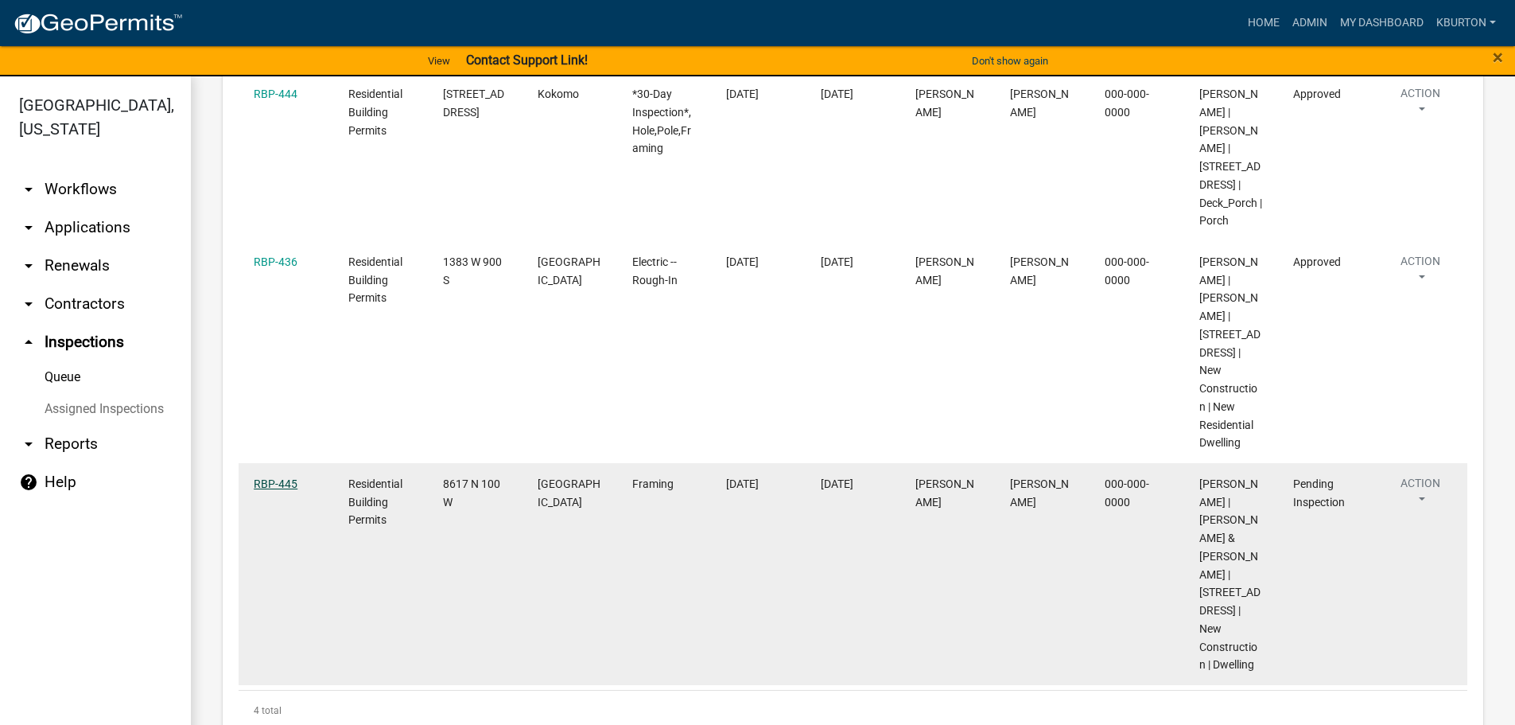
click at [285, 490] on link "RBP-445" at bounding box center [276, 483] width 44 height 13
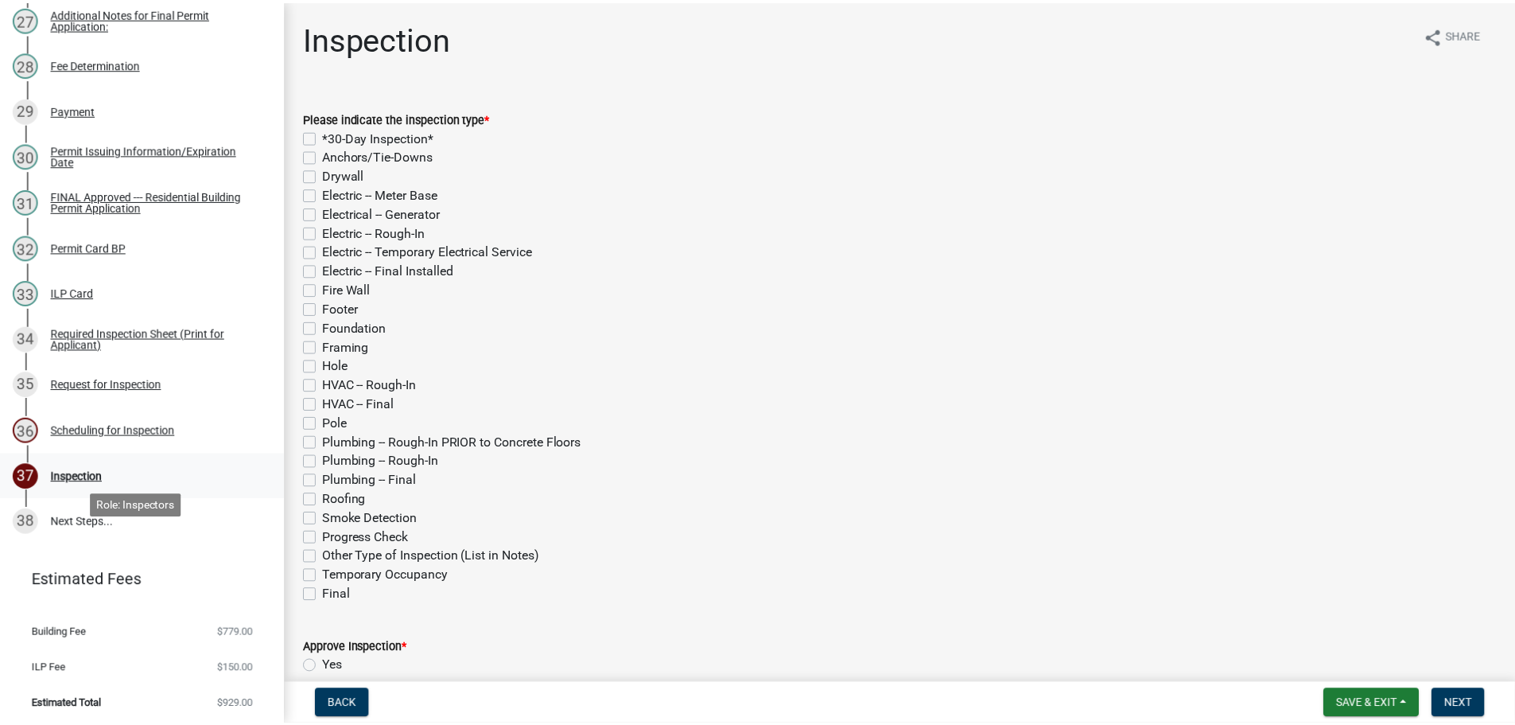
scroll to position [1460, 0]
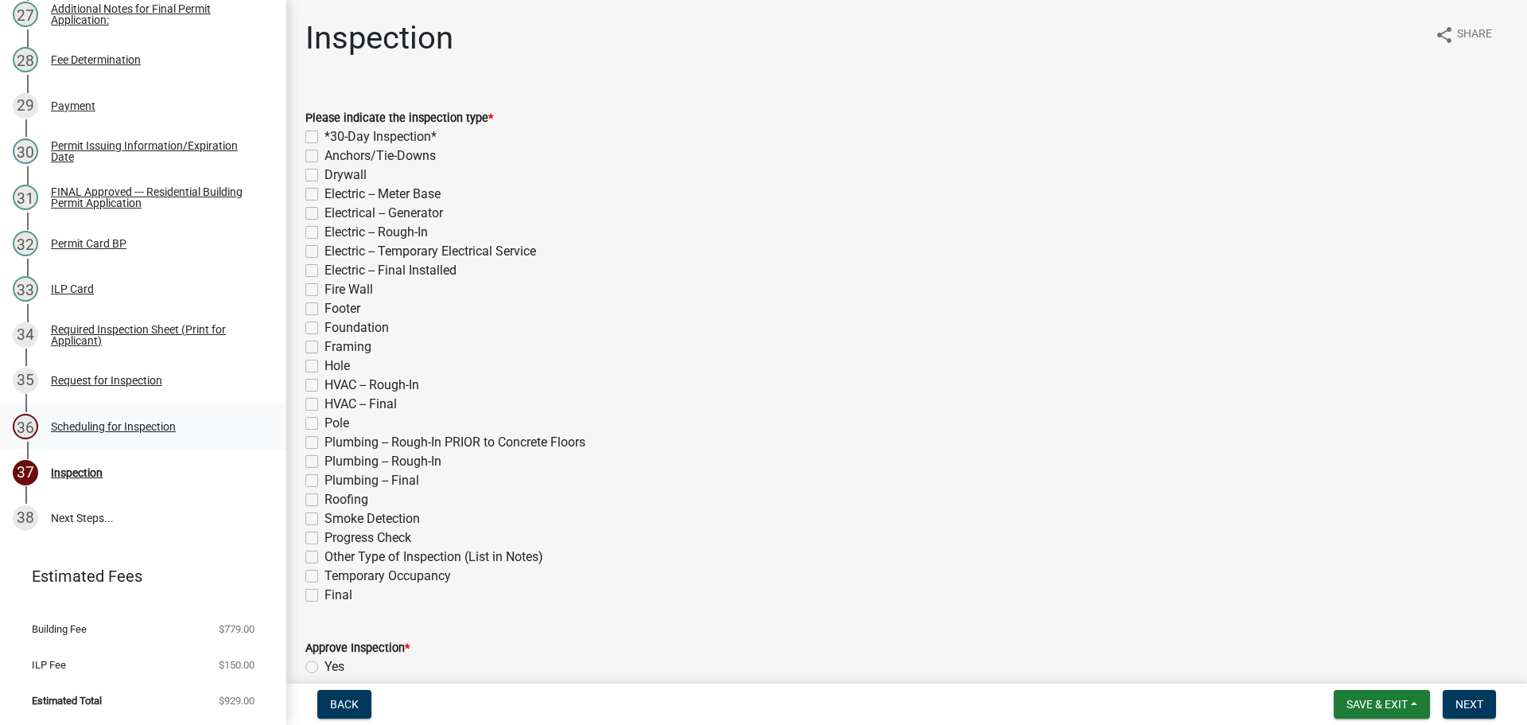
click at [151, 431] on div "Scheduling for Inspection" at bounding box center [113, 426] width 125 height 11
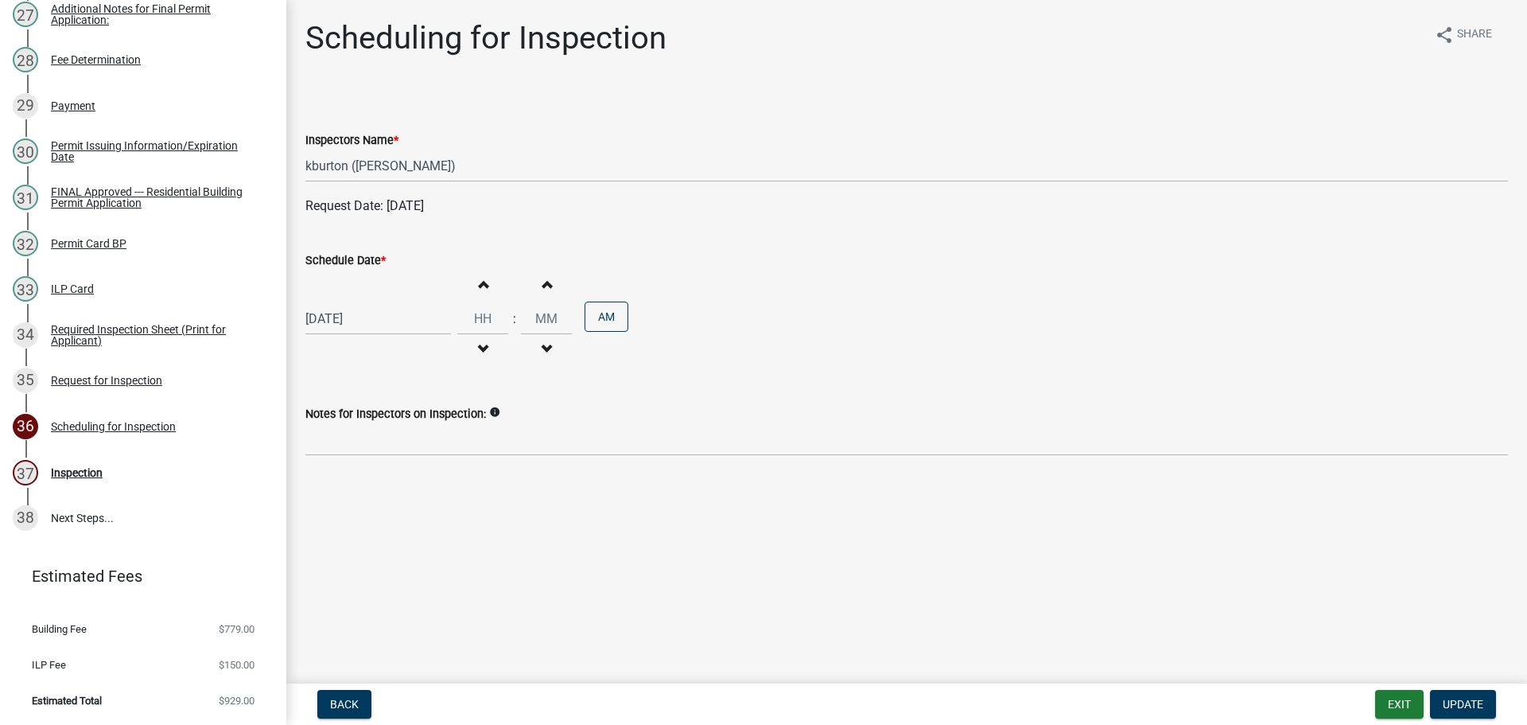
click at [364, 259] on label "Schedule Date *" at bounding box center [345, 260] width 80 height 11
click at [364, 302] on input "[DATE]" at bounding box center [378, 318] width 146 height 33
click at [371, 501] on div "1" at bounding box center [372, 504] width 25 height 25
click at [1452, 700] on span "Update" at bounding box center [1463, 704] width 41 height 13
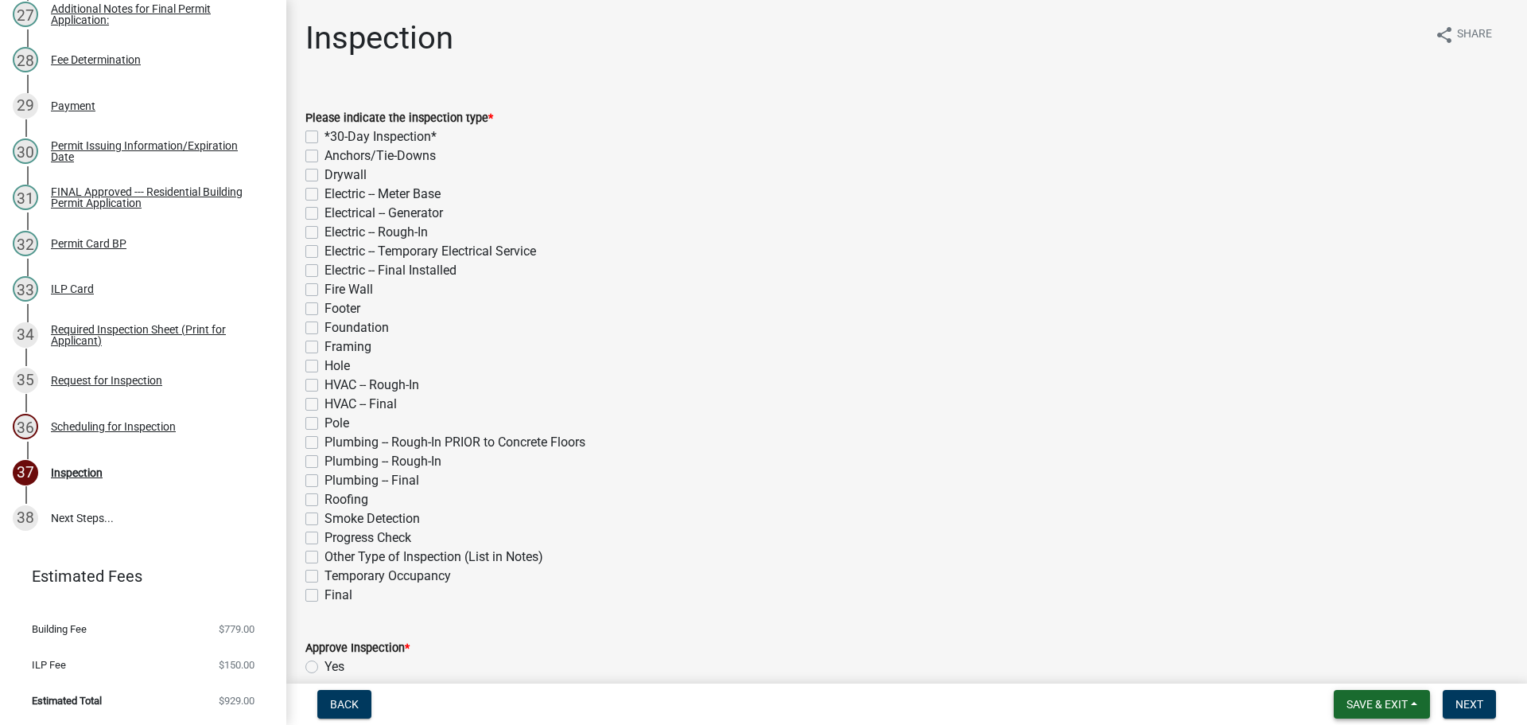
click at [1349, 702] on span "Save & Exit" at bounding box center [1377, 704] width 61 height 13
click at [1348, 671] on button "Save & Exit" at bounding box center [1366, 663] width 127 height 38
